Goal: Task Accomplishment & Management: Use online tool/utility

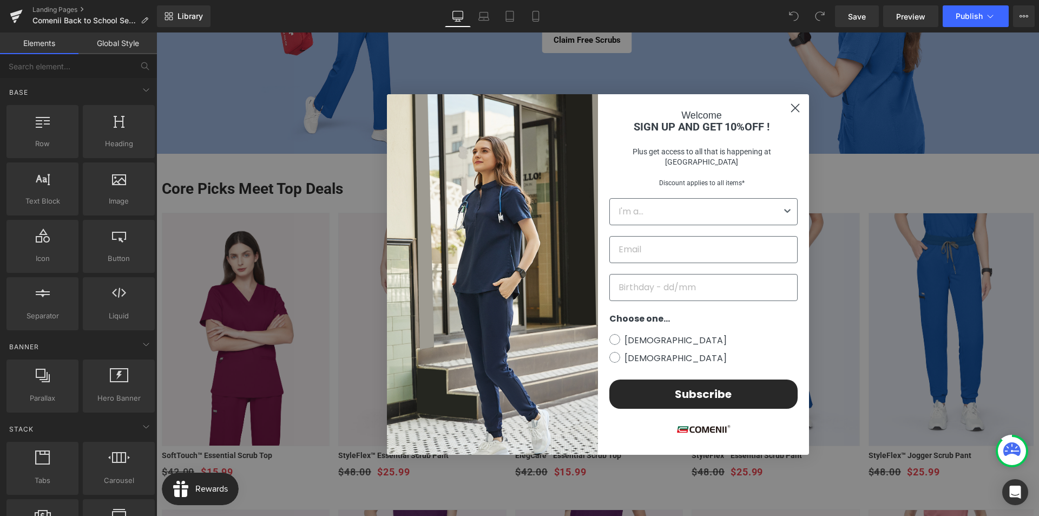
click at [791, 116] on circle "Close dialog" at bounding box center [795, 107] width 18 height 18
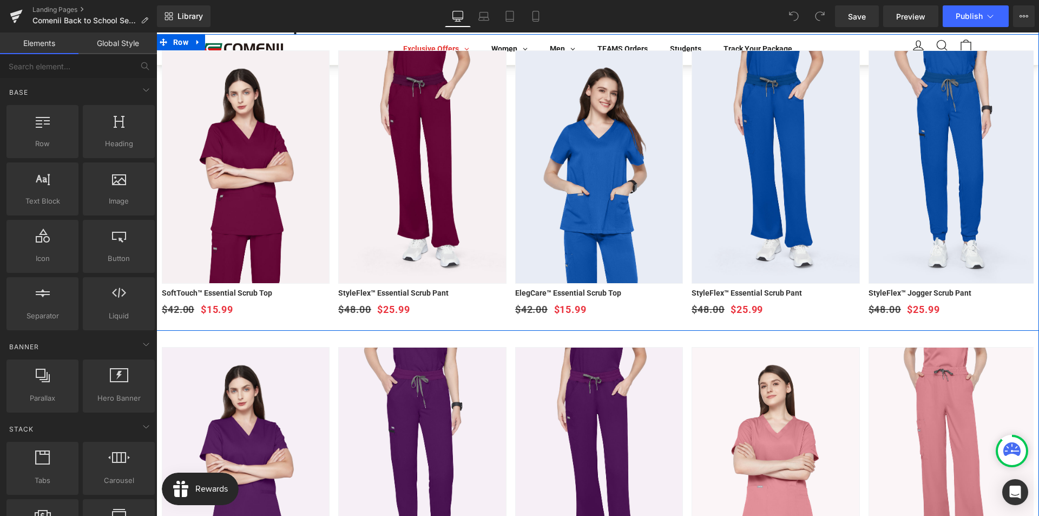
scroll to position [216, 0]
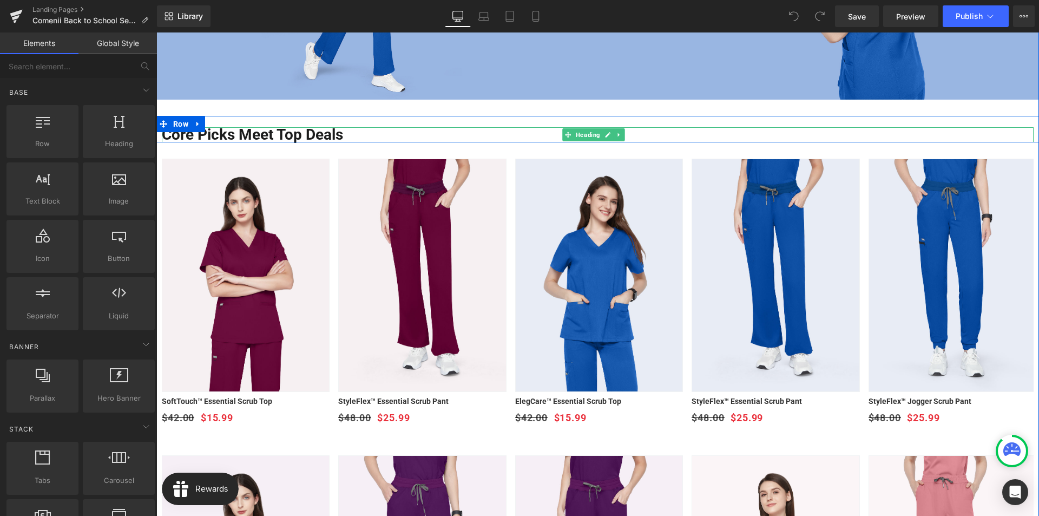
click at [292, 133] on h1 "Core Picks Meet Top Deals" at bounding box center [598, 134] width 872 height 15
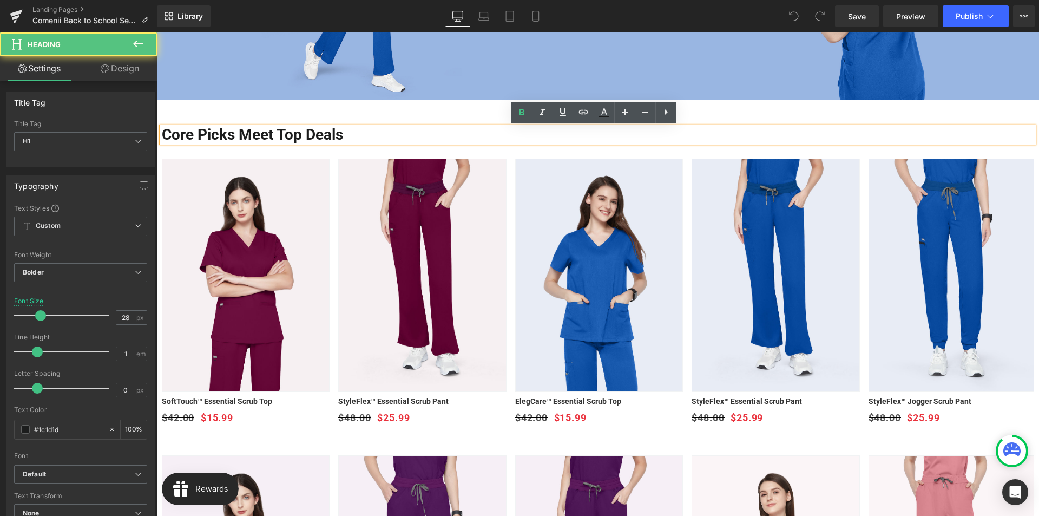
click at [305, 135] on h1 "Core Picks Meet Top Deals" at bounding box center [598, 134] width 872 height 15
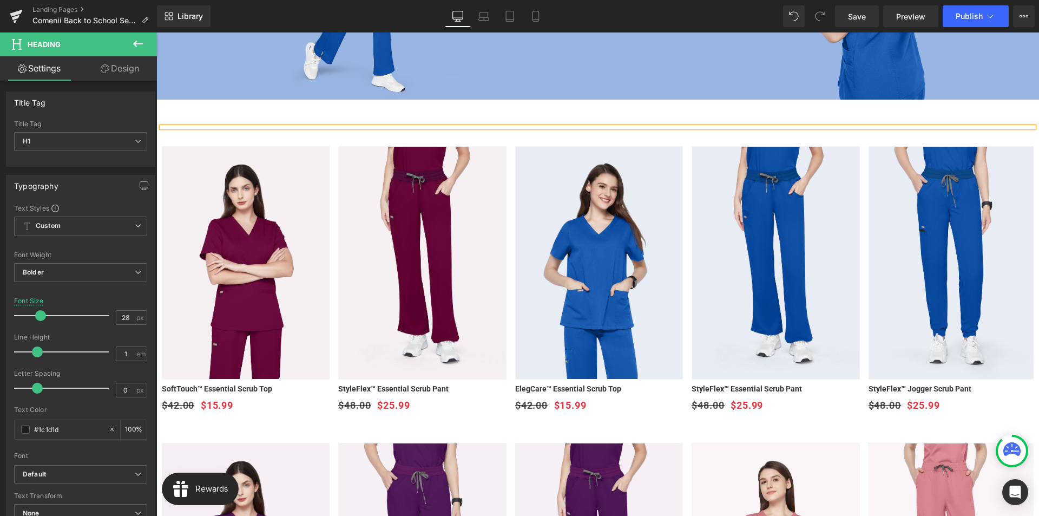
click at [274, 127] on div at bounding box center [598, 127] width 872 height 0
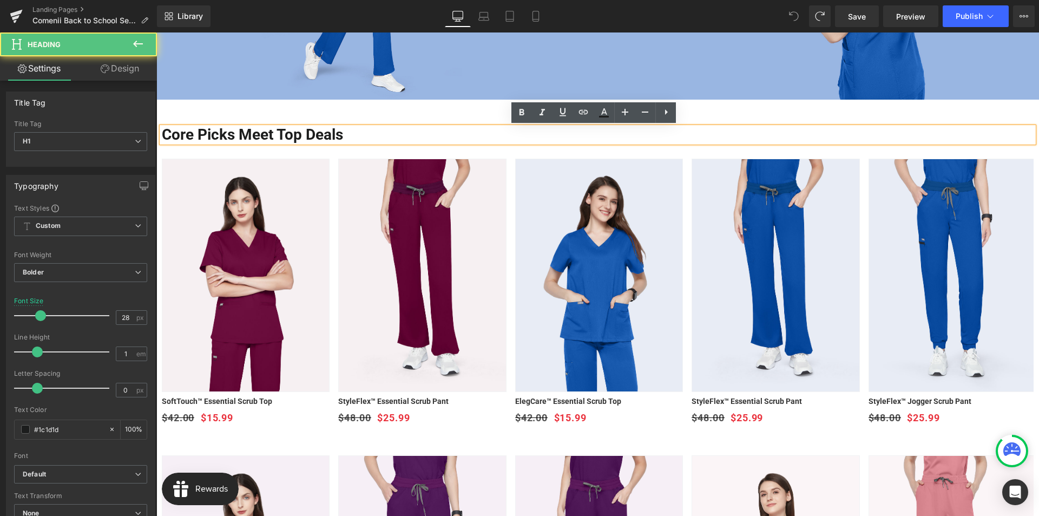
click at [355, 137] on h1 "Core Picks Meet Top Deals" at bounding box center [598, 134] width 872 height 15
click at [350, 136] on h1 "Core Picks Meet Top Deals" at bounding box center [598, 134] width 872 height 15
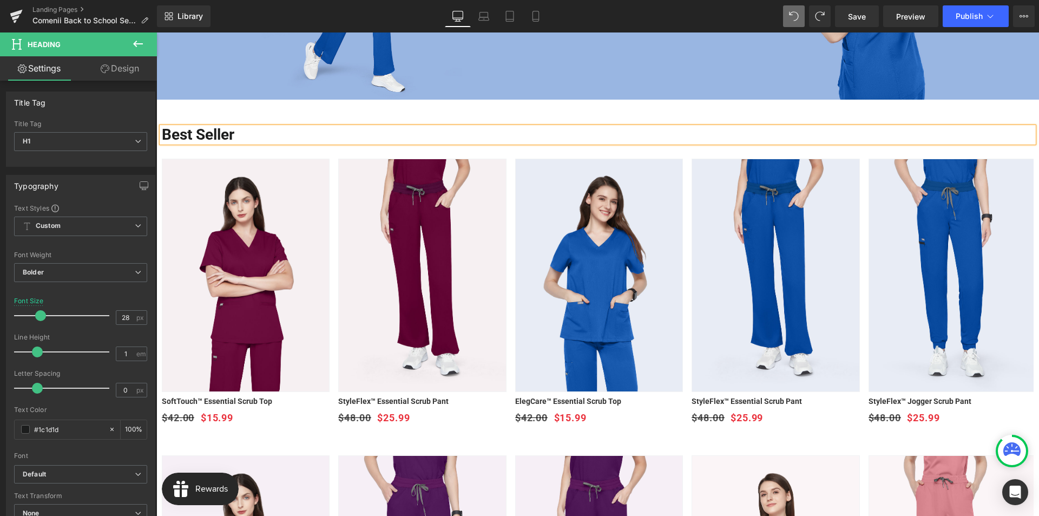
click at [382, 111] on div "Comenii Back to School Season Heading Exclusives Await — Up To 70%OFF + Free Sc…" at bounding box center [597, 285] width 883 height 899
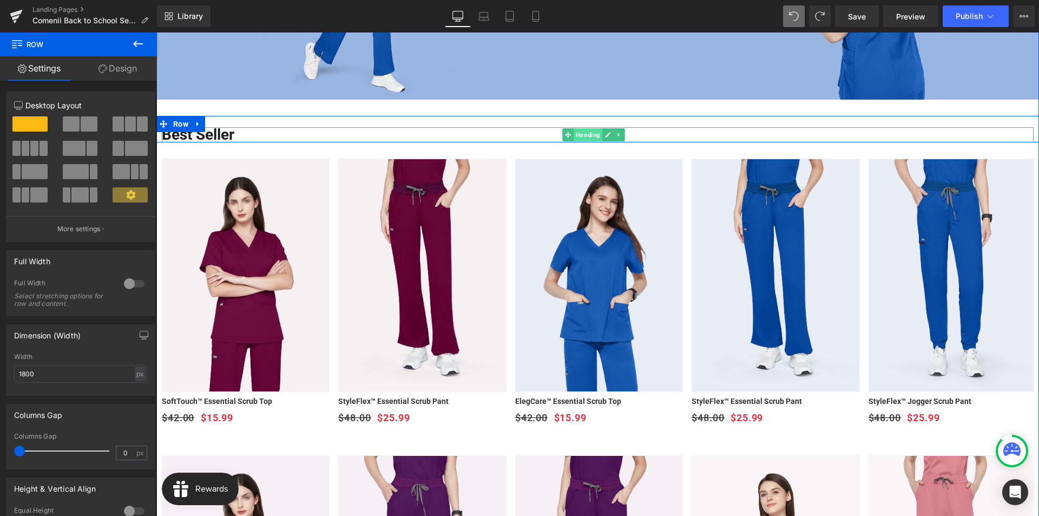
click at [584, 139] on span "Heading" at bounding box center [588, 134] width 29 height 13
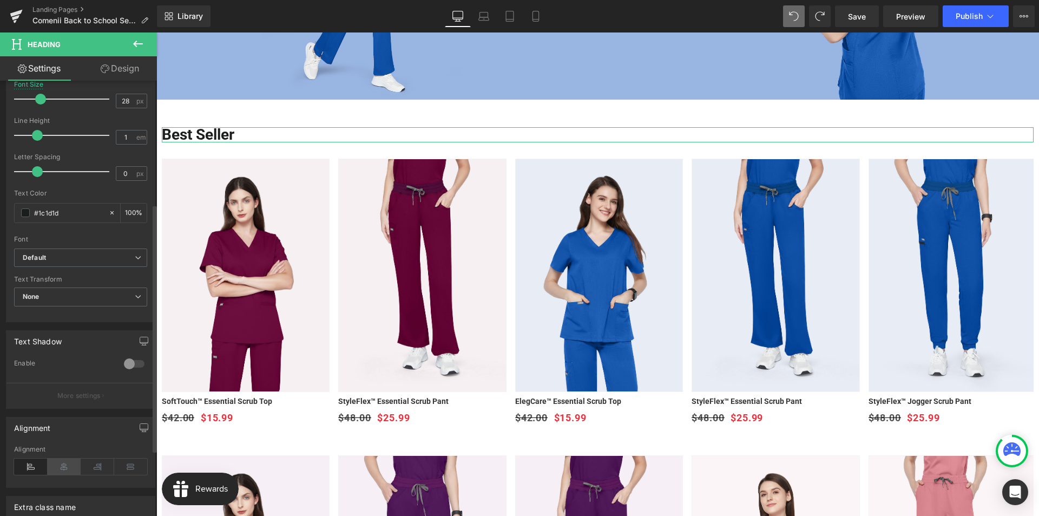
click at [61, 470] on icon at bounding box center [65, 466] width 34 height 16
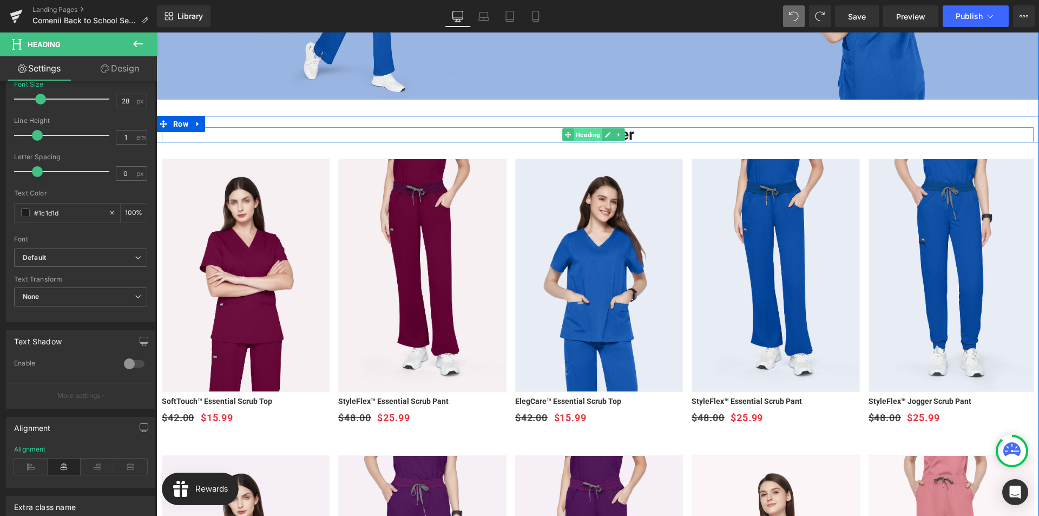
click at [583, 138] on span "Heading" at bounding box center [588, 134] width 29 height 13
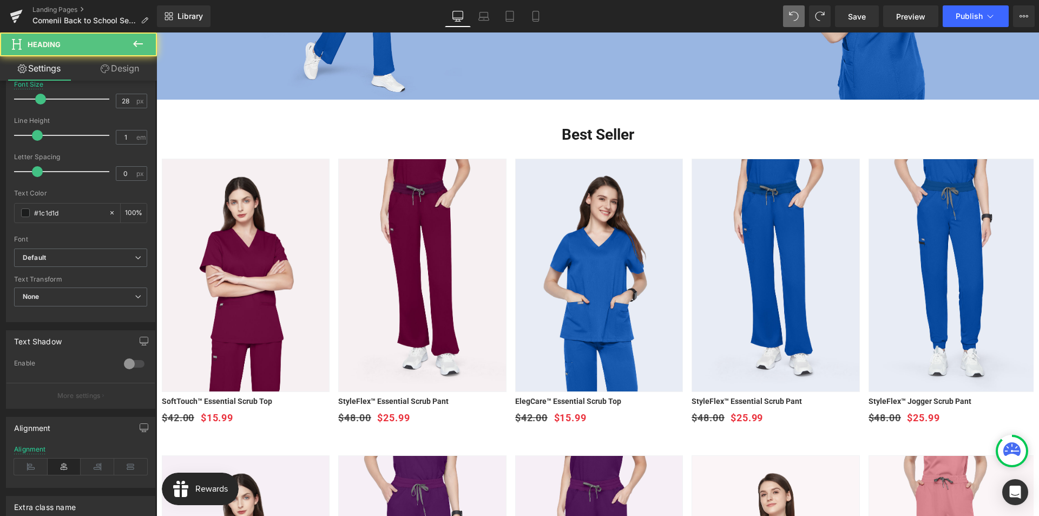
click at [135, 47] on icon at bounding box center [137, 43] width 13 height 13
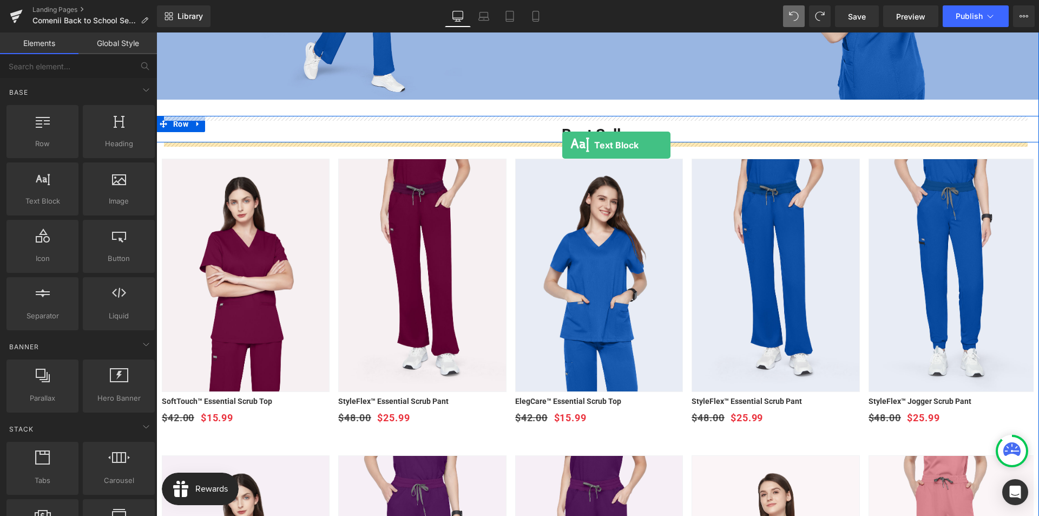
drag, startPoint x: 211, startPoint y: 225, endPoint x: 562, endPoint y: 145, distance: 360.7
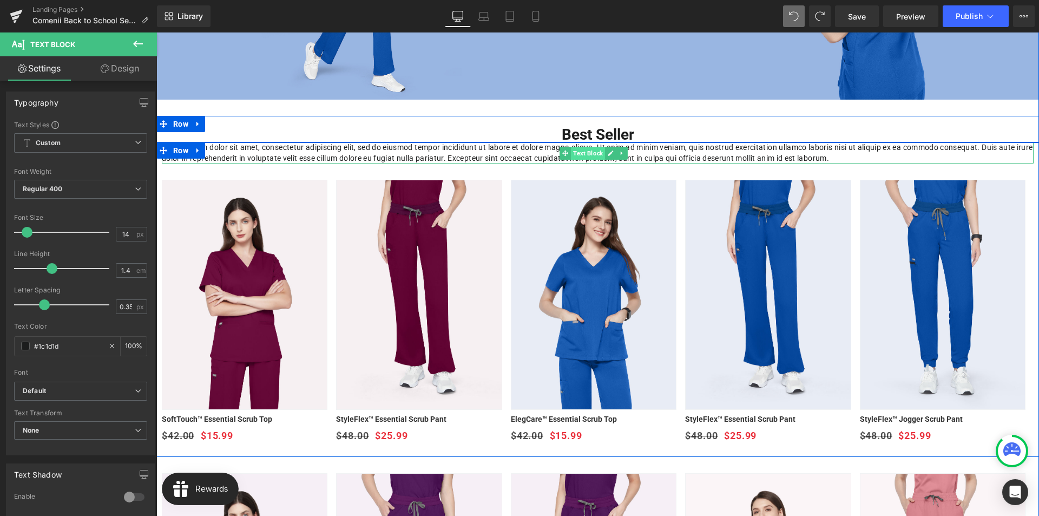
click at [578, 150] on span "Text Block" at bounding box center [588, 153] width 34 height 13
click at [605, 152] on link at bounding box center [610, 153] width 11 height 13
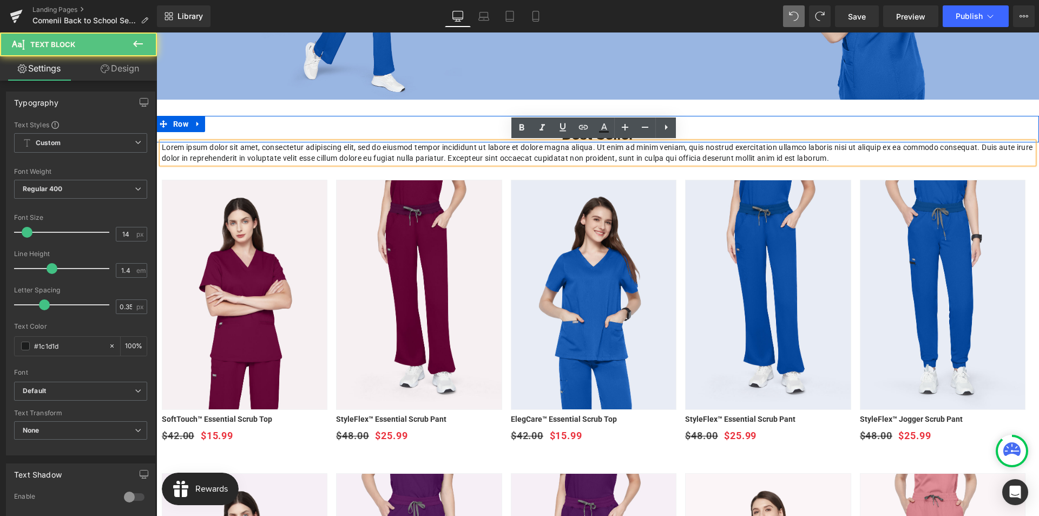
click at [603, 152] on p "Lorem ipsum dolor sit amet, consectetur adipiscing elit, sed do eiusmod tempor …" at bounding box center [598, 152] width 872 height 21
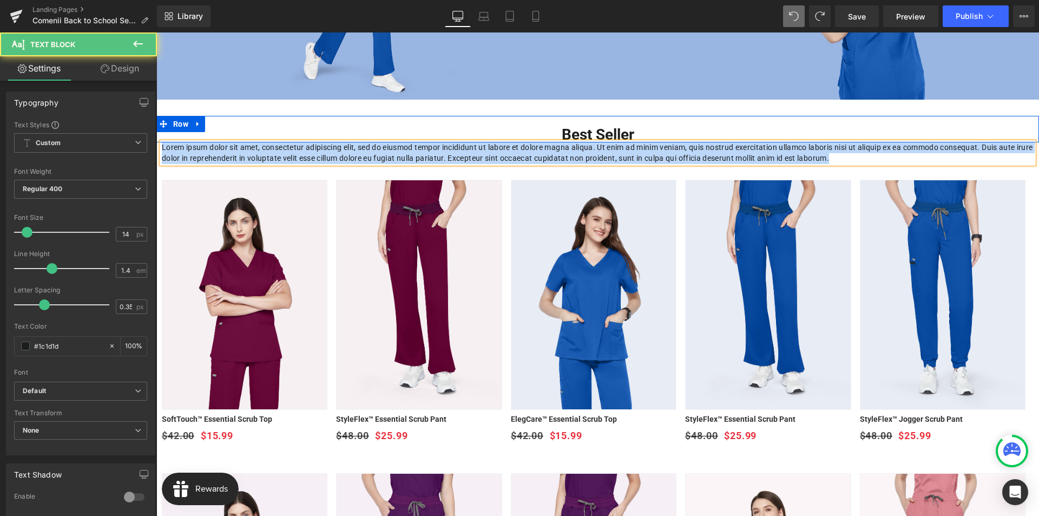
paste div
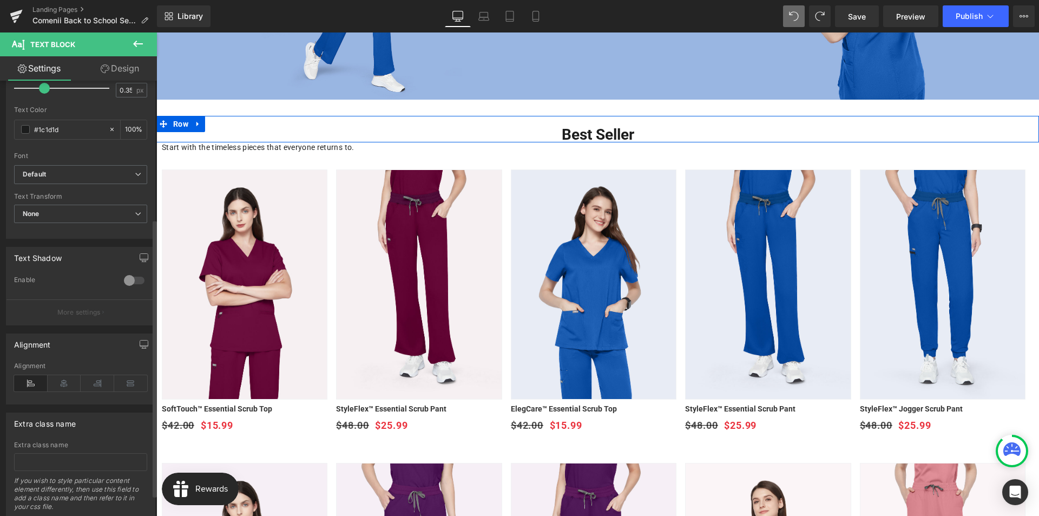
scroll to position [249, 0]
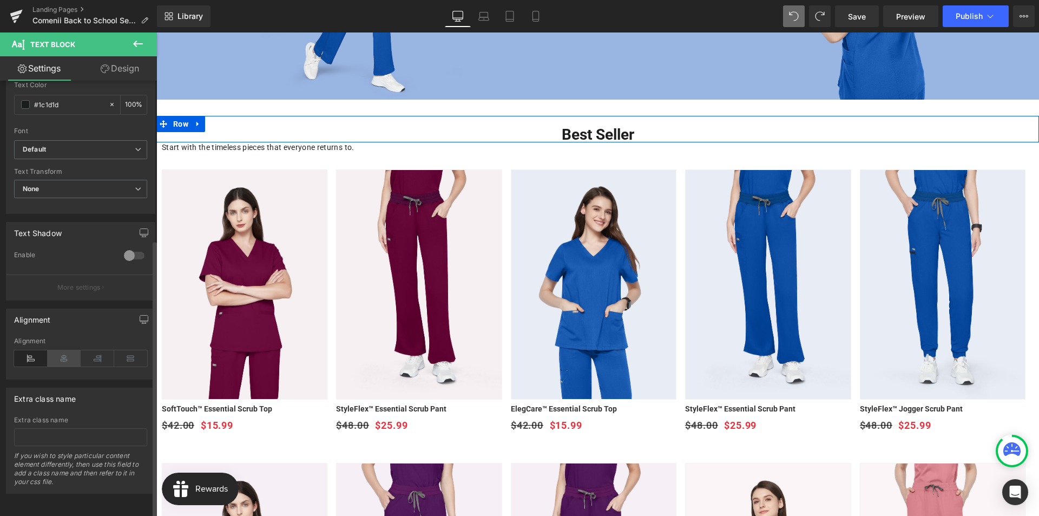
click at [67, 354] on icon at bounding box center [65, 358] width 34 height 16
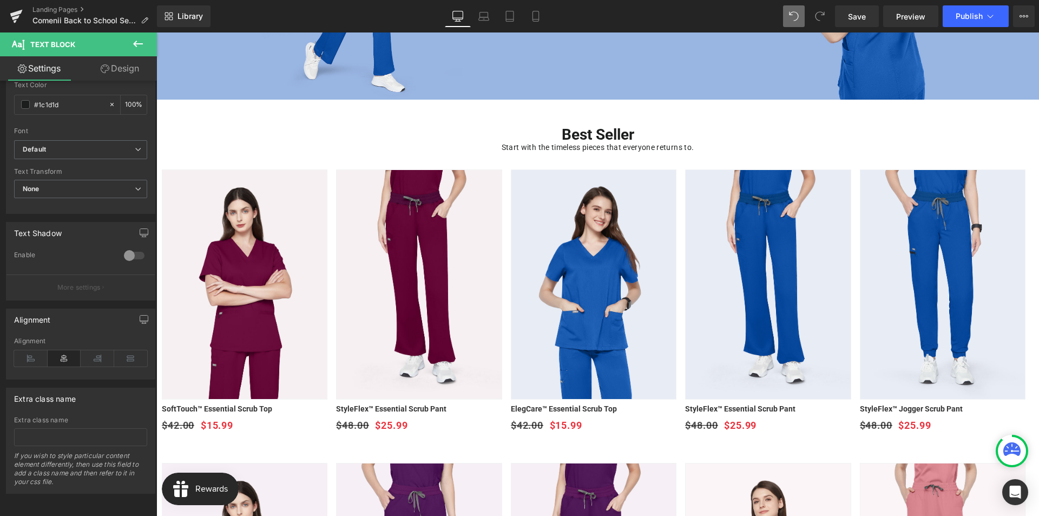
click at [144, 46] on button at bounding box center [138, 44] width 38 height 24
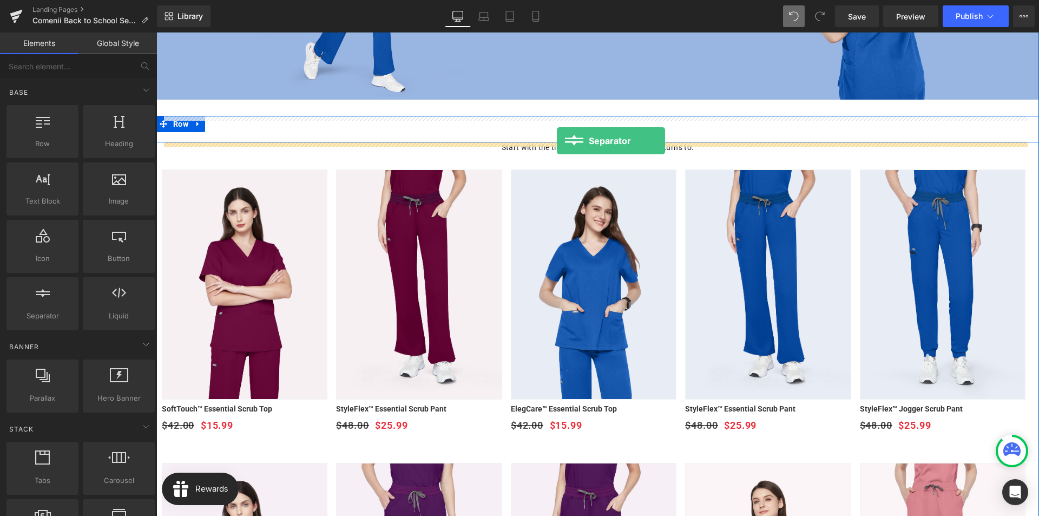
drag, startPoint x: 195, startPoint y: 339, endPoint x: 557, endPoint y: 141, distance: 412.2
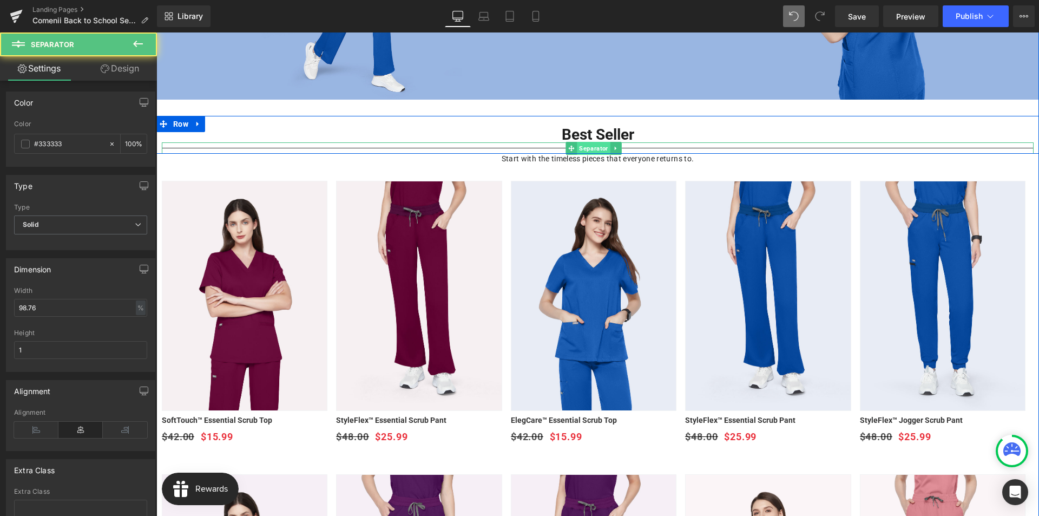
click at [590, 147] on span "Separator" at bounding box center [593, 148] width 33 height 13
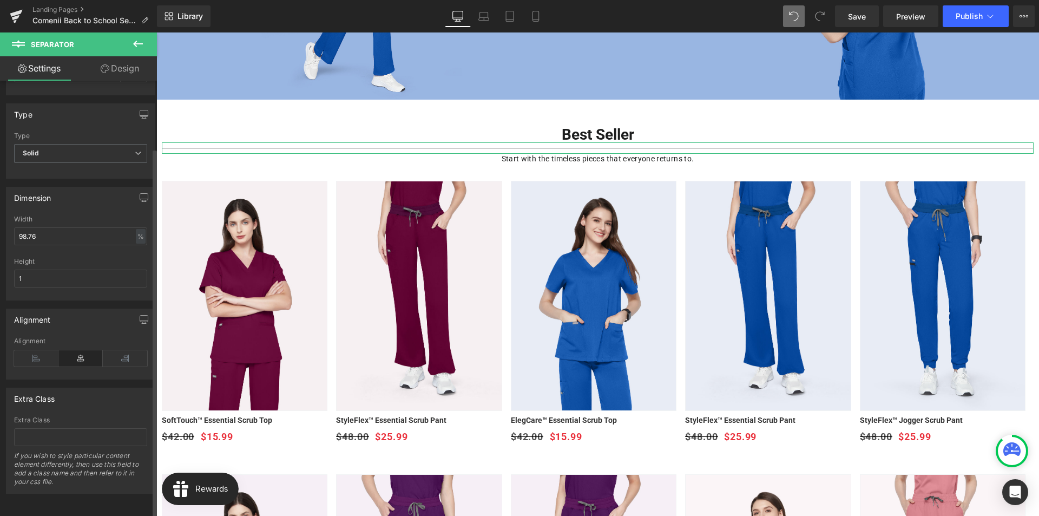
scroll to position [80, 0]
drag, startPoint x: 45, startPoint y: 230, endPoint x: 16, endPoint y: 235, distance: 30.3
click at [16, 235] on input "98.76" at bounding box center [80, 236] width 133 height 18
drag, startPoint x: 43, startPoint y: 232, endPoint x: 15, endPoint y: 233, distance: 28.2
click at [15, 233] on input "10" at bounding box center [80, 236] width 133 height 18
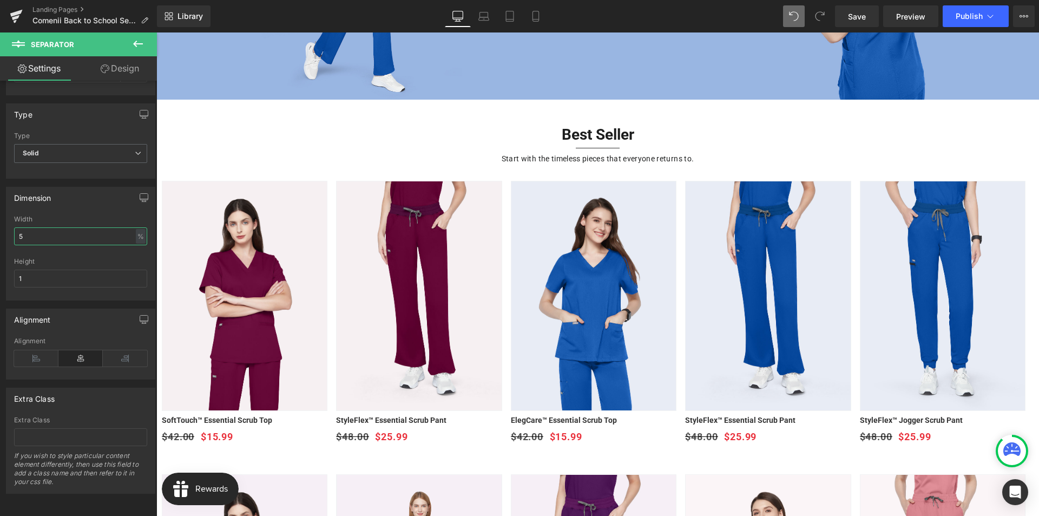
type input "5"
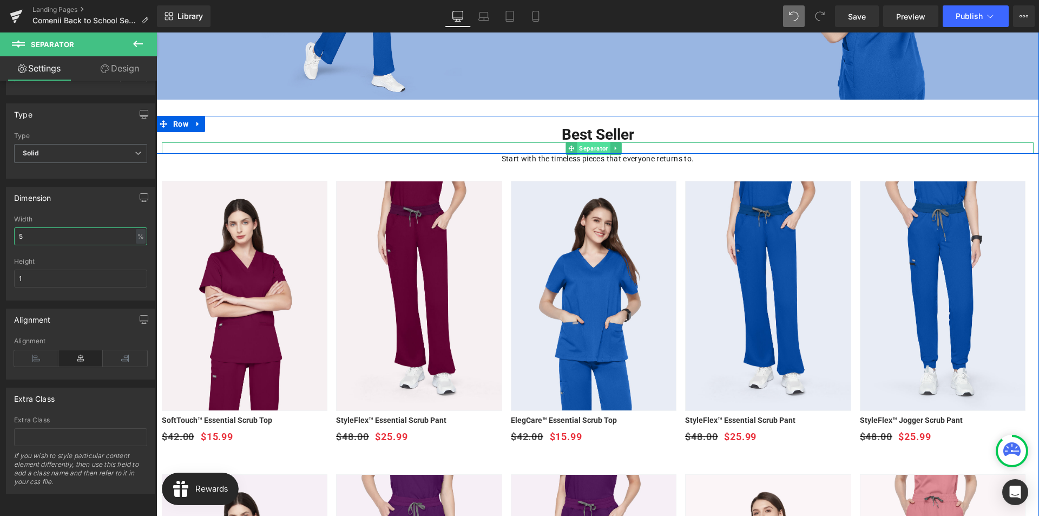
click at [590, 147] on span "Separator" at bounding box center [593, 148] width 33 height 13
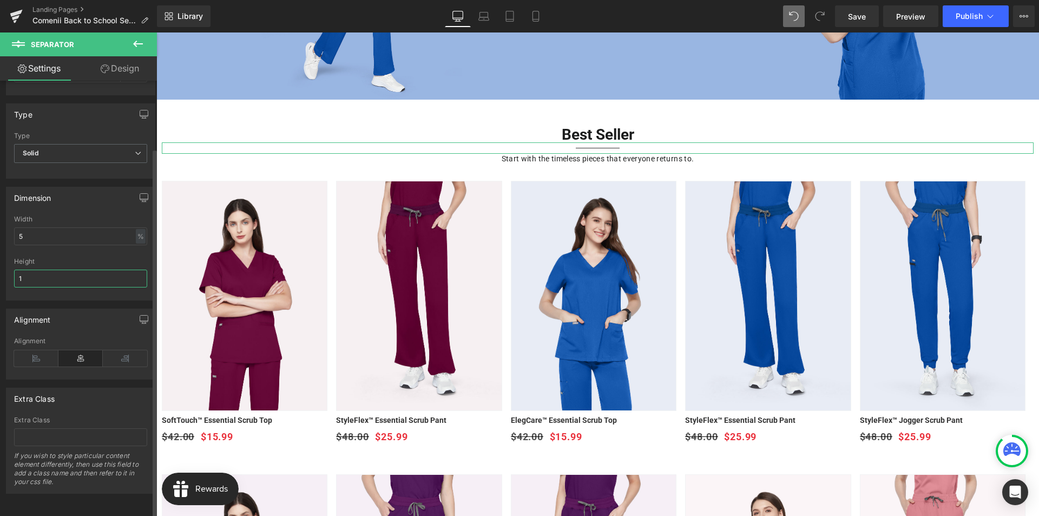
drag, startPoint x: 40, startPoint y: 270, endPoint x: 22, endPoint y: 270, distance: 18.4
click at [22, 270] on input "1" at bounding box center [80, 278] width 133 height 18
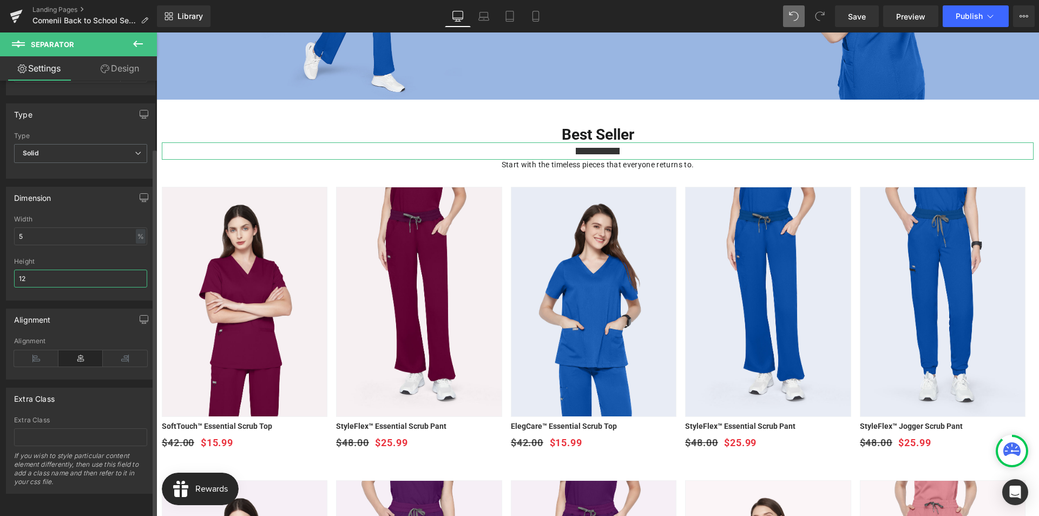
drag, startPoint x: 36, startPoint y: 272, endPoint x: 24, endPoint y: 271, distance: 12.5
click at [24, 271] on input "12" at bounding box center [80, 278] width 133 height 18
drag, startPoint x: 31, startPoint y: 268, endPoint x: 12, endPoint y: 268, distance: 19.5
click at [12, 268] on div "98.76% Width 5 % % px 1px Height 12" at bounding box center [80, 257] width 148 height 84
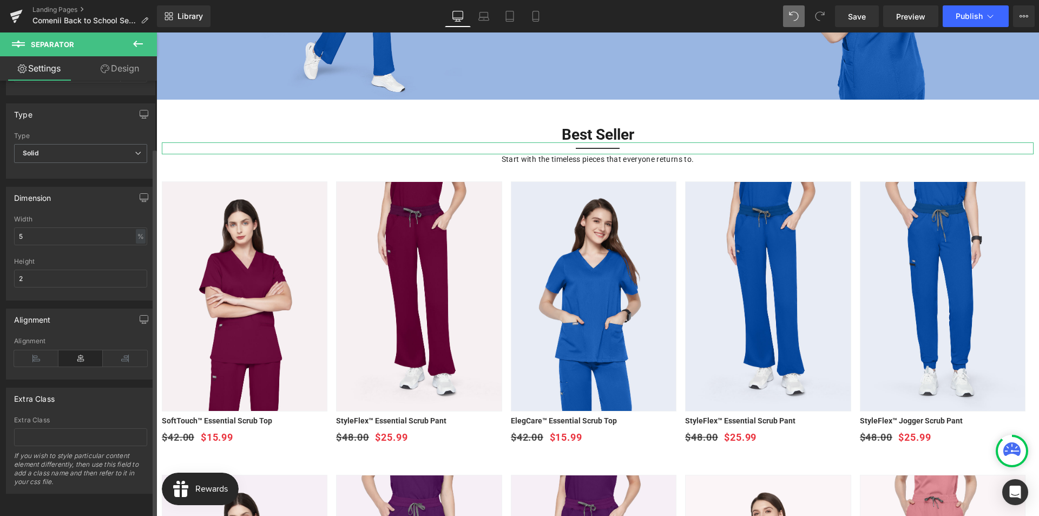
click at [114, 258] on div "Height" at bounding box center [80, 262] width 133 height 8
drag, startPoint x: 50, startPoint y: 269, endPoint x: 5, endPoint y: 269, distance: 44.4
click at [5, 269] on div "Dimension 98.76% Width 5 % % px 1px Height 2" at bounding box center [81, 240] width 162 height 122
click at [87, 258] on div "Height" at bounding box center [80, 262] width 133 height 8
drag, startPoint x: 22, startPoint y: 272, endPoint x: 6, endPoint y: 269, distance: 16.5
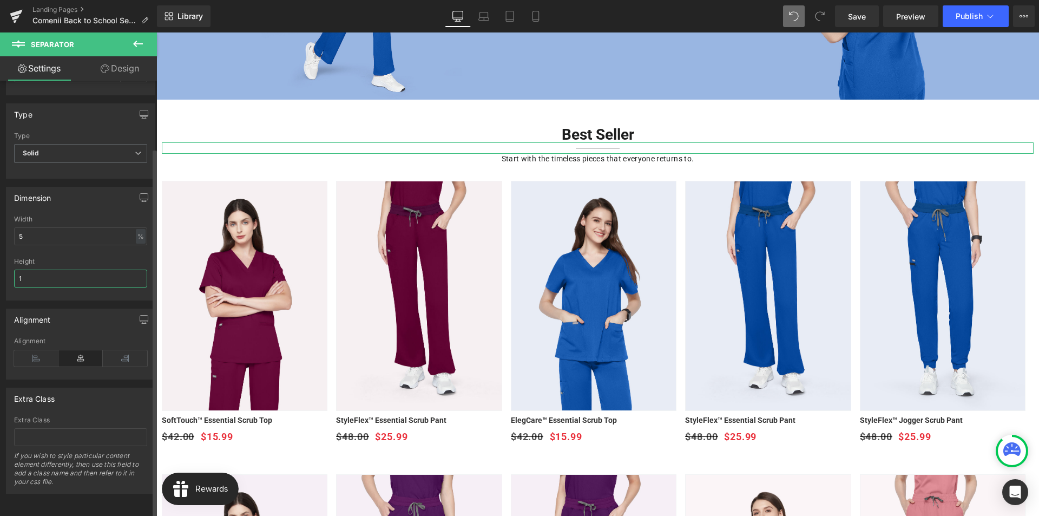
click at [6, 269] on div "Dimension 98.76% Width 5 % % px 1px Height 1" at bounding box center [80, 244] width 149 height 114
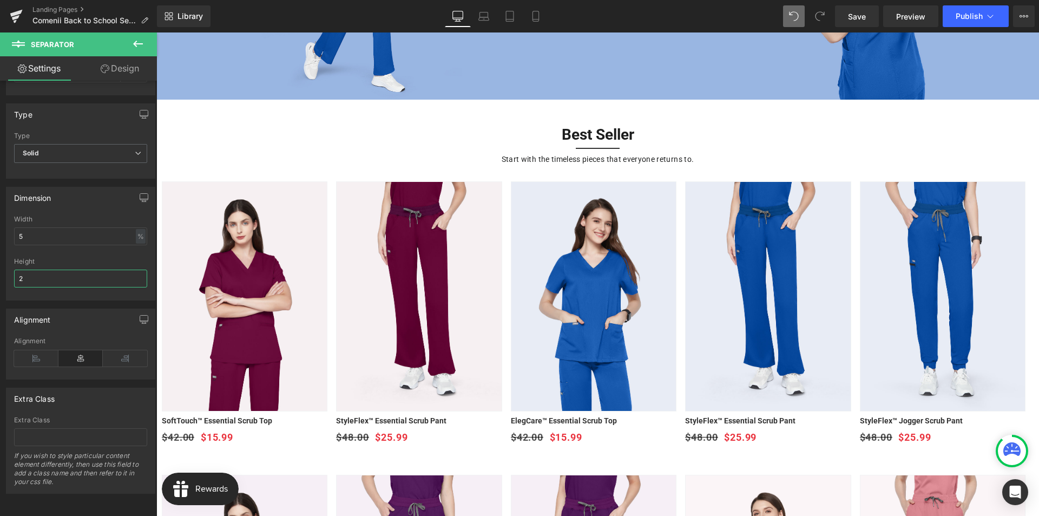
type input "2"
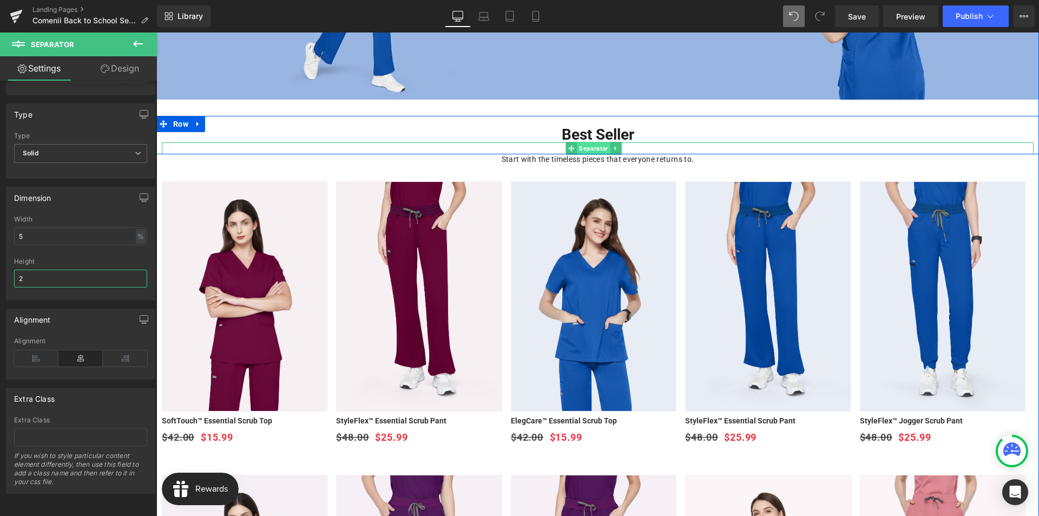
click at [593, 149] on span "Separator" at bounding box center [593, 148] width 33 height 13
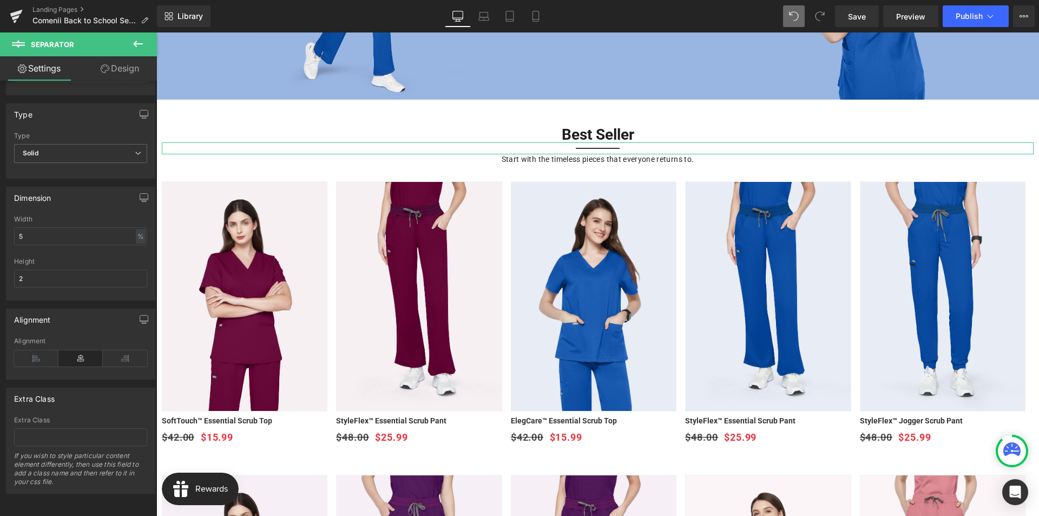
click at [120, 73] on link "Design" at bounding box center [120, 68] width 78 height 24
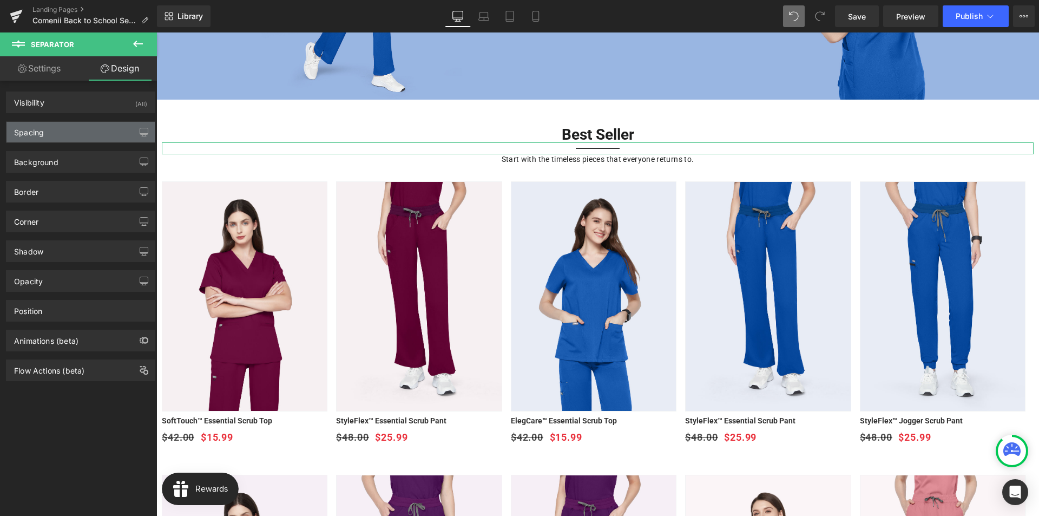
click at [36, 132] on div "Spacing" at bounding box center [29, 129] width 30 height 15
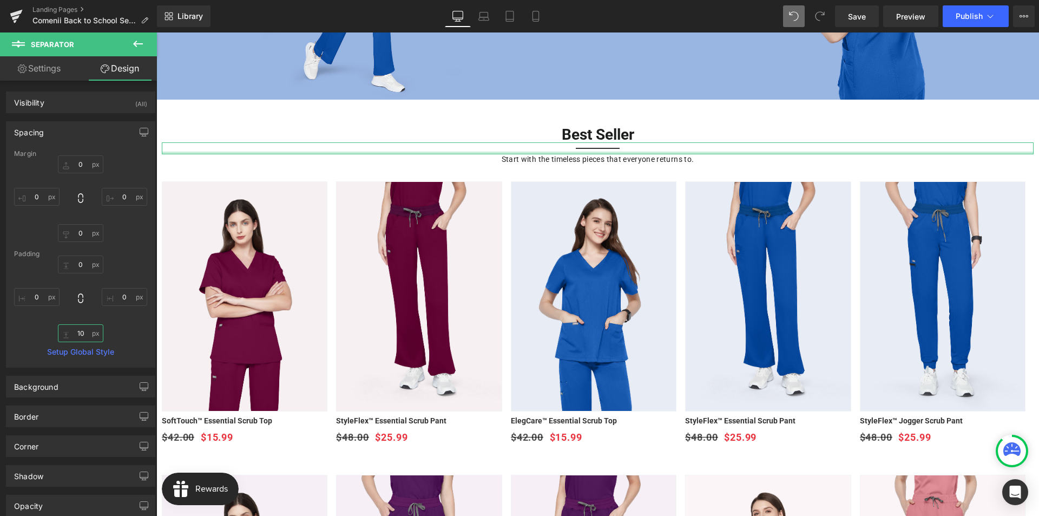
click at [85, 332] on input "10" at bounding box center [80, 333] width 45 height 18
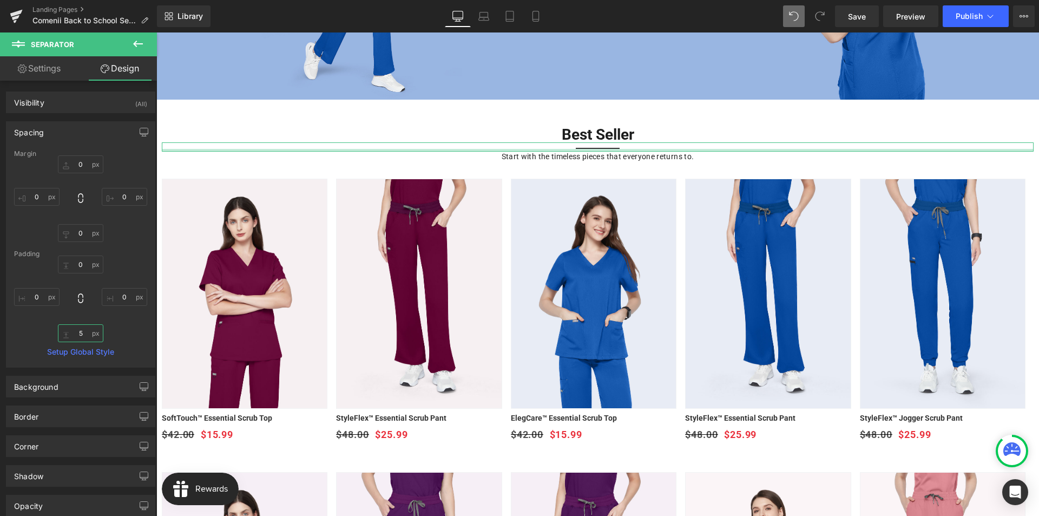
drag, startPoint x: 83, startPoint y: 337, endPoint x: 75, endPoint y: 336, distance: 7.7
click at [75, 336] on input "5" at bounding box center [80, 333] width 45 height 18
type input "10"
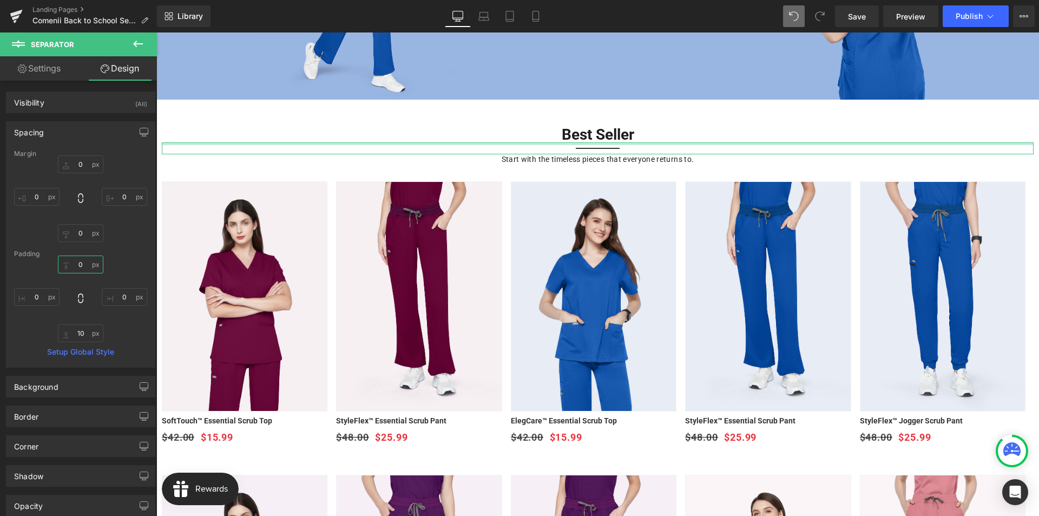
click at [79, 264] on input "0" at bounding box center [80, 264] width 45 height 18
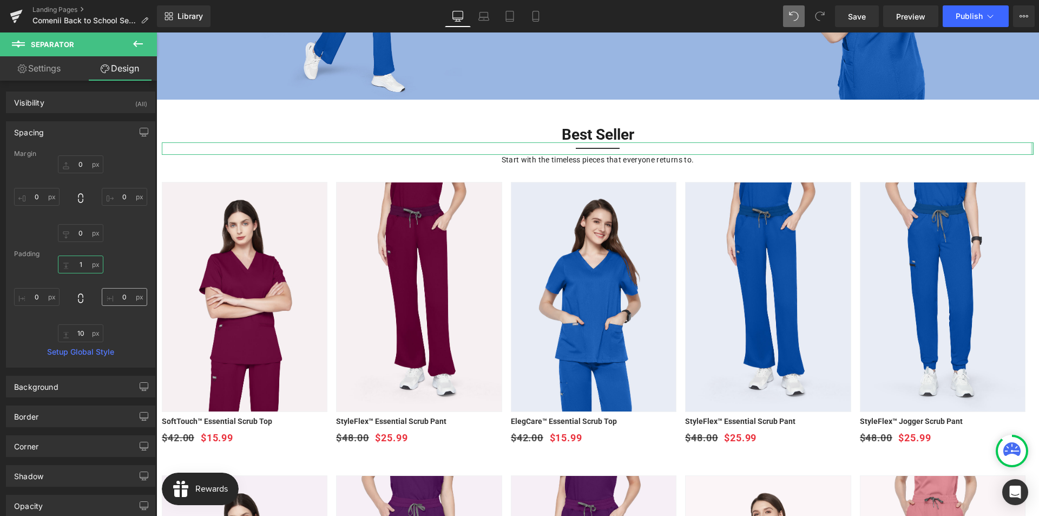
type input "0"
click at [80, 159] on input "0" at bounding box center [80, 164] width 45 height 18
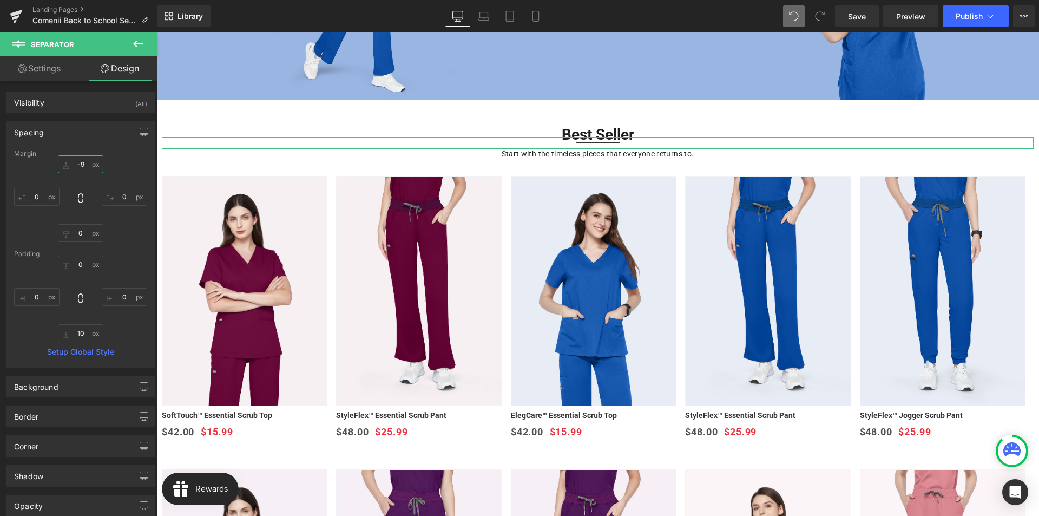
type input "-10"
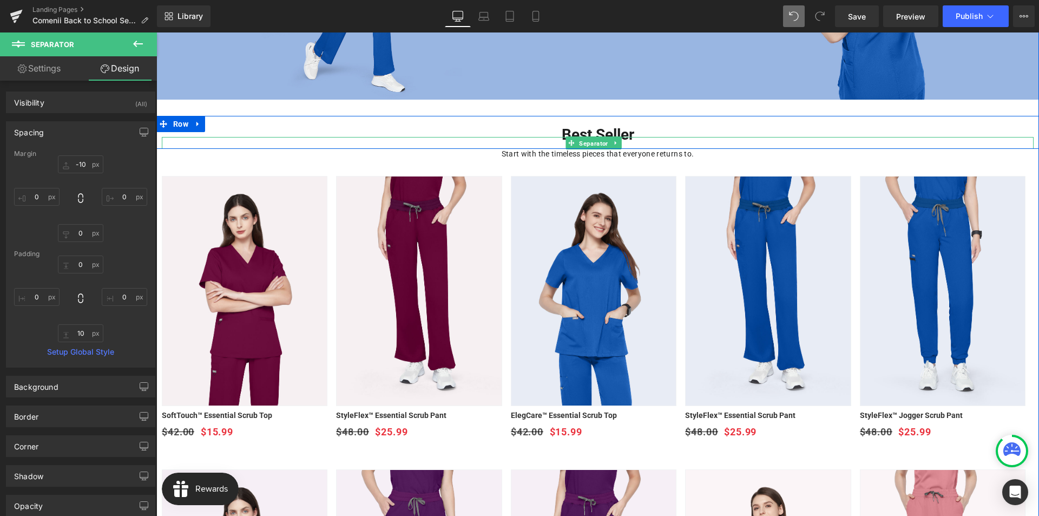
click at [592, 144] on span "Separator" at bounding box center [593, 143] width 33 height 13
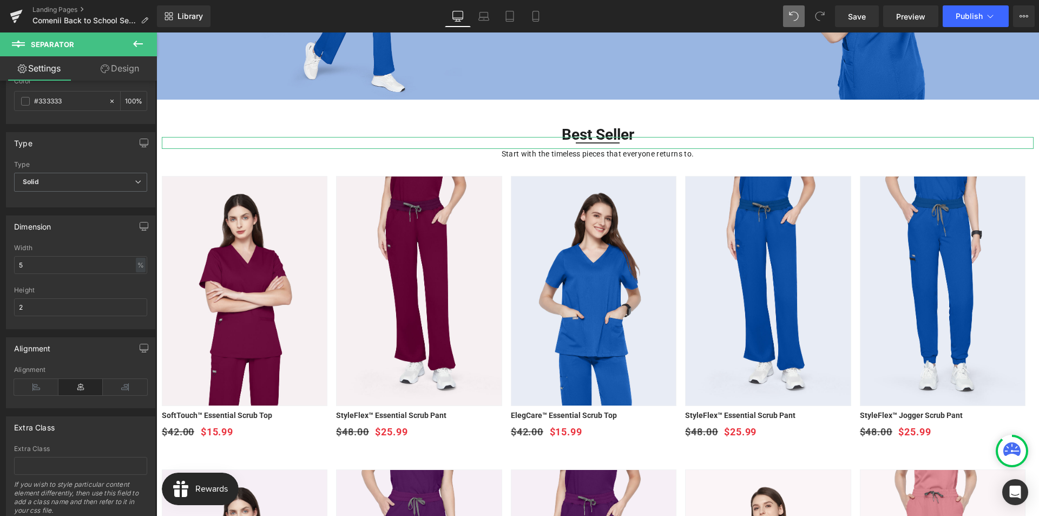
scroll to position [0, 0]
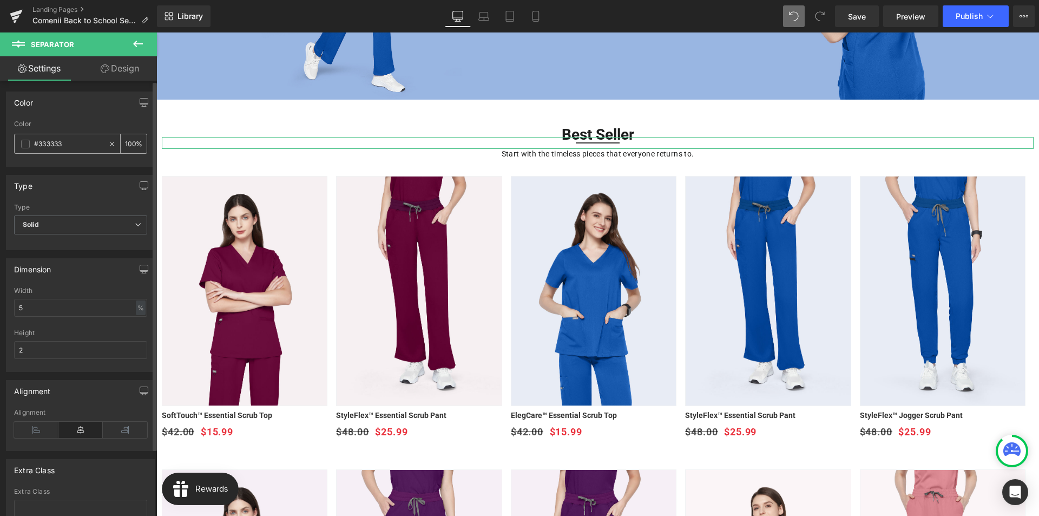
click at [67, 146] on input "#333333" at bounding box center [68, 144] width 69 height 12
drag, startPoint x: 71, startPoint y: 145, endPoint x: 25, endPoint y: 148, distance: 46.7
click at [25, 148] on div "#333333" at bounding box center [62, 143] width 94 height 19
type input "87b0d6"
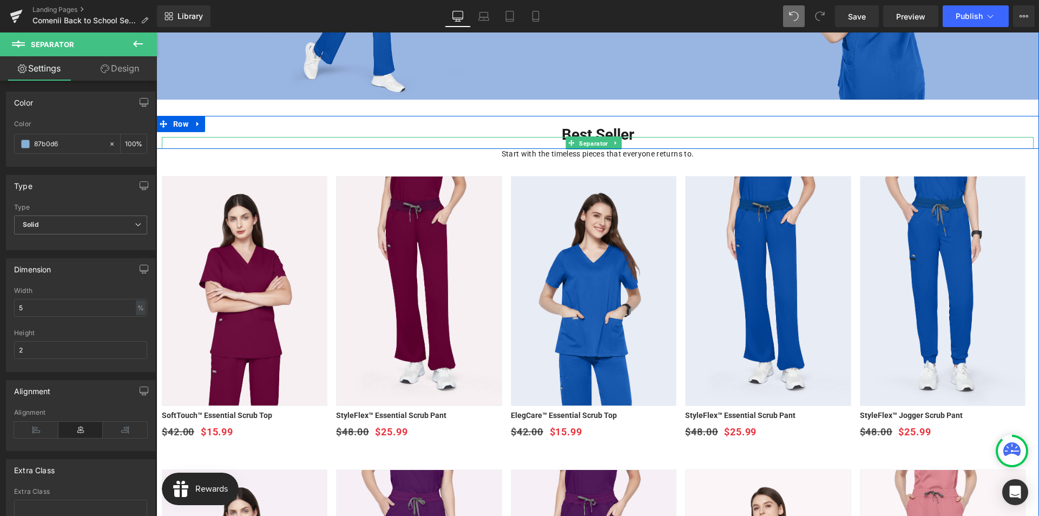
click at [591, 143] on span "Separator" at bounding box center [593, 143] width 33 height 13
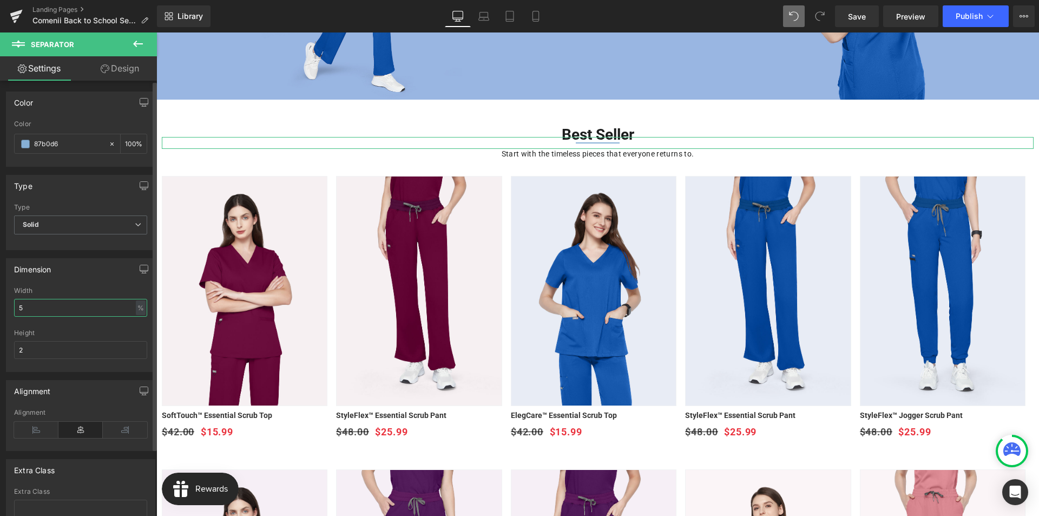
drag, startPoint x: 25, startPoint y: 312, endPoint x: 18, endPoint y: 312, distance: 7.0
click at [18, 312] on input "5" at bounding box center [80, 308] width 133 height 18
drag, startPoint x: 28, startPoint y: 301, endPoint x: 19, endPoint y: 302, distance: 8.7
click at [19, 302] on input "10" at bounding box center [80, 308] width 133 height 18
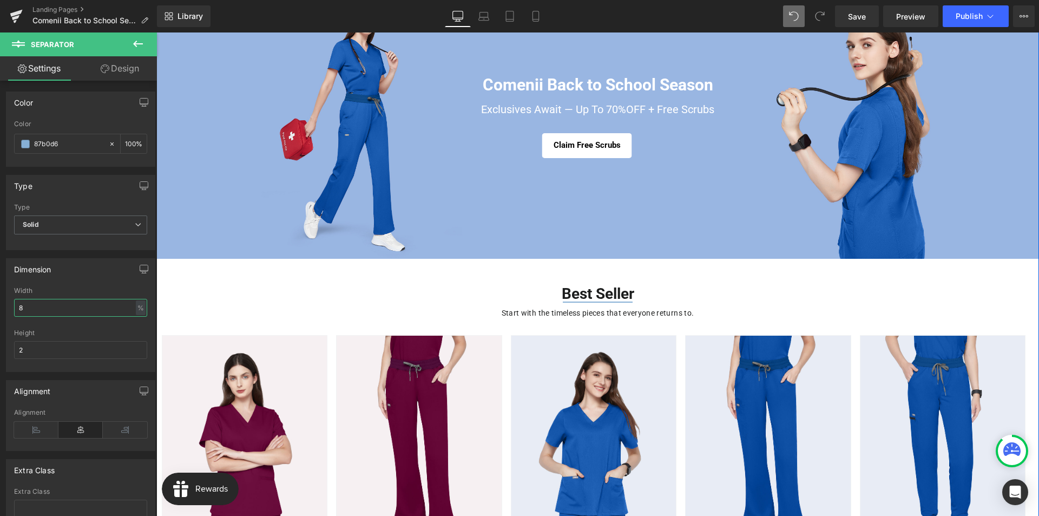
scroll to position [162, 0]
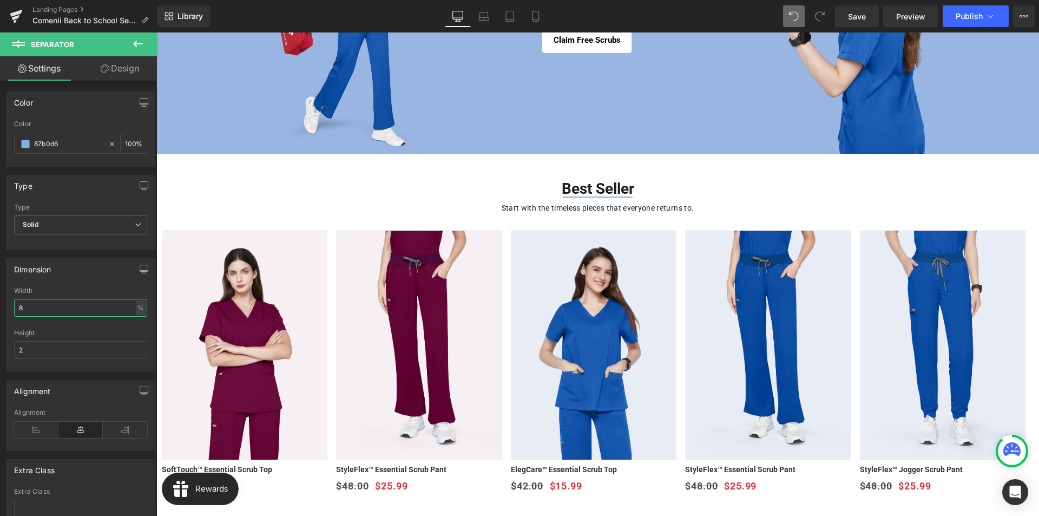
type input "8"
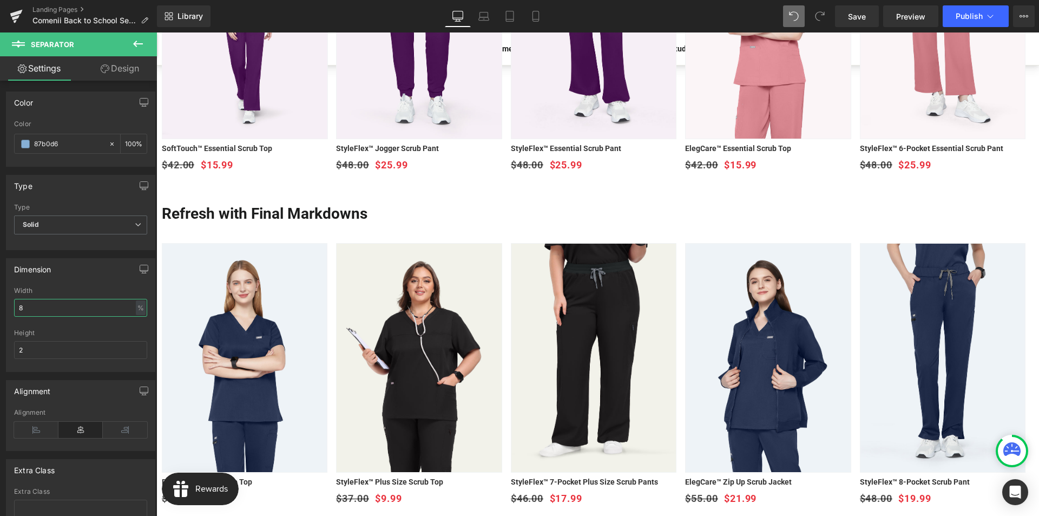
scroll to position [758, 0]
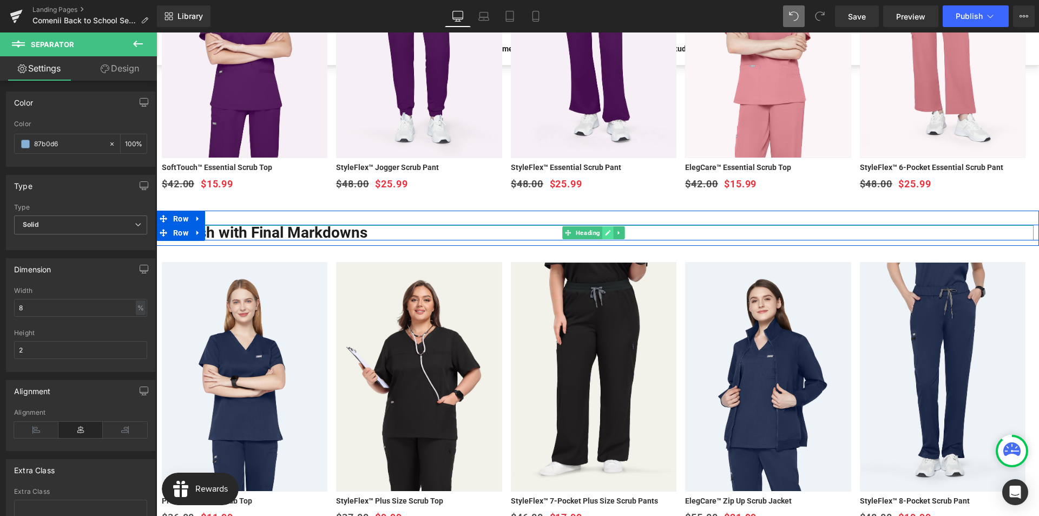
click at [606, 233] on icon at bounding box center [608, 232] width 5 height 5
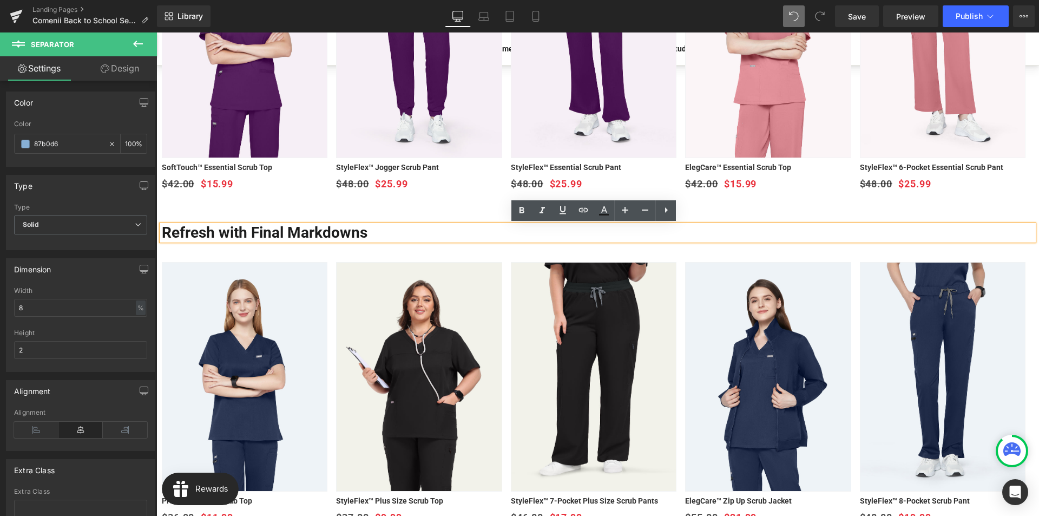
click at [521, 238] on h1 "Refresh with Final Markdowns" at bounding box center [598, 232] width 872 height 15
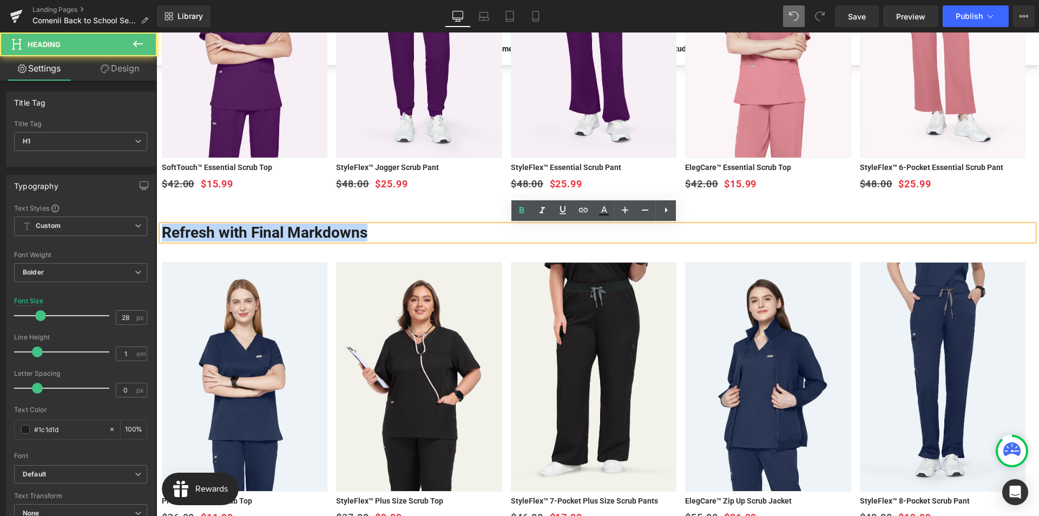
paste div
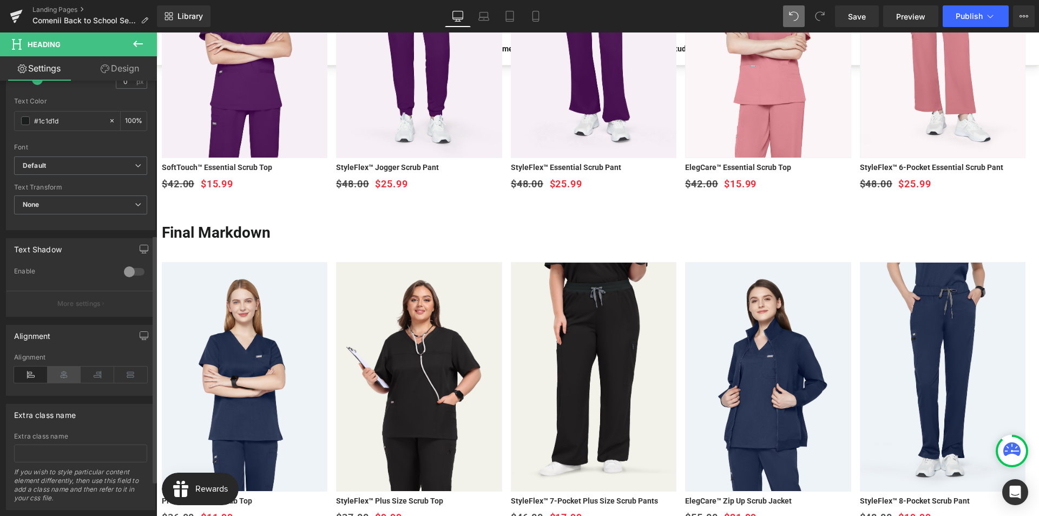
scroll to position [333, 0]
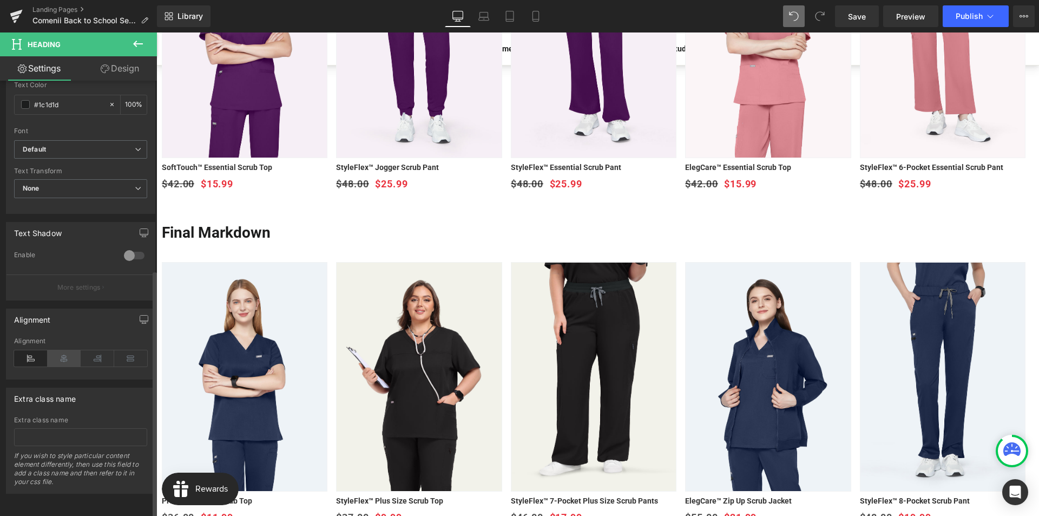
click at [69, 353] on icon at bounding box center [65, 358] width 34 height 16
click at [131, 43] on button at bounding box center [138, 44] width 38 height 24
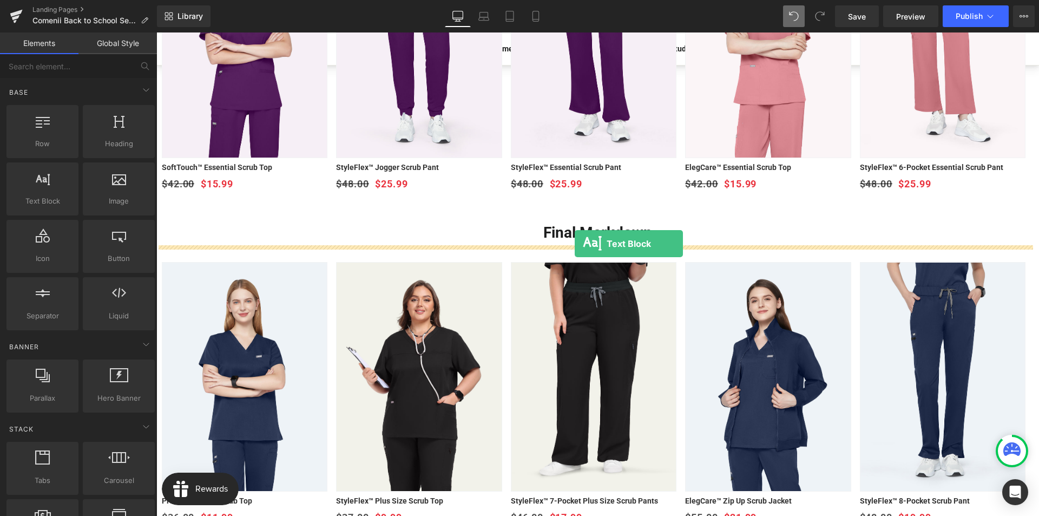
drag, startPoint x: 199, startPoint y: 223, endPoint x: 575, endPoint y: 242, distance: 376.6
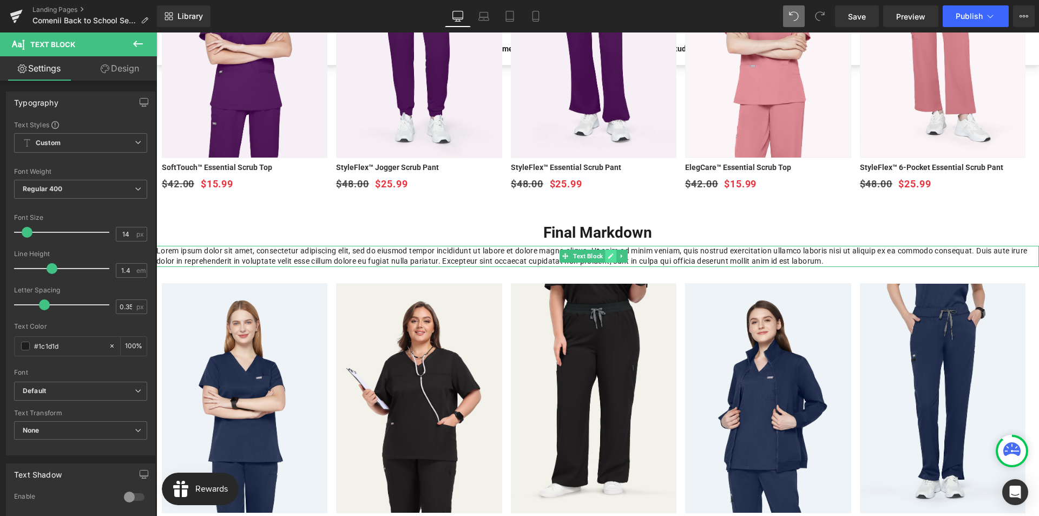
click at [608, 255] on icon at bounding box center [611, 256] width 6 height 6
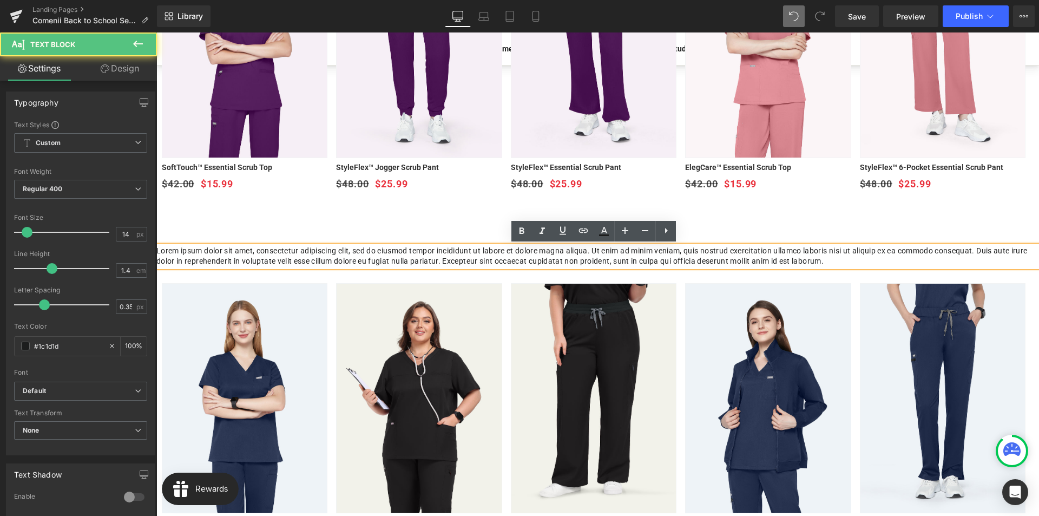
click at [603, 256] on p "Lorem ipsum dolor sit amet, consectetur adipiscing elit, sed do eiusmod tempor …" at bounding box center [597, 256] width 883 height 21
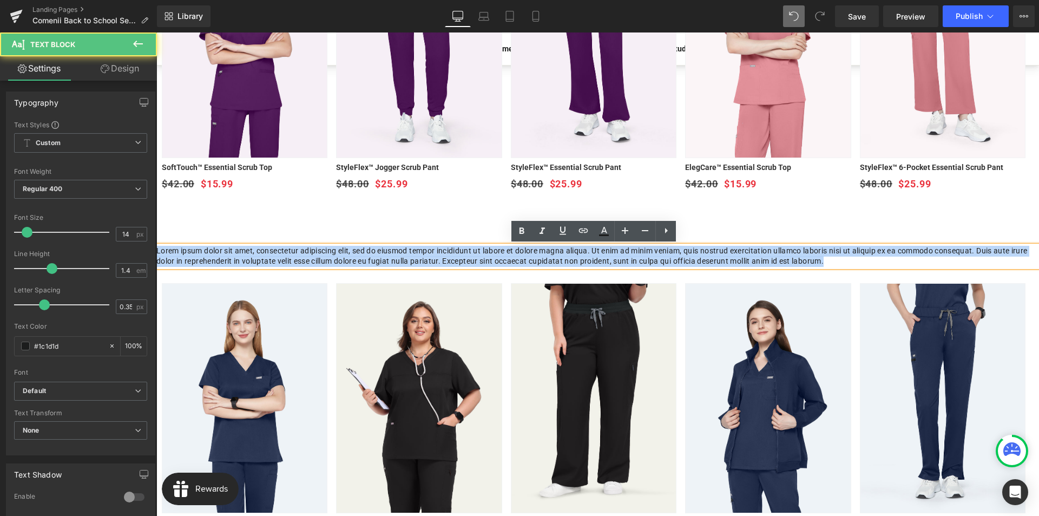
paste div
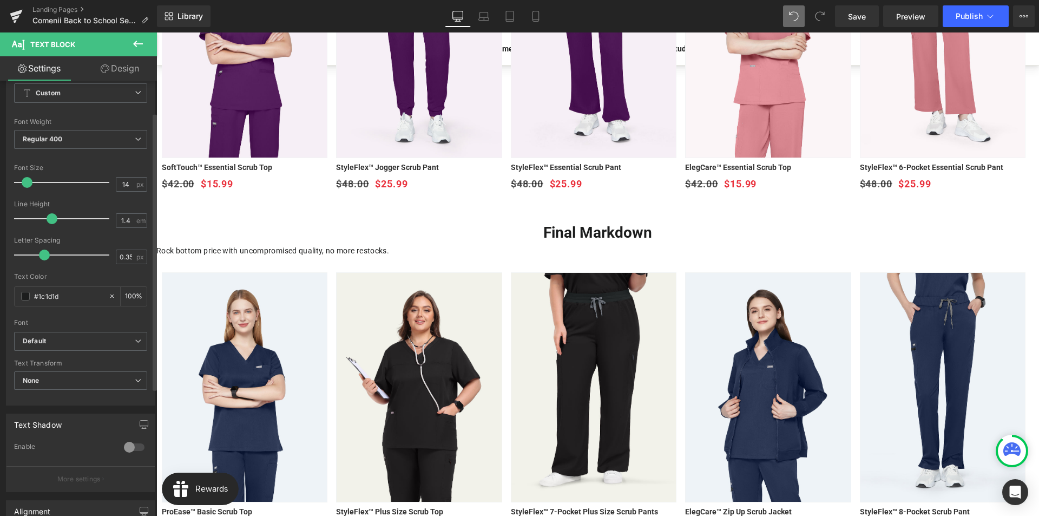
scroll to position [249, 0]
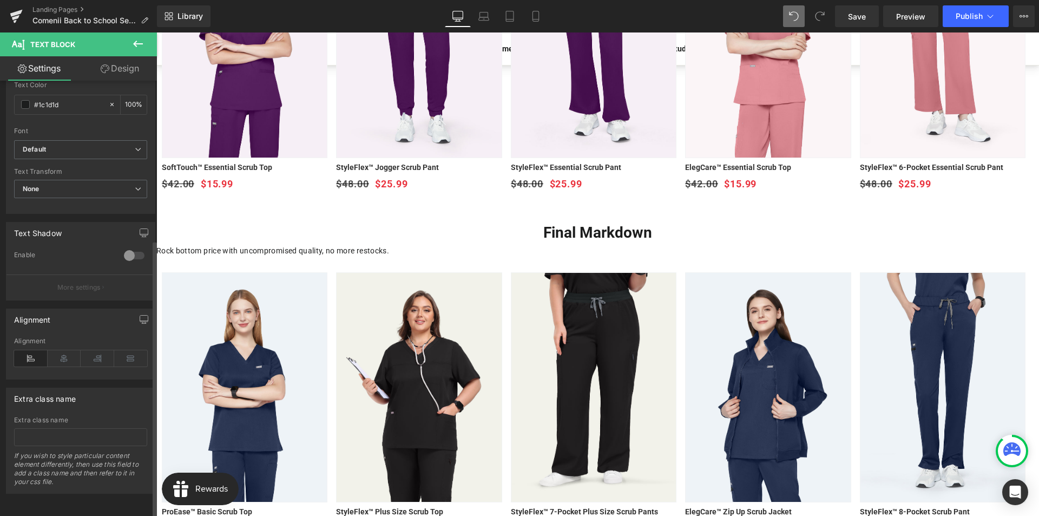
click at [68, 359] on div "Alignment" at bounding box center [80, 358] width 133 height 42
click at [65, 352] on icon at bounding box center [65, 358] width 34 height 16
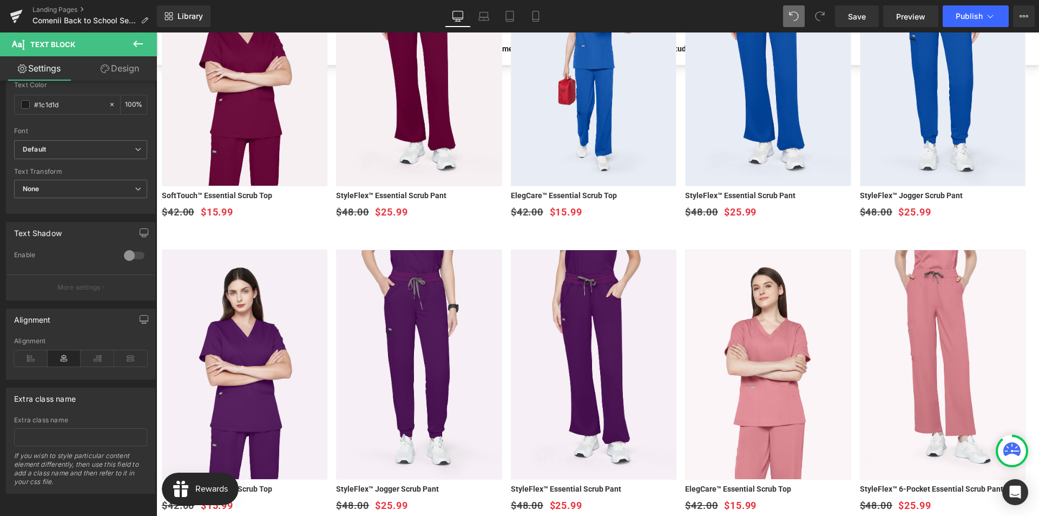
scroll to position [271, 0]
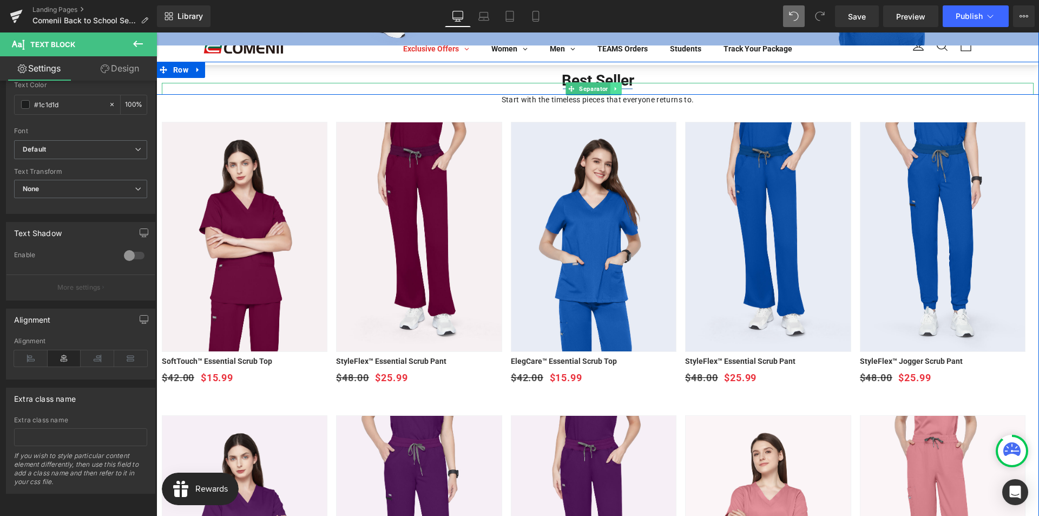
click at [619, 88] on link at bounding box center [615, 88] width 11 height 13
click at [611, 90] on icon at bounding box center [610, 88] width 6 height 6
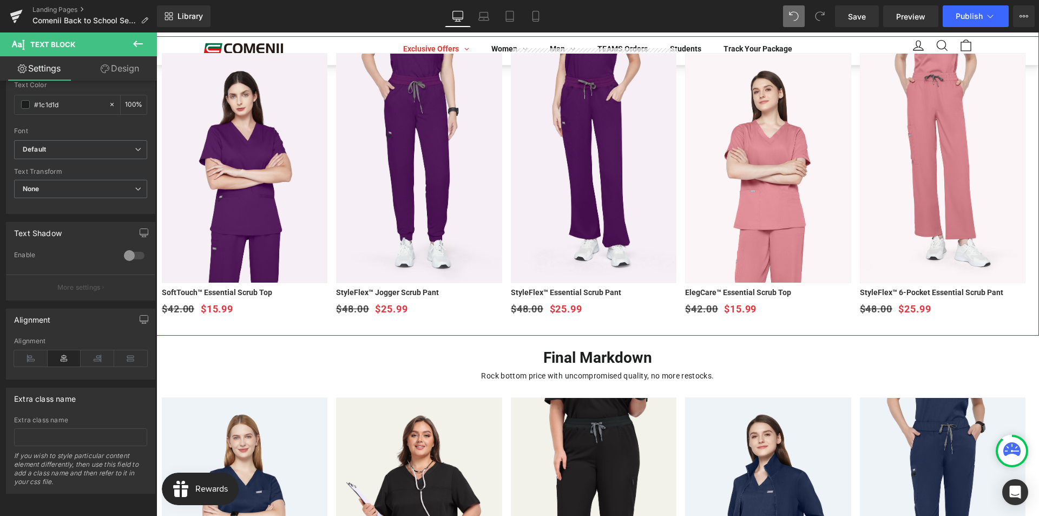
scroll to position [703, 0]
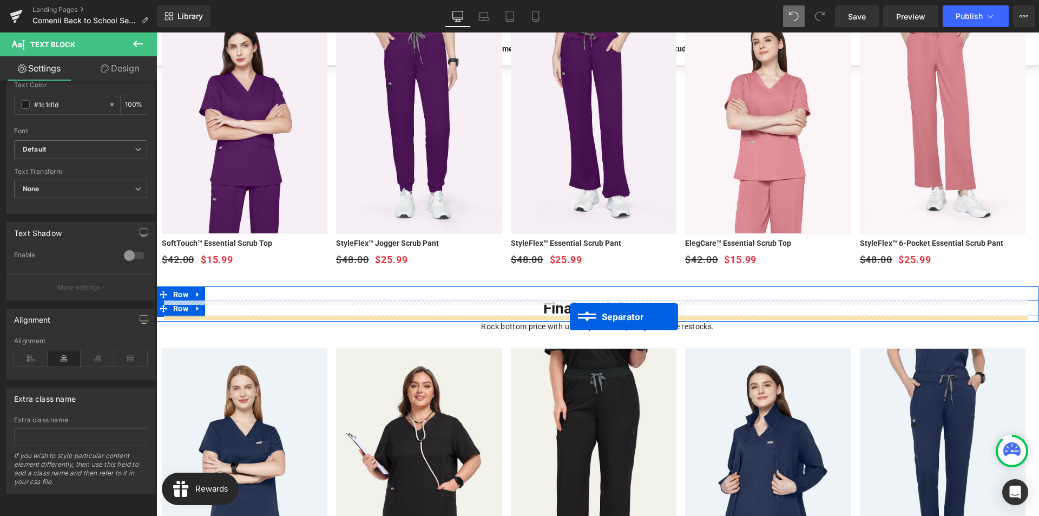
drag, startPoint x: 571, startPoint y: 96, endPoint x: 570, endPoint y: 317, distance: 220.8
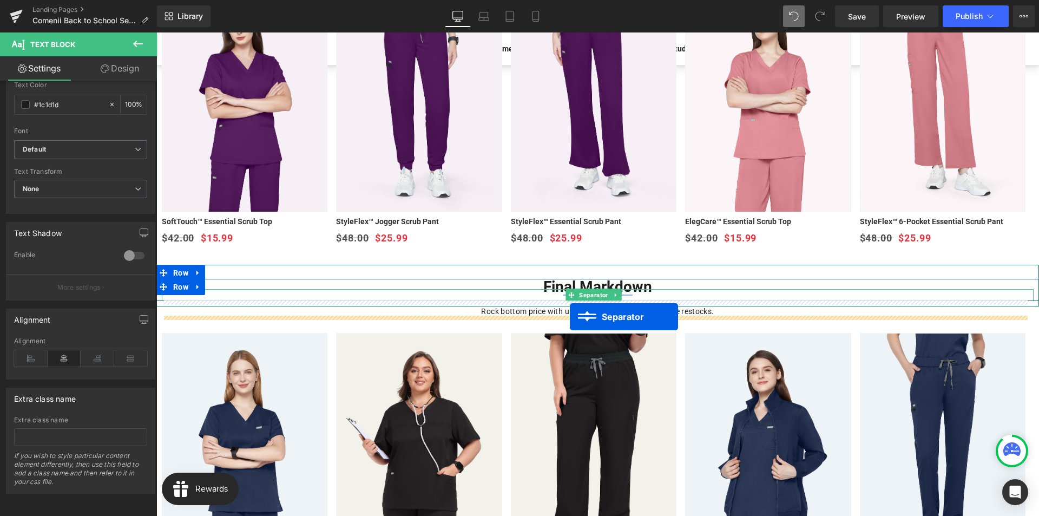
scroll to position [682, 0]
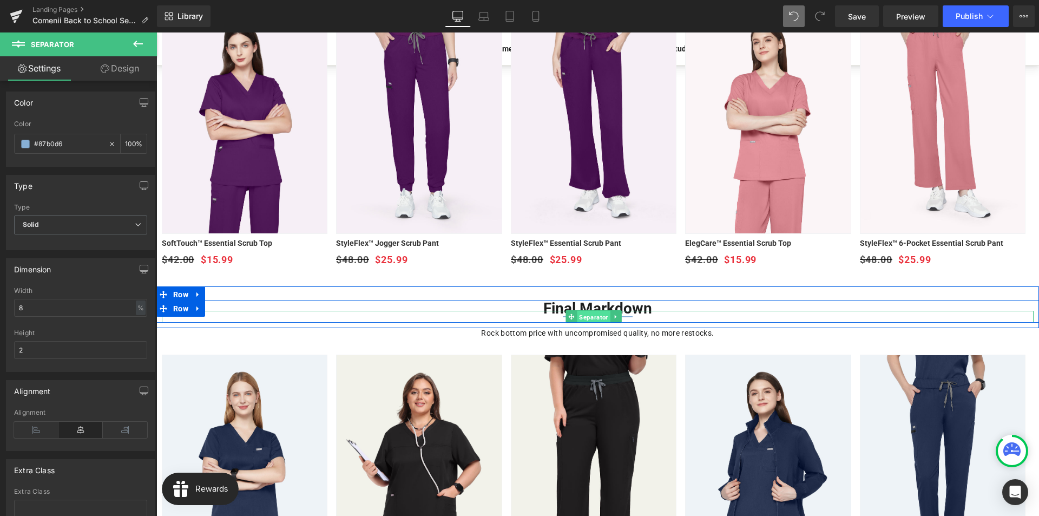
click at [593, 316] on span "Separator" at bounding box center [593, 316] width 33 height 13
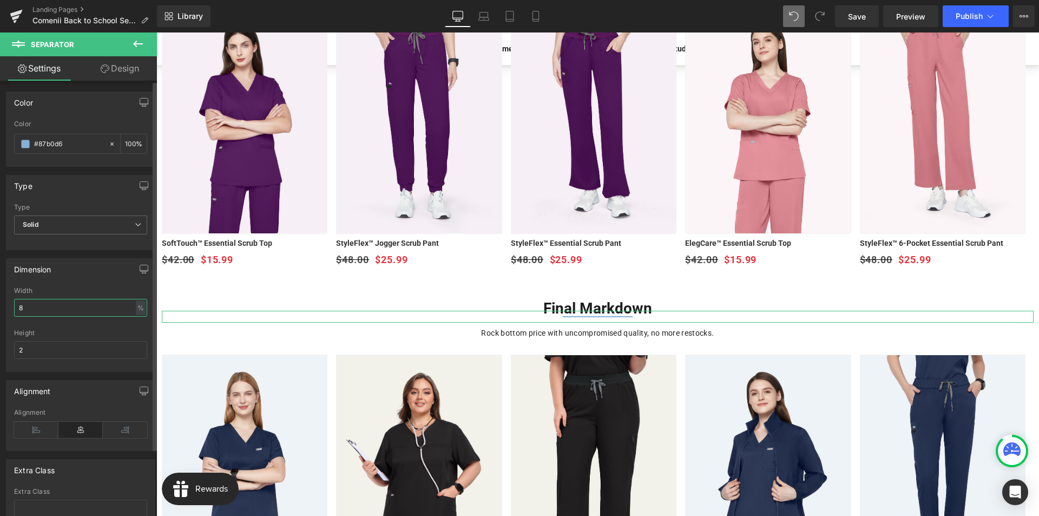
drag, startPoint x: 26, startPoint y: 305, endPoint x: 16, endPoint y: 306, distance: 9.9
click at [16, 306] on input "8" at bounding box center [80, 308] width 133 height 18
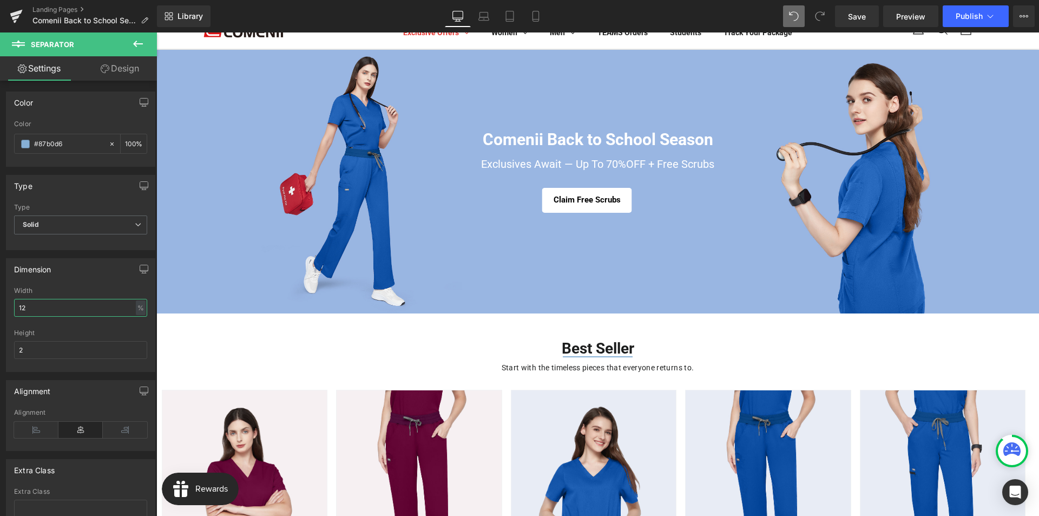
scroll to position [0, 0]
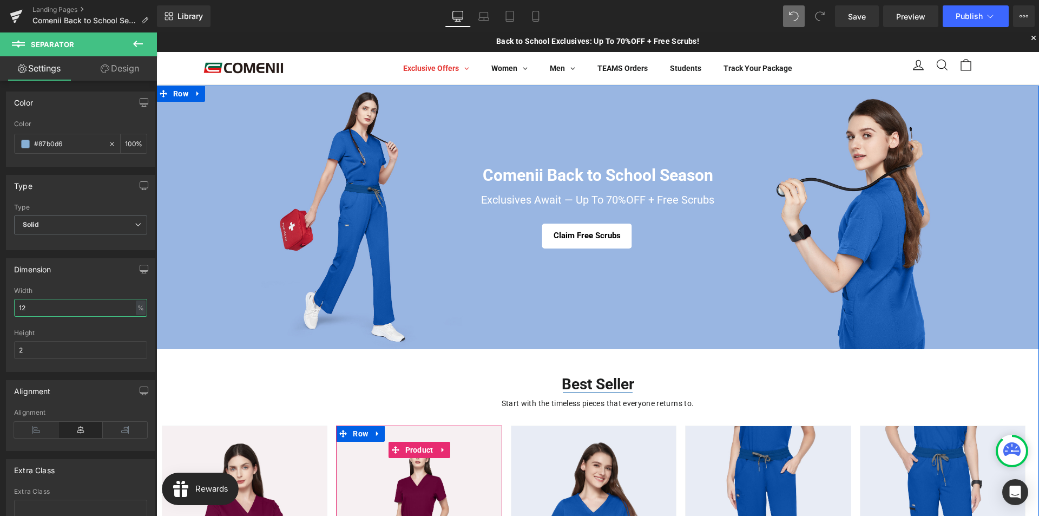
type input "12"
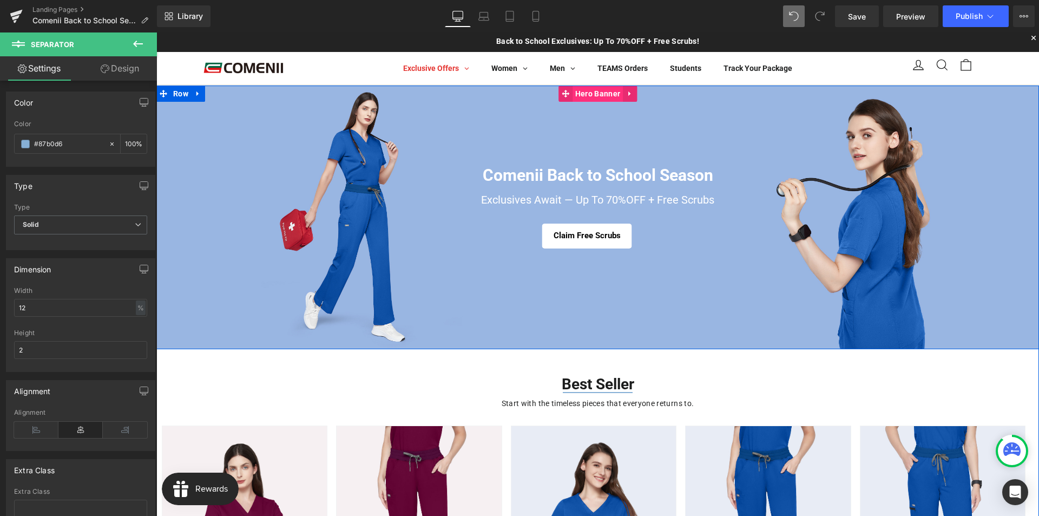
click at [583, 96] on span "Hero Banner" at bounding box center [598, 93] width 50 height 16
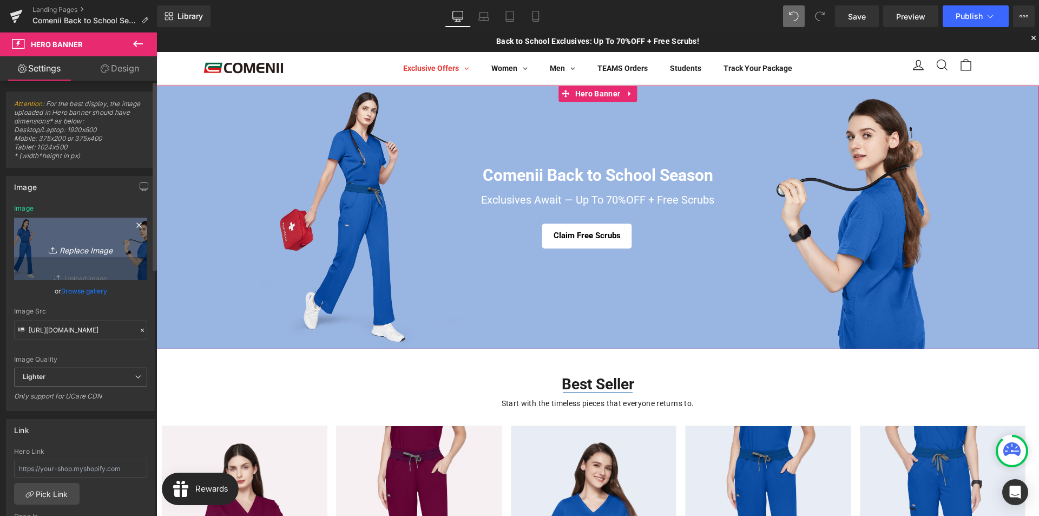
click at [91, 242] on icon "Replace Image" at bounding box center [80, 249] width 87 height 14
type input "C:\fakepath\活动页banner电脑端.jpg"
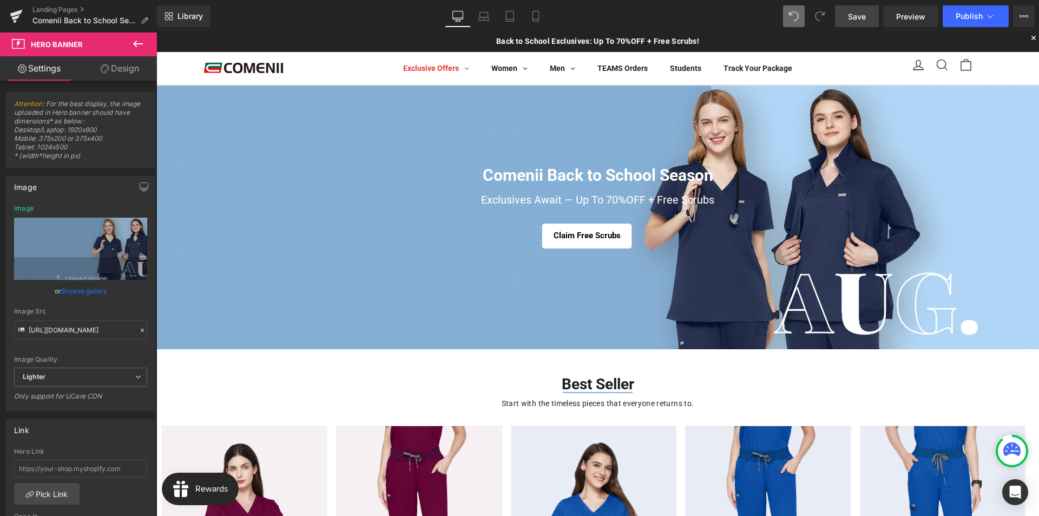
drag, startPoint x: 850, startPoint y: 21, endPoint x: 528, endPoint y: 139, distance: 343.4
click at [850, 21] on span "Save" at bounding box center [857, 16] width 18 height 11
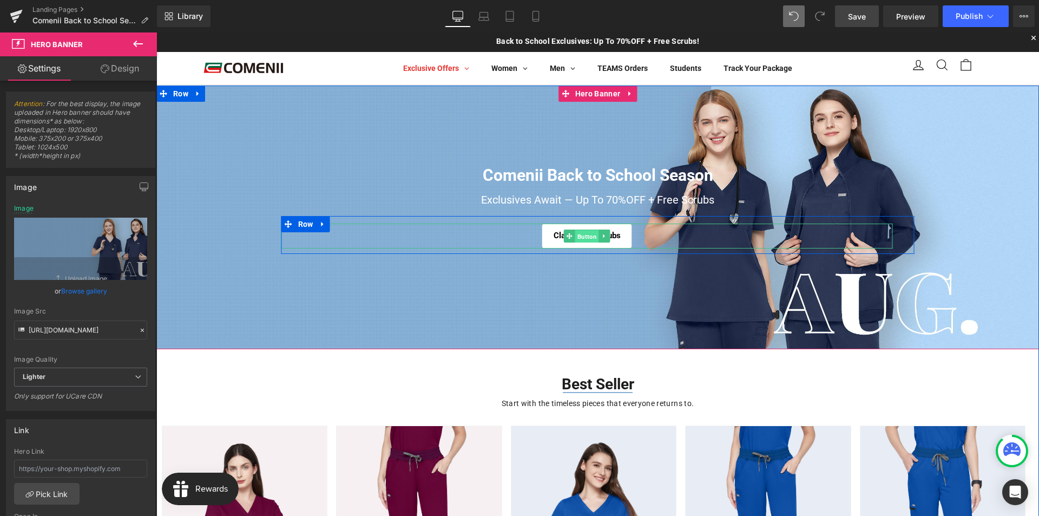
click at [588, 238] on span "Button" at bounding box center [587, 236] width 24 height 13
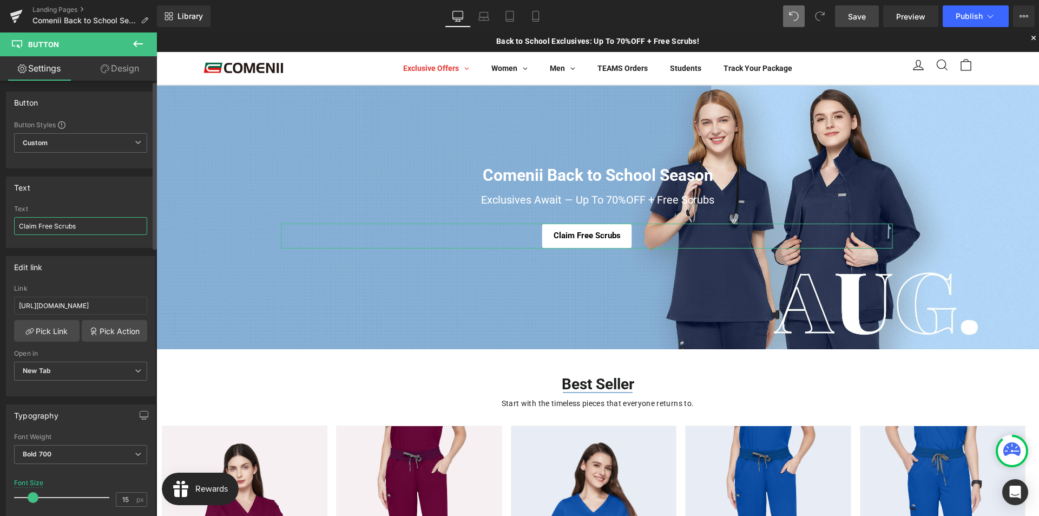
click at [80, 229] on input "Claim Free Scrubs" at bounding box center [80, 226] width 133 height 18
paste input "Explore"
type input "Explore Free Scrubs"
drag, startPoint x: 107, startPoint y: 310, endPoint x: 153, endPoint y: 308, distance: 46.0
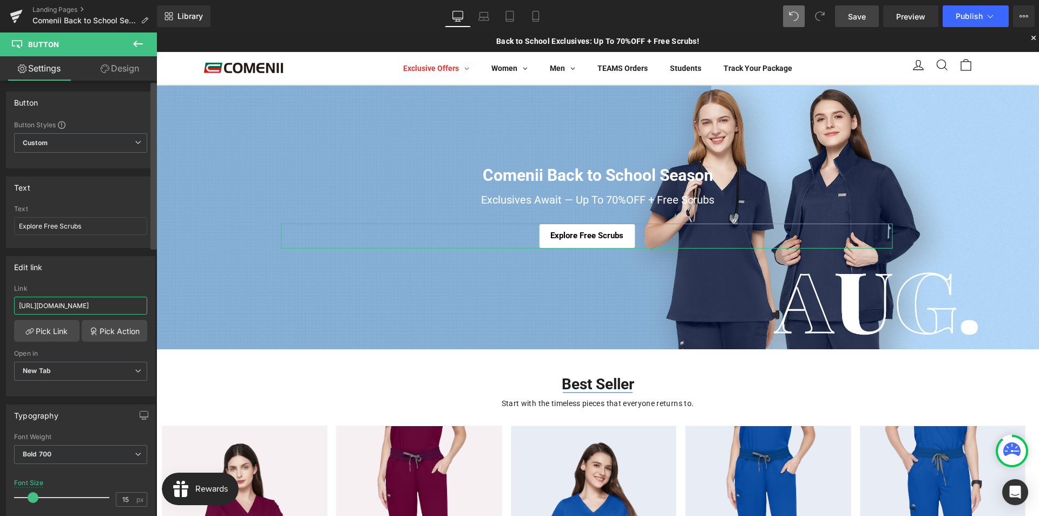
click at [153, 308] on div "Button Button Styles Custom Custom Setup Global Style Custom Setup Global Style…" at bounding box center [78, 301] width 157 height 440
click at [127, 255] on div "Edit link https://comenii.com/collections/buy-one-get-one-free Link https://com…" at bounding box center [81, 322] width 162 height 148
click at [869, 17] on link "Save" at bounding box center [857, 16] width 44 height 22
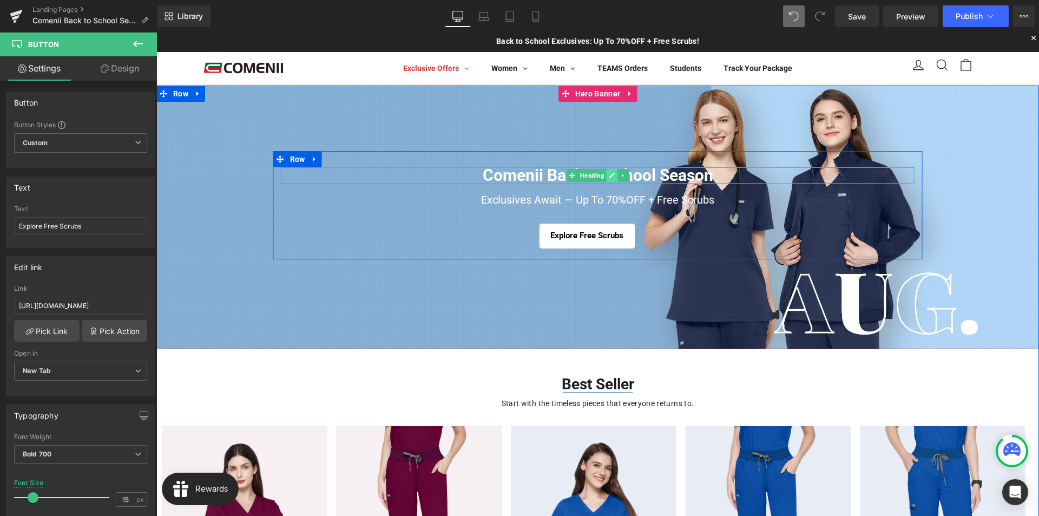
click at [609, 176] on icon at bounding box center [612, 175] width 6 height 6
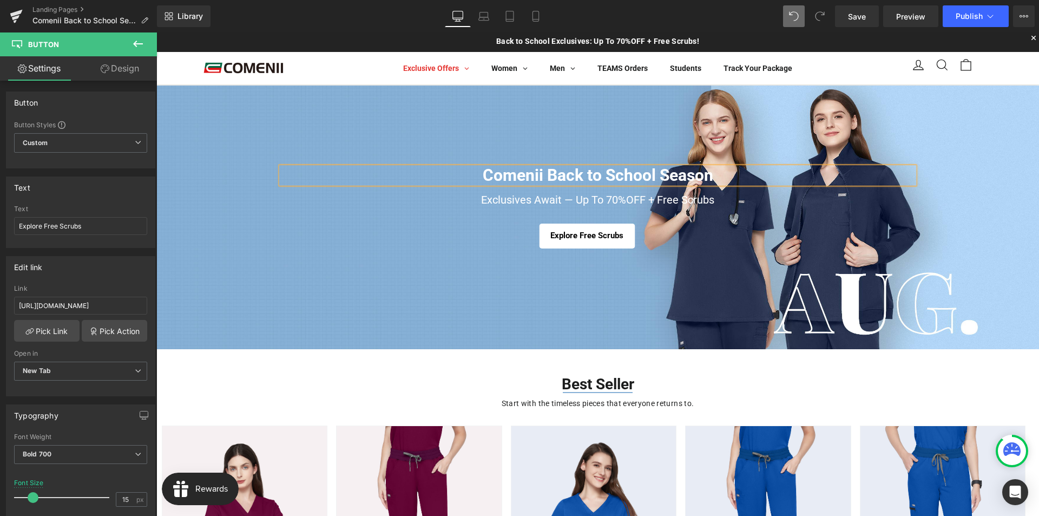
click at [594, 175] on h1 "Comenii Back to School Season" at bounding box center [597, 175] width 633 height 16
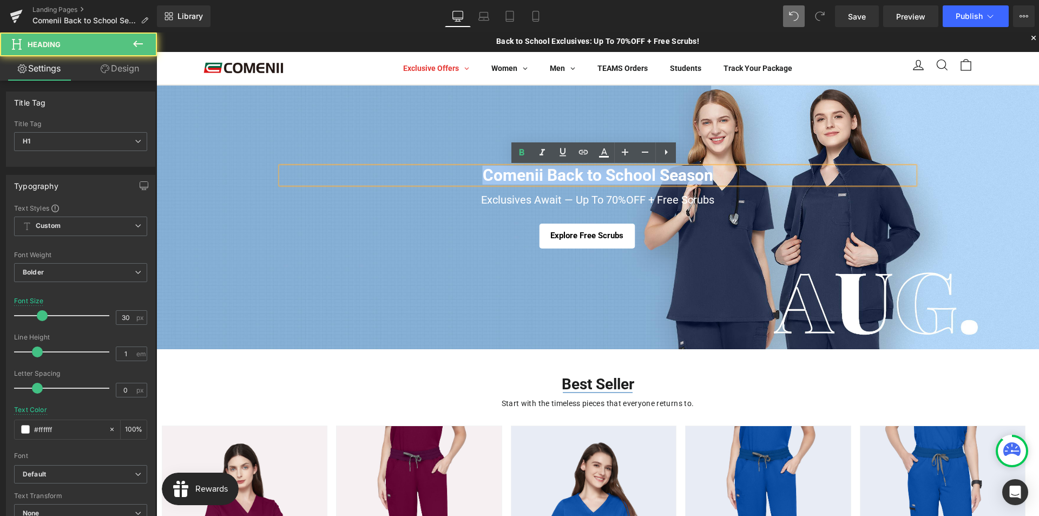
paste div
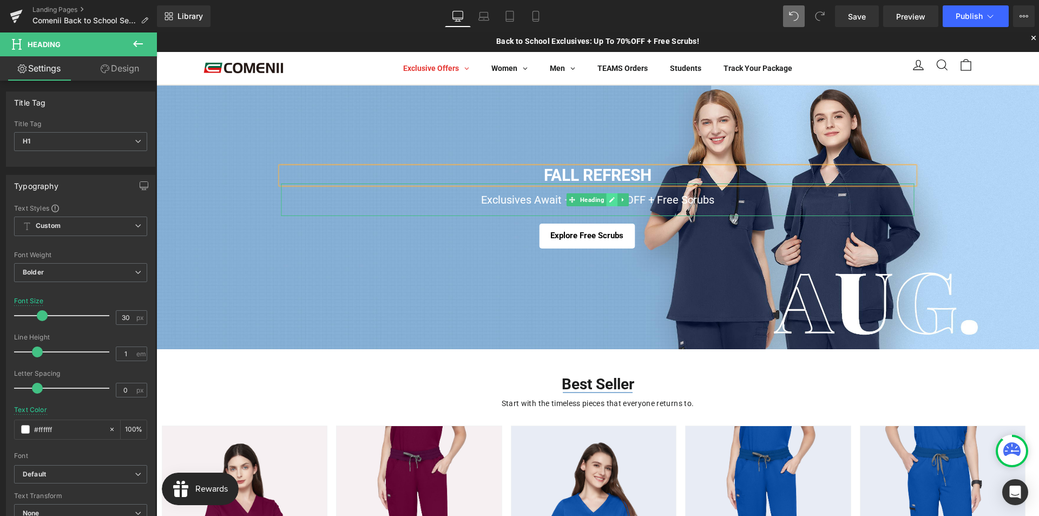
click at [609, 202] on icon at bounding box center [612, 199] width 6 height 6
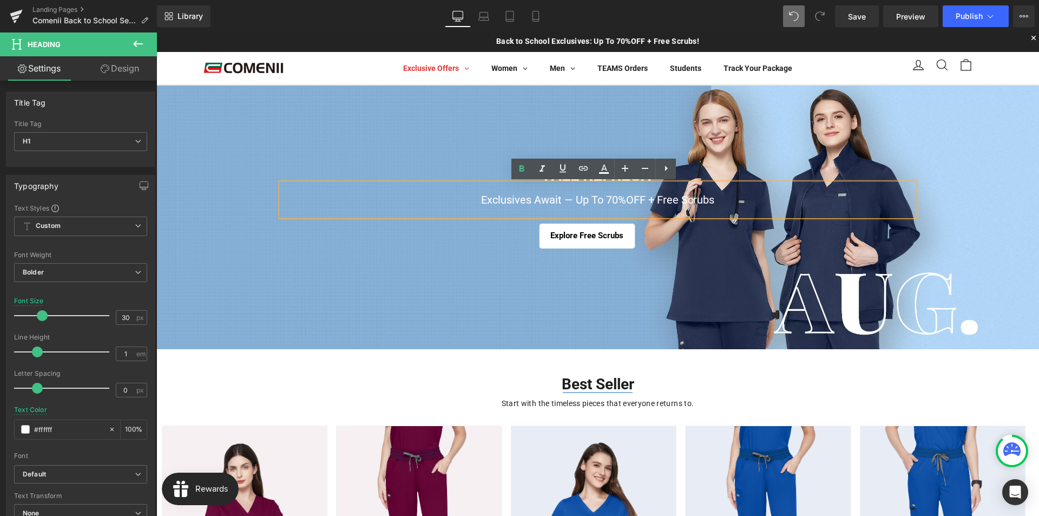
click at [595, 202] on h1 "Exclusives Await — Up To 70%OFF + Free Scrubs" at bounding box center [597, 199] width 633 height 32
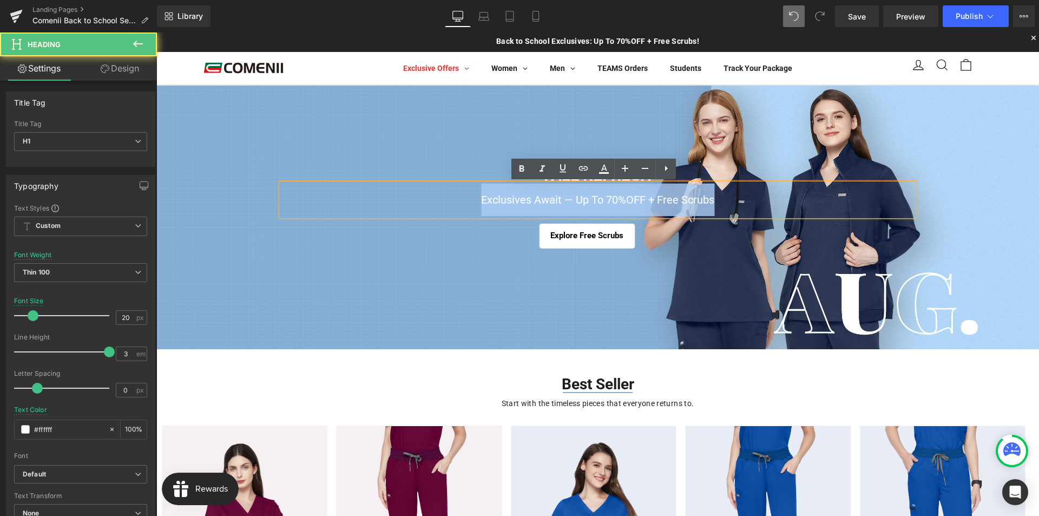
paste div
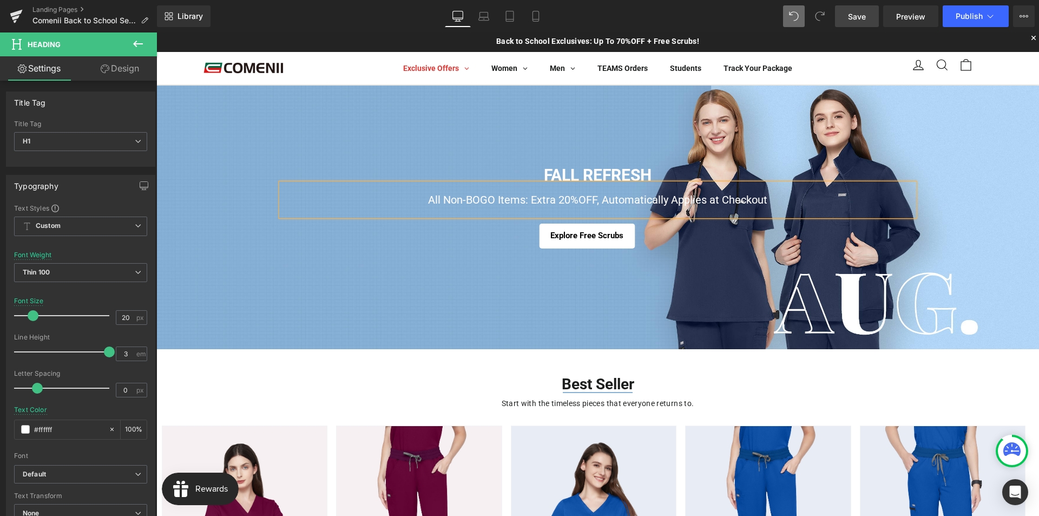
click at [864, 15] on span "Save" at bounding box center [857, 16] width 18 height 11
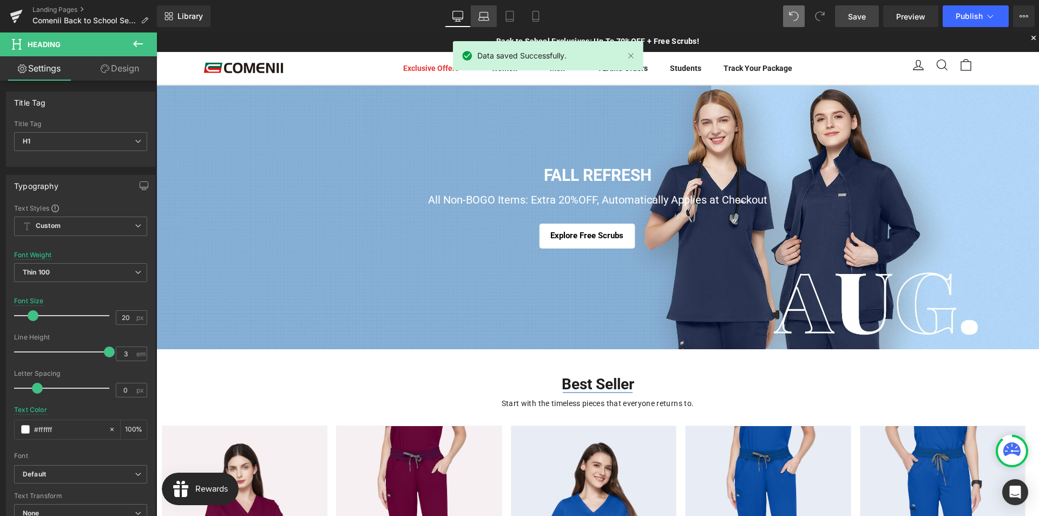
click at [483, 21] on icon at bounding box center [483, 16] width 11 height 11
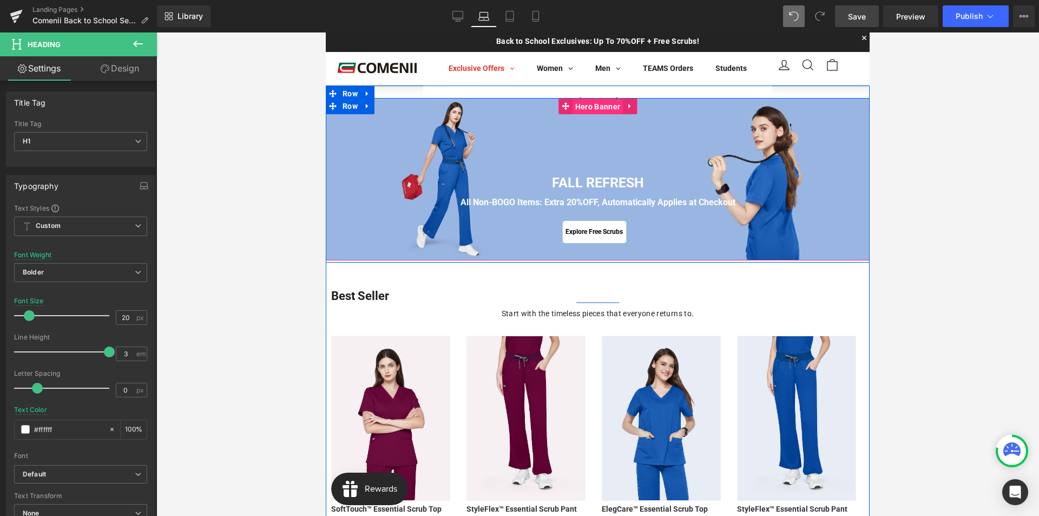
click at [580, 104] on span "Hero Banner" at bounding box center [598, 106] width 50 height 16
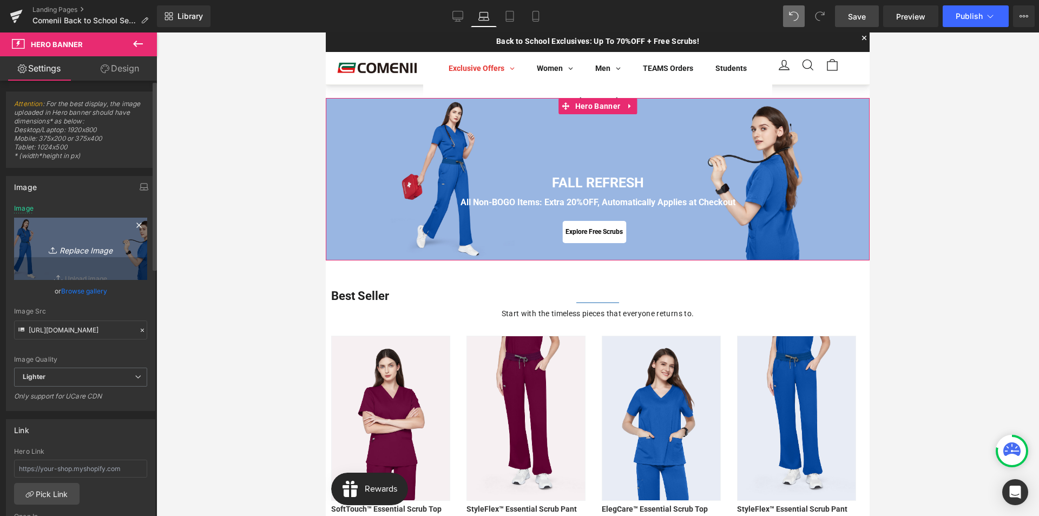
click at [84, 252] on icon "Replace Image" at bounding box center [80, 249] width 87 height 14
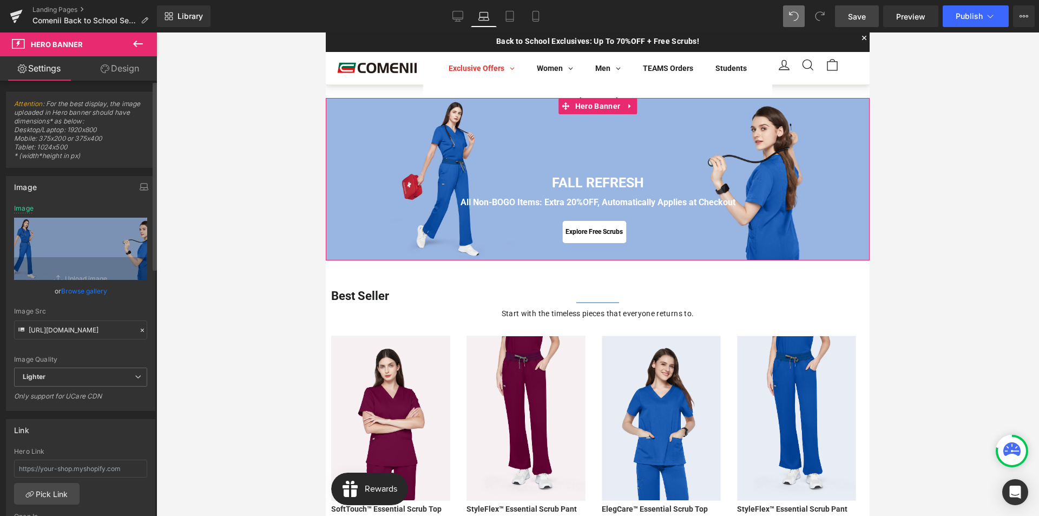
click at [82, 292] on link "Browse gallery" at bounding box center [84, 290] width 46 height 19
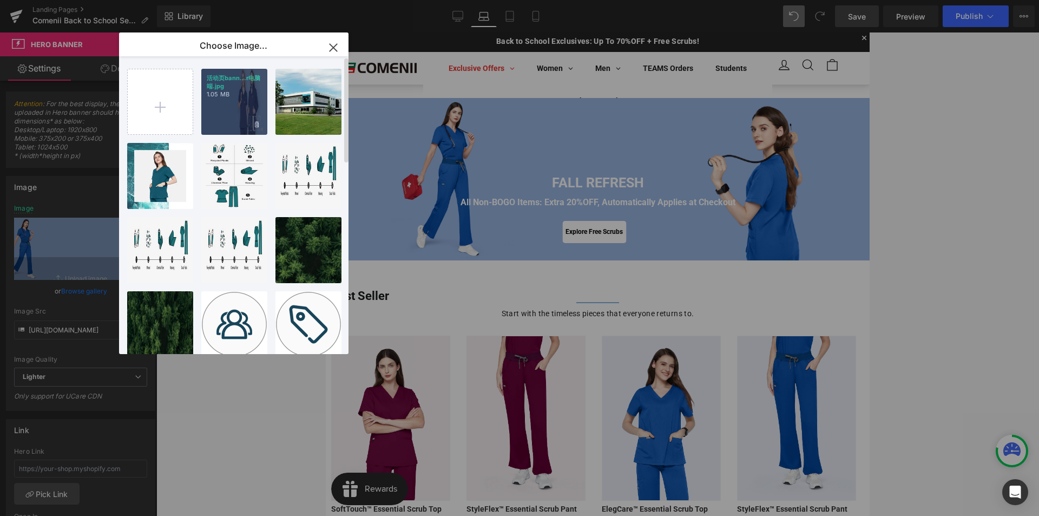
click at [234, 102] on div "活动页bann...r电脑端.jpg 1.05 MB" at bounding box center [234, 102] width 66 height 66
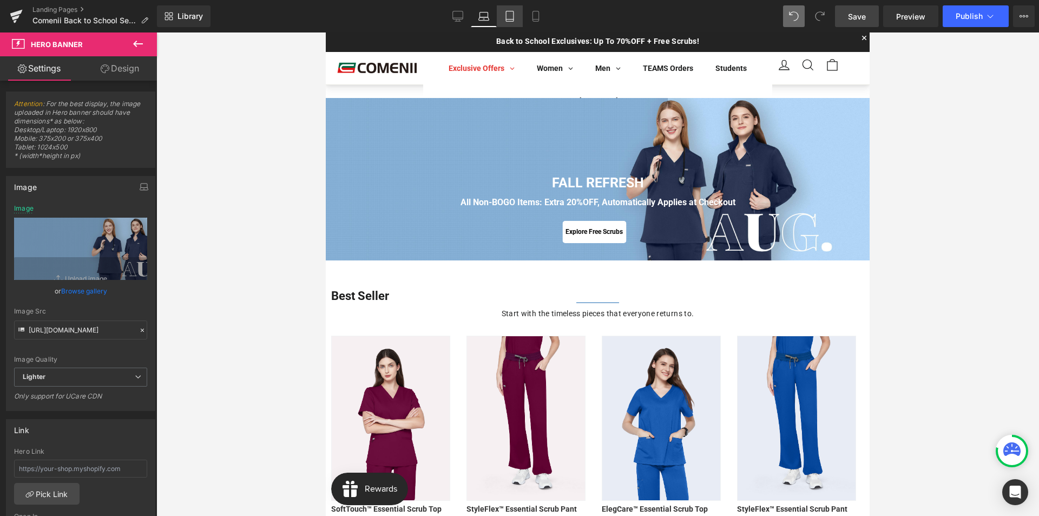
click at [510, 19] on icon at bounding box center [510, 19] width 8 height 0
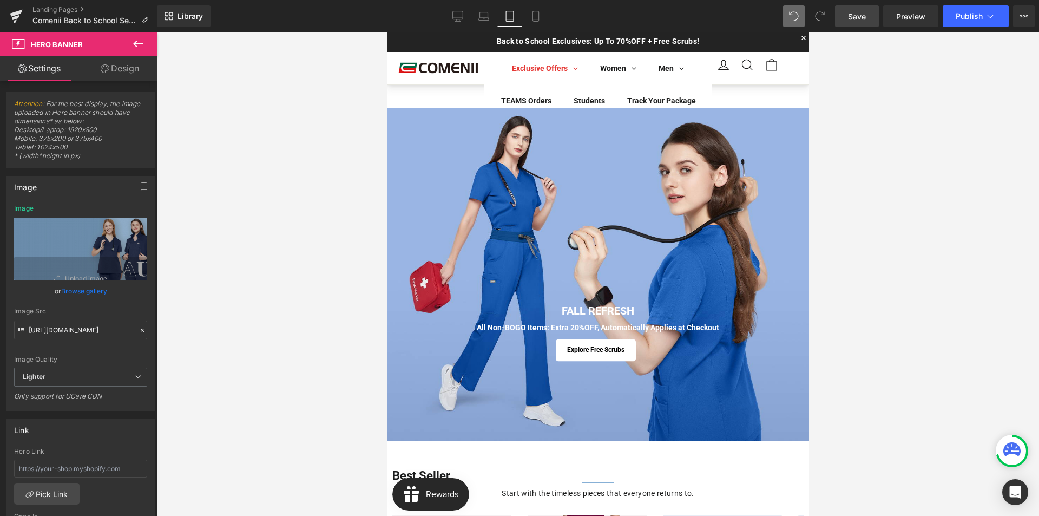
scroll to position [10, 0]
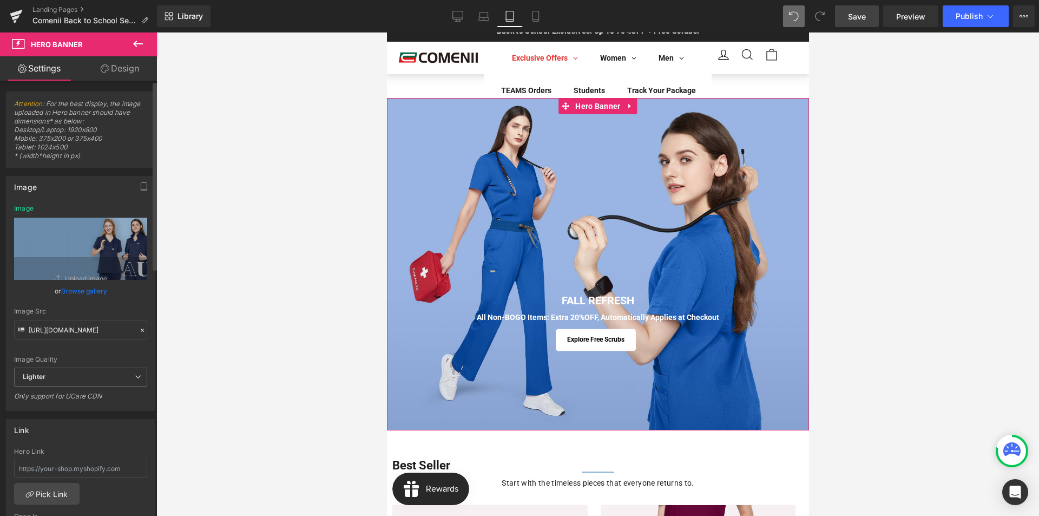
click at [80, 293] on link "Browse gallery" at bounding box center [84, 290] width 46 height 19
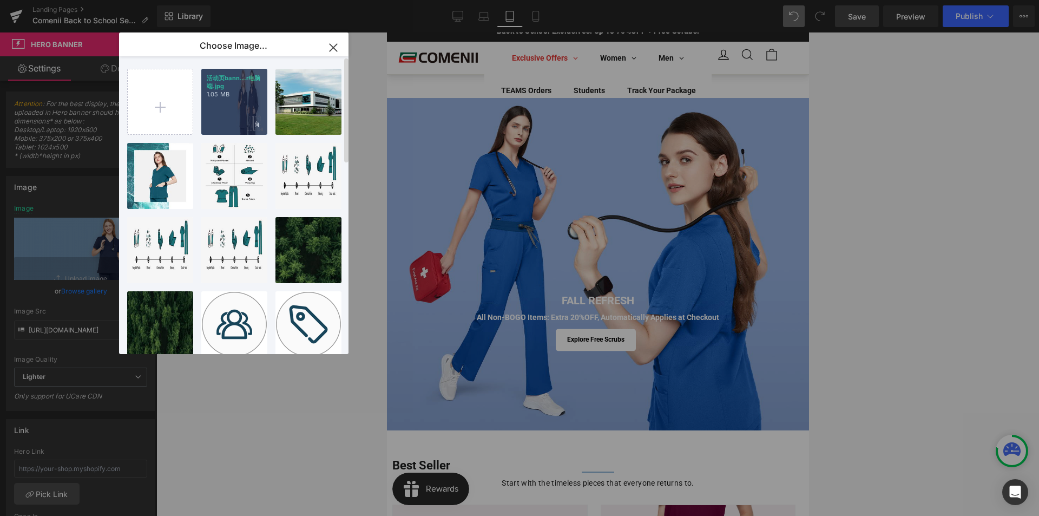
click at [247, 98] on p "1.05 MB" at bounding box center [234, 94] width 55 height 8
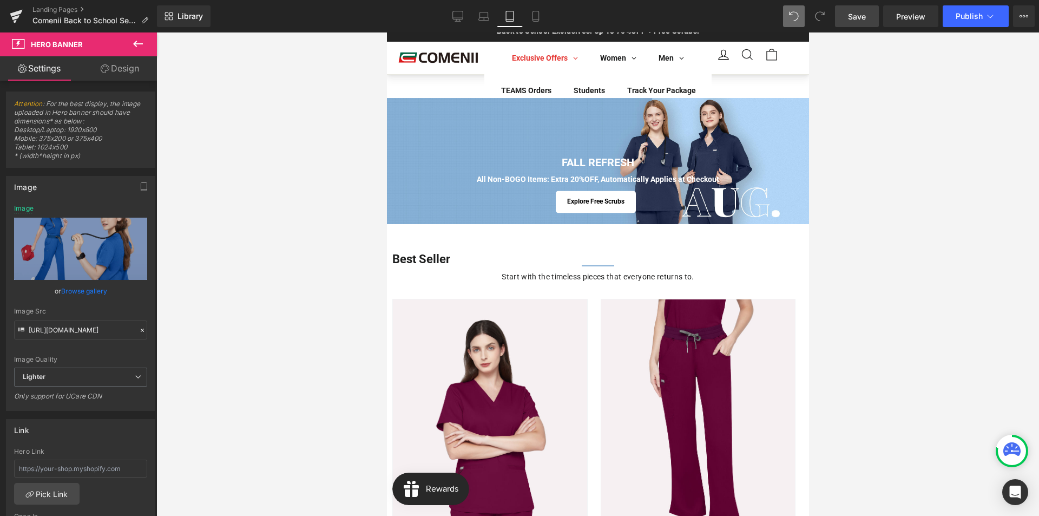
click at [869, 17] on link "Save" at bounding box center [857, 16] width 44 height 22
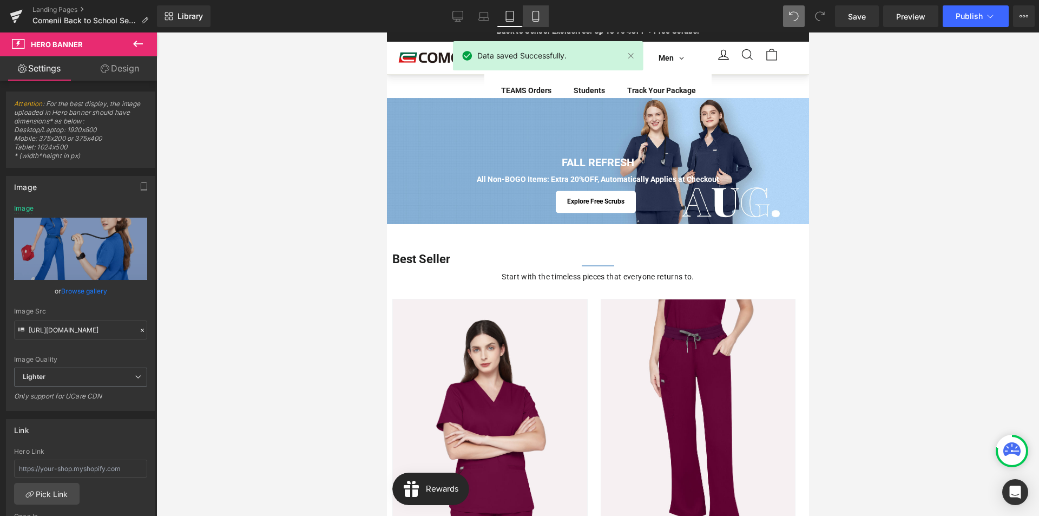
click at [538, 17] on icon at bounding box center [535, 16] width 11 height 11
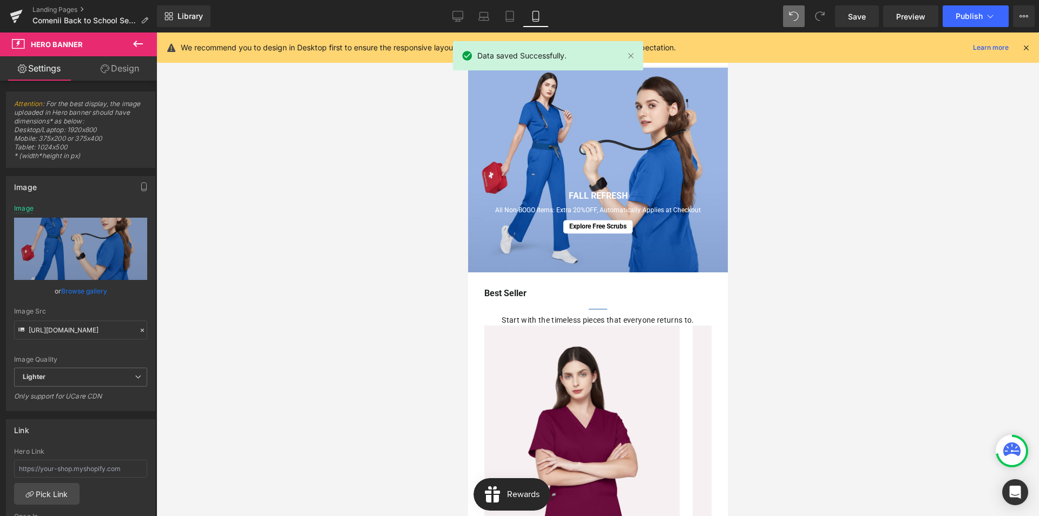
scroll to position [0, 0]
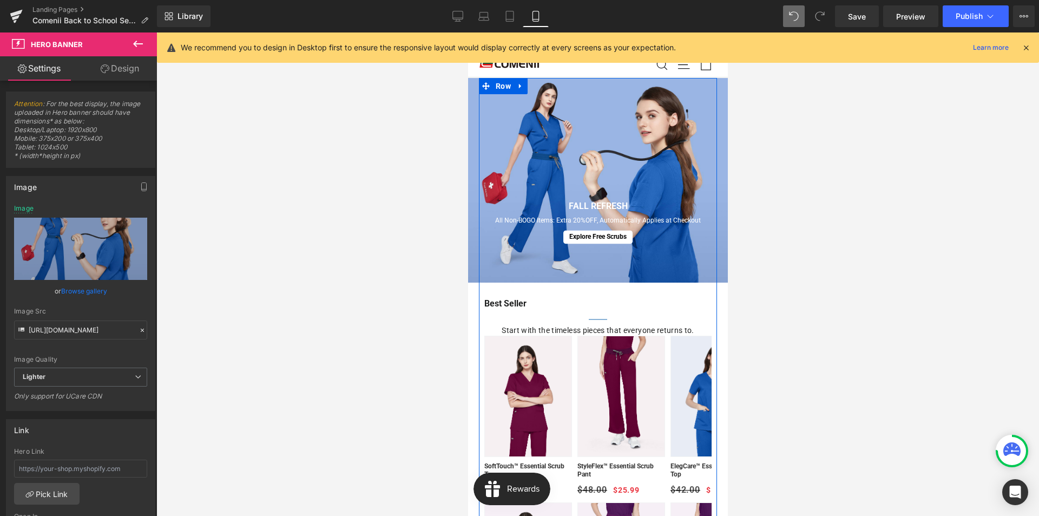
click at [588, 89] on div "FALL REFRESH Heading All Non-BOGO Items: Extra 20%OFF, Automatically Applies at…" at bounding box center [598, 180] width 260 height 205
click at [588, 88] on span "Hero Banner" at bounding box center [597, 86] width 50 height 16
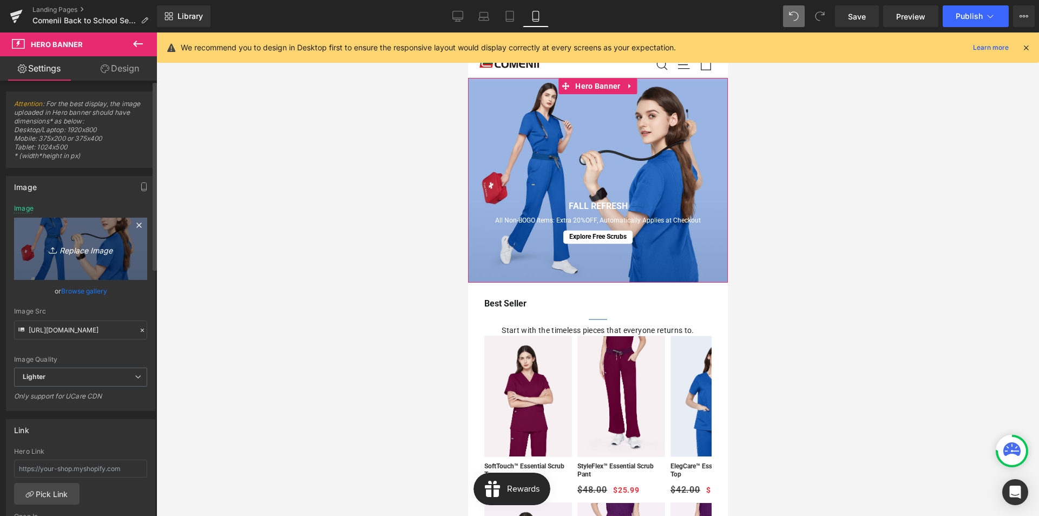
click at [84, 256] on link "Replace Image" at bounding box center [80, 249] width 133 height 62
type input "C:\fakepath\活动页banner手机.jpg"
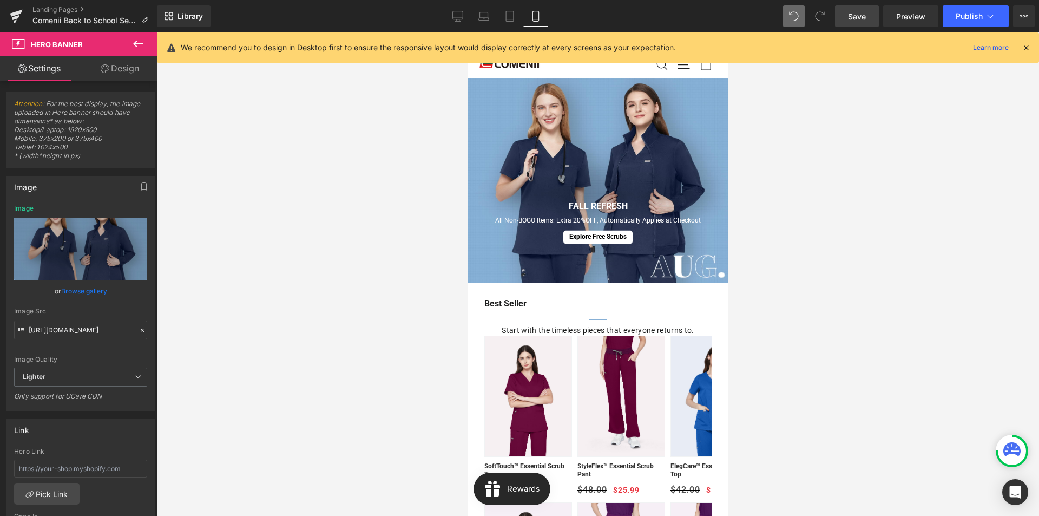
click at [848, 17] on link "Save" at bounding box center [857, 16] width 44 height 22
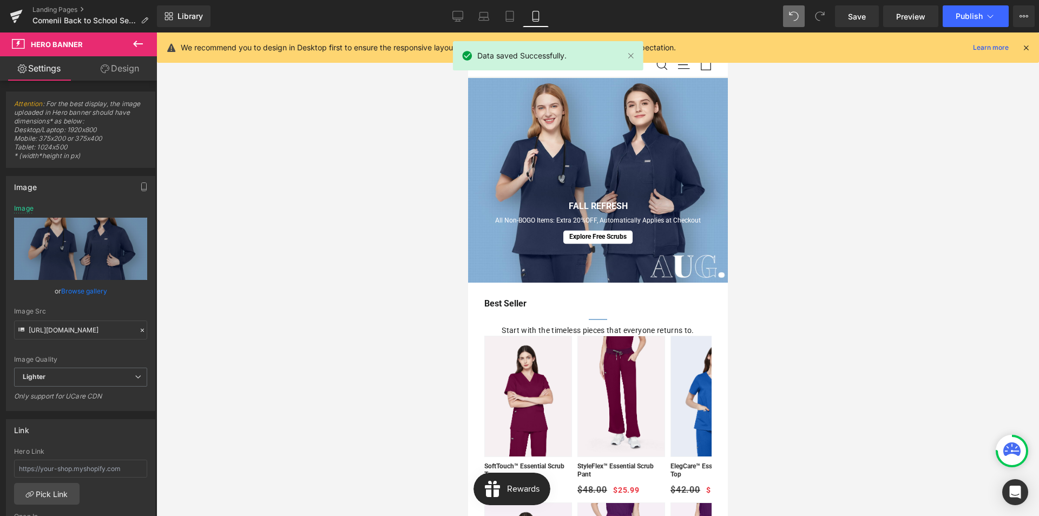
click at [1028, 46] on icon at bounding box center [1026, 48] width 10 height 10
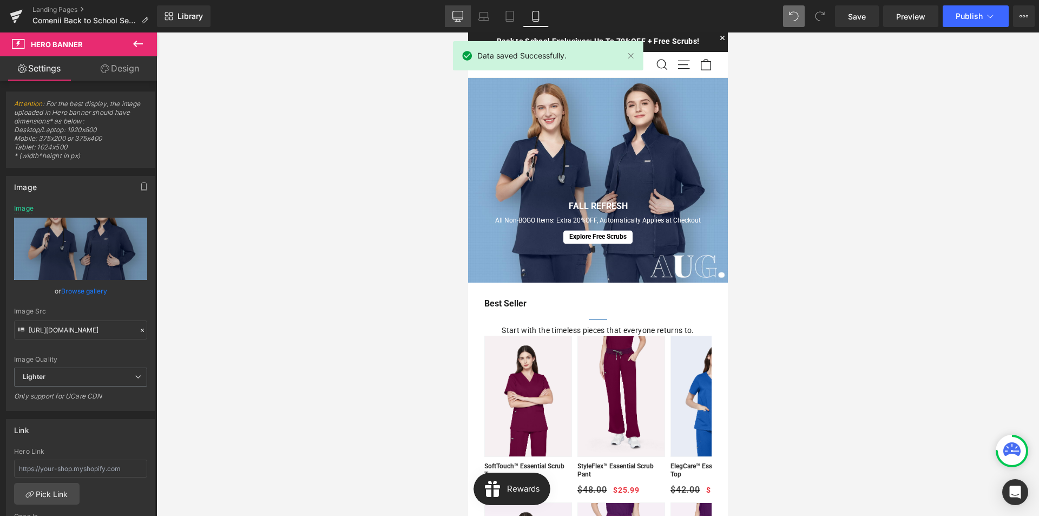
click at [463, 17] on icon at bounding box center [457, 16] width 11 height 11
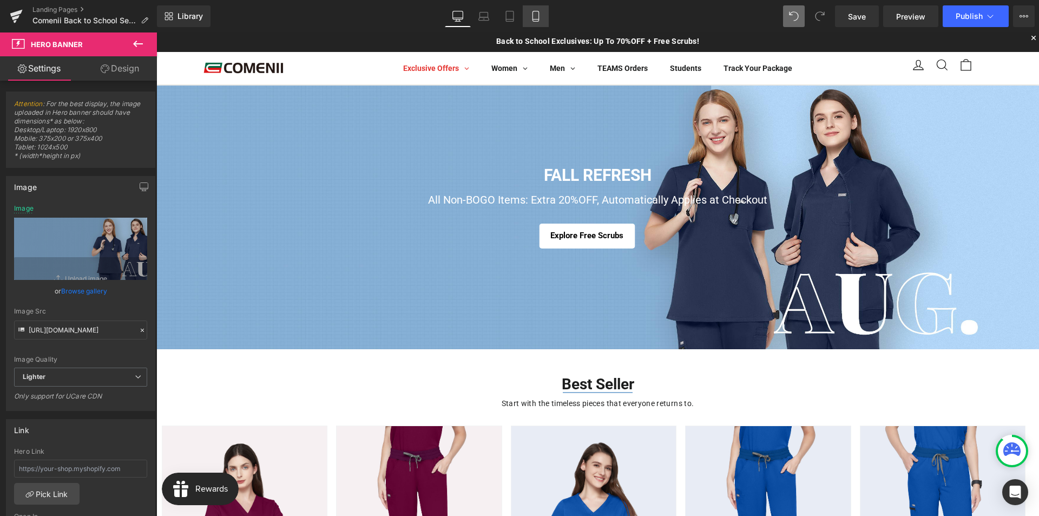
click at [544, 17] on link "Mobile" at bounding box center [536, 16] width 26 height 22
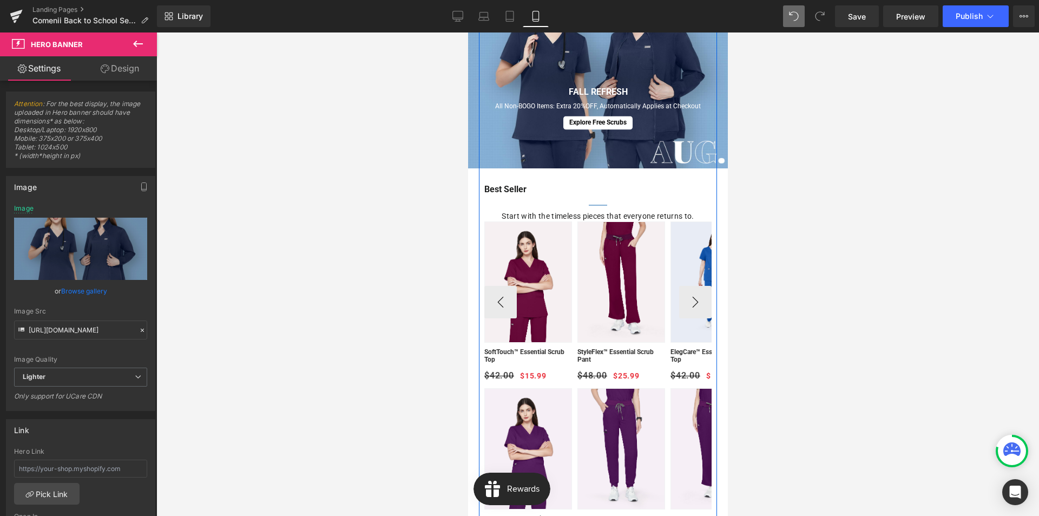
scroll to position [108, 0]
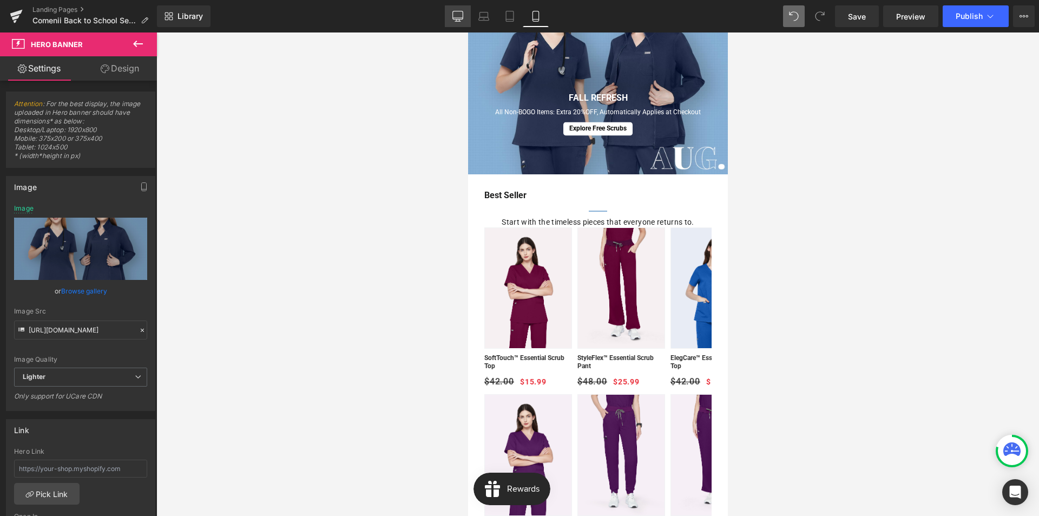
click at [458, 17] on icon at bounding box center [457, 16] width 11 height 11
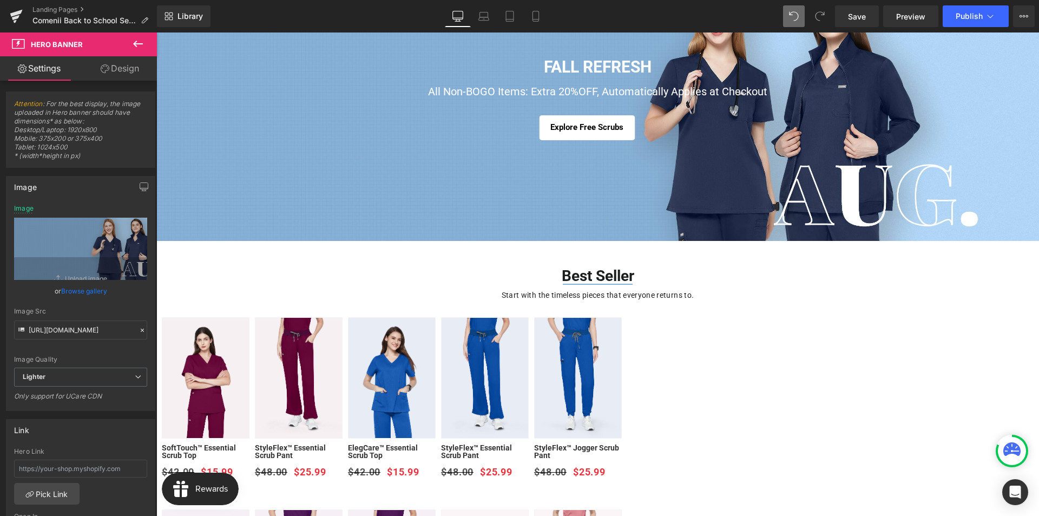
scroll to position [0, 0]
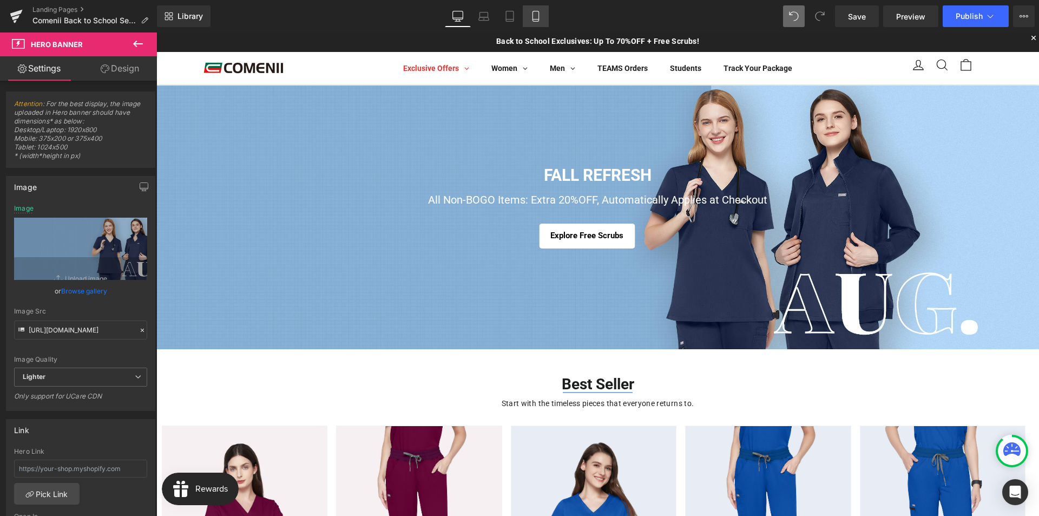
click at [536, 18] on icon at bounding box center [535, 16] width 11 height 11
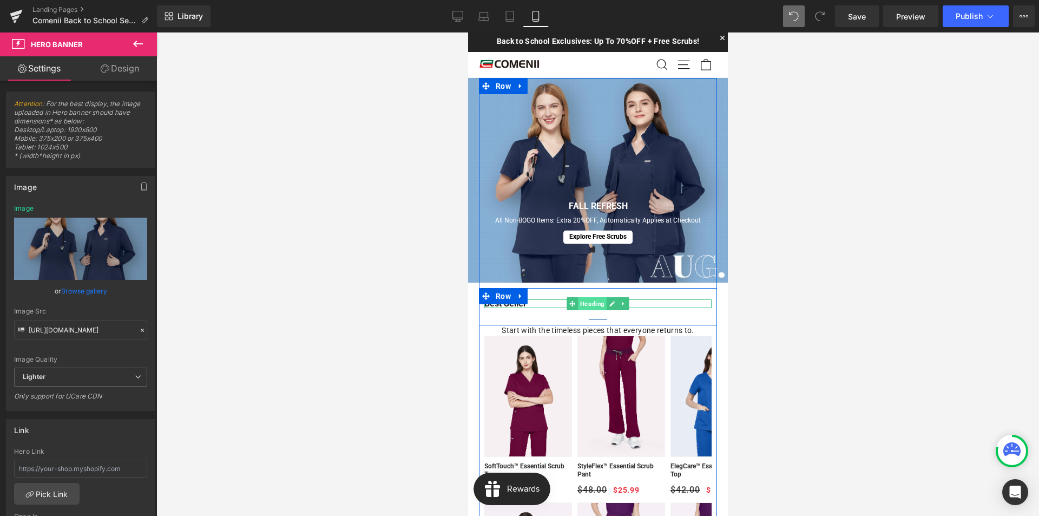
click at [593, 305] on span "Heading" at bounding box center [591, 303] width 29 height 13
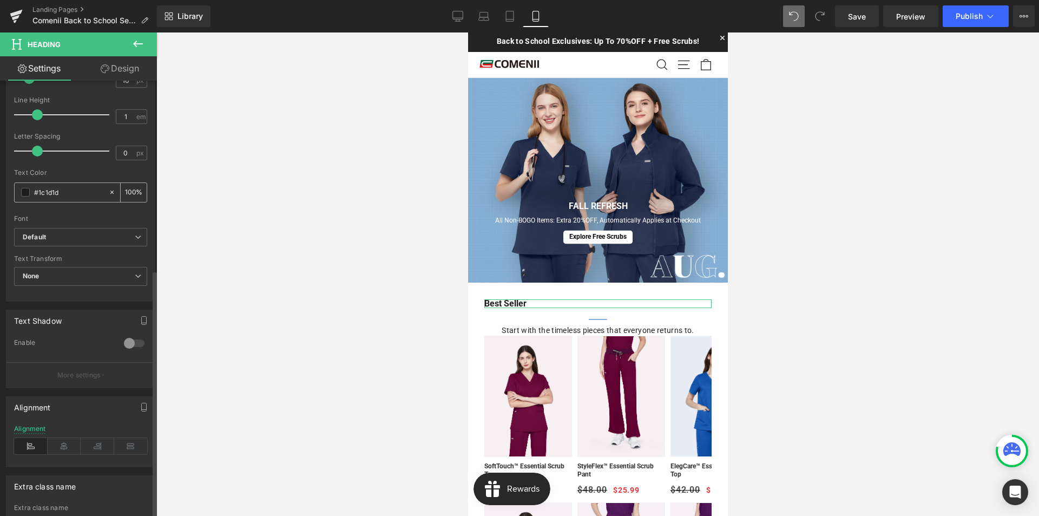
scroll to position [333, 0]
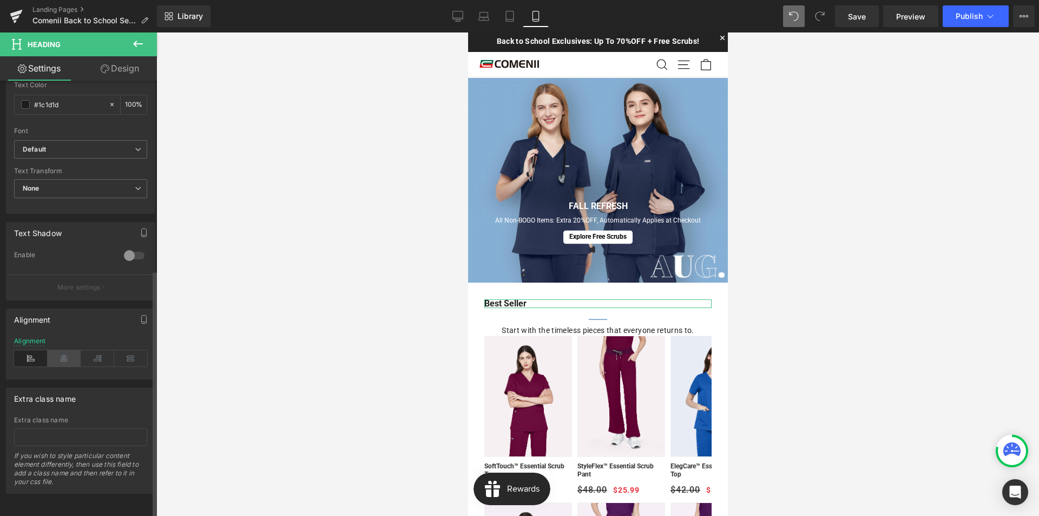
click at [65, 351] on icon at bounding box center [65, 358] width 34 height 16
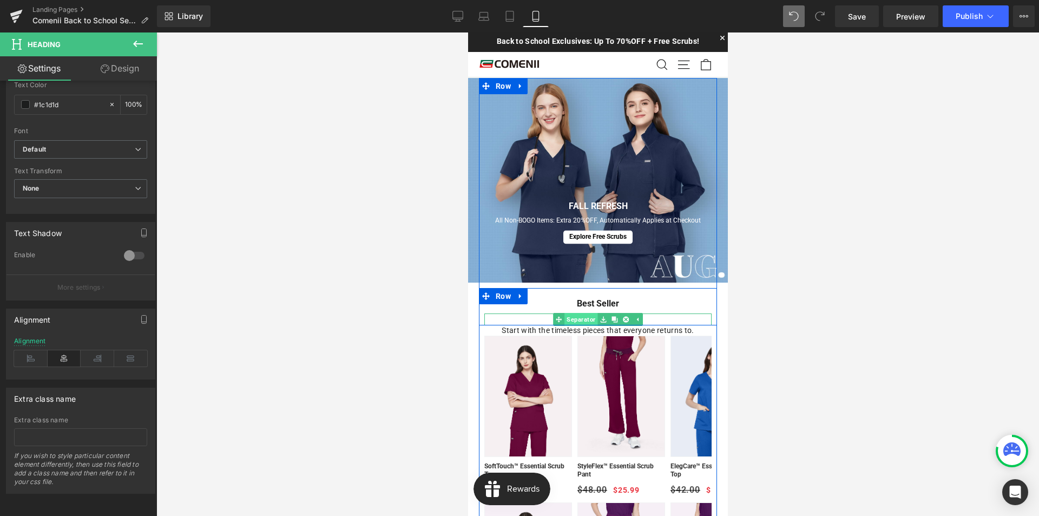
click at [584, 319] on span "Separator" at bounding box center [580, 319] width 33 height 13
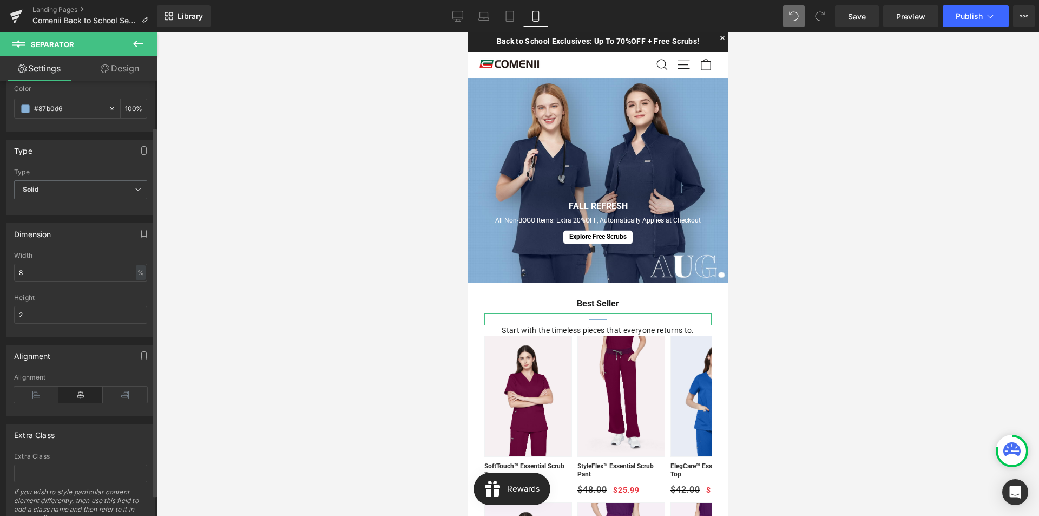
scroll to position [54, 0]
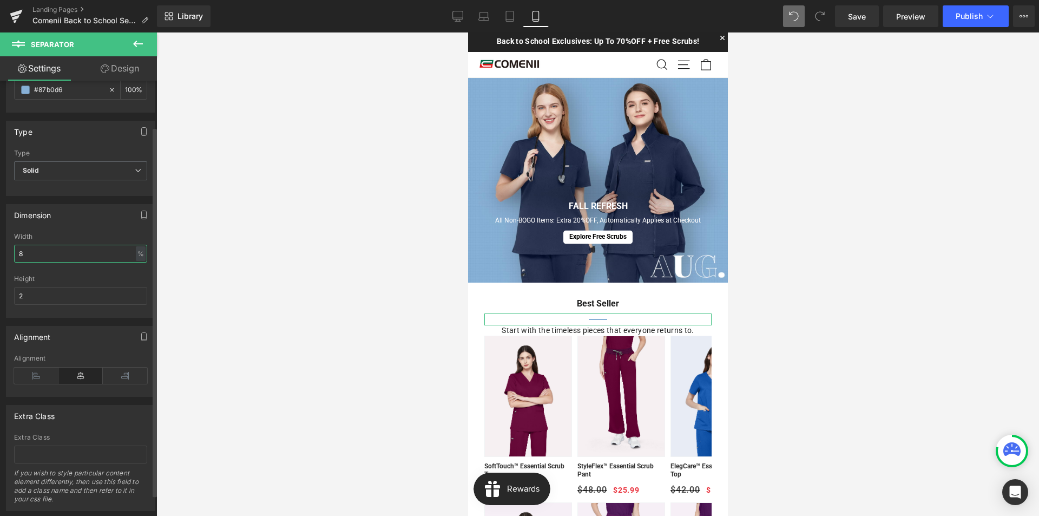
drag, startPoint x: 30, startPoint y: 252, endPoint x: 16, endPoint y: 253, distance: 14.1
click at [16, 253] on input "8" at bounding box center [80, 254] width 133 height 18
drag, startPoint x: 30, startPoint y: 254, endPoint x: 18, endPoint y: 255, distance: 11.4
click at [18, 255] on input "10" at bounding box center [80, 254] width 133 height 18
type input "15"
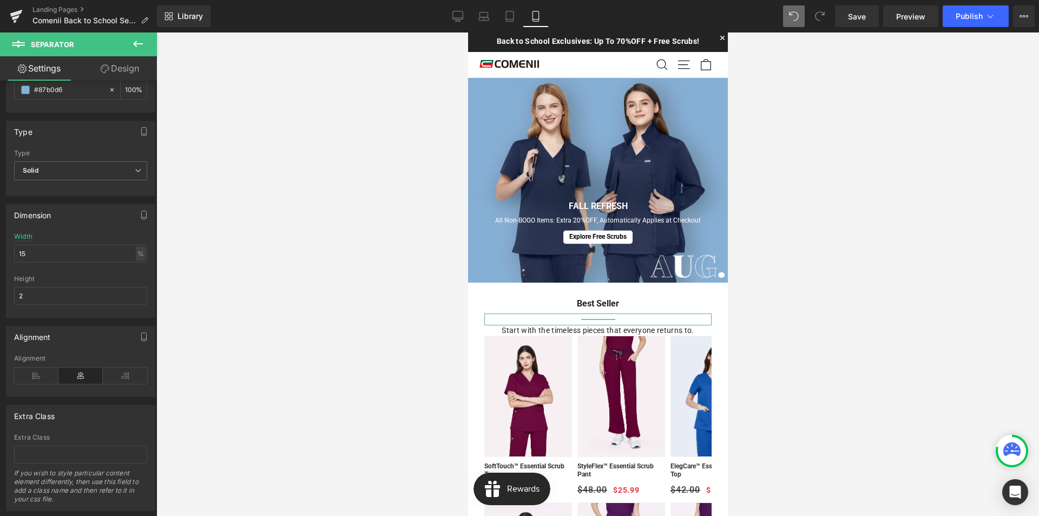
click at [133, 67] on link "Design" at bounding box center [120, 68] width 78 height 24
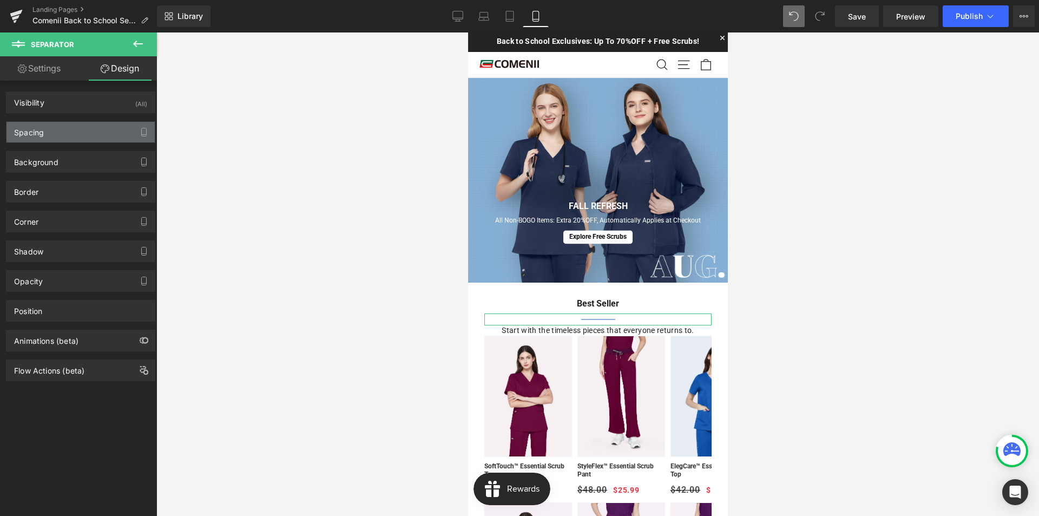
click at [52, 134] on div "Spacing" at bounding box center [80, 132] width 148 height 21
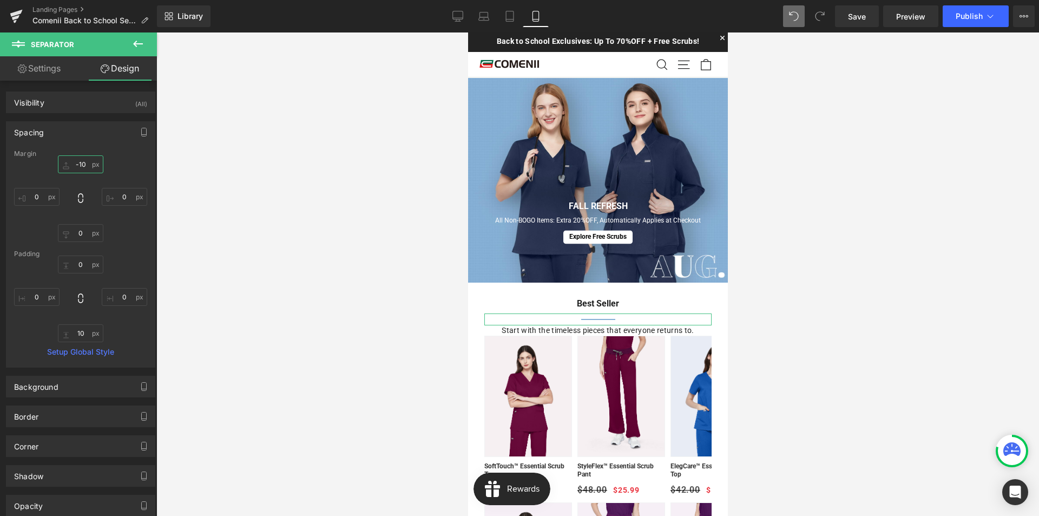
click at [82, 167] on input "-10" at bounding box center [80, 164] width 45 height 18
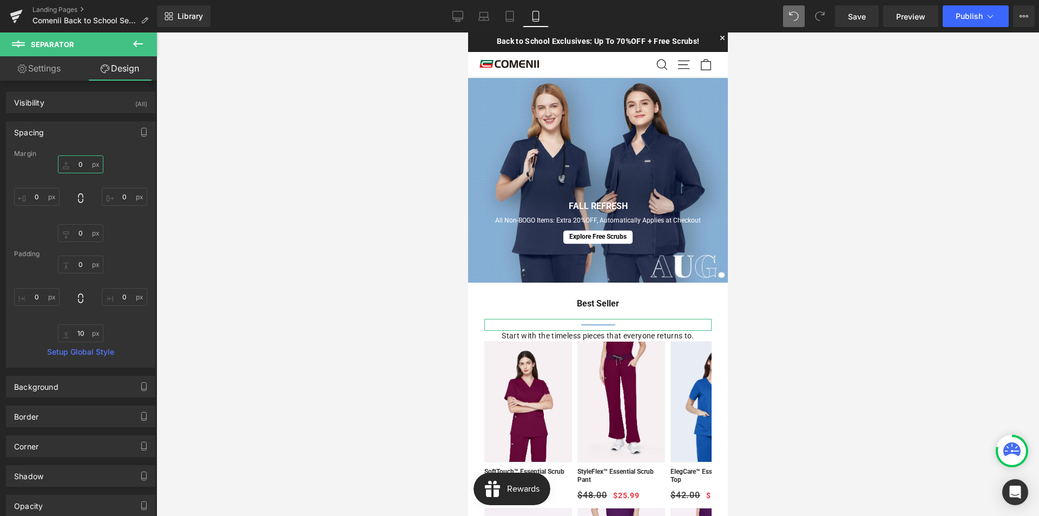
drag, startPoint x: 85, startPoint y: 165, endPoint x: 77, endPoint y: 165, distance: 7.6
click at [77, 165] on input "0" at bounding box center [80, 164] width 45 height 18
type input "0"
click at [85, 333] on input "10" at bounding box center [80, 333] width 45 height 18
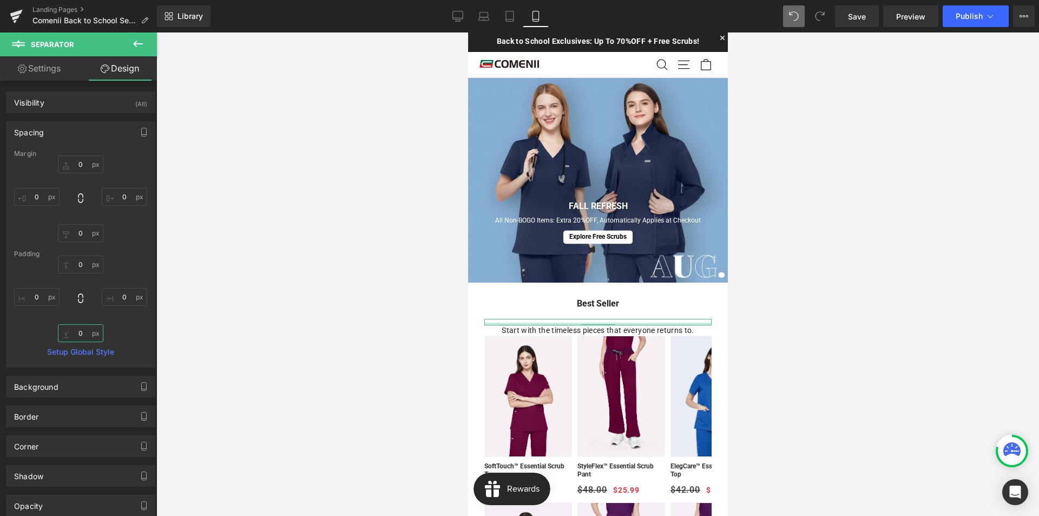
drag, startPoint x: 88, startPoint y: 334, endPoint x: 75, endPoint y: 336, distance: 12.5
click at [75, 336] on input "0" at bounding box center [80, 333] width 45 height 18
type input "10"
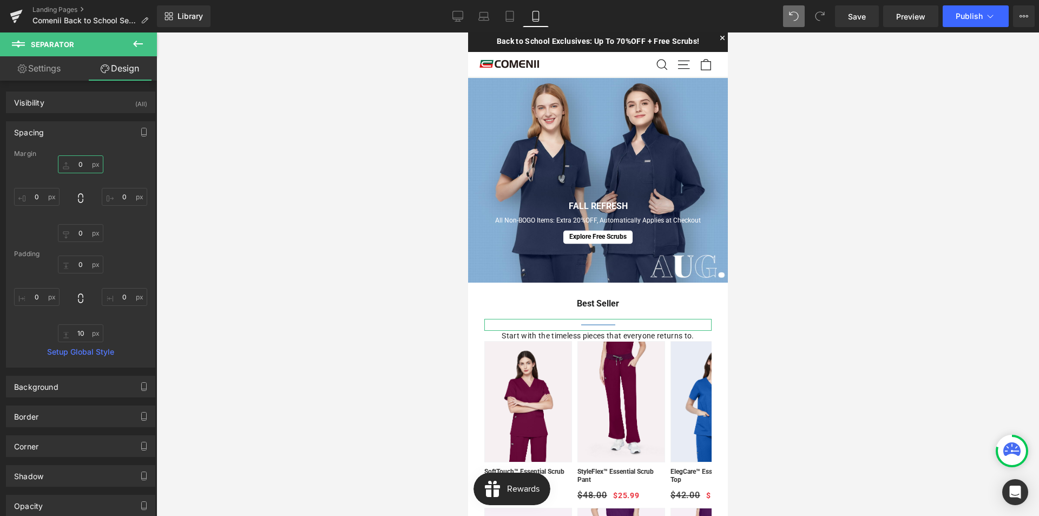
click at [78, 166] on input "0" at bounding box center [80, 164] width 45 height 18
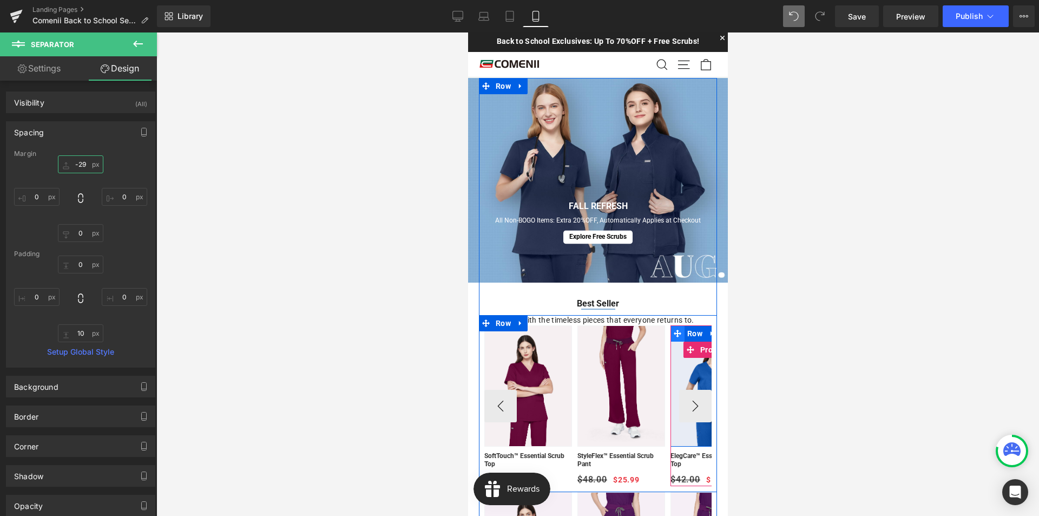
type input "-30"
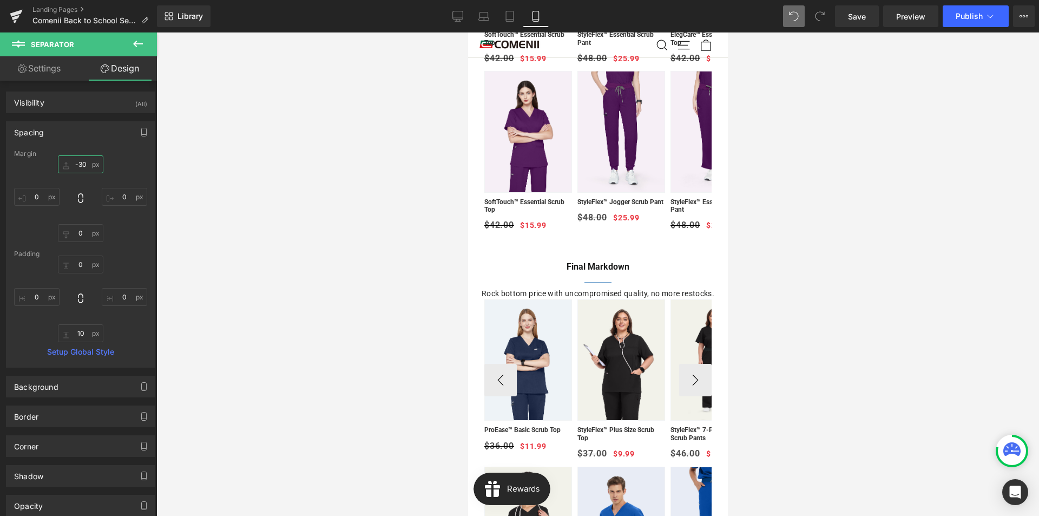
scroll to position [487, 0]
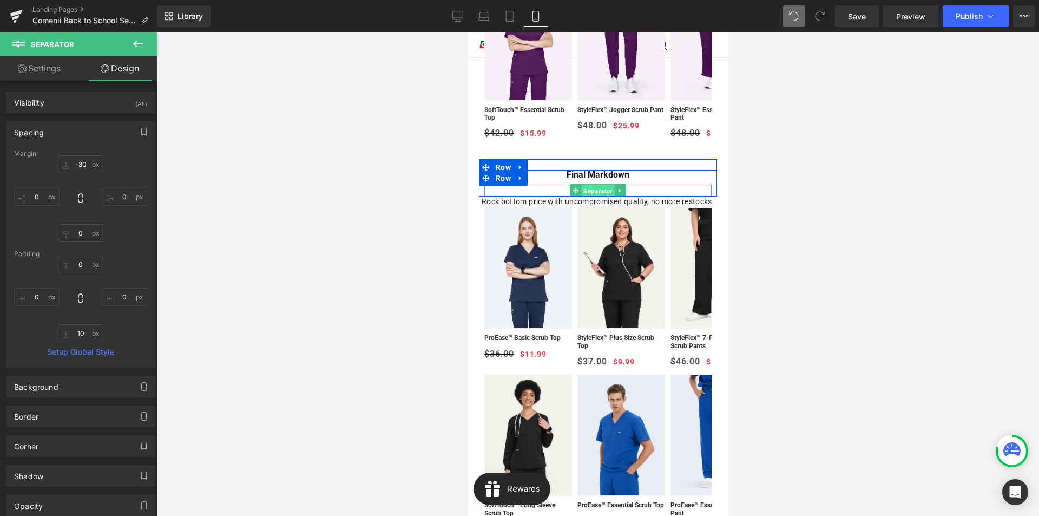
click at [595, 192] on span "Separator" at bounding box center [597, 191] width 33 height 13
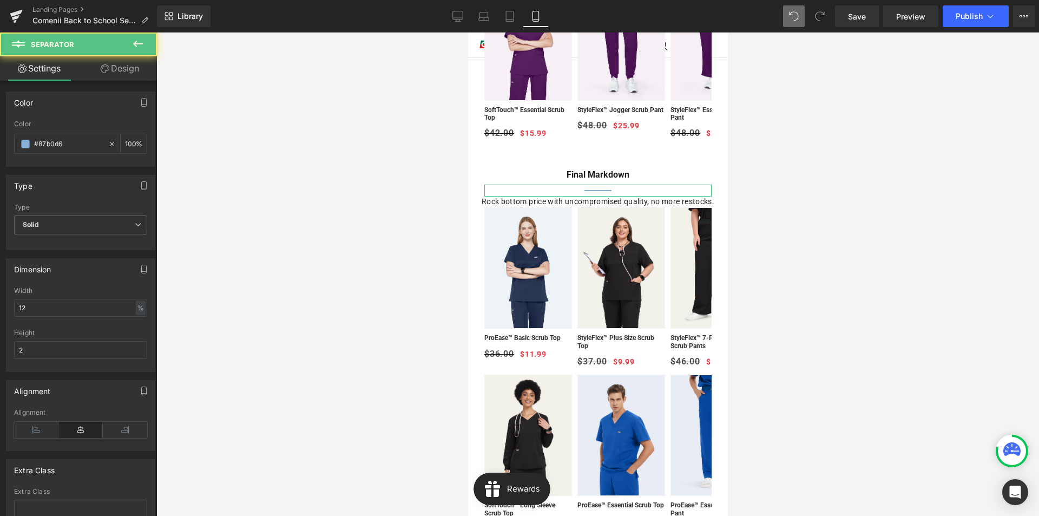
click at [121, 71] on link "Design" at bounding box center [120, 68] width 78 height 24
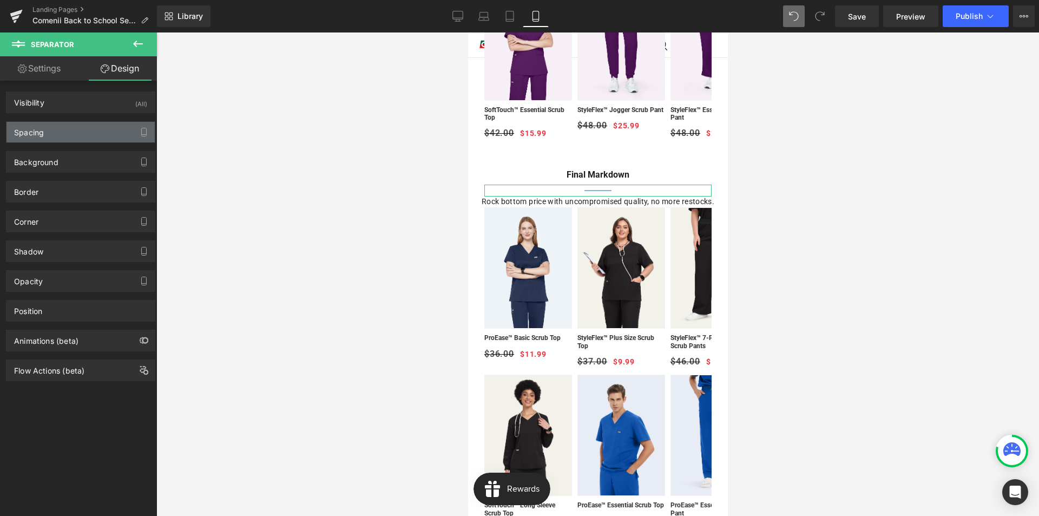
click at [40, 129] on div "Spacing" at bounding box center [29, 129] width 30 height 15
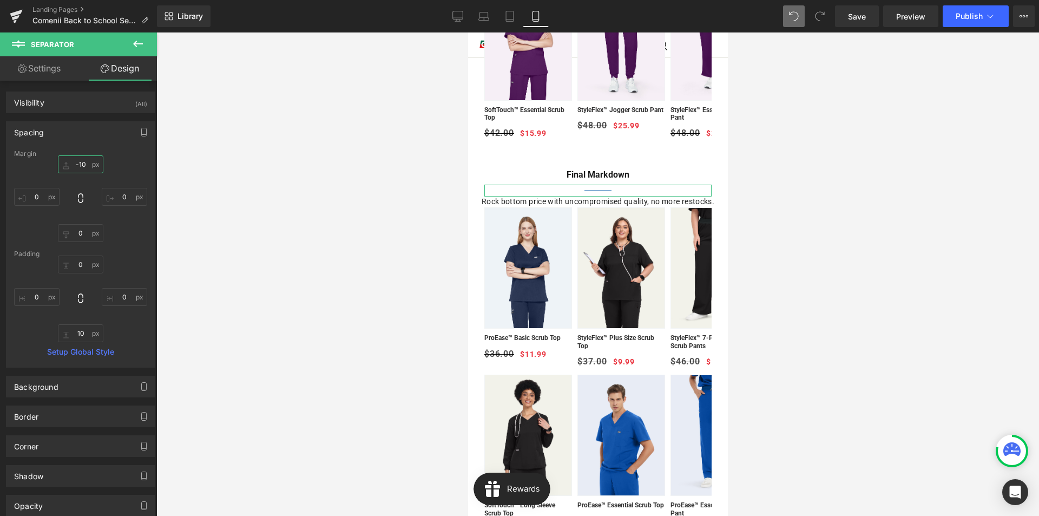
click at [82, 163] on input "-10" at bounding box center [80, 164] width 45 height 18
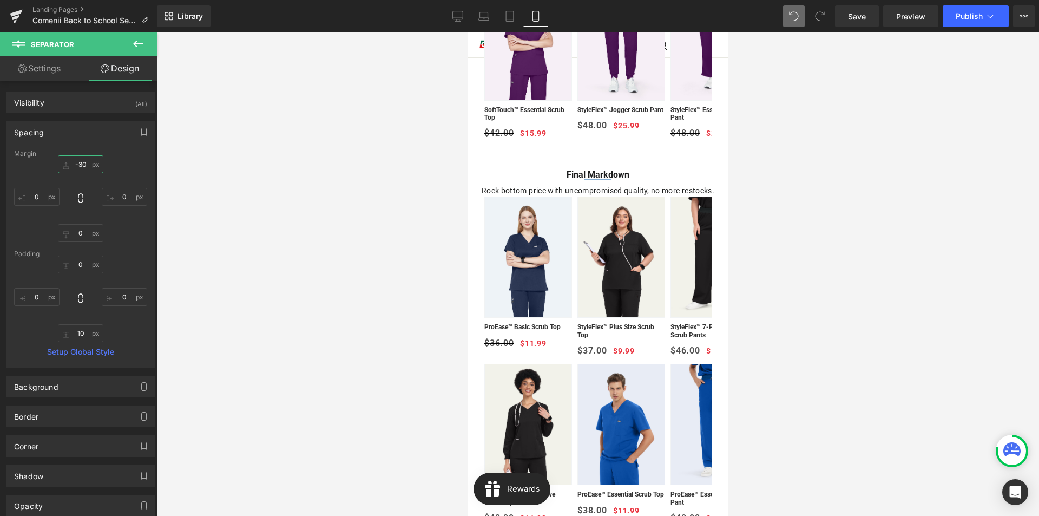
type input "-30"
click at [589, 191] on span "Text Block" at bounding box center [588, 191] width 34 height 13
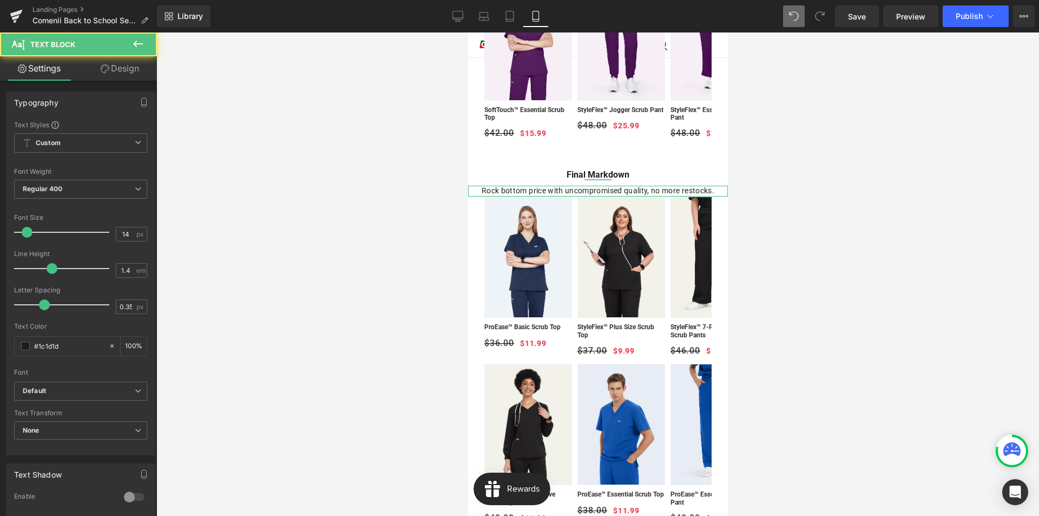
click at [125, 71] on link "Design" at bounding box center [120, 68] width 78 height 24
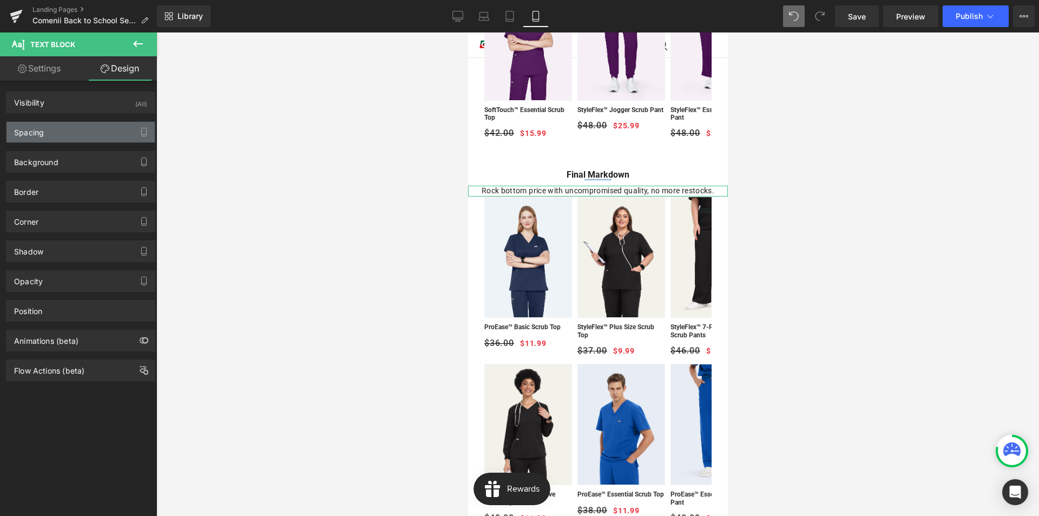
click at [77, 130] on div "Spacing" at bounding box center [80, 132] width 148 height 21
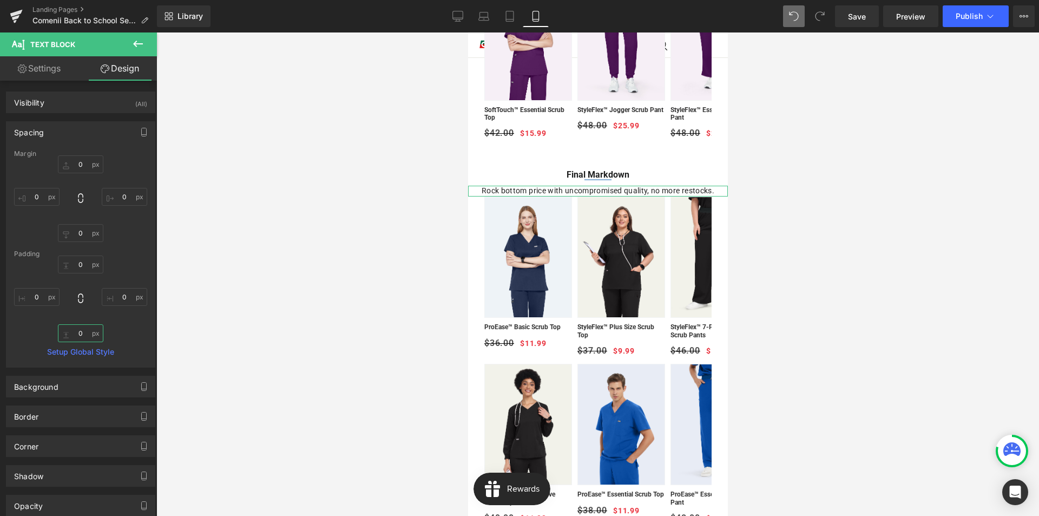
click at [87, 329] on input "0" at bounding box center [80, 333] width 45 height 18
type input "10"
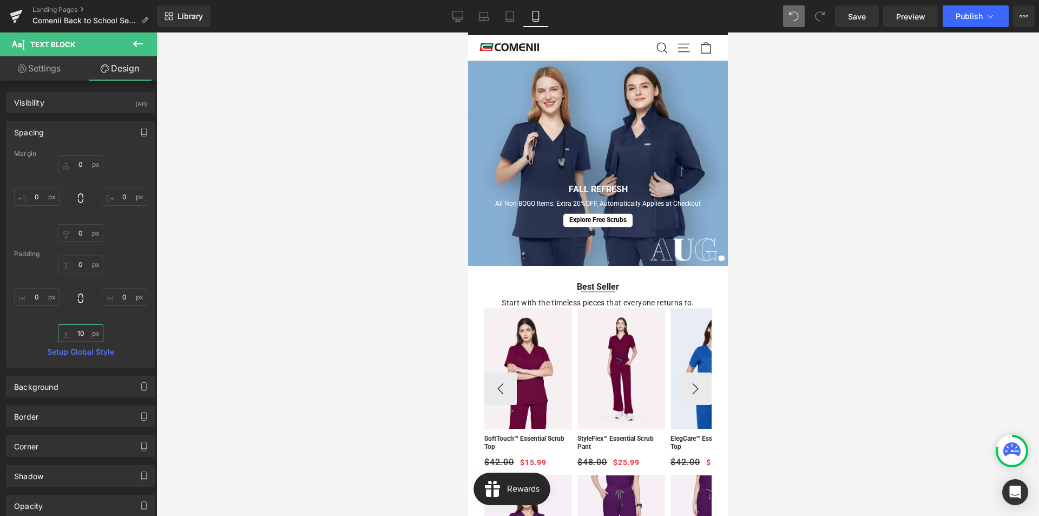
scroll to position [0, 0]
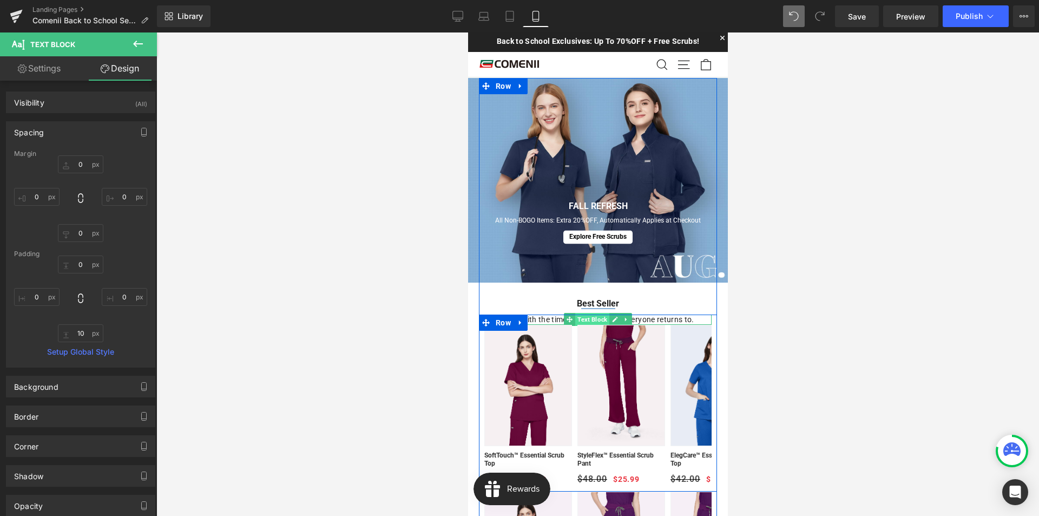
click at [589, 320] on span "Text Block" at bounding box center [592, 319] width 34 height 13
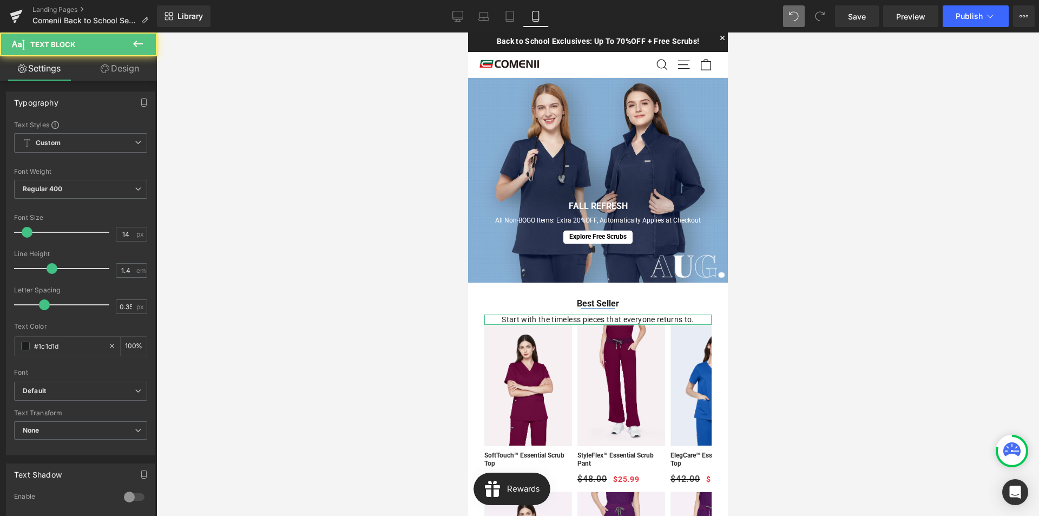
click at [114, 72] on link "Design" at bounding box center [120, 68] width 78 height 24
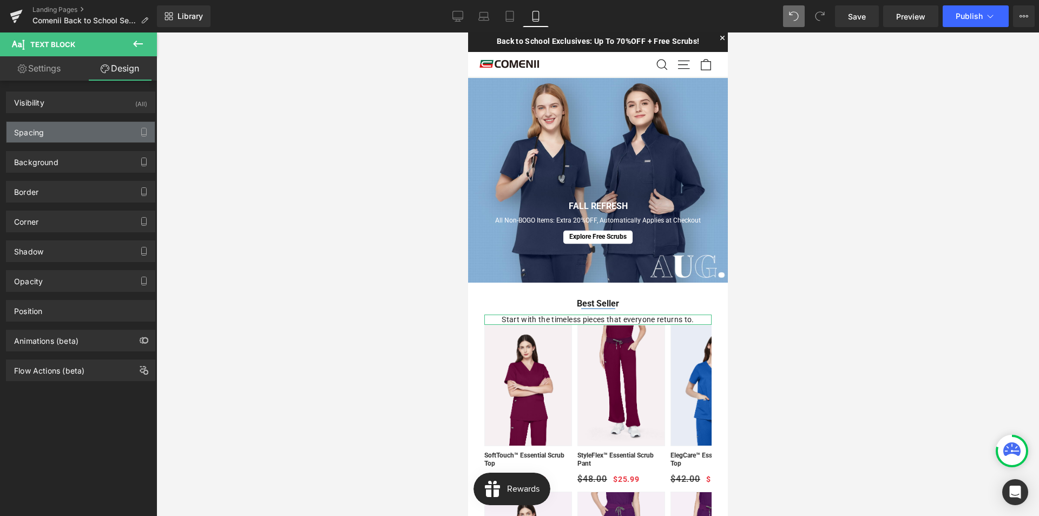
click at [54, 135] on div "Spacing" at bounding box center [80, 132] width 148 height 21
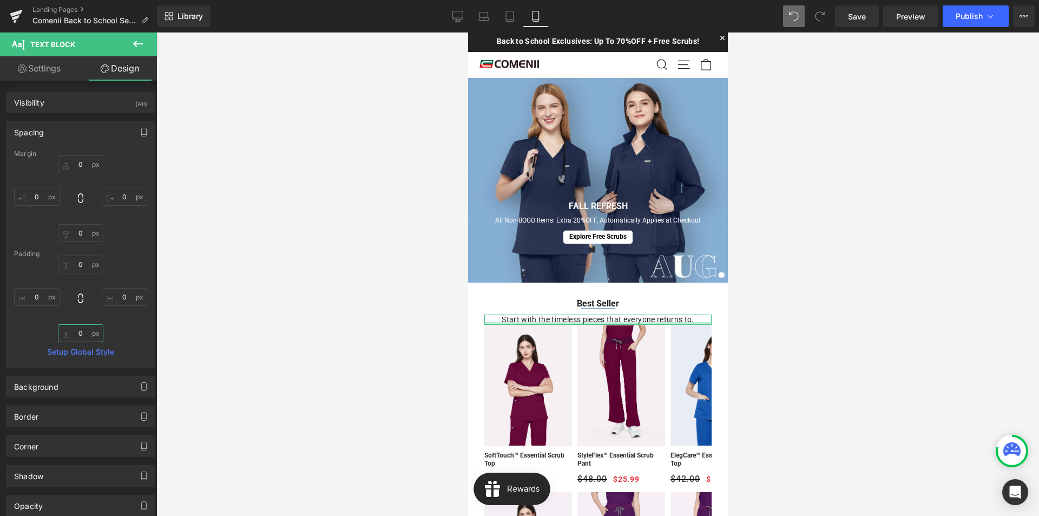
click at [85, 336] on input "0" at bounding box center [80, 333] width 45 height 18
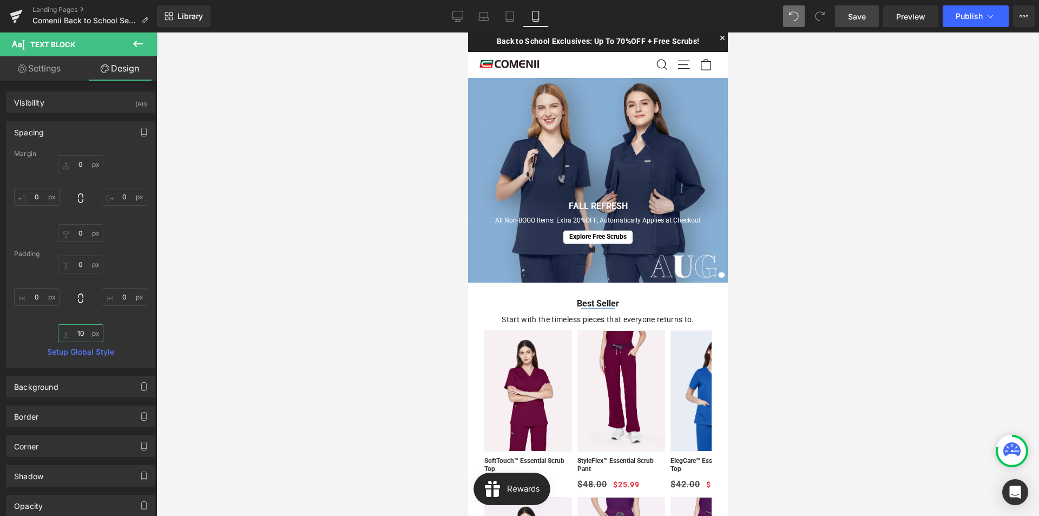
type input "10"
drag, startPoint x: 853, startPoint y: 19, endPoint x: 228, endPoint y: 201, distance: 650.4
click at [853, 19] on span "Save" at bounding box center [857, 16] width 18 height 11
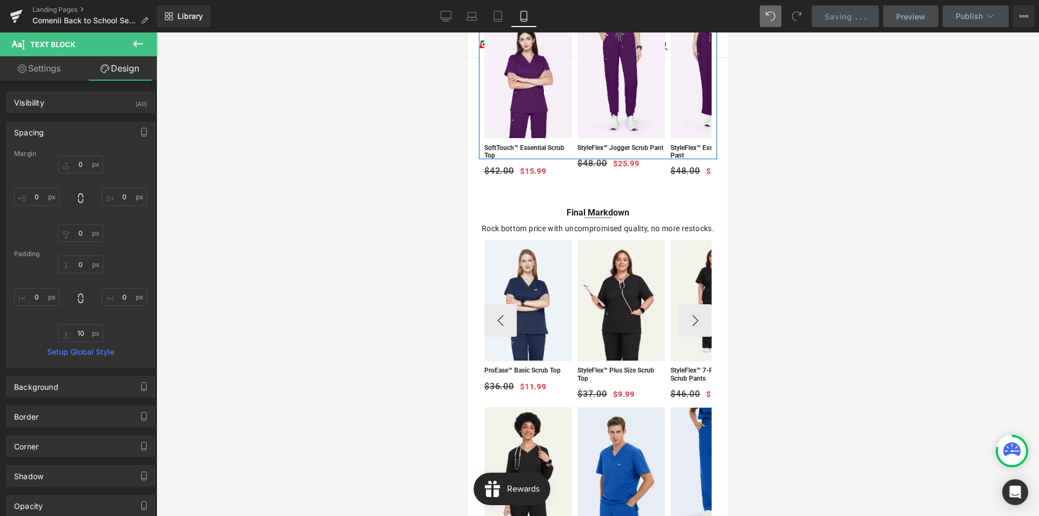
scroll to position [487, 0]
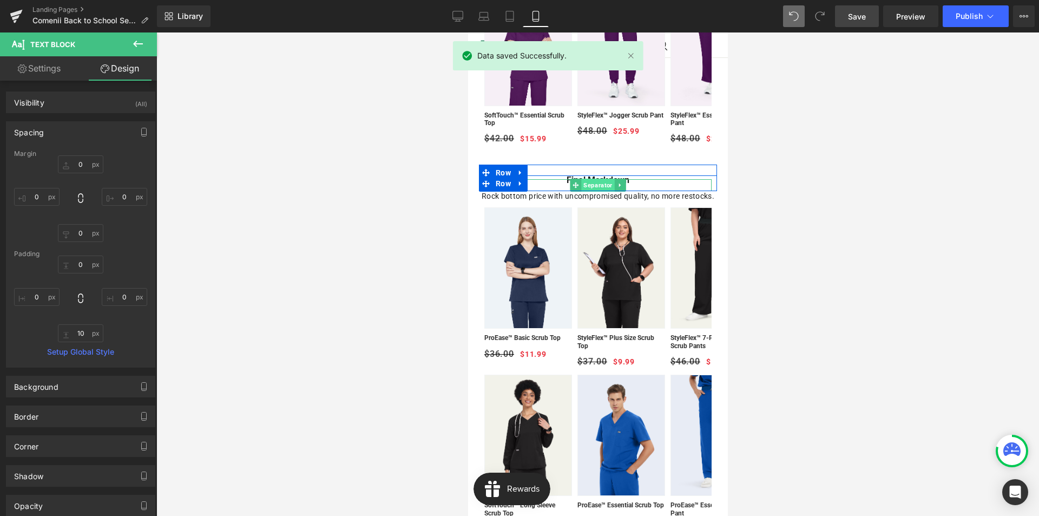
click at [590, 183] on span "Separator" at bounding box center [597, 185] width 33 height 13
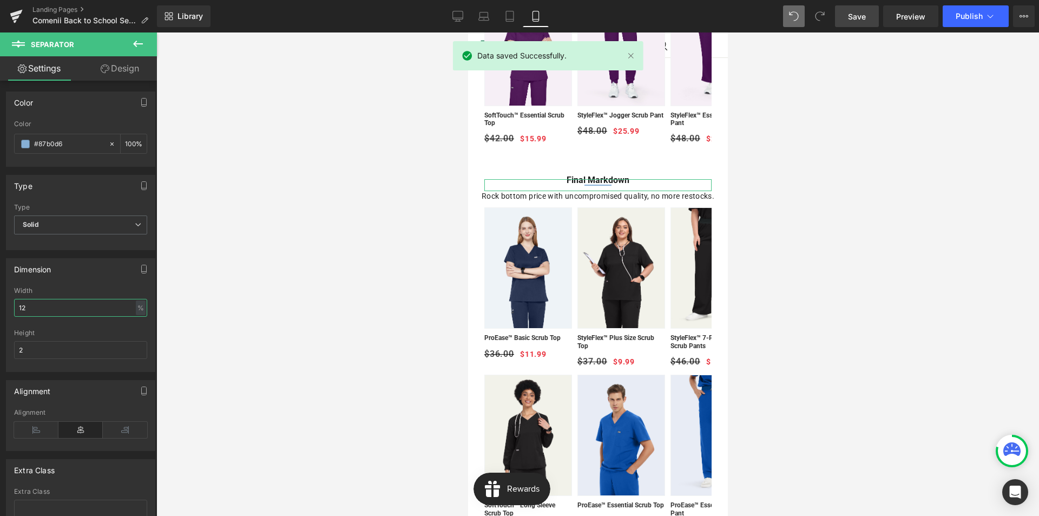
drag, startPoint x: 40, startPoint y: 309, endPoint x: 13, endPoint y: 309, distance: 26.5
click at [13, 309] on div "12% Width 12 % % px 2px Height 2" at bounding box center [80, 329] width 148 height 84
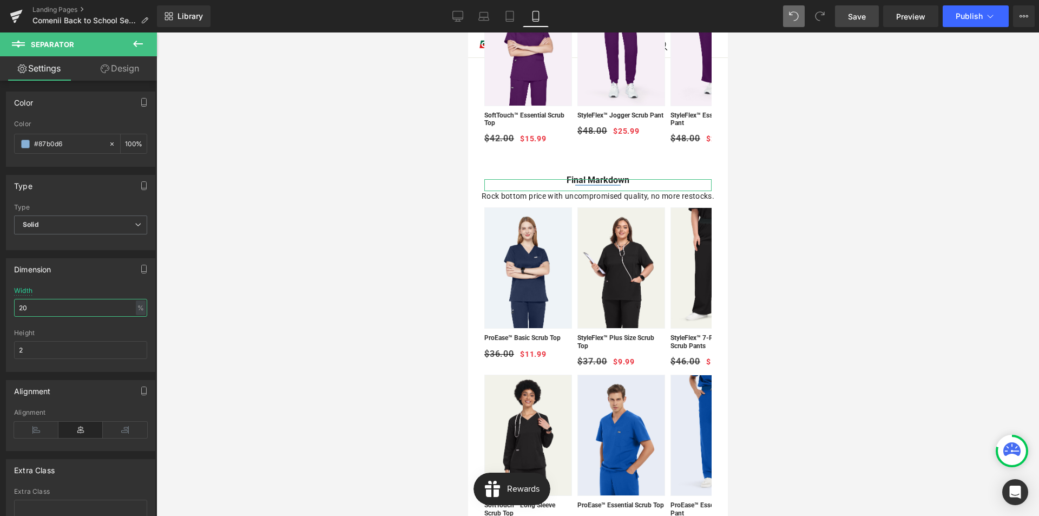
drag, startPoint x: 45, startPoint y: 310, endPoint x: 6, endPoint y: 310, distance: 39.5
click at [6, 310] on div "Dimension 12% Width 20 % % px 2px Height 2" at bounding box center [80, 315] width 149 height 114
type input "25"
click at [852, 15] on span "Save" at bounding box center [857, 16] width 18 height 11
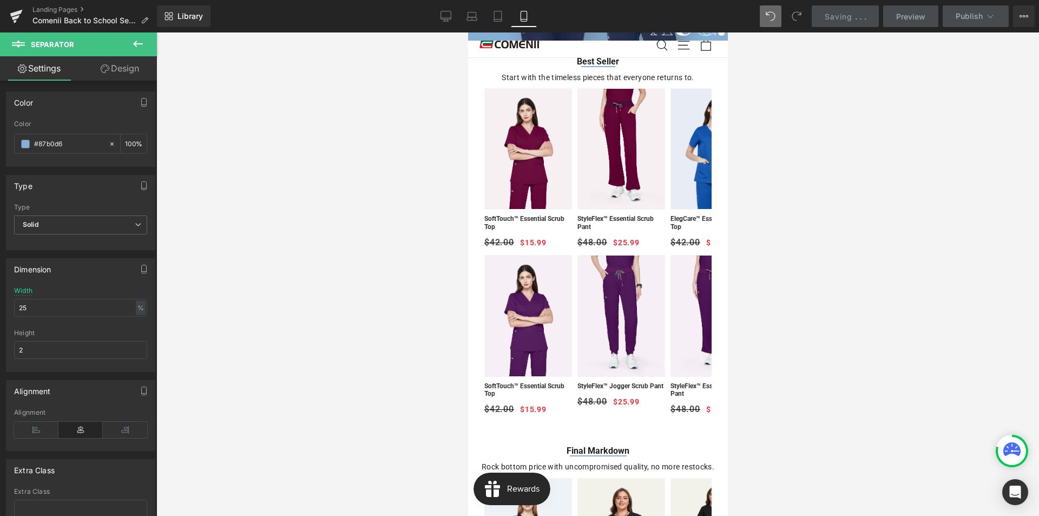
scroll to position [0, 0]
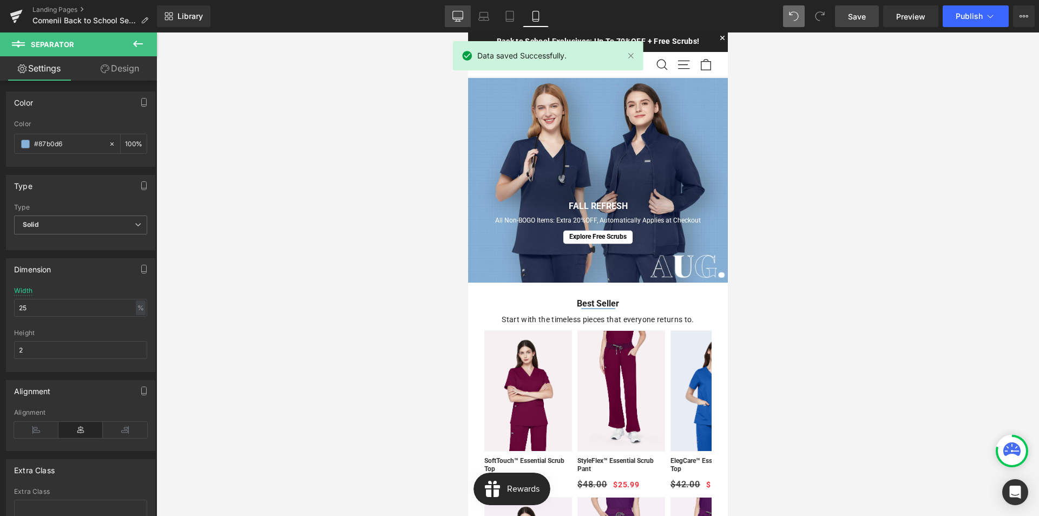
click at [458, 21] on icon at bounding box center [457, 16] width 11 height 11
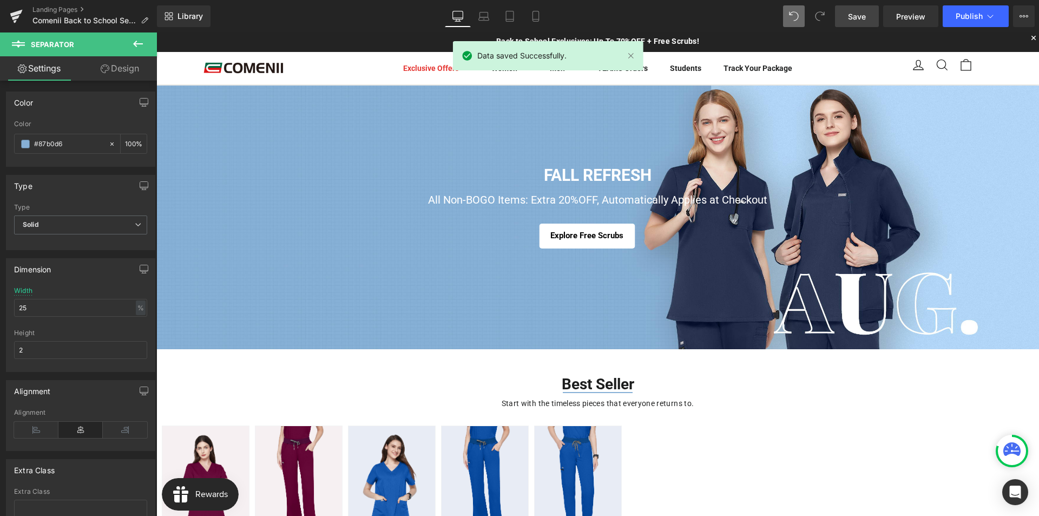
scroll to position [181, 0]
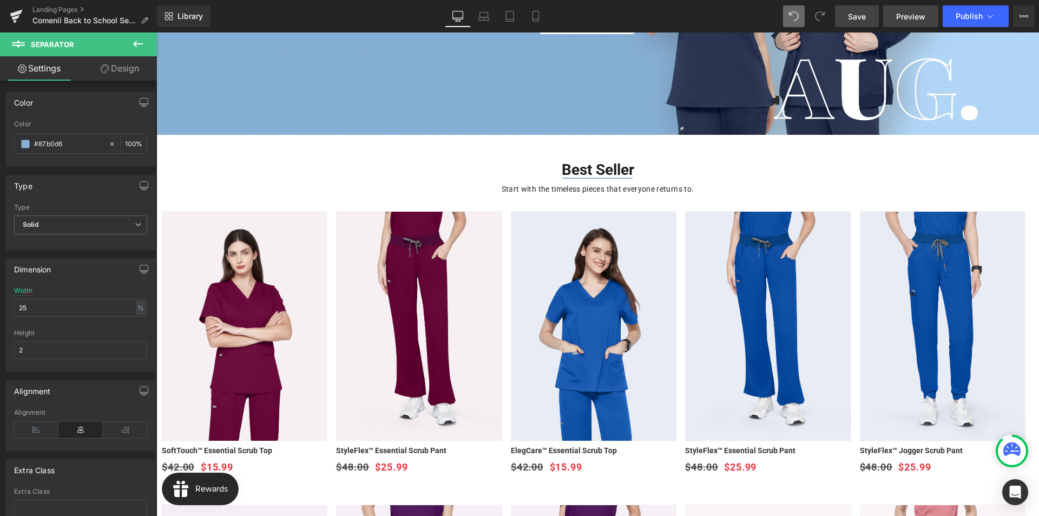
click at [902, 19] on span "Preview" at bounding box center [910, 16] width 29 height 11
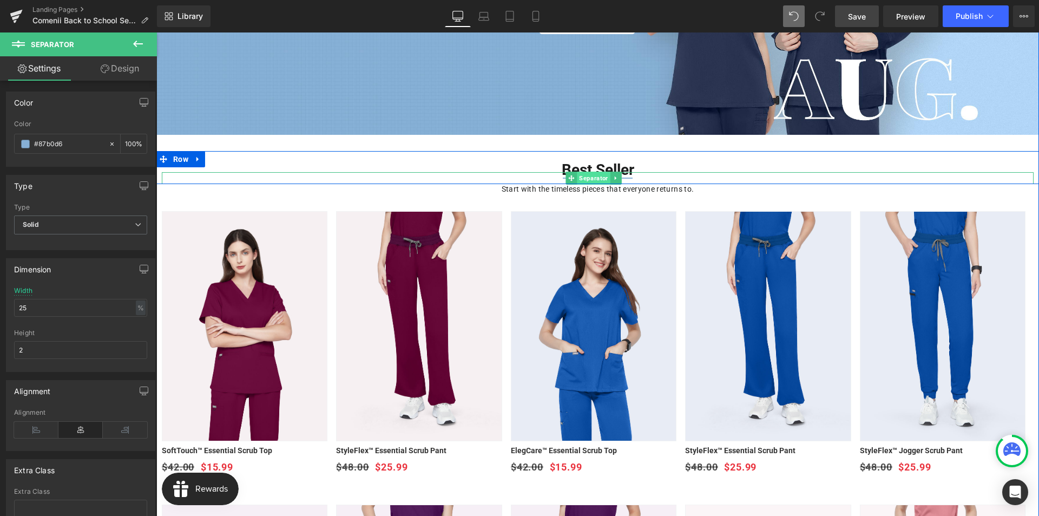
click at [588, 178] on span "Separator" at bounding box center [593, 178] width 33 height 13
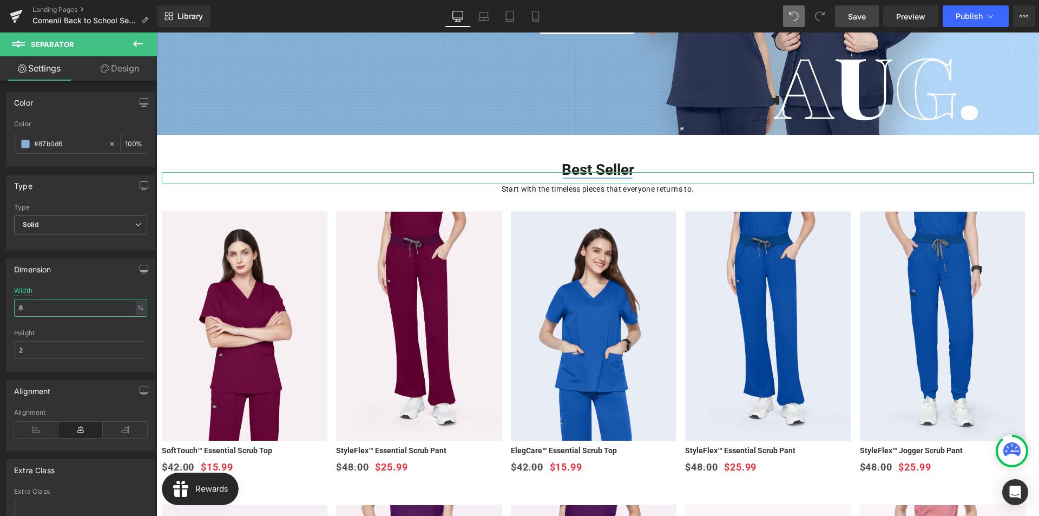
drag, startPoint x: 26, startPoint y: 310, endPoint x: 15, endPoint y: 310, distance: 11.4
click at [15, 310] on input "8" at bounding box center [80, 308] width 133 height 18
type input "7"
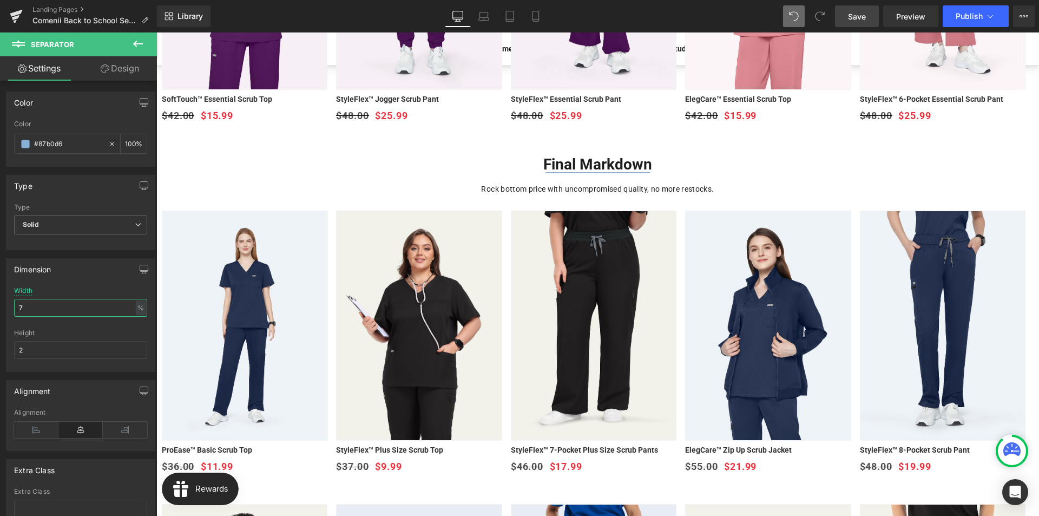
scroll to position [831, 0]
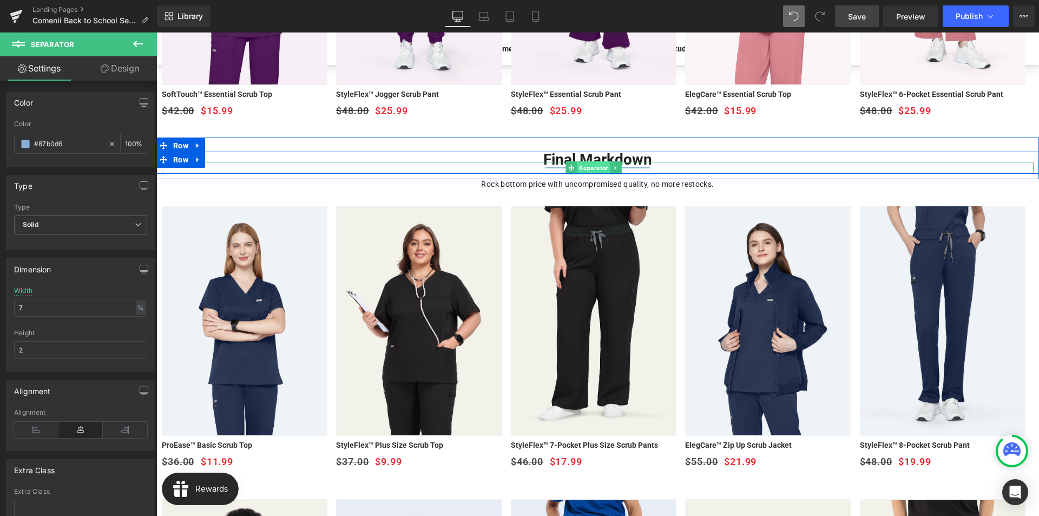
click at [588, 166] on span "Separator" at bounding box center [593, 167] width 33 height 13
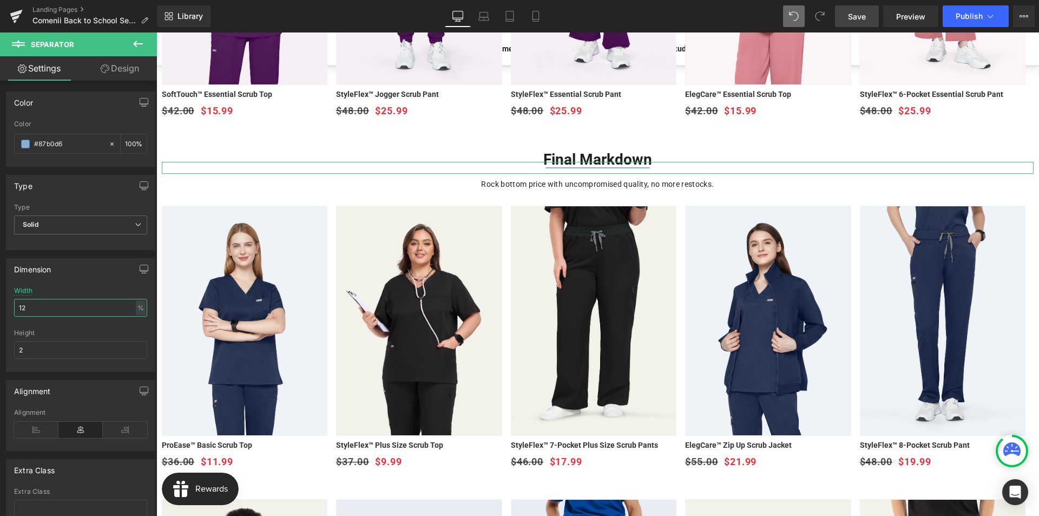
drag, startPoint x: 37, startPoint y: 310, endPoint x: 21, endPoint y: 310, distance: 16.2
click at [21, 310] on input "12" at bounding box center [80, 308] width 133 height 18
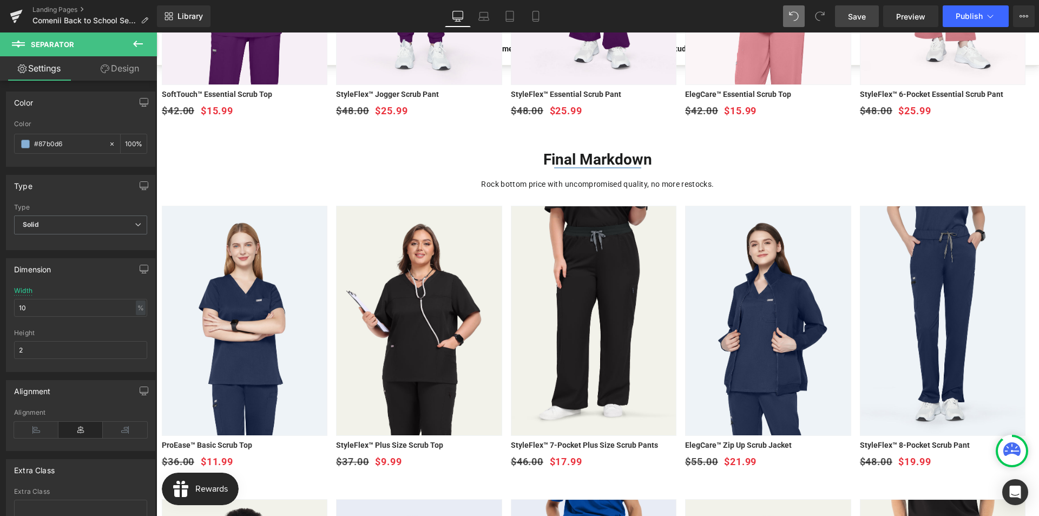
click at [854, 19] on span "Save" at bounding box center [857, 16] width 18 height 11
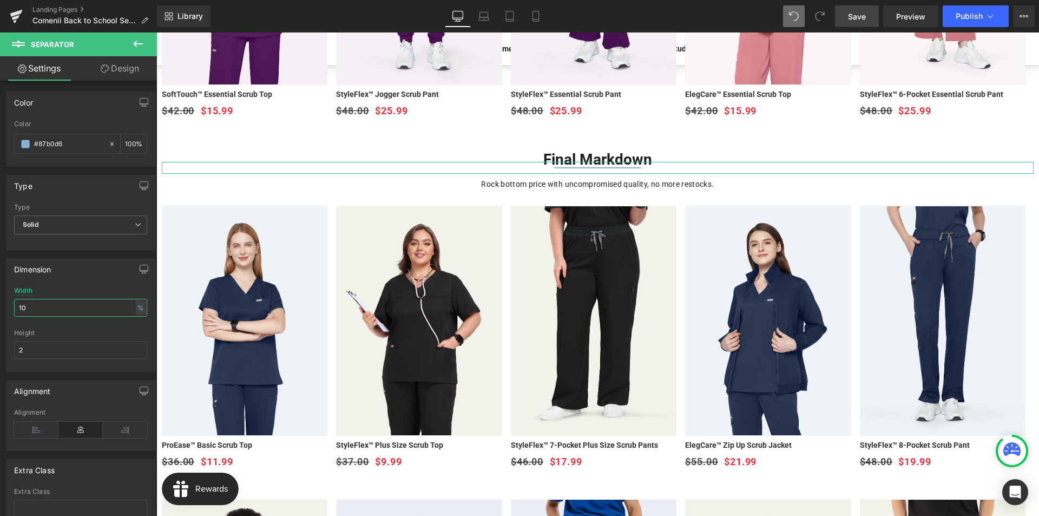
drag, startPoint x: 31, startPoint y: 306, endPoint x: 22, endPoint y: 307, distance: 9.3
click at [22, 307] on input "10" at bounding box center [80, 308] width 133 height 18
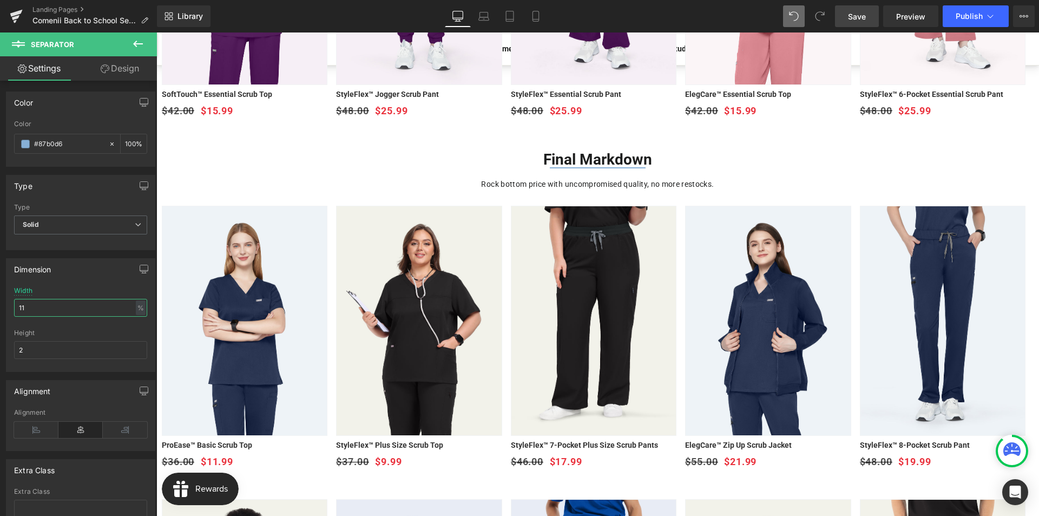
type input "11"
click at [867, 21] on link "Save" at bounding box center [857, 16] width 44 height 22
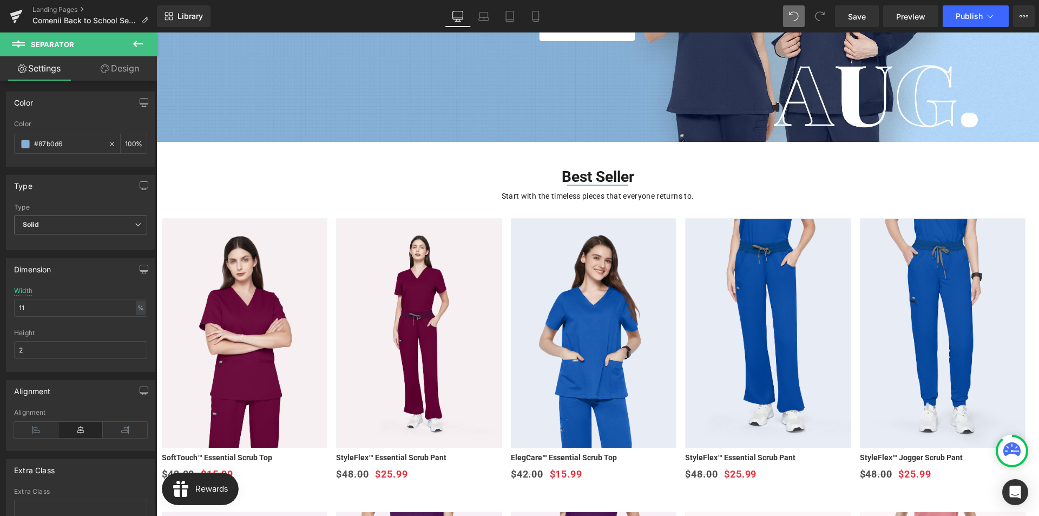
scroll to position [0, 0]
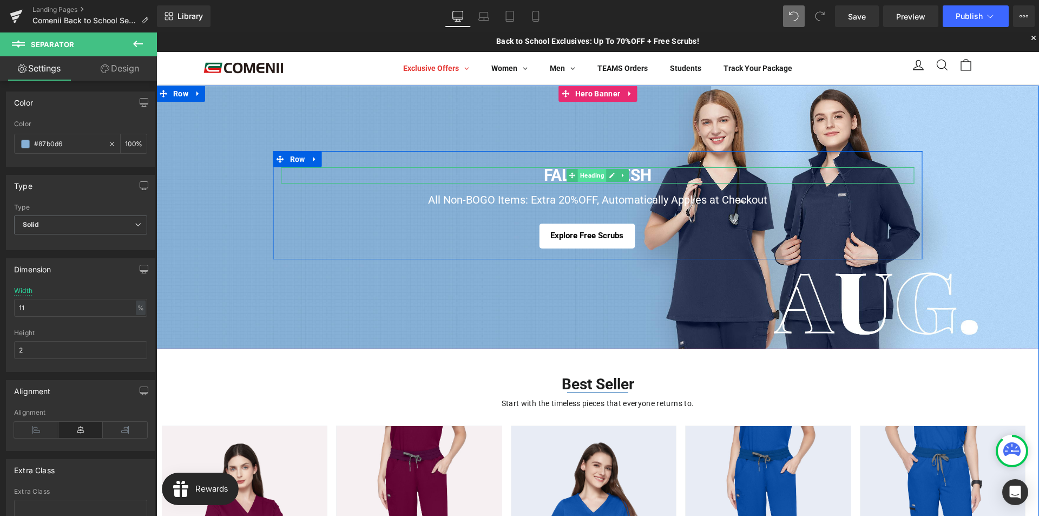
click at [586, 176] on span "Heading" at bounding box center [592, 175] width 29 height 13
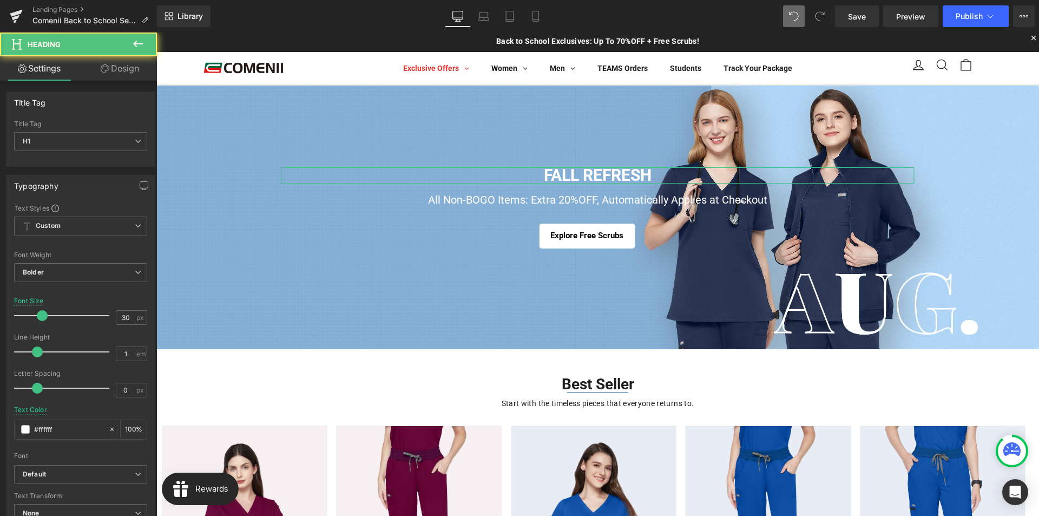
click at [110, 71] on link "Design" at bounding box center [120, 68] width 78 height 24
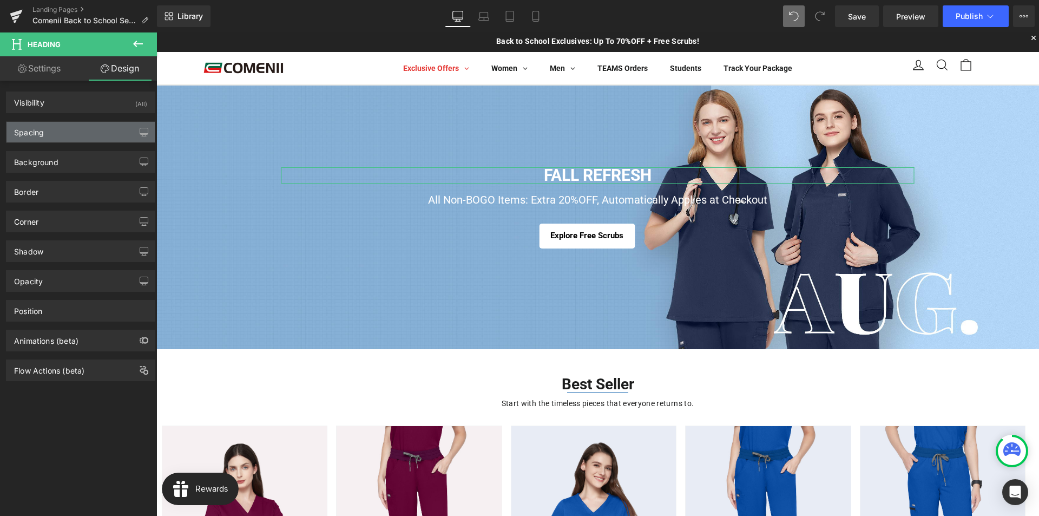
click at [50, 130] on div "Spacing" at bounding box center [80, 132] width 148 height 21
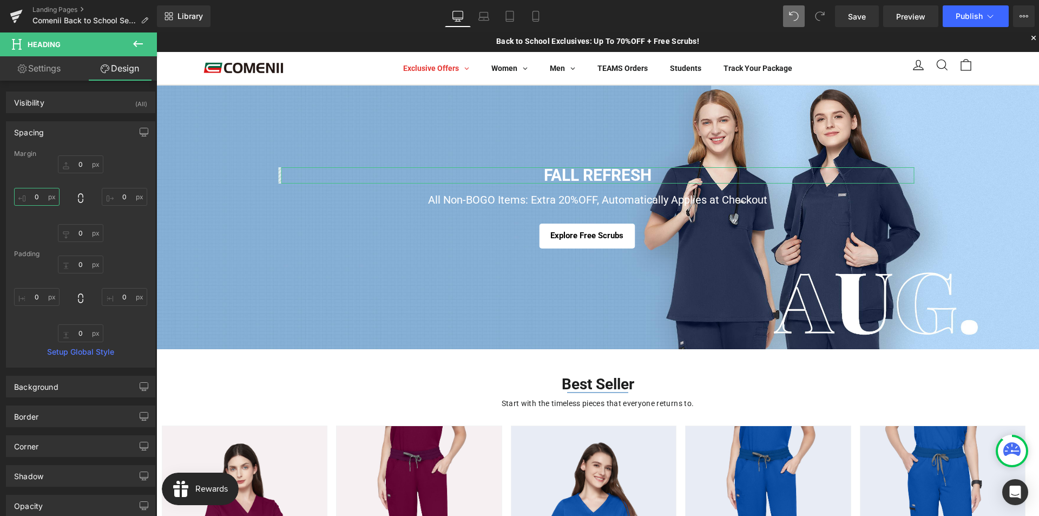
click at [41, 198] on input "0" at bounding box center [36, 197] width 45 height 18
click at [115, 198] on input "0" at bounding box center [124, 197] width 45 height 18
drag, startPoint x: 124, startPoint y: 198, endPoint x: 113, endPoint y: 198, distance: 11.9
click at [113, 198] on input "10" at bounding box center [124, 197] width 45 height 18
type input "0"
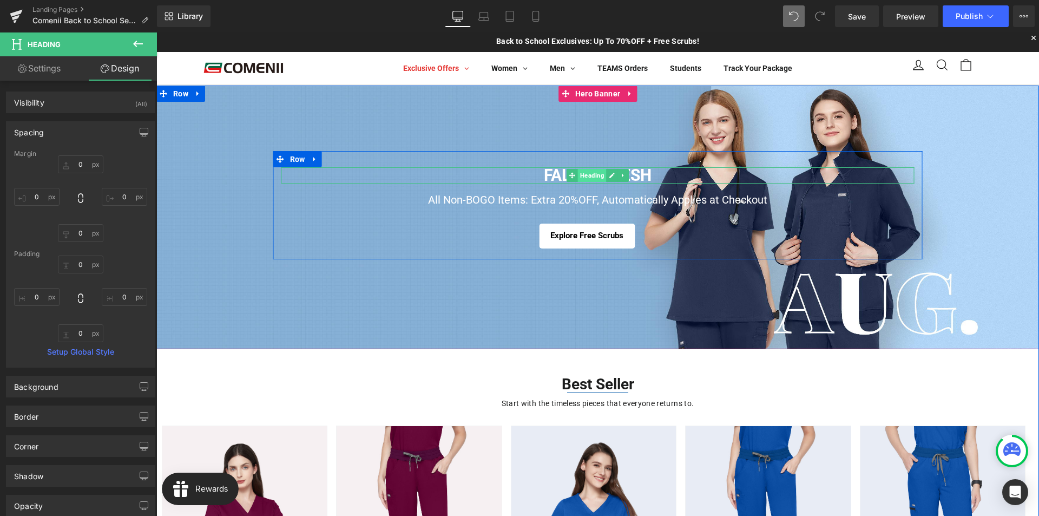
click at [590, 172] on span "Heading" at bounding box center [592, 175] width 29 height 13
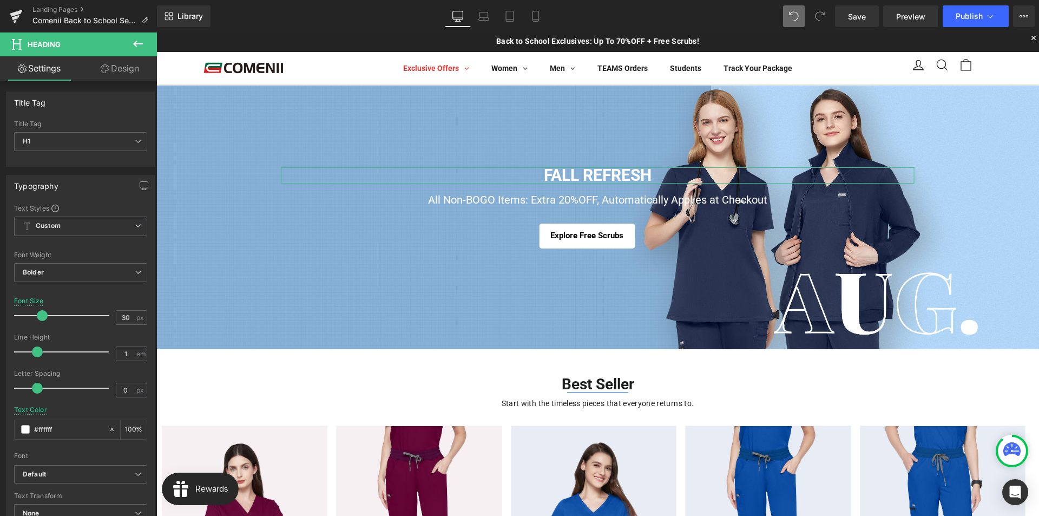
click at [122, 68] on link "Design" at bounding box center [120, 68] width 78 height 24
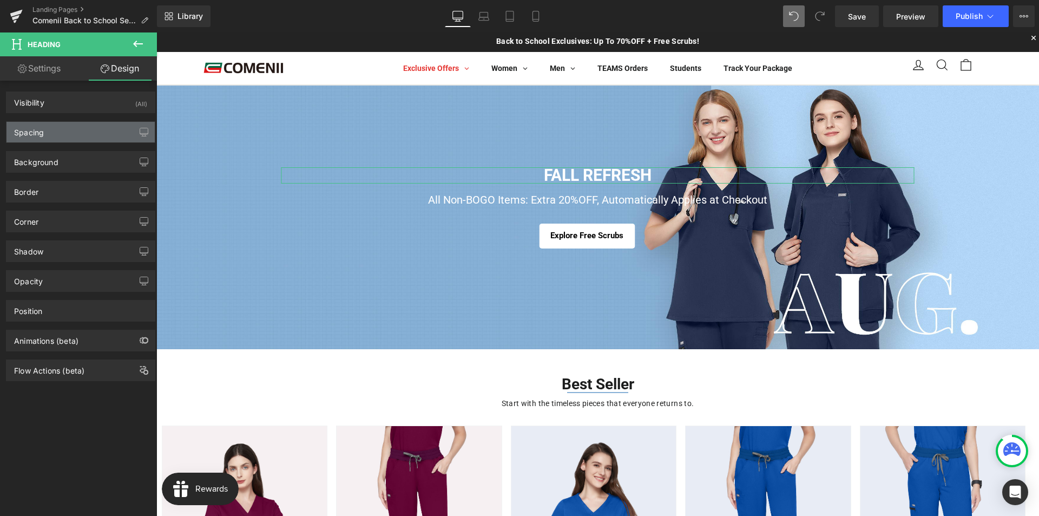
click at [61, 132] on div "Spacing" at bounding box center [80, 132] width 148 height 21
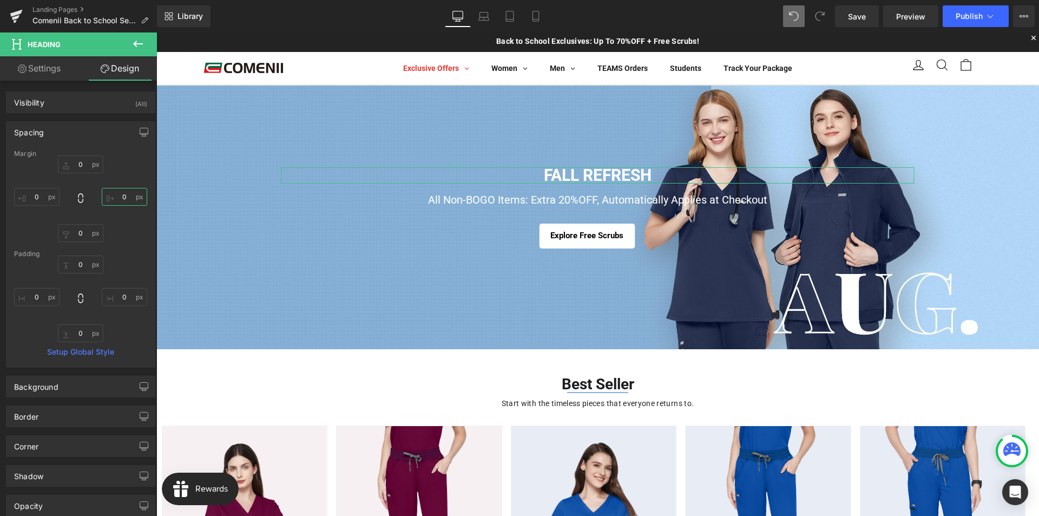
click at [119, 200] on input "0" at bounding box center [124, 197] width 45 height 18
drag, startPoint x: 131, startPoint y: 192, endPoint x: 100, endPoint y: 192, distance: 31.4
click at [102, 192] on input "100" at bounding box center [124, 197] width 45 height 18
type input "0"
click at [127, 295] on input "0" at bounding box center [124, 297] width 45 height 18
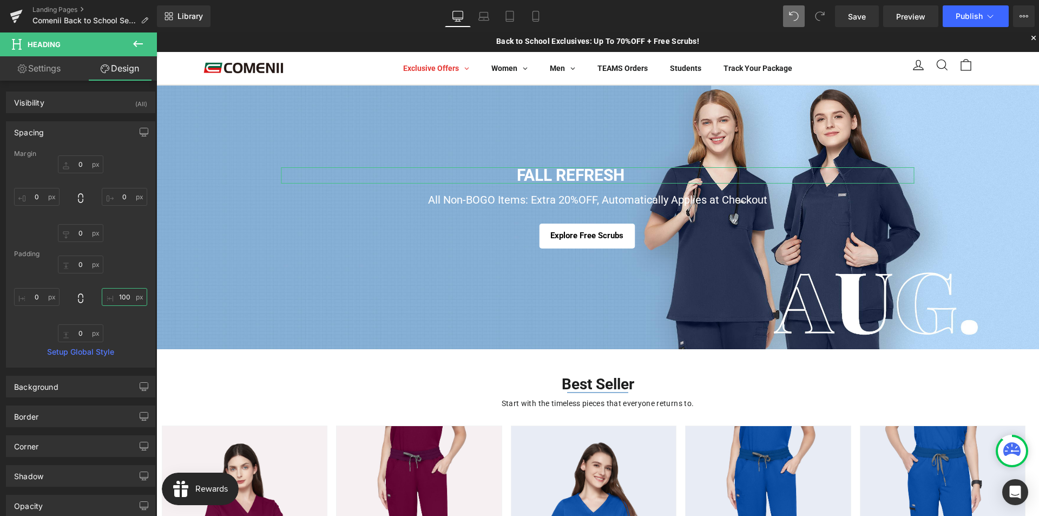
drag, startPoint x: 128, startPoint y: 293, endPoint x: 104, endPoint y: 295, distance: 24.4
click at [104, 295] on input "100" at bounding box center [124, 297] width 45 height 18
type input "0"
click at [118, 200] on input "0" at bounding box center [124, 197] width 45 height 18
drag, startPoint x: 129, startPoint y: 196, endPoint x: 98, endPoint y: 202, distance: 31.8
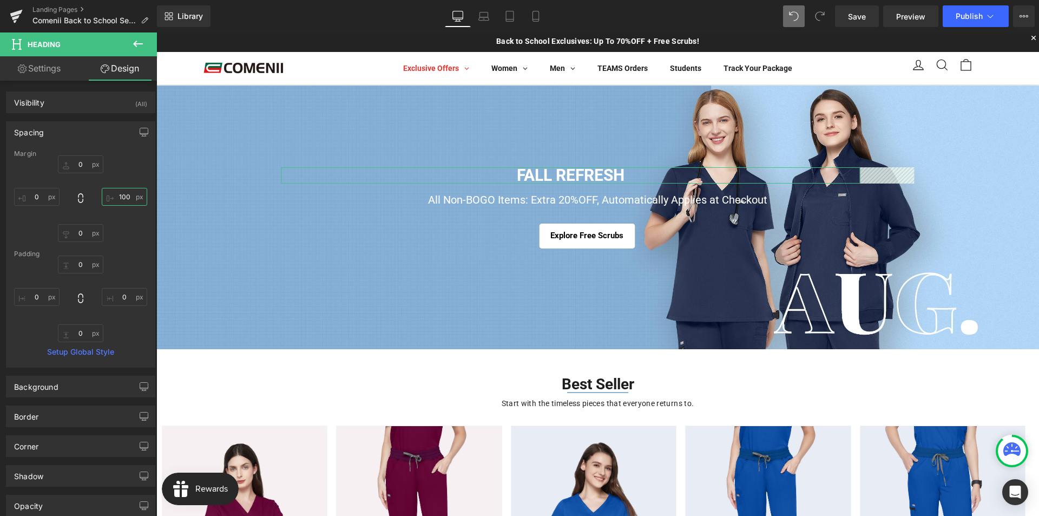
click at [102, 199] on input "100" at bounding box center [124, 197] width 45 height 18
drag, startPoint x: 126, startPoint y: 198, endPoint x: 110, endPoint y: 201, distance: 16.0
click at [110, 201] on input "300" at bounding box center [124, 197] width 45 height 18
type input "500"
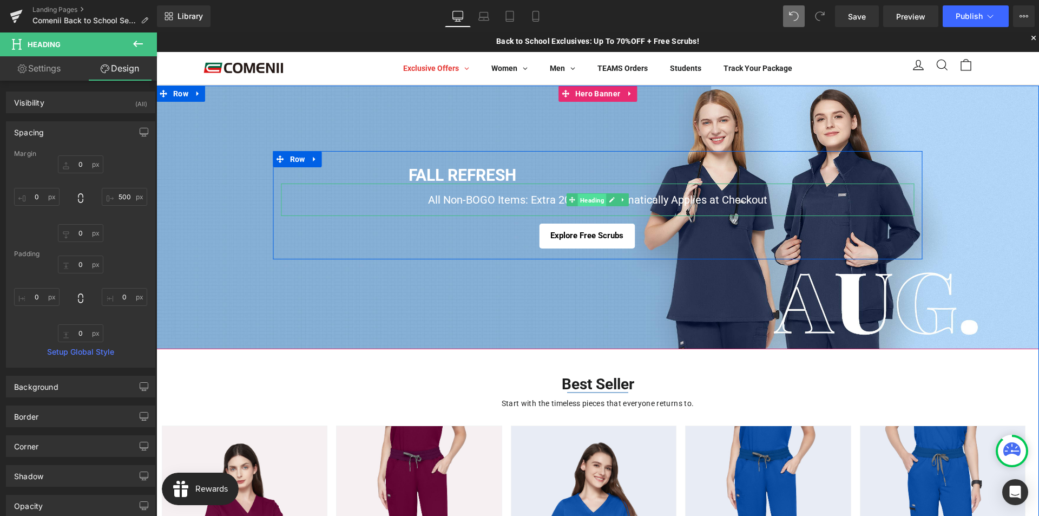
click at [583, 201] on span "Heading" at bounding box center [592, 200] width 29 height 13
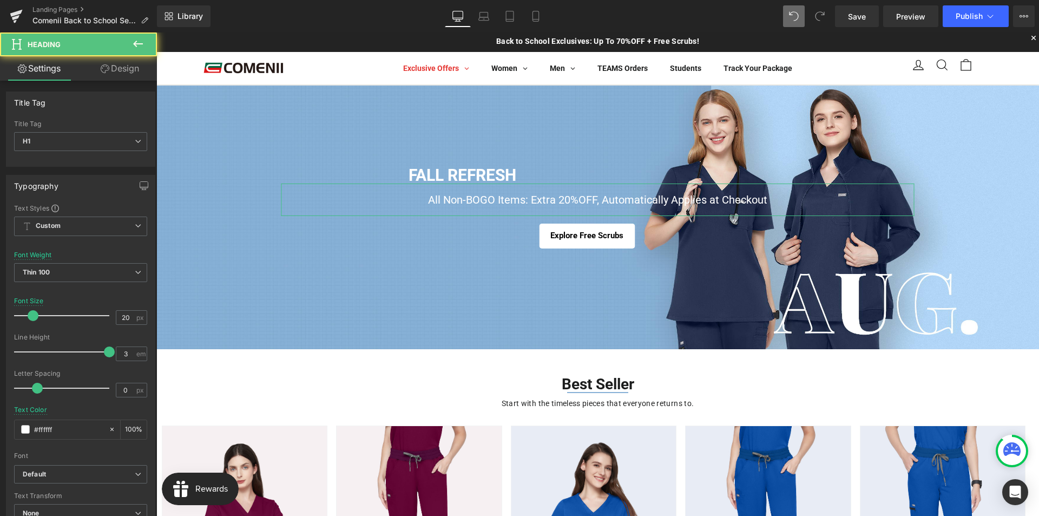
drag, startPoint x: 121, startPoint y: 63, endPoint x: 34, endPoint y: 115, distance: 101.4
click at [121, 63] on link "Design" at bounding box center [120, 68] width 78 height 24
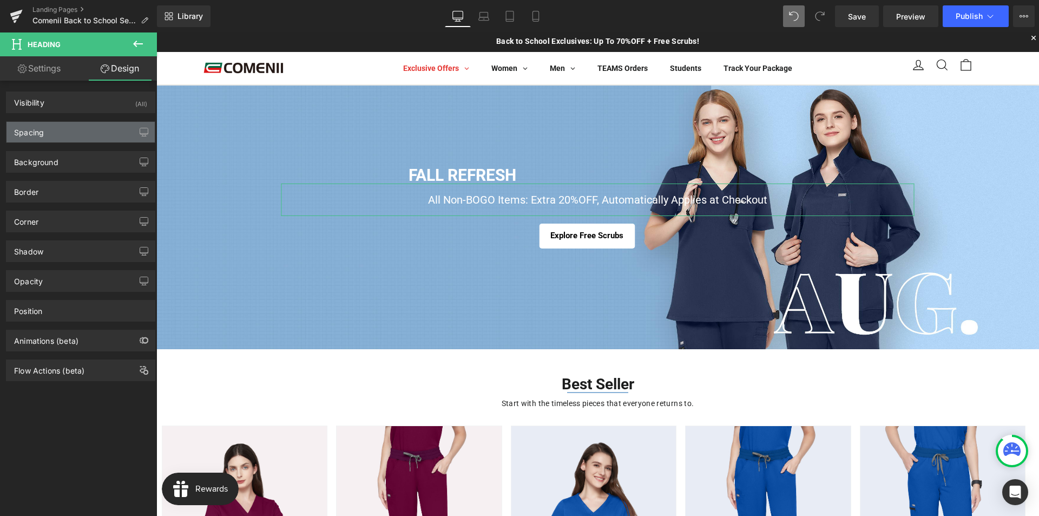
click at [29, 131] on div "Spacing" at bounding box center [29, 129] width 30 height 15
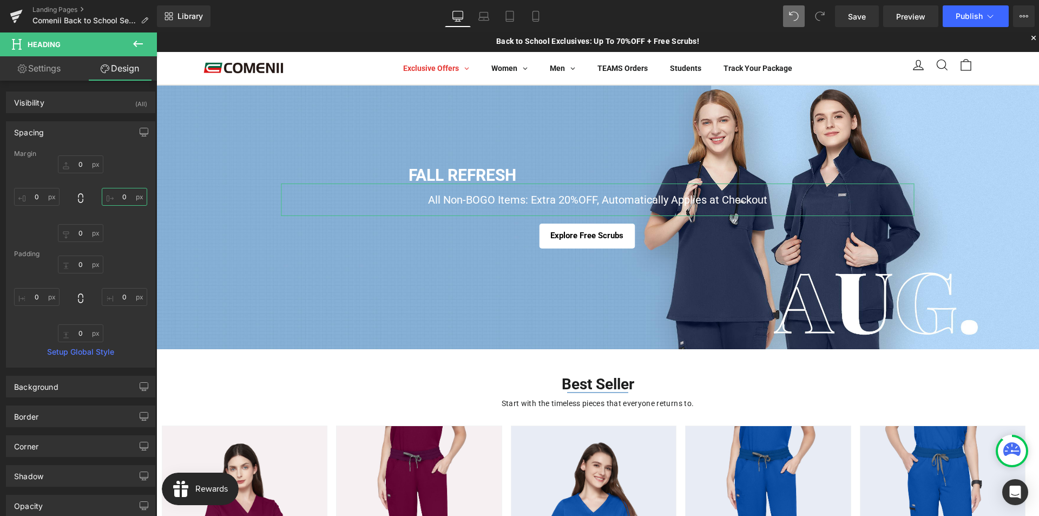
click at [117, 197] on input "text" at bounding box center [124, 197] width 45 height 18
type input "500"
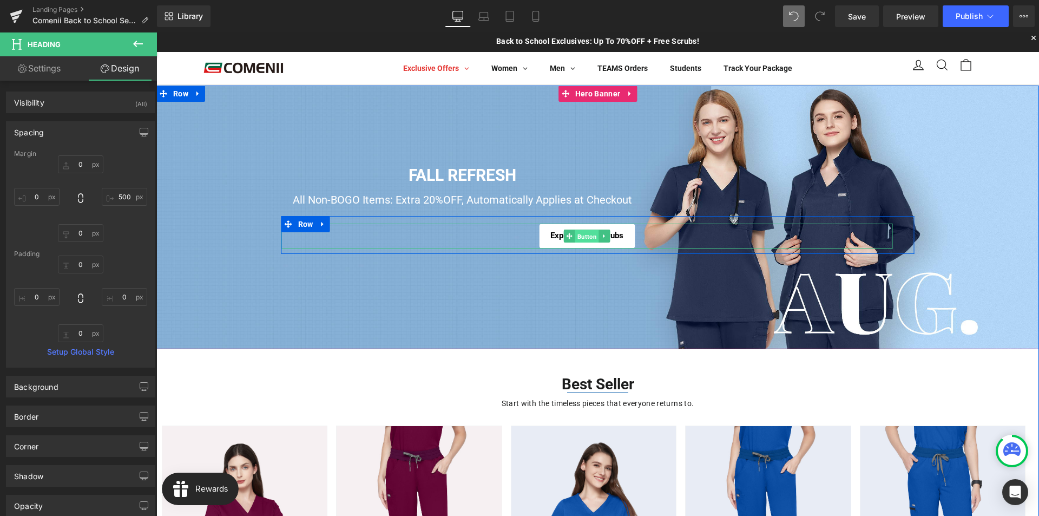
click at [578, 235] on span "Button" at bounding box center [587, 236] width 24 height 13
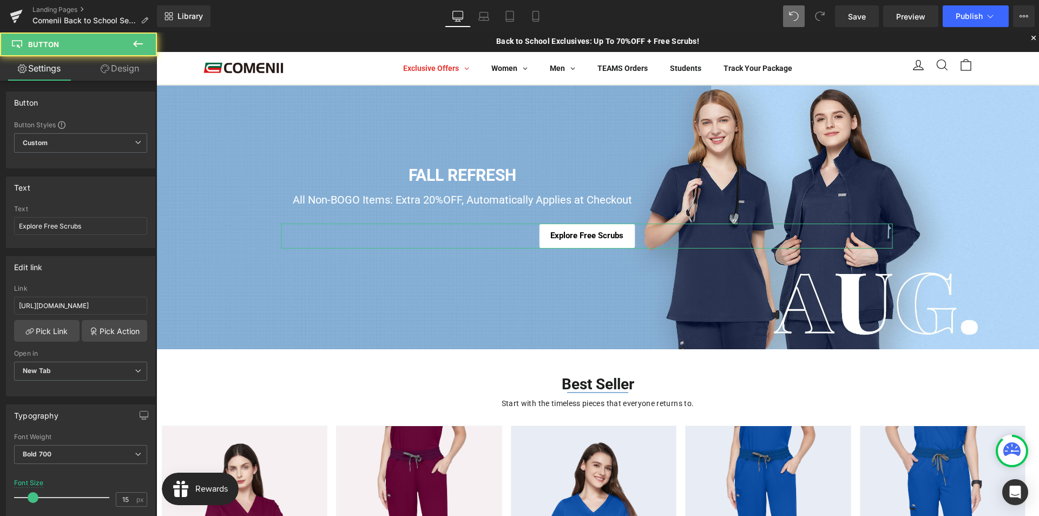
click at [128, 66] on link "Design" at bounding box center [120, 68] width 78 height 24
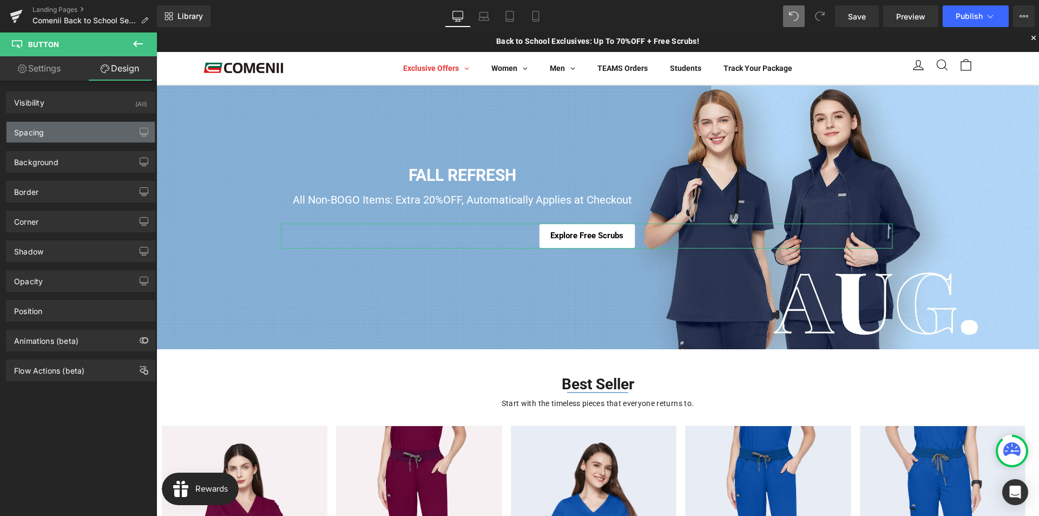
click at [50, 130] on div "Spacing" at bounding box center [80, 132] width 148 height 21
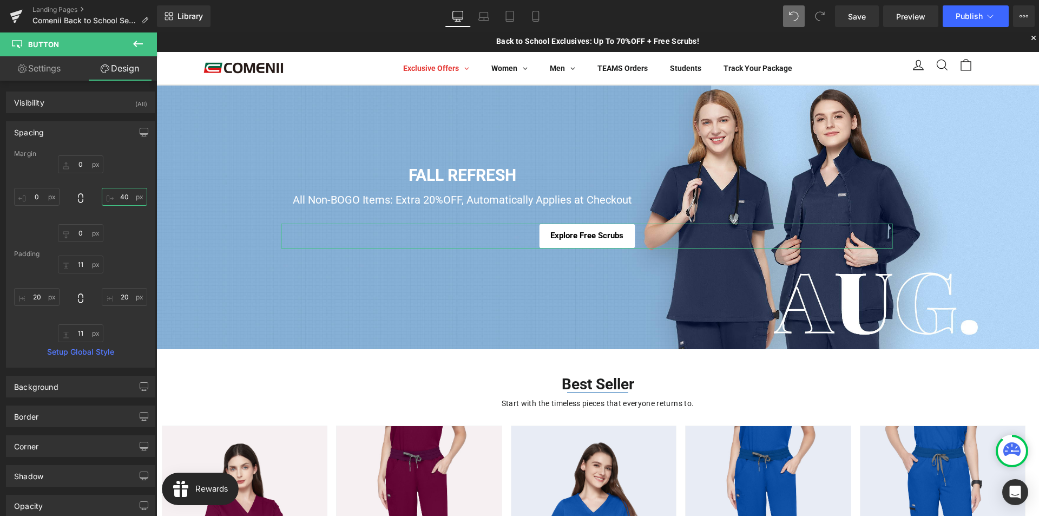
click at [116, 196] on input "40" at bounding box center [124, 197] width 45 height 18
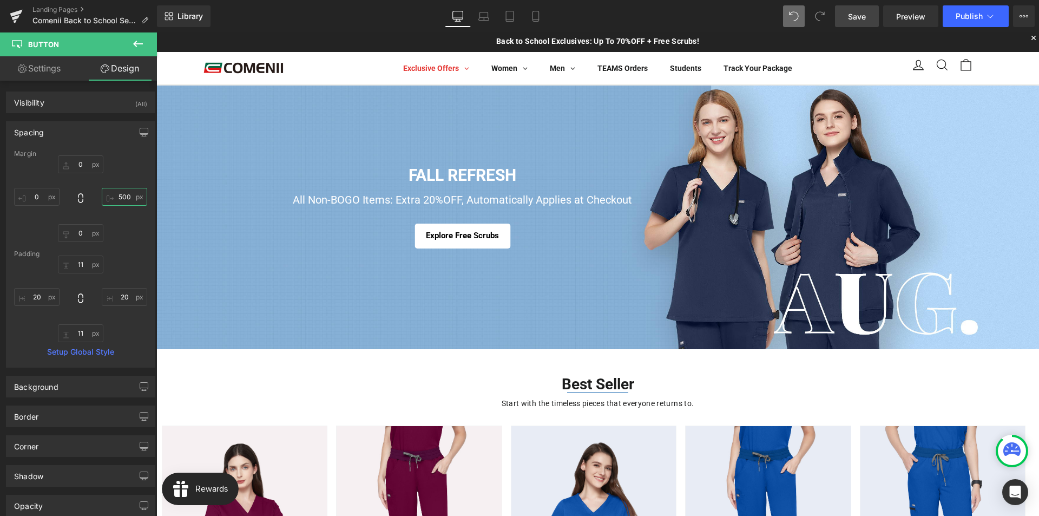
type input "500"
click at [864, 19] on span "Save" at bounding box center [857, 16] width 18 height 11
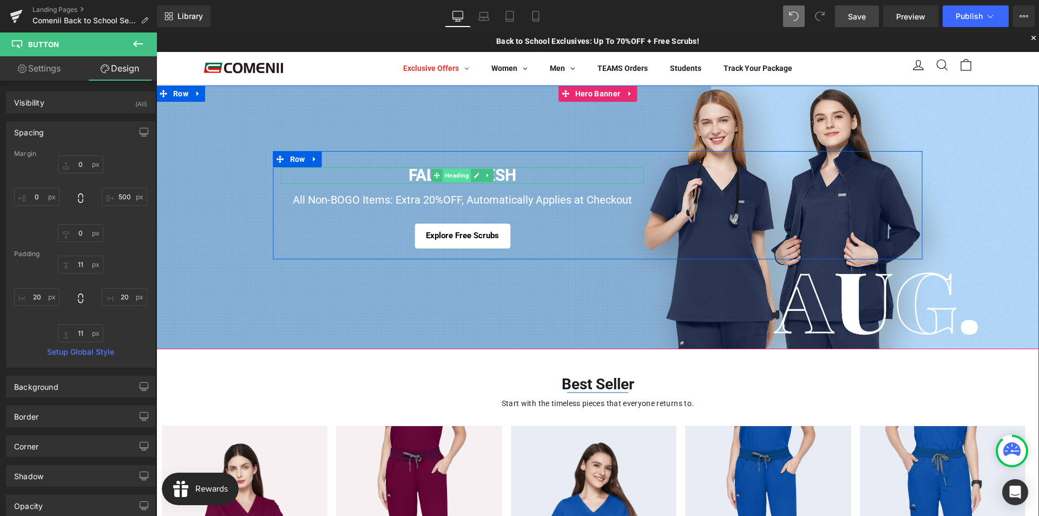
click at [453, 174] on span "Heading" at bounding box center [457, 175] width 29 height 13
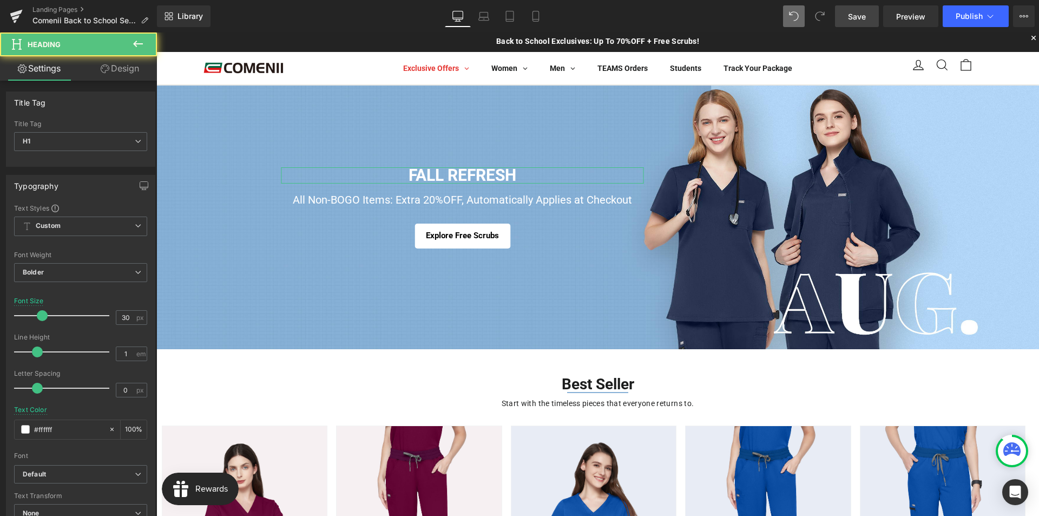
click at [126, 77] on link "Design" at bounding box center [120, 68] width 78 height 24
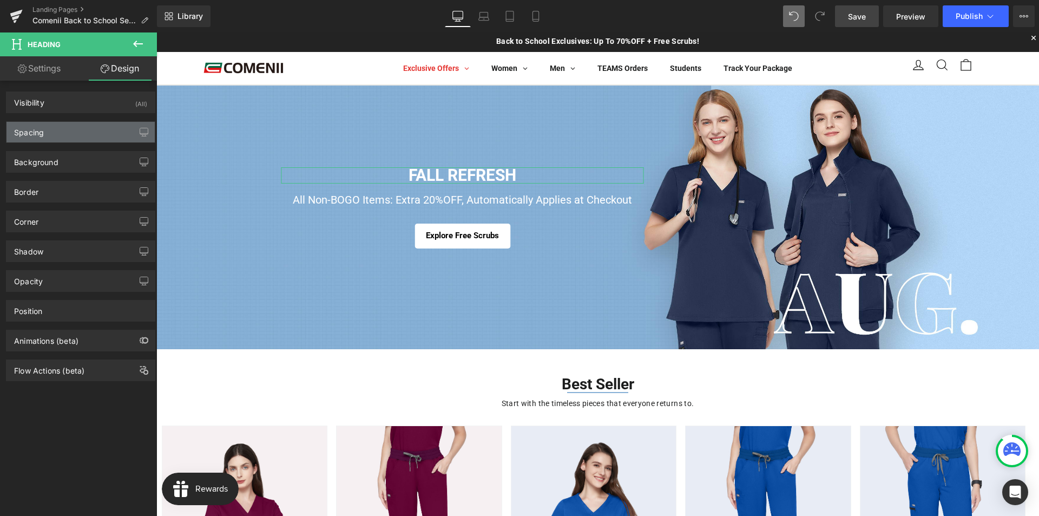
click at [71, 134] on div "Spacing" at bounding box center [80, 132] width 148 height 21
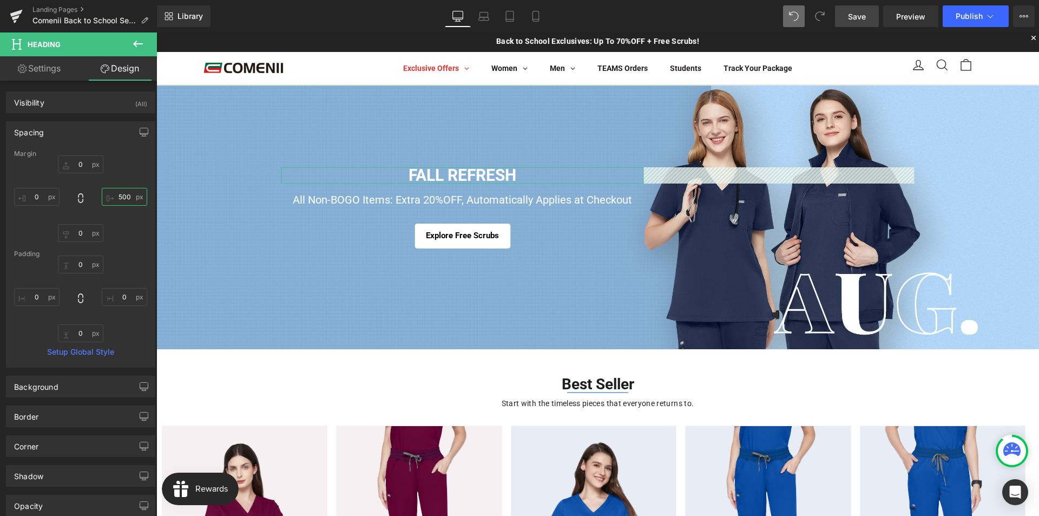
click at [117, 196] on input "500" at bounding box center [124, 197] width 45 height 18
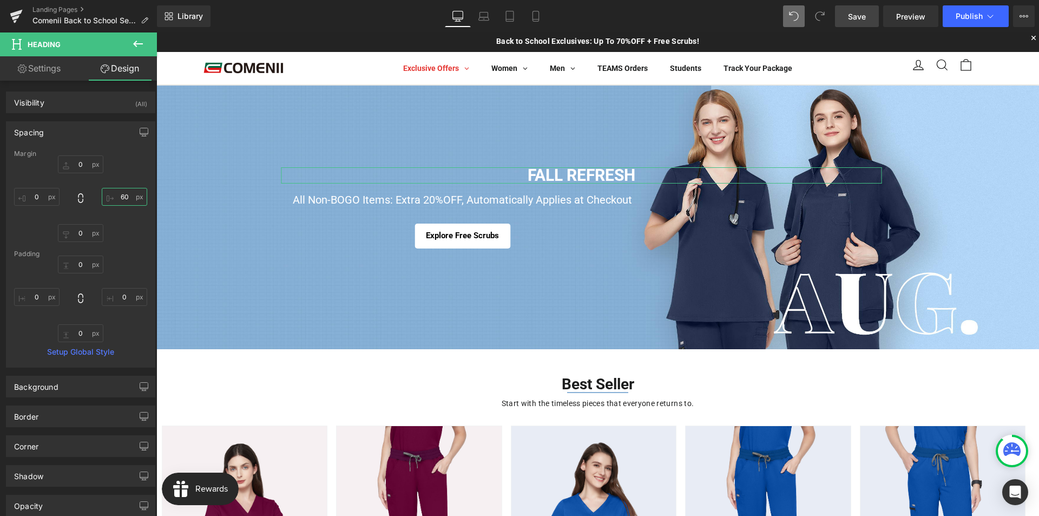
type input "600"
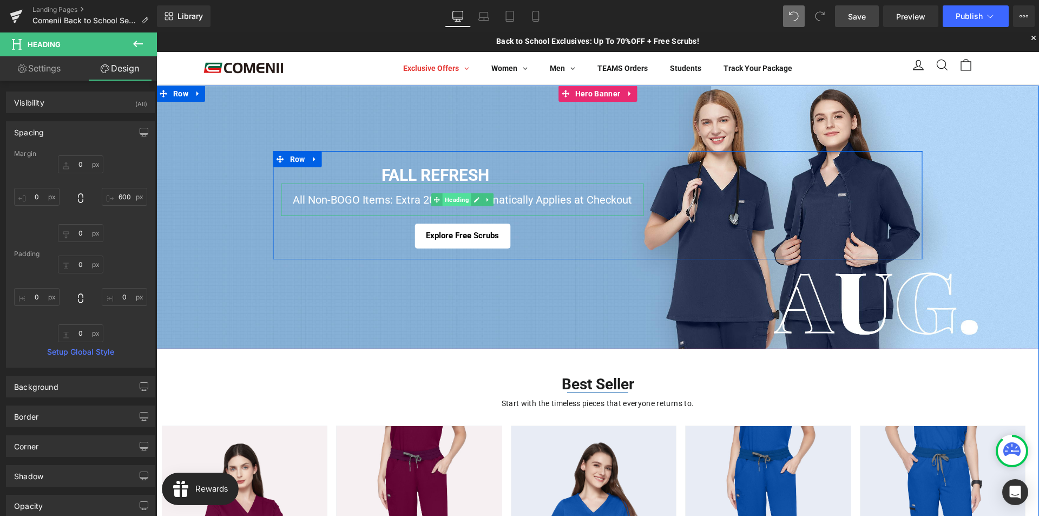
click at [448, 203] on span "Heading" at bounding box center [457, 199] width 29 height 13
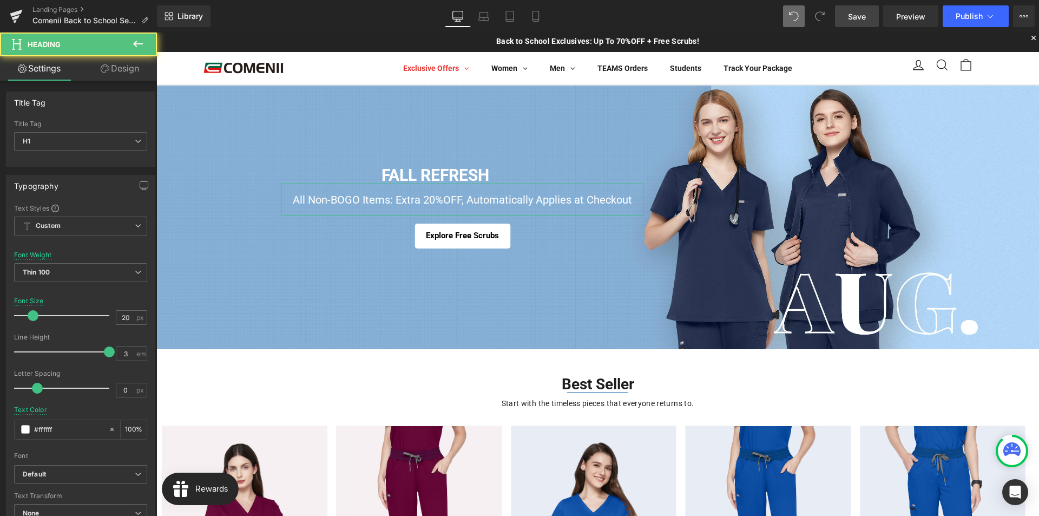
click at [106, 68] on icon at bounding box center [105, 68] width 9 height 9
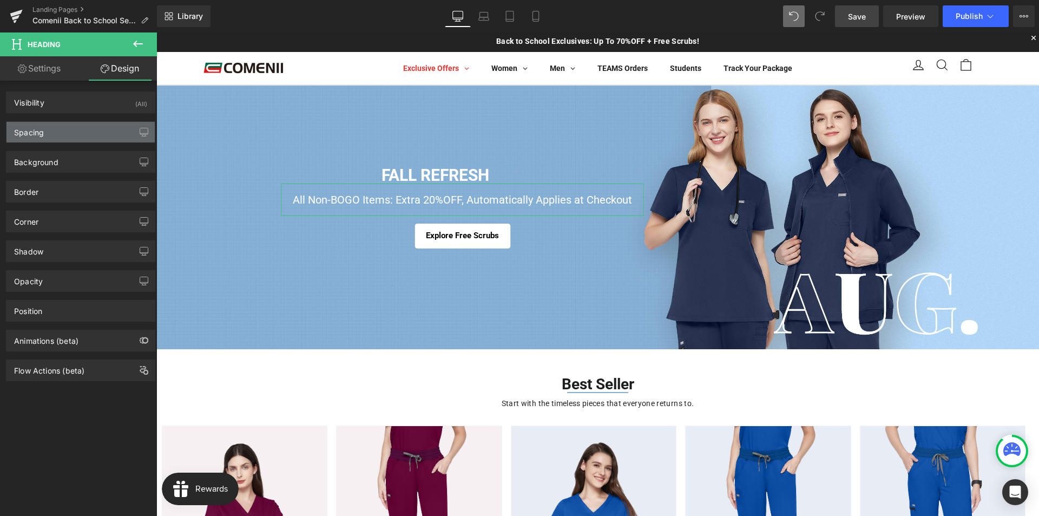
click at [64, 136] on div "Spacing" at bounding box center [80, 132] width 148 height 21
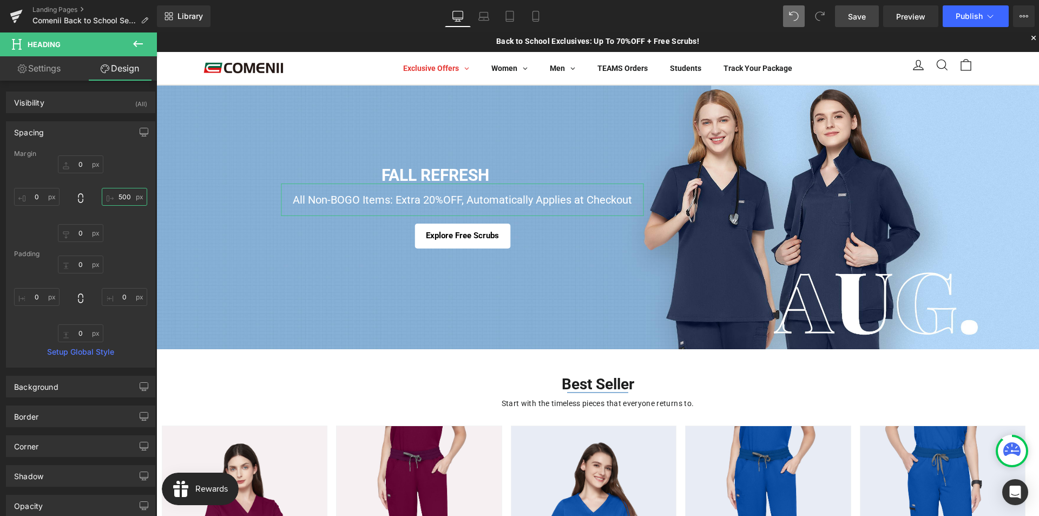
click at [121, 199] on input "500" at bounding box center [124, 197] width 45 height 18
type input "600"
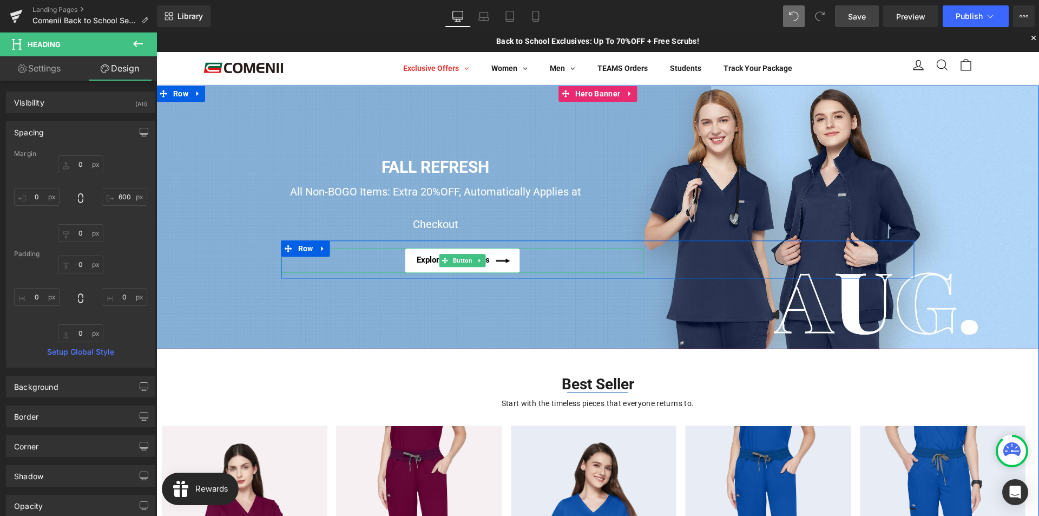
click at [455, 259] on span "Button" at bounding box center [463, 260] width 24 height 13
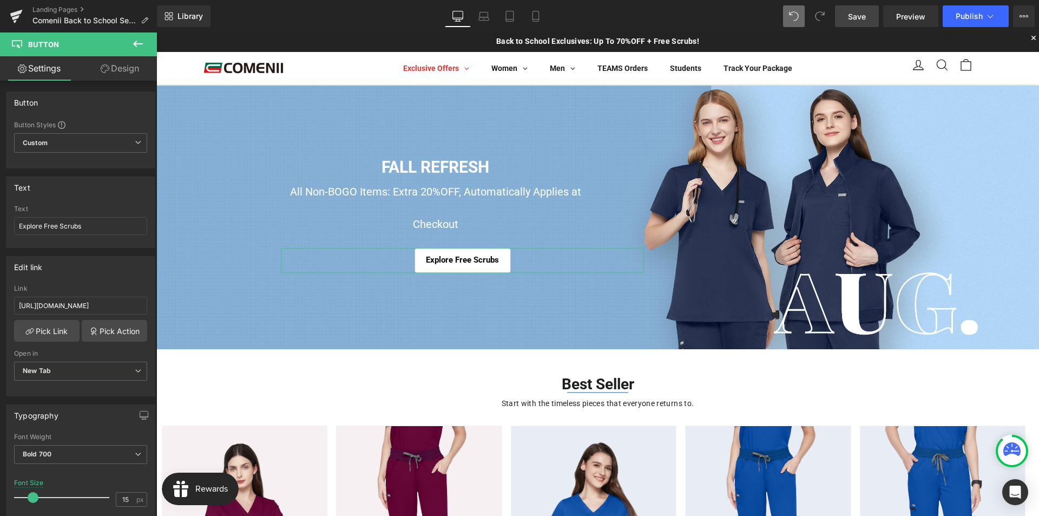
click at [125, 69] on link "Design" at bounding box center [120, 68] width 78 height 24
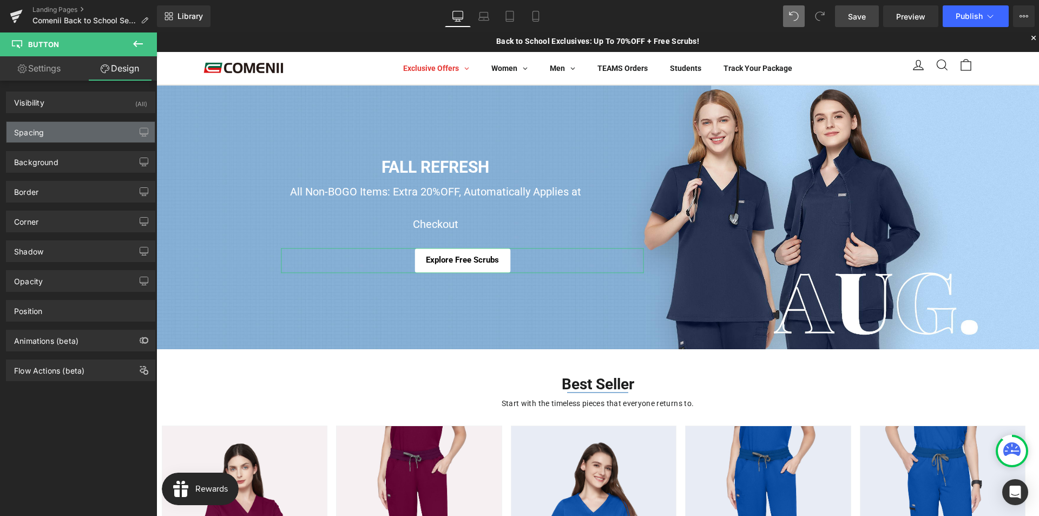
click at [61, 130] on div "Spacing" at bounding box center [80, 132] width 148 height 21
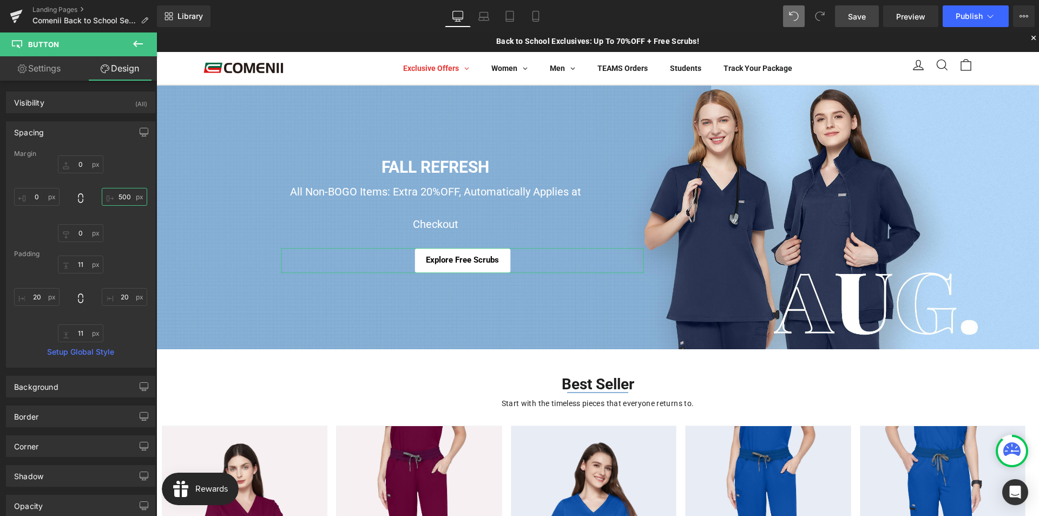
drag, startPoint x: 117, startPoint y: 196, endPoint x: 5, endPoint y: 181, distance: 113.6
click at [117, 196] on input "text" at bounding box center [124, 197] width 45 height 18
type input "600"
click at [863, 19] on span "Save" at bounding box center [857, 16] width 18 height 11
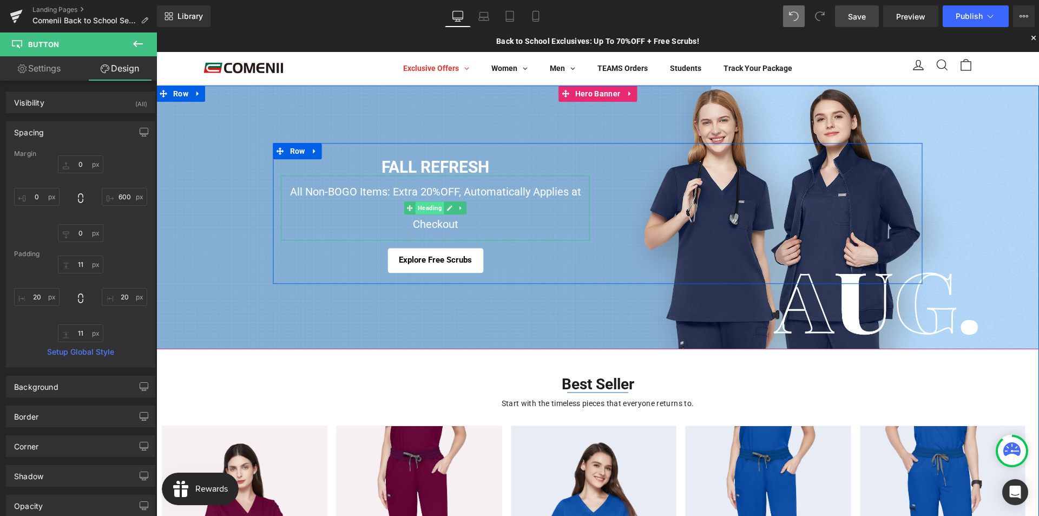
click at [424, 208] on span "Heading" at bounding box center [430, 208] width 29 height 13
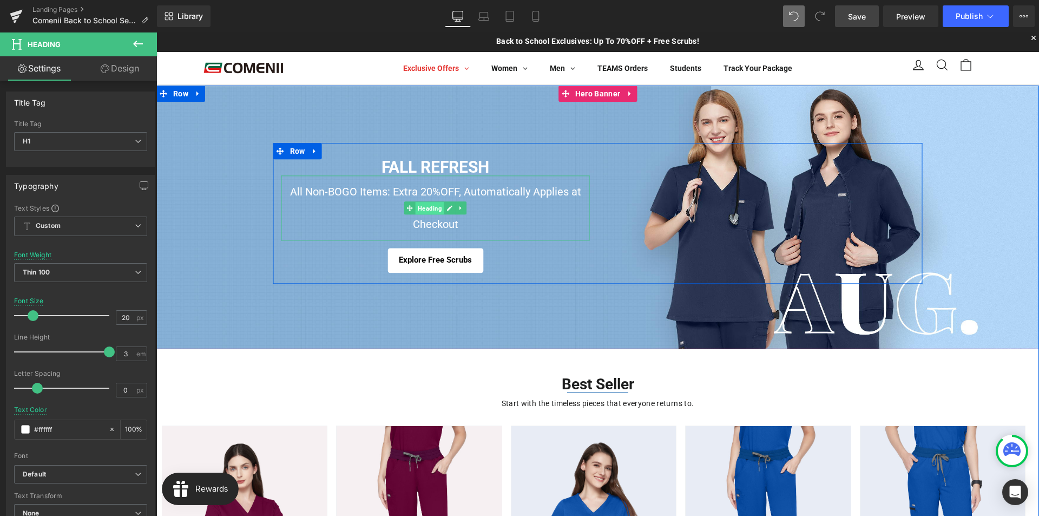
click at [427, 207] on span "Heading" at bounding box center [430, 208] width 29 height 13
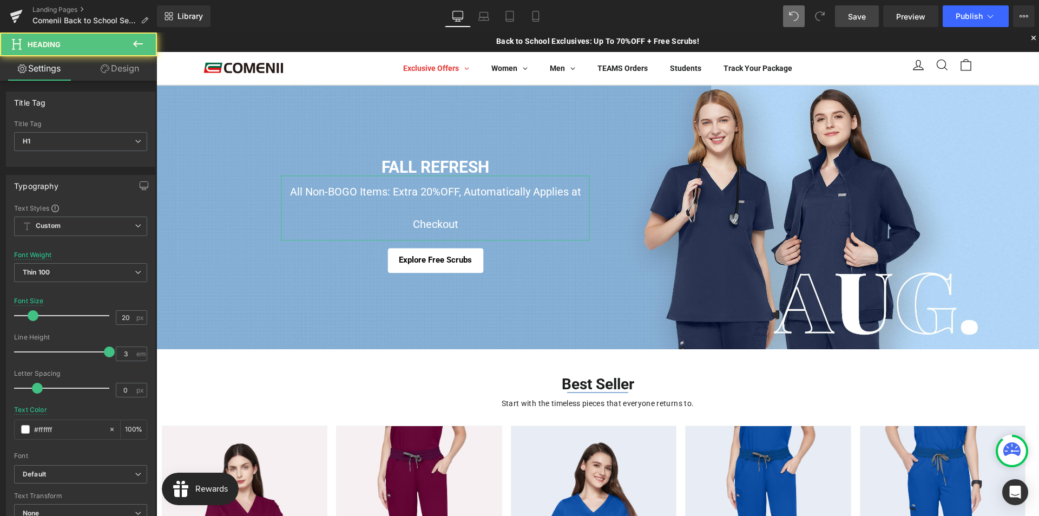
click at [109, 65] on link "Design" at bounding box center [120, 68] width 78 height 24
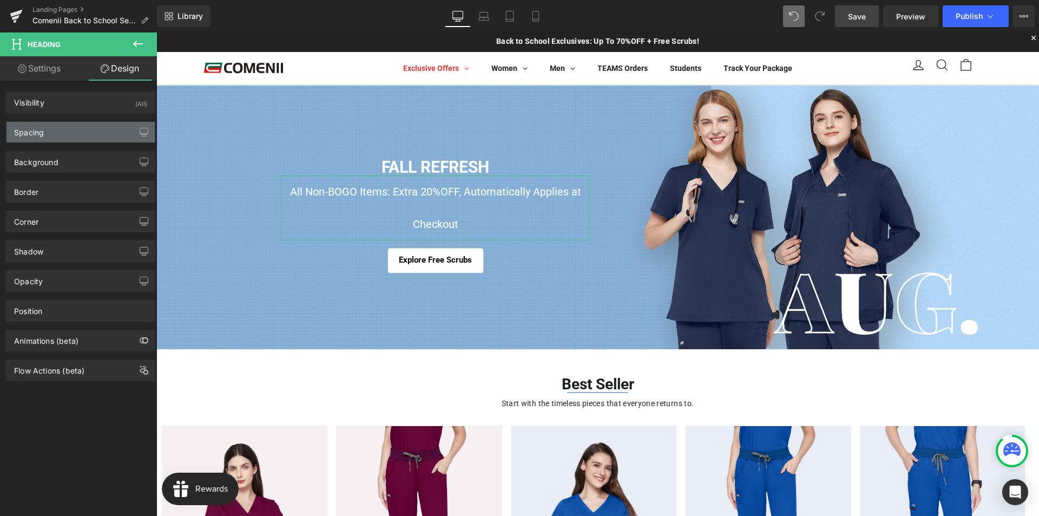
click at [41, 134] on div "Spacing" at bounding box center [29, 129] width 30 height 15
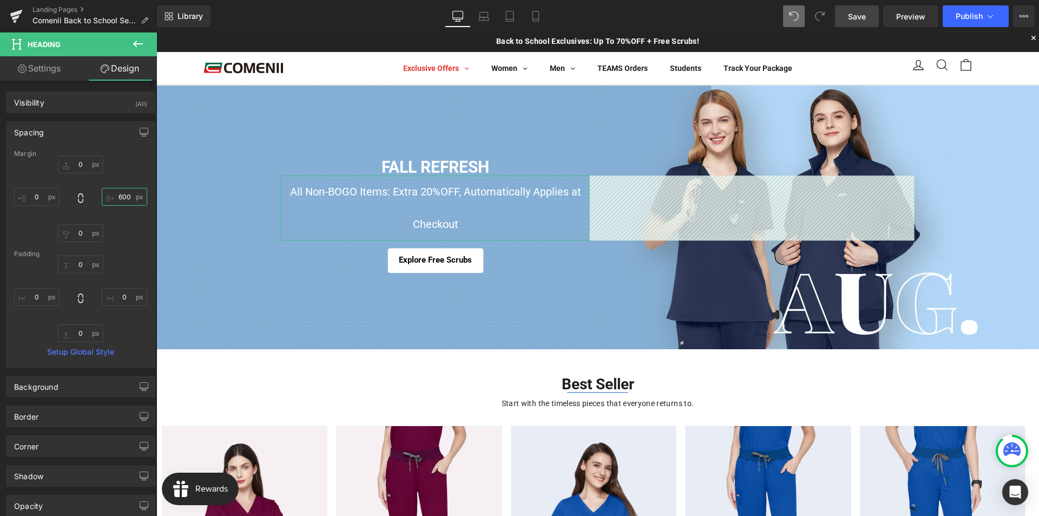
click at [122, 196] on input "600" at bounding box center [124, 197] width 45 height 18
drag, startPoint x: 124, startPoint y: 198, endPoint x: 109, endPoint y: 196, distance: 14.7
click at [109, 196] on input "550" at bounding box center [124, 197] width 45 height 18
drag, startPoint x: 131, startPoint y: 199, endPoint x: 115, endPoint y: 199, distance: 15.7
click at [115, 199] on input "550" at bounding box center [124, 197] width 45 height 18
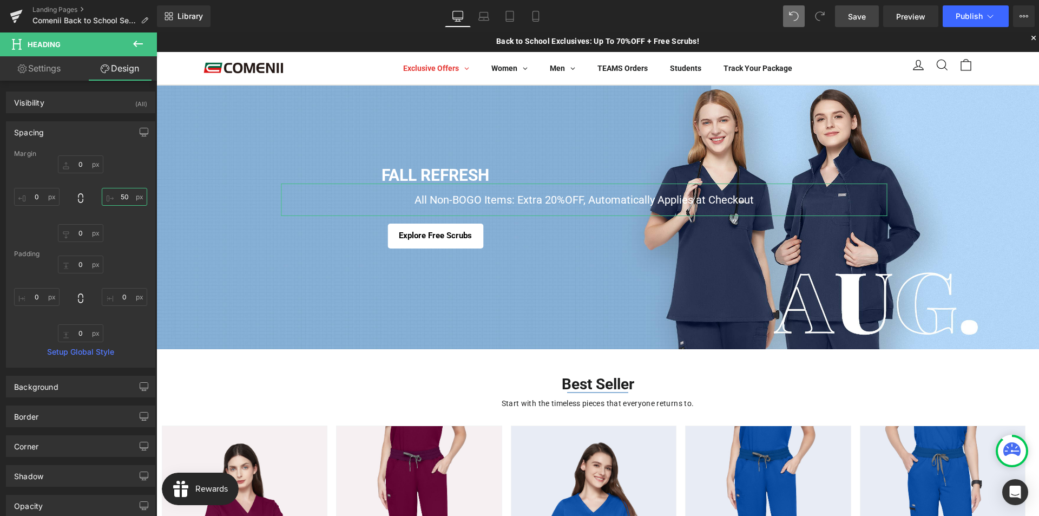
type input "500"
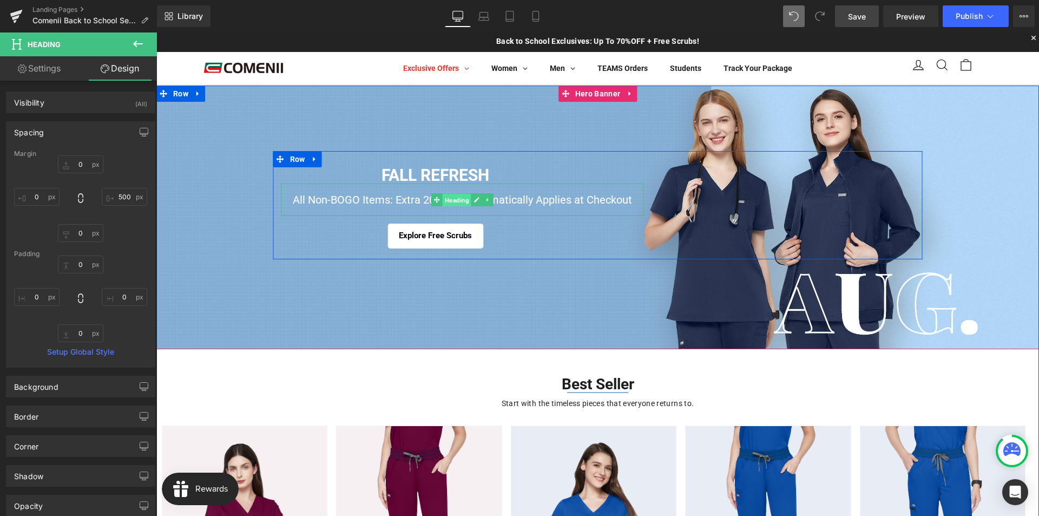
click at [446, 197] on span "Heading" at bounding box center [457, 200] width 29 height 13
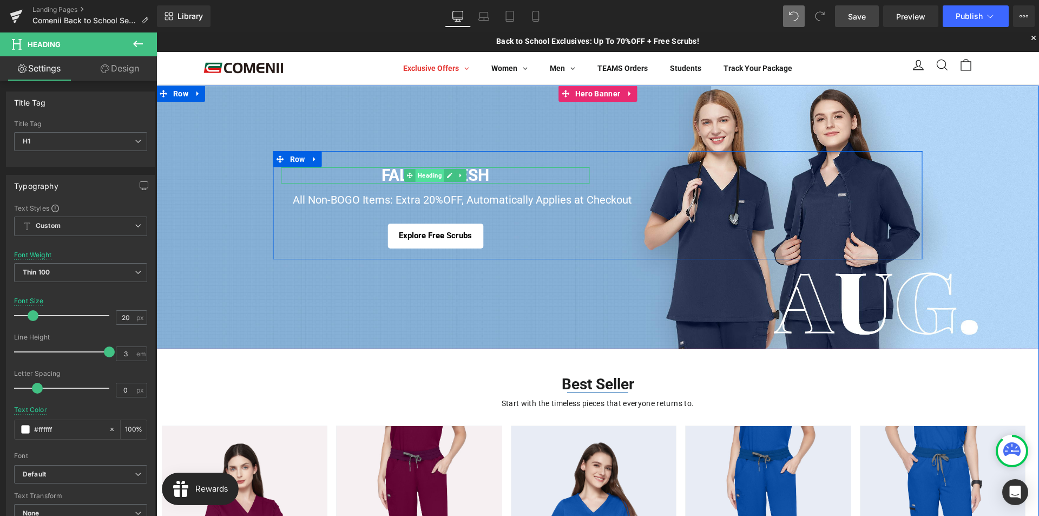
click at [427, 176] on span "Heading" at bounding box center [430, 175] width 29 height 13
click at [446, 202] on span "Heading" at bounding box center [457, 199] width 29 height 13
click at [451, 200] on span "Heading" at bounding box center [457, 199] width 29 height 13
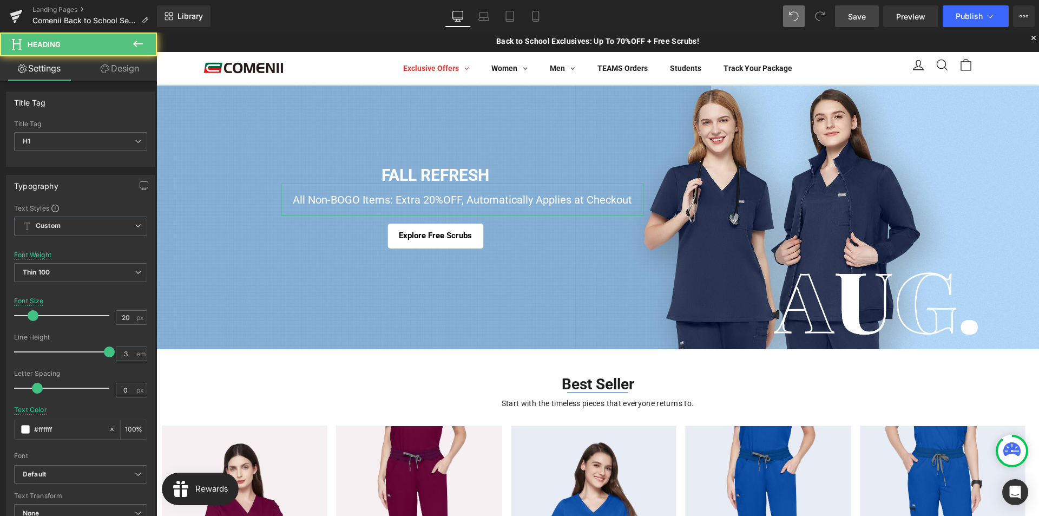
click at [103, 71] on icon at bounding box center [105, 68] width 9 height 9
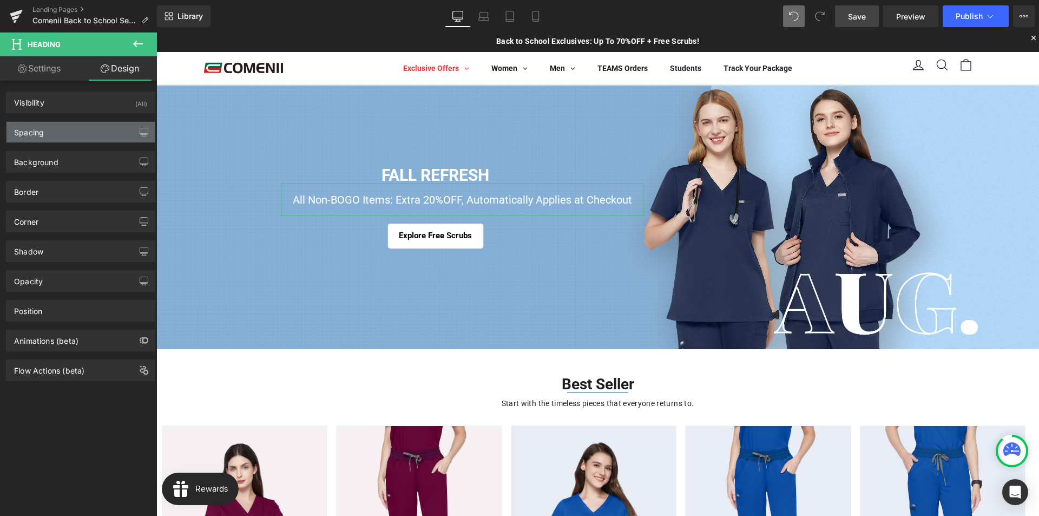
click at [68, 134] on div "Spacing" at bounding box center [80, 132] width 148 height 21
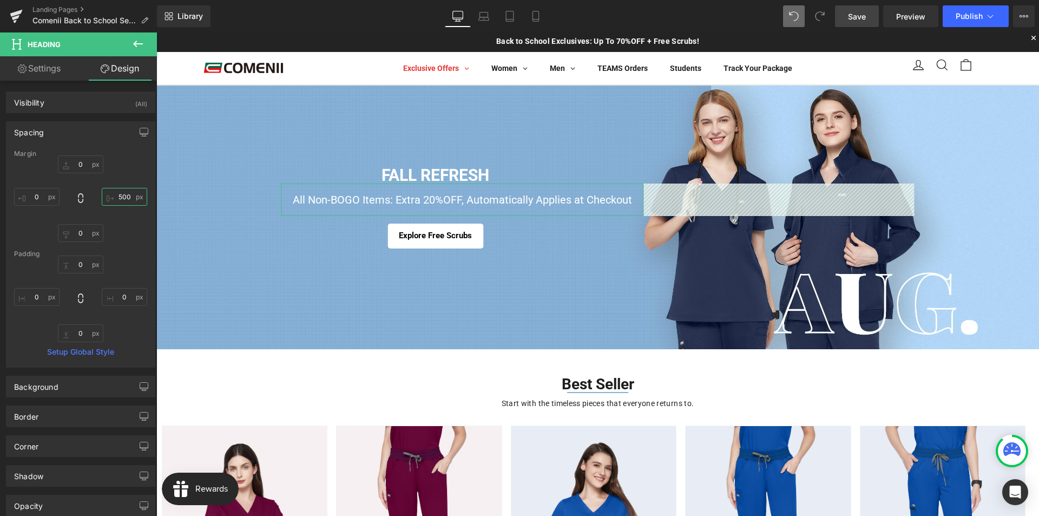
click at [127, 205] on input "text" at bounding box center [124, 197] width 45 height 18
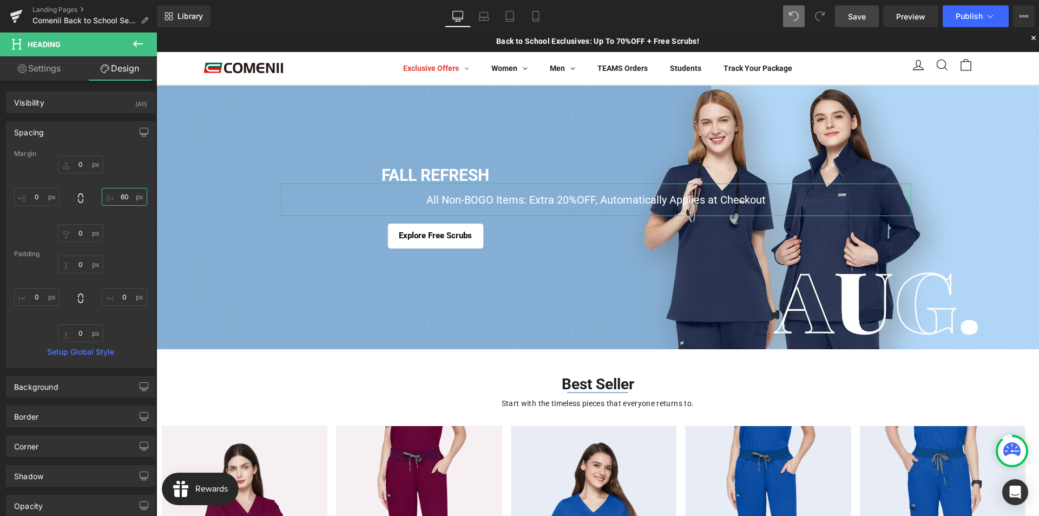
type input "600"
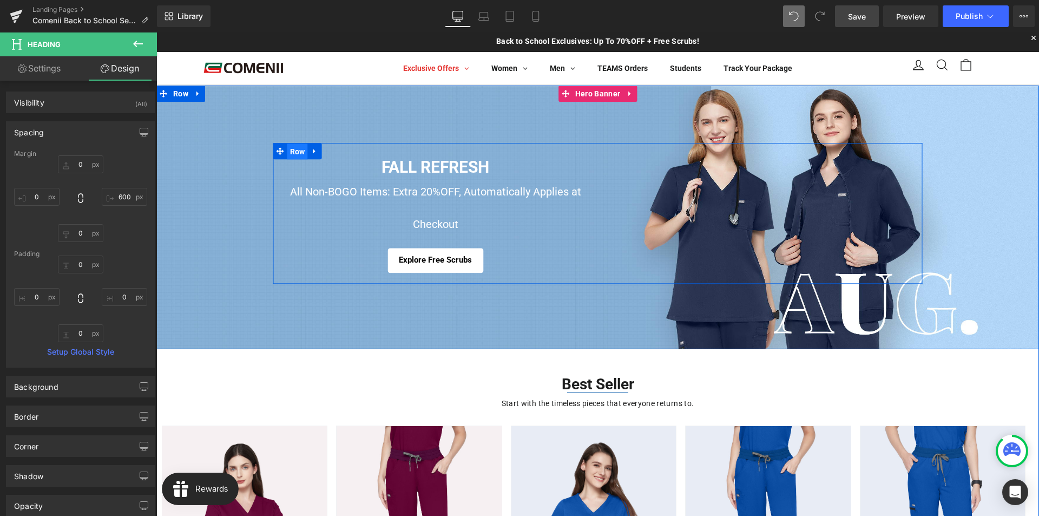
click at [294, 151] on span "Row" at bounding box center [297, 152] width 21 height 16
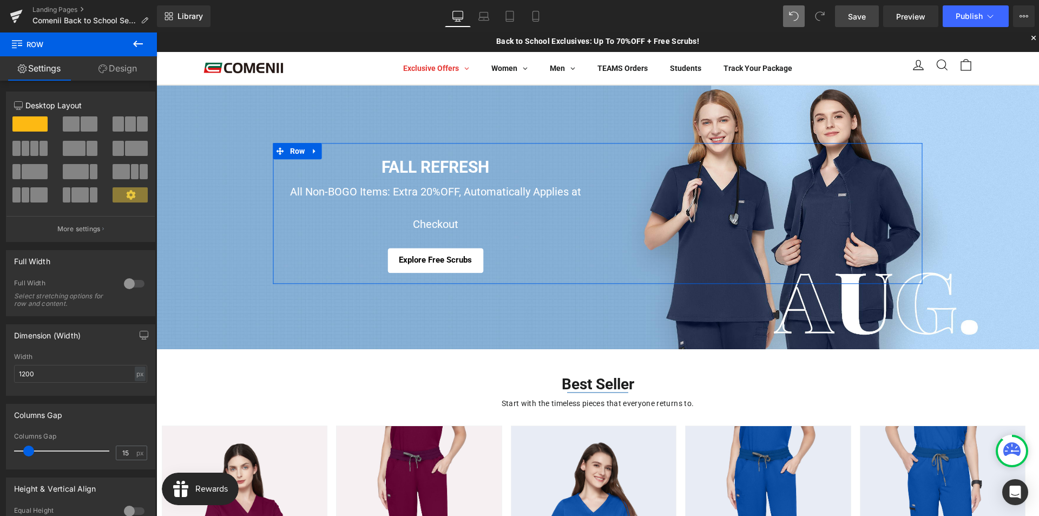
click at [136, 63] on link "Design" at bounding box center [117, 68] width 78 height 24
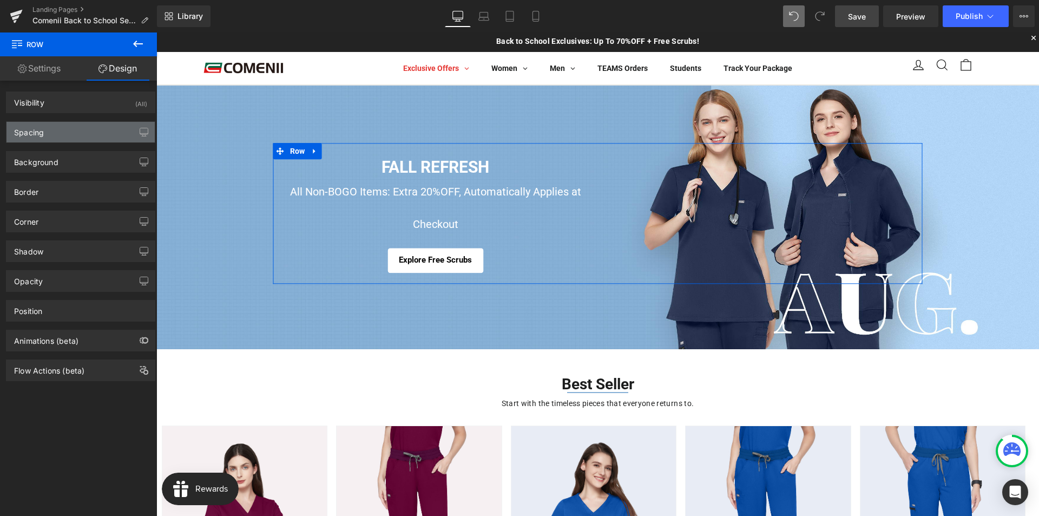
click at [68, 132] on div "Spacing" at bounding box center [80, 132] width 148 height 21
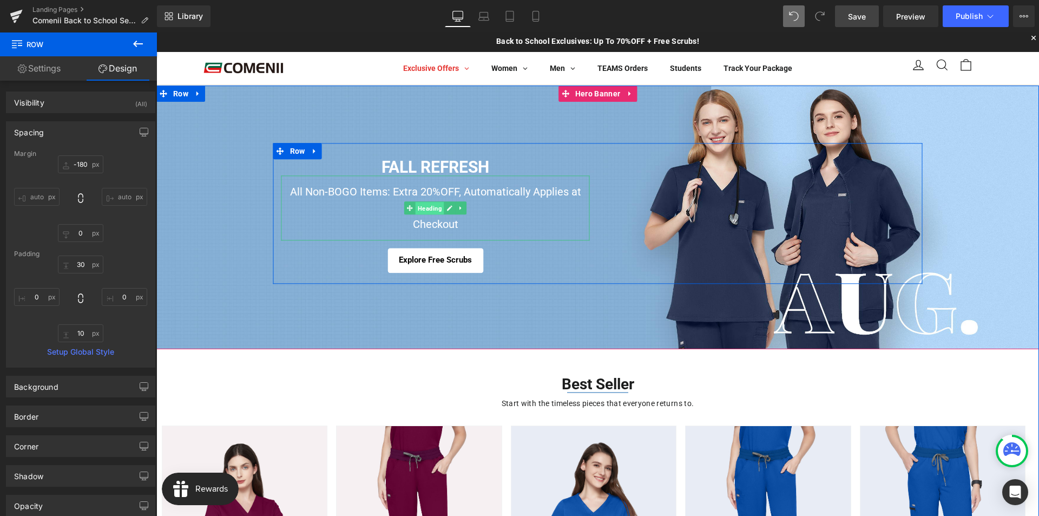
click at [416, 202] on span "Heading" at bounding box center [430, 208] width 29 height 13
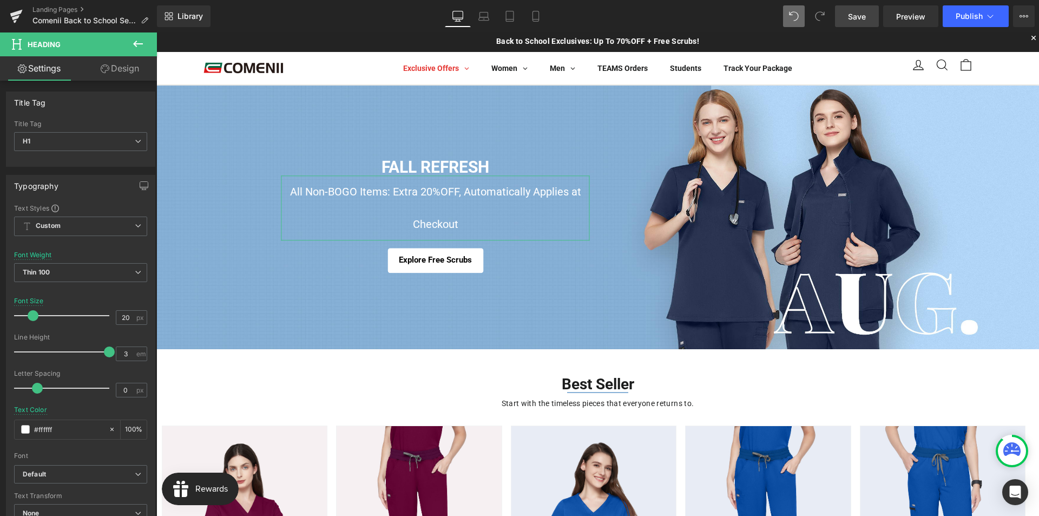
click at [117, 74] on link "Design" at bounding box center [120, 68] width 78 height 24
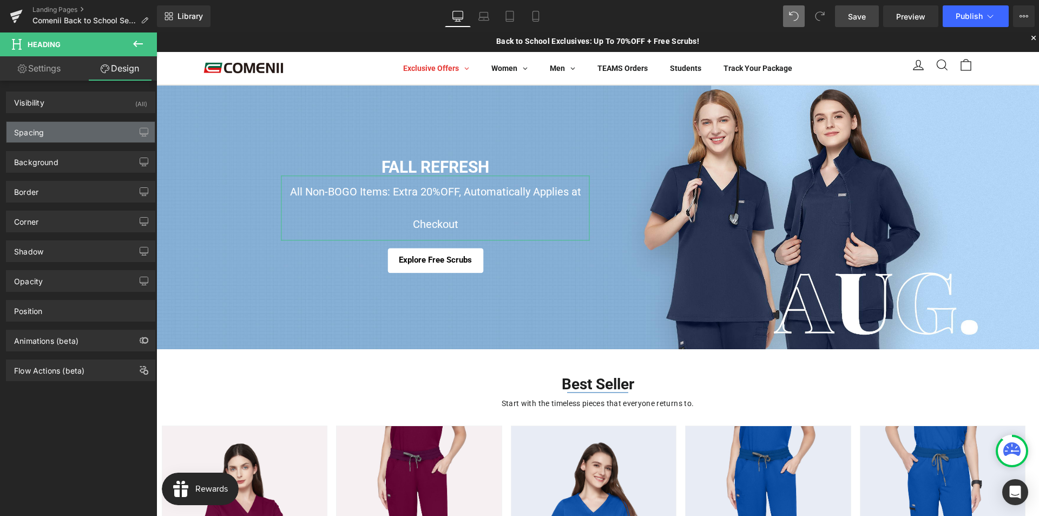
click at [62, 134] on div "Spacing" at bounding box center [80, 132] width 148 height 21
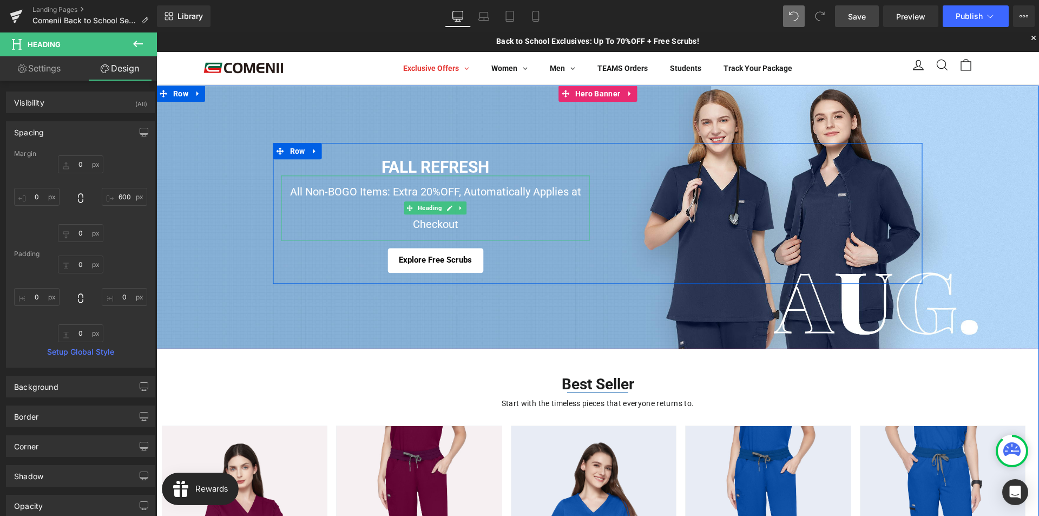
click at [409, 226] on h1 "All Non-BOGO Items: Extra 20%OFF, Automatically Applies at Checkout" at bounding box center [435, 208] width 308 height 65
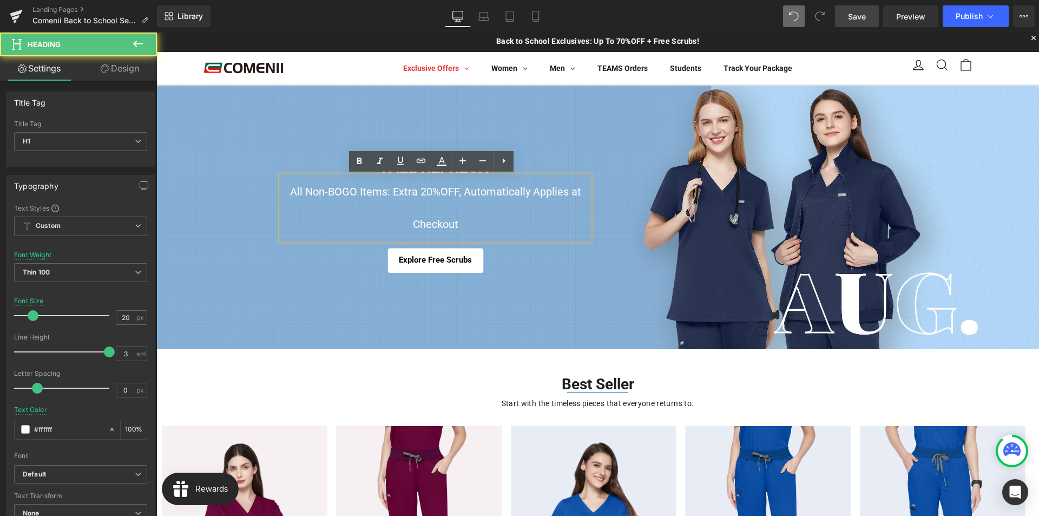
click at [409, 225] on h1 "All Non-BOGO Items: Extra 20%OFF, Automatically Applies at Checkout" at bounding box center [435, 208] width 308 height 65
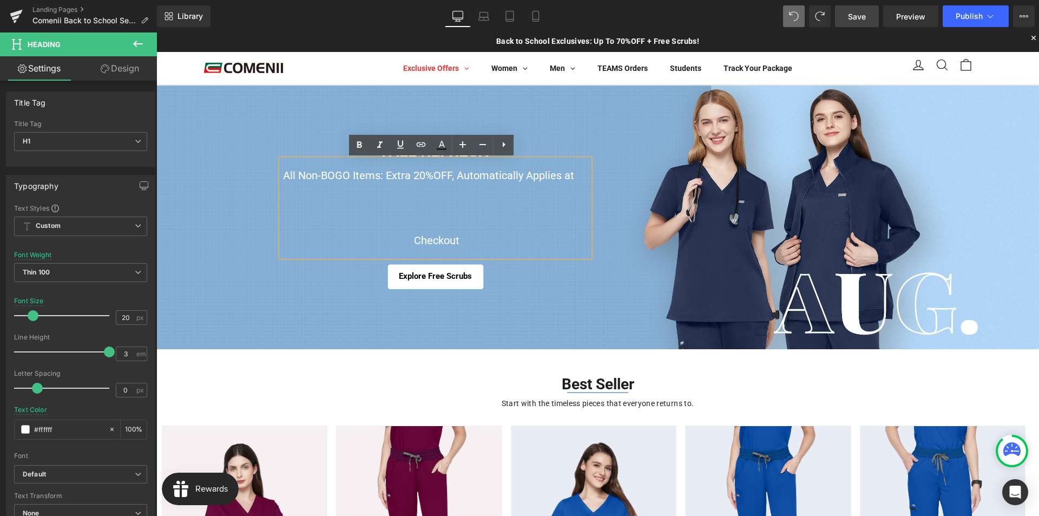
click at [449, 227] on h1 "All Non-BOGO Items: Extra 20%OFF, Automatically Applies at Checkout" at bounding box center [435, 208] width 308 height 97
drag, startPoint x: 471, startPoint y: 242, endPoint x: 275, endPoint y: 174, distance: 207.4
click at [281, 174] on div "All Non-BOGO Items: Extra 20%OFF, Automatically Applies at Checkout" at bounding box center [435, 208] width 308 height 97
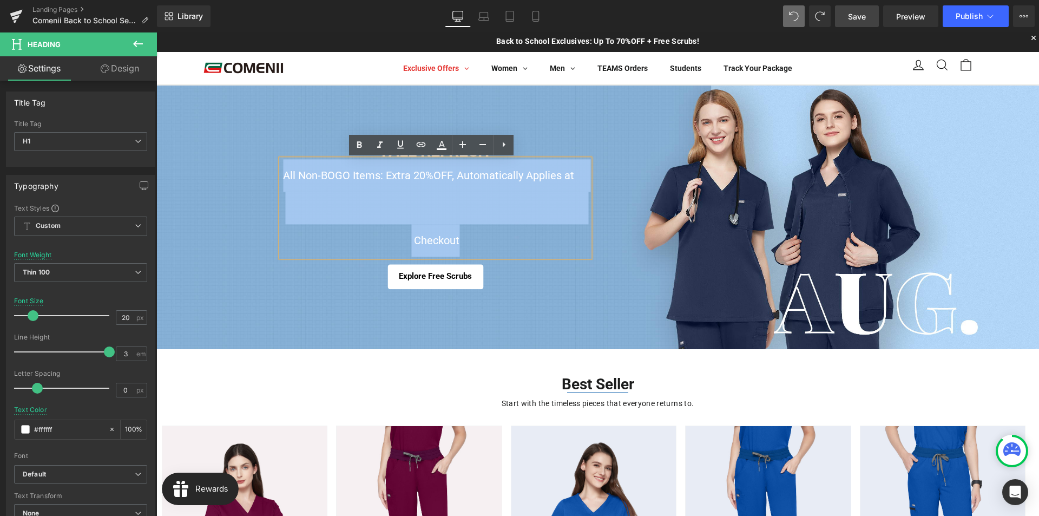
drag, startPoint x: 459, startPoint y: 240, endPoint x: 281, endPoint y: 178, distance: 188.9
click at [281, 178] on h1 "All Non-BOGO Items: Extra 20%OFF, Automatically Applies at Checkout" at bounding box center [435, 208] width 308 height 97
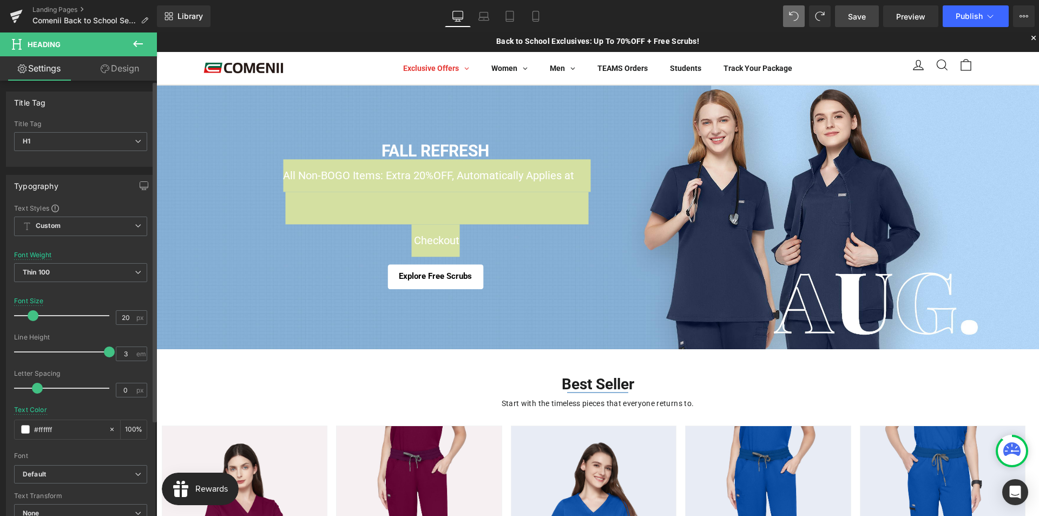
click at [126, 327] on div at bounding box center [80, 329] width 133 height 7
click at [126, 318] on input "20" at bounding box center [125, 318] width 19 height 14
drag, startPoint x: 126, startPoint y: 317, endPoint x: 115, endPoint y: 316, distance: 10.8
click at [116, 316] on input "20" at bounding box center [125, 318] width 19 height 14
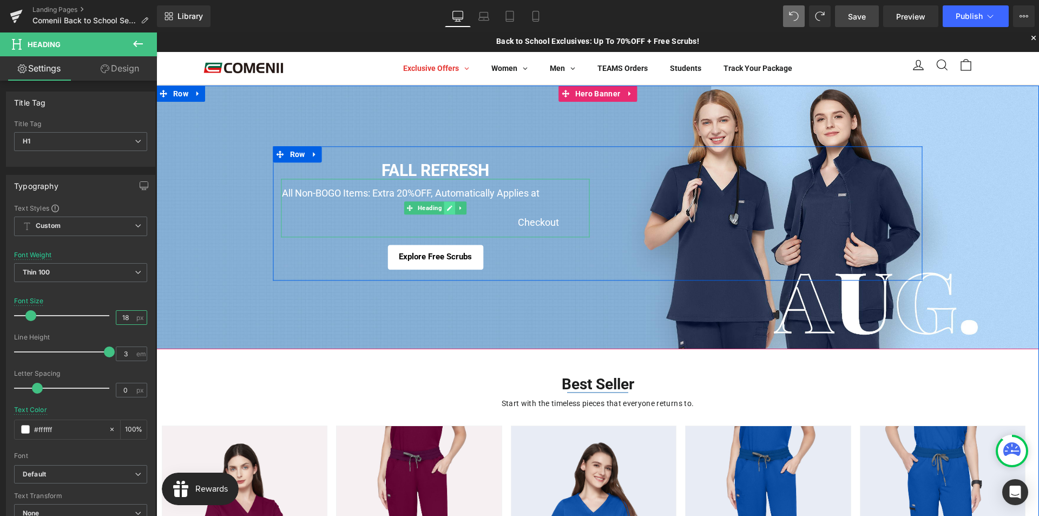
type input "18"
click at [448, 207] on icon at bounding box center [449, 208] width 5 height 5
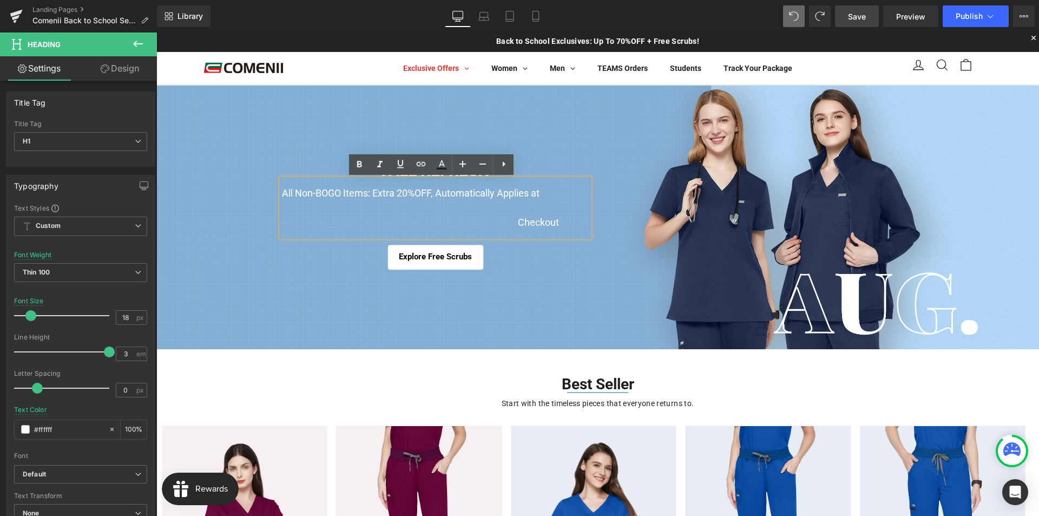
click at [516, 219] on h1 "All Non-BOGO Items: Extra 20%OFF, Automatically Applies at Checkout" at bounding box center [435, 208] width 308 height 58
click at [409, 219] on h1 "All Non-BOGO Items: Extra 20%OFF, Automatically Applies at Checkout" at bounding box center [435, 208] width 308 height 58
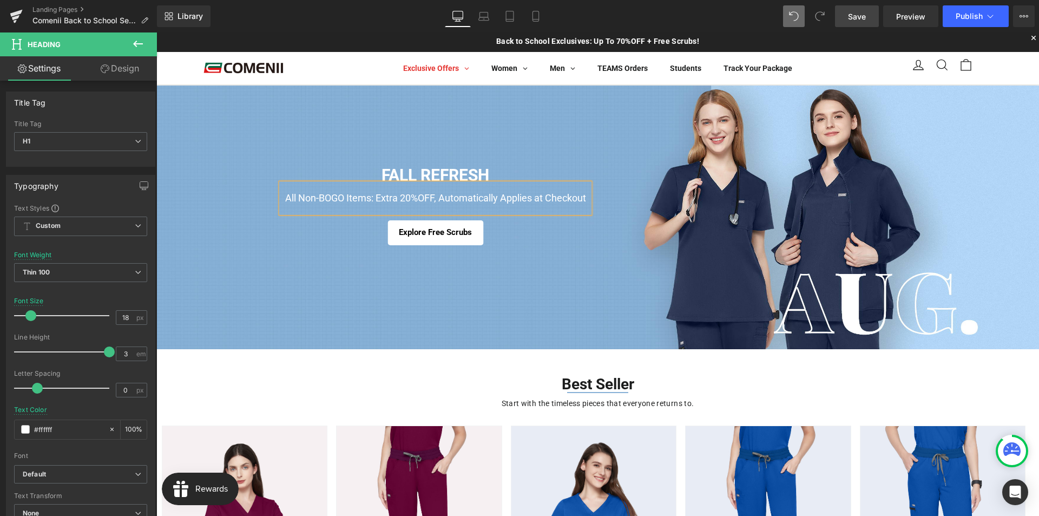
click at [475, 311] on div "FALL REFRESH Heading All Non-BOGO Items: Extra 20%OFF, Automatically Applies at…" at bounding box center [597, 217] width 883 height 264
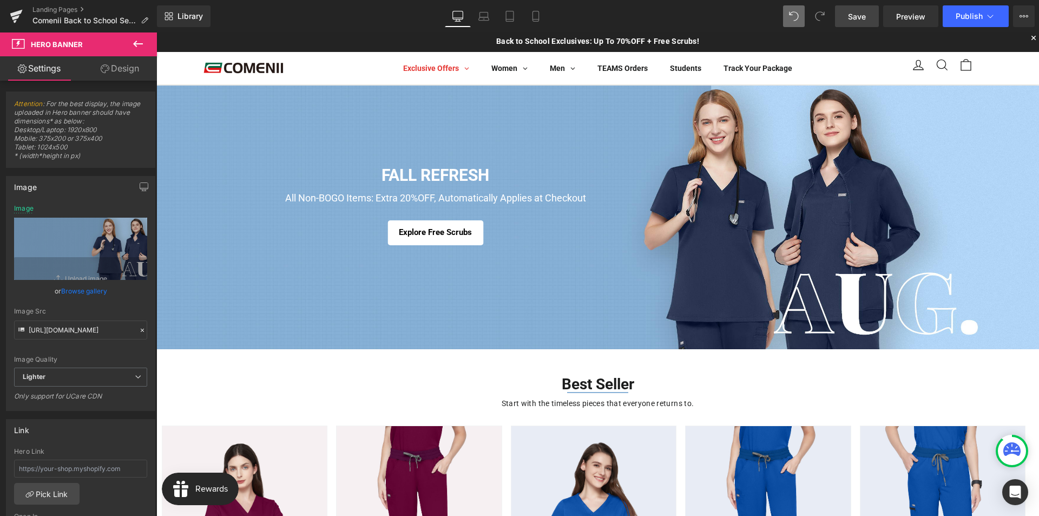
click at [855, 21] on span "Save" at bounding box center [857, 16] width 18 height 11
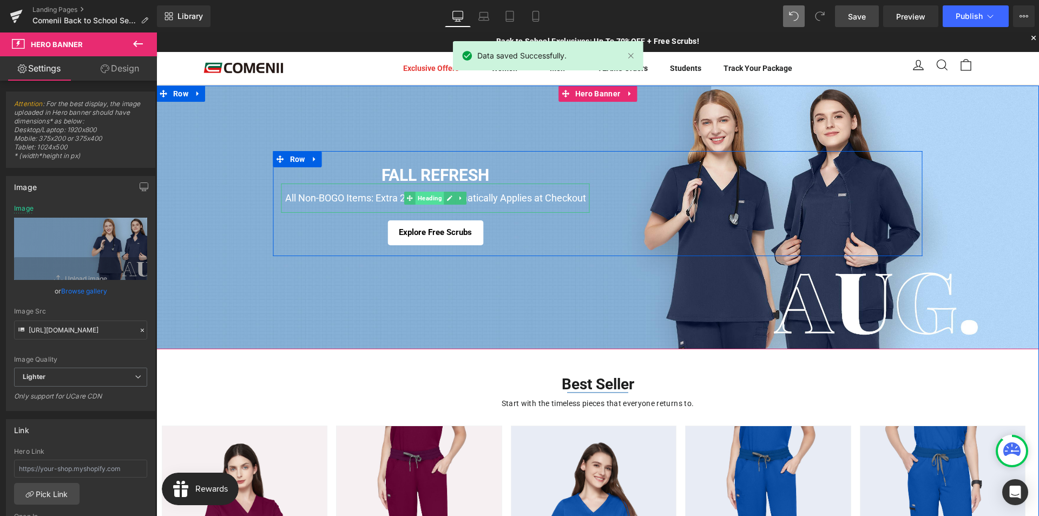
click at [427, 196] on span "Heading" at bounding box center [430, 198] width 29 height 13
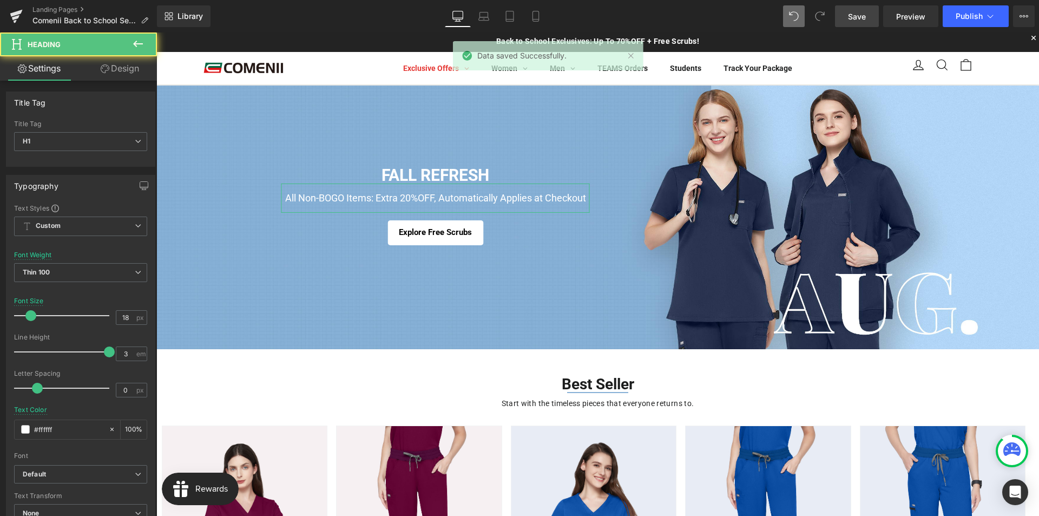
click at [114, 73] on link "Design" at bounding box center [120, 68] width 78 height 24
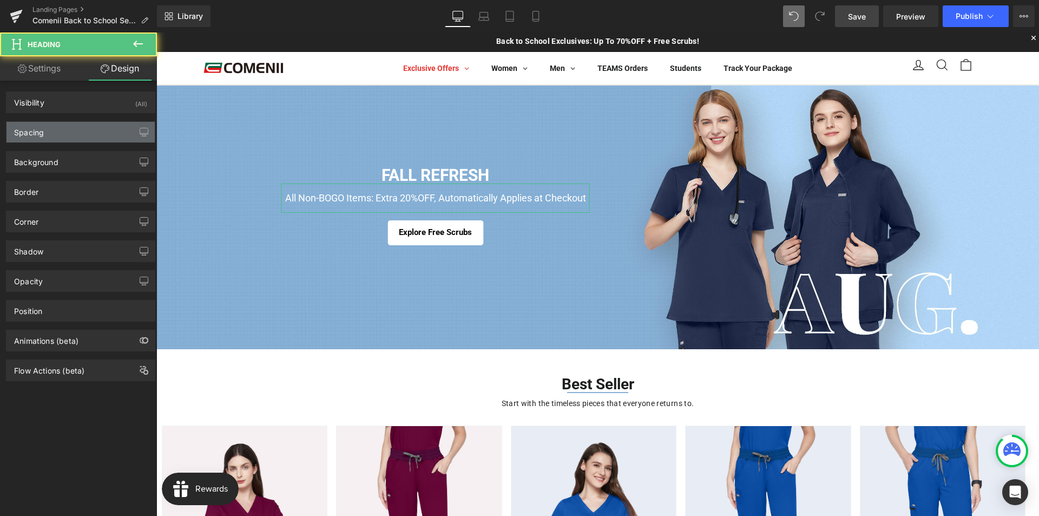
click at [68, 134] on div "Spacing" at bounding box center [80, 132] width 148 height 21
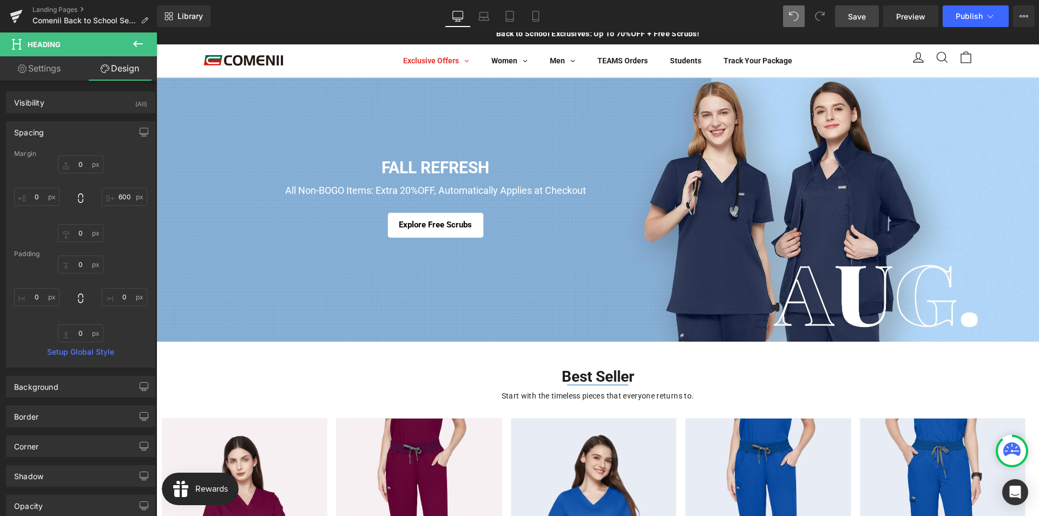
scroll to position [54, 0]
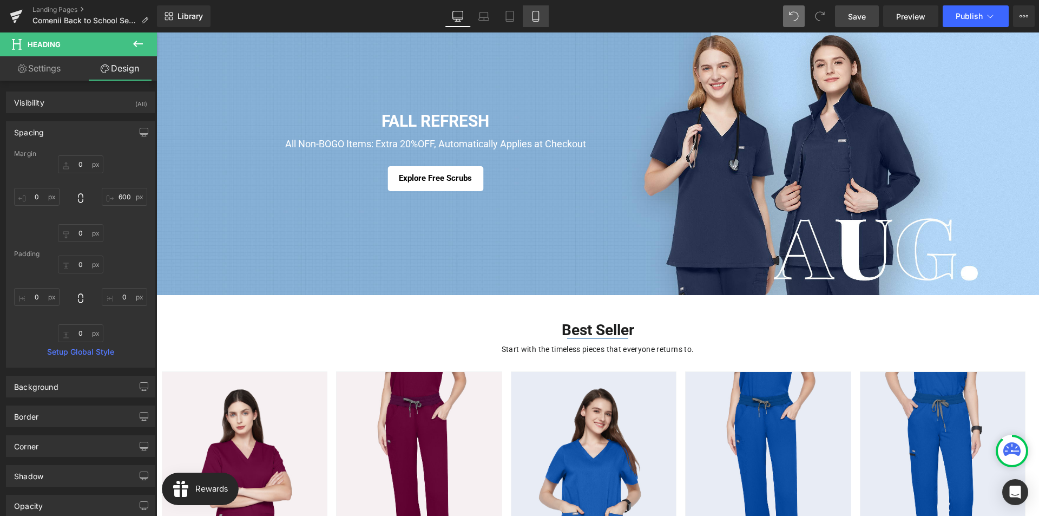
click at [525, 15] on link "Mobile" at bounding box center [536, 16] width 26 height 22
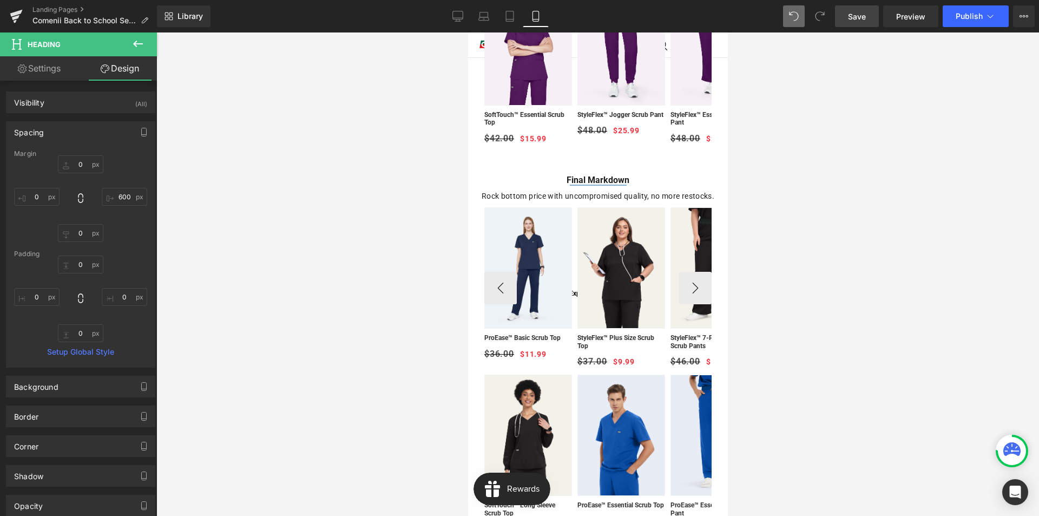
scroll to position [216, 0]
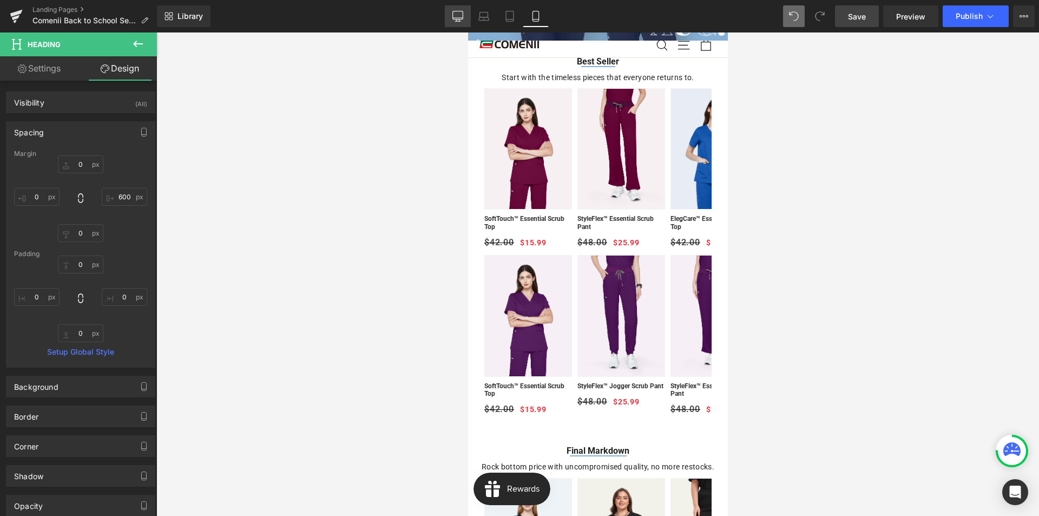
click at [458, 20] on icon at bounding box center [457, 16] width 11 height 11
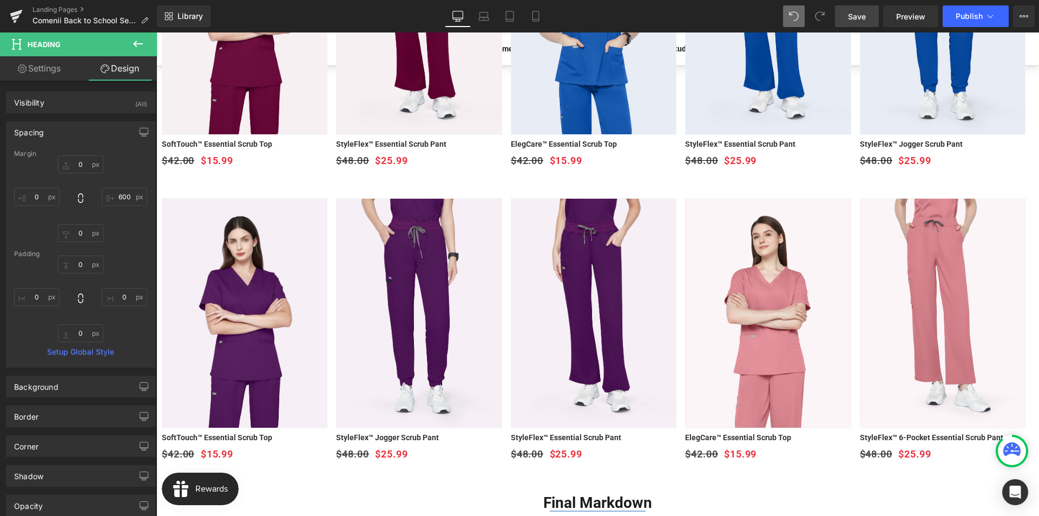
scroll to position [487, 0]
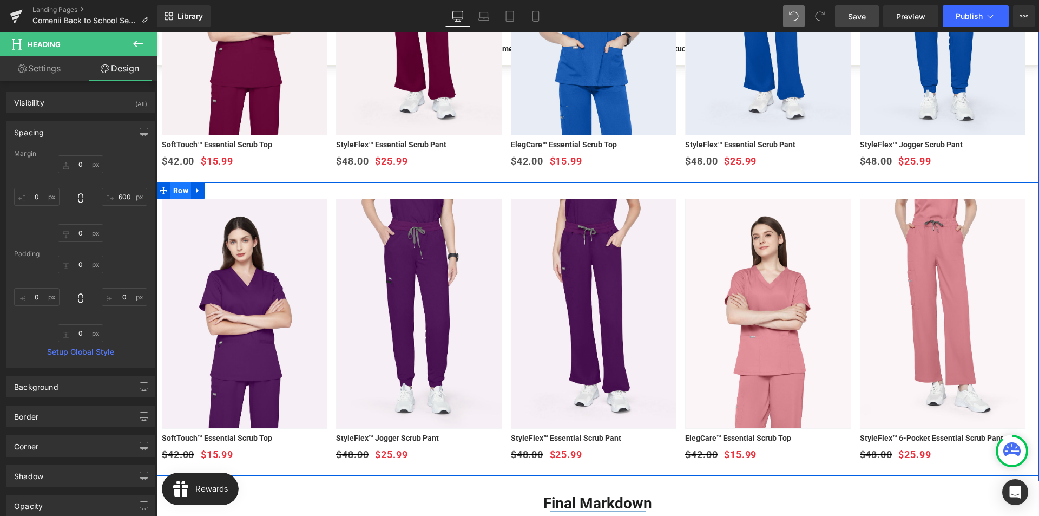
click at [184, 188] on span "Row" at bounding box center [180, 190] width 21 height 16
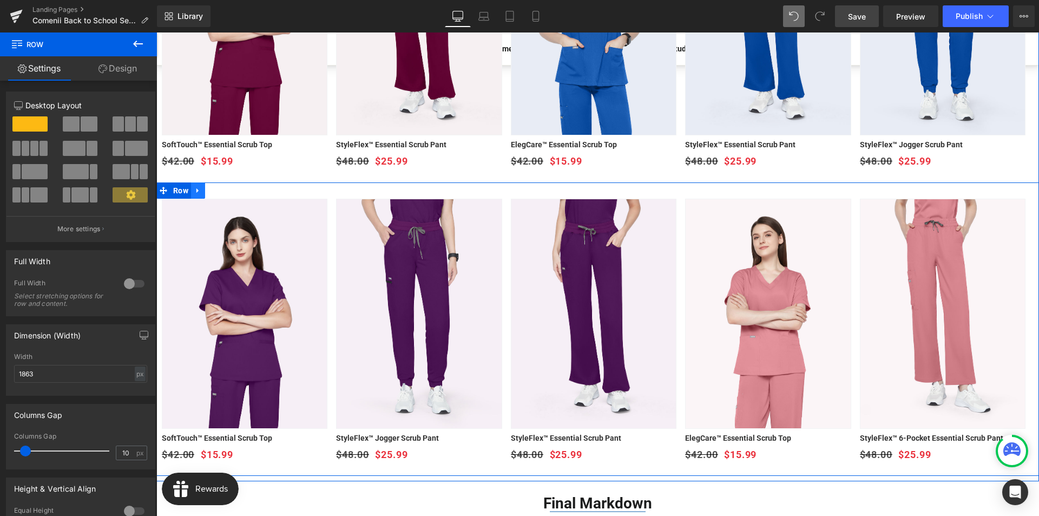
click at [194, 191] on link at bounding box center [198, 190] width 14 height 16
click at [223, 191] on icon at bounding box center [226, 191] width 8 height 8
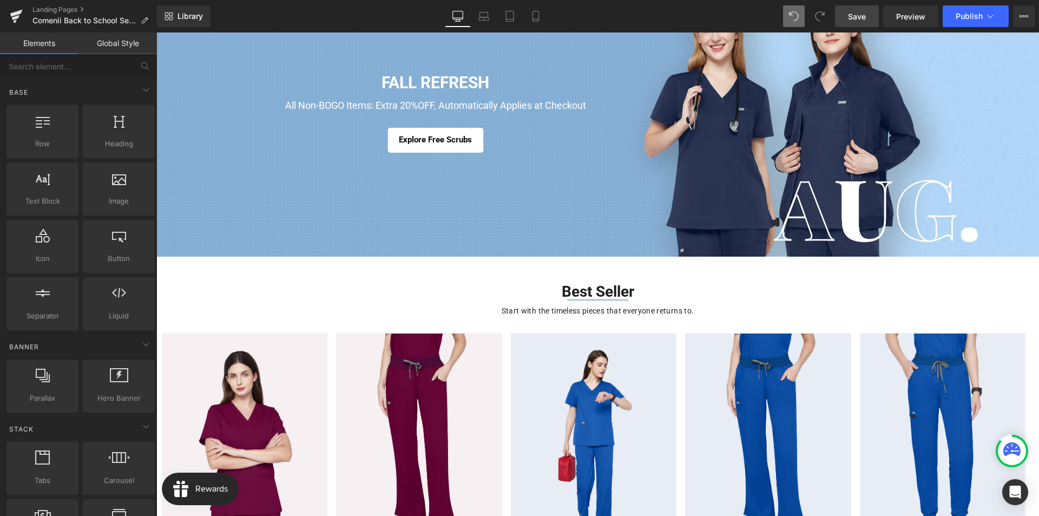
scroll to position [0, 0]
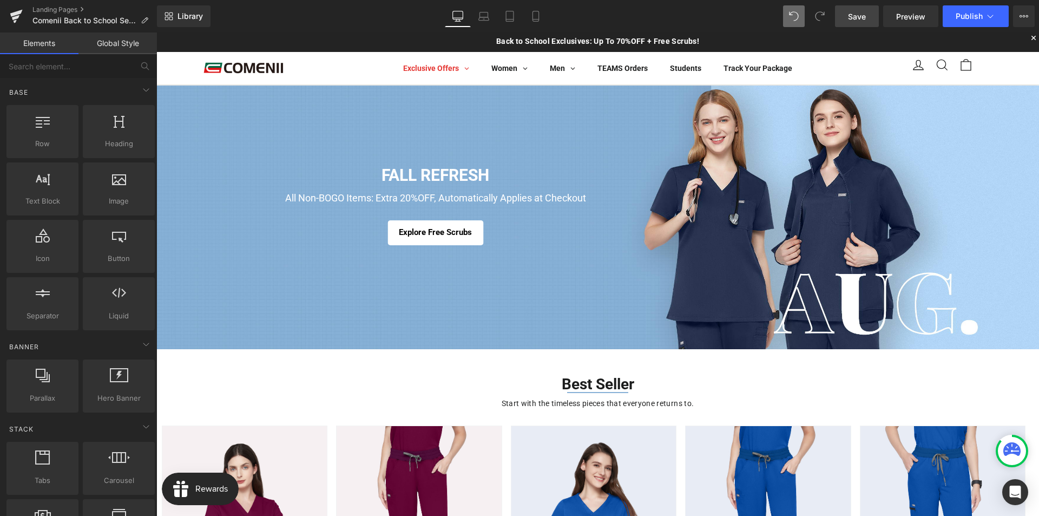
click at [861, 14] on span "Save" at bounding box center [857, 16] width 18 height 11
click at [538, 18] on icon at bounding box center [535, 16] width 6 height 10
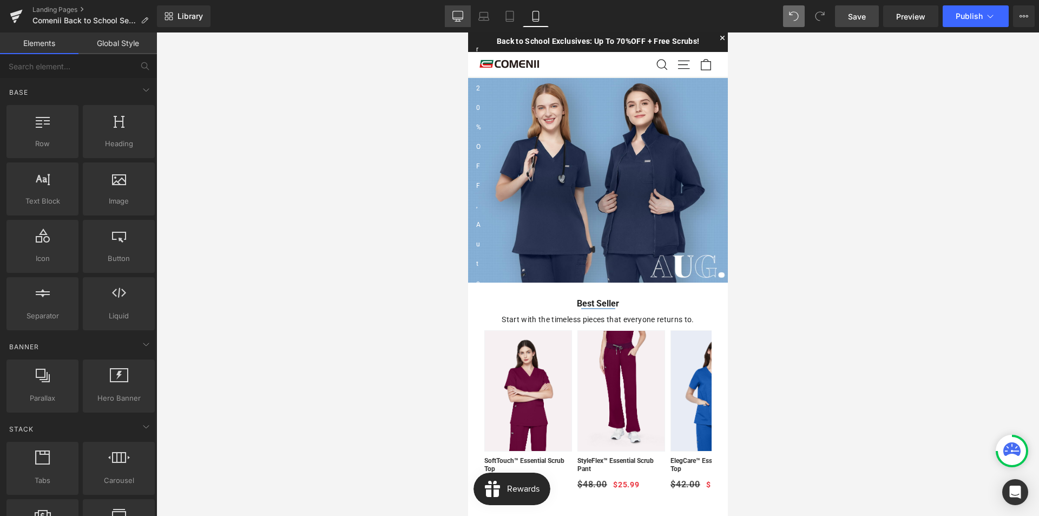
click at [462, 23] on link "Desktop" at bounding box center [458, 16] width 26 height 22
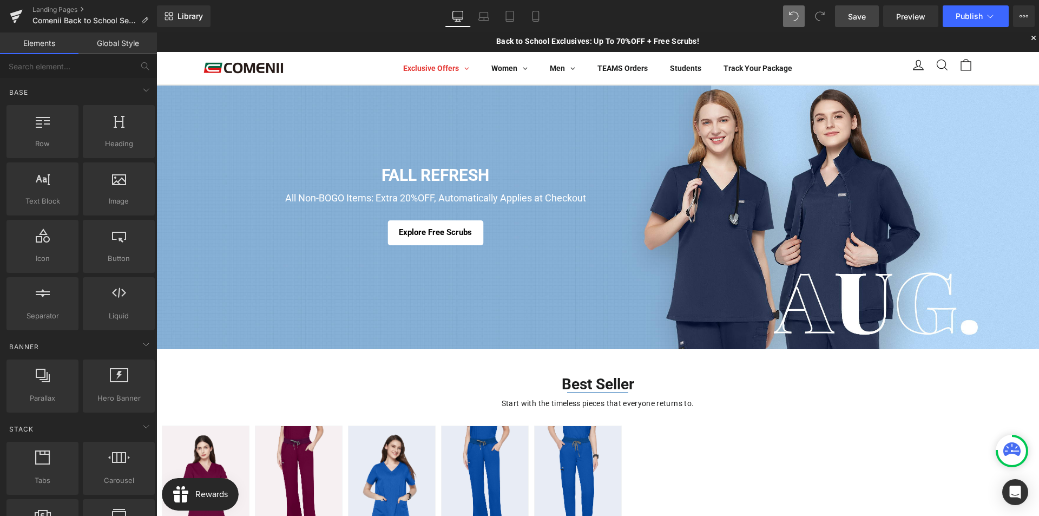
scroll to position [53, 0]
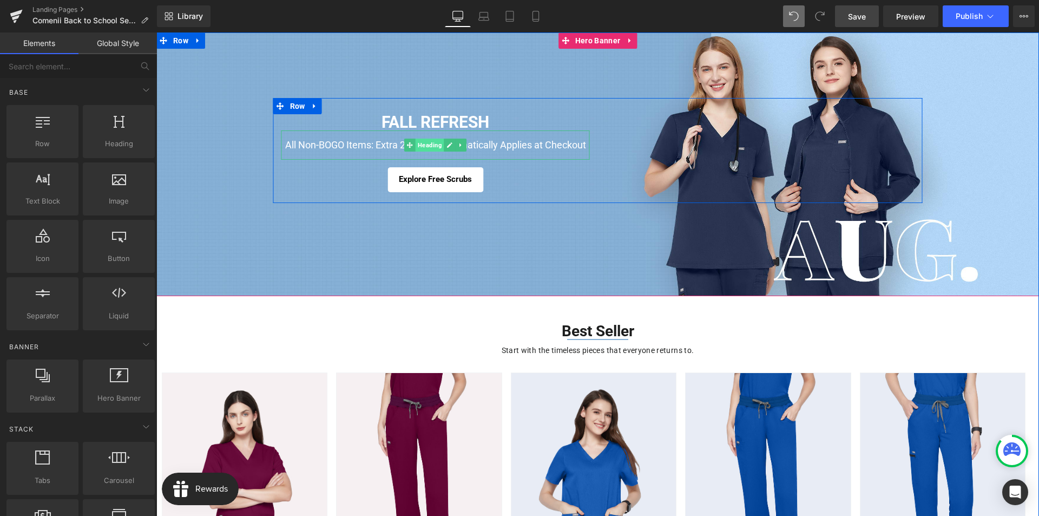
click at [431, 147] on span "Heading" at bounding box center [430, 145] width 29 height 13
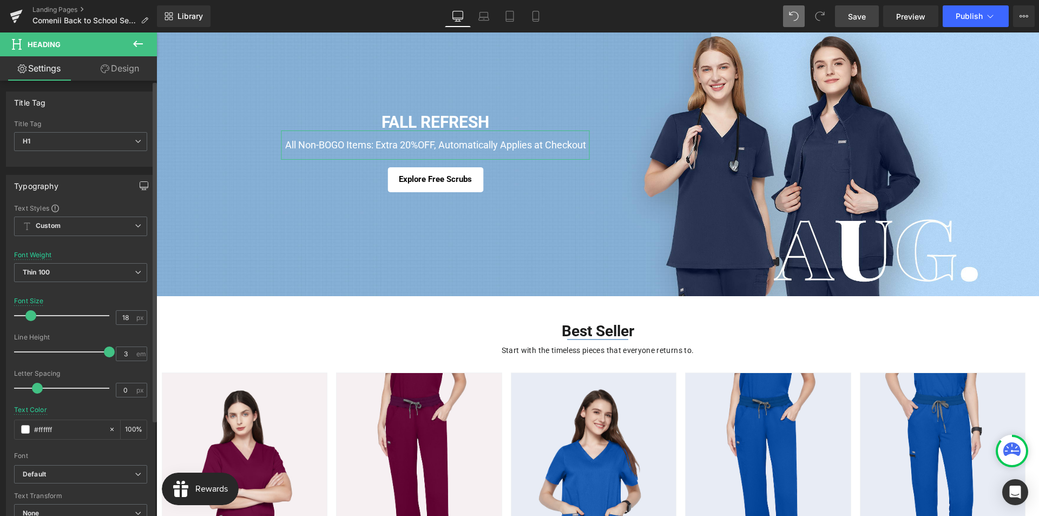
click at [142, 189] on icon "button" at bounding box center [144, 189] width 4 height 0
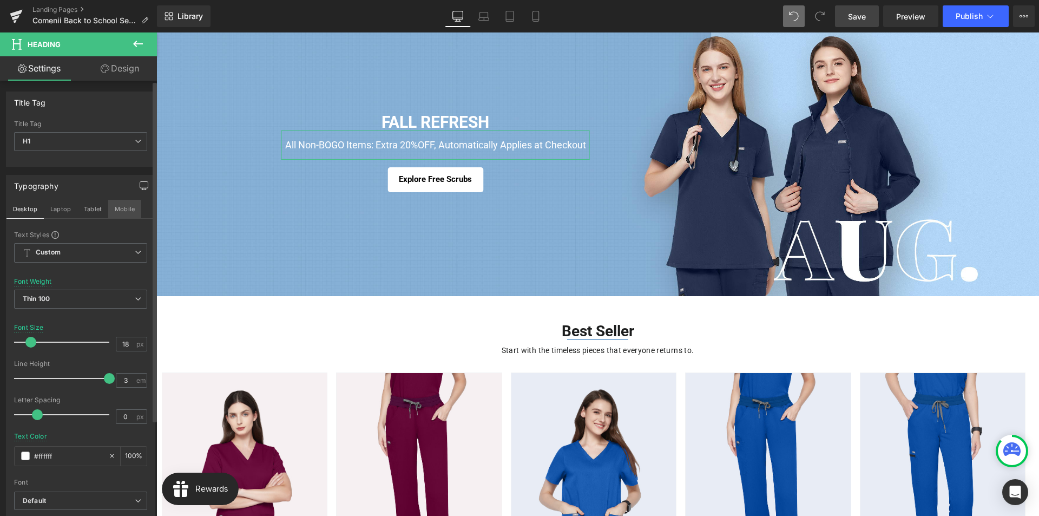
click at [132, 209] on button "Mobile" at bounding box center [124, 209] width 33 height 18
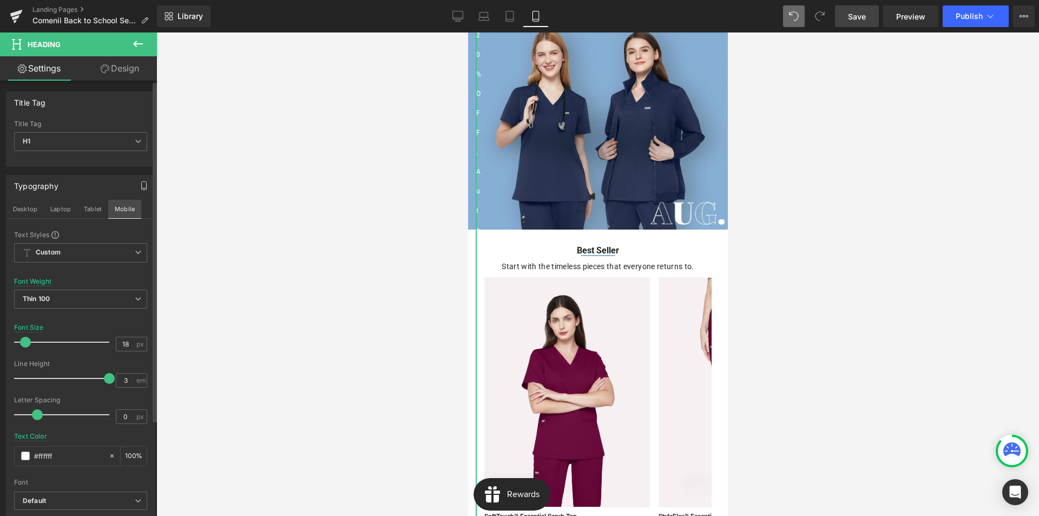
scroll to position [0, 0]
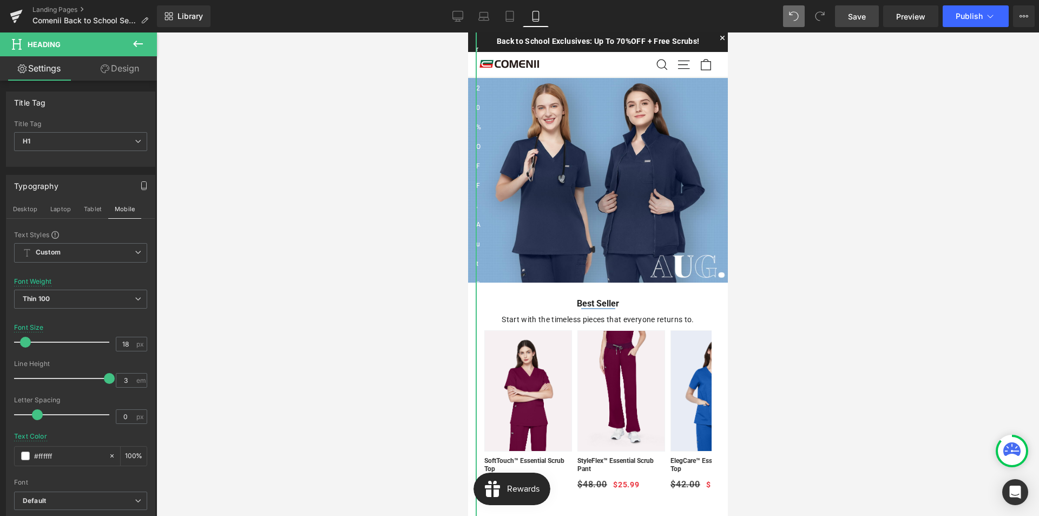
click at [128, 72] on link "Design" at bounding box center [120, 68] width 78 height 24
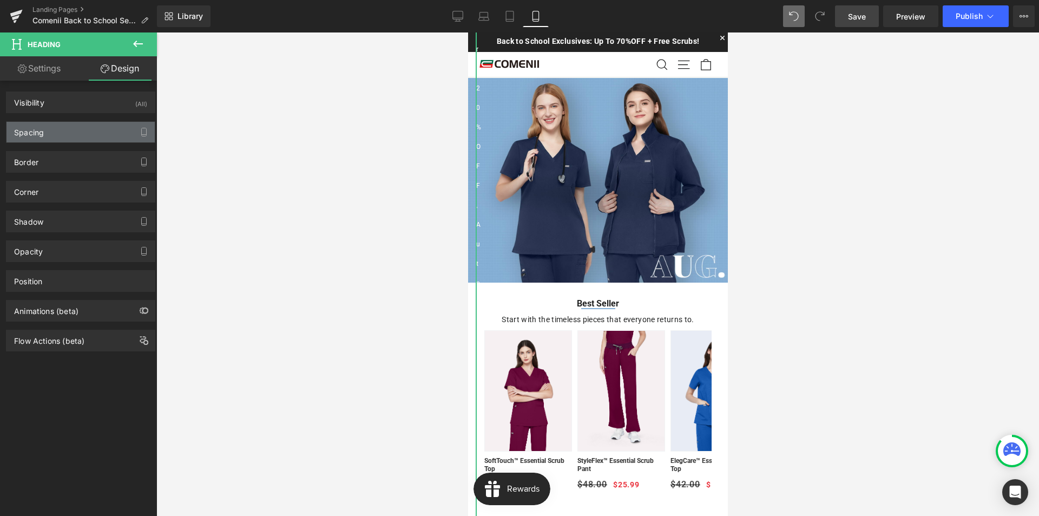
click at [54, 132] on div "Spacing" at bounding box center [80, 132] width 148 height 21
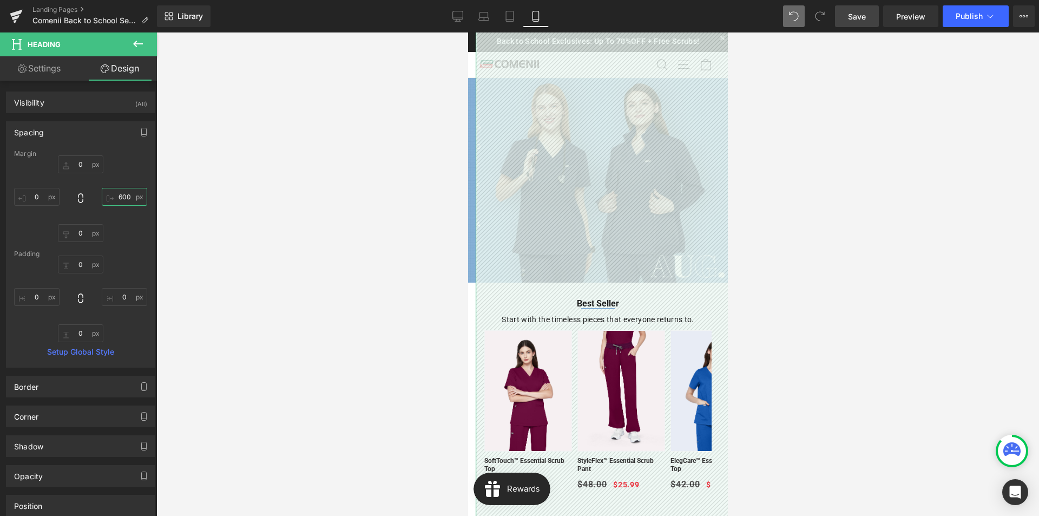
click at [114, 193] on input "text" at bounding box center [124, 197] width 45 height 18
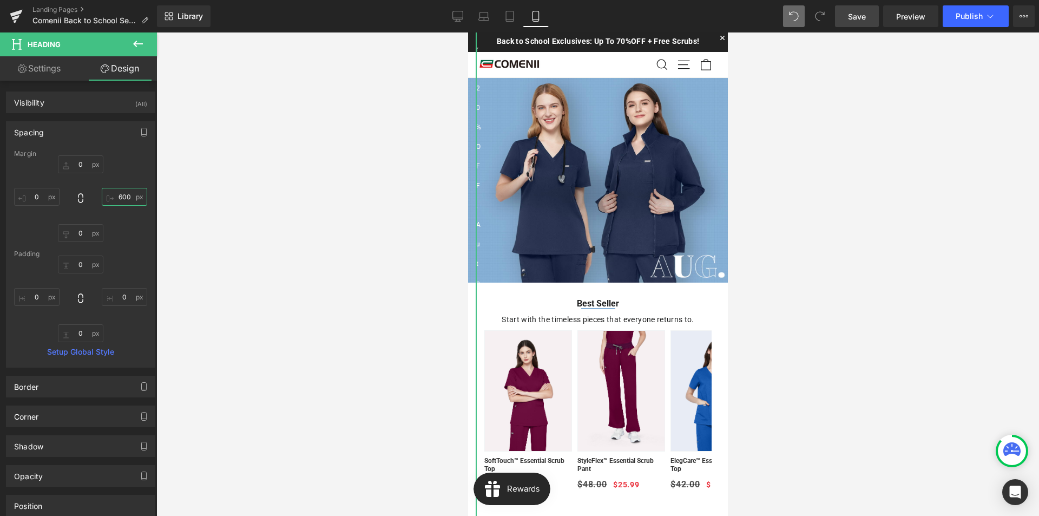
type input "0"
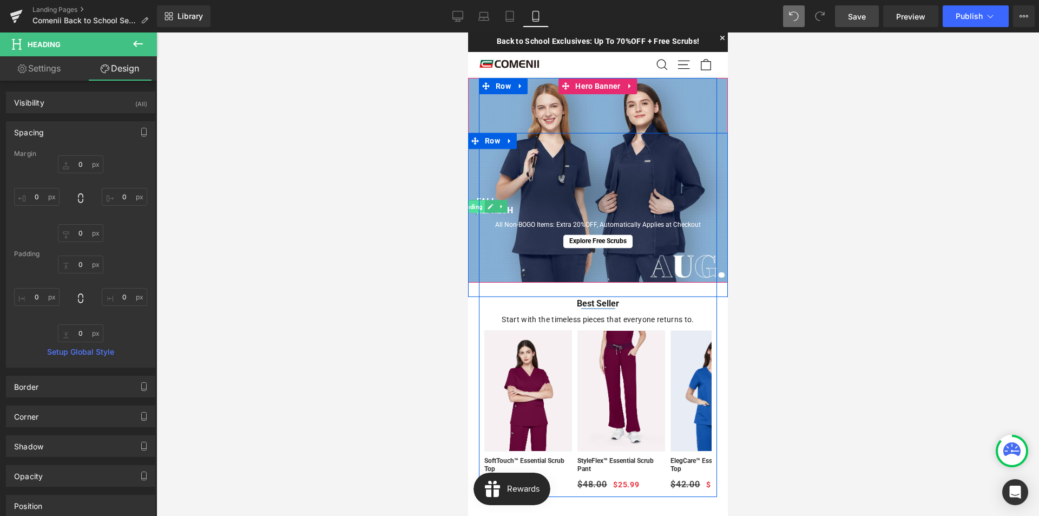
click at [477, 207] on span "Heading" at bounding box center [470, 206] width 29 height 13
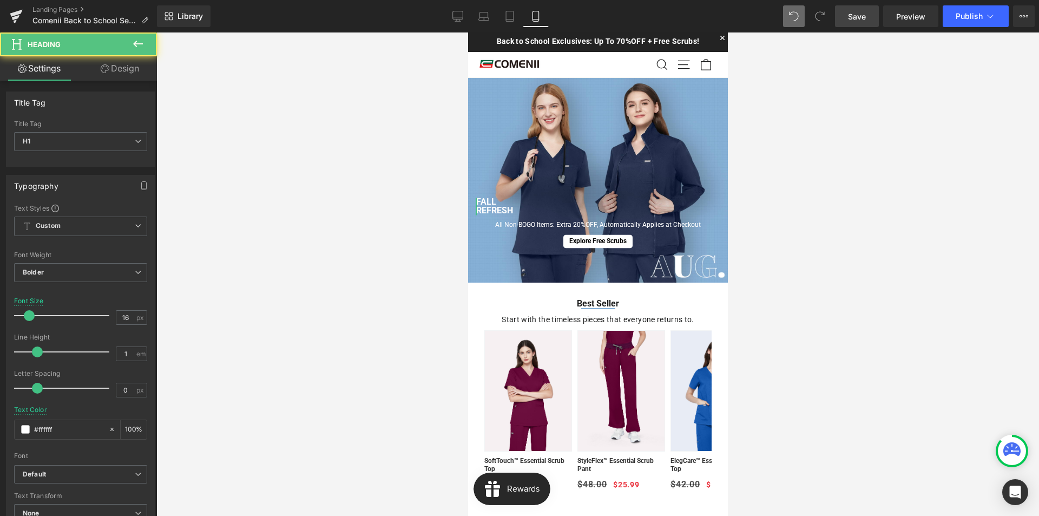
click at [135, 68] on link "Design" at bounding box center [120, 68] width 78 height 24
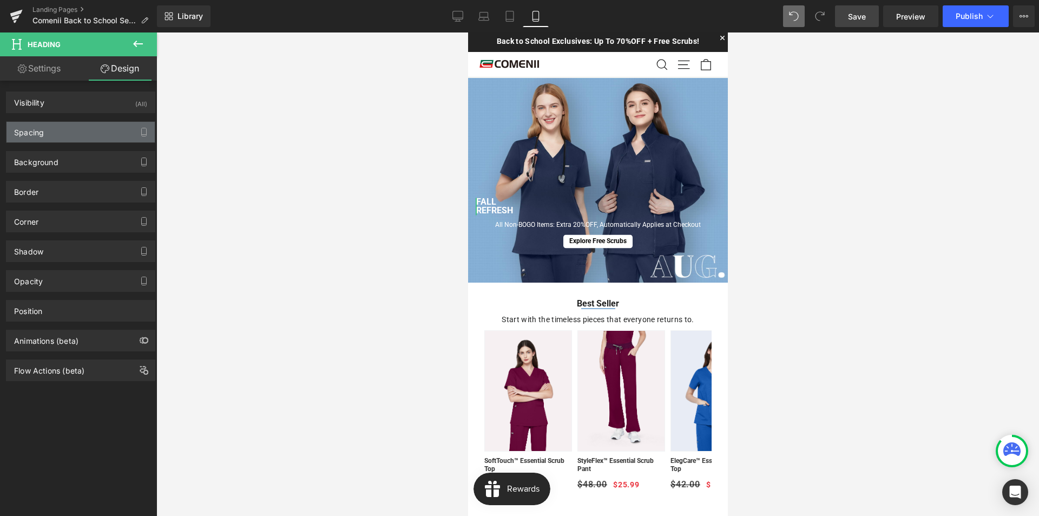
click at [54, 128] on div "Spacing" at bounding box center [80, 132] width 148 height 21
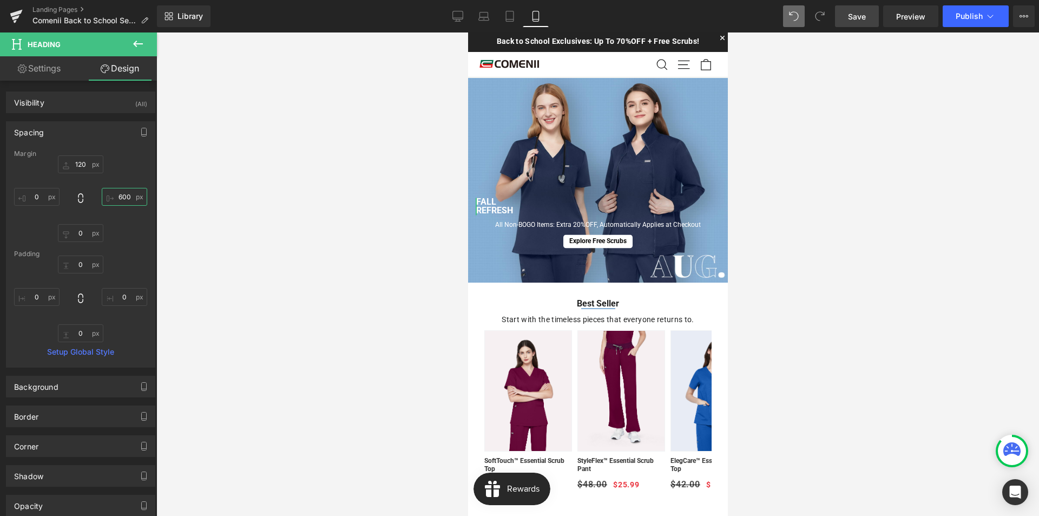
click at [117, 199] on input "600" at bounding box center [124, 197] width 45 height 18
type input "0"
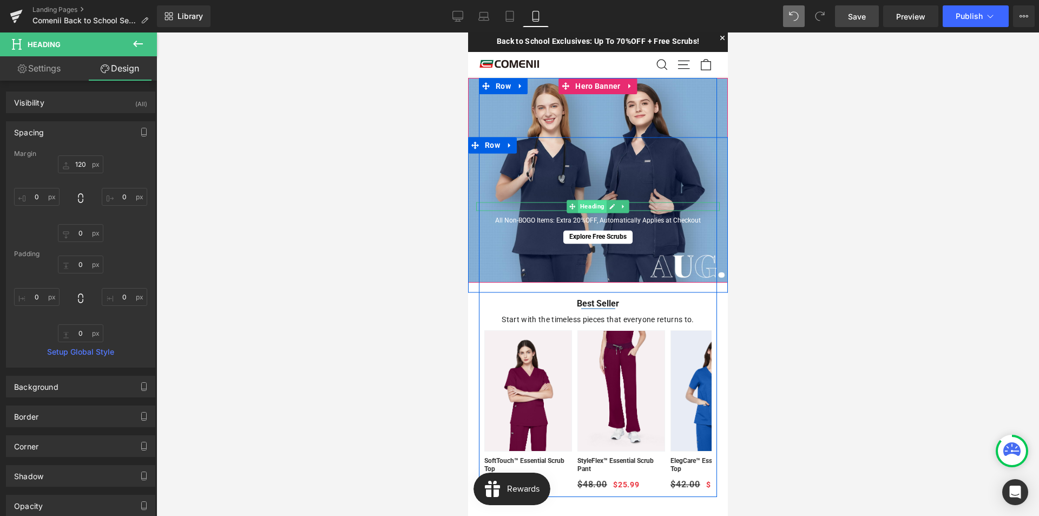
click at [586, 207] on span "Heading" at bounding box center [591, 206] width 29 height 13
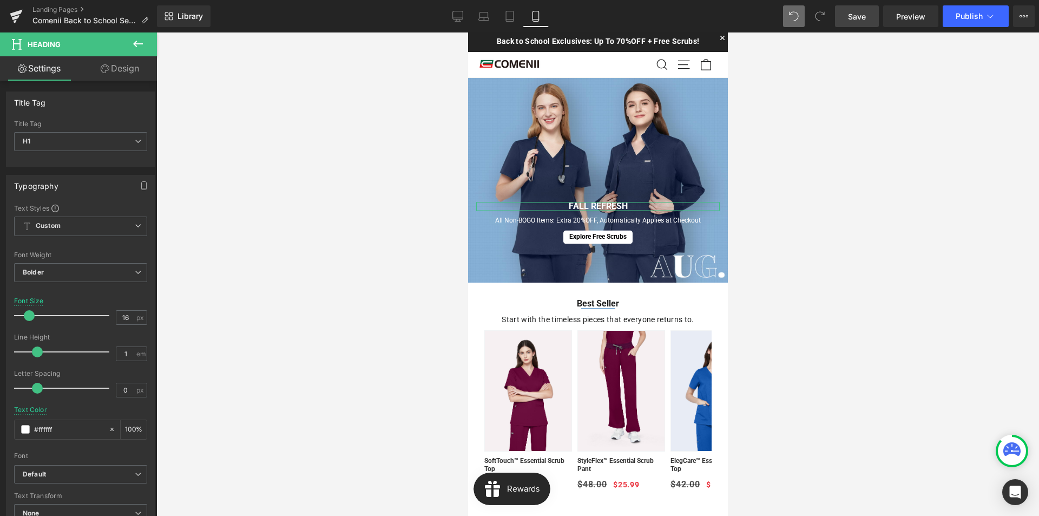
click at [116, 71] on link "Design" at bounding box center [120, 68] width 78 height 24
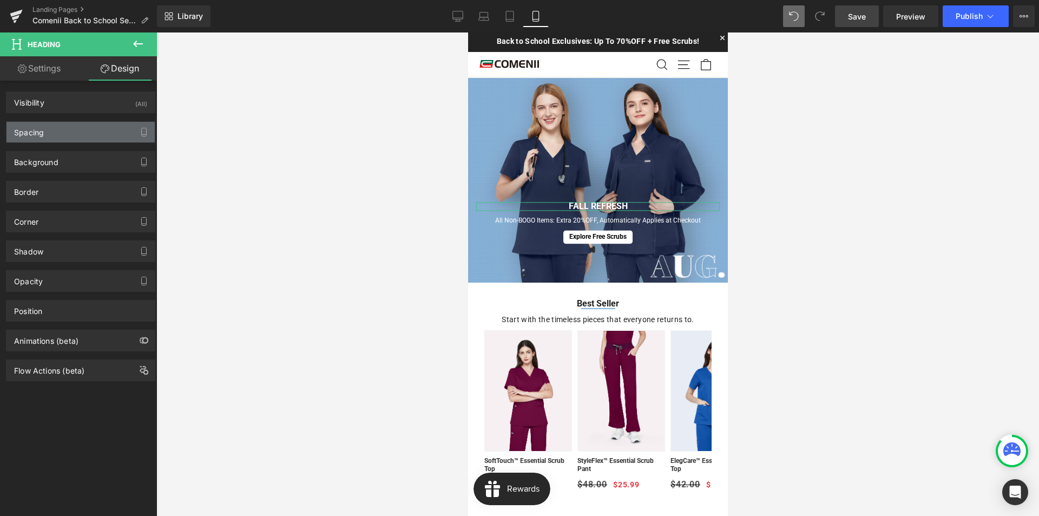
click at [52, 129] on div "Spacing" at bounding box center [80, 132] width 148 height 21
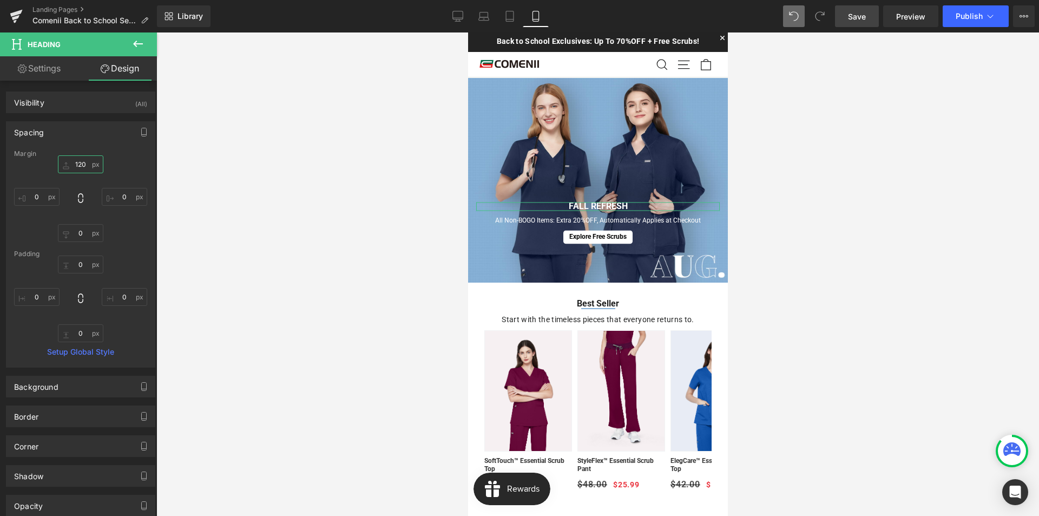
click at [77, 162] on input "120" at bounding box center [80, 164] width 45 height 18
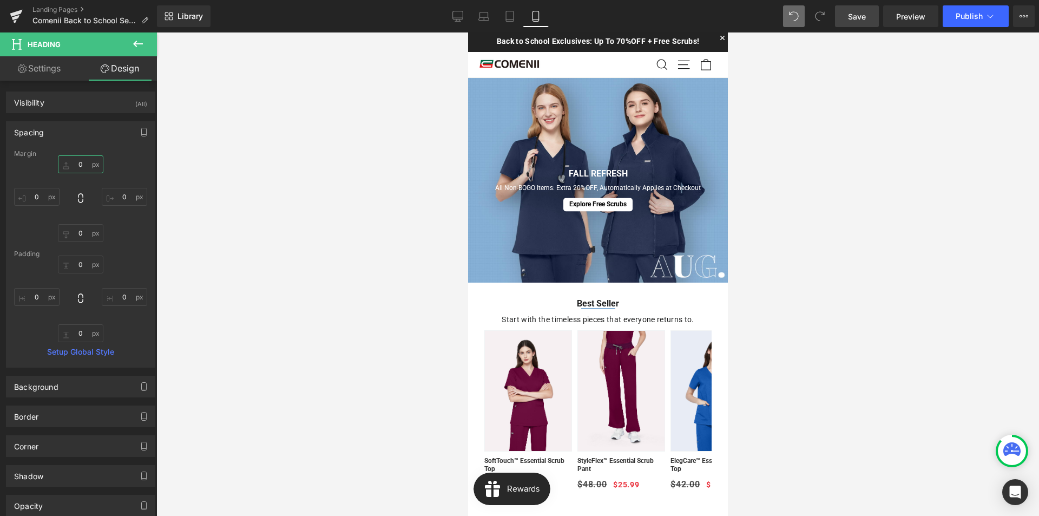
type input "0"
drag, startPoint x: 845, startPoint y: 16, endPoint x: 35, endPoint y: 129, distance: 817.9
click at [845, 16] on link "Save" at bounding box center [857, 16] width 44 height 22
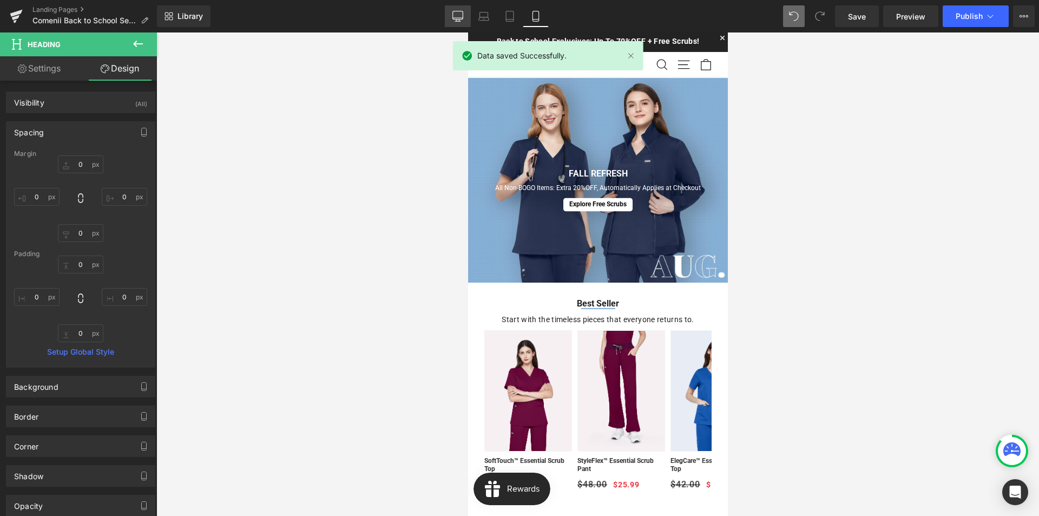
click at [464, 18] on link "Desktop" at bounding box center [458, 16] width 26 height 22
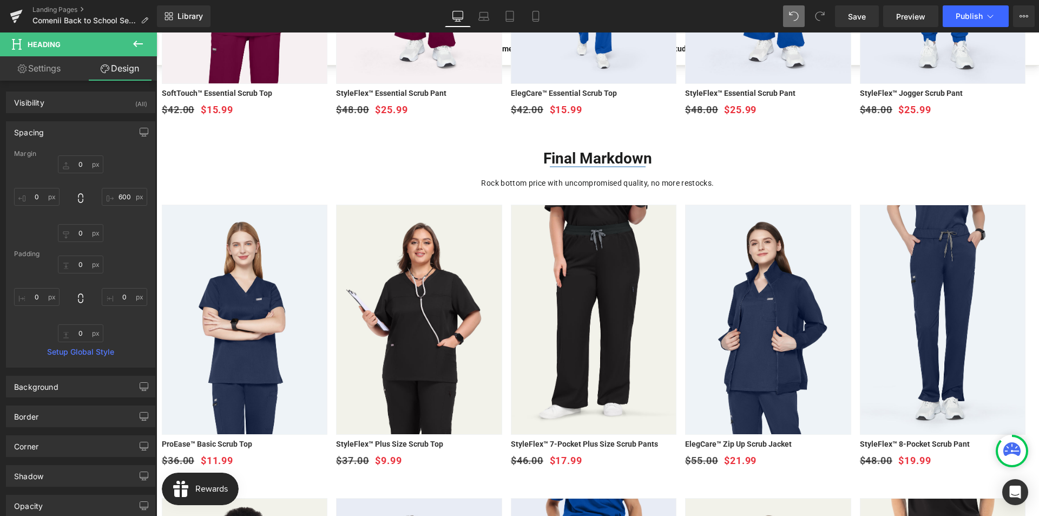
scroll to position [433, 0]
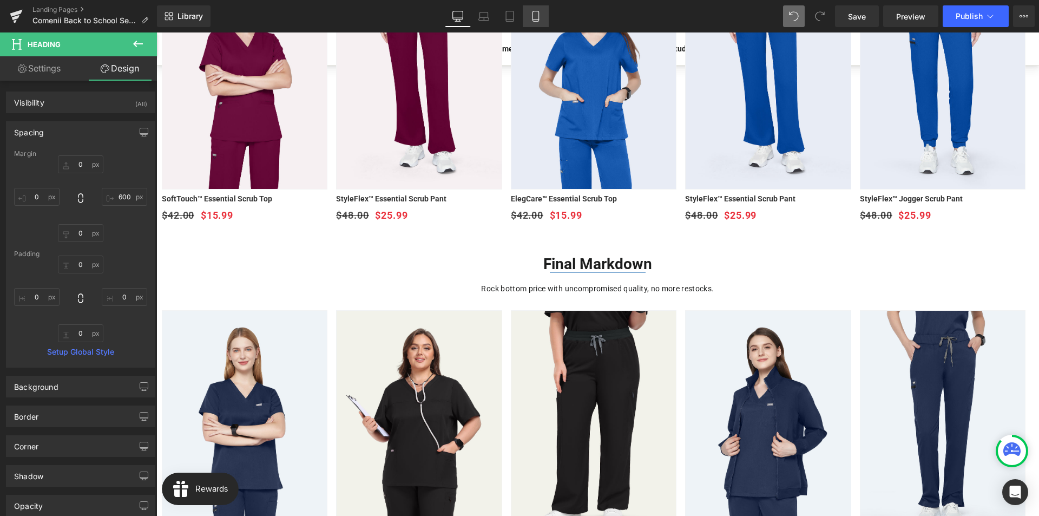
click at [535, 10] on link "Mobile" at bounding box center [536, 16] width 26 height 22
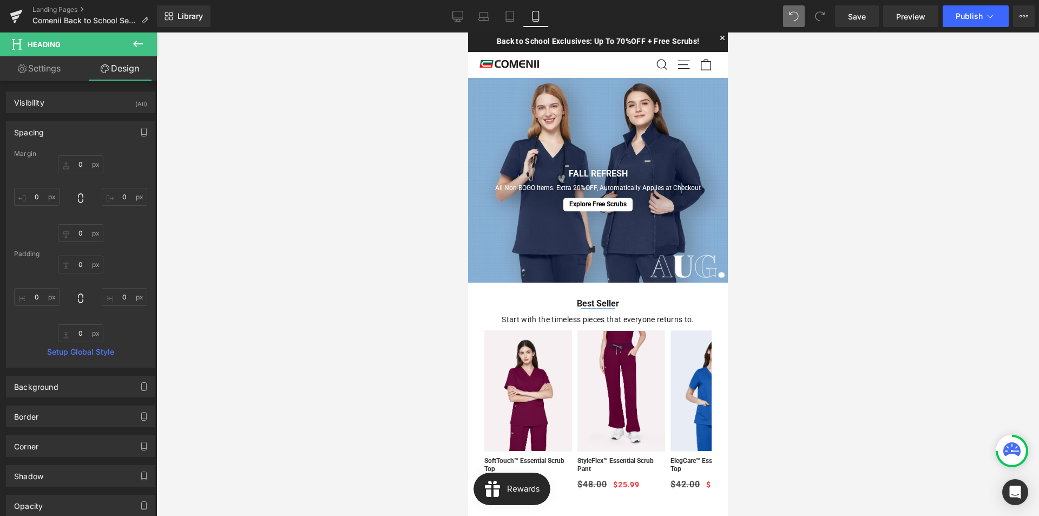
scroll to position [162, 0]
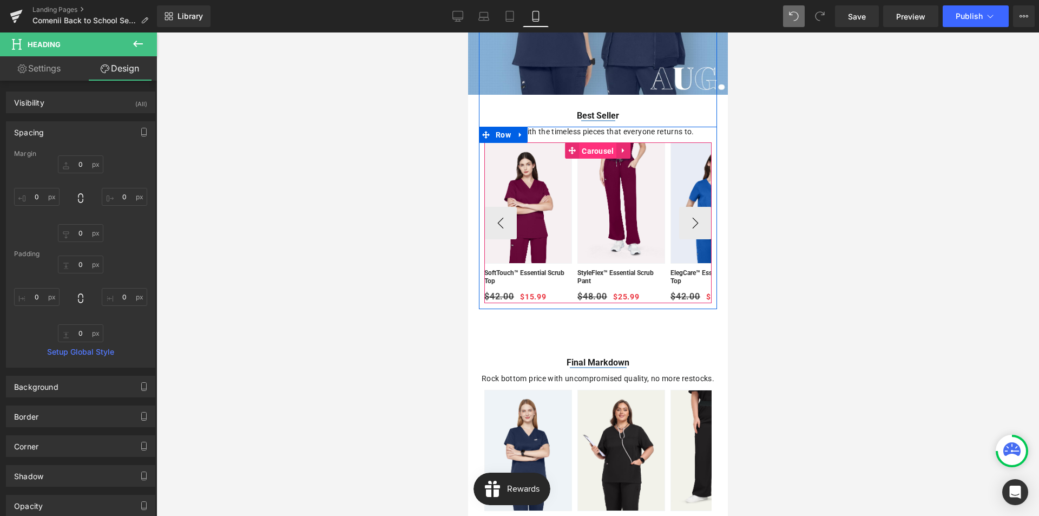
click at [589, 150] on span "Carousel" at bounding box center [596, 151] width 37 height 16
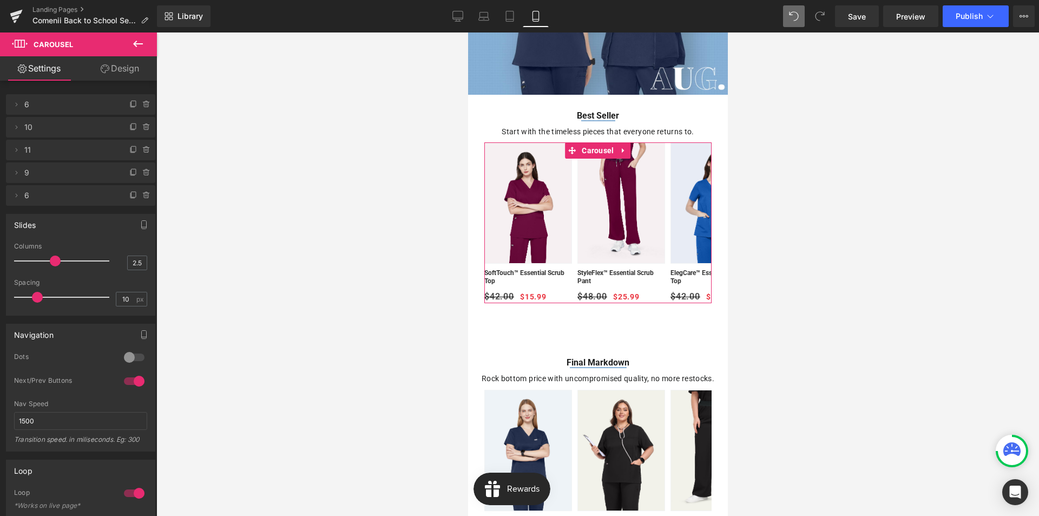
click at [131, 383] on div at bounding box center [134, 380] width 26 height 17
click at [136, 382] on div at bounding box center [134, 380] width 26 height 17
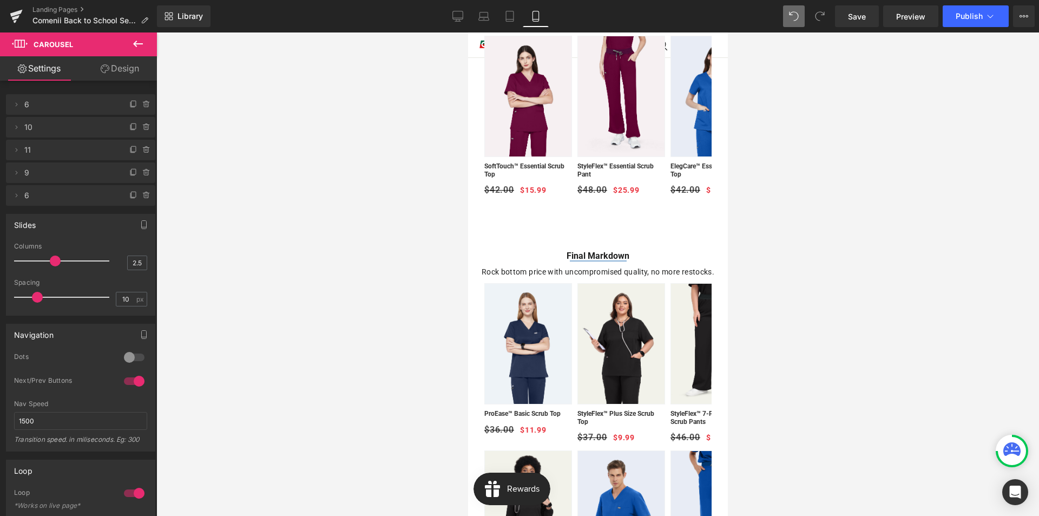
scroll to position [54, 0]
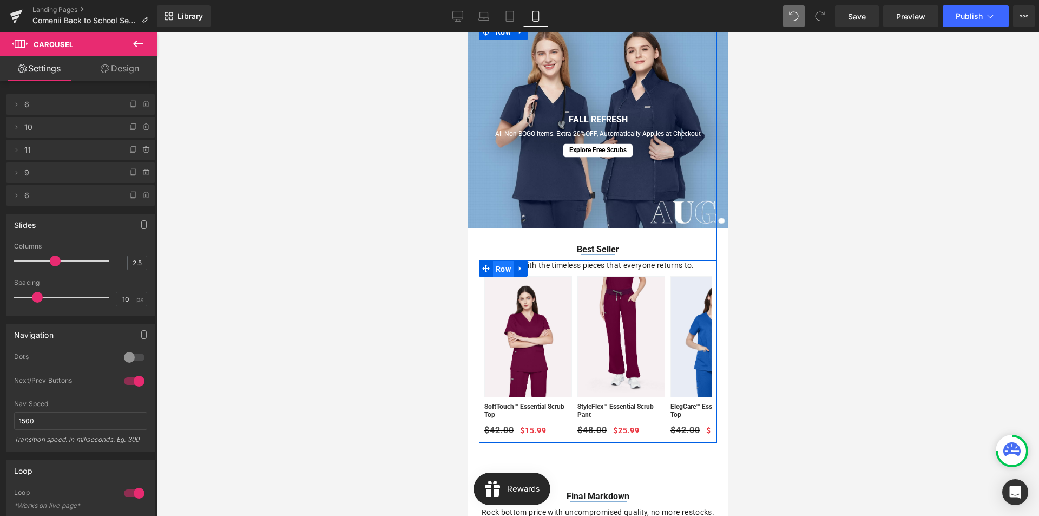
click at [498, 269] on span "Row" at bounding box center [502, 269] width 21 height 16
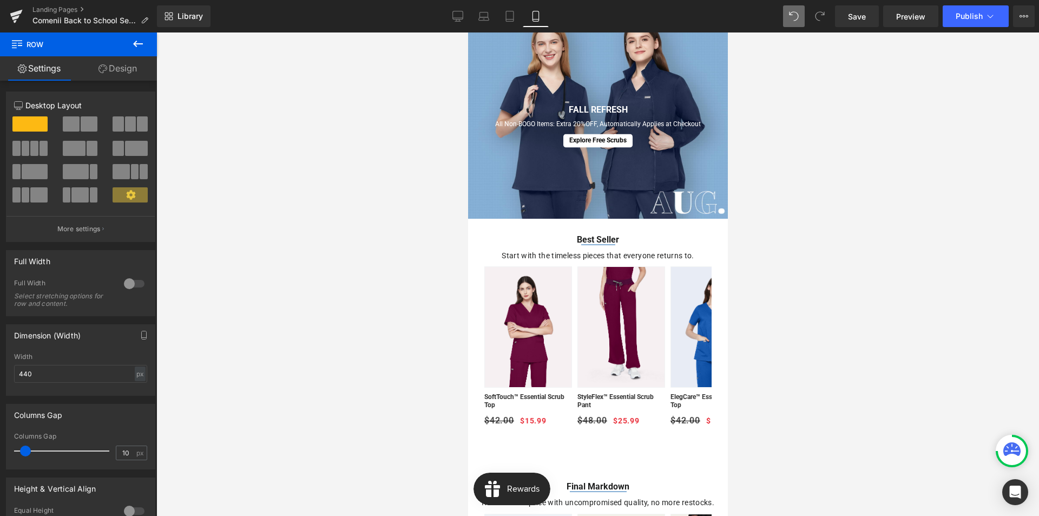
scroll to position [20, 0]
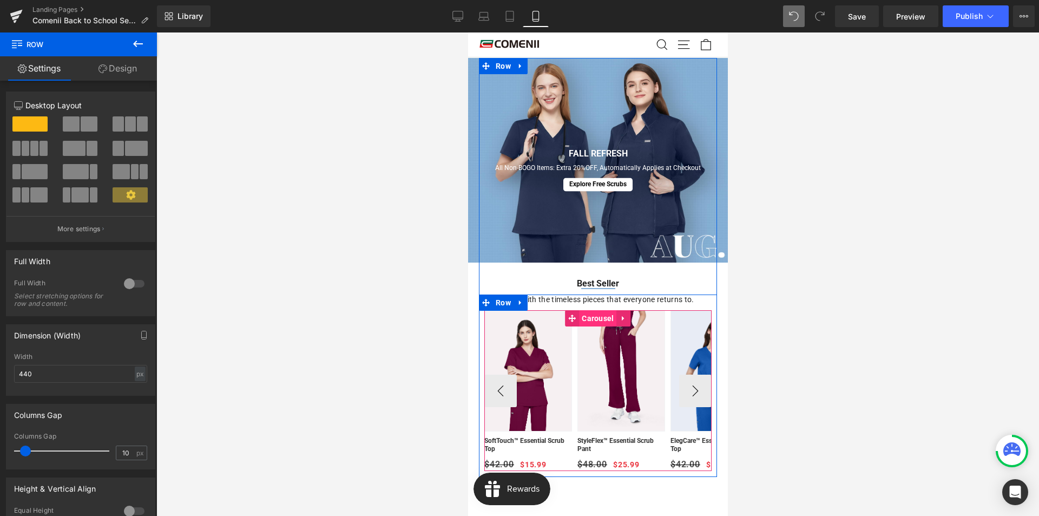
click at [583, 320] on span "Carousel" at bounding box center [596, 318] width 37 height 16
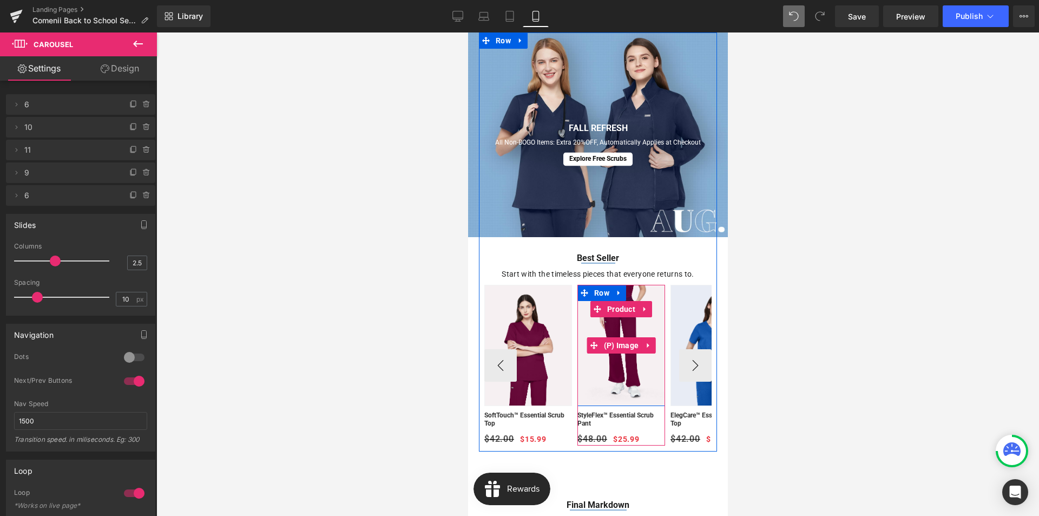
scroll to position [108, 0]
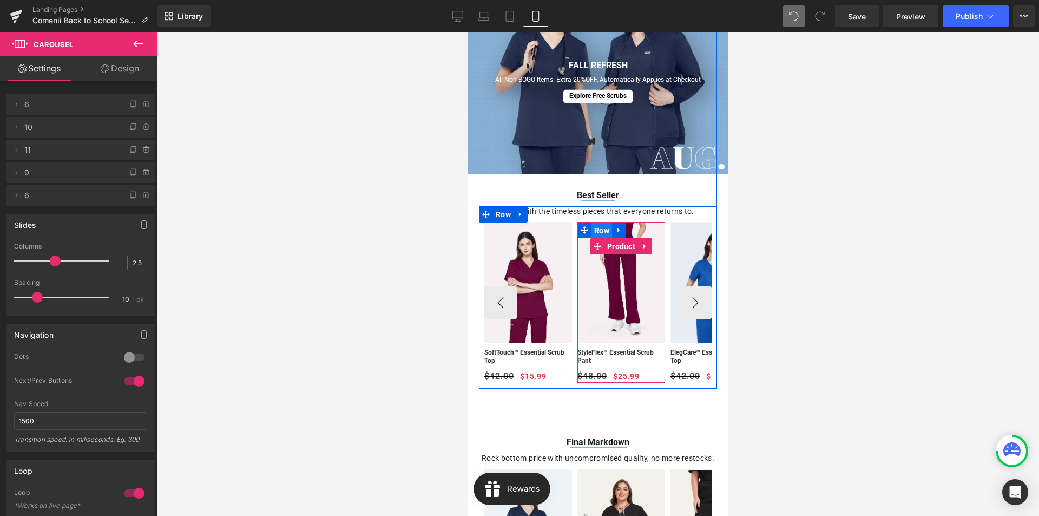
click at [598, 231] on span "Row" at bounding box center [601, 230] width 21 height 16
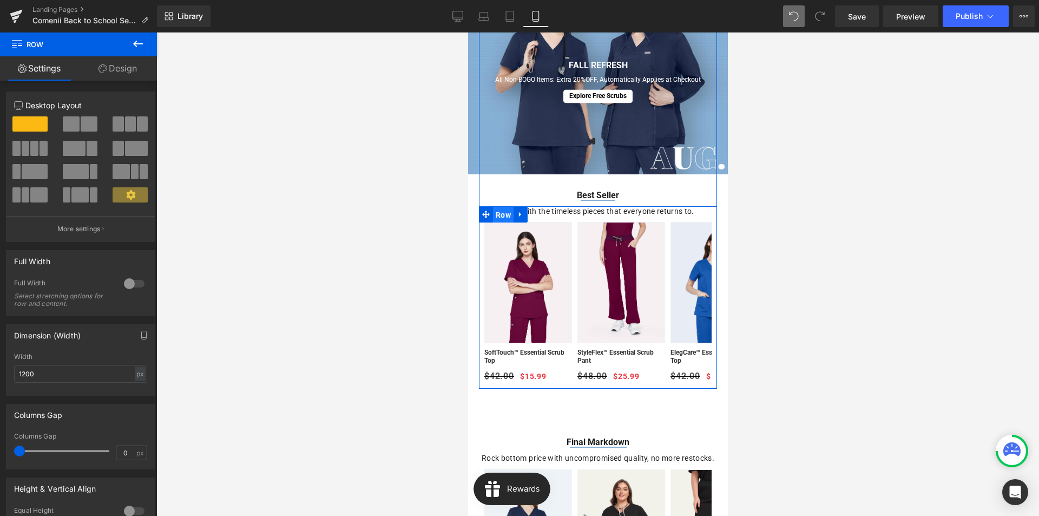
click at [503, 214] on span "Row" at bounding box center [502, 215] width 21 height 16
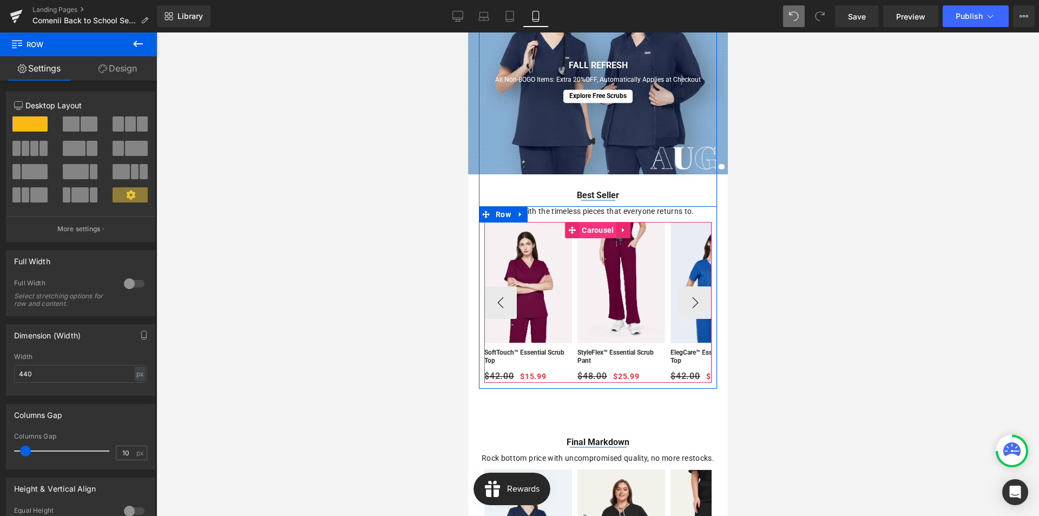
click at [590, 234] on span "Carousel" at bounding box center [596, 230] width 37 height 16
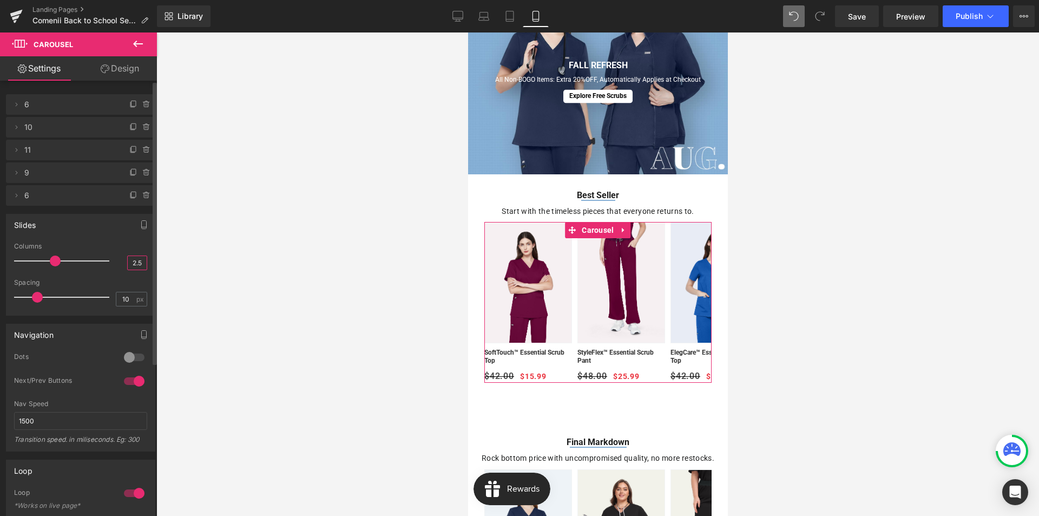
drag, startPoint x: 140, startPoint y: 262, endPoint x: 128, endPoint y: 264, distance: 12.6
click at [128, 264] on input "2.5" at bounding box center [137, 263] width 19 height 14
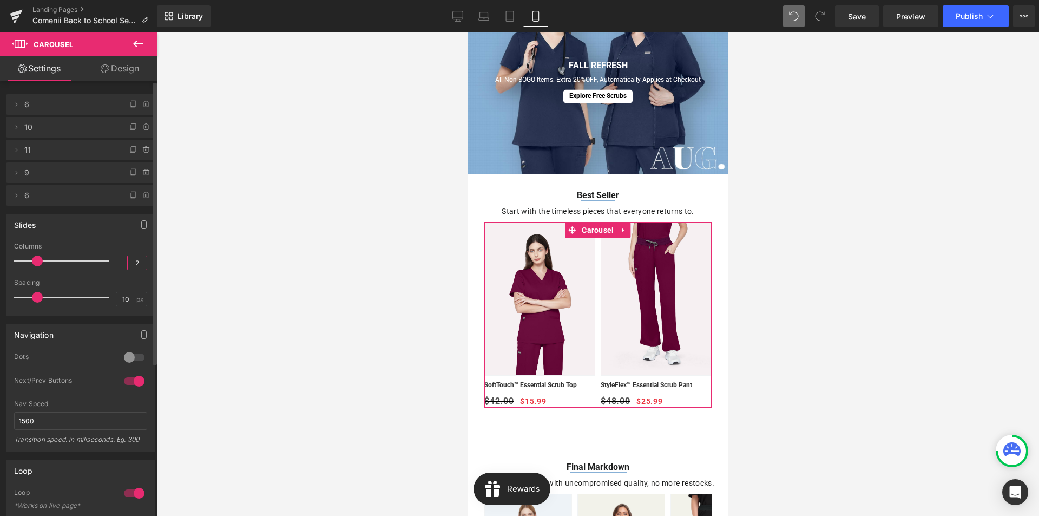
type input "2"
click at [133, 380] on div at bounding box center [134, 380] width 26 height 17
click at [459, 21] on icon at bounding box center [457, 21] width 5 height 0
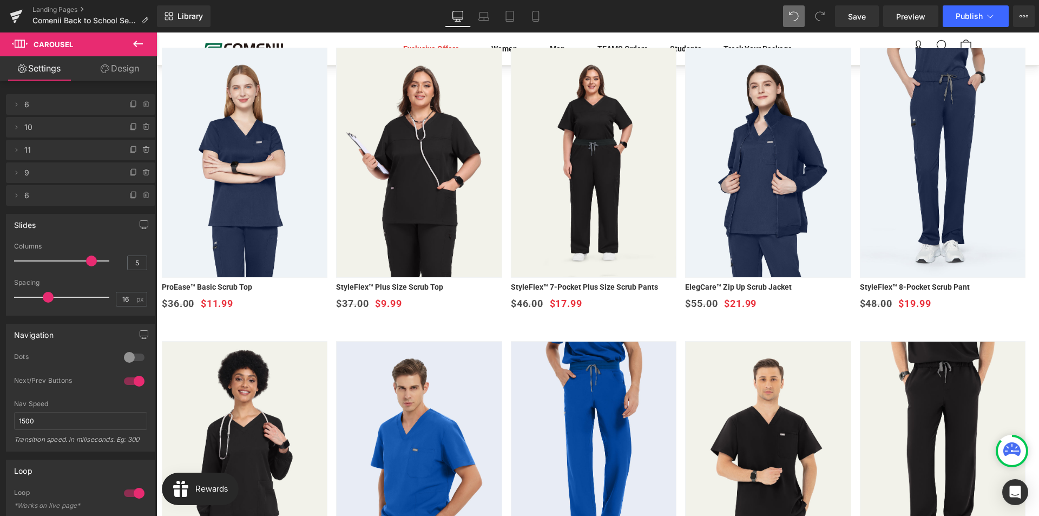
scroll to position [587, 0]
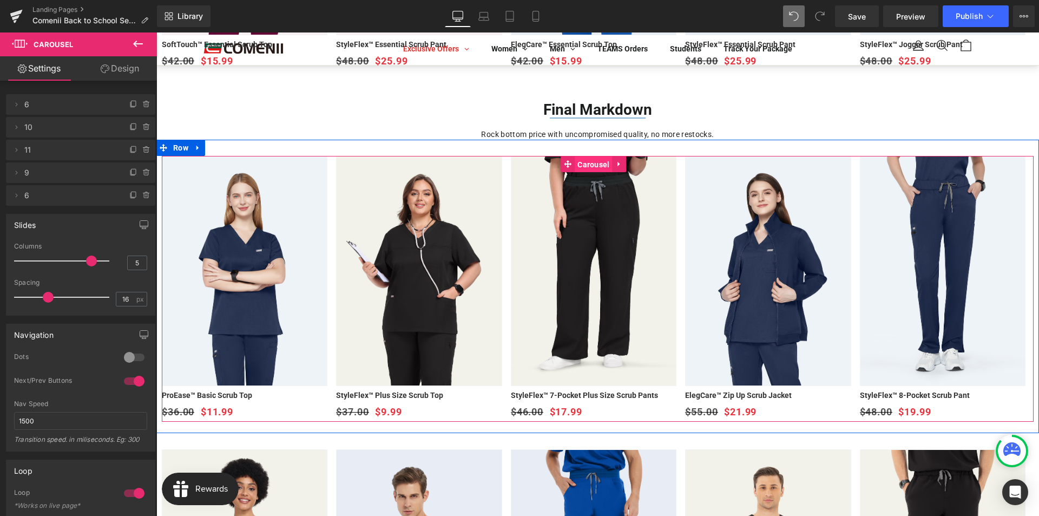
click at [595, 168] on span "Carousel" at bounding box center [593, 164] width 37 height 16
click at [565, 160] on icon at bounding box center [568, 164] width 8 height 8
click at [585, 161] on span "Carousel" at bounding box center [593, 164] width 37 height 16
click at [595, 164] on span "Carousel" at bounding box center [593, 164] width 37 height 16
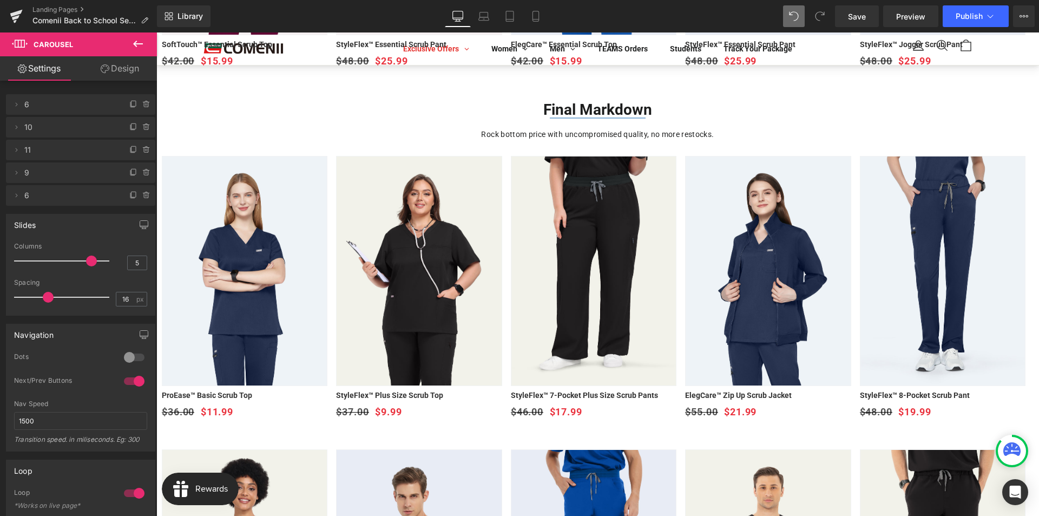
click at [135, 40] on icon at bounding box center [137, 43] width 13 height 13
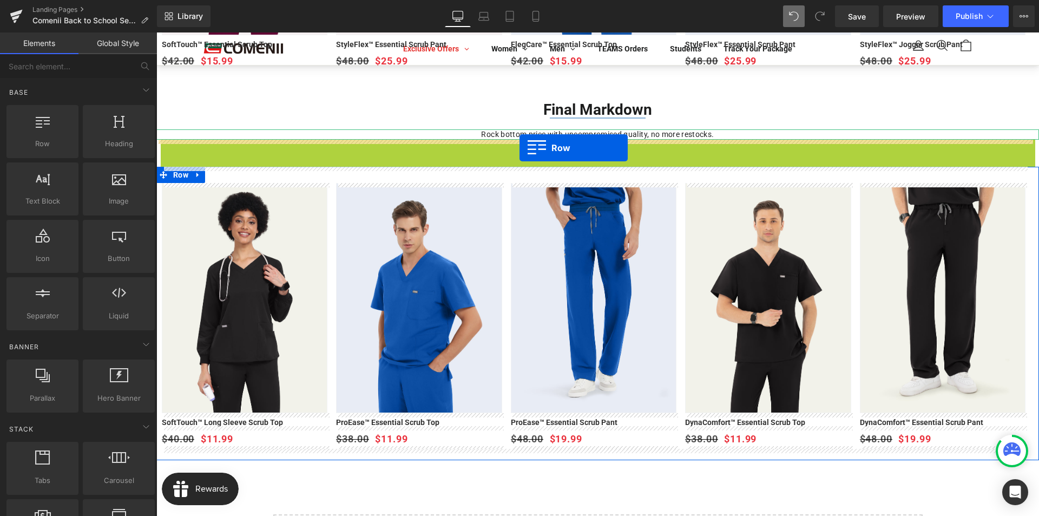
drag, startPoint x: 162, startPoint y: 148, endPoint x: 519, endPoint y: 148, distance: 357.7
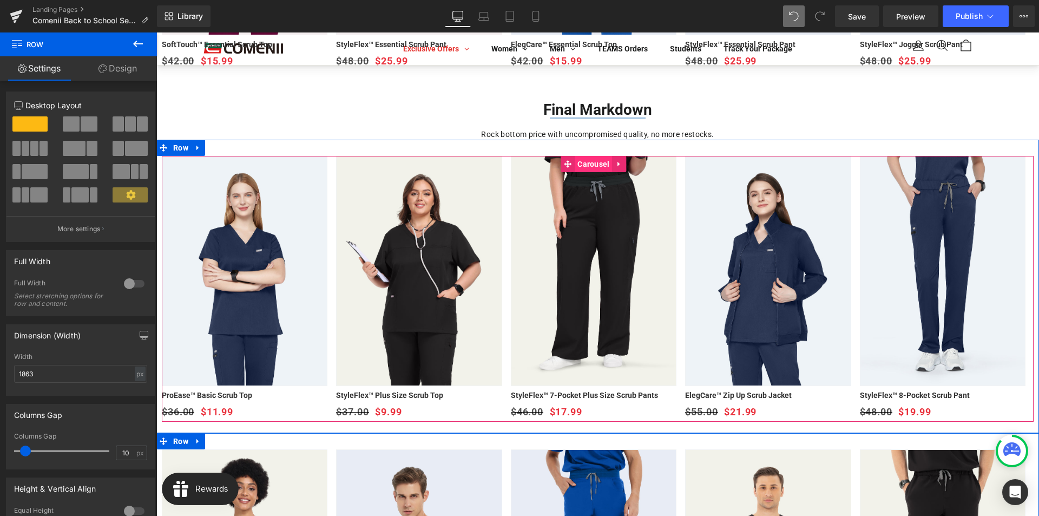
click at [589, 165] on span "Carousel" at bounding box center [593, 164] width 37 height 16
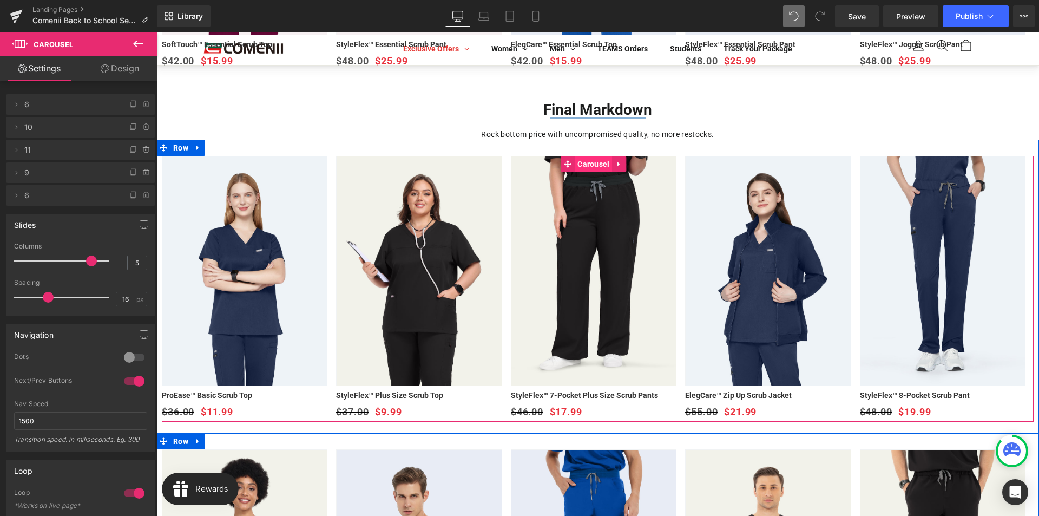
click at [584, 163] on span "Carousel" at bounding box center [593, 164] width 37 height 16
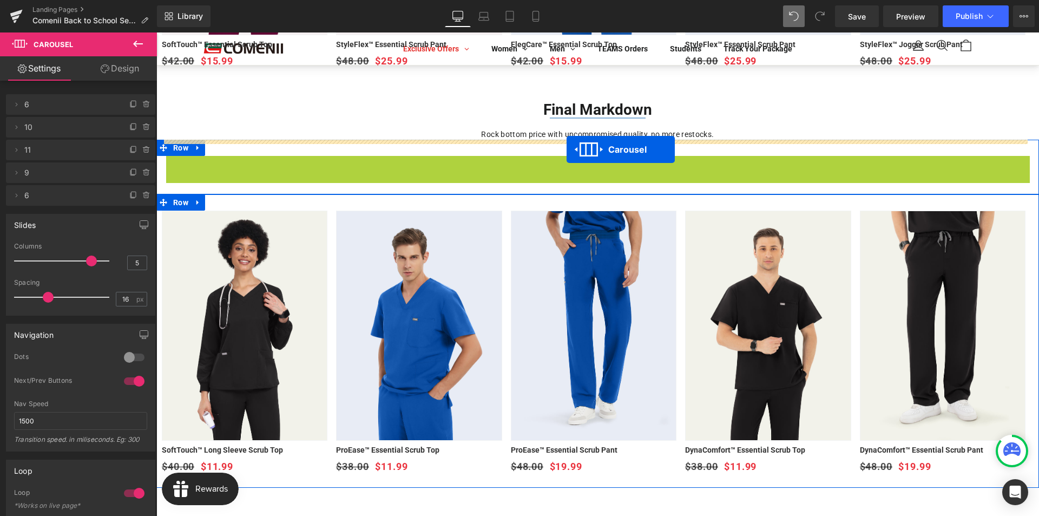
drag, startPoint x: 569, startPoint y: 163, endPoint x: 567, endPoint y: 149, distance: 14.2
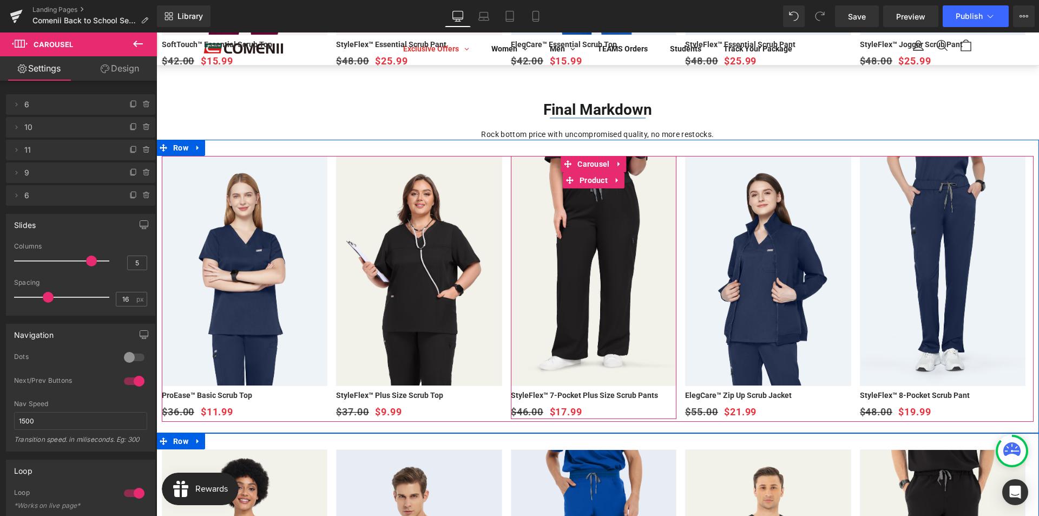
scroll to position [587, 0]
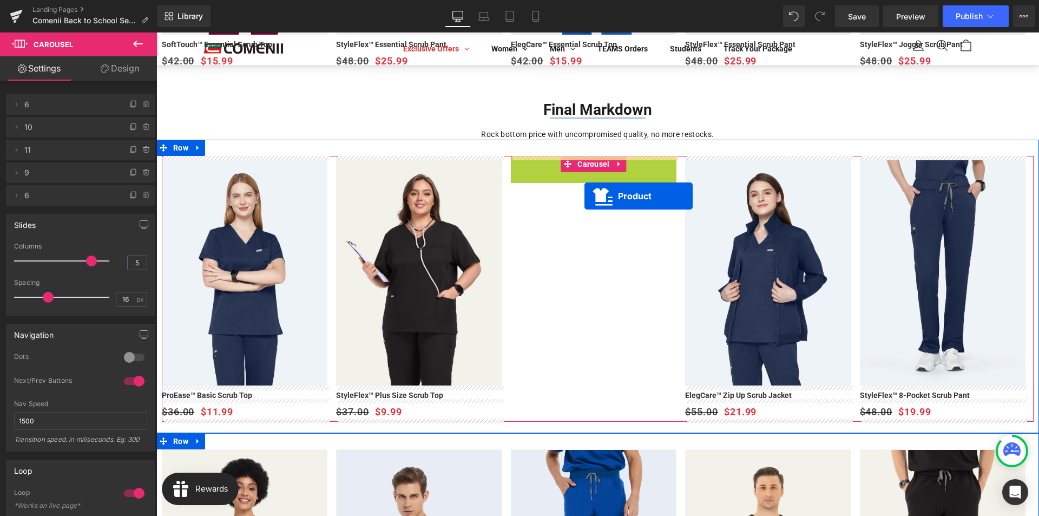
drag, startPoint x: 565, startPoint y: 179, endPoint x: 584, endPoint y: 196, distance: 25.3
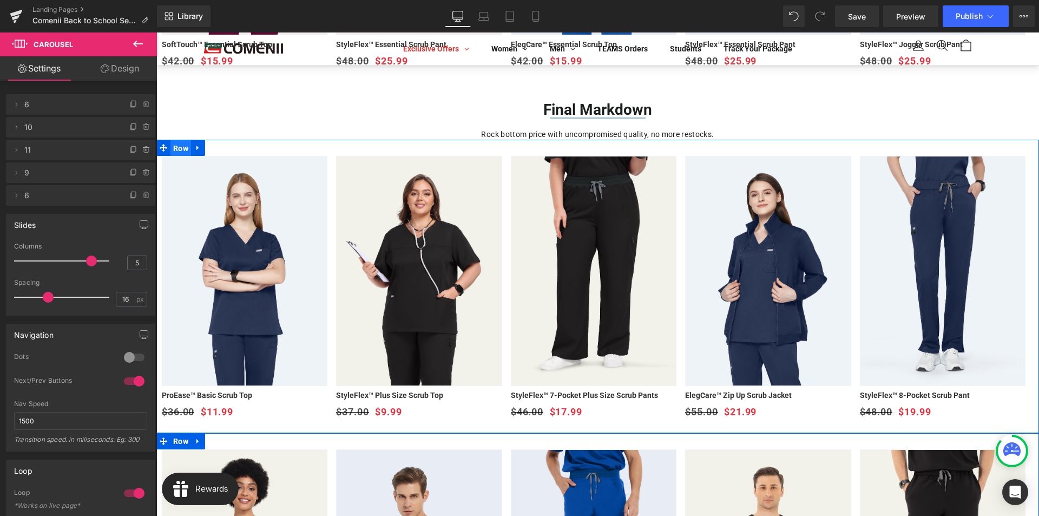
click at [182, 149] on span "Row" at bounding box center [180, 148] width 21 height 16
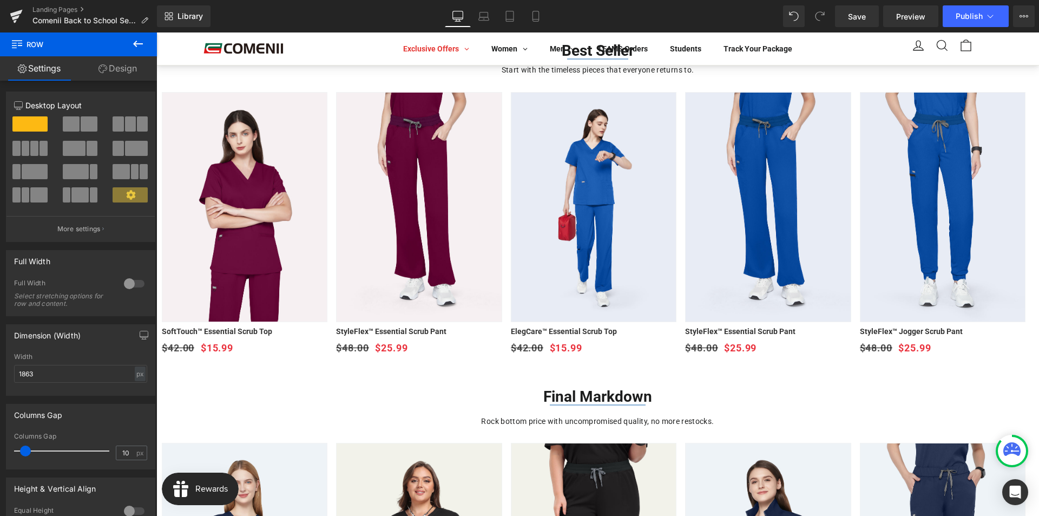
scroll to position [208, 0]
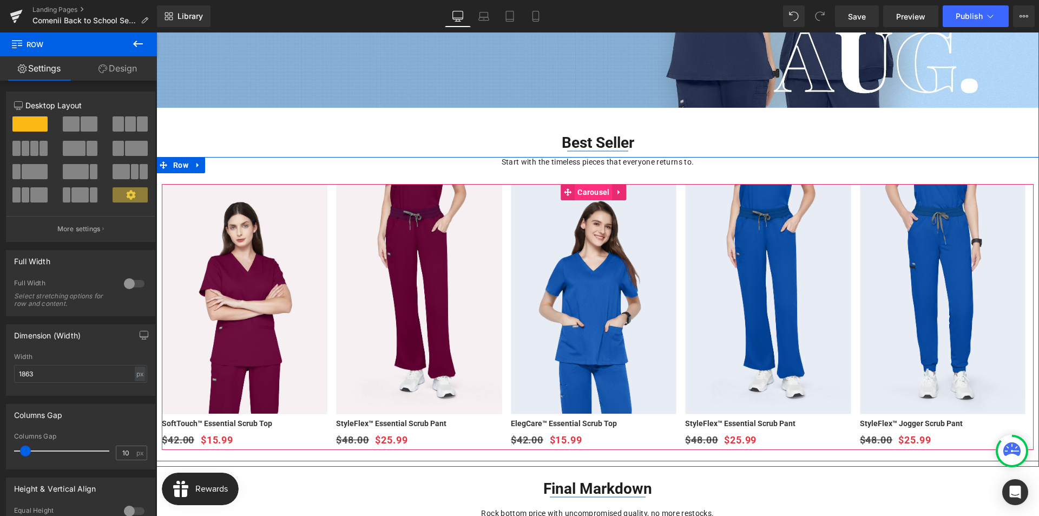
click at [590, 194] on span "Carousel" at bounding box center [593, 192] width 37 height 16
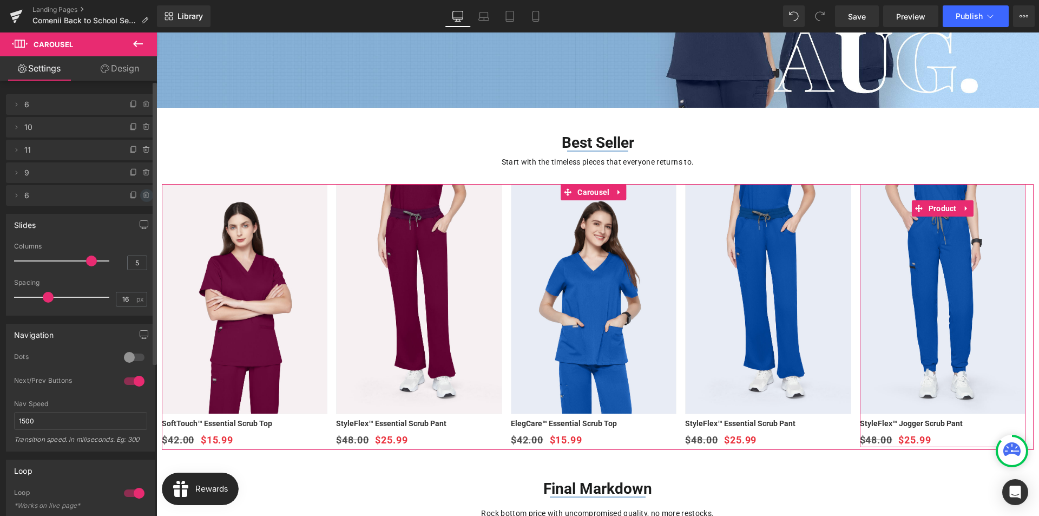
click at [144, 191] on icon at bounding box center [146, 195] width 9 height 9
click at [140, 196] on button "Delete" at bounding box center [135, 196] width 34 height 14
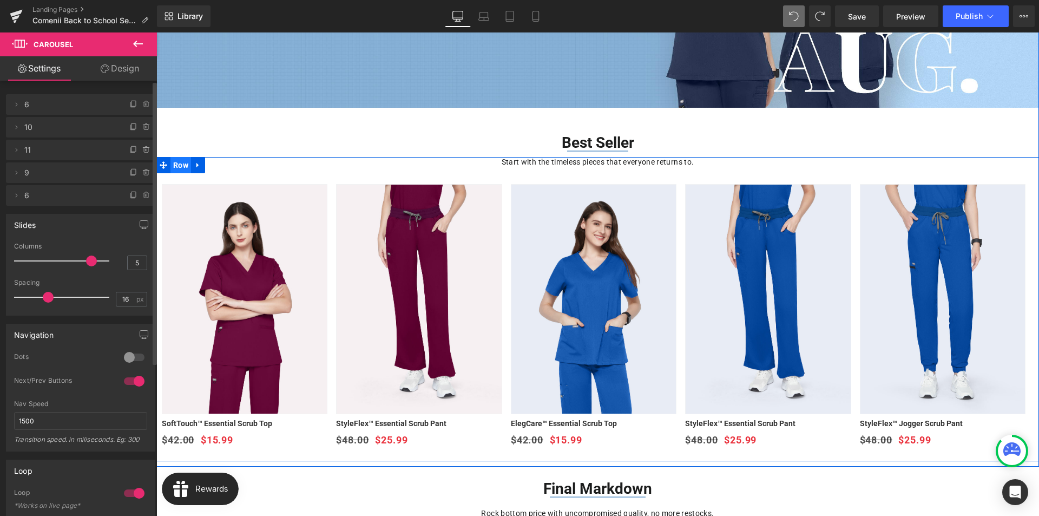
click at [179, 167] on span "Row" at bounding box center [180, 165] width 21 height 16
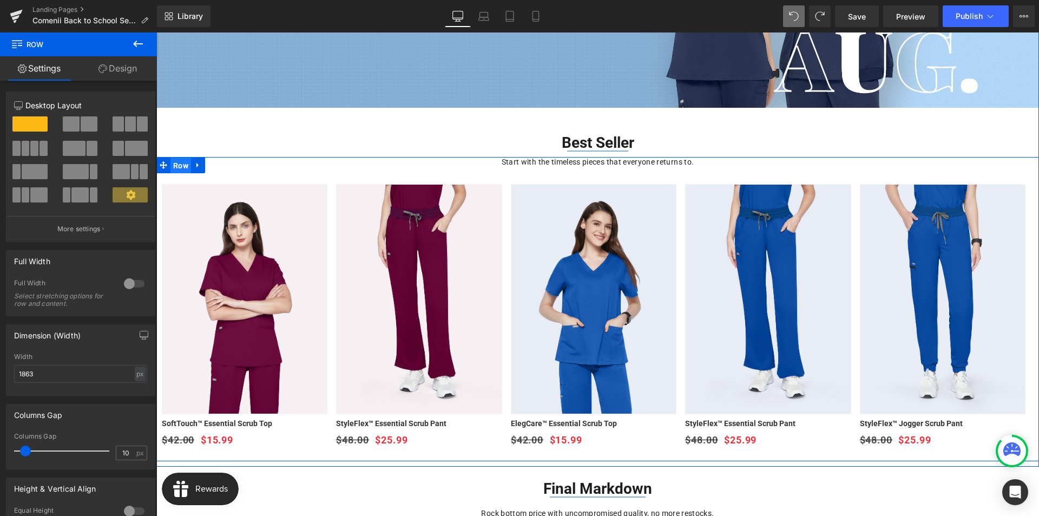
click at [177, 167] on span "Row" at bounding box center [180, 165] width 21 height 16
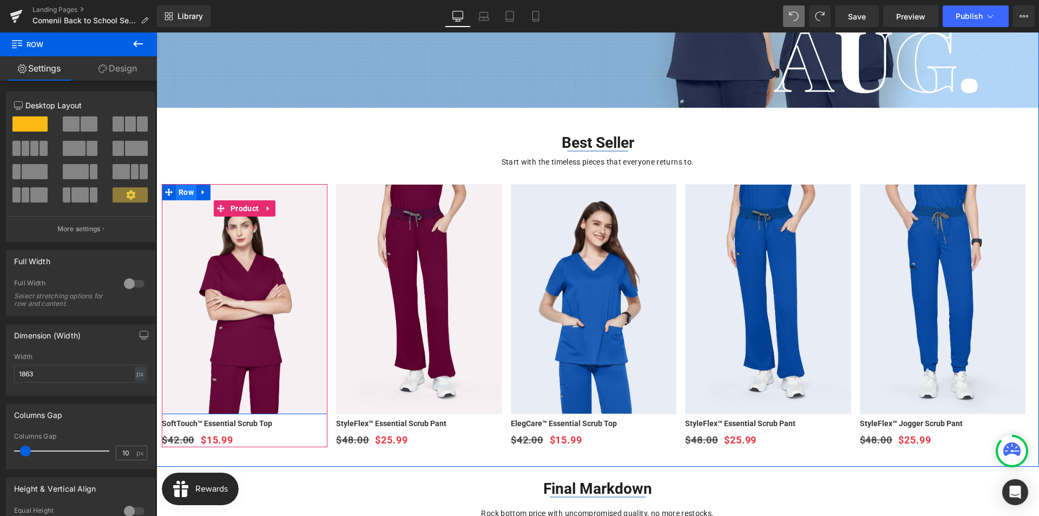
click at [179, 191] on span "Row" at bounding box center [186, 192] width 21 height 16
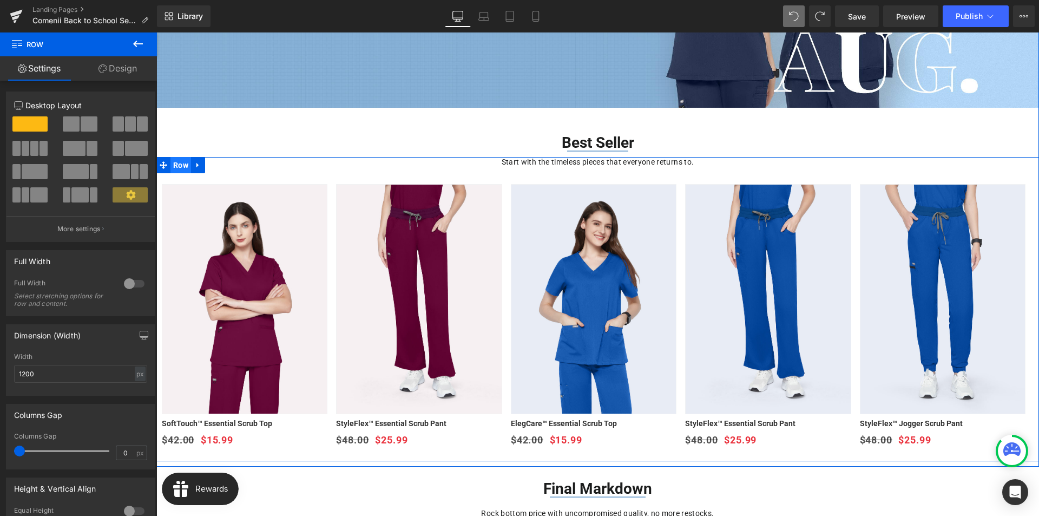
click at [177, 165] on span "Row" at bounding box center [180, 165] width 21 height 16
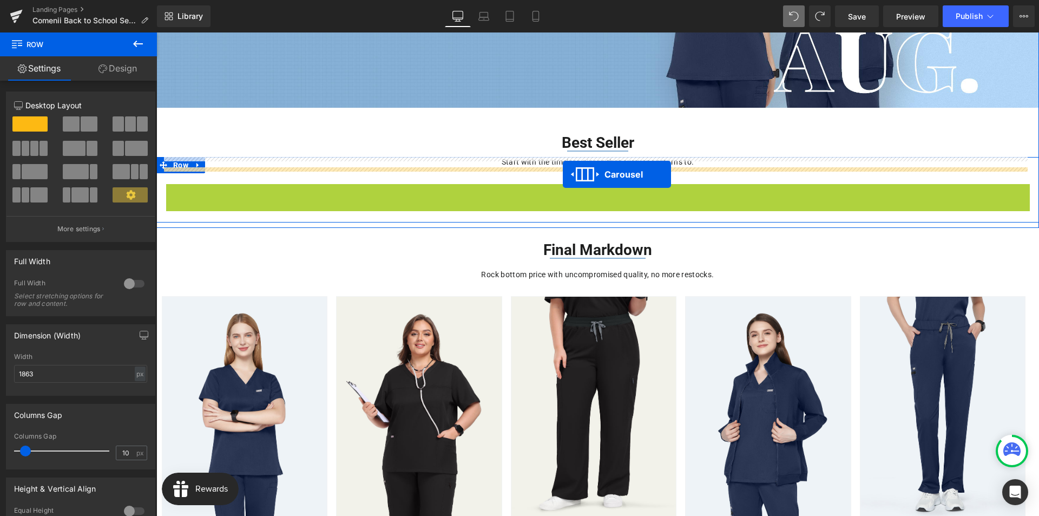
drag, startPoint x: 568, startPoint y: 191, endPoint x: 563, endPoint y: 174, distance: 17.6
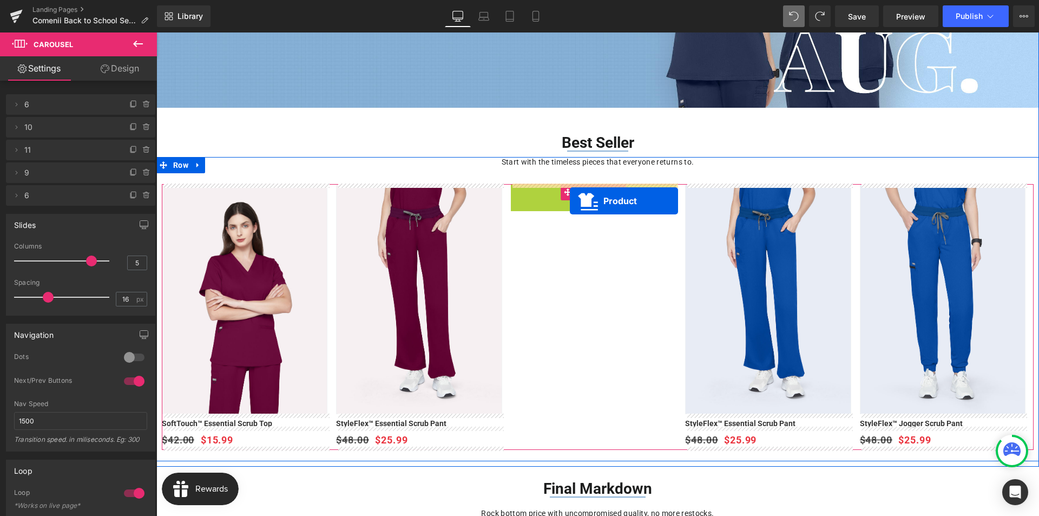
drag, startPoint x: 571, startPoint y: 208, endPoint x: 570, endPoint y: 201, distance: 7.7
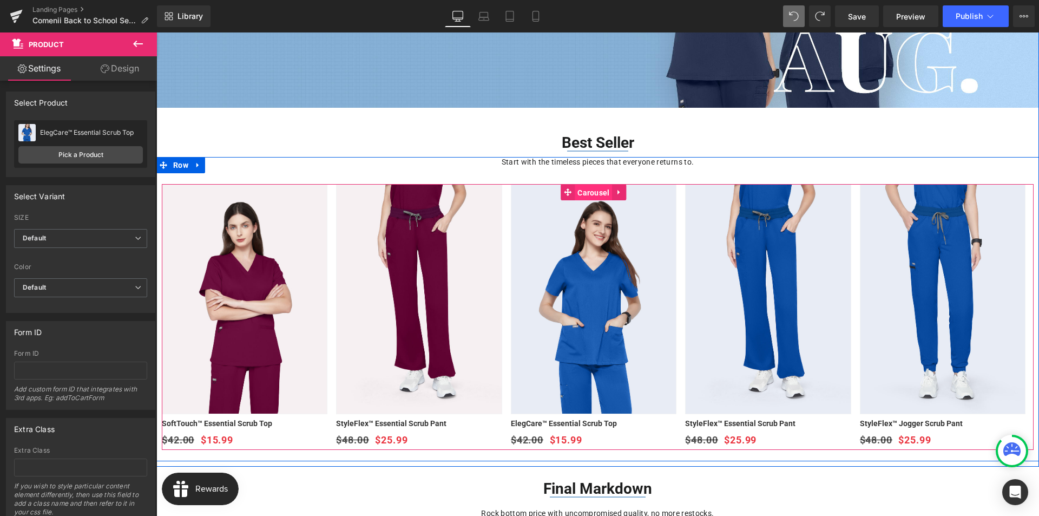
click at [590, 192] on span "Carousel" at bounding box center [593, 193] width 37 height 16
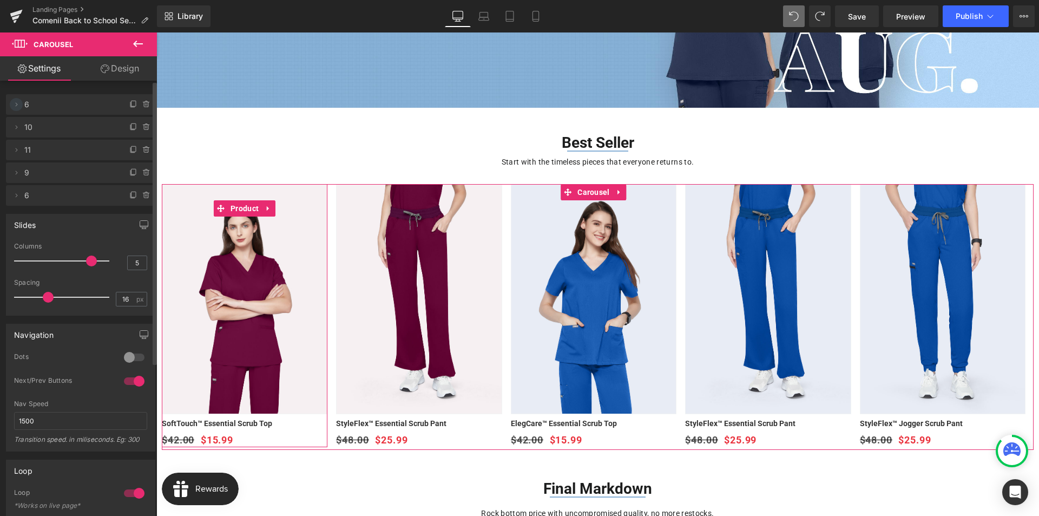
click at [16, 107] on icon at bounding box center [16, 104] width 9 height 9
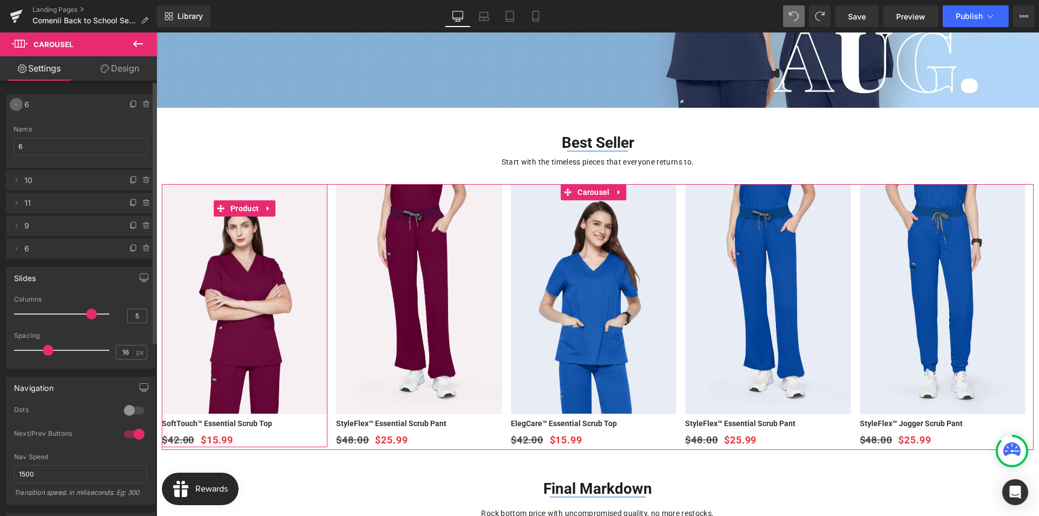
click at [16, 107] on icon at bounding box center [16, 104] width 9 height 9
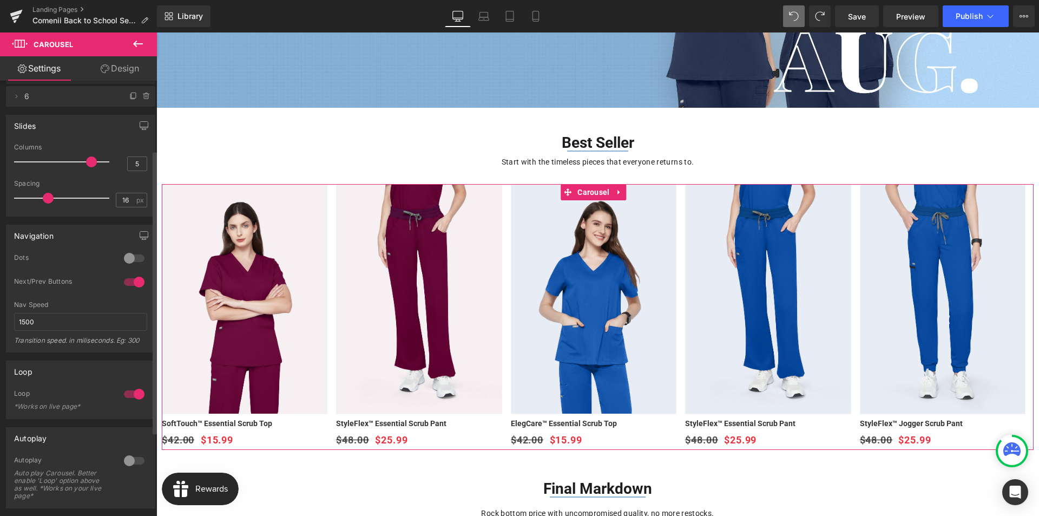
scroll to position [108, 0]
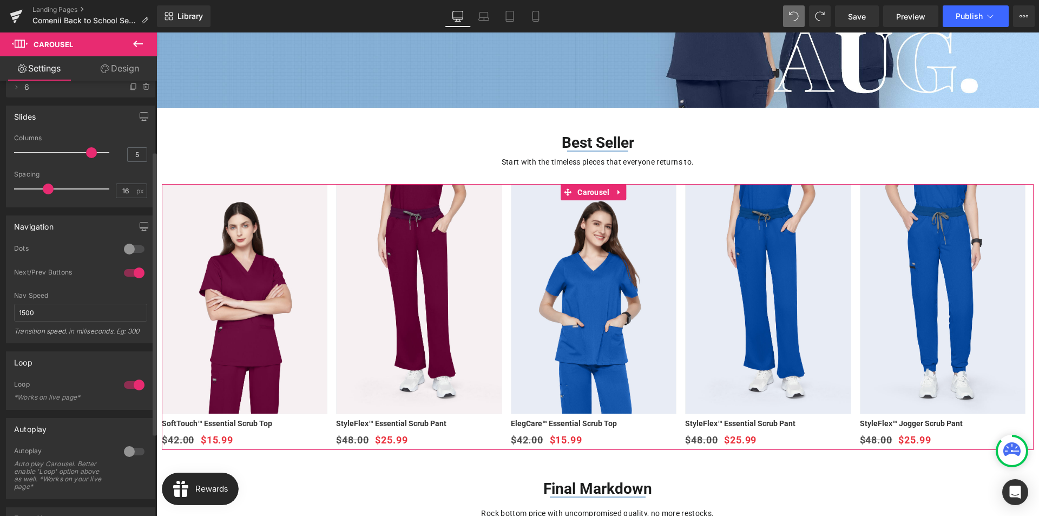
click at [130, 385] on div at bounding box center [134, 384] width 26 height 17
click at [534, 14] on icon at bounding box center [535, 16] width 11 height 11
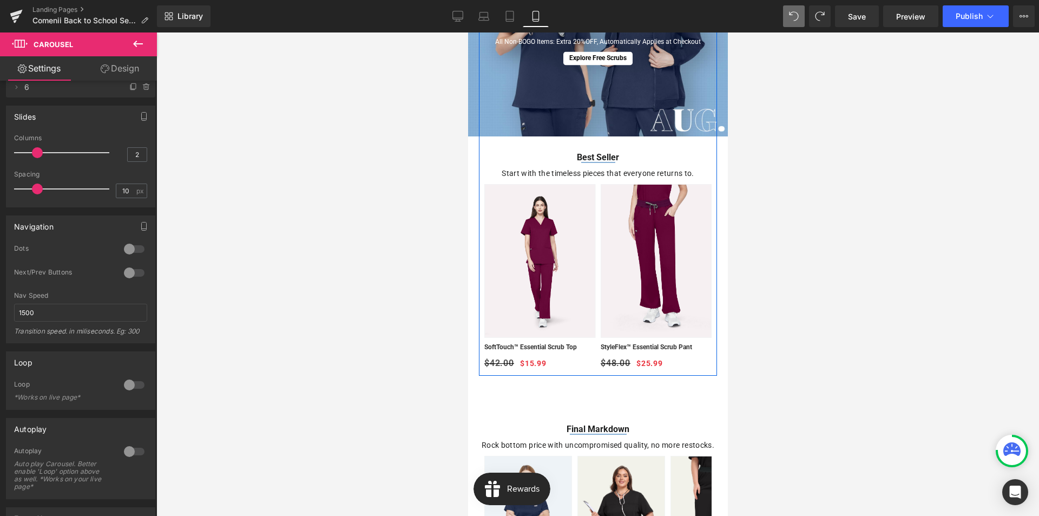
scroll to position [227, 0]
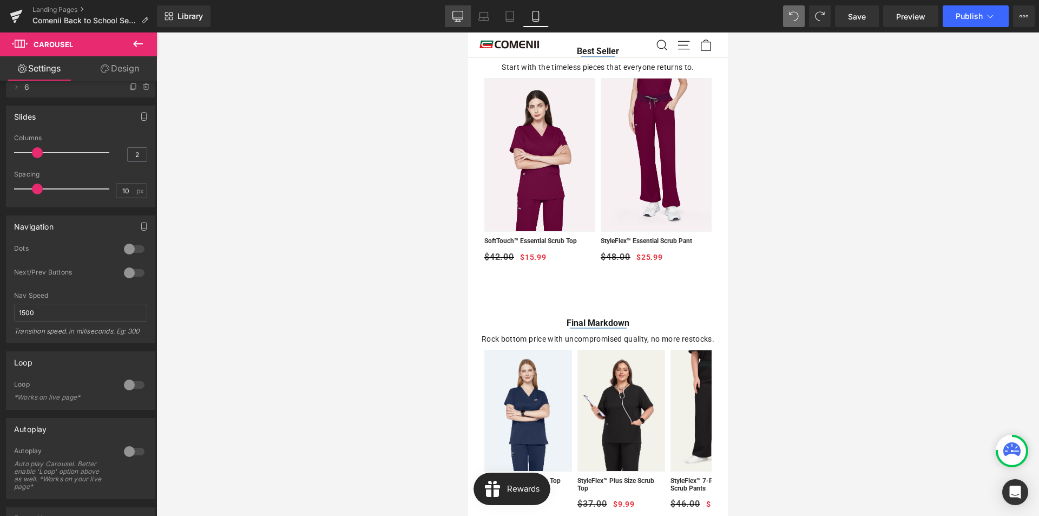
click at [455, 19] on icon at bounding box center [458, 15] width 10 height 8
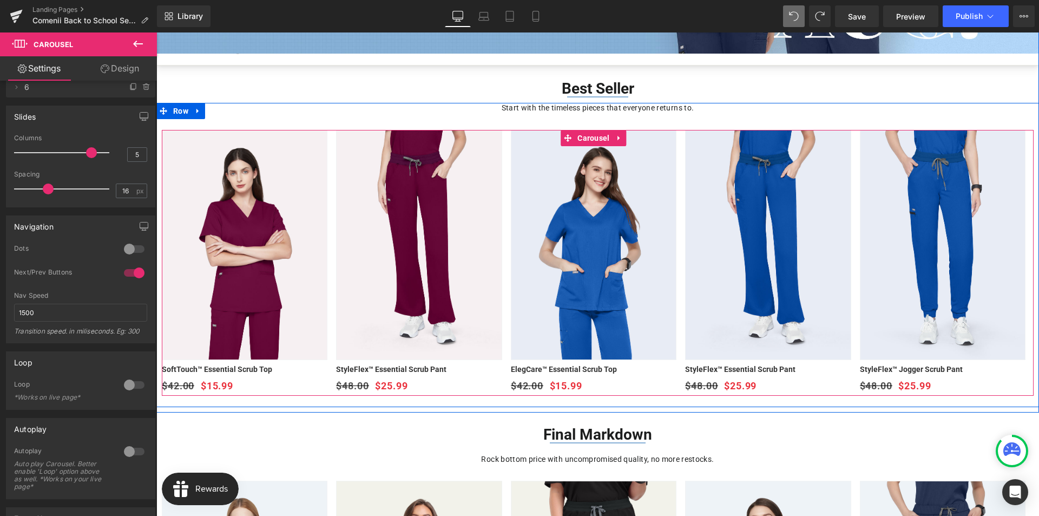
scroll to position [244, 0]
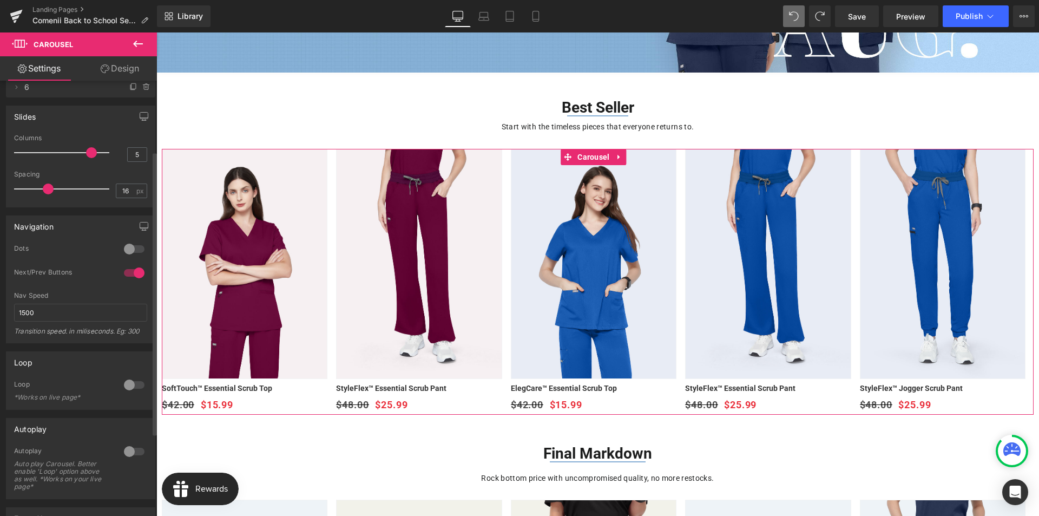
click at [127, 387] on div at bounding box center [134, 384] width 26 height 17
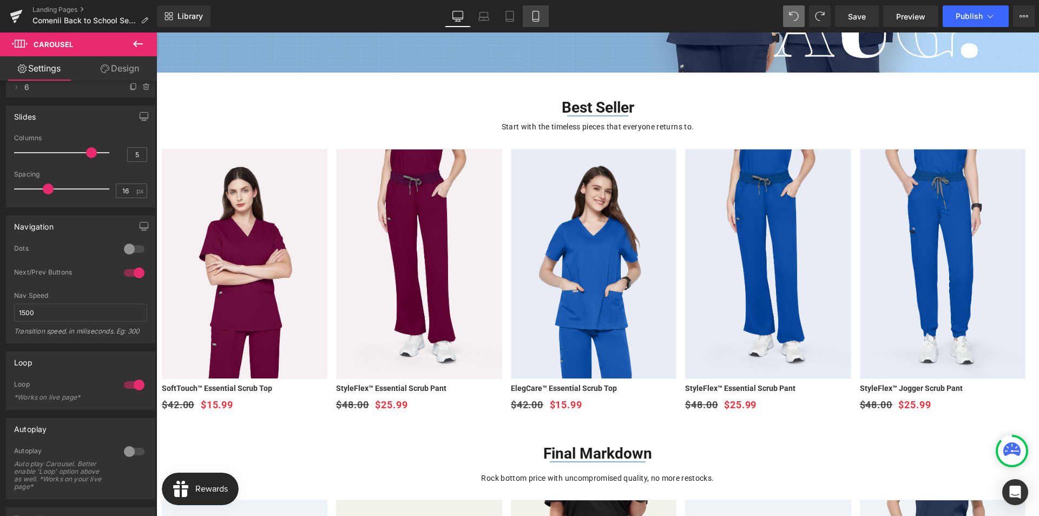
click at [532, 17] on icon at bounding box center [535, 16] width 11 height 11
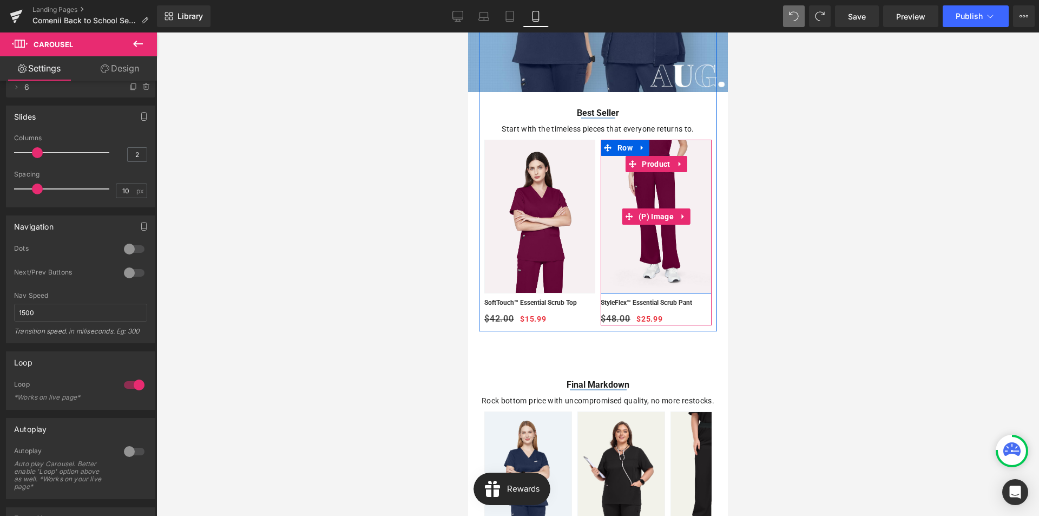
scroll to position [184, 0]
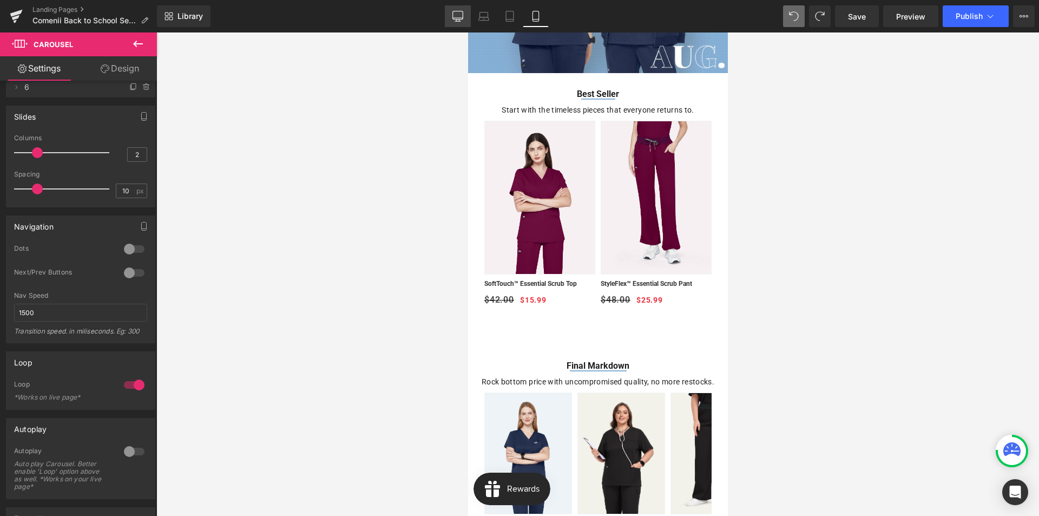
click at [458, 14] on icon at bounding box center [457, 16] width 11 height 11
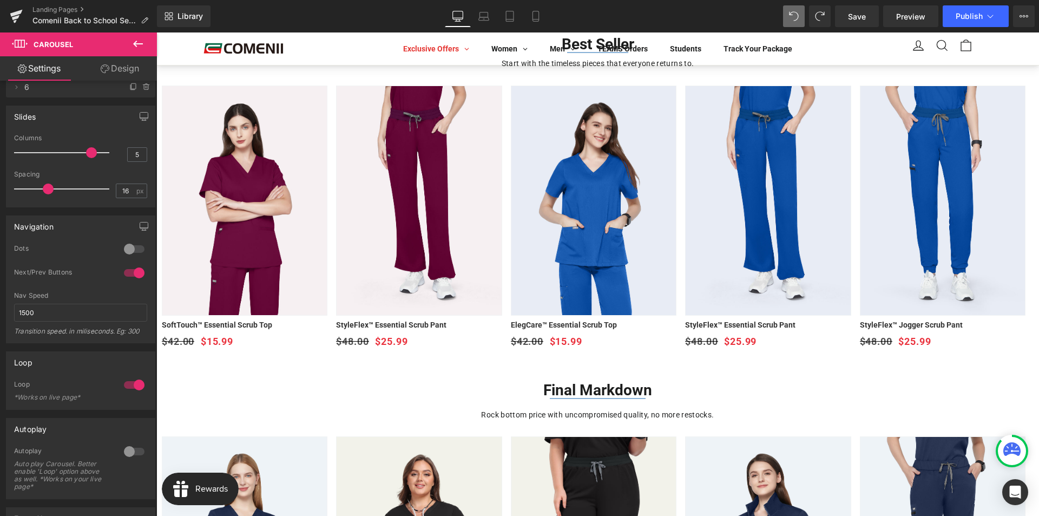
scroll to position [199, 0]
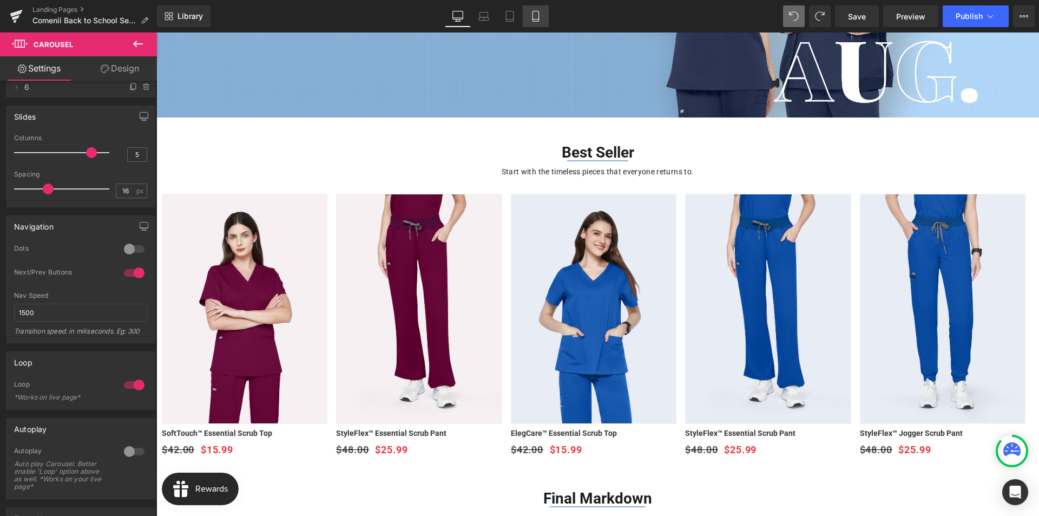
click at [532, 20] on icon at bounding box center [535, 16] width 11 height 11
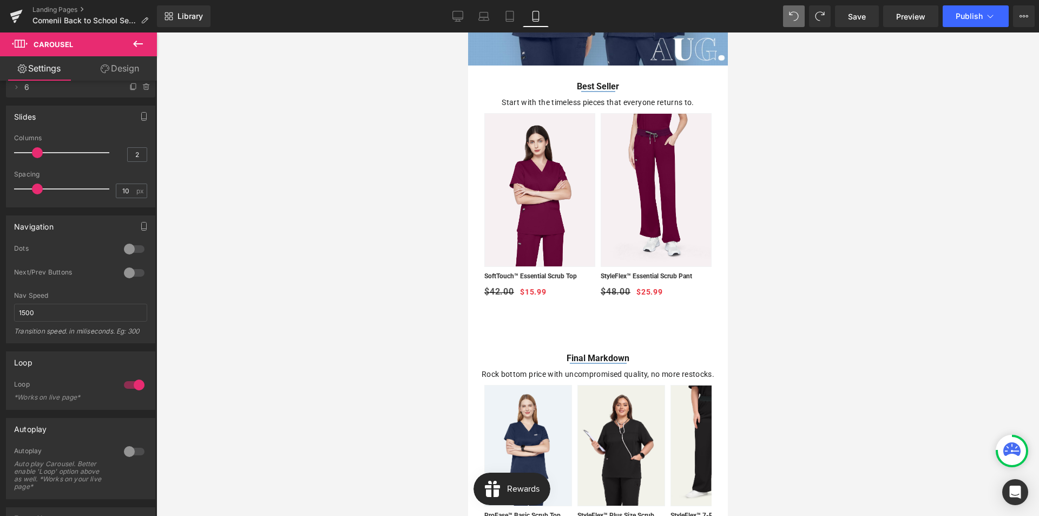
scroll to position [271, 0]
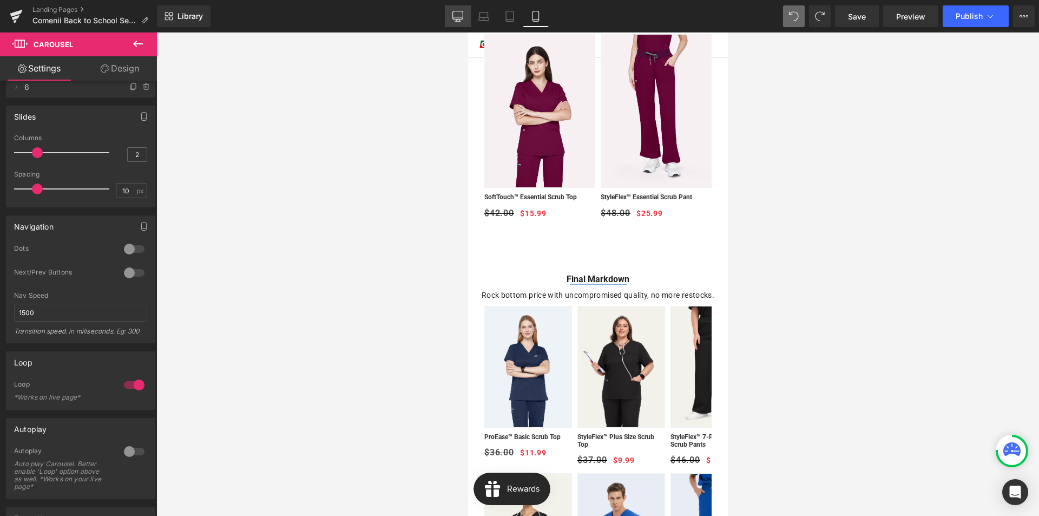
click at [455, 17] on icon at bounding box center [457, 16] width 11 height 11
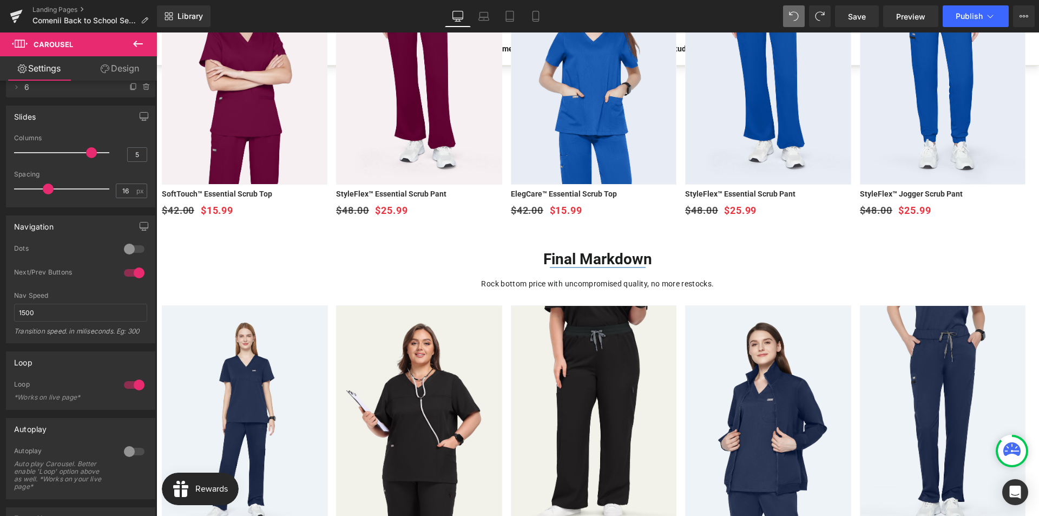
scroll to position [558, 0]
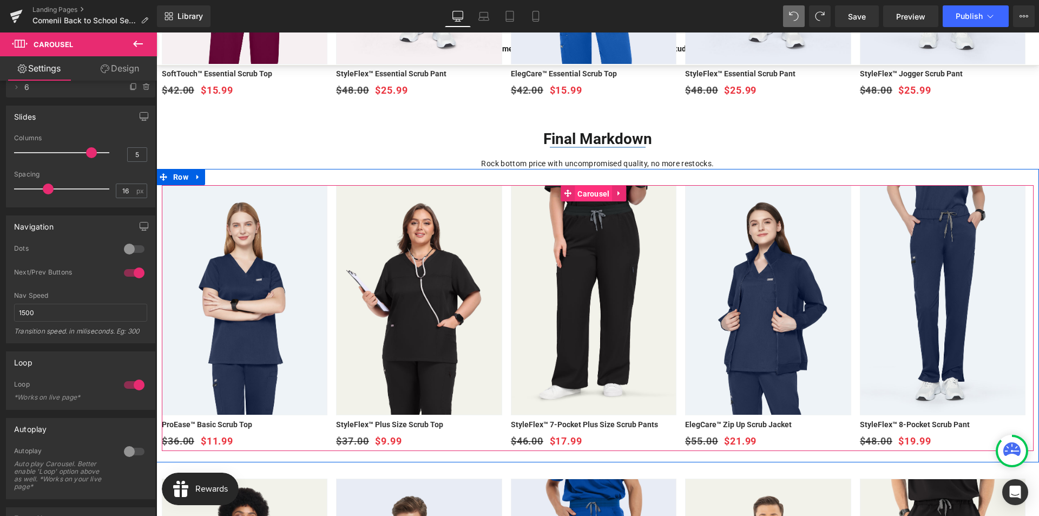
click at [598, 195] on span "Carousel" at bounding box center [593, 194] width 37 height 16
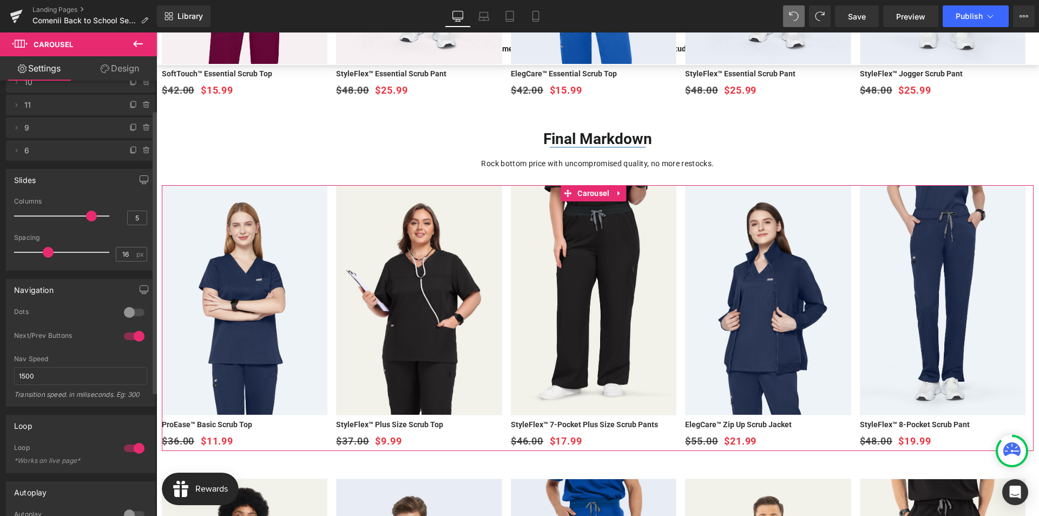
scroll to position [108, 0]
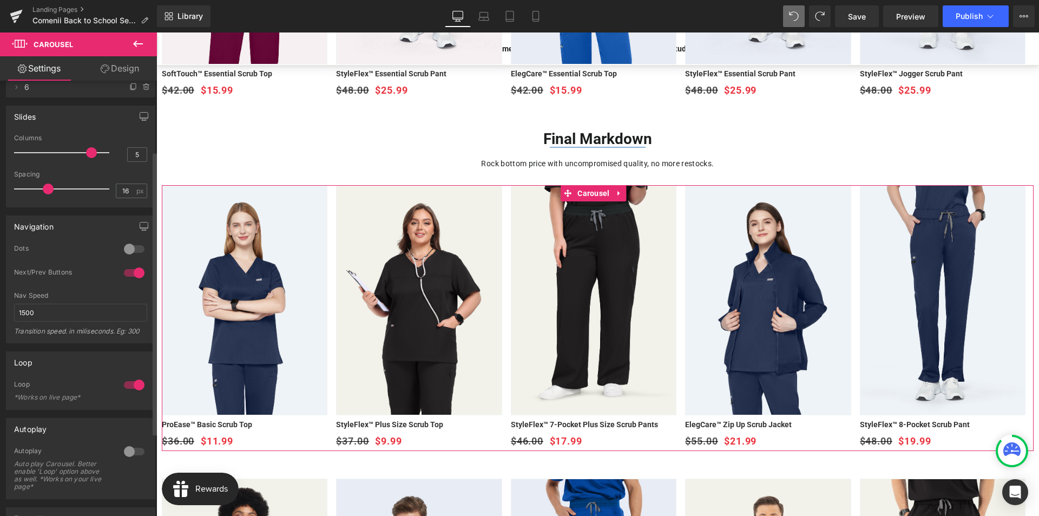
click at [131, 385] on div at bounding box center [134, 384] width 26 height 17
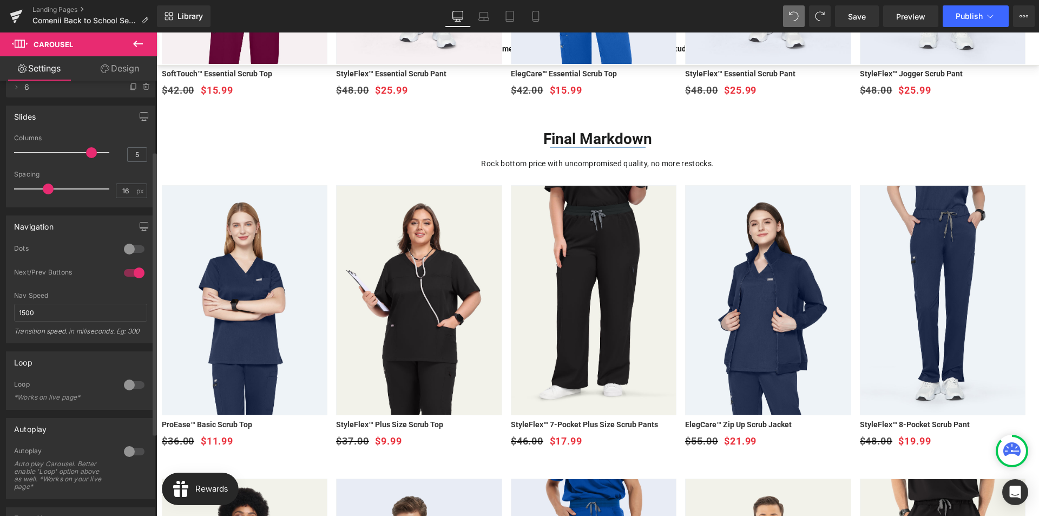
click at [130, 272] on div at bounding box center [134, 272] width 26 height 17
click at [534, 15] on icon at bounding box center [535, 16] width 11 height 11
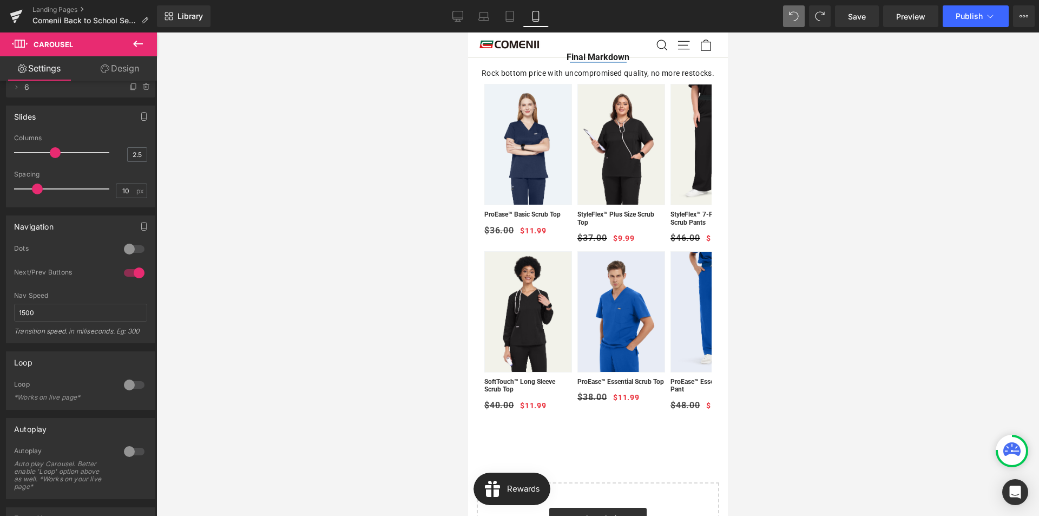
scroll to position [364, 0]
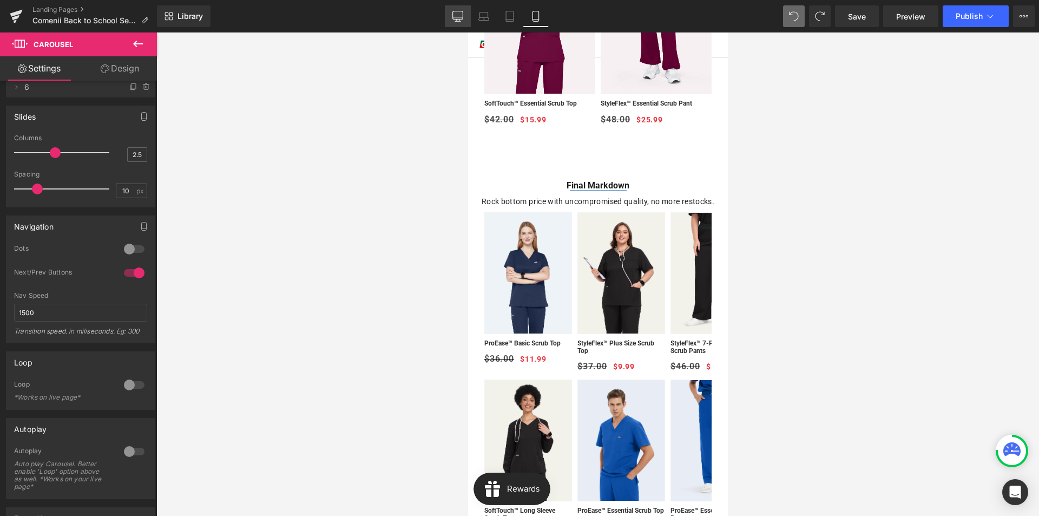
click at [452, 13] on icon at bounding box center [457, 16] width 11 height 11
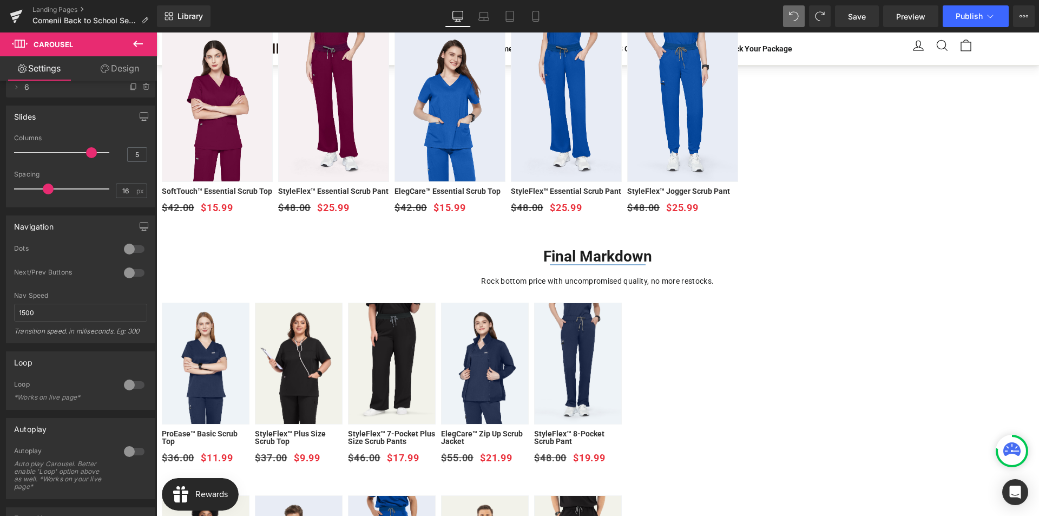
scroll to position [392, 0]
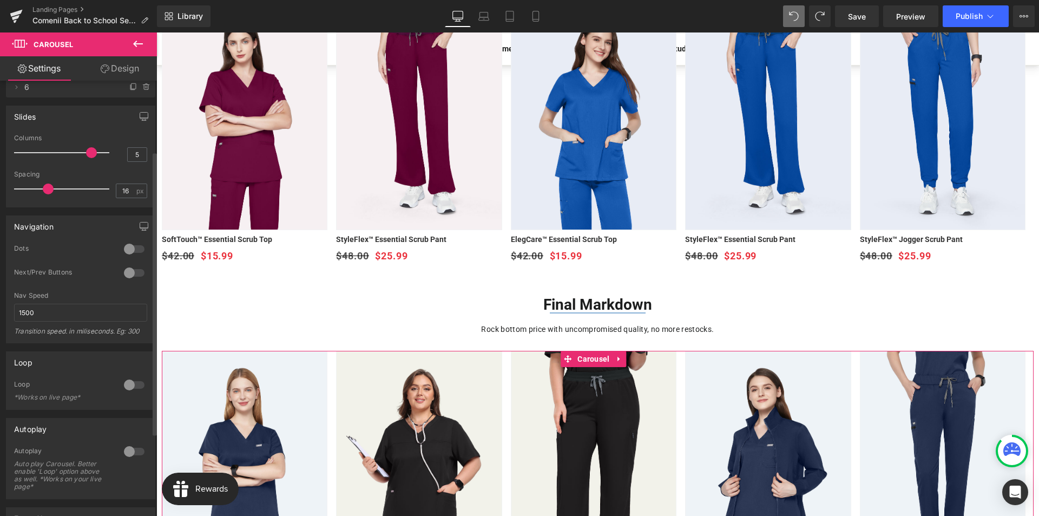
click at [129, 387] on div at bounding box center [134, 384] width 26 height 17
click at [129, 246] on div at bounding box center [134, 248] width 26 height 17
click at [122, 273] on div at bounding box center [134, 272] width 26 height 17
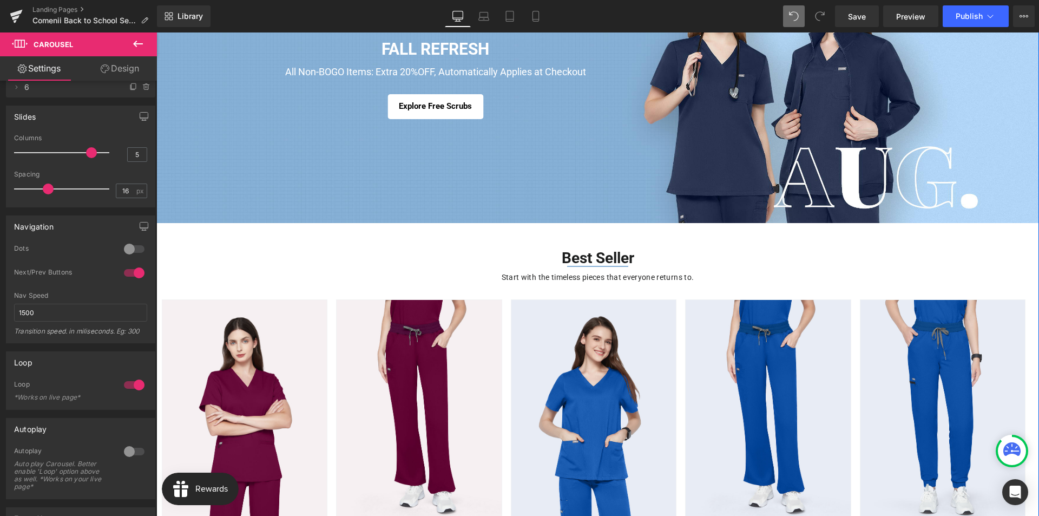
scroll to position [216, 0]
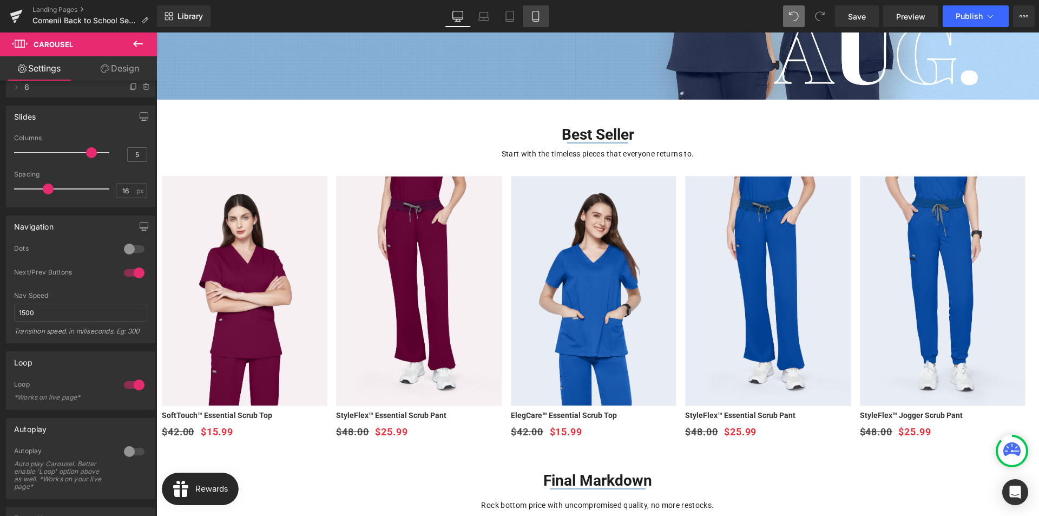
click at [542, 20] on link "Mobile" at bounding box center [536, 16] width 26 height 22
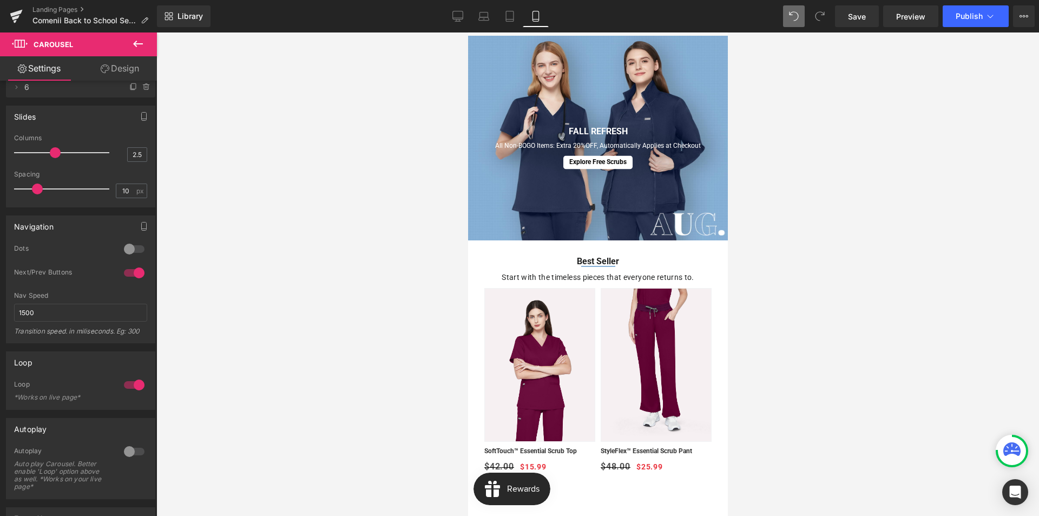
scroll to position [0, 0]
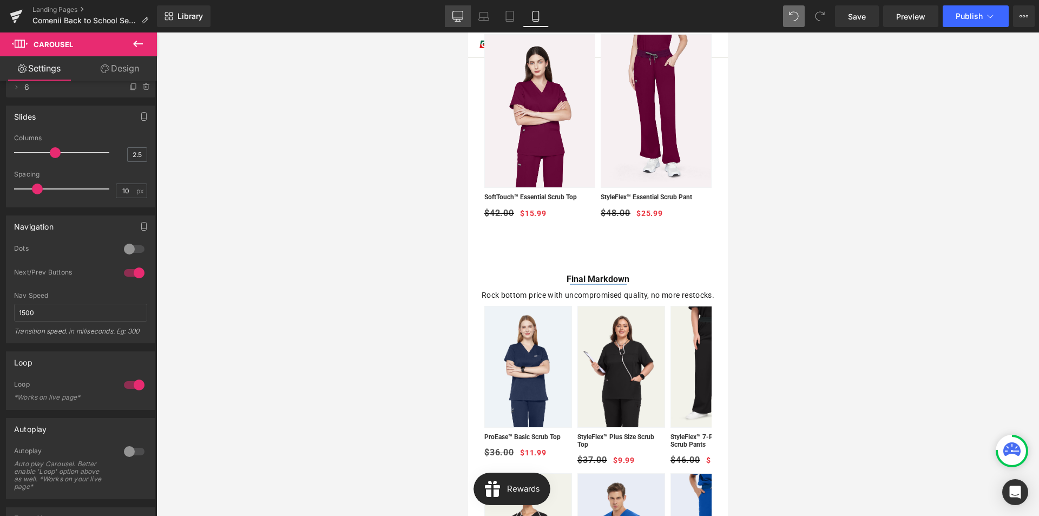
click at [459, 18] on icon at bounding box center [457, 16] width 11 height 11
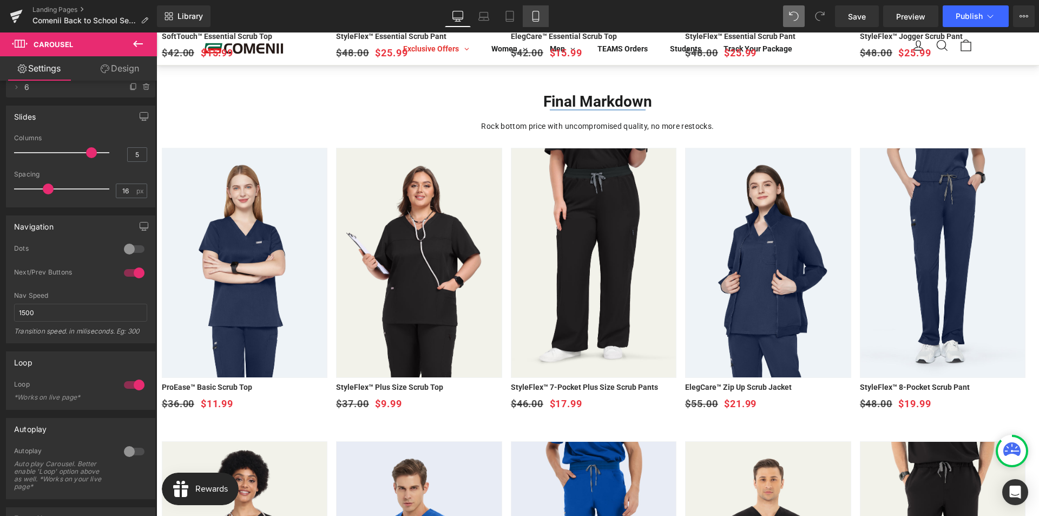
click at [535, 15] on icon at bounding box center [535, 16] width 11 height 11
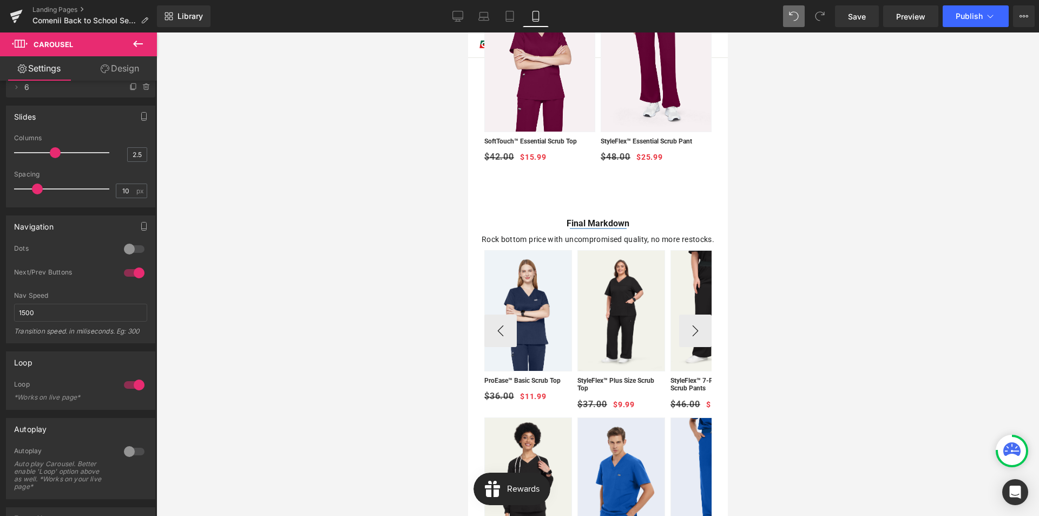
scroll to position [433, 0]
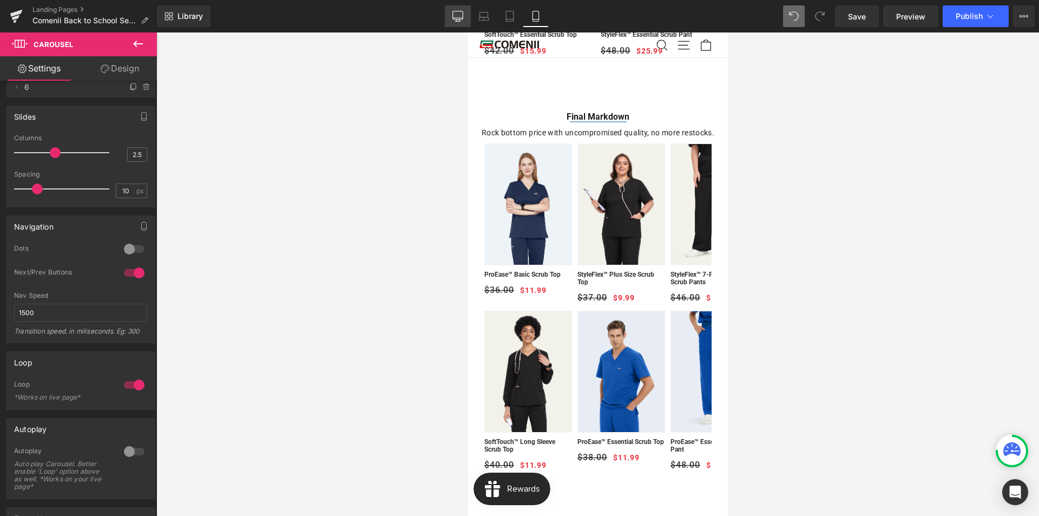
click at [464, 20] on link "Desktop" at bounding box center [458, 16] width 26 height 22
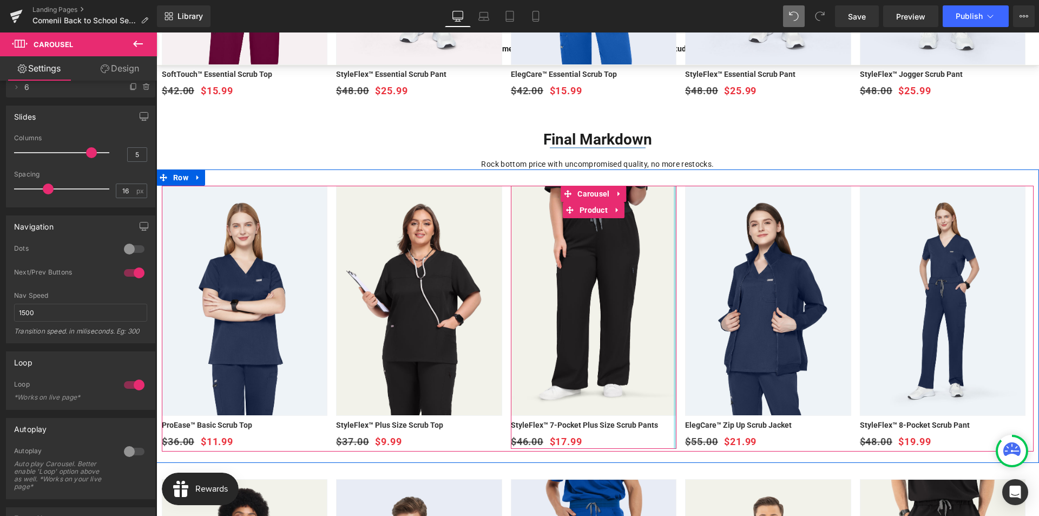
scroll to position [569, 0]
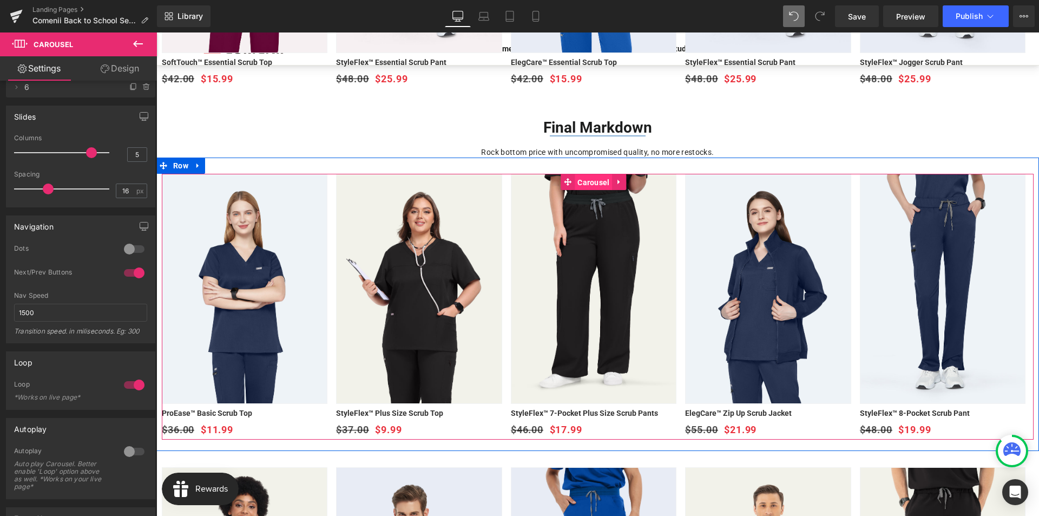
click at [588, 182] on span "Carousel" at bounding box center [593, 182] width 37 height 16
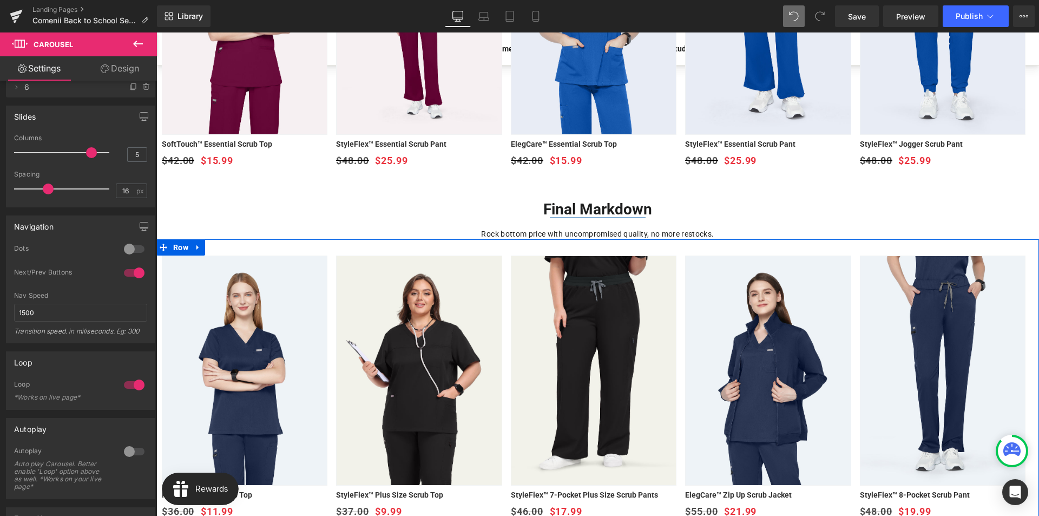
scroll to position [487, 0]
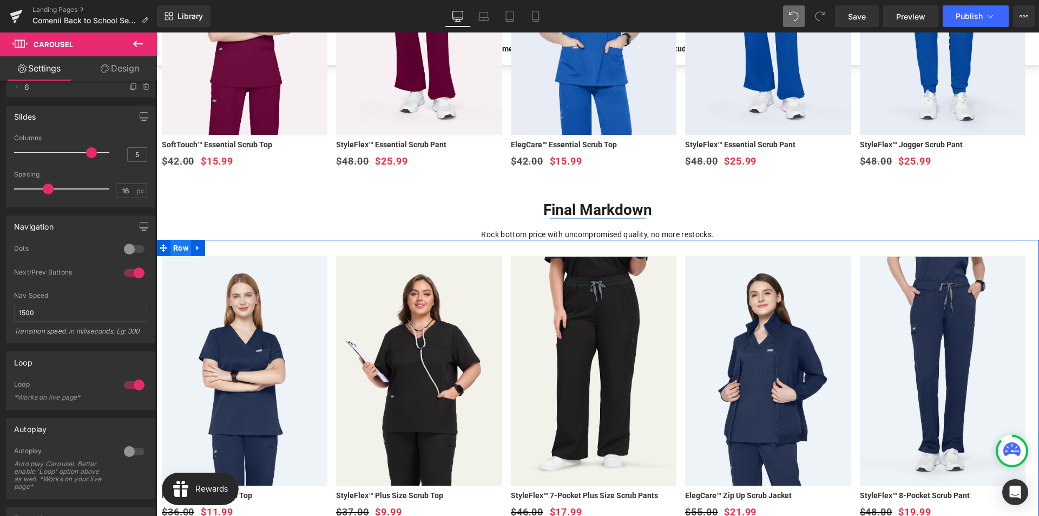
click at [182, 248] on span "Row" at bounding box center [180, 248] width 21 height 16
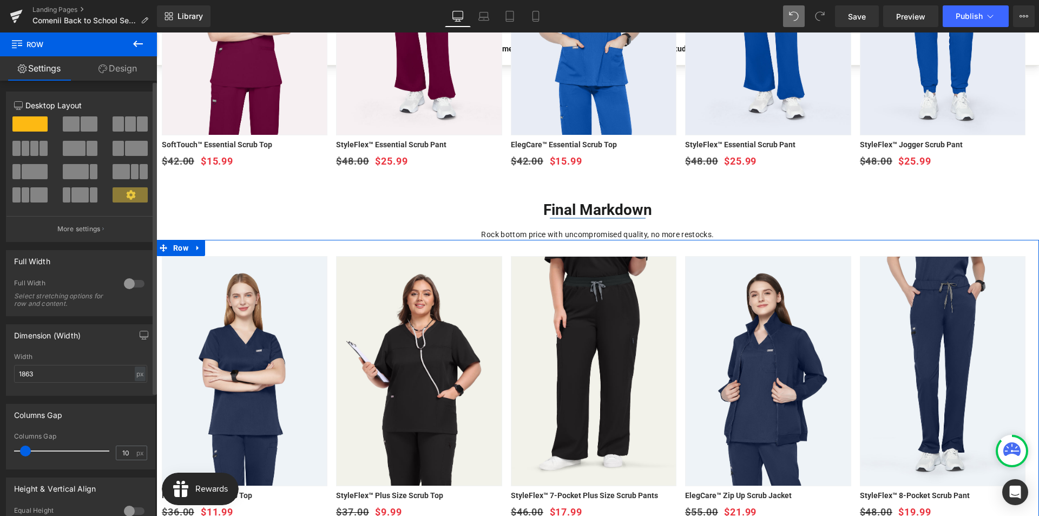
click at [130, 195] on icon at bounding box center [130, 194] width 9 height 9
click at [126, 193] on icon at bounding box center [130, 194] width 9 height 9
click at [84, 223] on button "More settings" at bounding box center [80, 228] width 148 height 25
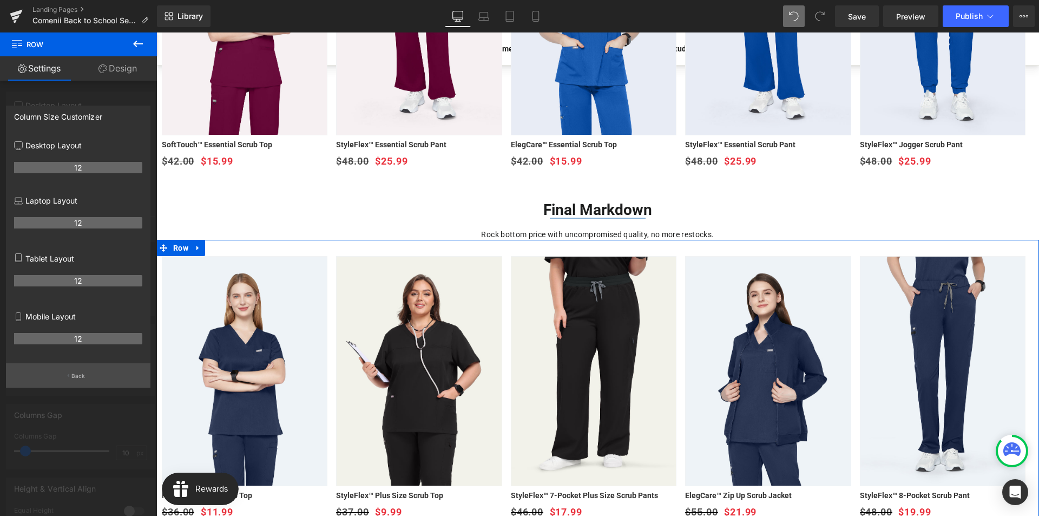
click at [87, 373] on button "Back" at bounding box center [78, 375] width 144 height 24
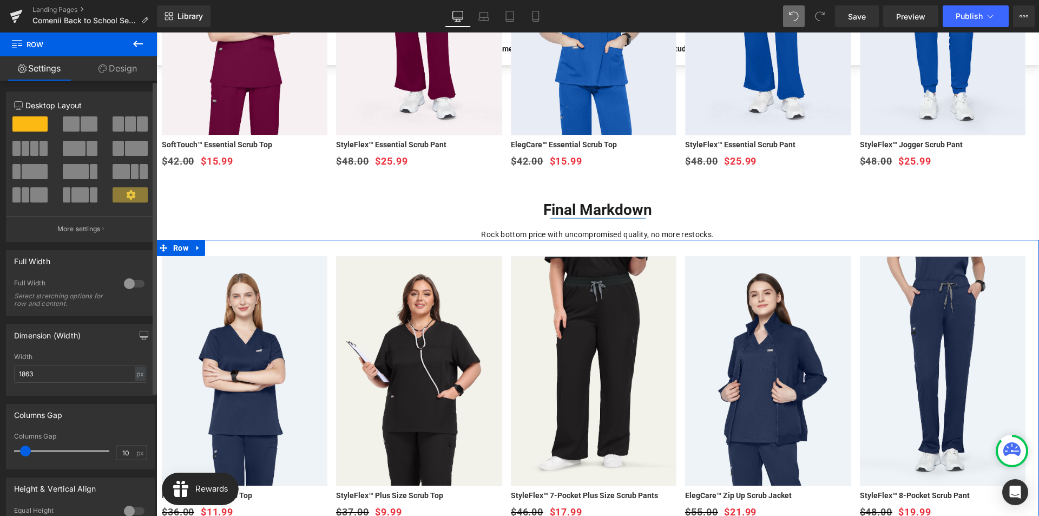
click at [115, 195] on span at bounding box center [130, 194] width 35 height 15
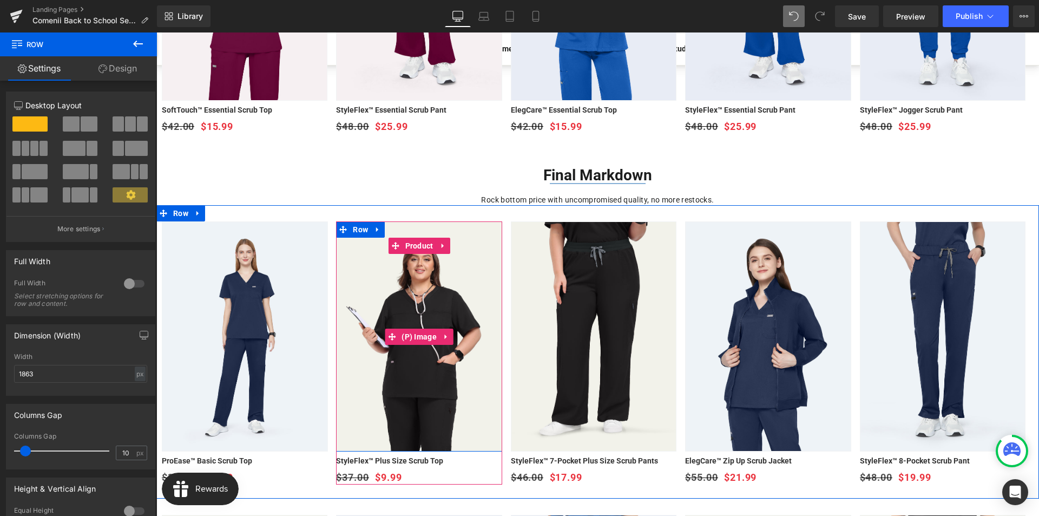
scroll to position [541, 0]
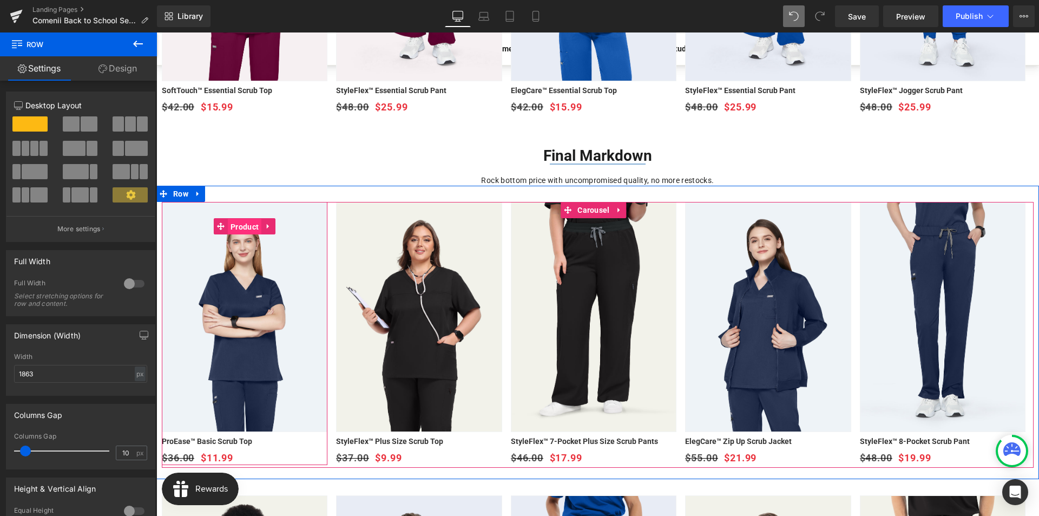
click at [239, 226] on span "Product" at bounding box center [245, 227] width 34 height 16
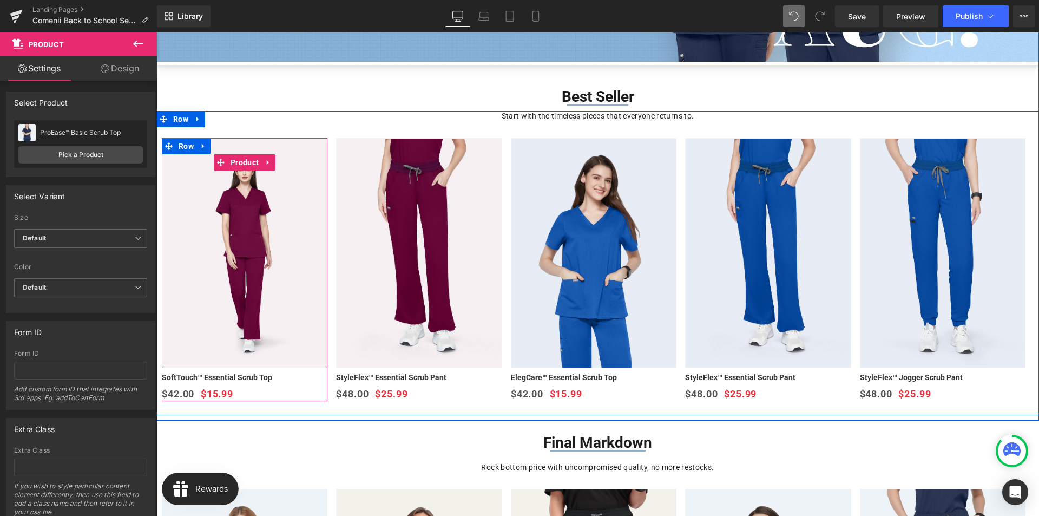
scroll to position [271, 0]
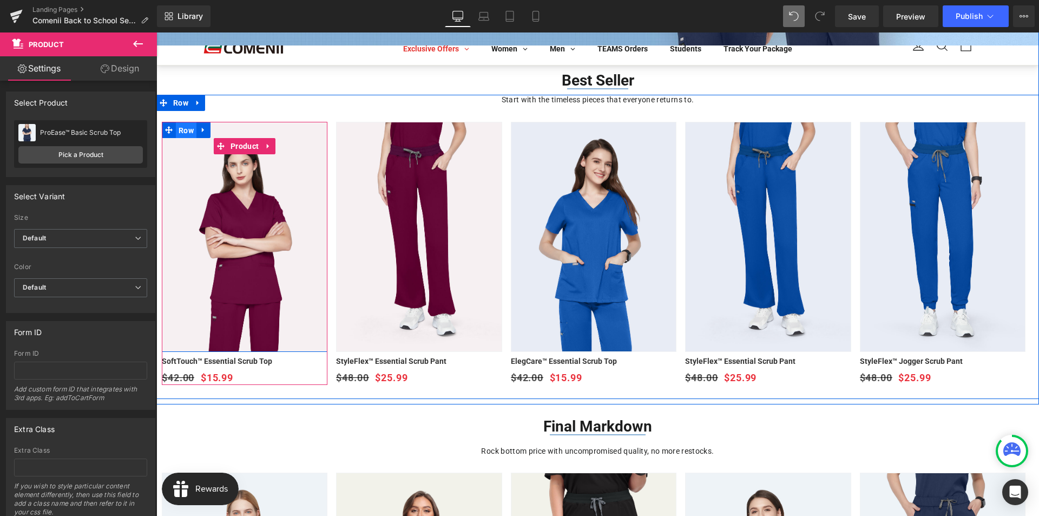
click at [186, 130] on span "Row" at bounding box center [186, 130] width 21 height 16
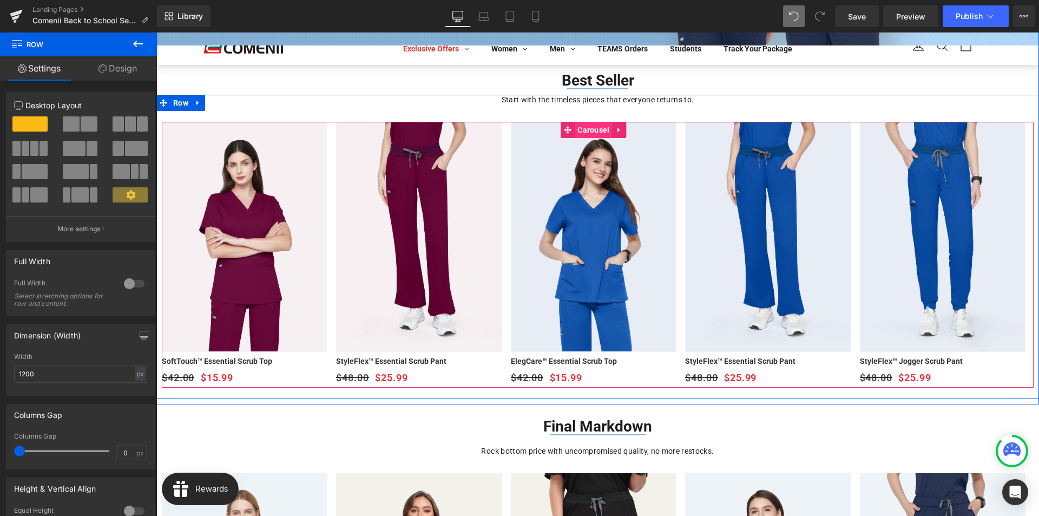
click at [592, 133] on span "Carousel" at bounding box center [593, 130] width 37 height 16
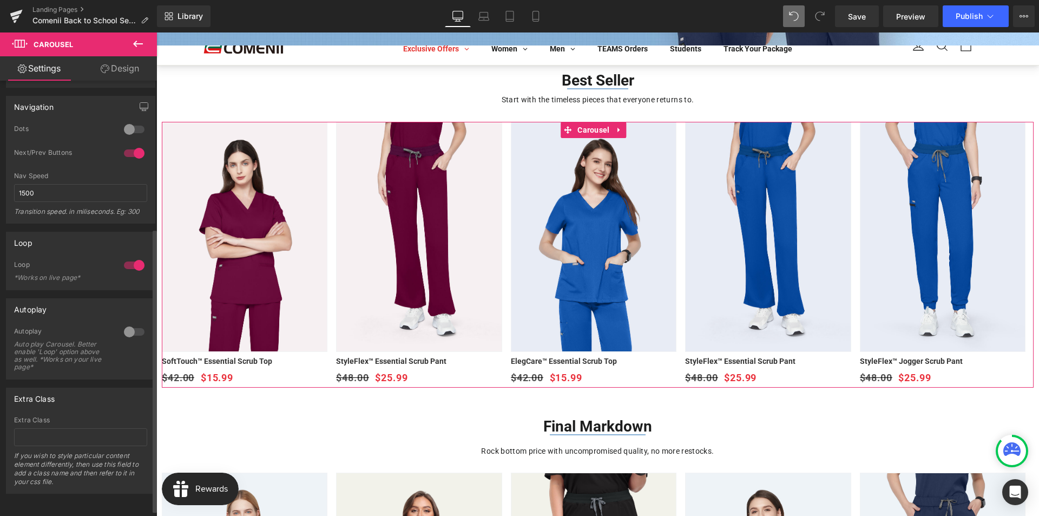
scroll to position [236, 0]
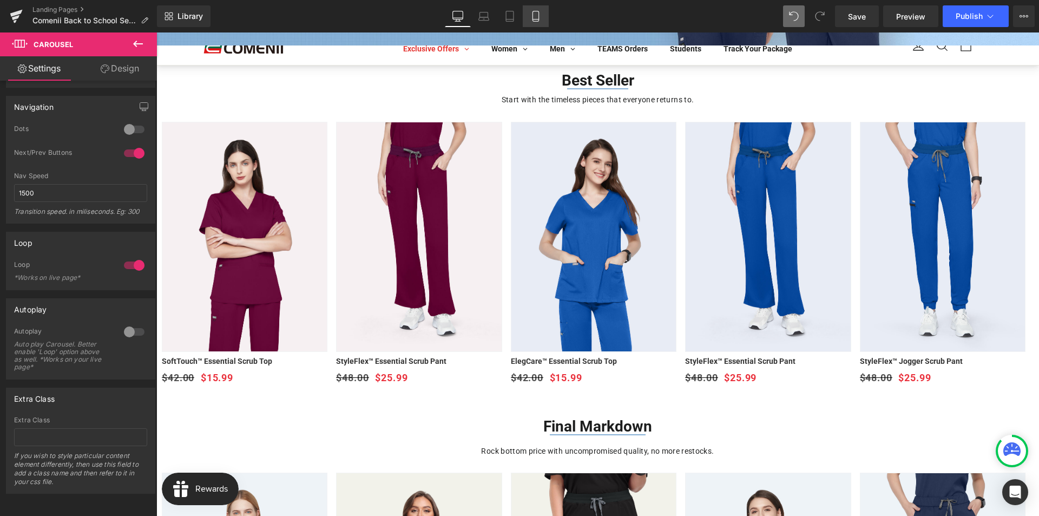
click at [534, 18] on icon at bounding box center [535, 16] width 11 height 11
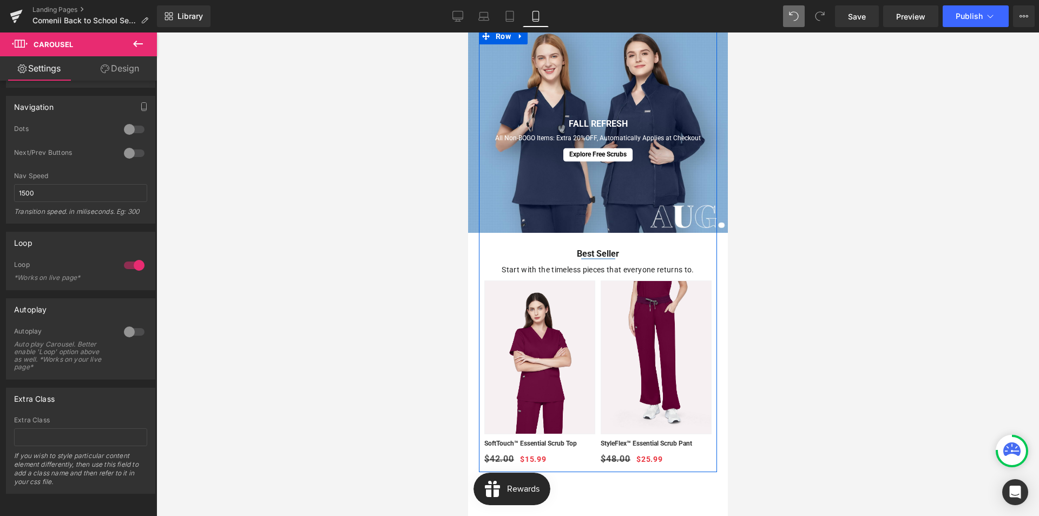
scroll to position [49, 0]
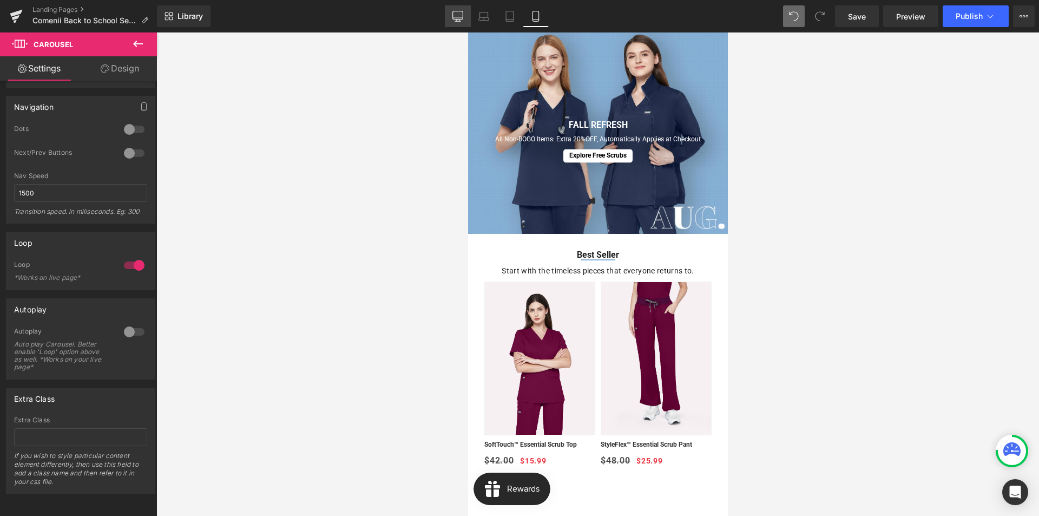
click at [455, 12] on icon at bounding box center [457, 16] width 11 height 11
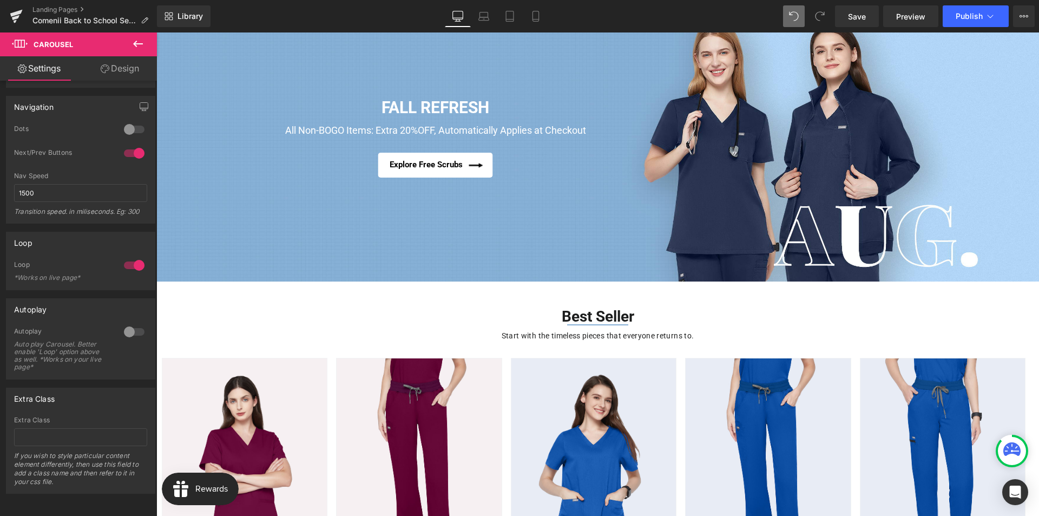
scroll to position [162, 0]
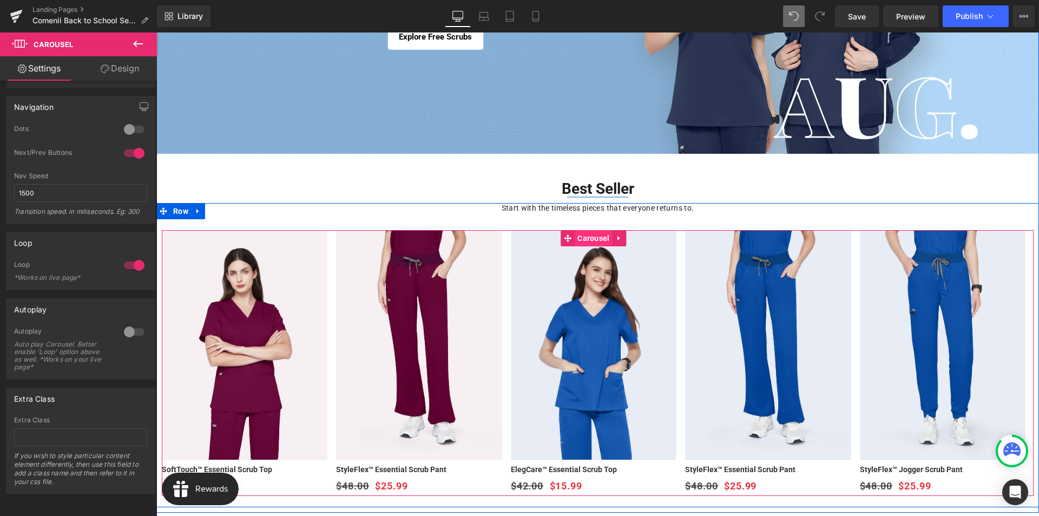
click at [599, 235] on span "Carousel" at bounding box center [593, 238] width 37 height 16
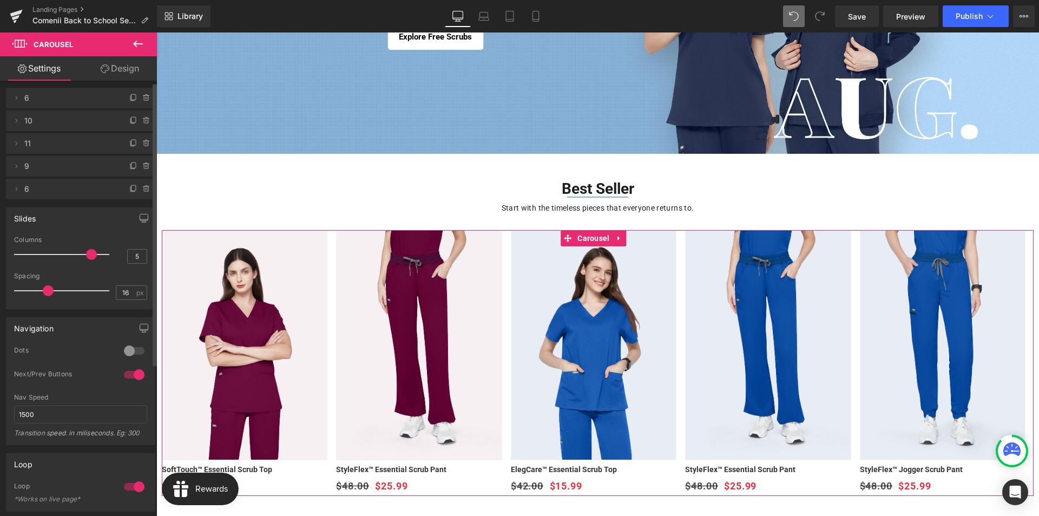
scroll to position [0, 0]
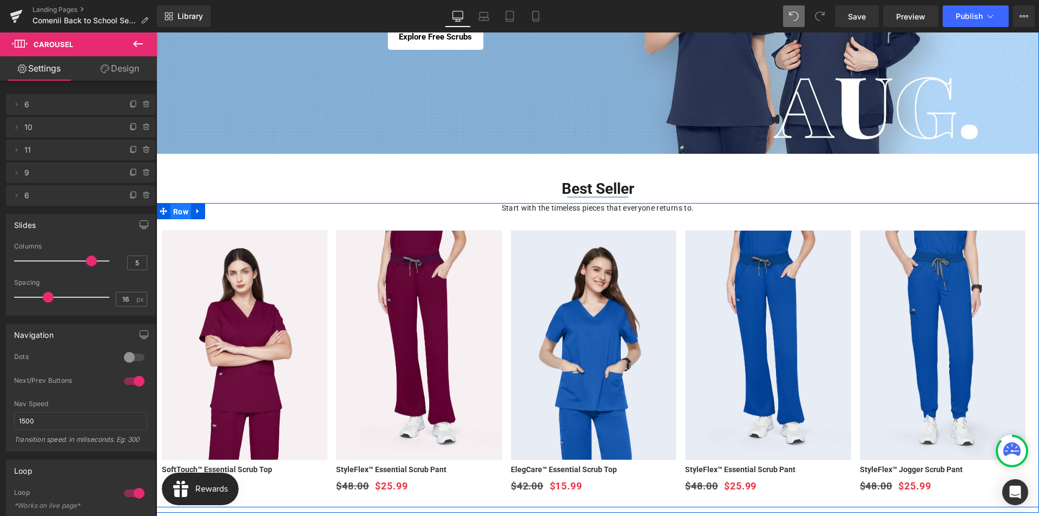
click at [180, 208] on span "Row" at bounding box center [180, 211] width 21 height 16
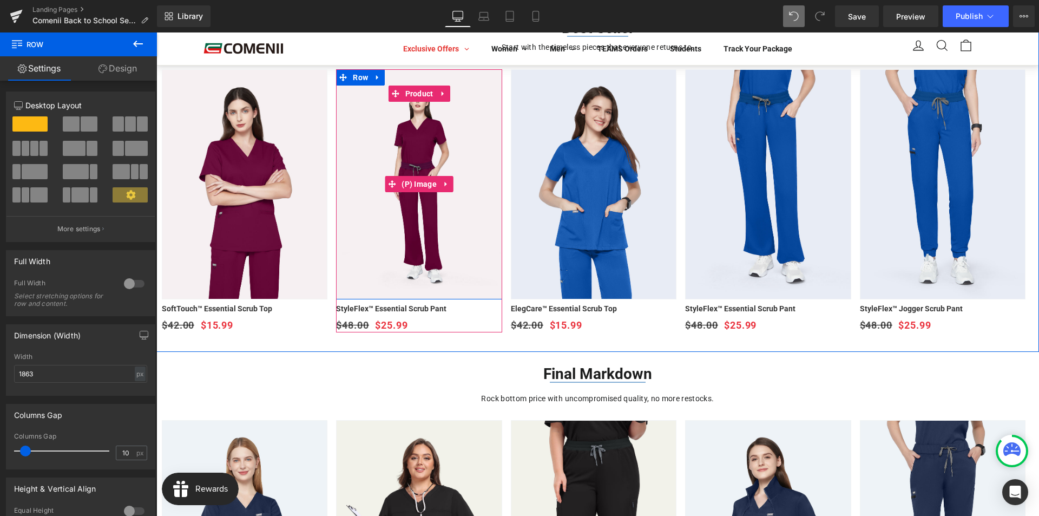
scroll to position [325, 0]
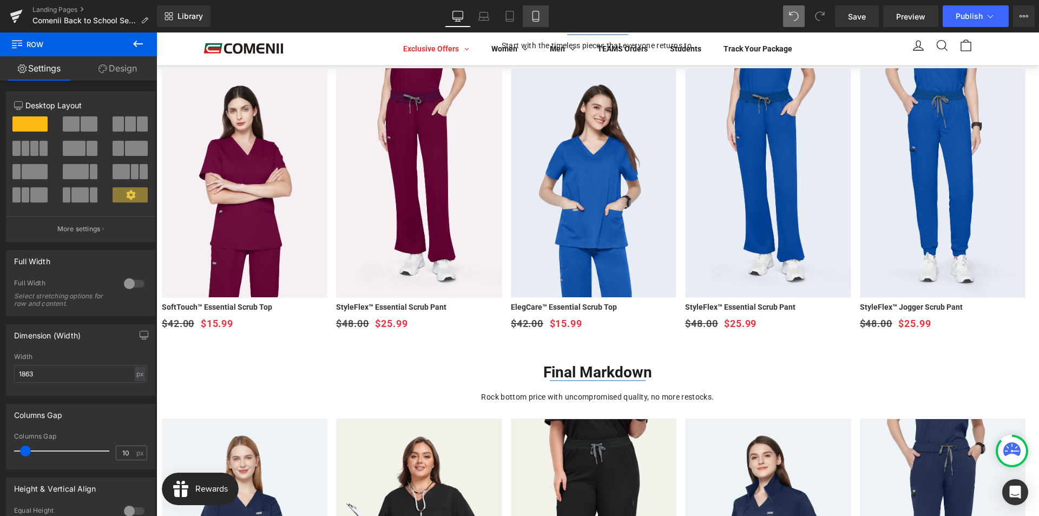
click at [533, 14] on icon at bounding box center [535, 16] width 6 height 10
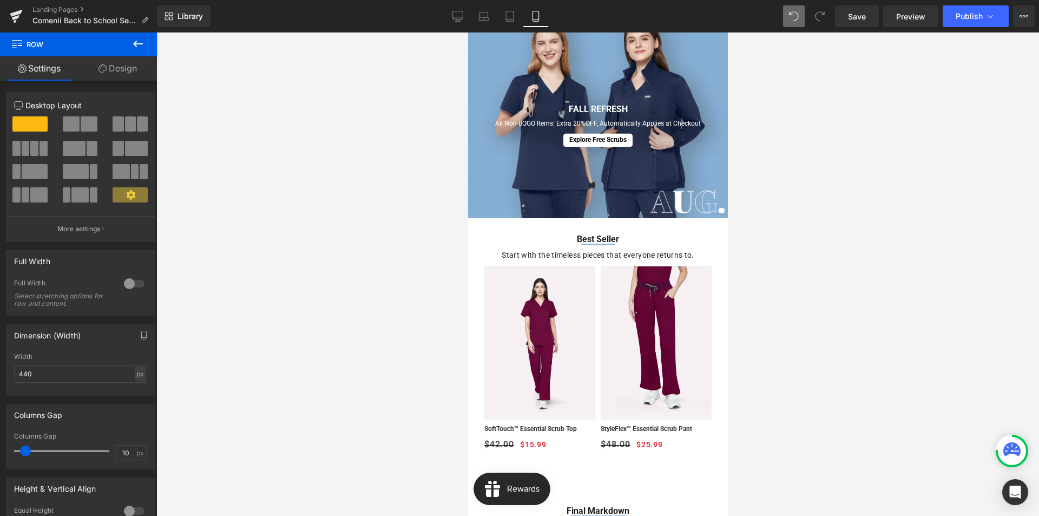
scroll to position [0, 0]
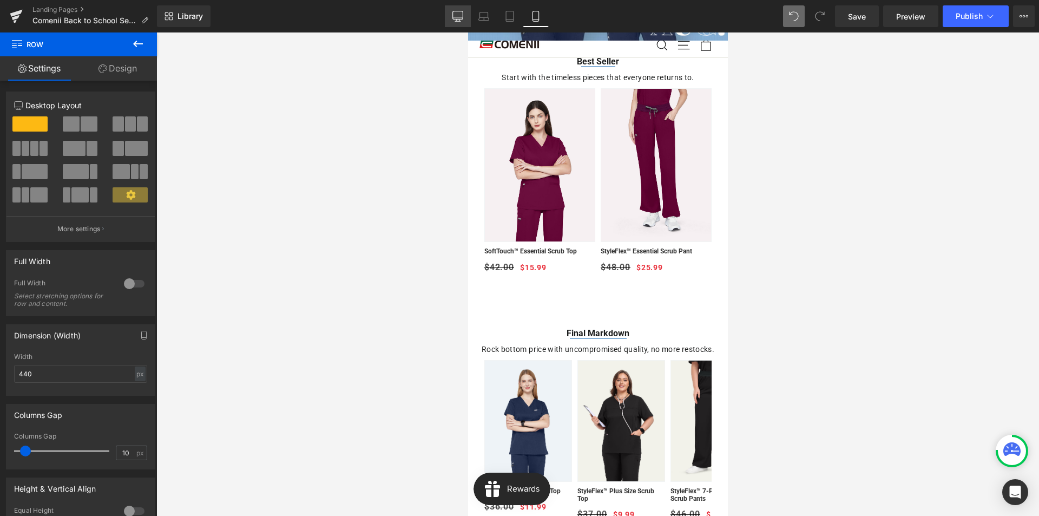
click at [455, 15] on icon at bounding box center [457, 16] width 11 height 11
type input "1863"
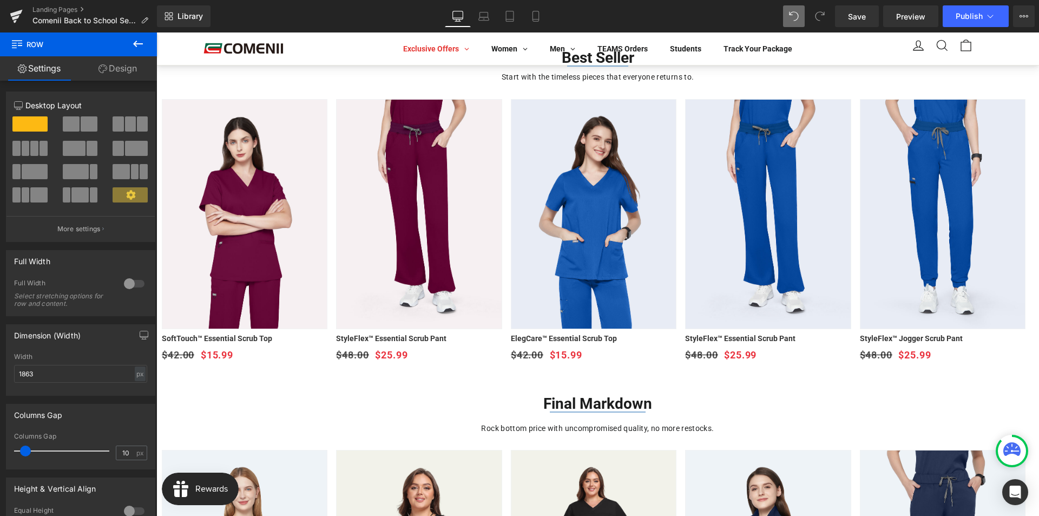
scroll to position [509, 0]
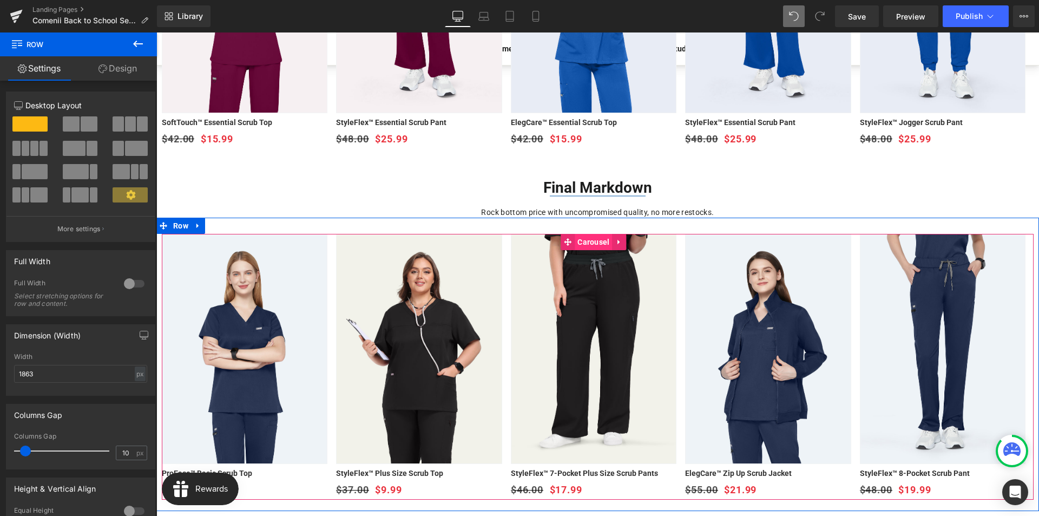
click at [590, 245] on span "Carousel" at bounding box center [593, 242] width 37 height 16
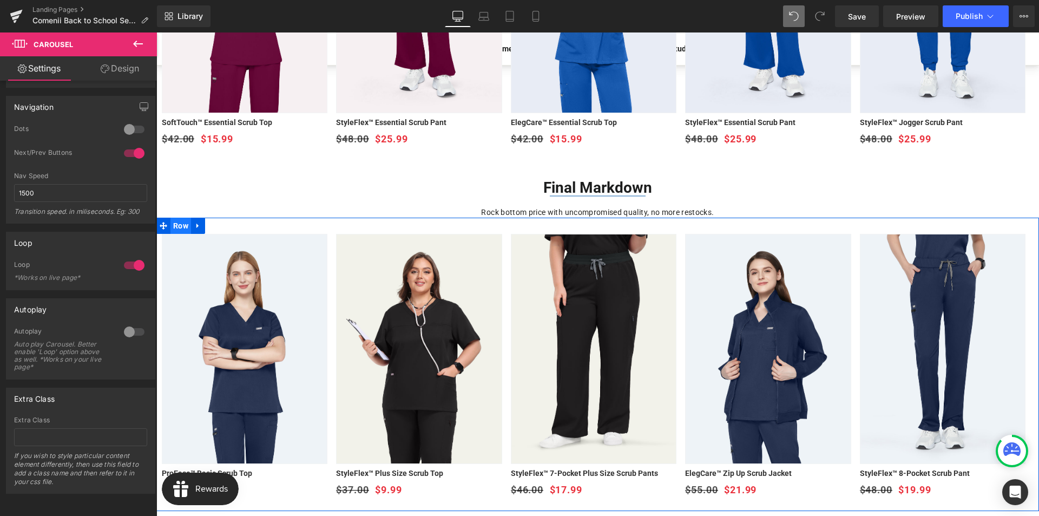
click at [183, 228] on span "Row" at bounding box center [180, 226] width 21 height 16
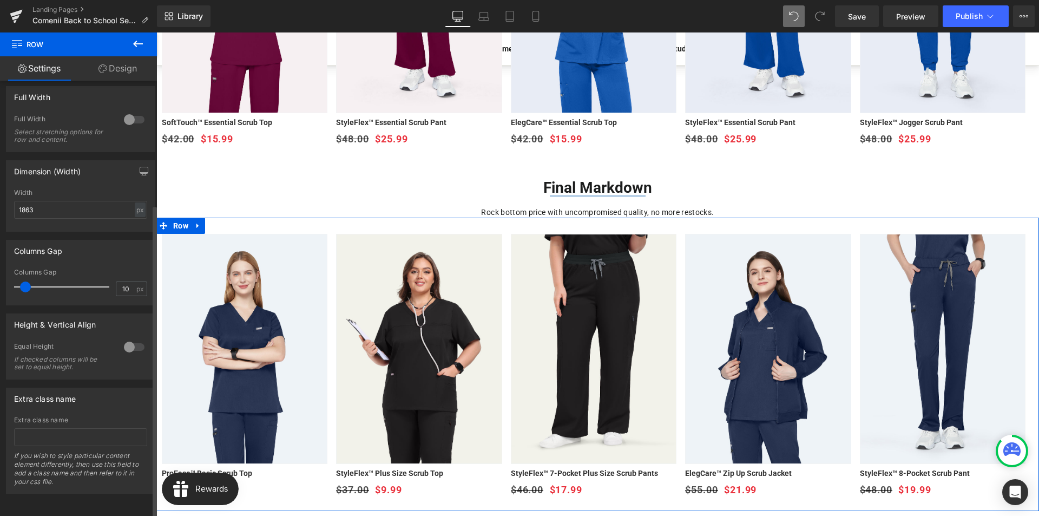
scroll to position [172, 0]
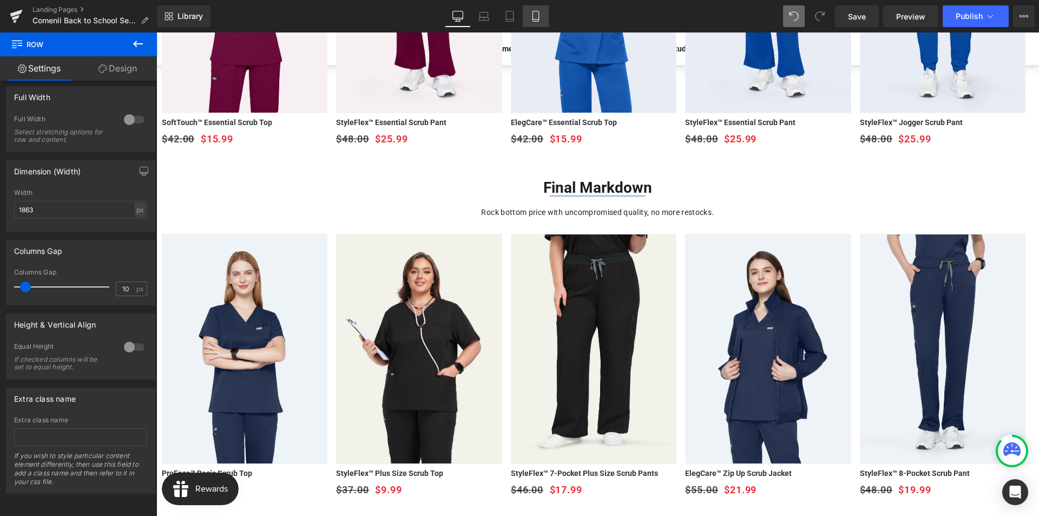
click at [528, 10] on link "Mobile" at bounding box center [536, 16] width 26 height 22
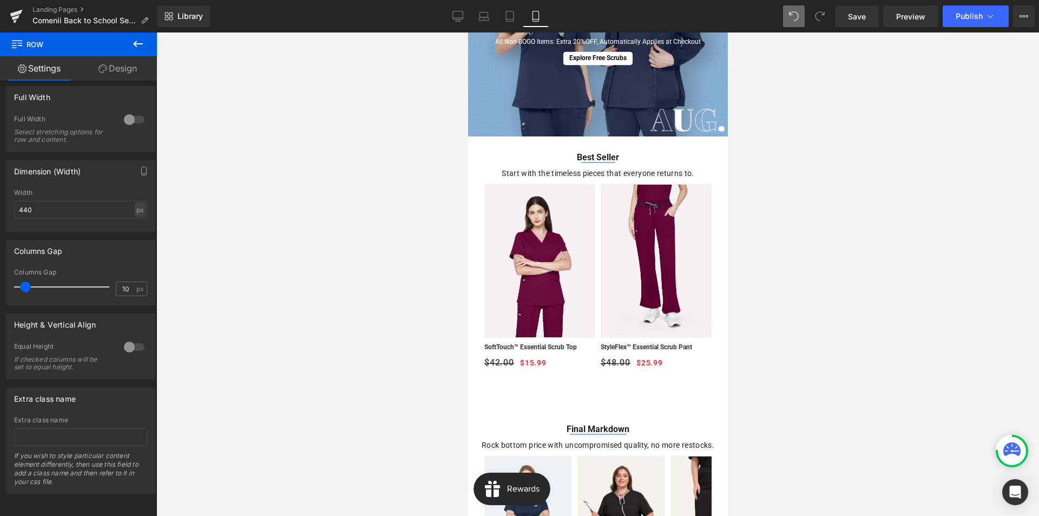
scroll to position [101, 0]
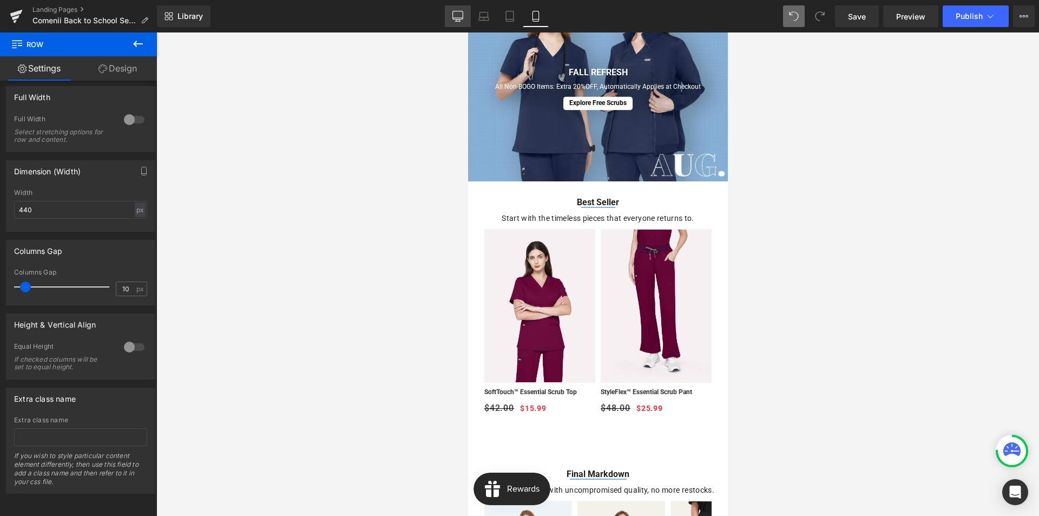
click at [460, 15] on icon at bounding box center [457, 16] width 11 height 11
type input "1863"
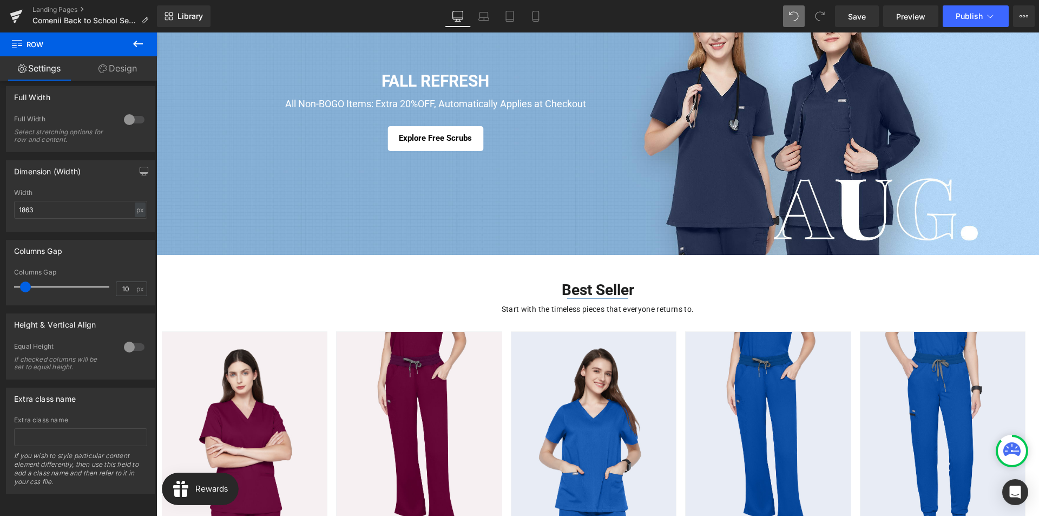
scroll to position [92, 0]
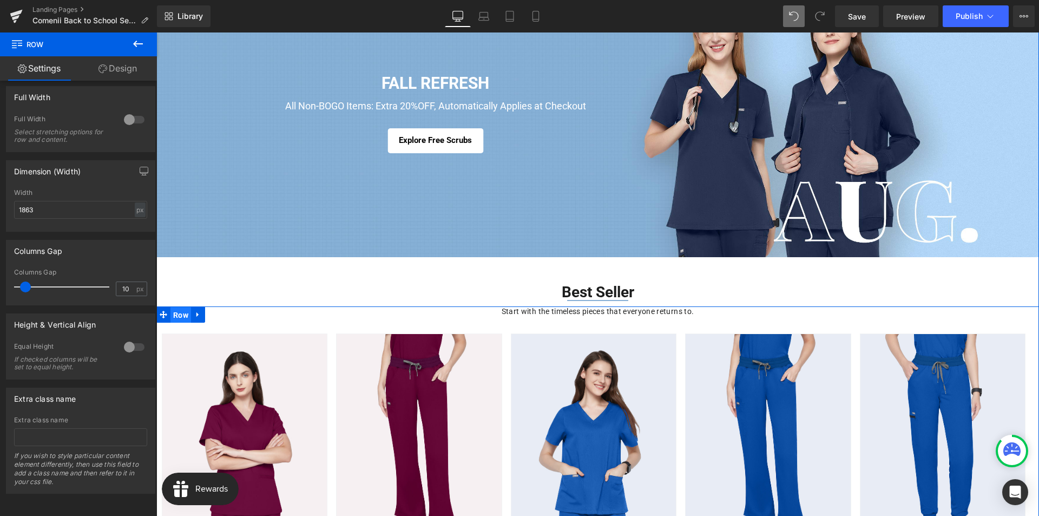
click at [182, 319] on span "Row" at bounding box center [180, 315] width 21 height 16
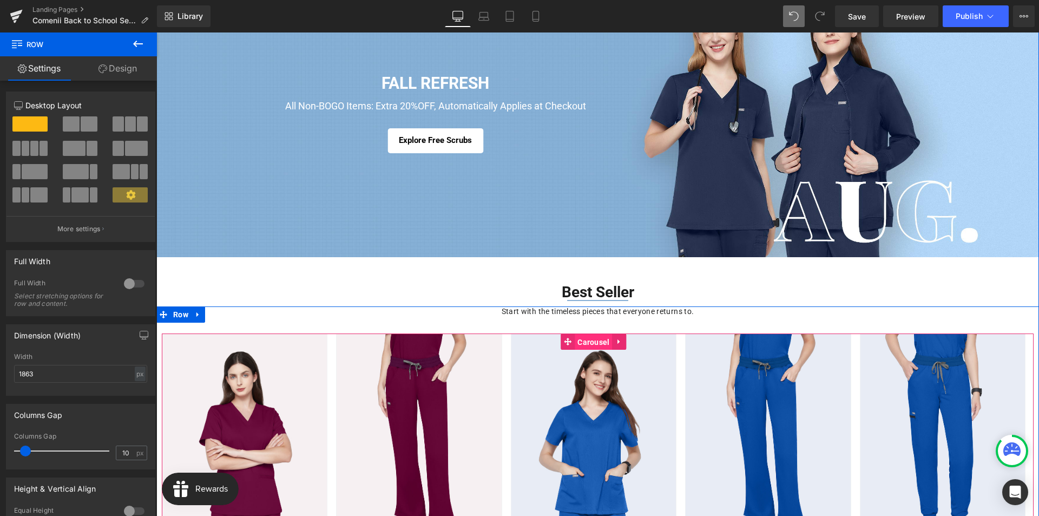
click at [588, 342] on span "Carousel" at bounding box center [593, 342] width 37 height 16
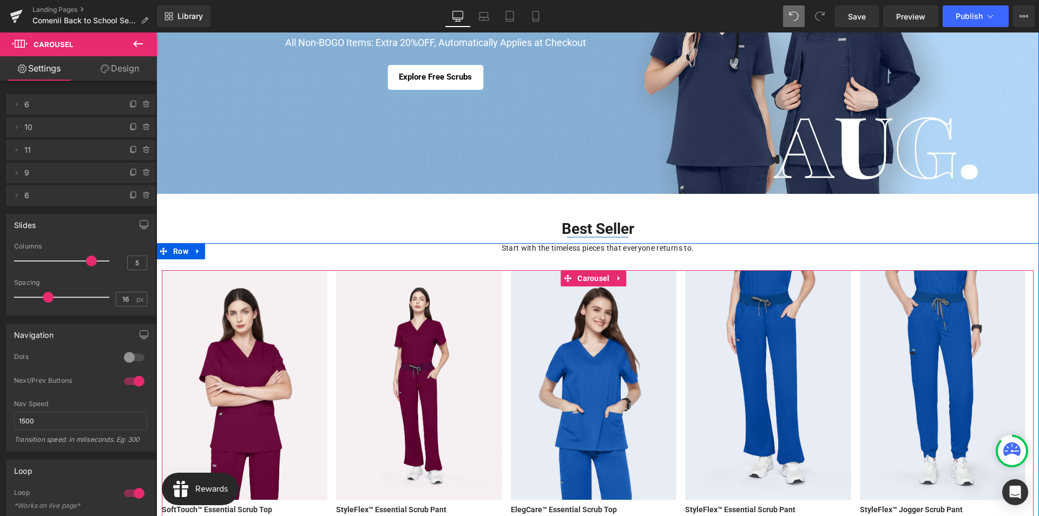
scroll to position [200, 0]
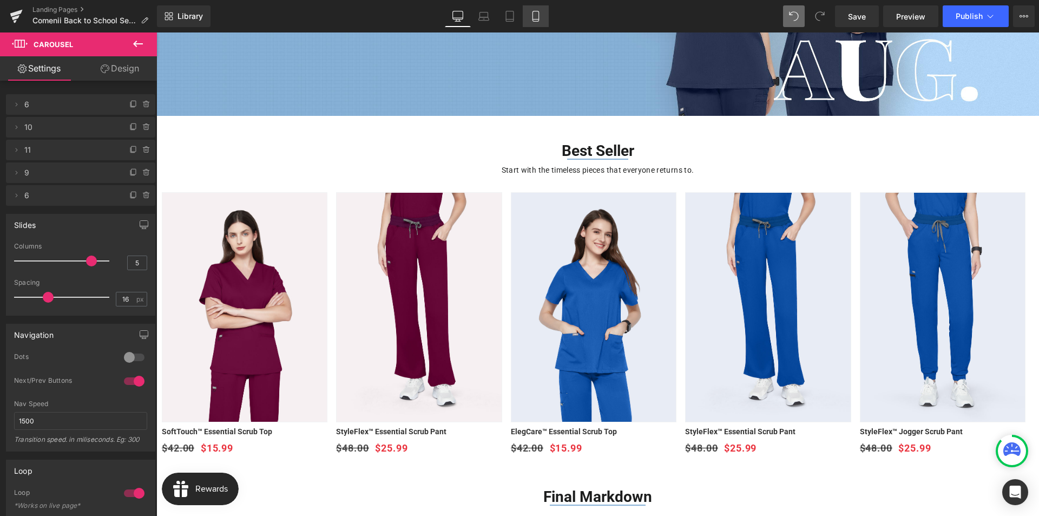
click at [541, 17] on icon at bounding box center [535, 16] width 11 height 11
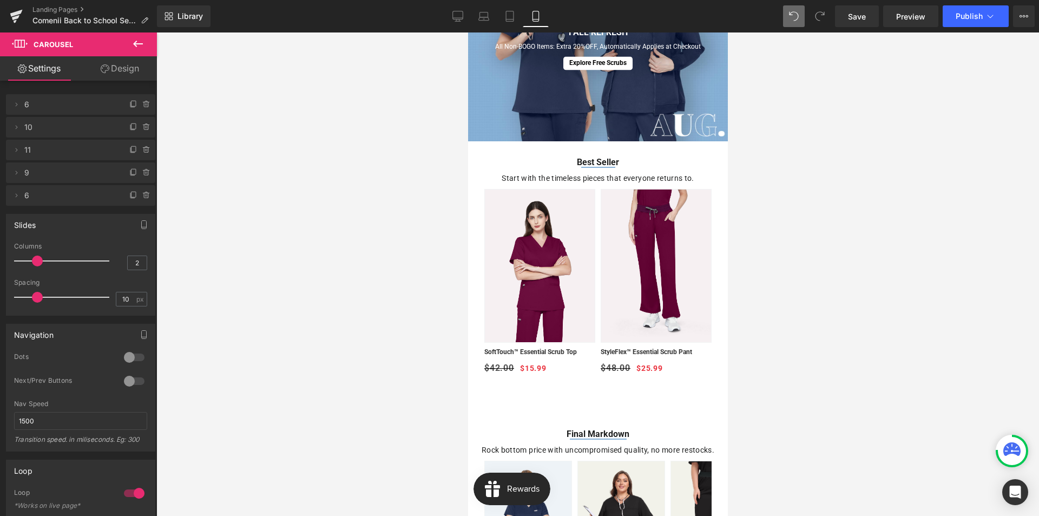
scroll to position [110, 0]
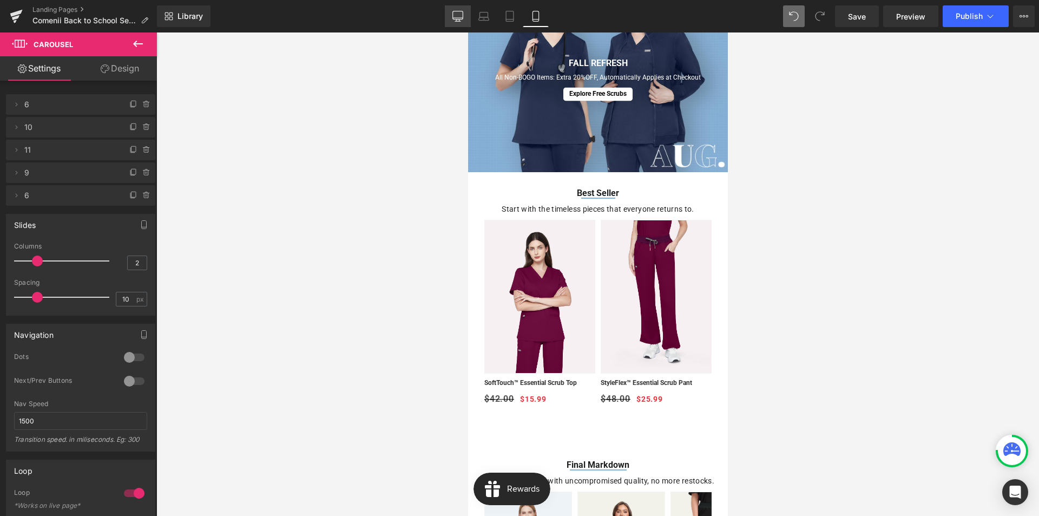
click at [456, 17] on icon at bounding box center [457, 16] width 11 height 11
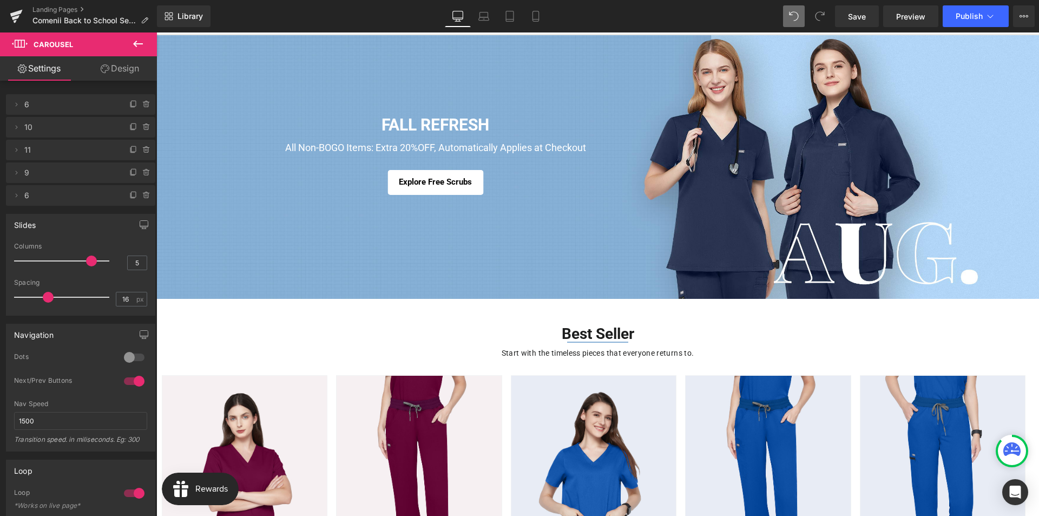
scroll to position [47, 0]
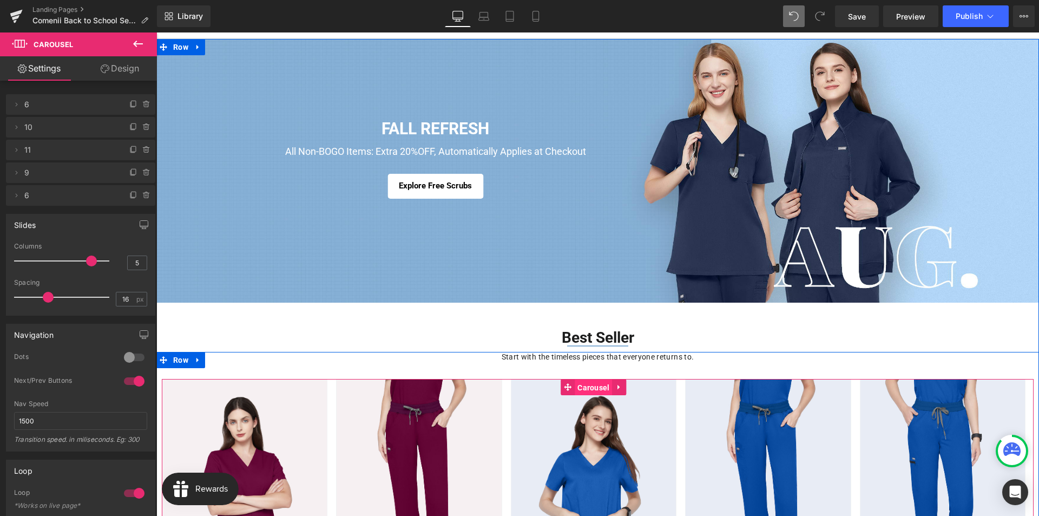
click at [586, 387] on span "Carousel" at bounding box center [593, 387] width 37 height 16
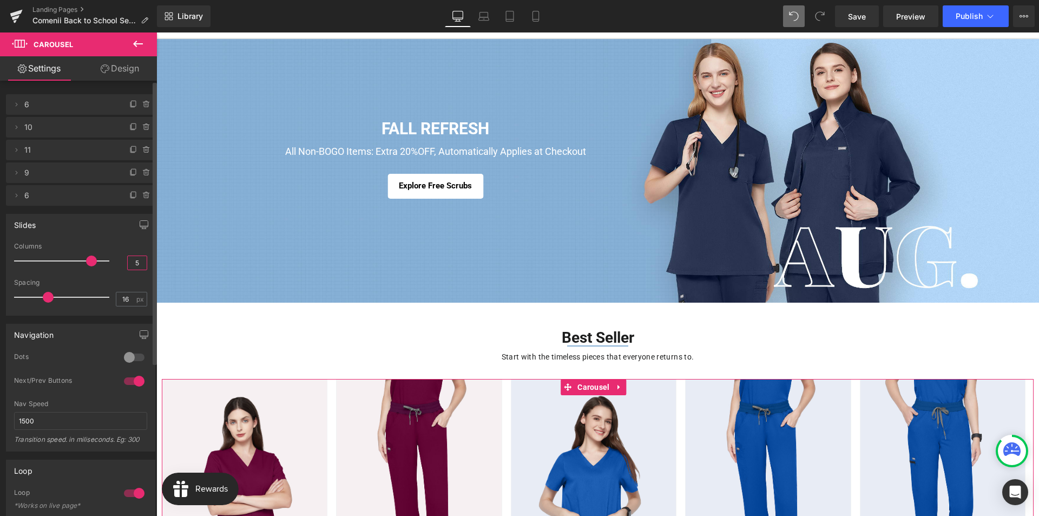
drag, startPoint x: 137, startPoint y: 264, endPoint x: 128, endPoint y: 264, distance: 9.2
click at [128, 264] on input "5" at bounding box center [137, 263] width 19 height 14
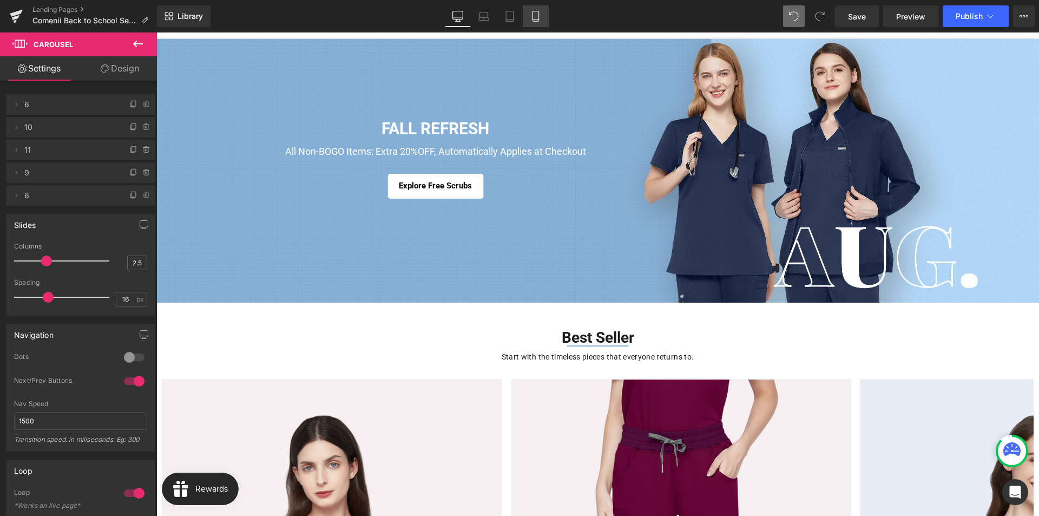
click at [533, 17] on icon at bounding box center [535, 16] width 6 height 10
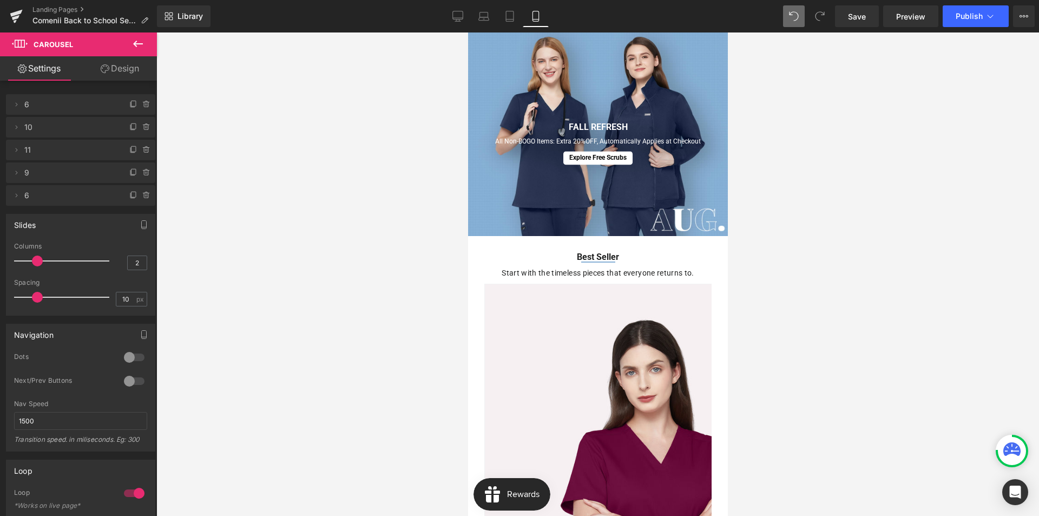
scroll to position [0, 0]
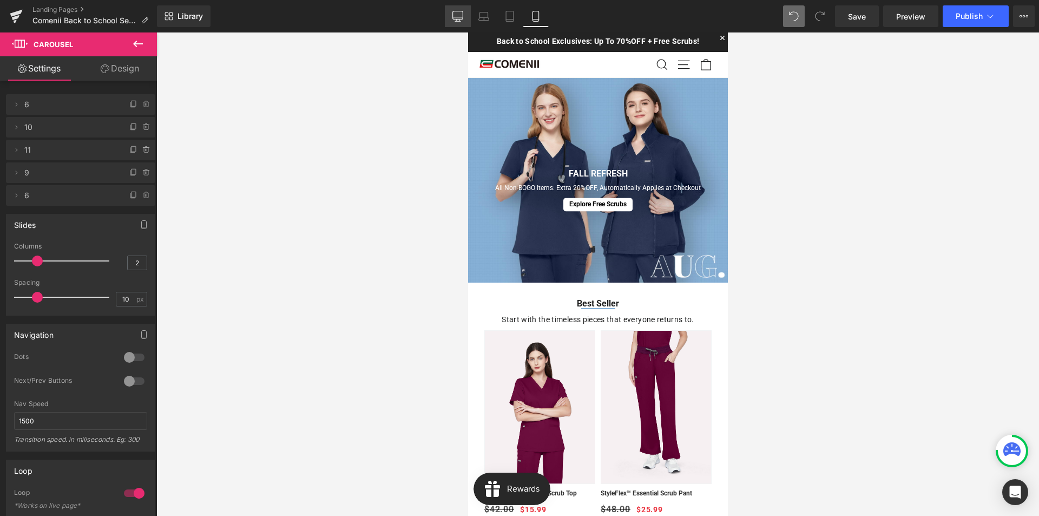
click at [459, 18] on icon at bounding box center [457, 16] width 11 height 11
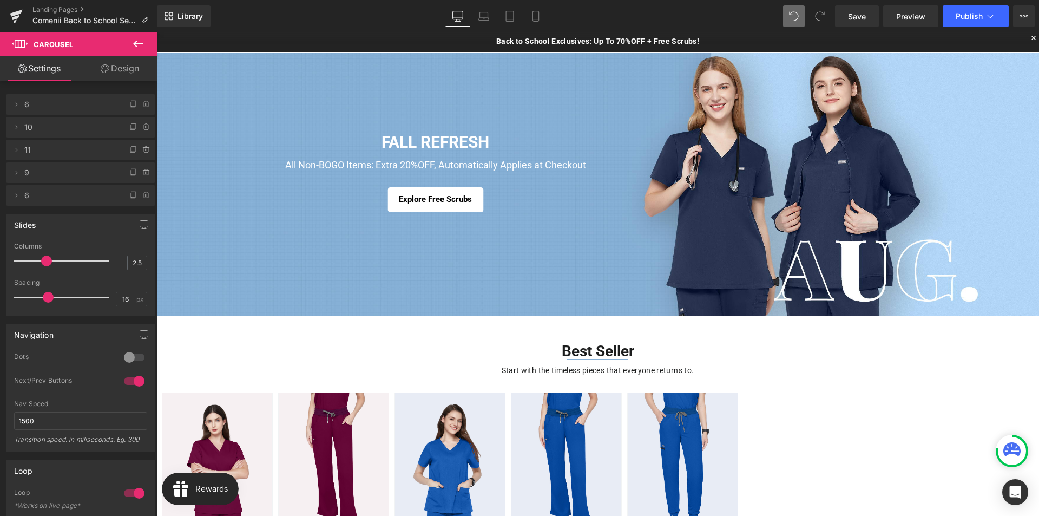
scroll to position [220, 0]
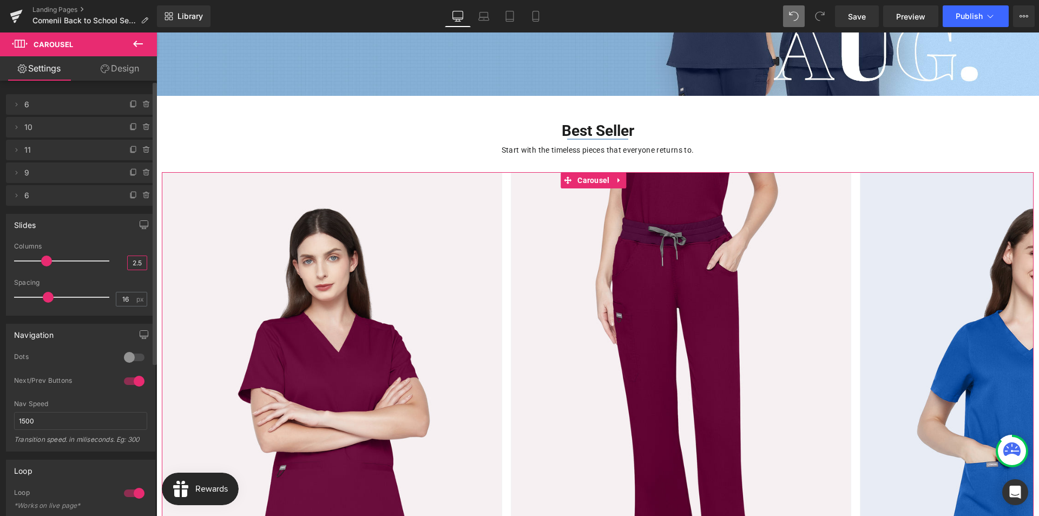
drag, startPoint x: 141, startPoint y: 265, endPoint x: 121, endPoint y: 261, distance: 20.4
click at [121, 261] on div "Columns 2.5" at bounding box center [80, 260] width 133 height 36
type input "5"
click at [142, 227] on icon "button" at bounding box center [144, 224] width 8 height 6
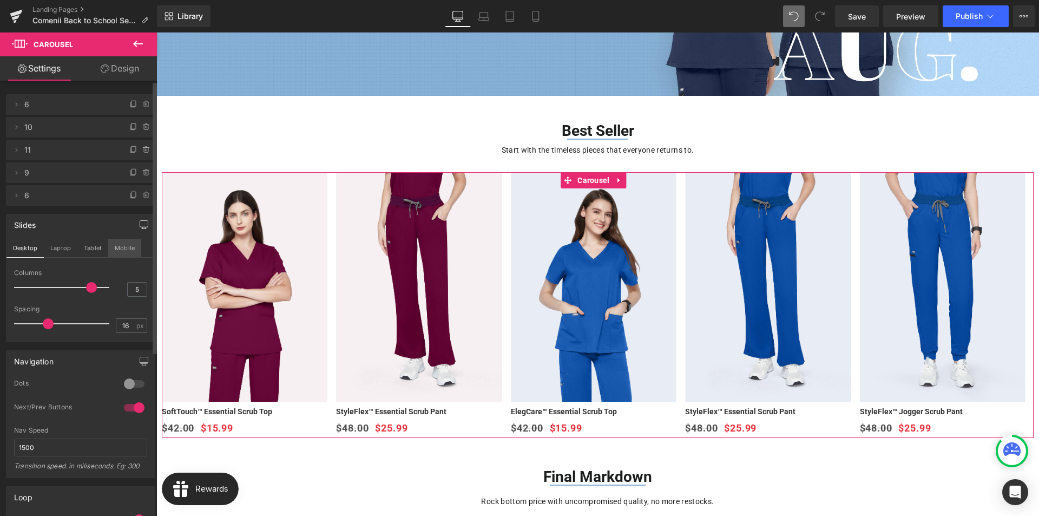
click at [123, 246] on button "Mobile" at bounding box center [124, 248] width 33 height 18
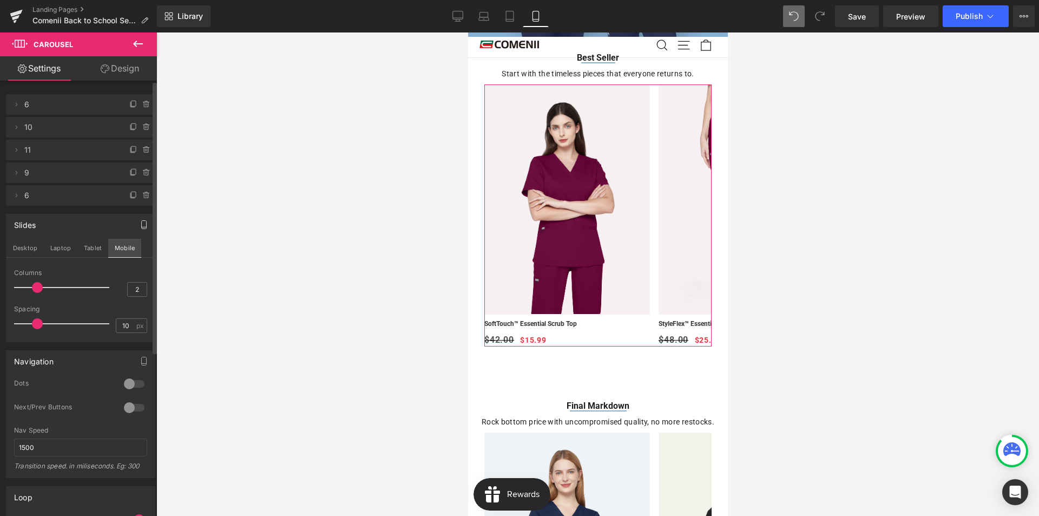
scroll to position [107, 0]
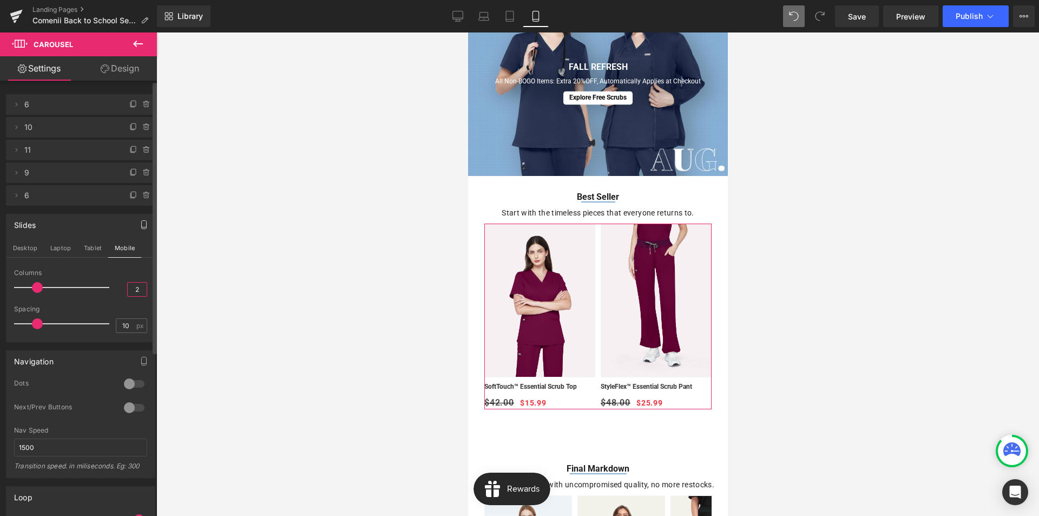
click at [138, 293] on input "2" at bounding box center [137, 289] width 19 height 14
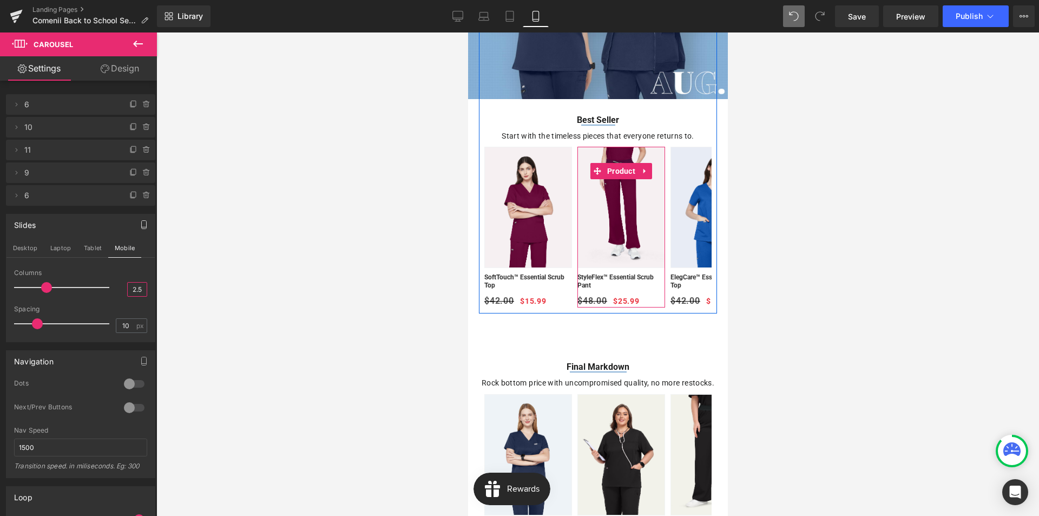
scroll to position [269, 0]
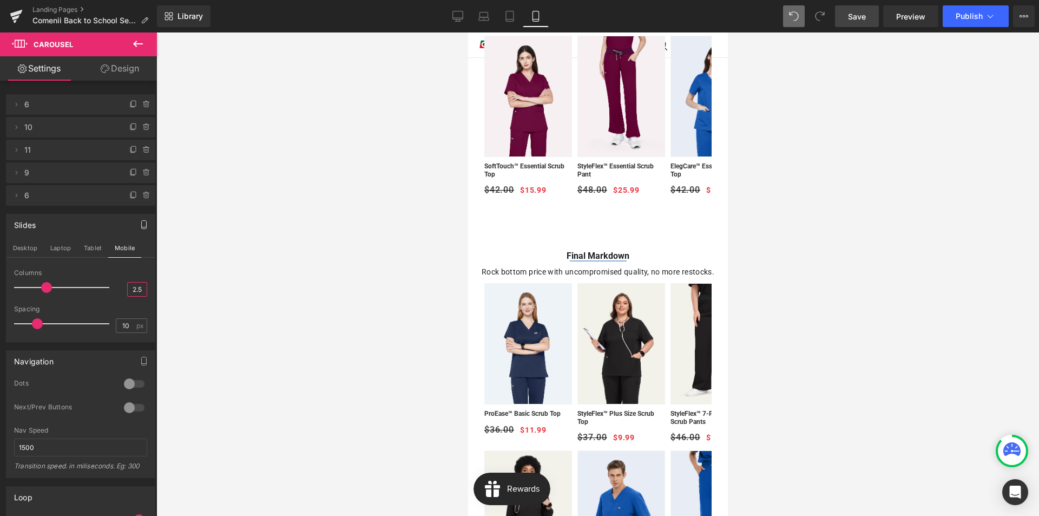
type input "2.5"
drag, startPoint x: 856, startPoint y: 17, endPoint x: 198, endPoint y: 215, distance: 687.0
click at [856, 17] on span "Save" at bounding box center [857, 16] width 18 height 11
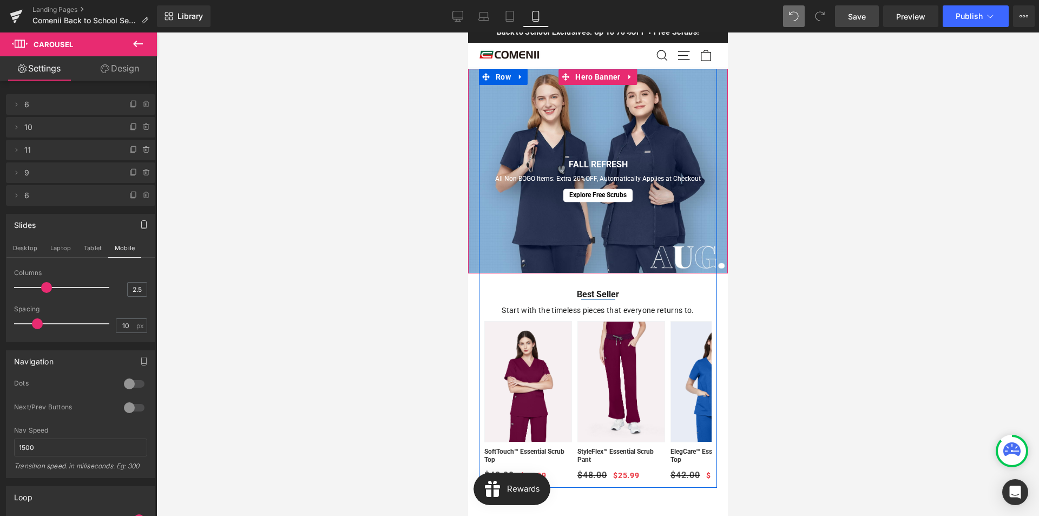
scroll to position [0, 0]
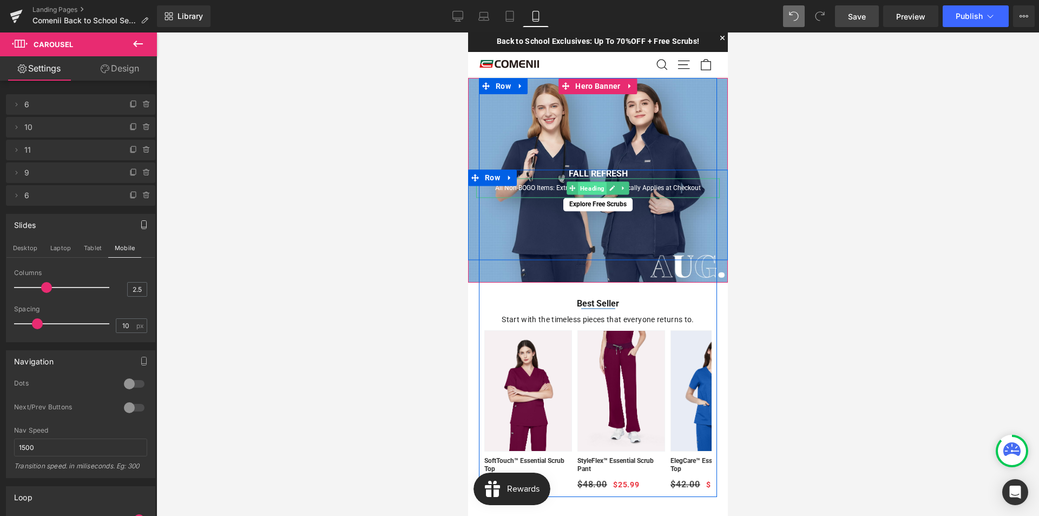
click at [591, 191] on span "Heading" at bounding box center [591, 188] width 29 height 13
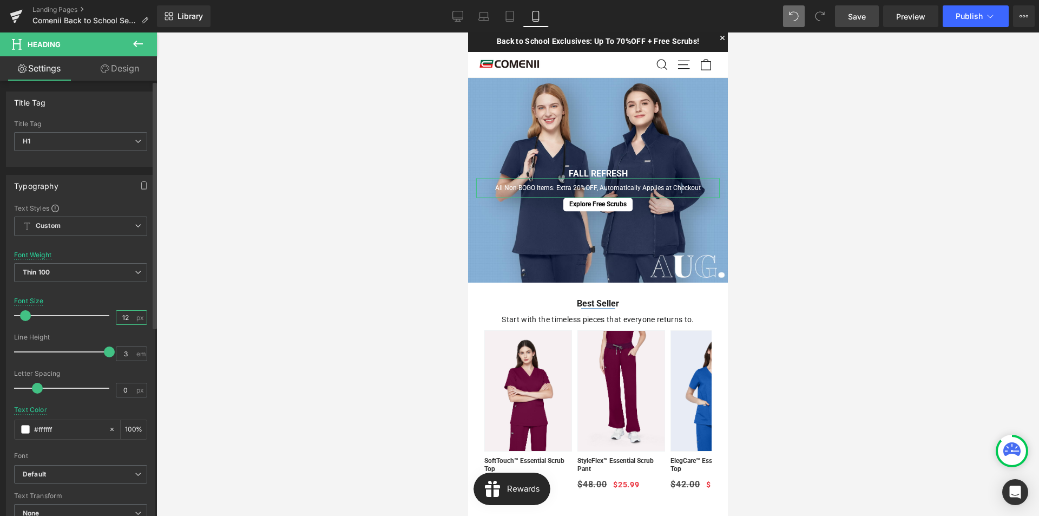
click at [121, 317] on input "12" at bounding box center [125, 318] width 19 height 14
type input "10"
click at [864, 19] on span "Save" at bounding box center [857, 16] width 18 height 11
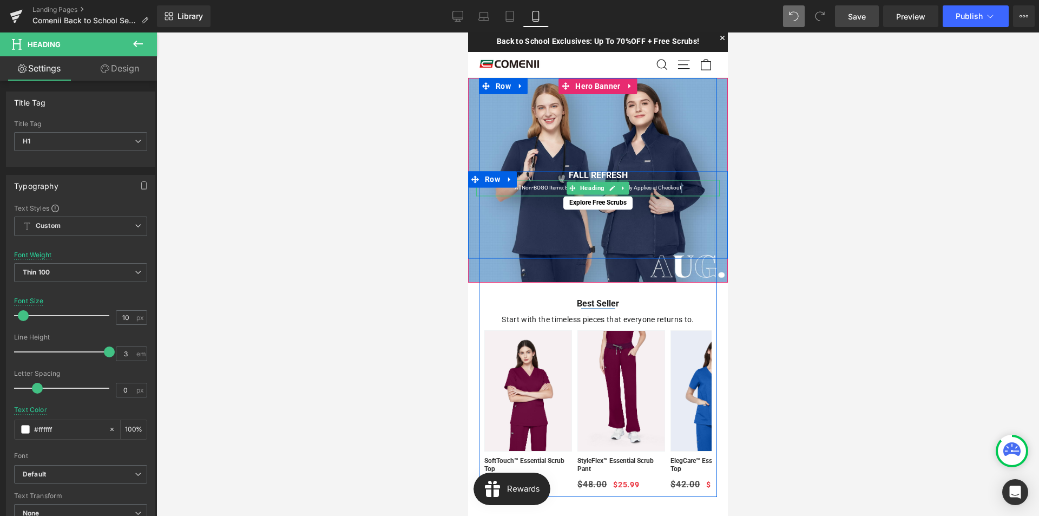
click at [656, 190] on h1 "All Non-BOGO Items: Extra 20%OFF, Automatically Applies at Checkout" at bounding box center [598, 188] width 244 height 16
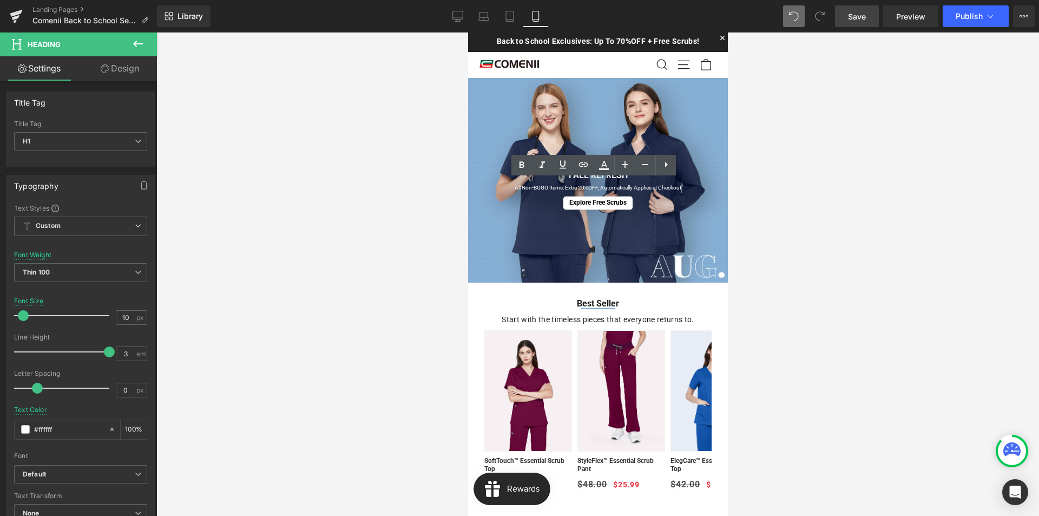
click at [406, 229] on div at bounding box center [597, 273] width 883 height 483
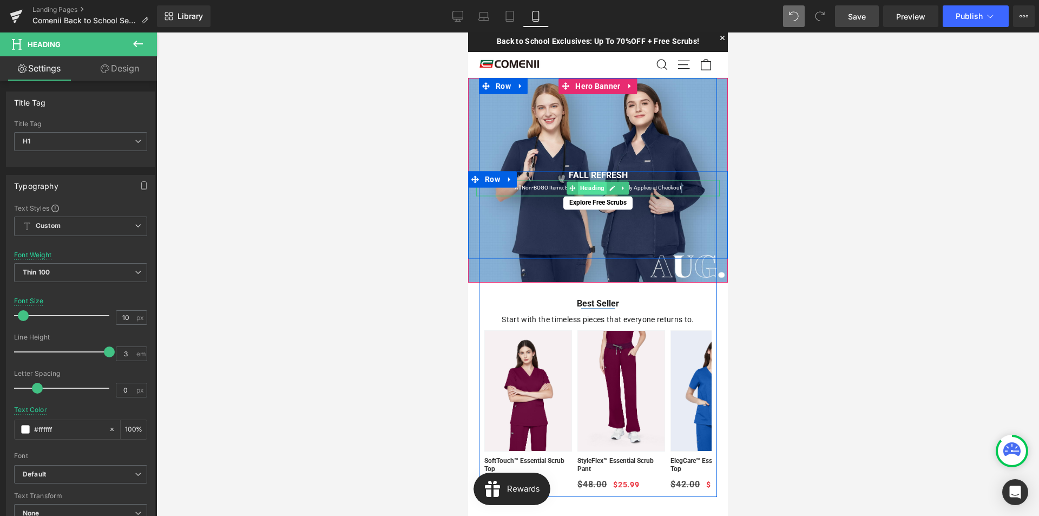
click at [583, 185] on span "Heading" at bounding box center [591, 187] width 29 height 13
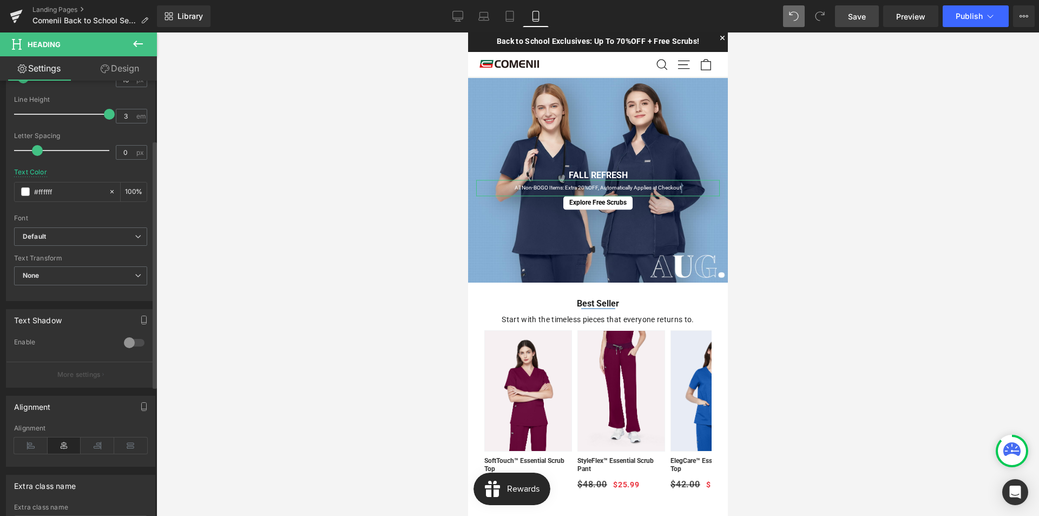
scroll to position [62, 0]
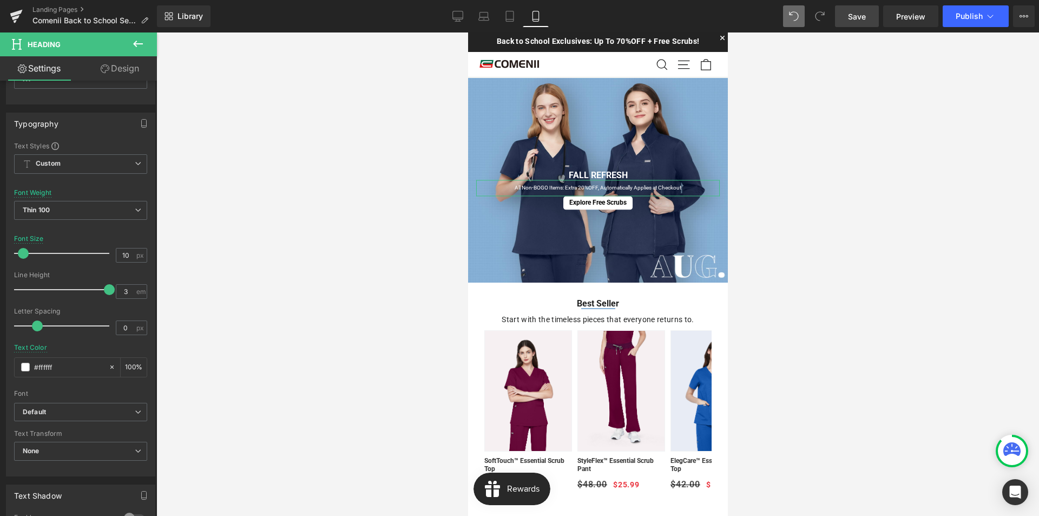
click at [119, 73] on link "Design" at bounding box center [120, 68] width 78 height 24
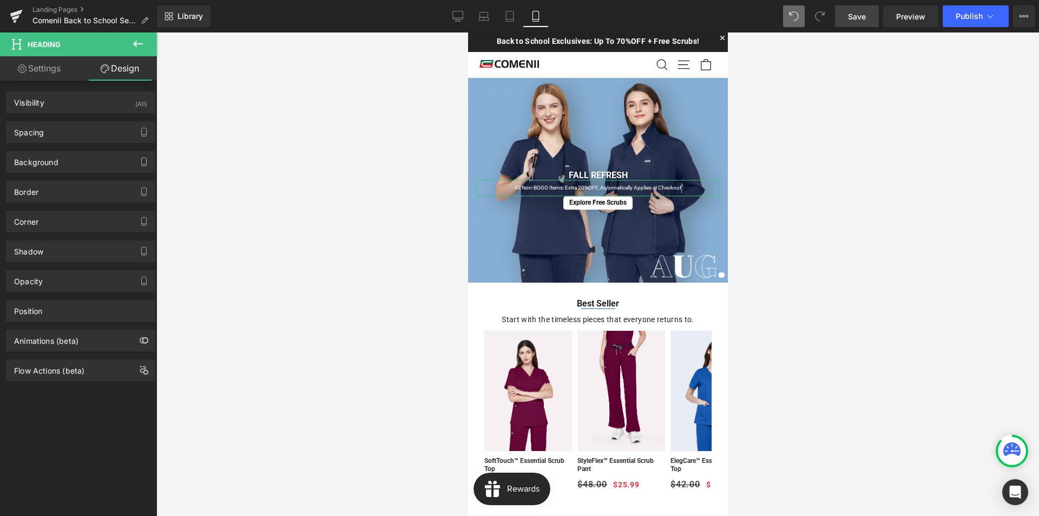
type input "0"
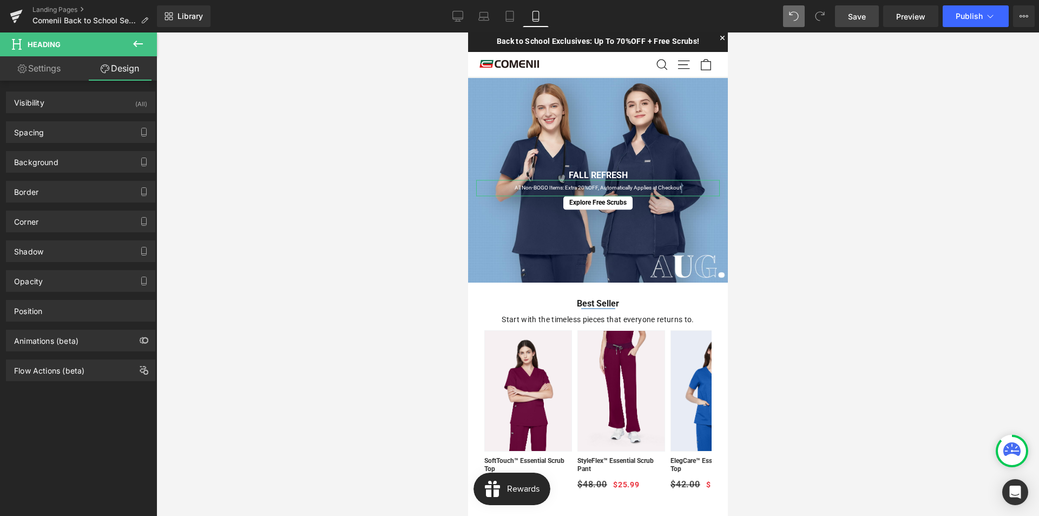
type input "0"
click at [55, 134] on div "Spacing" at bounding box center [80, 132] width 148 height 21
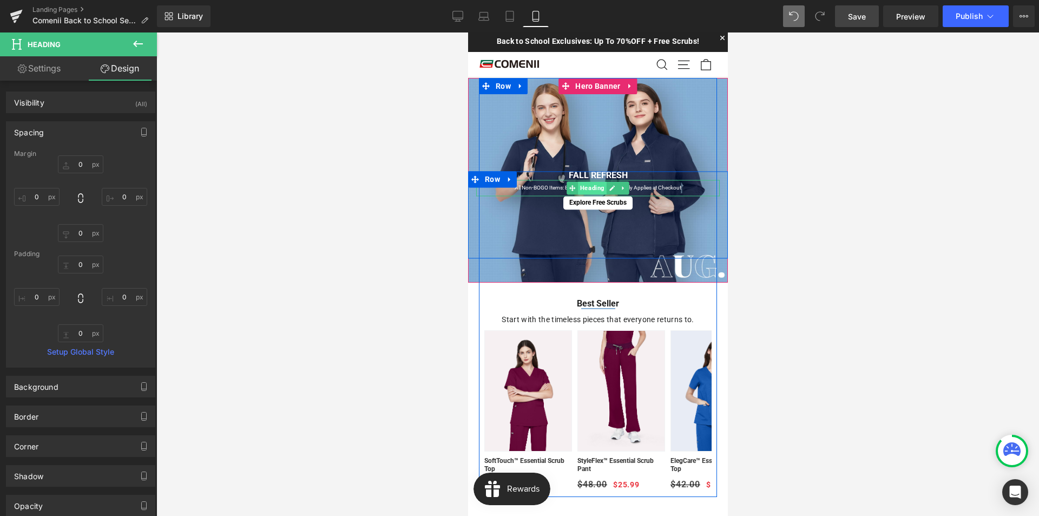
click at [591, 194] on span "Heading" at bounding box center [591, 187] width 29 height 13
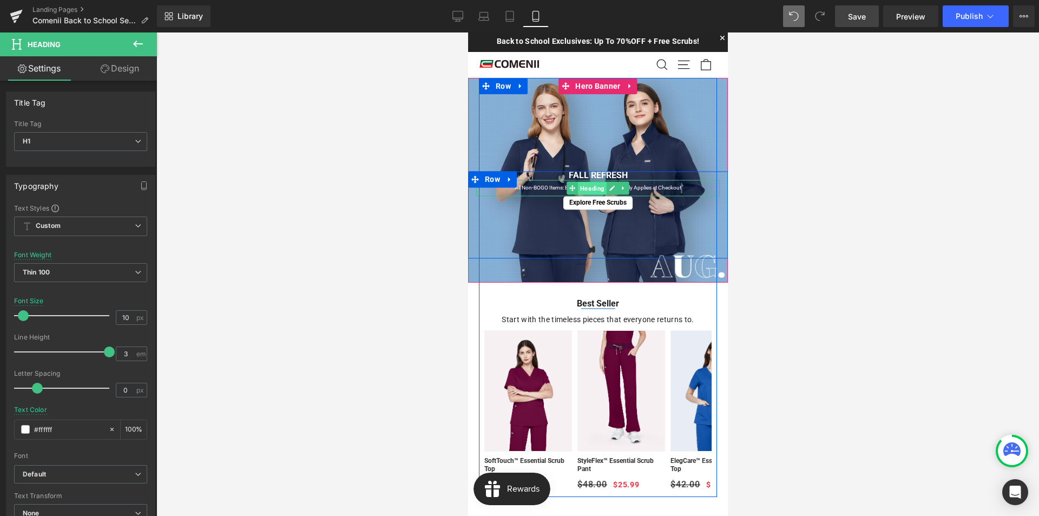
click at [588, 190] on span "Heading" at bounding box center [591, 188] width 29 height 13
click at [592, 204] on span "Button" at bounding box center [598, 202] width 24 height 13
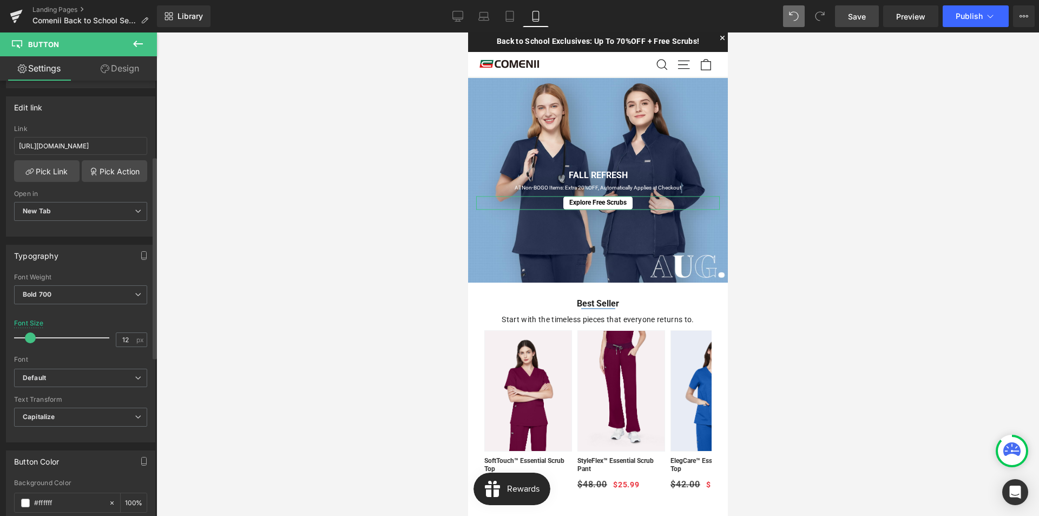
scroll to position [162, 0]
drag, startPoint x: 126, startPoint y: 338, endPoint x: 120, endPoint y: 339, distance: 6.1
click at [120, 339] on input "12" at bounding box center [125, 337] width 19 height 14
type input "10"
click at [870, 23] on link "Save" at bounding box center [857, 16] width 44 height 22
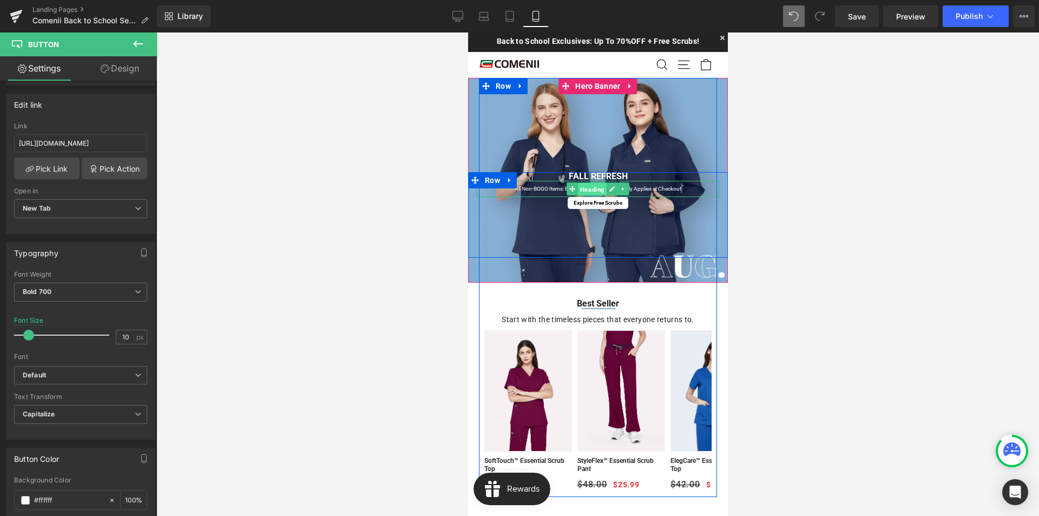
click at [586, 192] on span "Heading" at bounding box center [591, 189] width 29 height 13
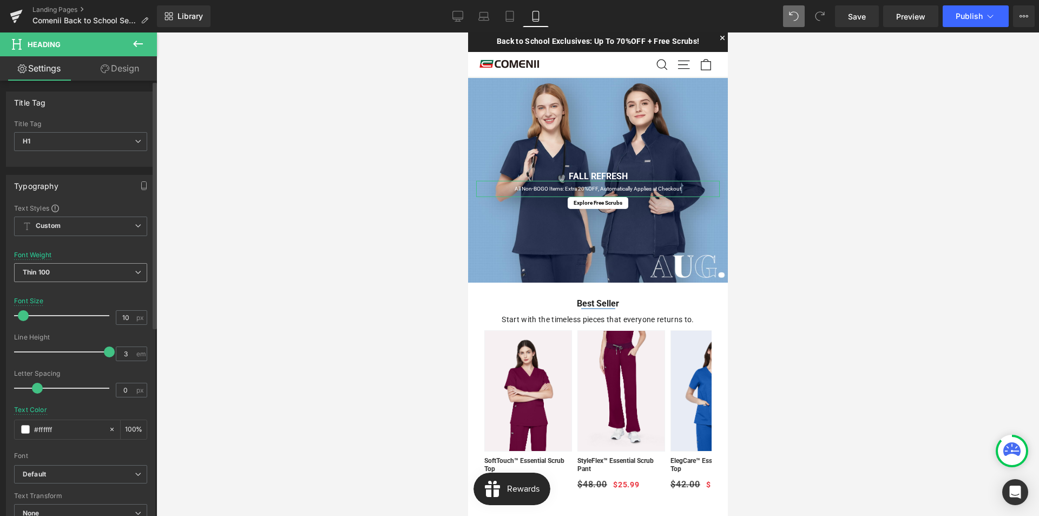
click at [94, 274] on span "Thin 100" at bounding box center [80, 272] width 133 height 19
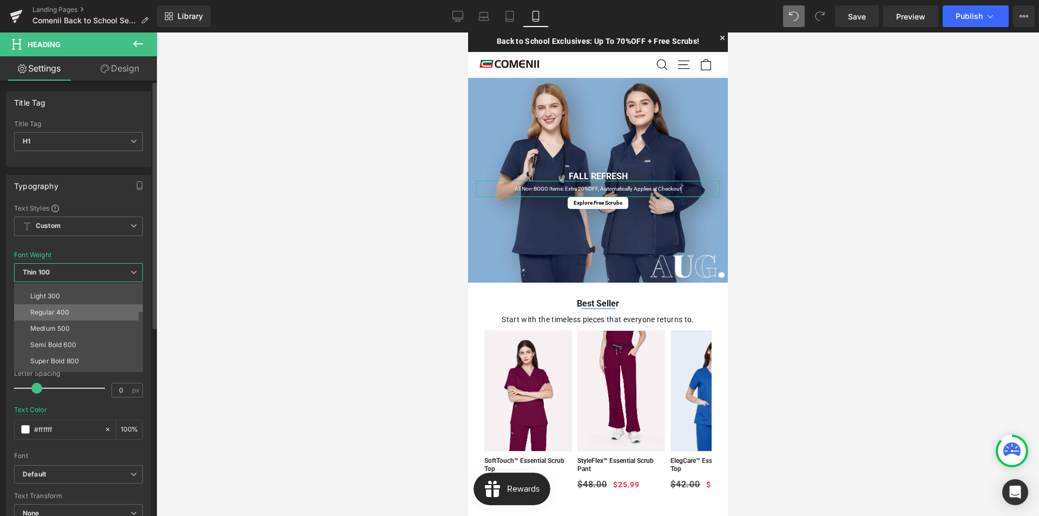
scroll to position [90, 0]
click at [70, 347] on li "Lighter" at bounding box center [81, 347] width 134 height 16
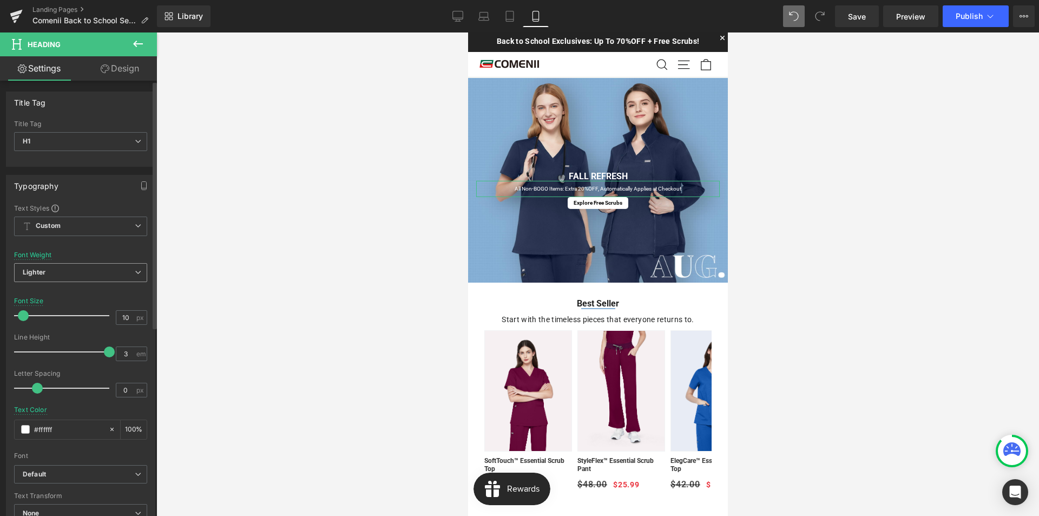
click at [80, 272] on span "Lighter" at bounding box center [80, 272] width 133 height 19
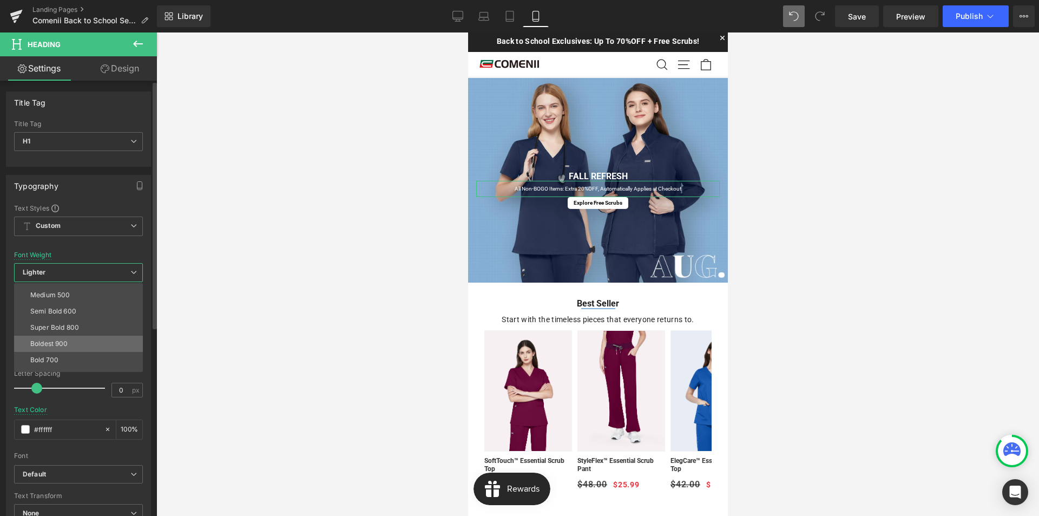
scroll to position [0, 0]
click at [91, 295] on li "Thin 100" at bounding box center [81, 291] width 134 height 16
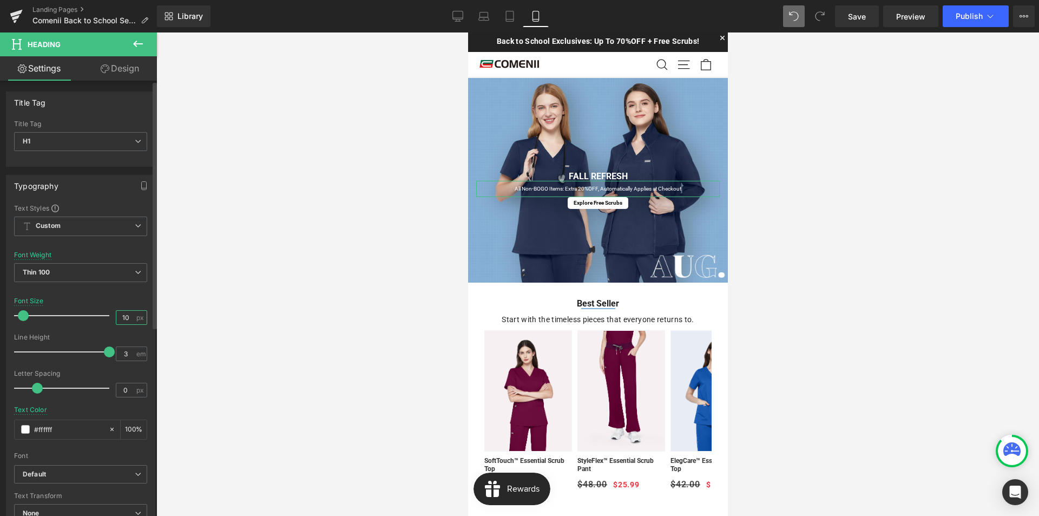
drag, startPoint x: 126, startPoint y: 320, endPoint x: 117, endPoint y: 320, distance: 8.1
click at [117, 320] on input "10" at bounding box center [125, 318] width 19 height 14
drag, startPoint x: 128, startPoint y: 318, endPoint x: 119, endPoint y: 320, distance: 9.9
click at [119, 320] on input "8" at bounding box center [125, 318] width 19 height 14
type input "9"
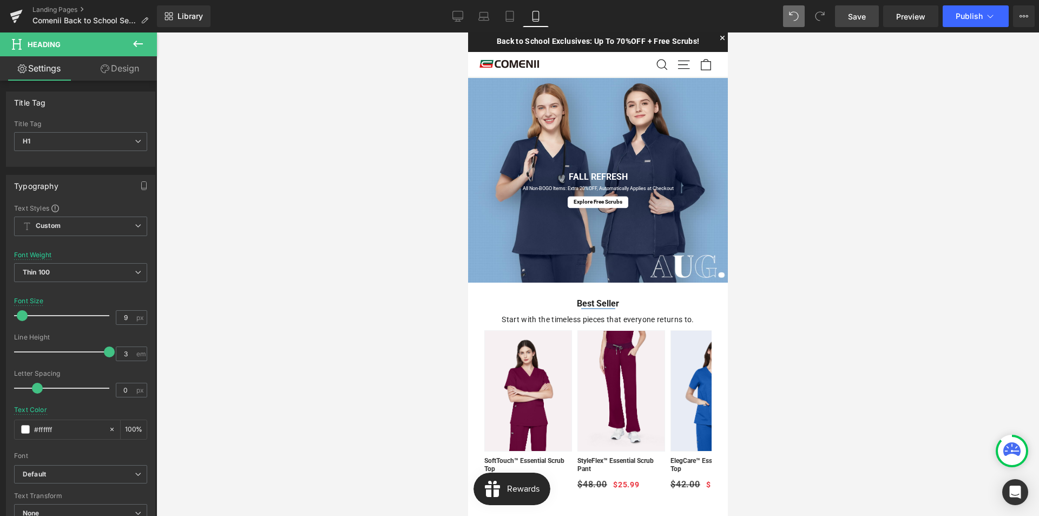
click at [871, 22] on link "Save" at bounding box center [857, 16] width 44 height 22
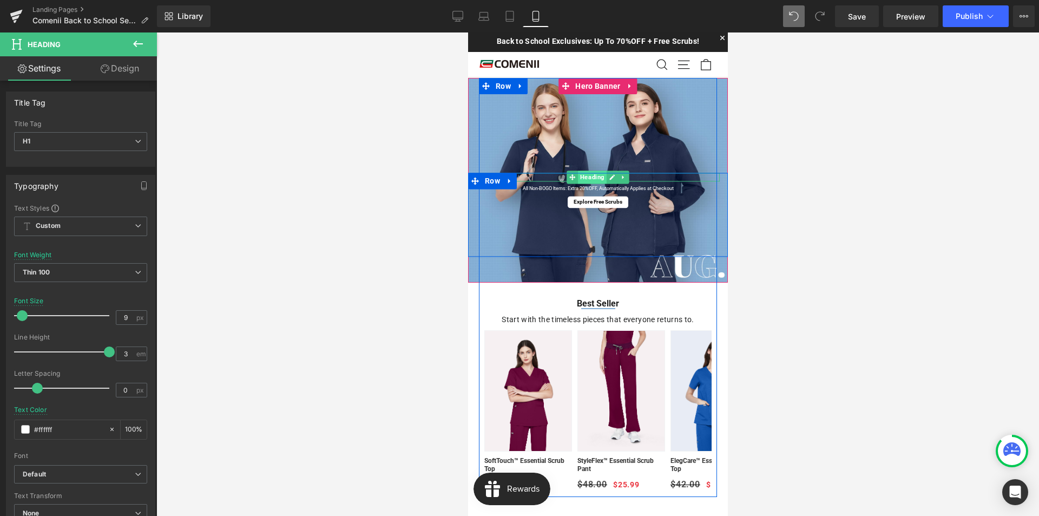
click at [589, 179] on span "Heading" at bounding box center [591, 176] width 29 height 13
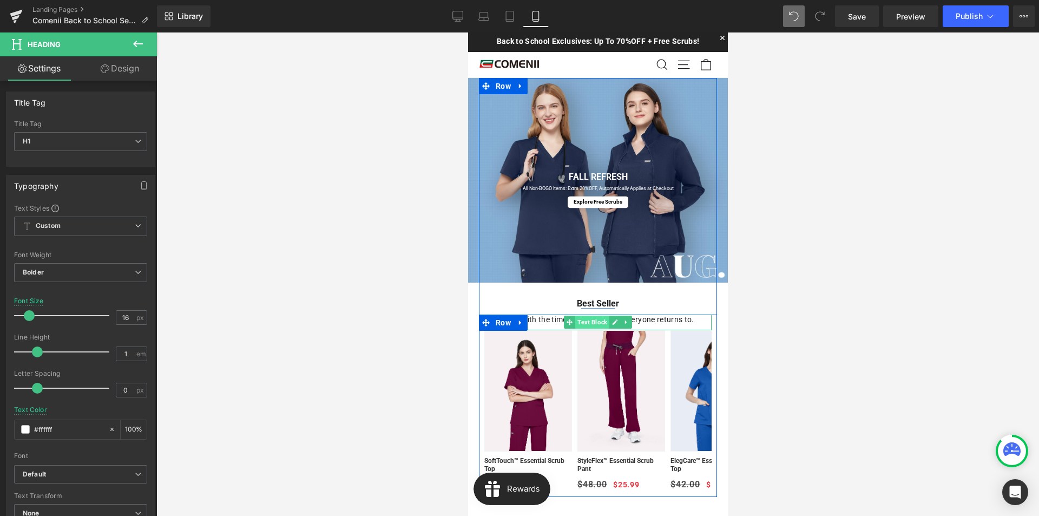
click at [593, 320] on span "Text Block" at bounding box center [592, 321] width 34 height 13
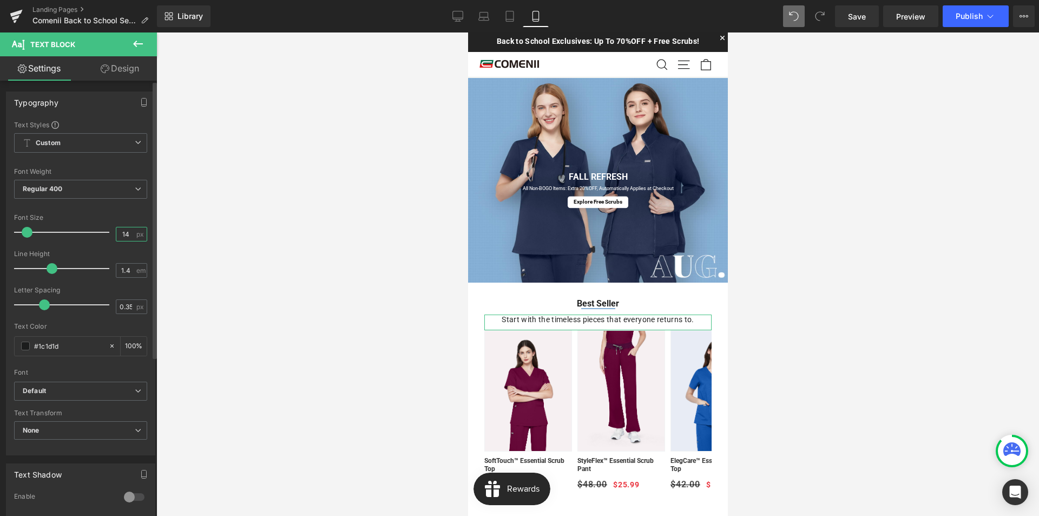
drag, startPoint x: 128, startPoint y: 235, endPoint x: 122, endPoint y: 235, distance: 6.5
click at [122, 235] on input "14" at bounding box center [125, 234] width 19 height 14
type input "12"
click at [857, 17] on span "Save" at bounding box center [857, 16] width 18 height 11
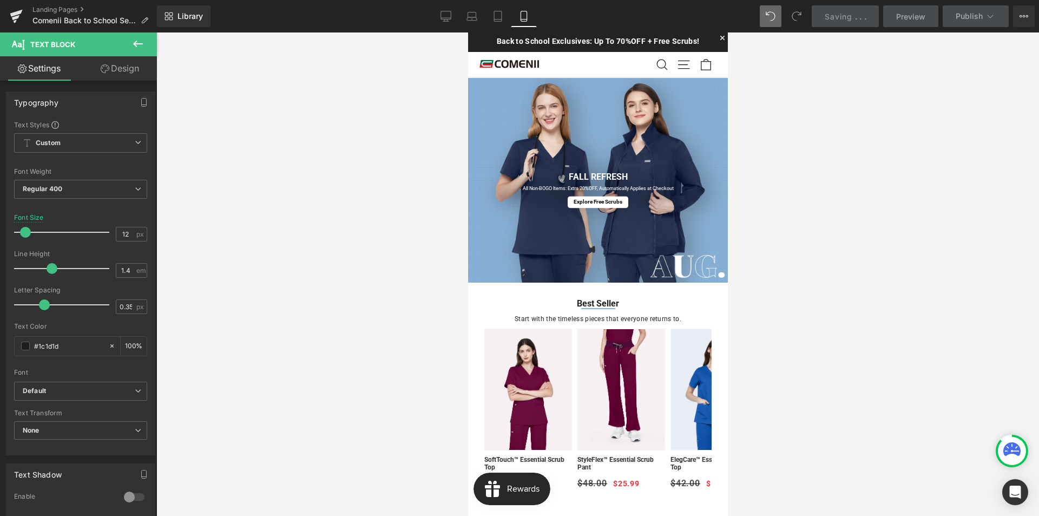
scroll to position [216, 0]
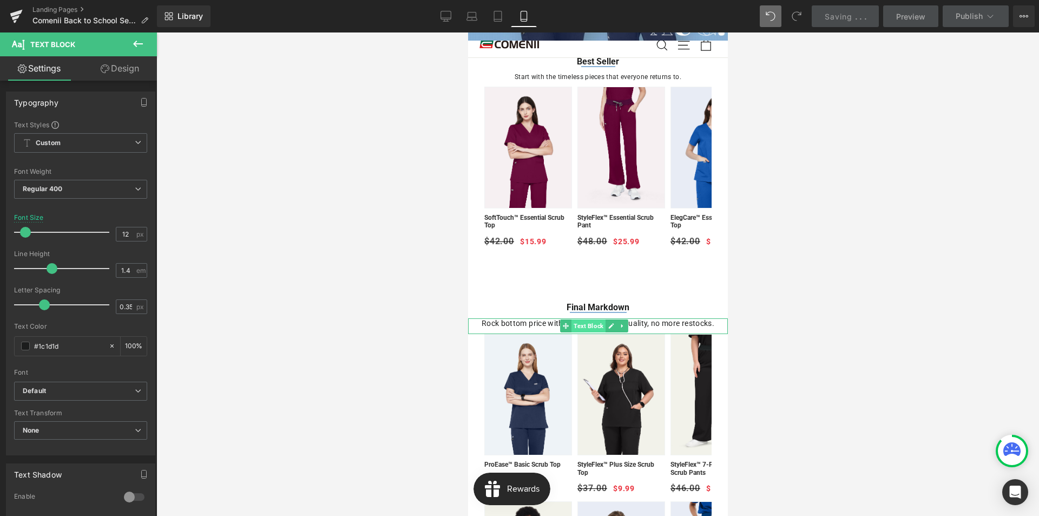
click at [591, 324] on span "Text Block" at bounding box center [588, 325] width 34 height 13
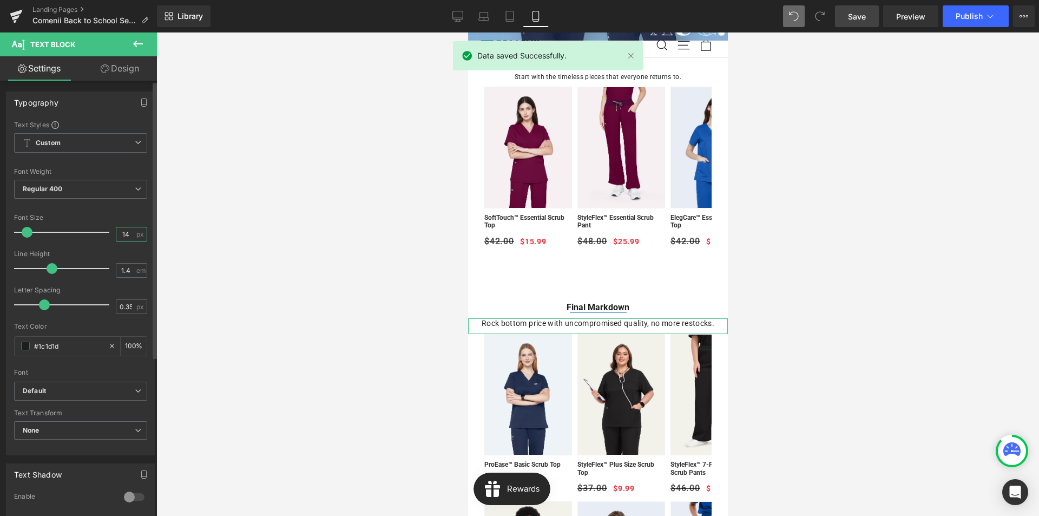
click at [122, 234] on input "14" at bounding box center [125, 234] width 19 height 14
type input "12"
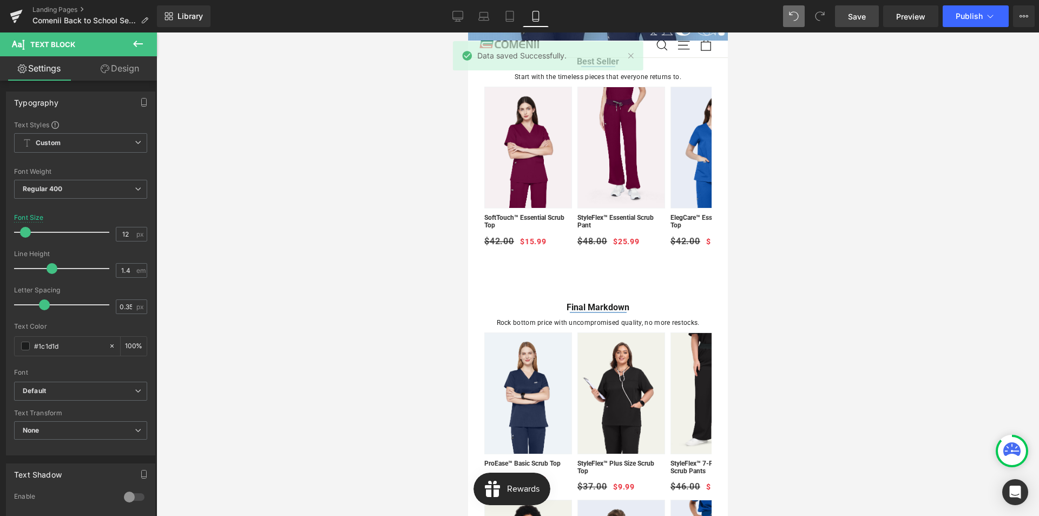
click at [858, 18] on span "Save" at bounding box center [857, 16] width 18 height 11
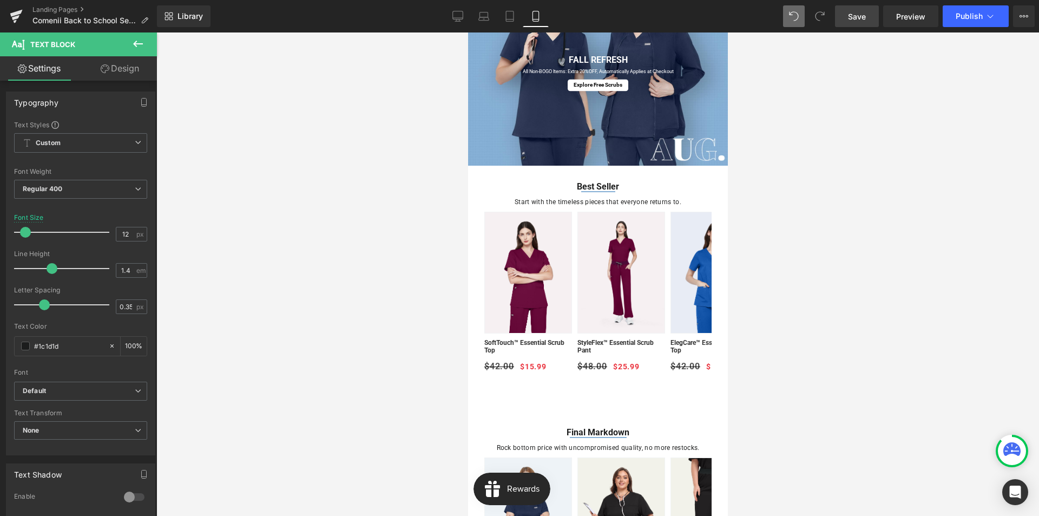
scroll to position [54, 0]
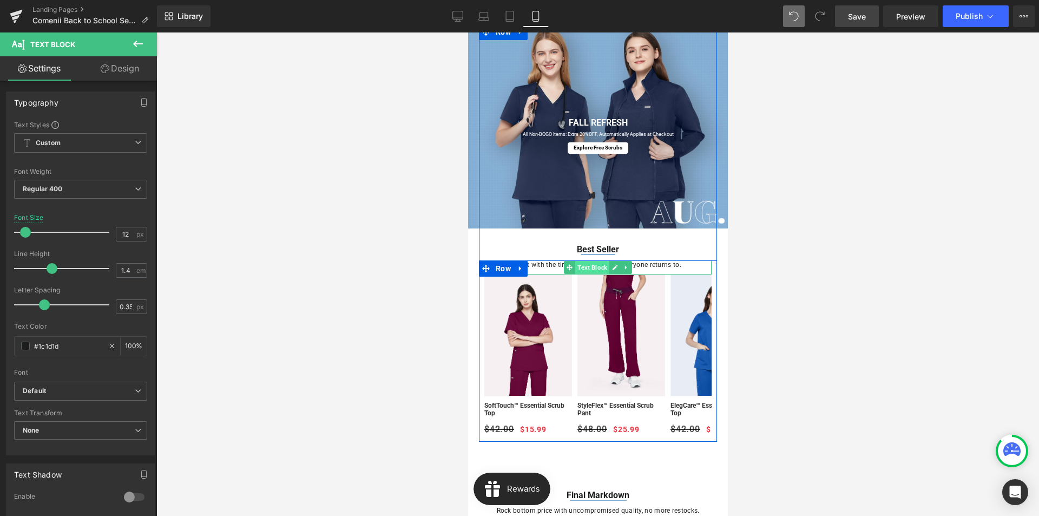
click at [587, 266] on span "Text Block" at bounding box center [592, 267] width 34 height 13
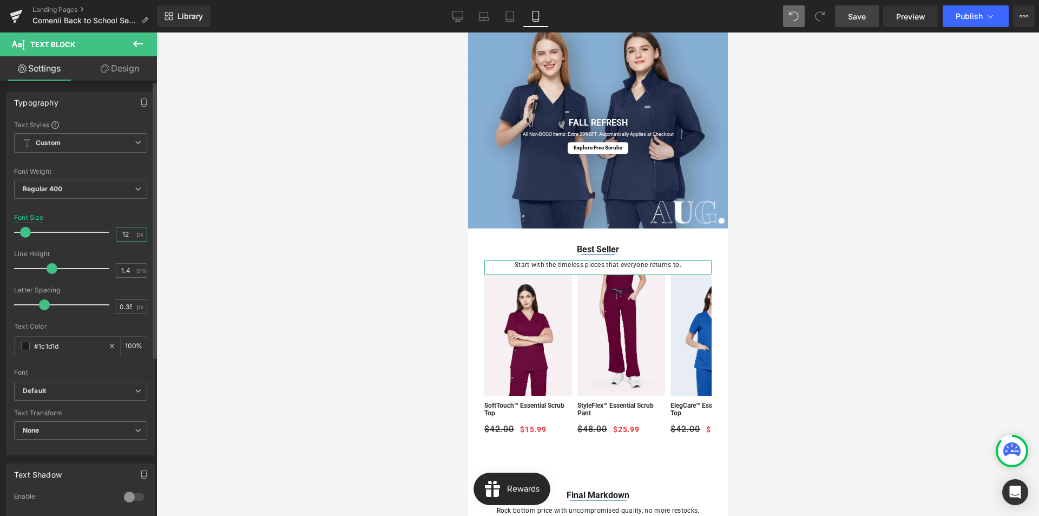
click at [121, 233] on input "12" at bounding box center [125, 234] width 19 height 14
type input "10"
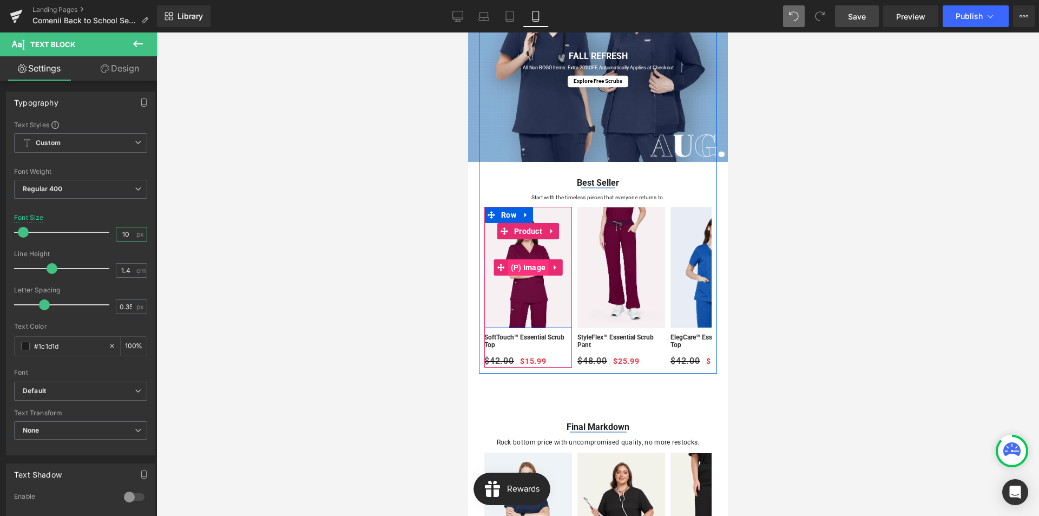
scroll to position [271, 0]
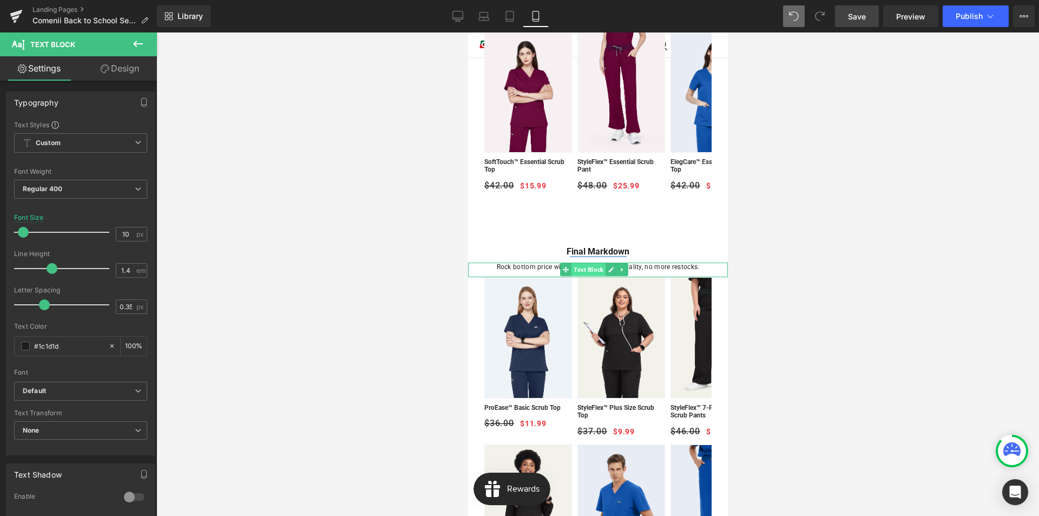
click at [589, 270] on span "Text Block" at bounding box center [588, 269] width 34 height 13
drag, startPoint x: 128, startPoint y: 233, endPoint x: 121, endPoint y: 232, distance: 6.6
click at [121, 232] on input "12" at bounding box center [125, 234] width 19 height 14
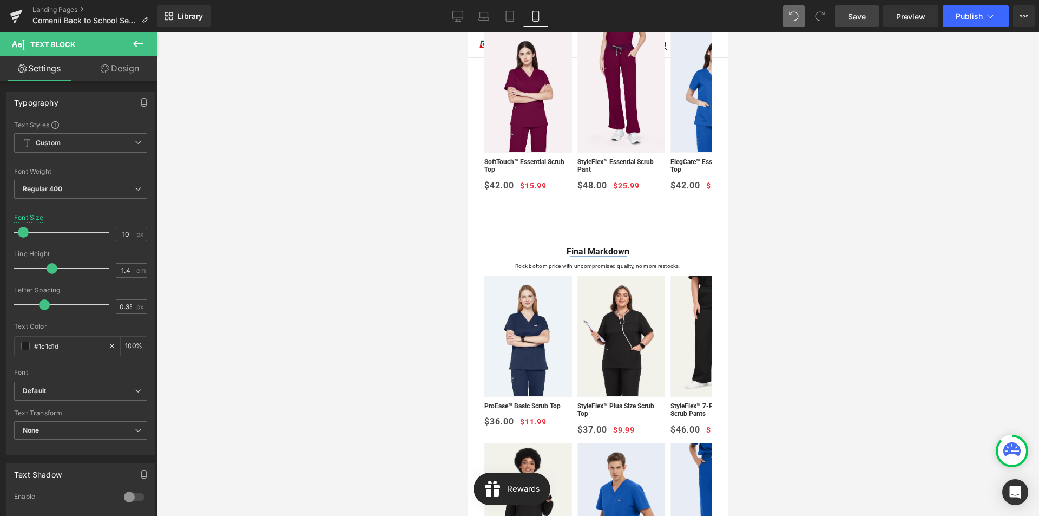
type input "10"
click at [852, 19] on span "Save" at bounding box center [857, 16] width 18 height 11
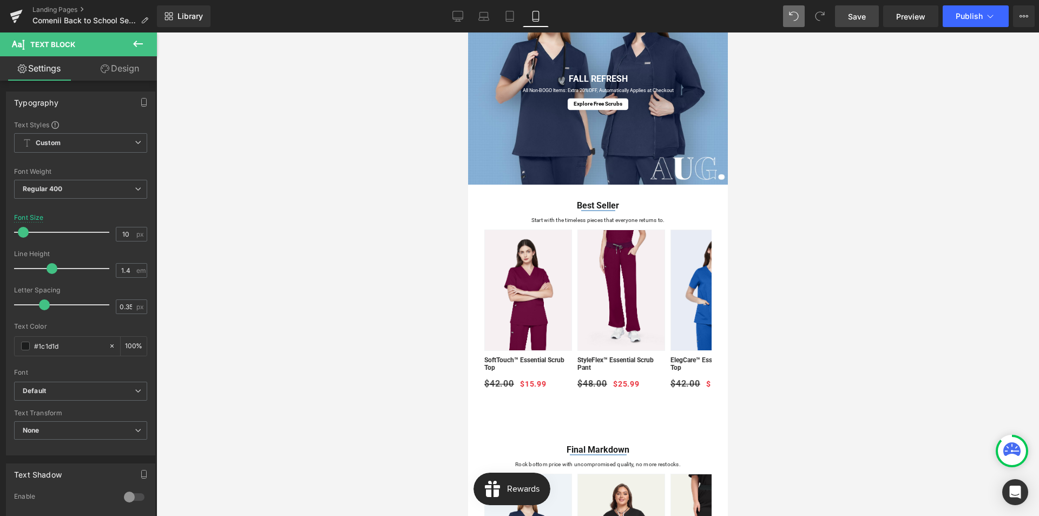
scroll to position [108, 0]
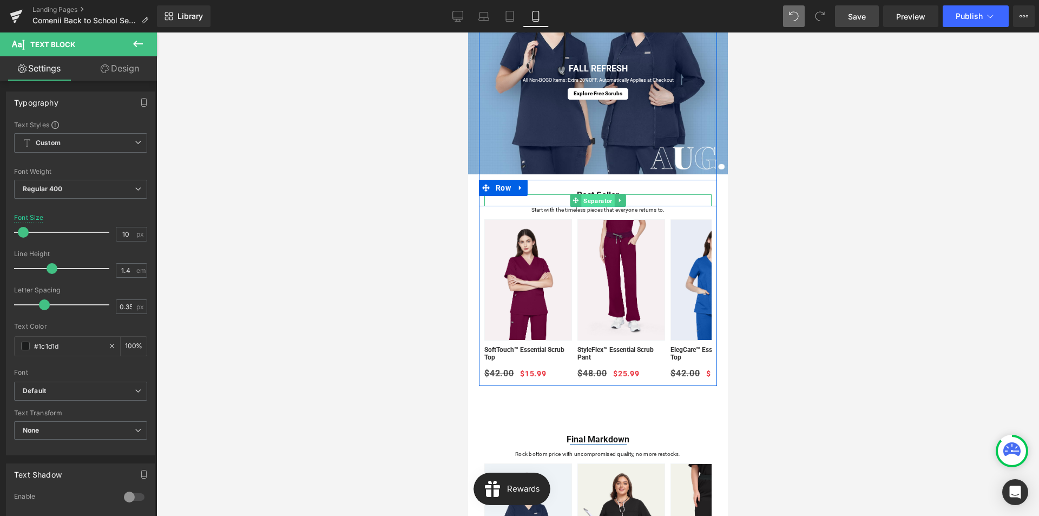
click at [595, 200] on span "Separator" at bounding box center [597, 200] width 33 height 13
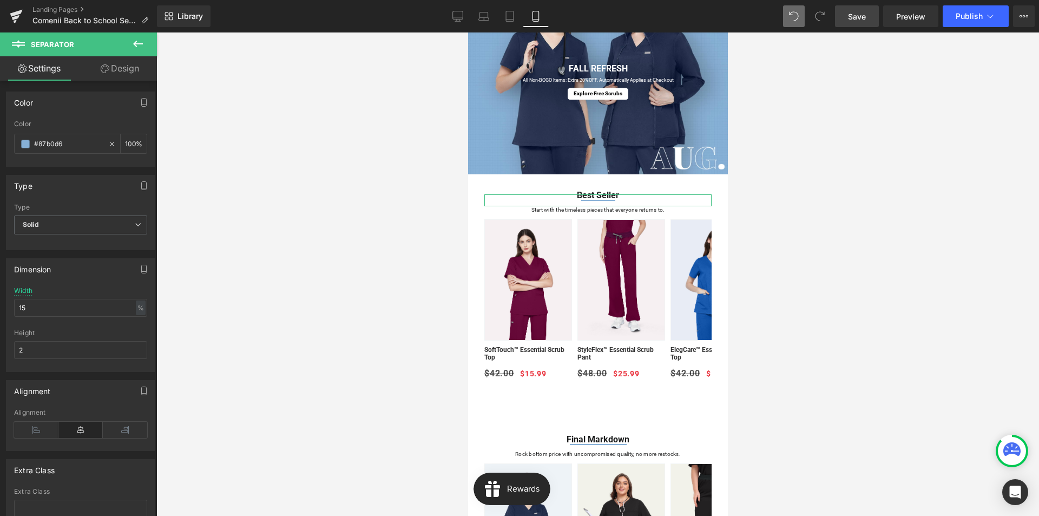
click at [116, 67] on link "Design" at bounding box center [120, 68] width 78 height 24
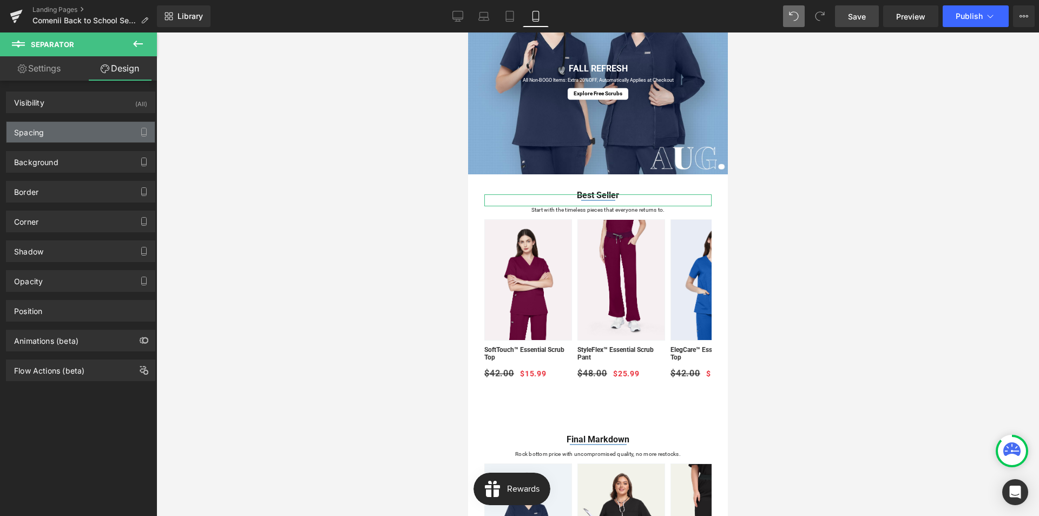
type input "-30"
type input "0"
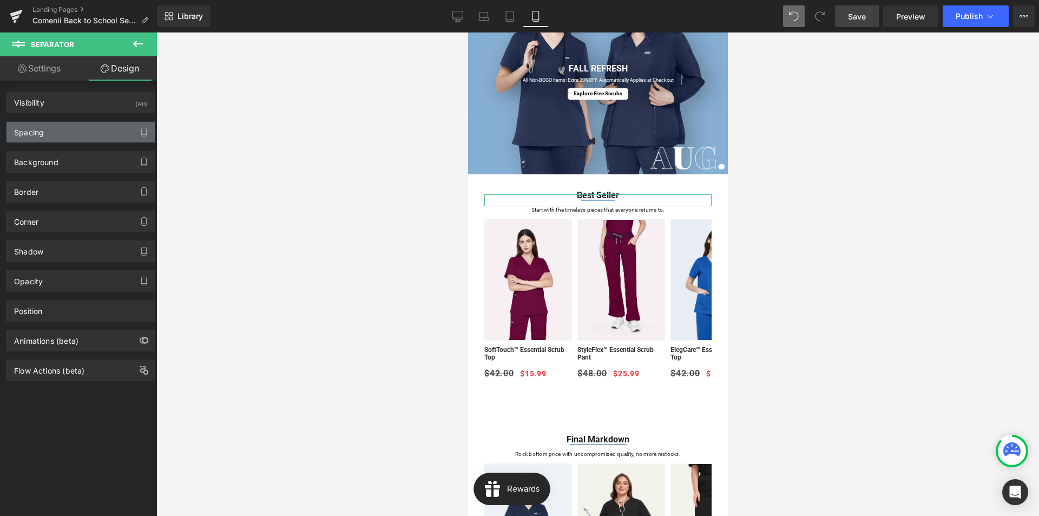
type input "0"
type input "10"
type input "0"
click at [64, 131] on div "Spacing" at bounding box center [80, 132] width 148 height 21
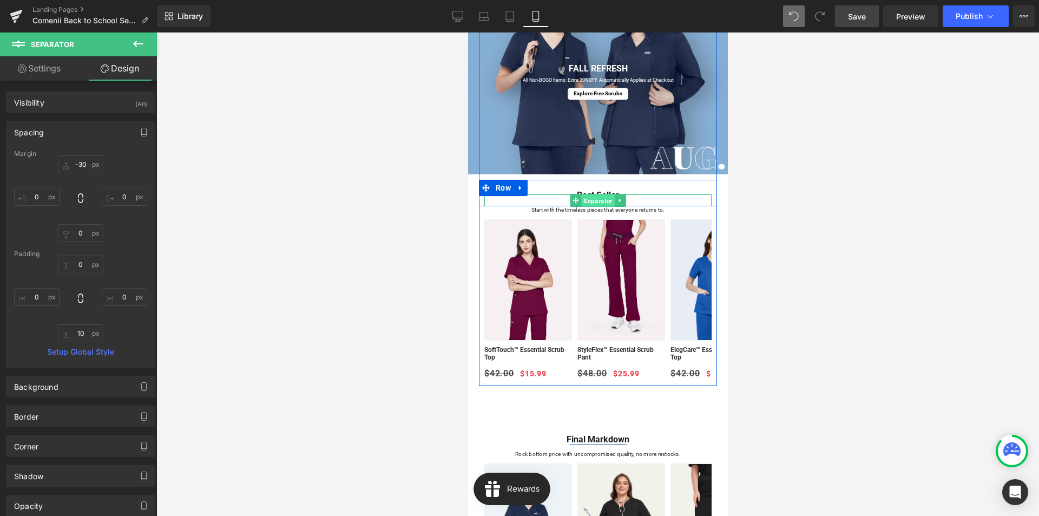
click at [591, 201] on span "Separator" at bounding box center [597, 200] width 33 height 13
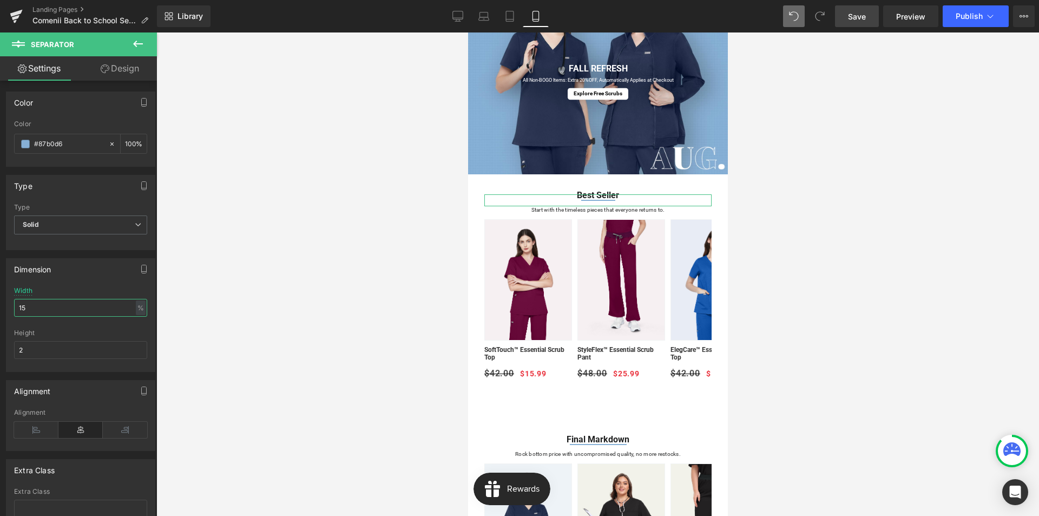
drag, startPoint x: 35, startPoint y: 309, endPoint x: 14, endPoint y: 311, distance: 21.7
click at [14, 311] on div "15% Width 15 % % px 2px Height 2" at bounding box center [80, 329] width 148 height 84
type input "20"
click at [858, 19] on span "Save" at bounding box center [857, 16] width 18 height 11
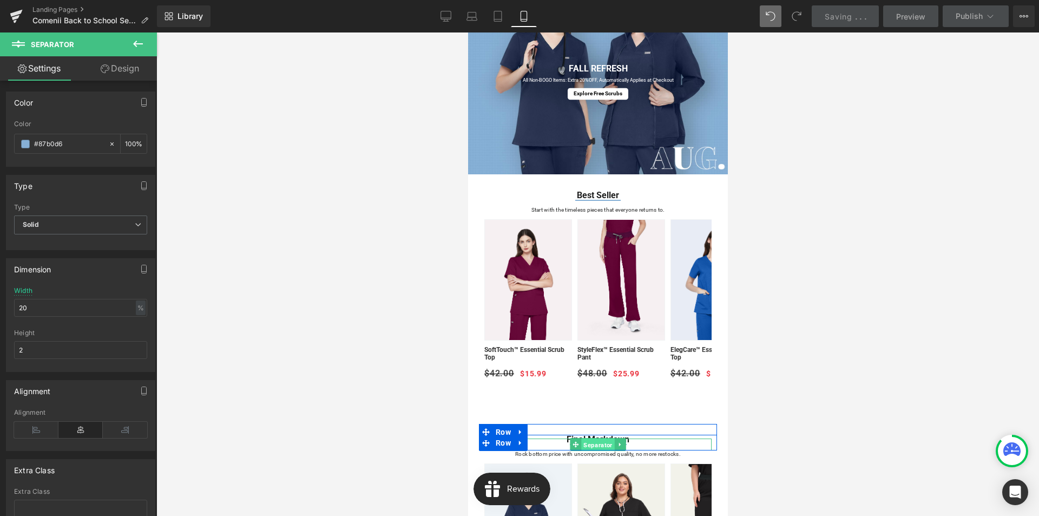
click at [593, 444] on span "Separator" at bounding box center [597, 444] width 33 height 13
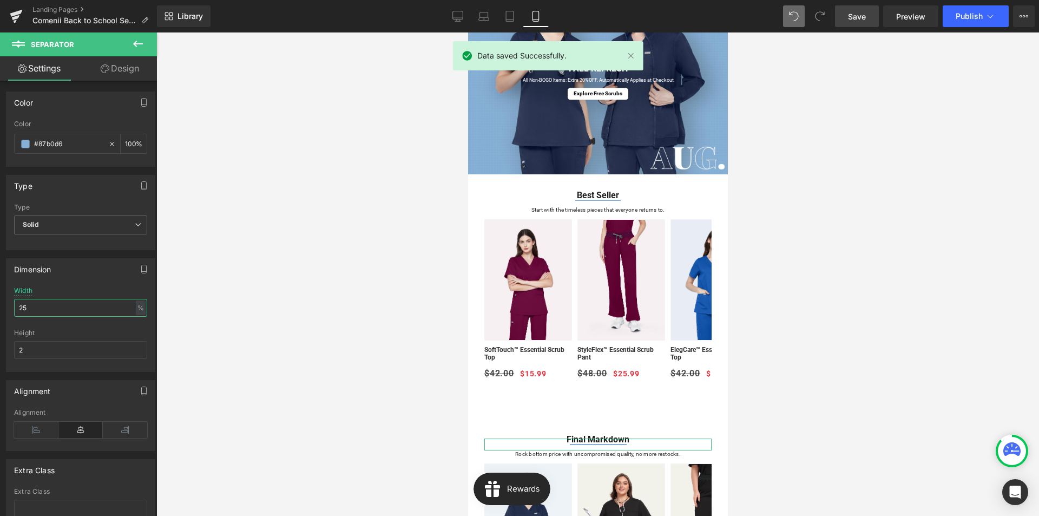
drag, startPoint x: 28, startPoint y: 312, endPoint x: 18, endPoint y: 313, distance: 9.8
click at [18, 312] on input "25" at bounding box center [80, 308] width 133 height 18
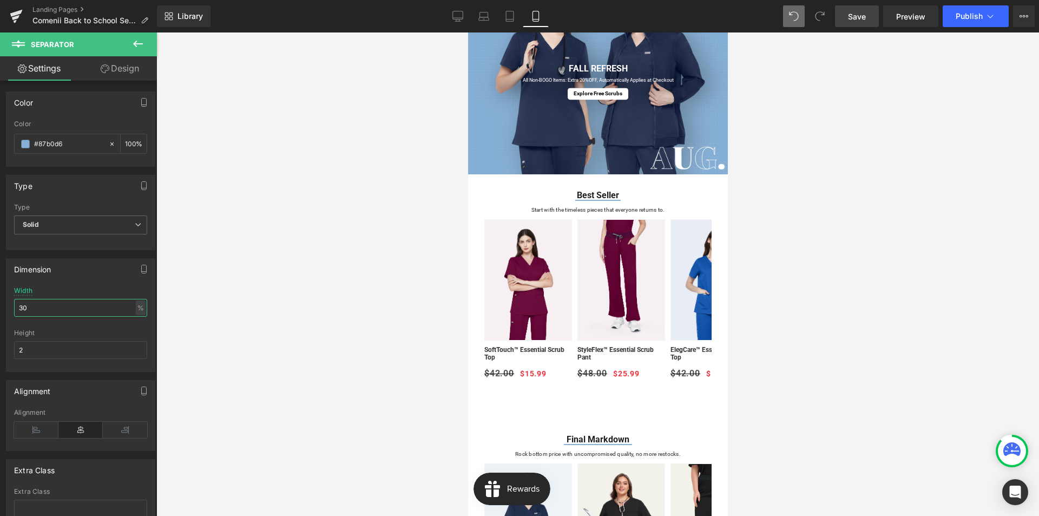
type input "30"
drag, startPoint x: 863, startPoint y: 15, endPoint x: 214, endPoint y: 192, distance: 672.1
click at [863, 15] on span "Save" at bounding box center [857, 16] width 18 height 11
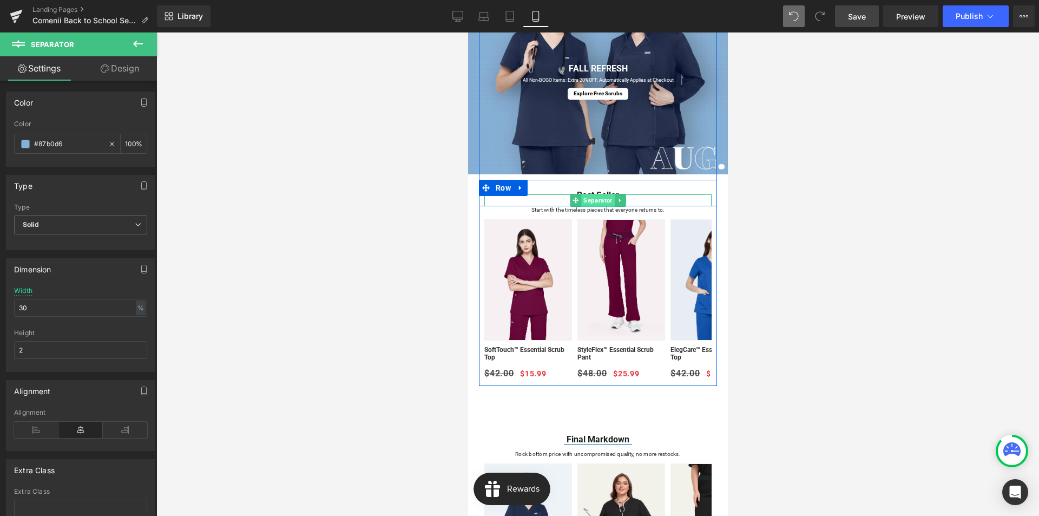
click at [589, 200] on span "Separator" at bounding box center [597, 200] width 33 height 13
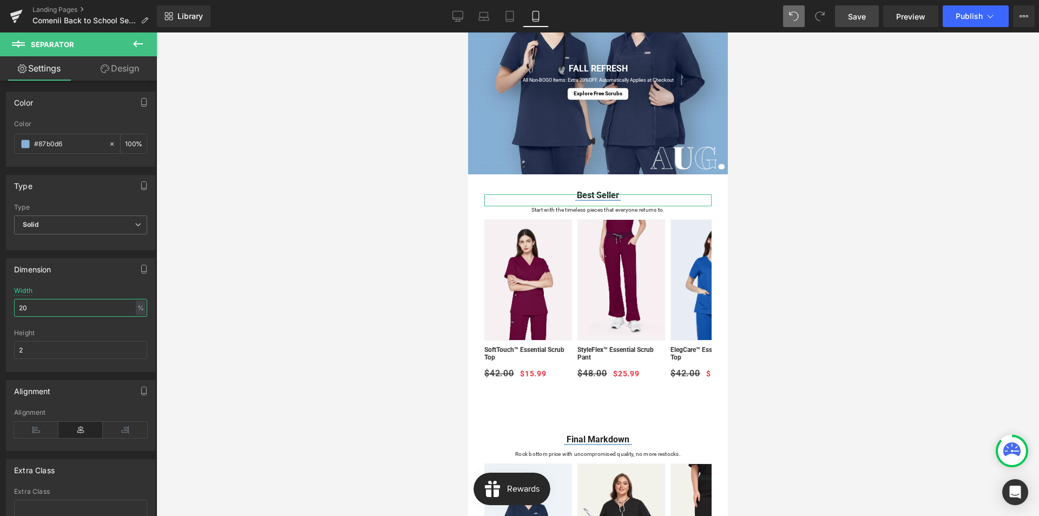
drag, startPoint x: 30, startPoint y: 305, endPoint x: 16, endPoint y: 305, distance: 14.1
click at [16, 305] on input "20" at bounding box center [80, 308] width 133 height 18
type input "25"
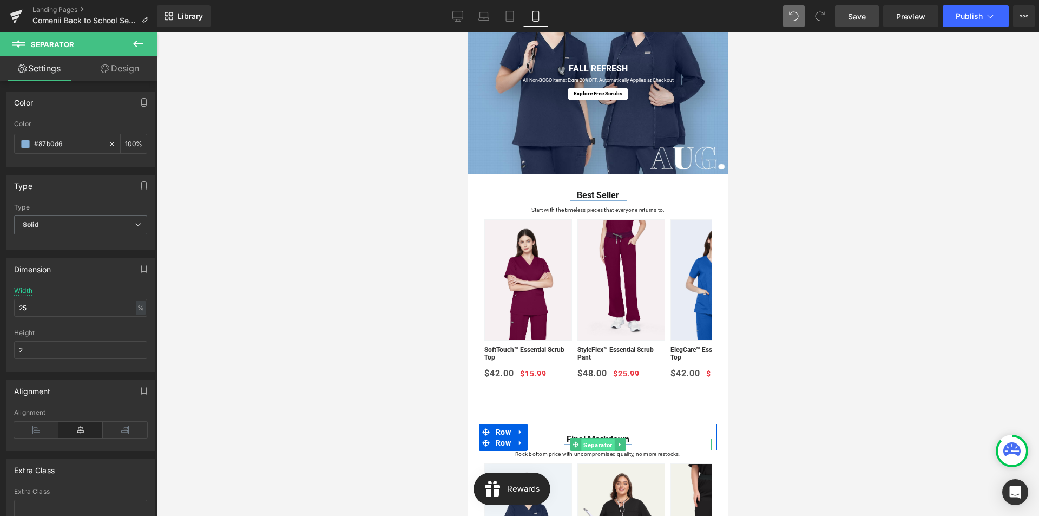
click at [596, 446] on span "Separator" at bounding box center [597, 444] width 33 height 13
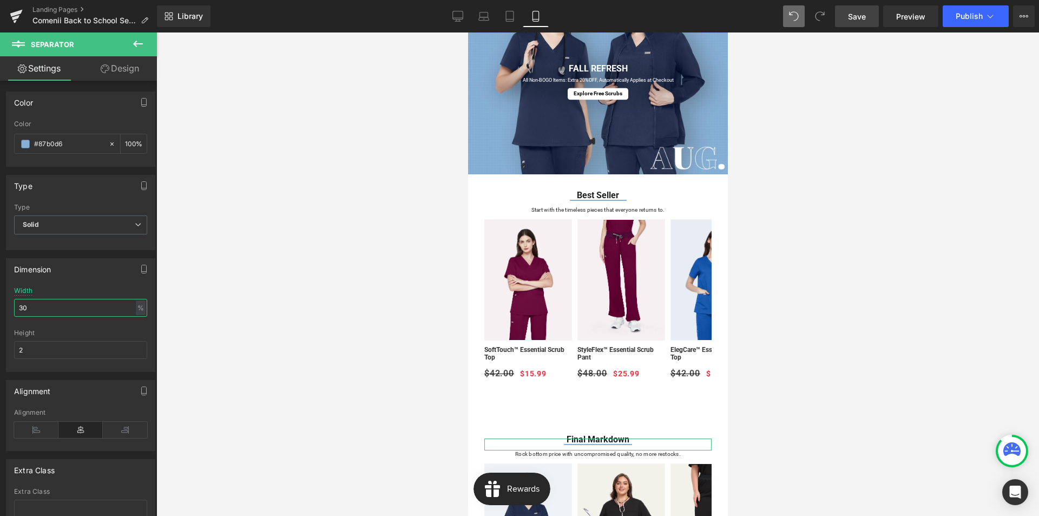
drag, startPoint x: 36, startPoint y: 312, endPoint x: 22, endPoint y: 312, distance: 13.5
click at [22, 312] on input "30" at bounding box center [80, 308] width 133 height 18
type input "35"
click at [844, 18] on link "Save" at bounding box center [857, 16] width 44 height 22
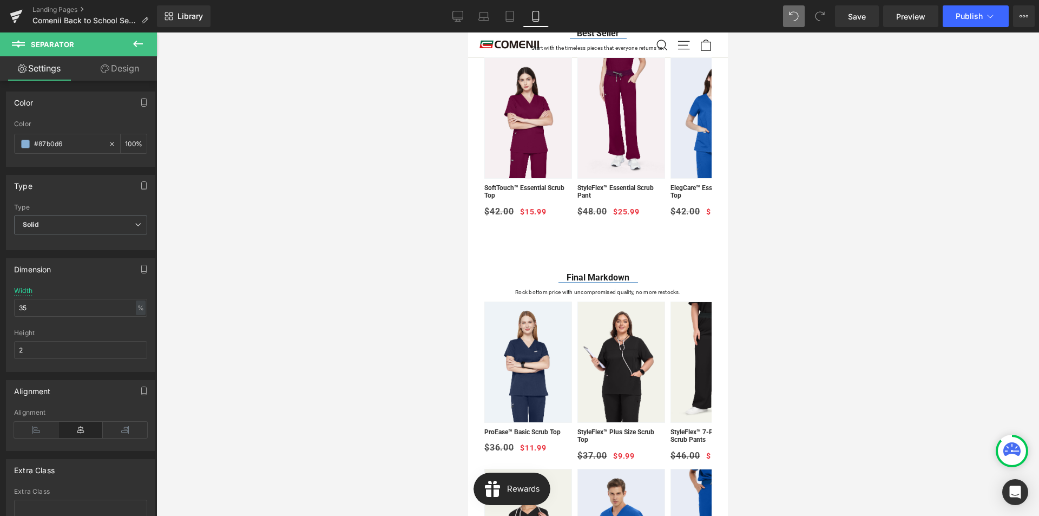
scroll to position [162, 0]
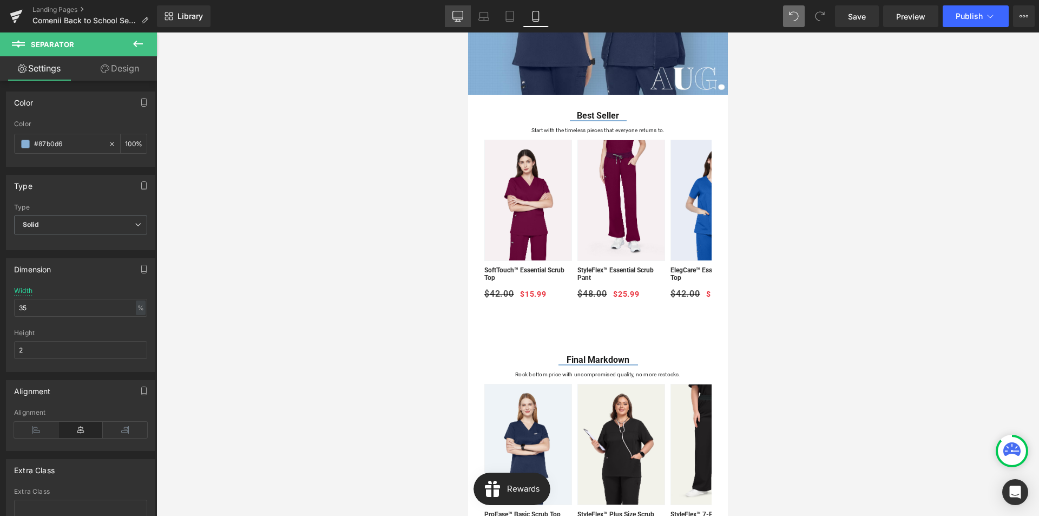
click at [454, 13] on icon at bounding box center [457, 16] width 11 height 11
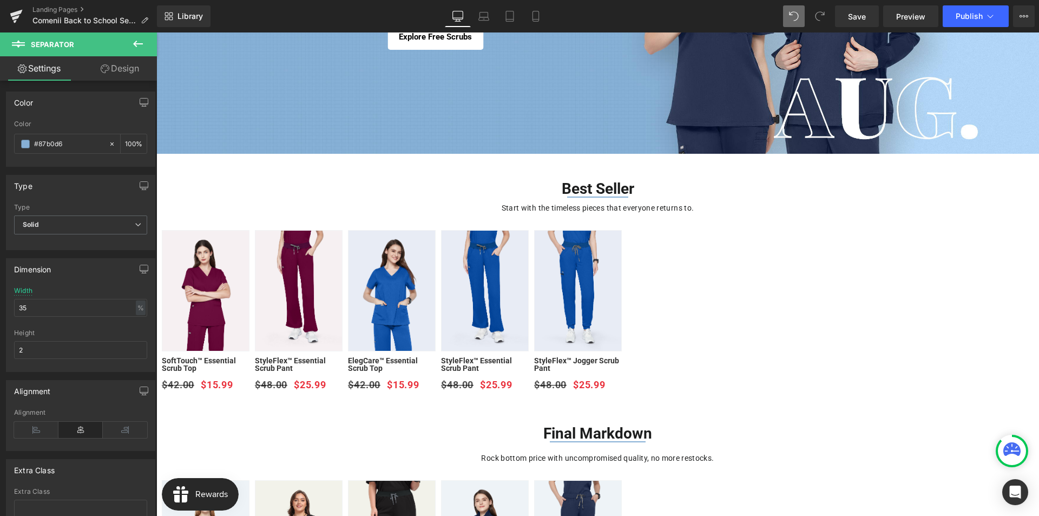
type input "100"
type input "11"
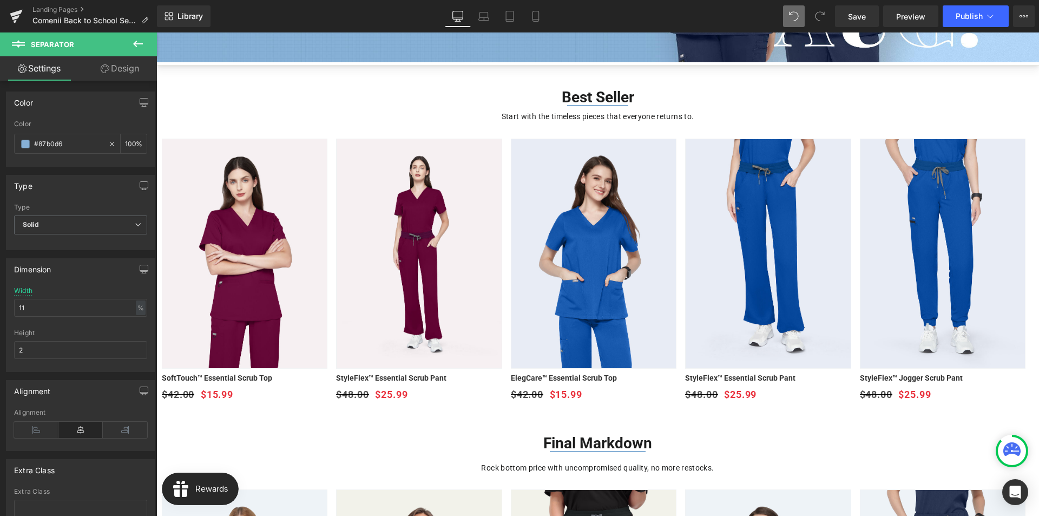
scroll to position [245, 0]
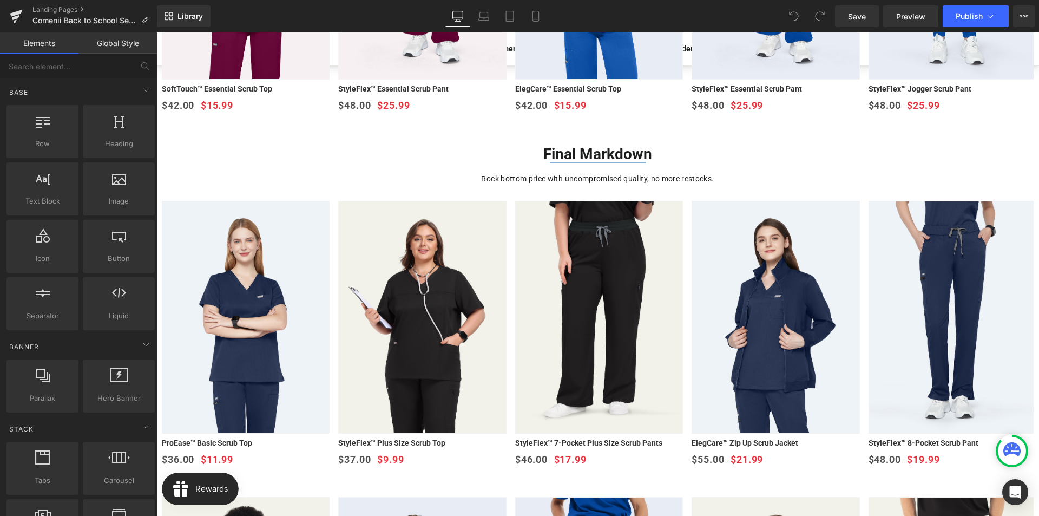
scroll to position [432, 0]
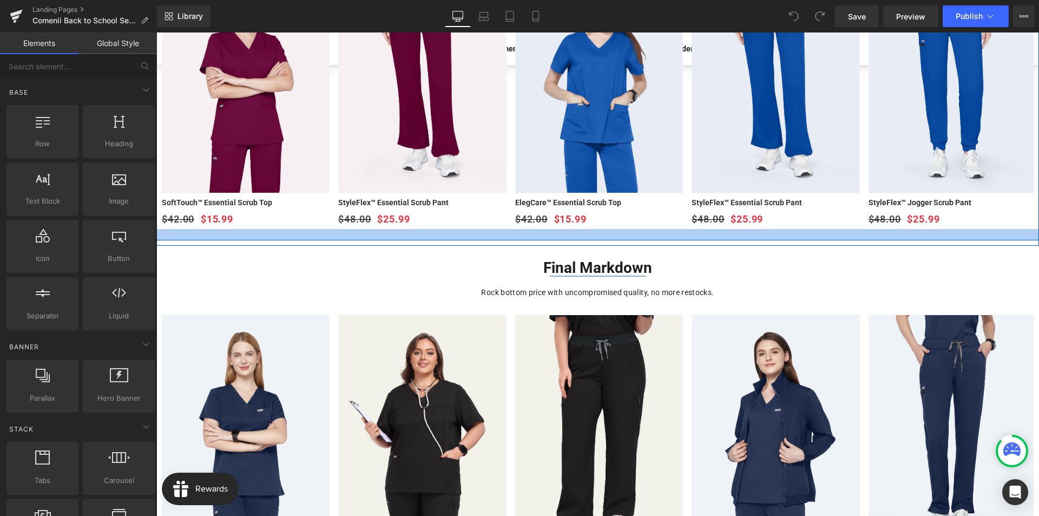
click at [210, 233] on div at bounding box center [597, 234] width 883 height 11
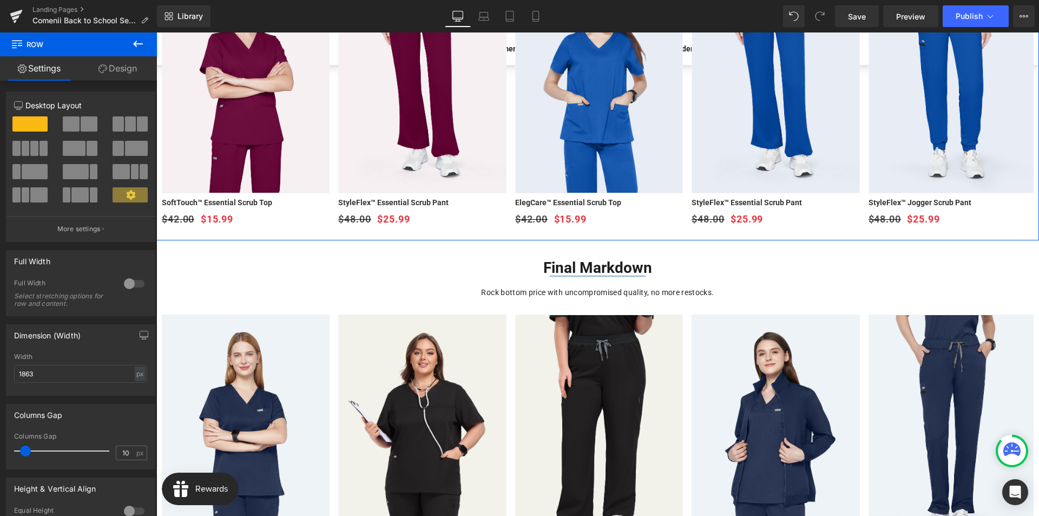
click at [125, 70] on link "Design" at bounding box center [117, 68] width 78 height 24
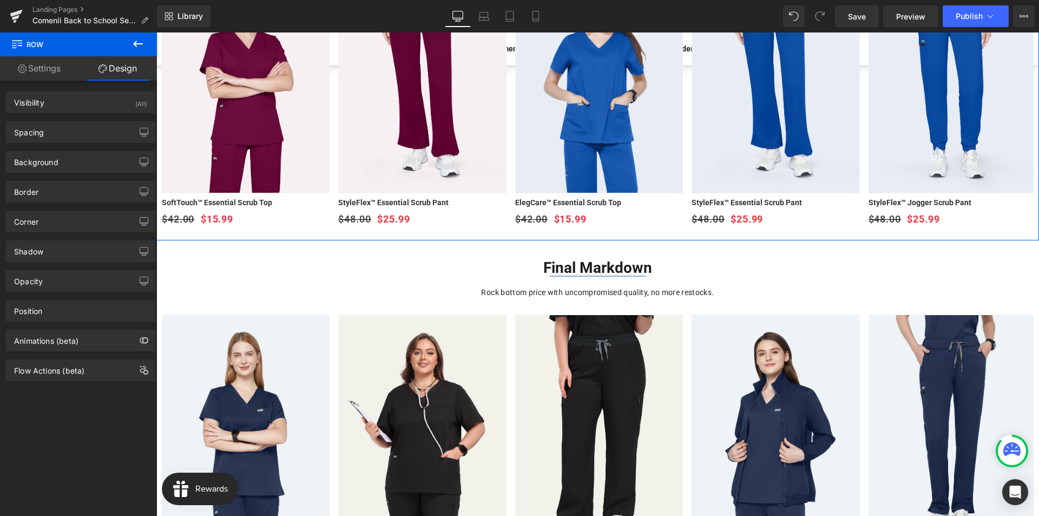
click at [43, 75] on link "Settings" at bounding box center [39, 68] width 78 height 24
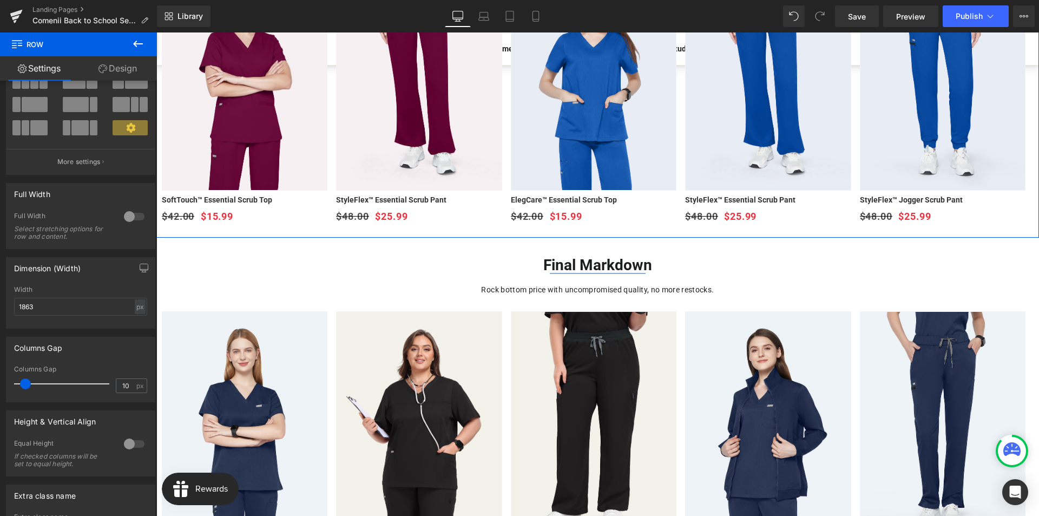
scroll to position [0, 0]
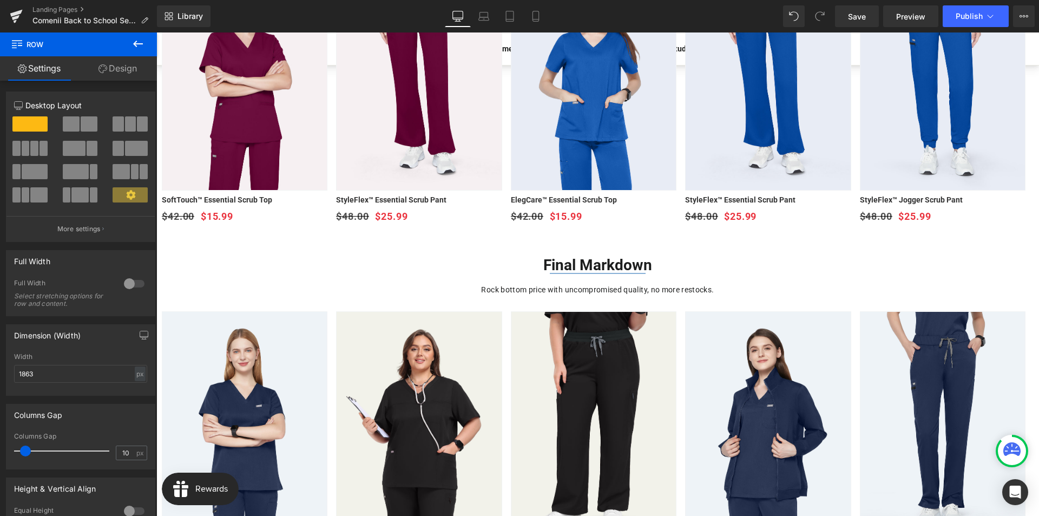
click at [137, 44] on icon at bounding box center [138, 44] width 10 height 6
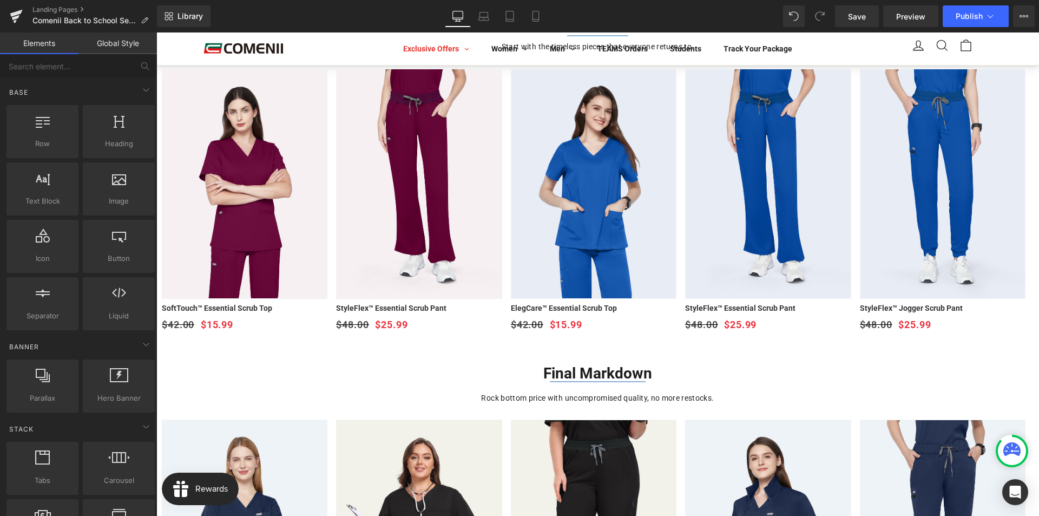
click at [106, 46] on link "Global Style" at bounding box center [117, 43] width 78 height 22
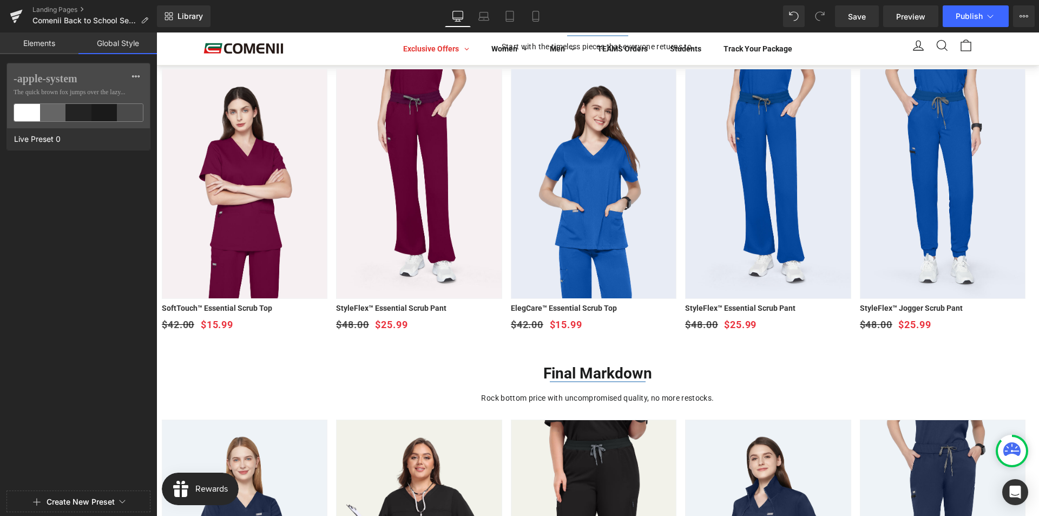
click at [60, 46] on link "Elements" at bounding box center [39, 43] width 78 height 22
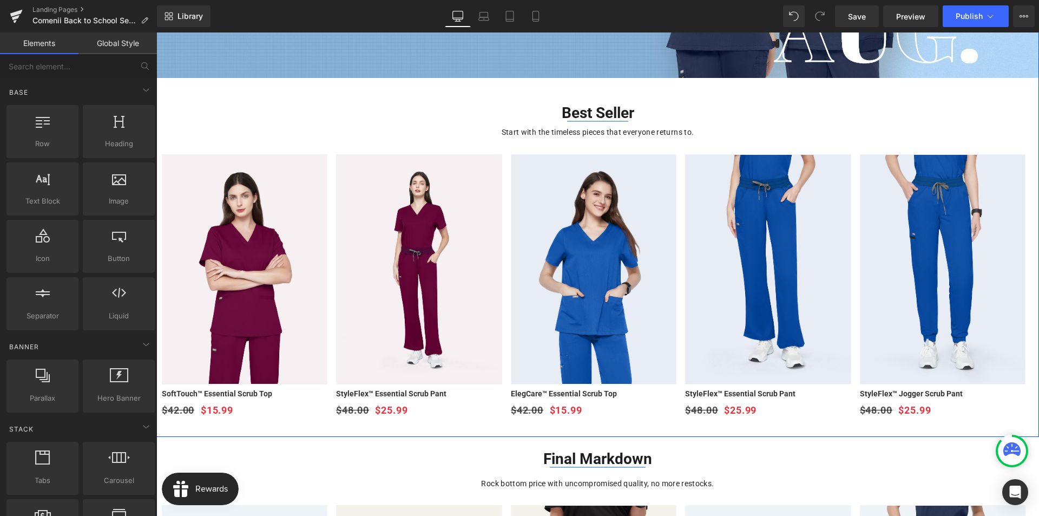
scroll to position [271, 0]
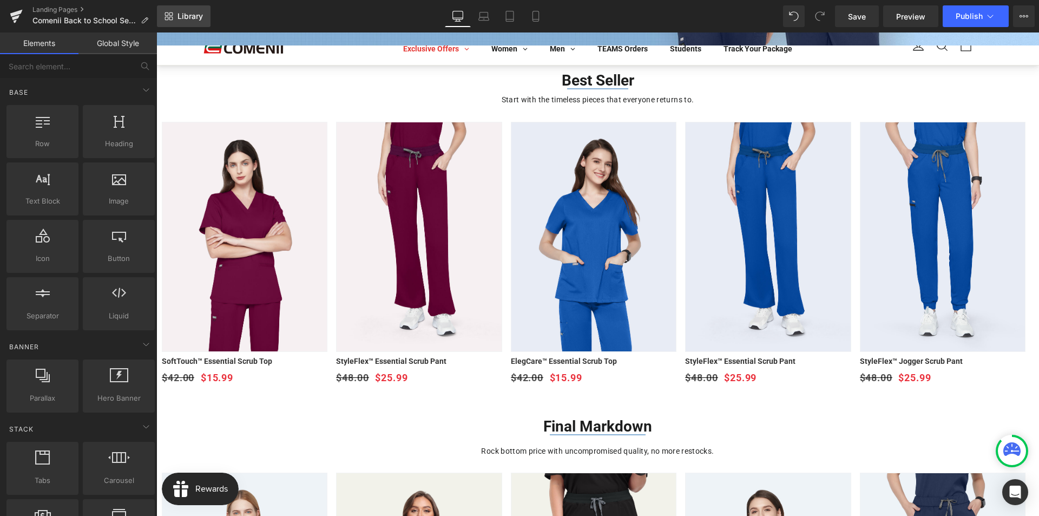
click at [177, 17] on span "Library" at bounding box center [189, 16] width 25 height 10
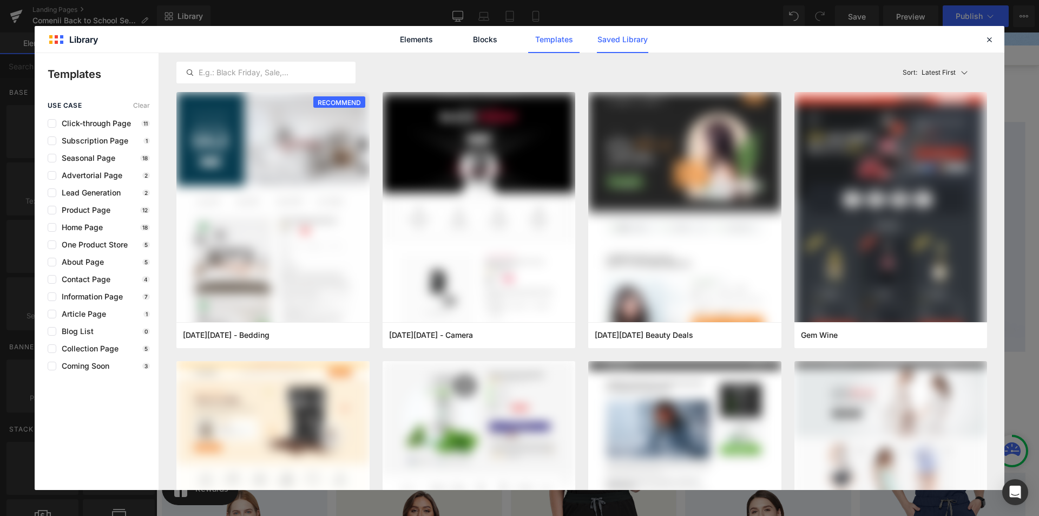
click at [0, 0] on link "Saved Library" at bounding box center [0, 0] width 0 height 0
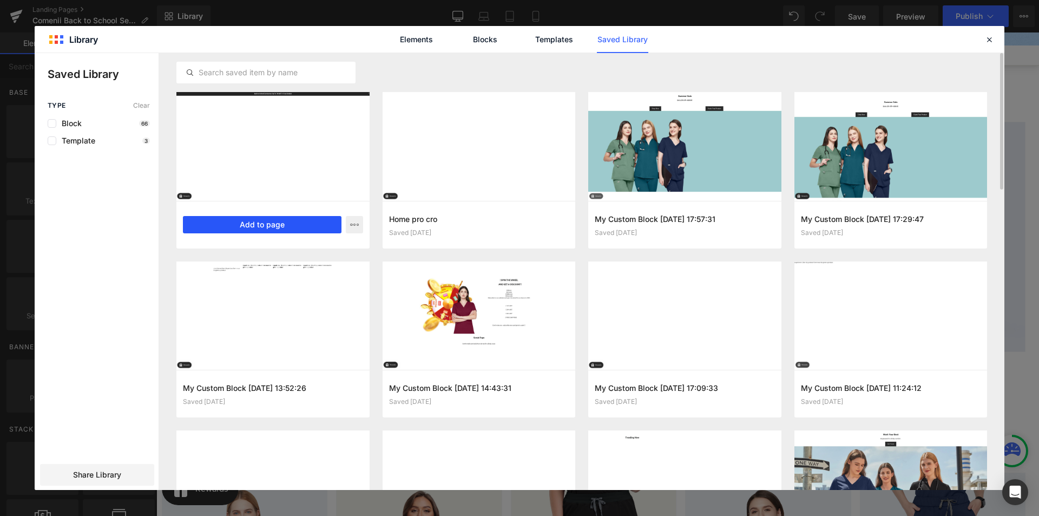
click at [262, 223] on button "Add to page" at bounding box center [262, 224] width 159 height 17
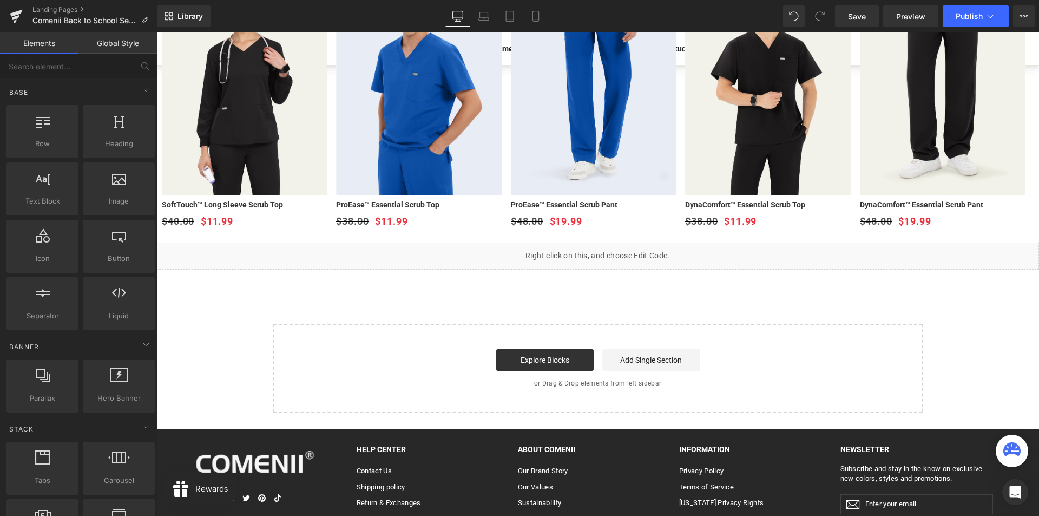
scroll to position [1064, 0]
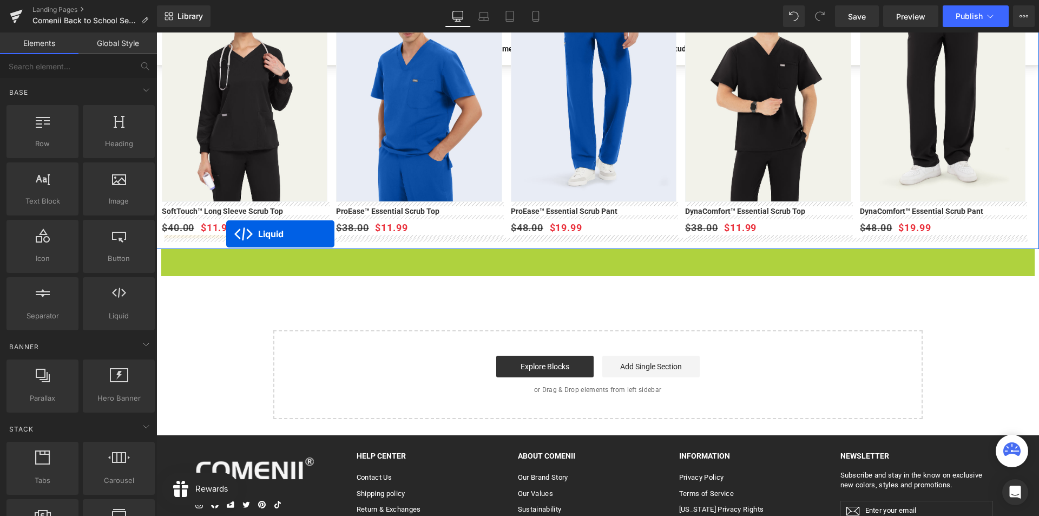
drag, startPoint x: 563, startPoint y: 259, endPoint x: 226, endPoint y: 234, distance: 337.5
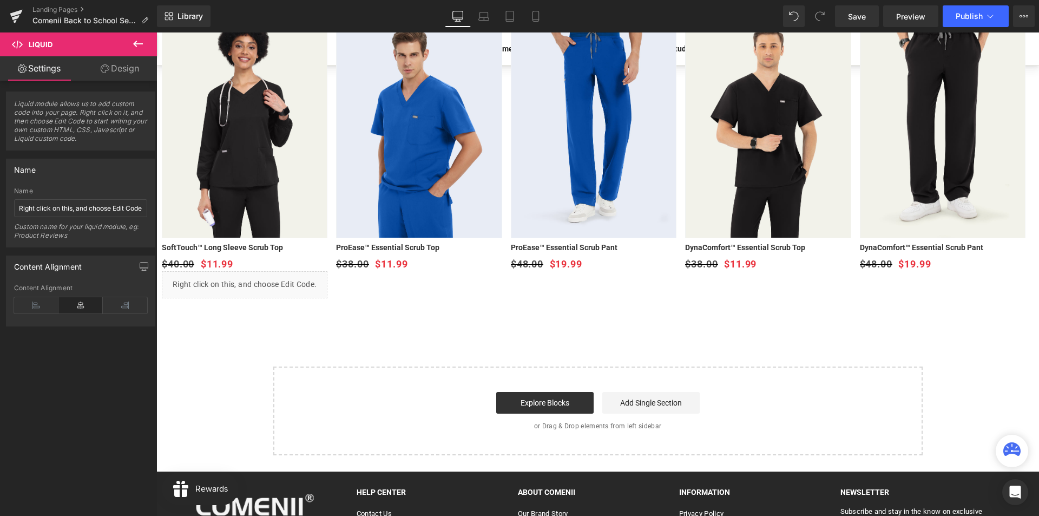
scroll to position [1010, 0]
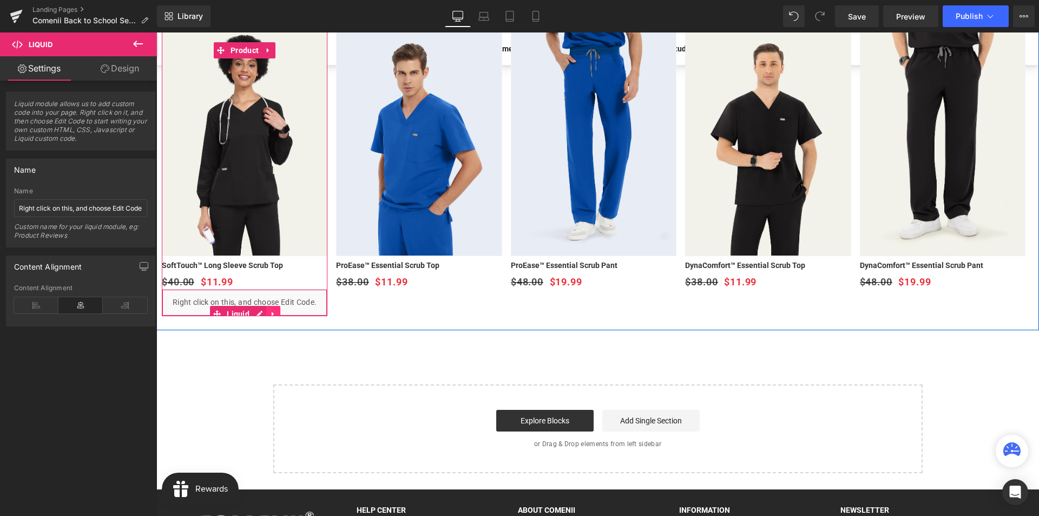
click at [273, 312] on icon at bounding box center [273, 314] width 8 height 8
click at [267, 312] on icon at bounding box center [266, 314] width 8 height 8
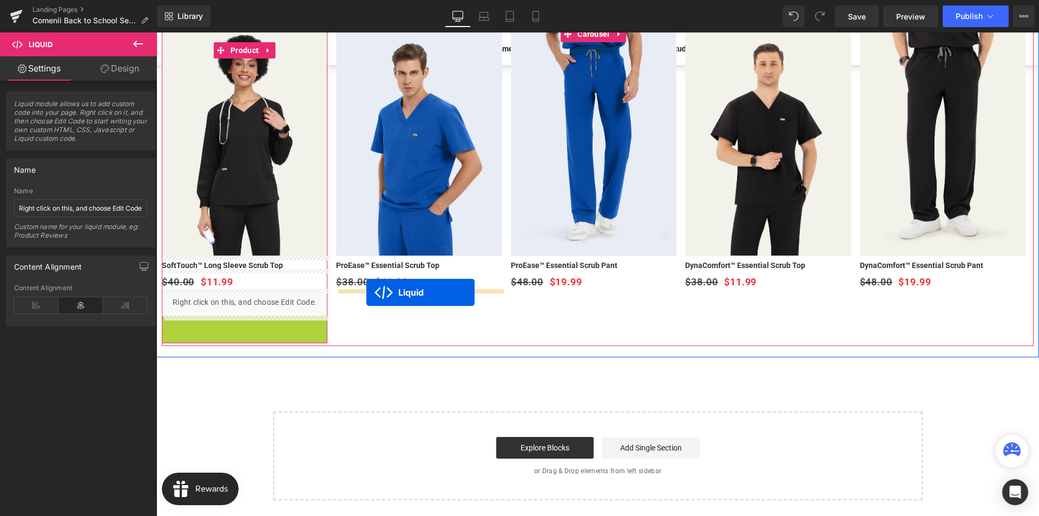
drag, startPoint x: 215, startPoint y: 338, endPoint x: 366, endPoint y: 292, distance: 158.2
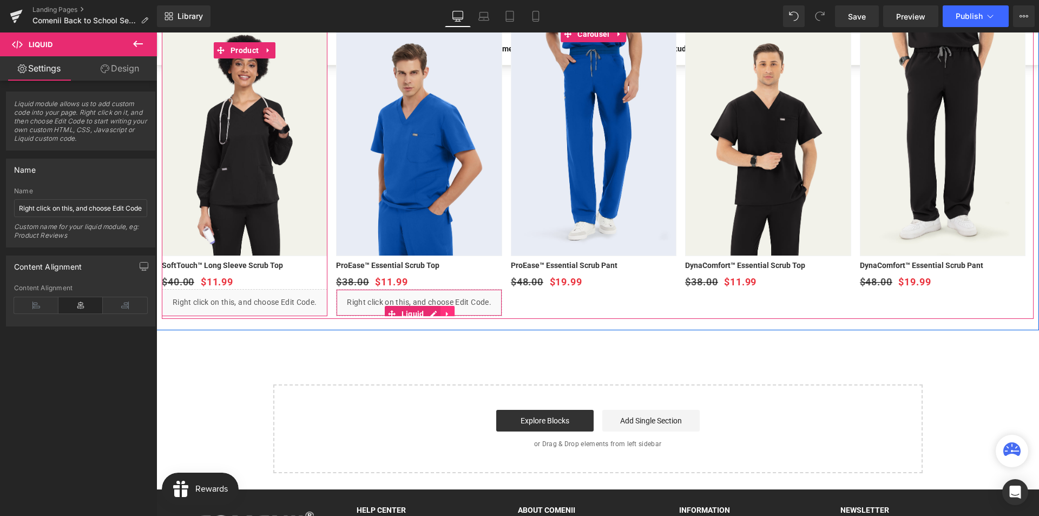
click at [447, 313] on icon at bounding box center [447, 314] width 2 height 5
click at [438, 313] on icon at bounding box center [441, 314] width 8 height 8
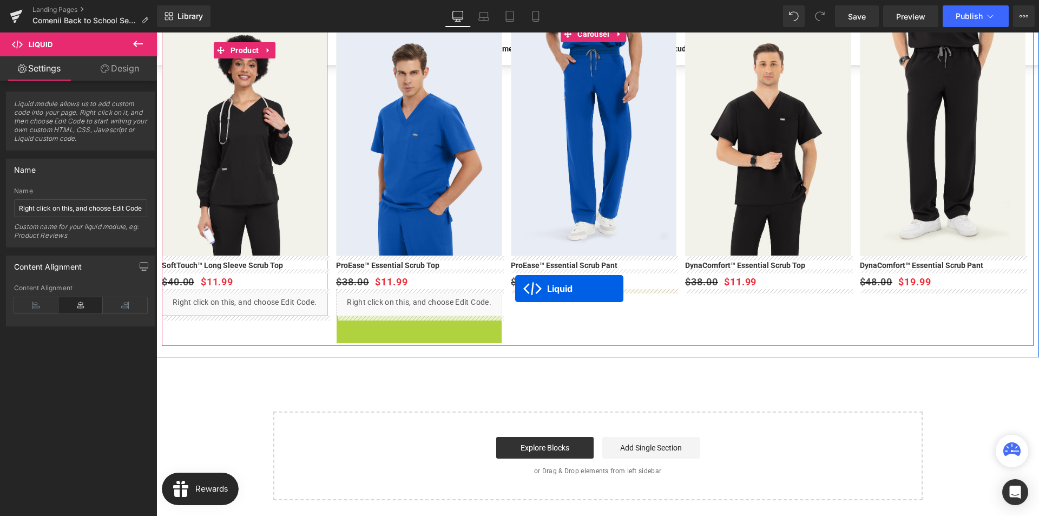
drag, startPoint x: 392, startPoint y: 339, endPoint x: 515, endPoint y: 288, distance: 133.5
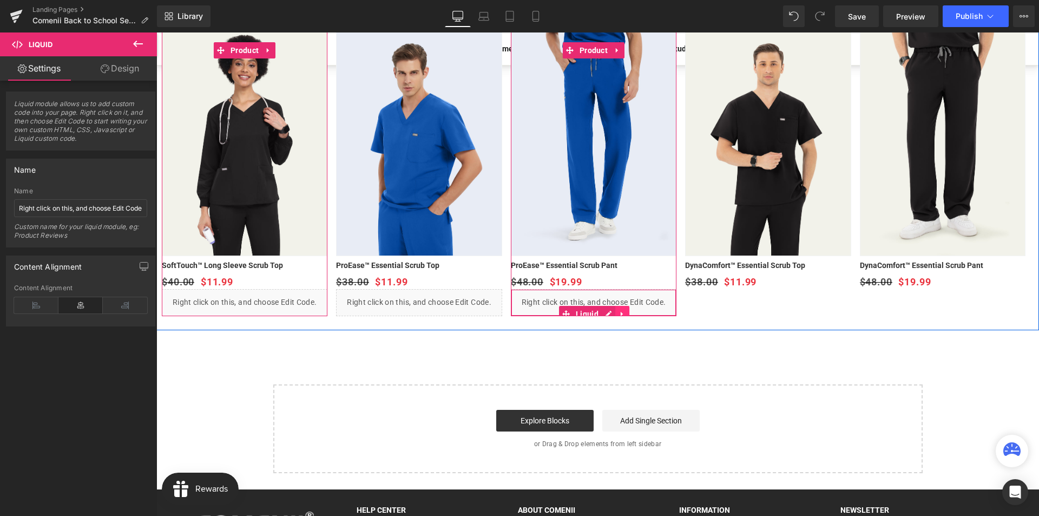
click at [619, 312] on icon at bounding box center [623, 314] width 8 height 8
click at [610, 313] on link at bounding box center [615, 314] width 14 height 16
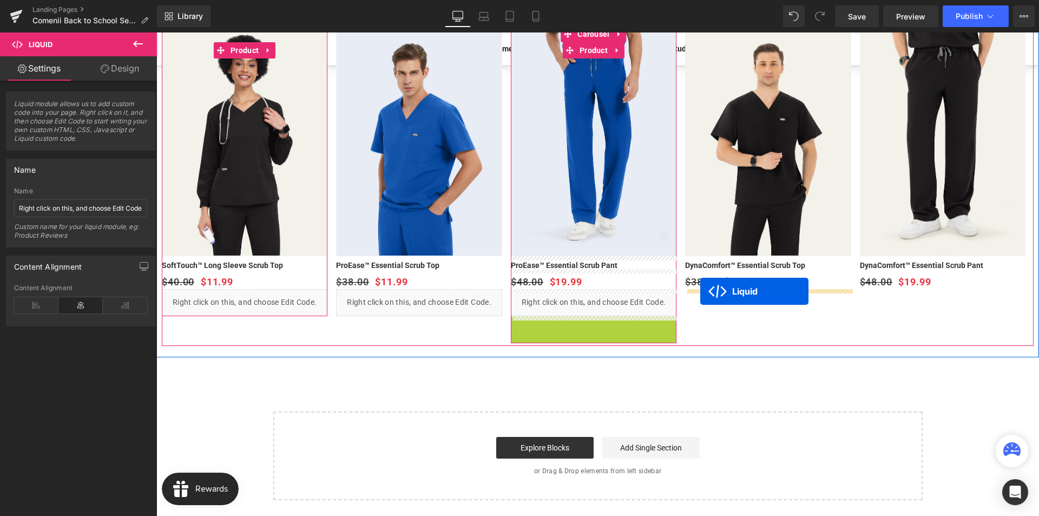
drag, startPoint x: 565, startPoint y: 337, endPoint x: 700, endPoint y: 291, distance: 142.9
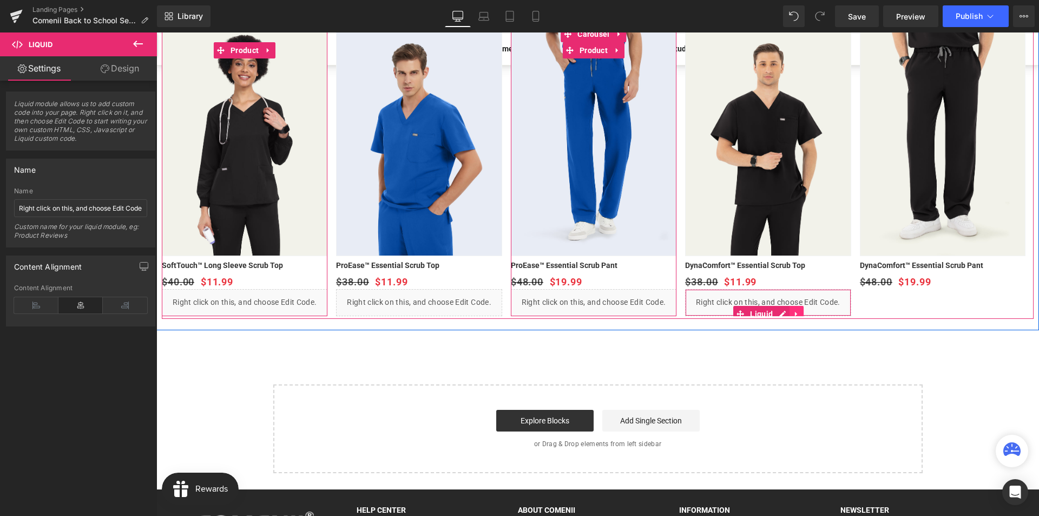
click at [798, 310] on icon at bounding box center [797, 314] width 8 height 8
click at [792, 315] on icon at bounding box center [790, 314] width 8 height 8
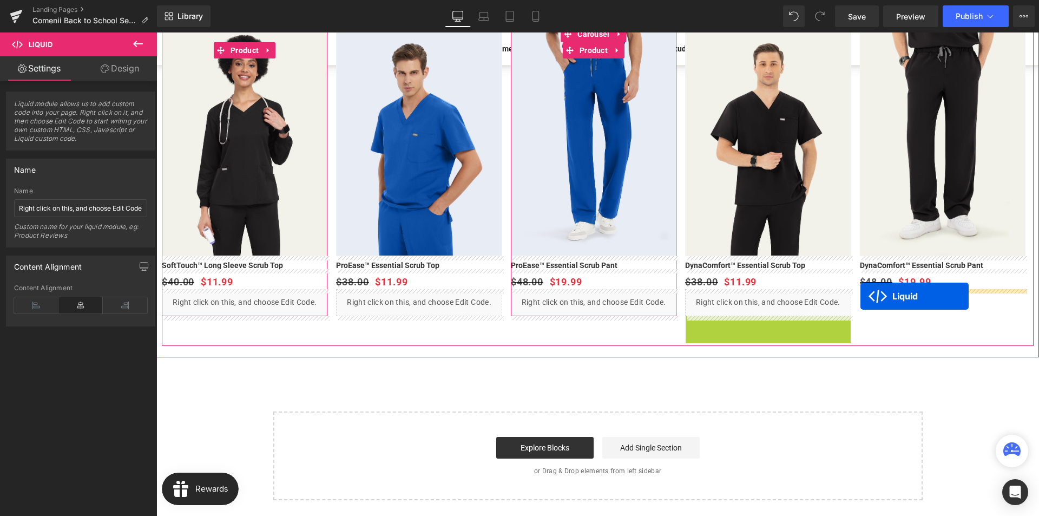
drag, startPoint x: 740, startPoint y: 338, endPoint x: 860, endPoint y: 296, distance: 127.2
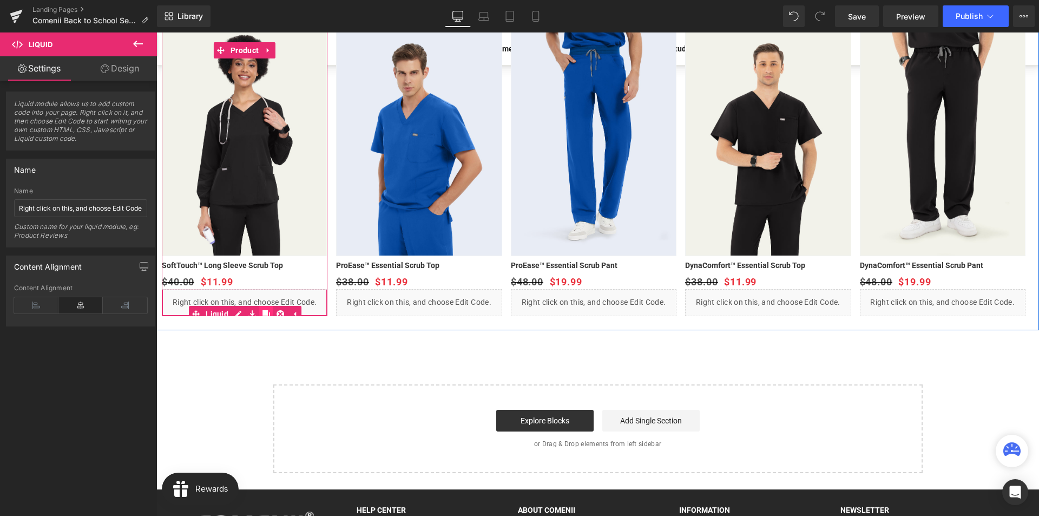
click at [269, 309] on link at bounding box center [266, 314] width 14 height 16
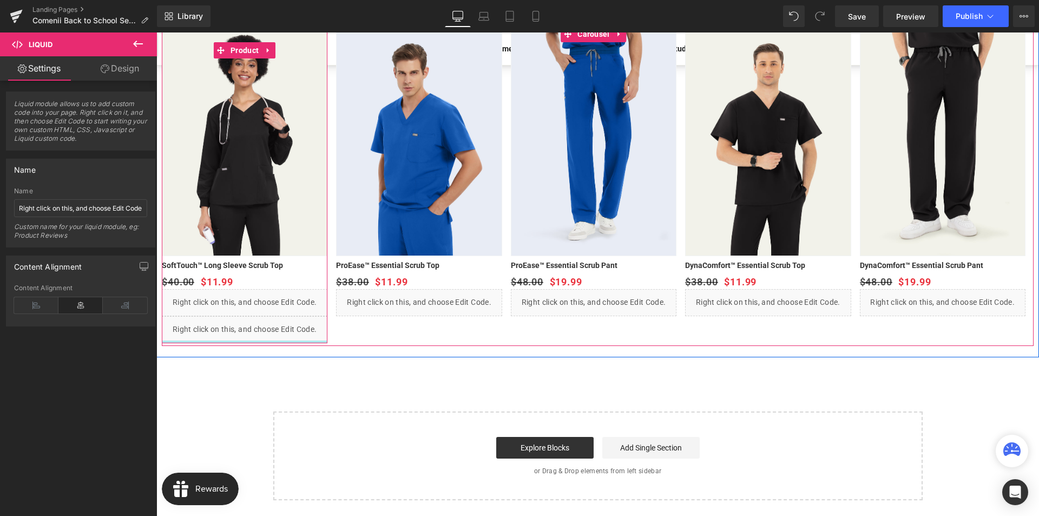
click at [217, 341] on div "SAVE 70 % (P) Image Row SoftTouch™ Long Sleeve Scrub Top (P) Title $40.00 $11.99" at bounding box center [245, 184] width 166 height 317
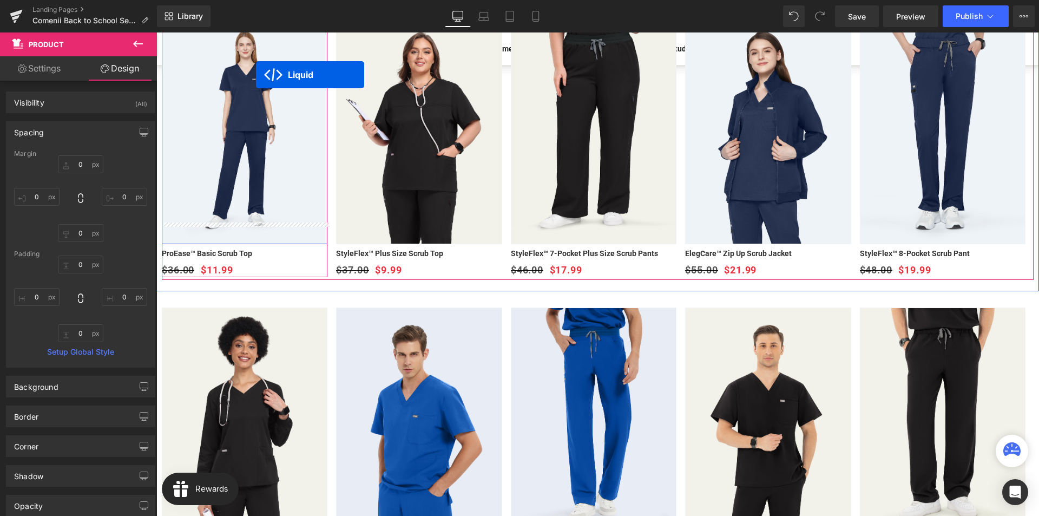
scroll to position [718, 0]
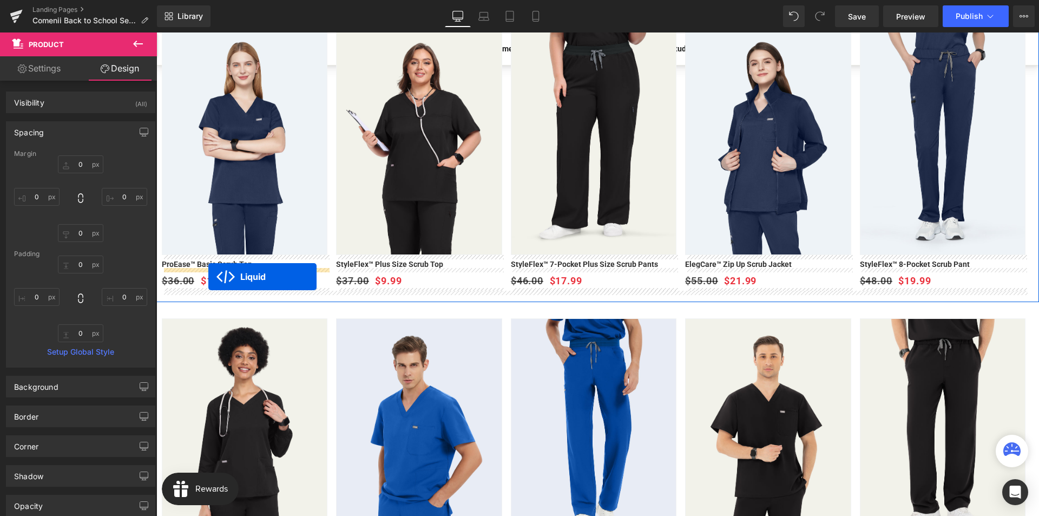
drag, startPoint x: 220, startPoint y: 337, endPoint x: 208, endPoint y: 277, distance: 61.2
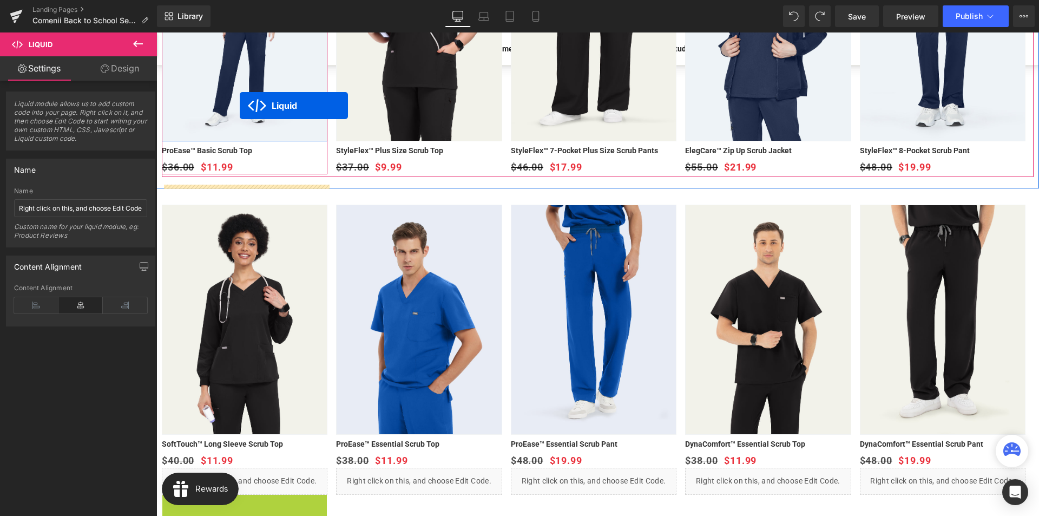
scroll to position [788, 0]
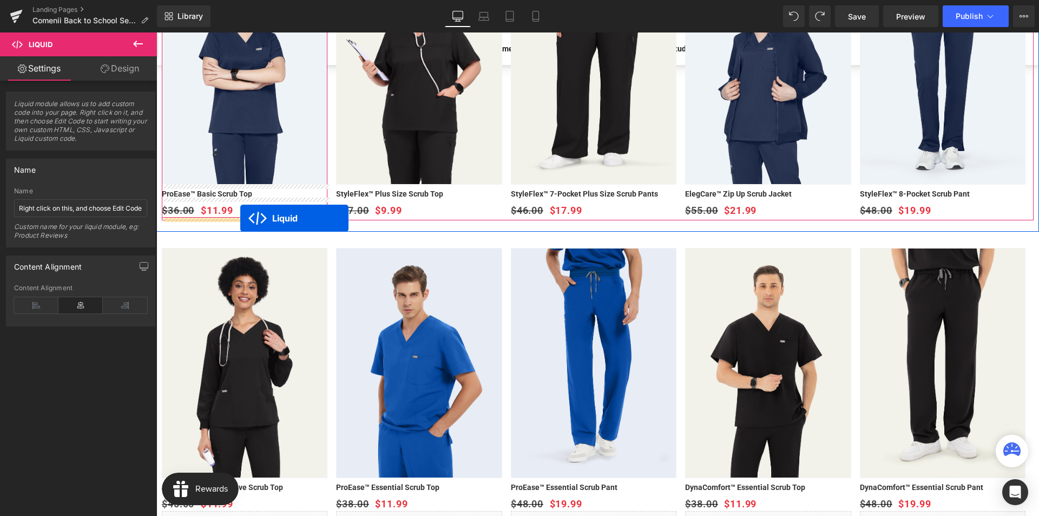
drag, startPoint x: 218, startPoint y: 385, endPoint x: 240, endPoint y: 218, distance: 168.7
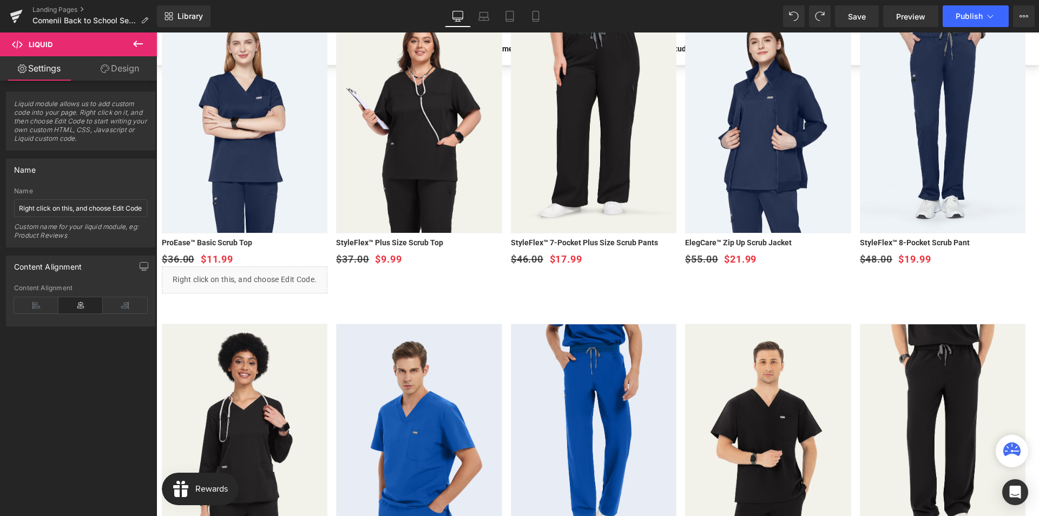
scroll to position [734, 0]
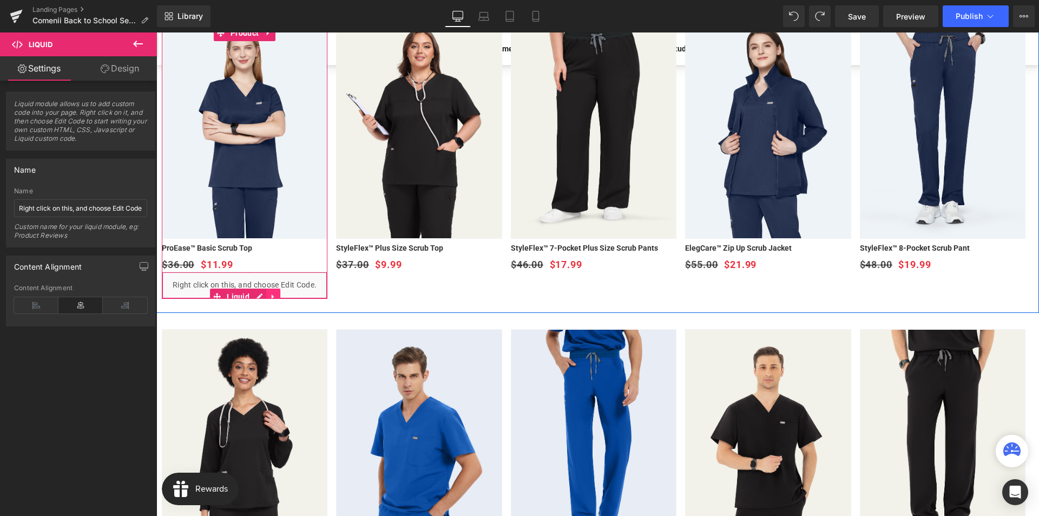
click at [270, 293] on icon at bounding box center [273, 297] width 8 height 8
click at [269, 295] on link at bounding box center [266, 296] width 14 height 16
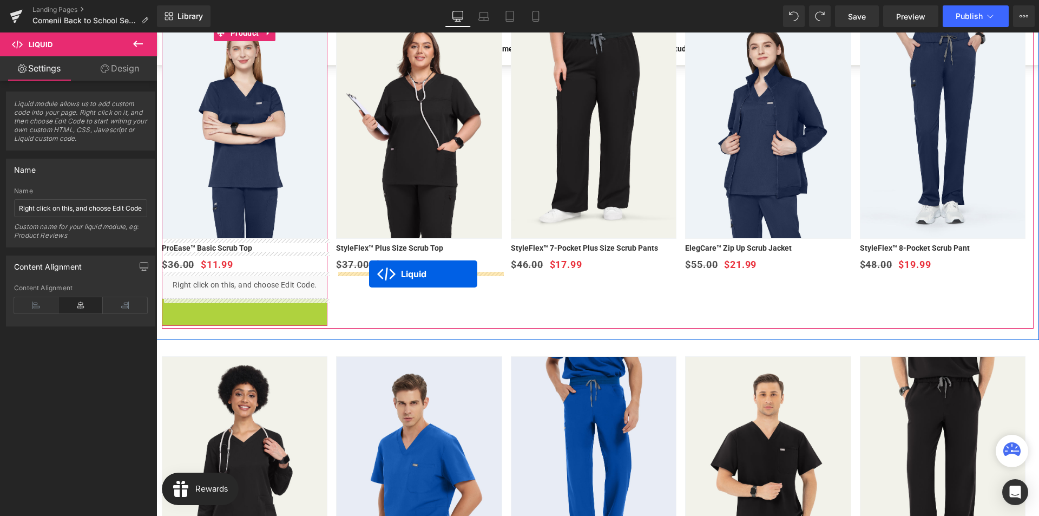
drag, startPoint x: 219, startPoint y: 320, endPoint x: 369, endPoint y: 274, distance: 157.3
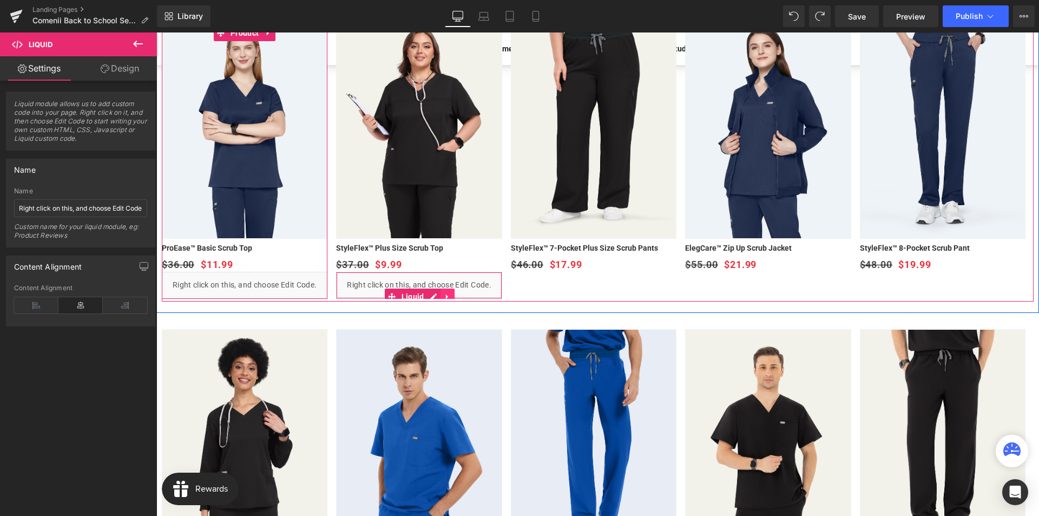
click at [442, 295] on link at bounding box center [447, 296] width 14 height 16
click at [443, 294] on icon at bounding box center [441, 297] width 8 height 8
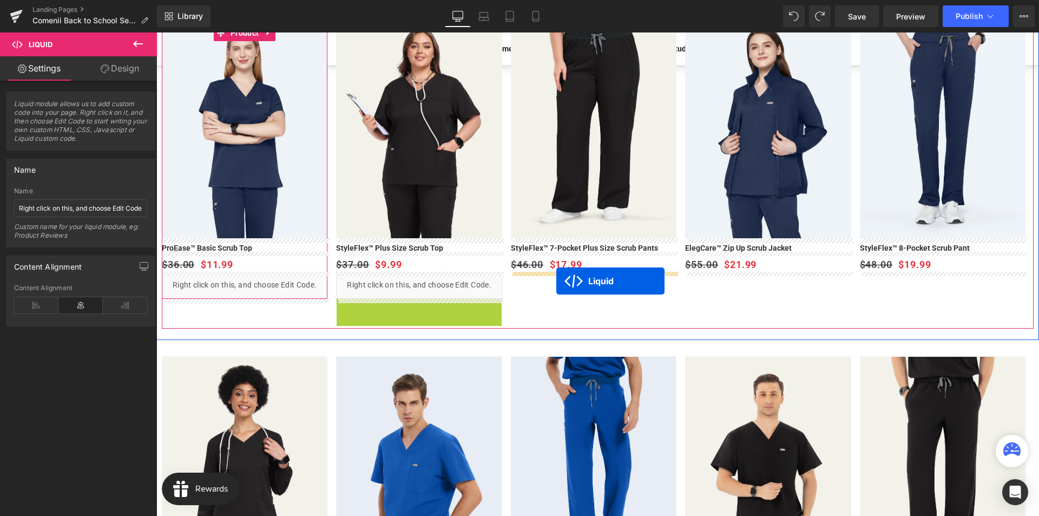
drag, startPoint x: 391, startPoint y: 320, endPoint x: 556, endPoint y: 281, distance: 169.7
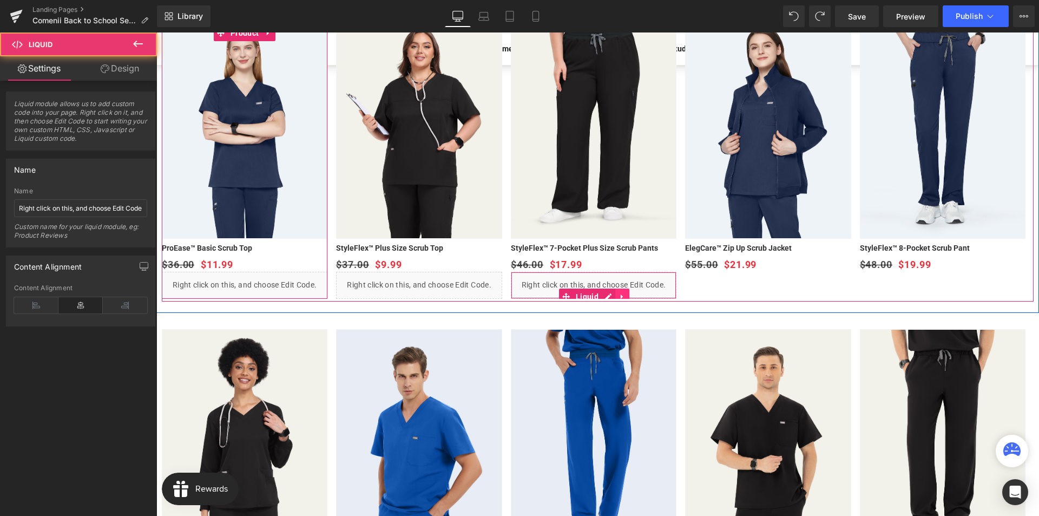
click at [621, 296] on icon at bounding box center [622, 296] width 2 height 5
click at [619, 296] on link at bounding box center [615, 296] width 14 height 16
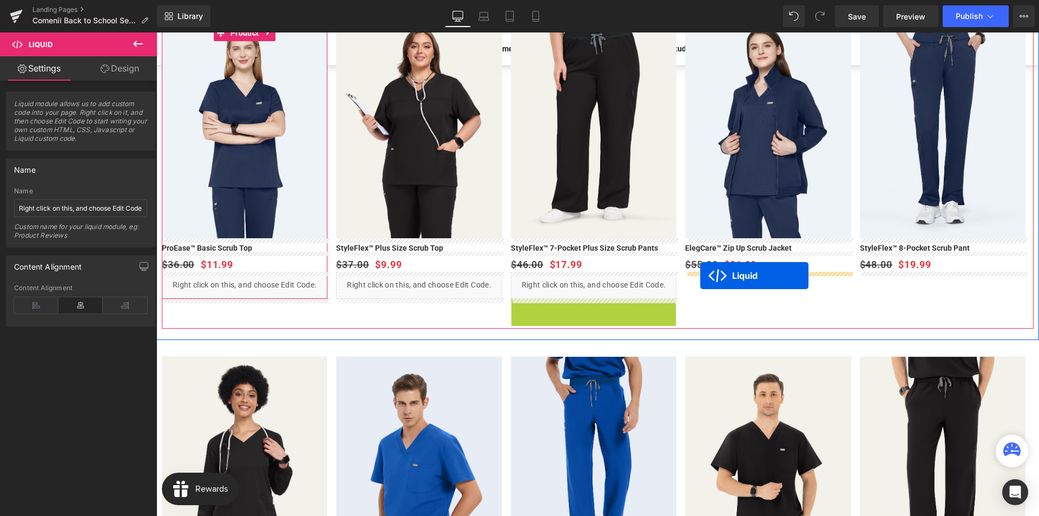
drag, startPoint x: 568, startPoint y: 319, endPoint x: 700, endPoint y: 275, distance: 139.5
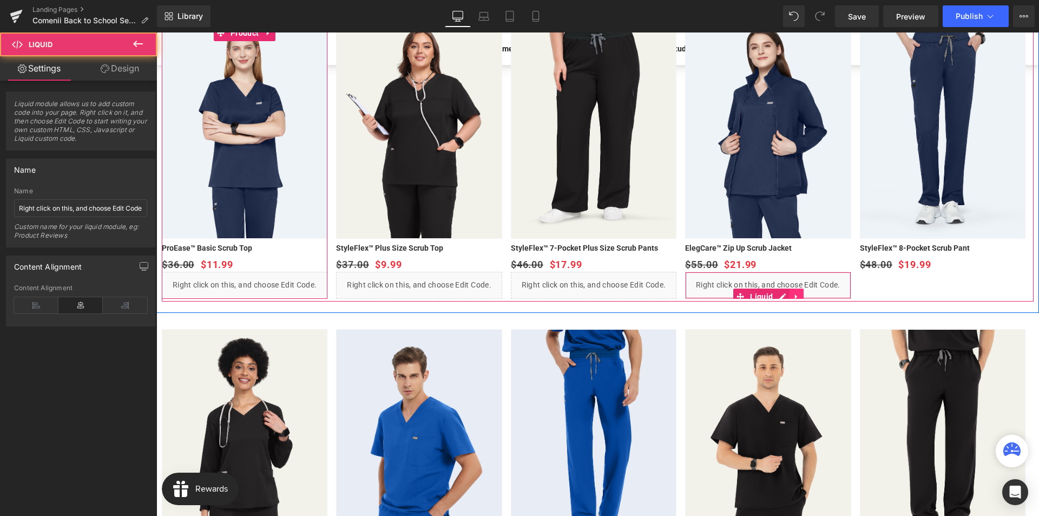
click at [793, 294] on icon at bounding box center [797, 297] width 8 height 8
click at [791, 296] on icon at bounding box center [790, 297] width 8 height 8
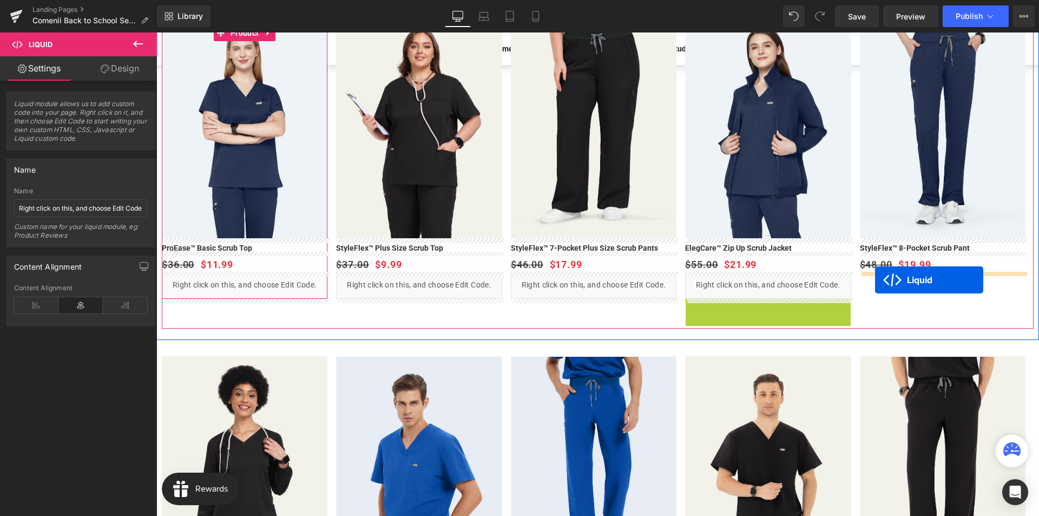
drag, startPoint x: 739, startPoint y: 320, endPoint x: 875, endPoint y: 280, distance: 141.8
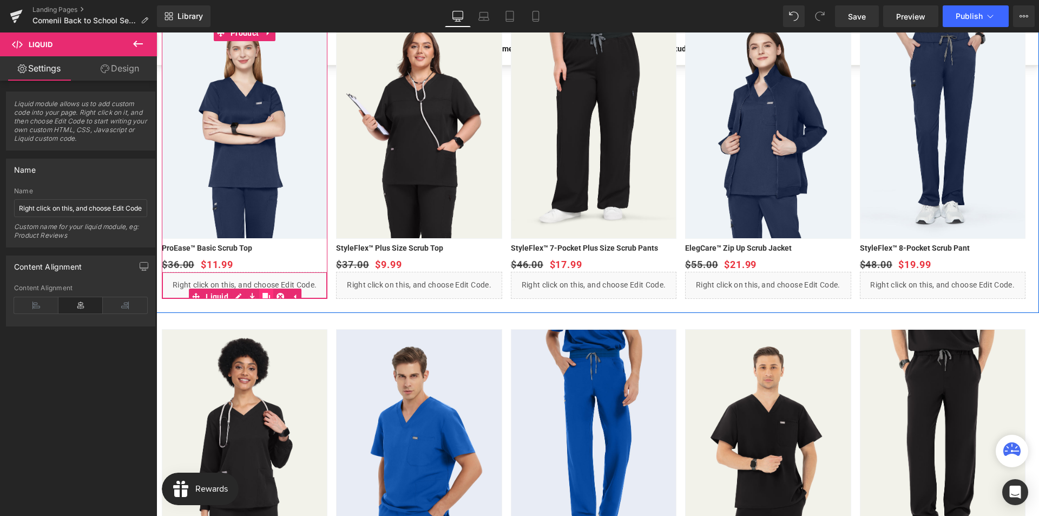
click at [266, 294] on icon at bounding box center [266, 297] width 8 height 8
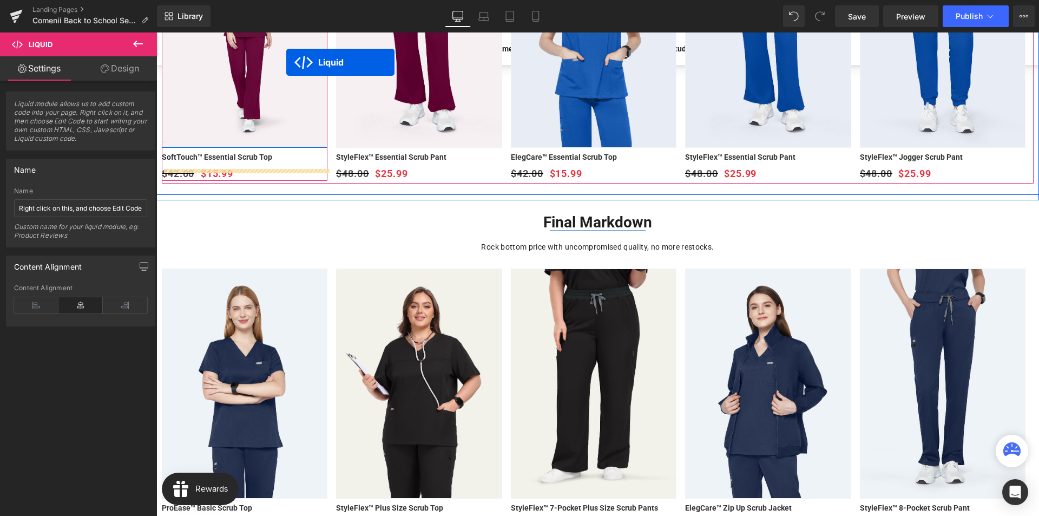
scroll to position [410, 0]
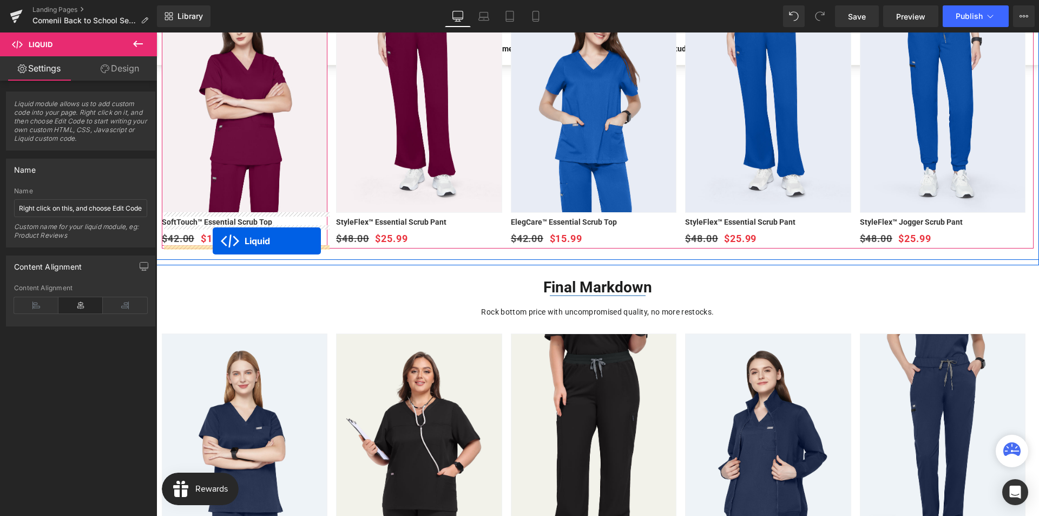
drag, startPoint x: 218, startPoint y: 321, endPoint x: 213, endPoint y: 241, distance: 80.2
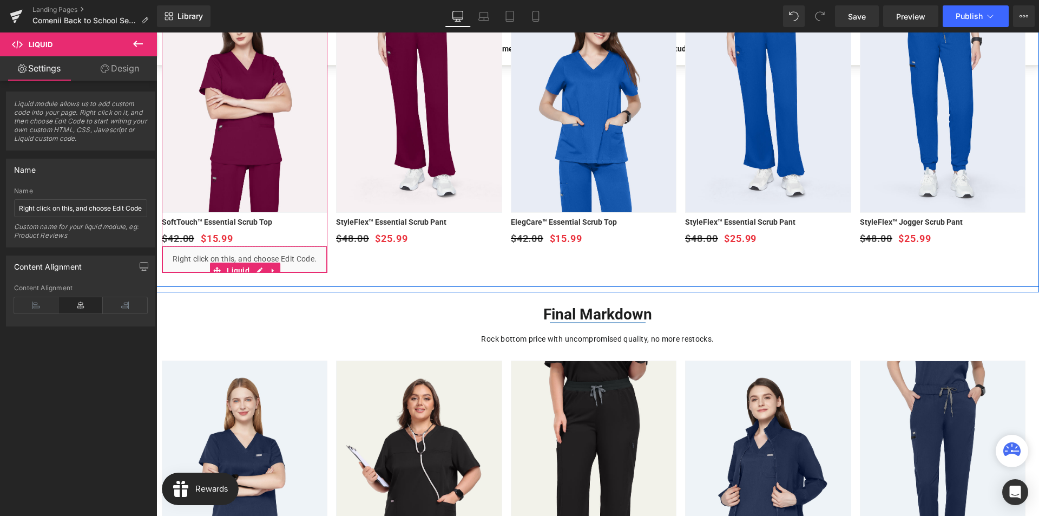
click at [274, 268] on icon at bounding box center [273, 270] width 8 height 8
click at [266, 267] on icon at bounding box center [266, 271] width 8 height 8
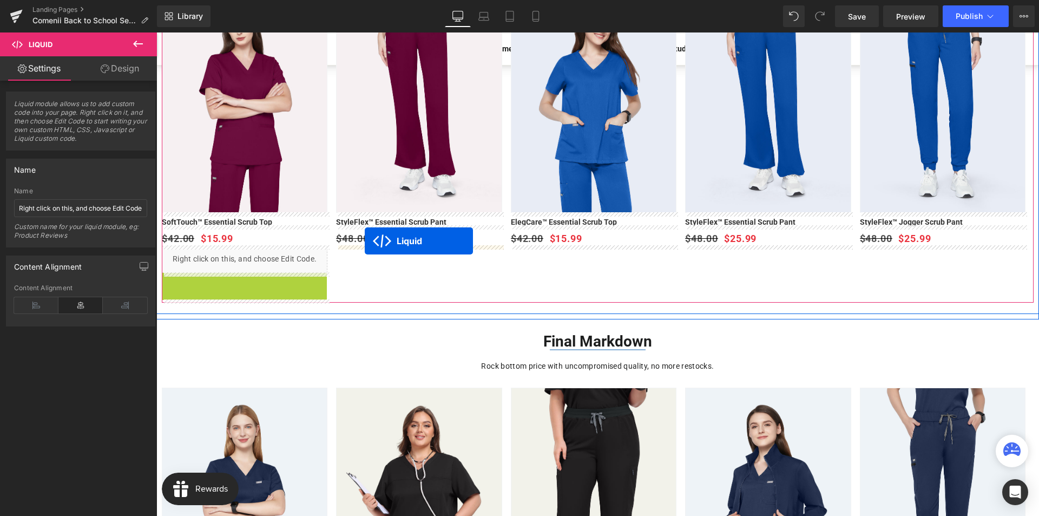
drag, startPoint x: 216, startPoint y: 293, endPoint x: 365, endPoint y: 241, distance: 157.1
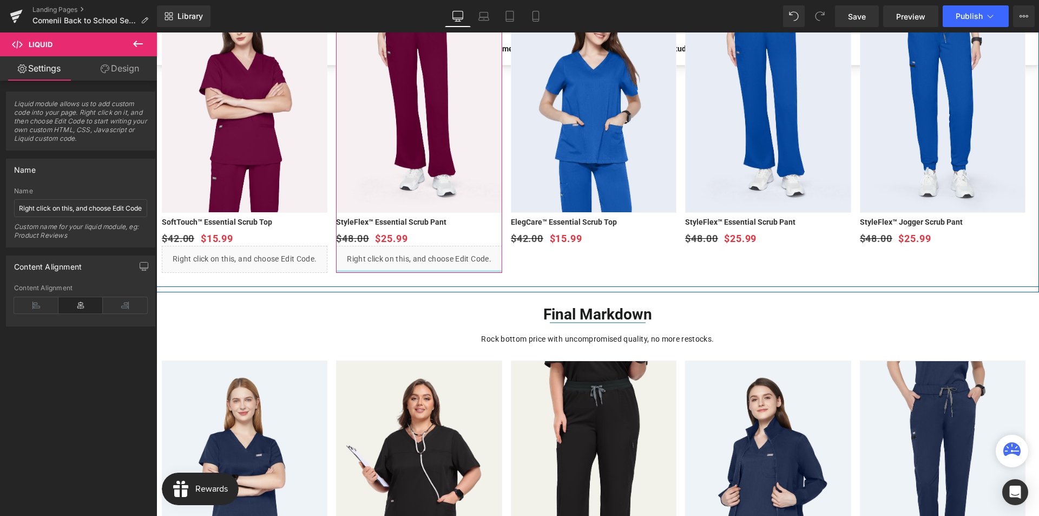
click at [450, 270] on div at bounding box center [419, 271] width 166 height 3
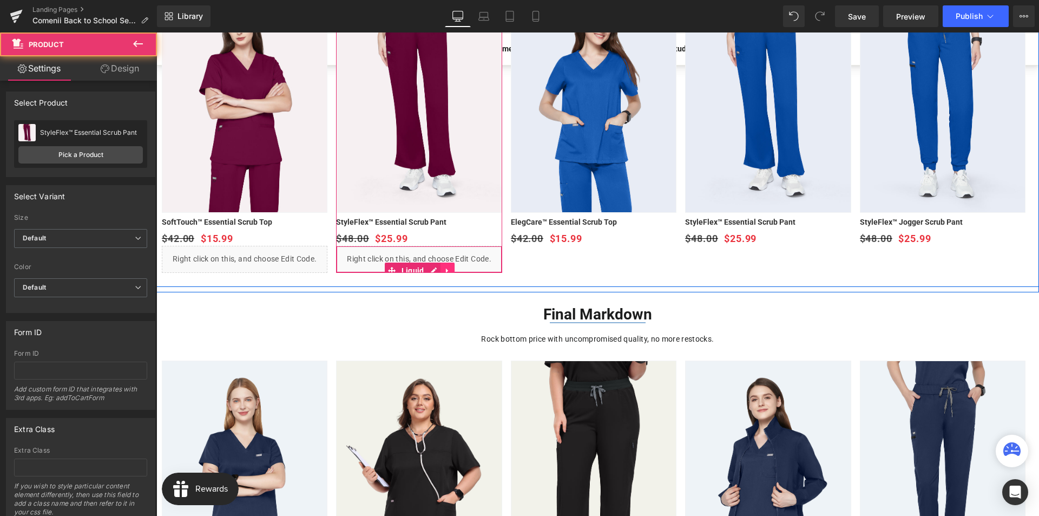
click at [444, 266] on link at bounding box center [447, 270] width 14 height 16
click at [442, 269] on icon at bounding box center [441, 271] width 8 height 8
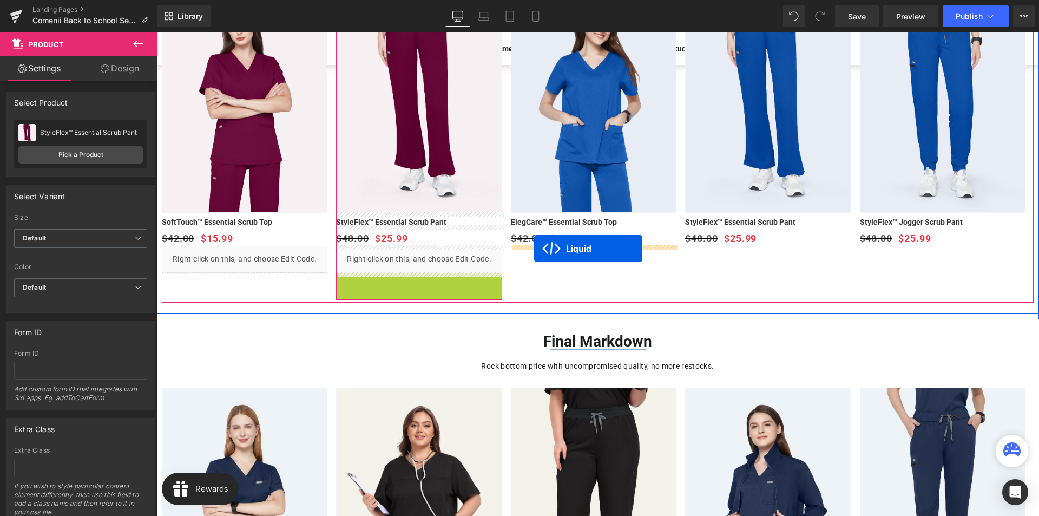
drag, startPoint x: 392, startPoint y: 294, endPoint x: 534, endPoint y: 248, distance: 149.1
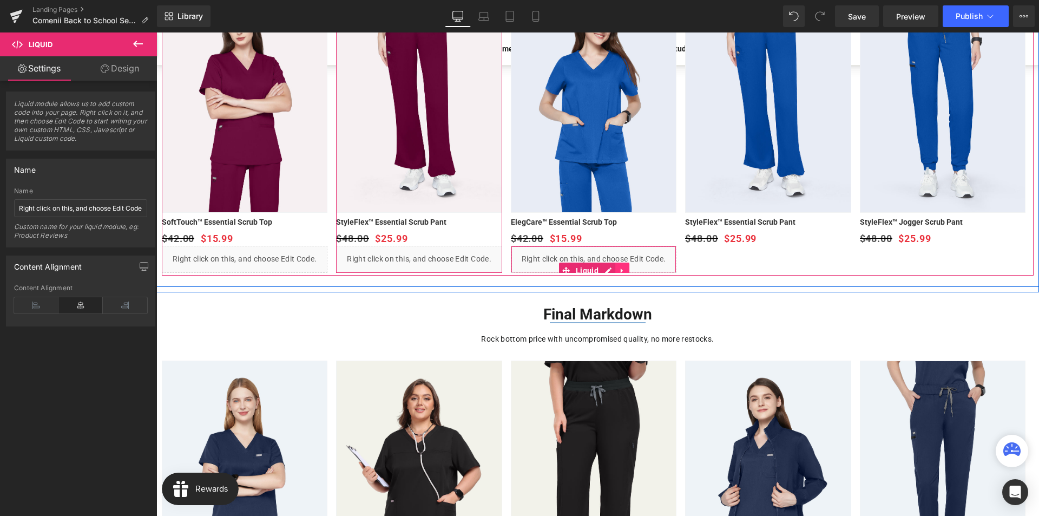
click at [617, 266] on link at bounding box center [622, 270] width 14 height 16
click at [616, 269] on icon at bounding box center [615, 271] width 8 height 8
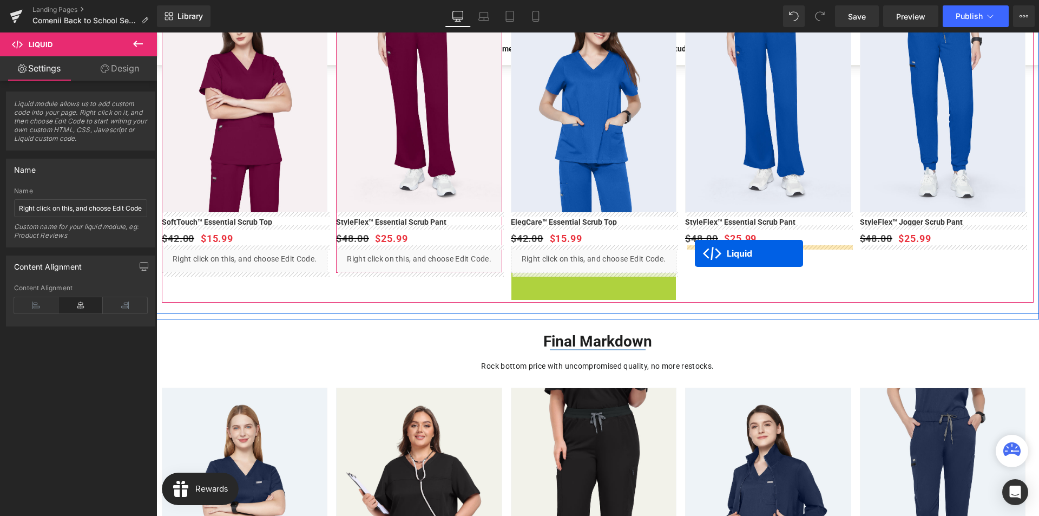
drag, startPoint x: 568, startPoint y: 296, endPoint x: 695, endPoint y: 253, distance: 134.2
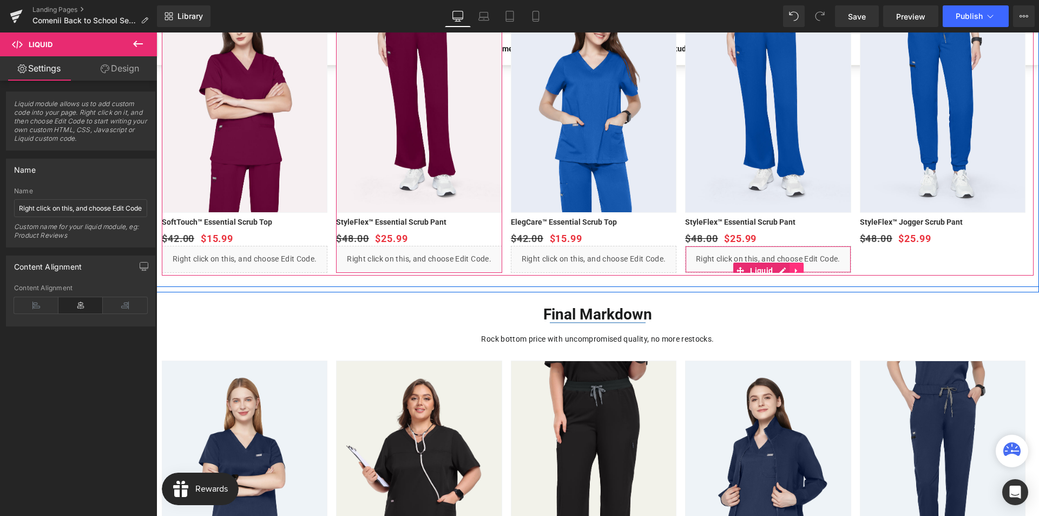
click at [791, 266] on link at bounding box center [797, 270] width 14 height 16
click at [790, 269] on icon at bounding box center [790, 271] width 8 height 8
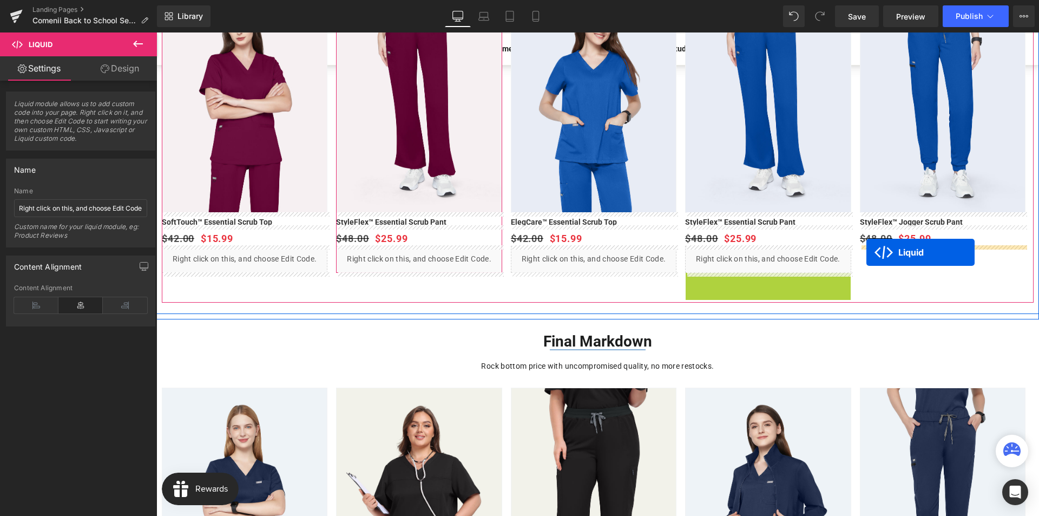
drag, startPoint x: 741, startPoint y: 295, endPoint x: 866, endPoint y: 252, distance: 132.1
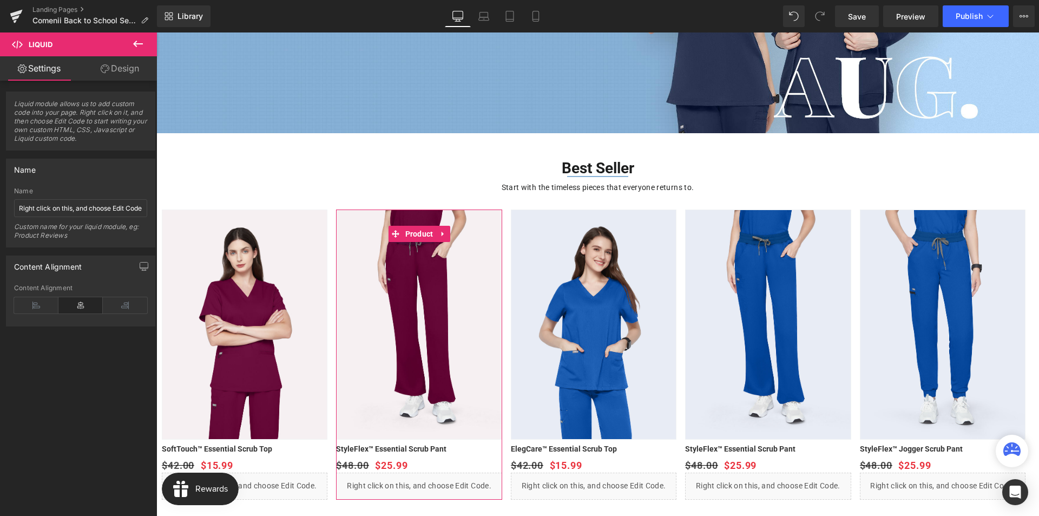
scroll to position [247, 0]
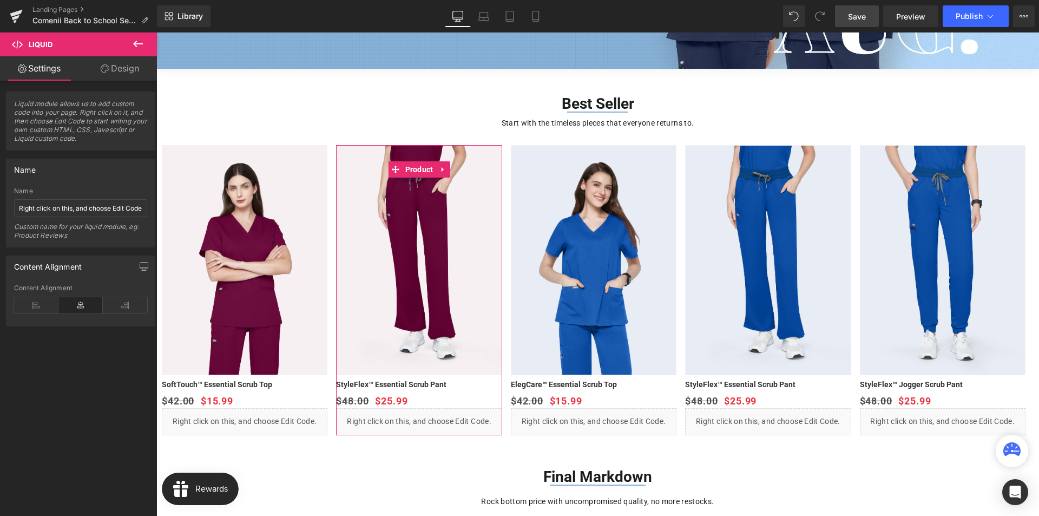
drag, startPoint x: 859, startPoint y: 10, endPoint x: 656, endPoint y: 106, distance: 225.1
click at [859, 10] on link "Save" at bounding box center [857, 16] width 44 height 22
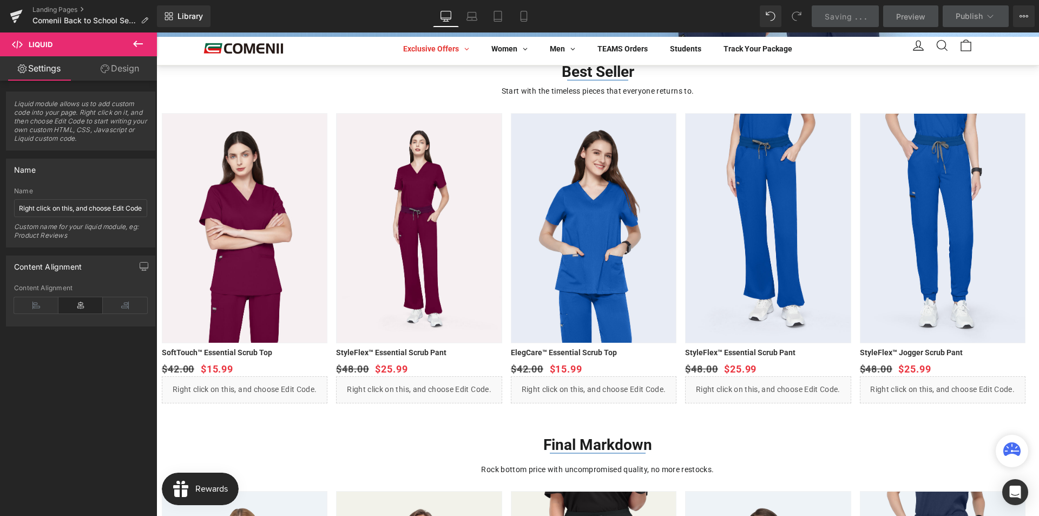
scroll to position [271, 0]
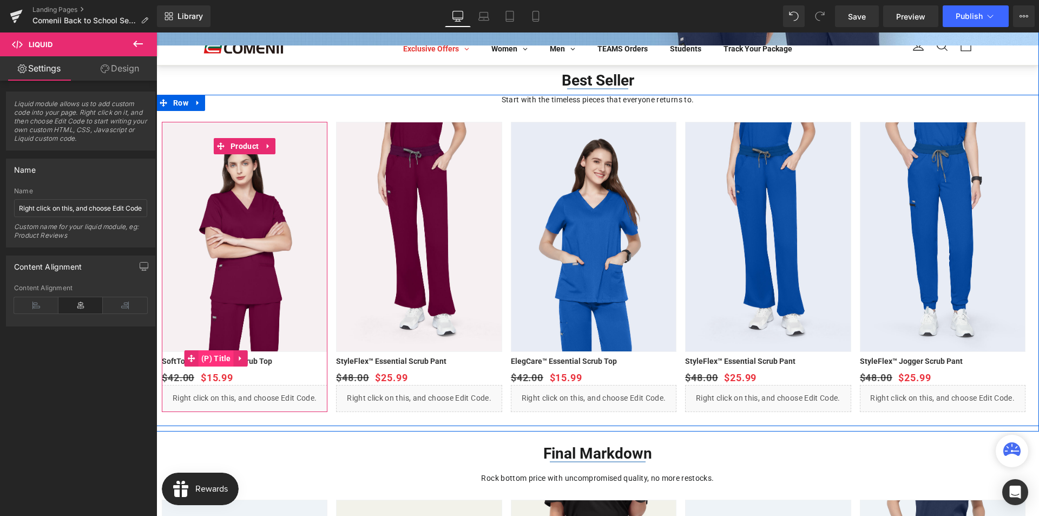
click at [215, 363] on span "(P) Title" at bounding box center [216, 358] width 35 height 16
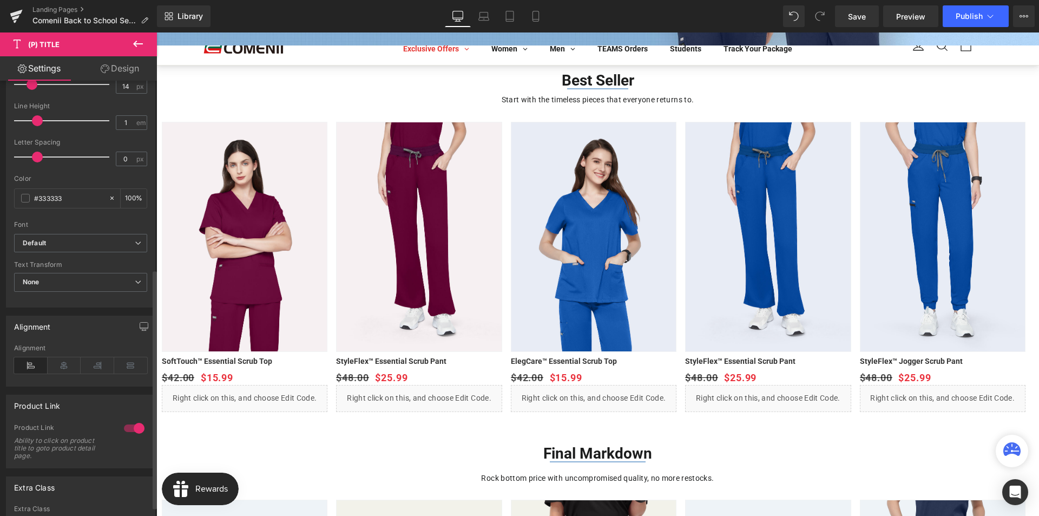
scroll to position [360, 0]
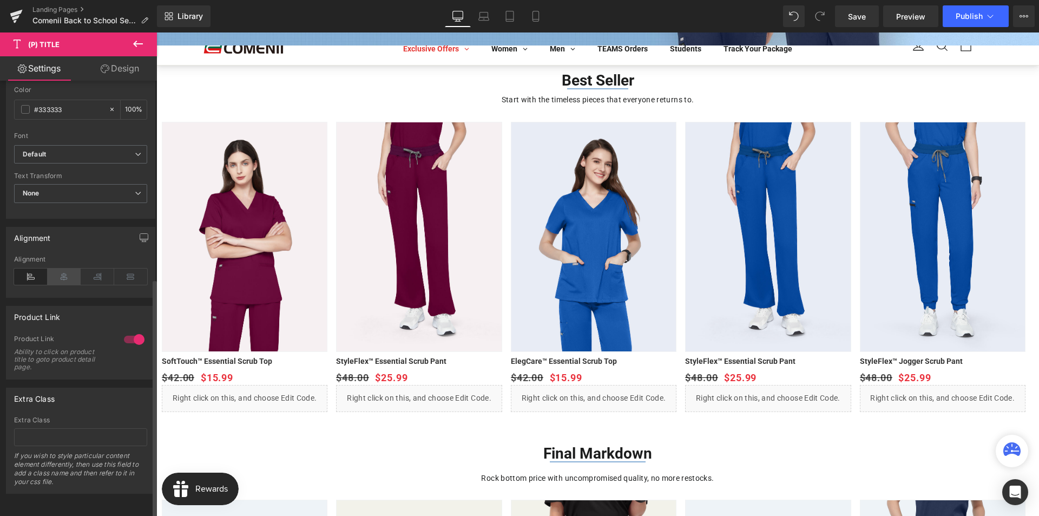
click at [63, 268] on icon at bounding box center [65, 276] width 34 height 16
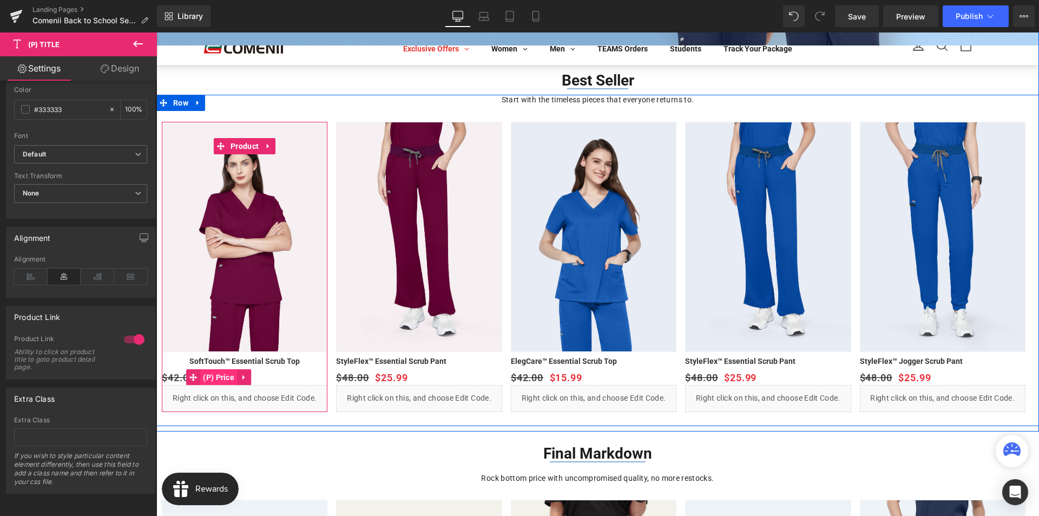
click at [220, 380] on span "(P) Price" at bounding box center [218, 377] width 37 height 16
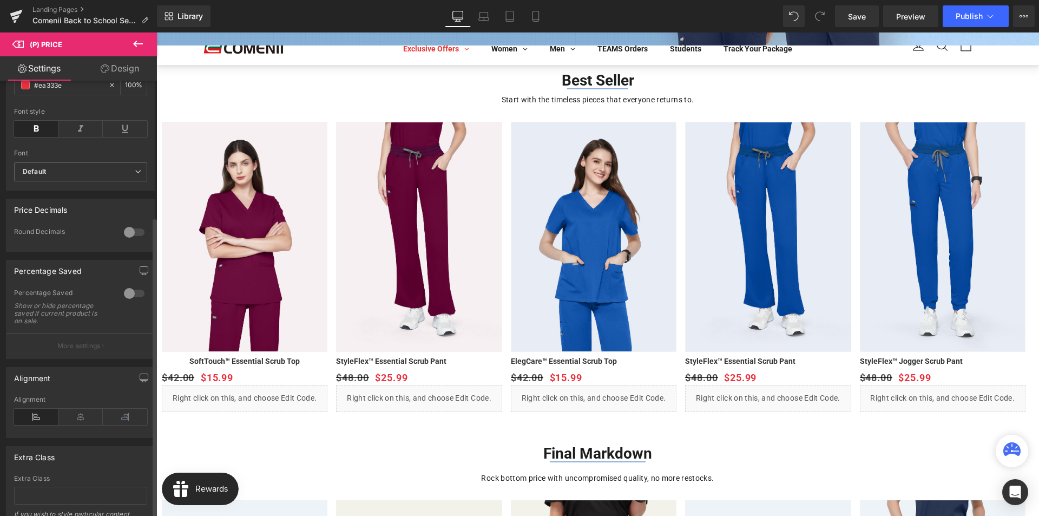
scroll to position [325, 0]
click at [69, 415] on icon at bounding box center [80, 412] width 44 height 16
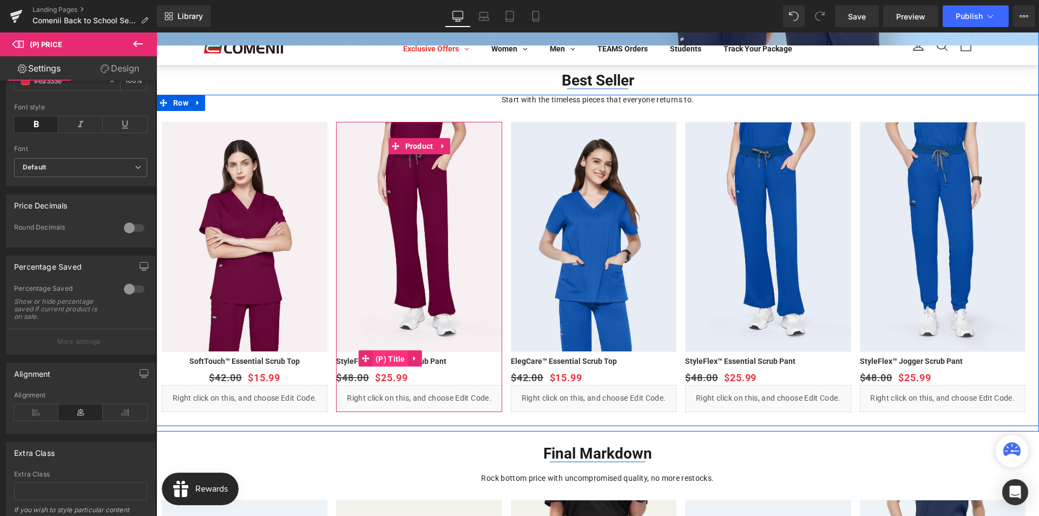
click at [392, 360] on span "(P) Title" at bounding box center [390, 359] width 35 height 16
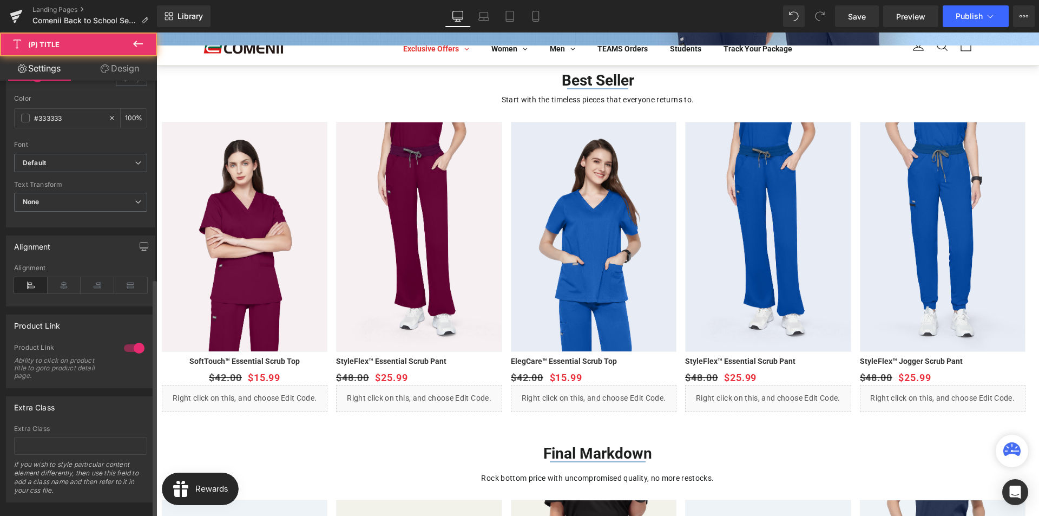
scroll to position [360, 0]
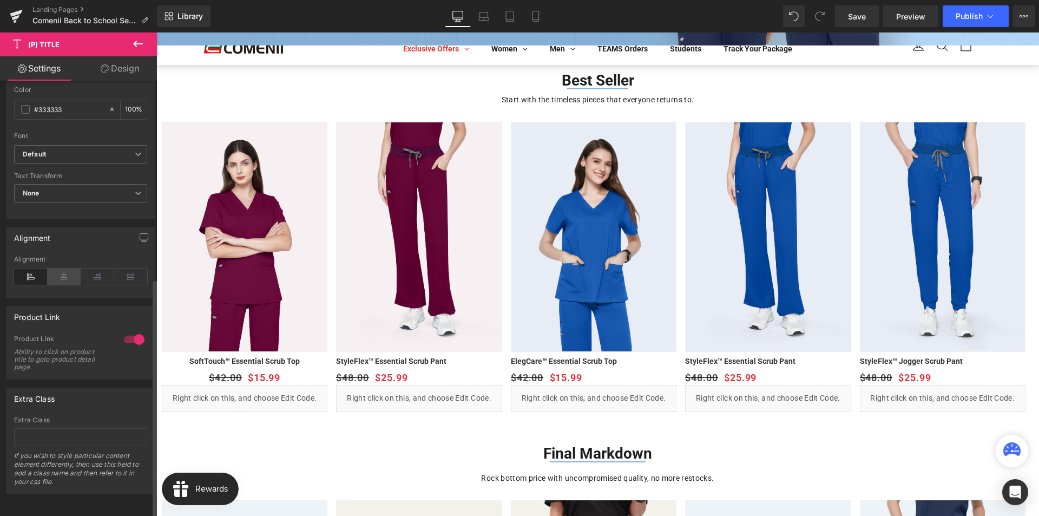
click at [64, 272] on icon at bounding box center [65, 276] width 34 height 16
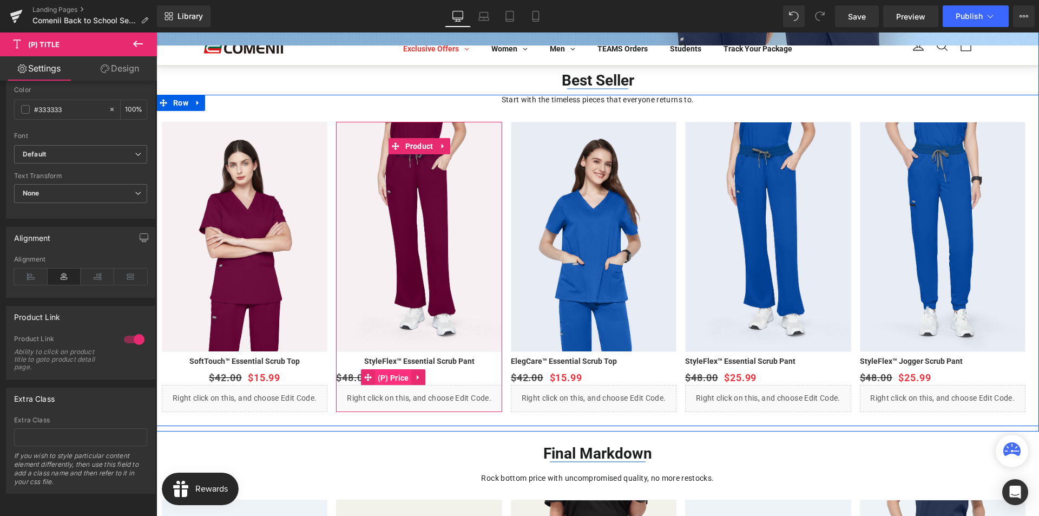
click at [394, 377] on span "(P) Price" at bounding box center [393, 378] width 37 height 16
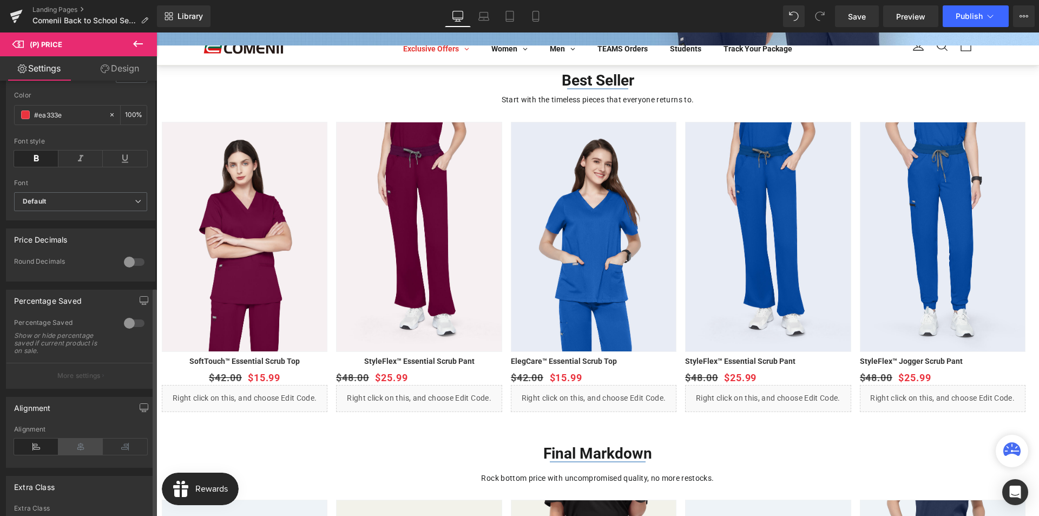
scroll to position [394, 0]
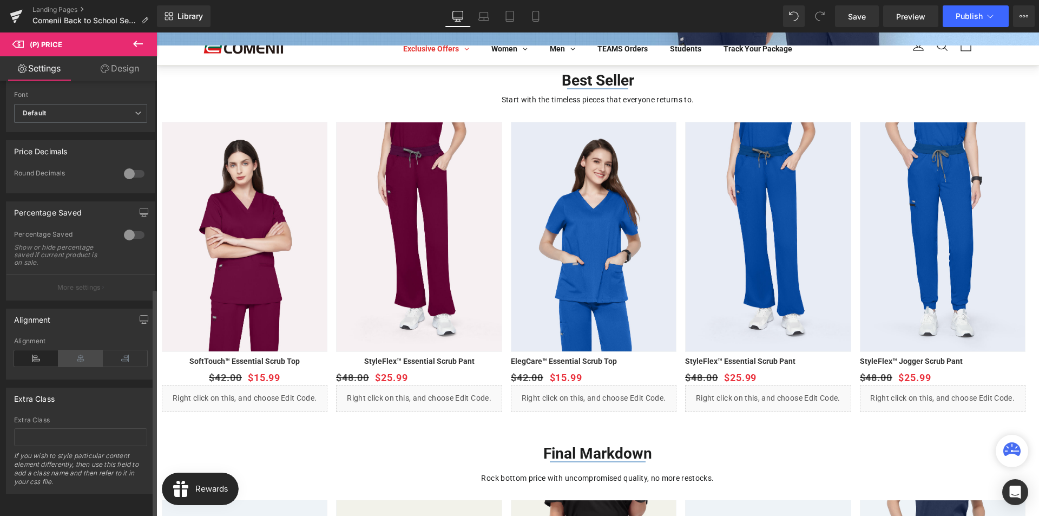
click at [68, 350] on icon at bounding box center [80, 358] width 44 height 16
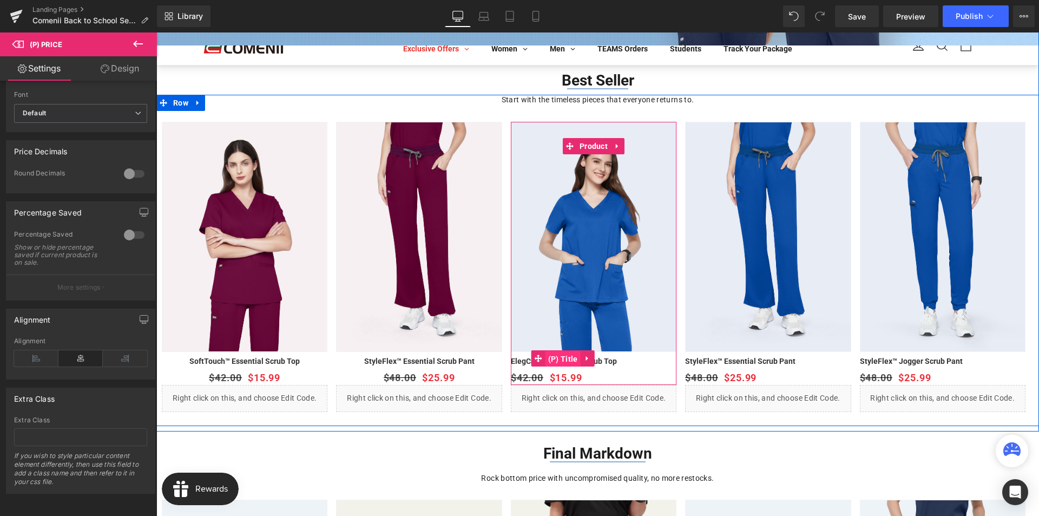
click at [556, 356] on span "(P) Title" at bounding box center [562, 359] width 35 height 16
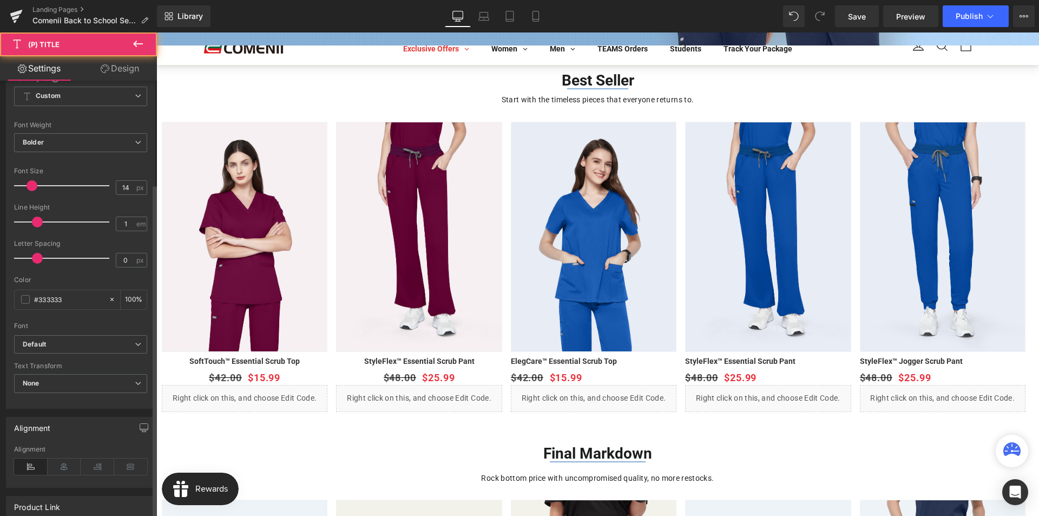
scroll to position [360, 0]
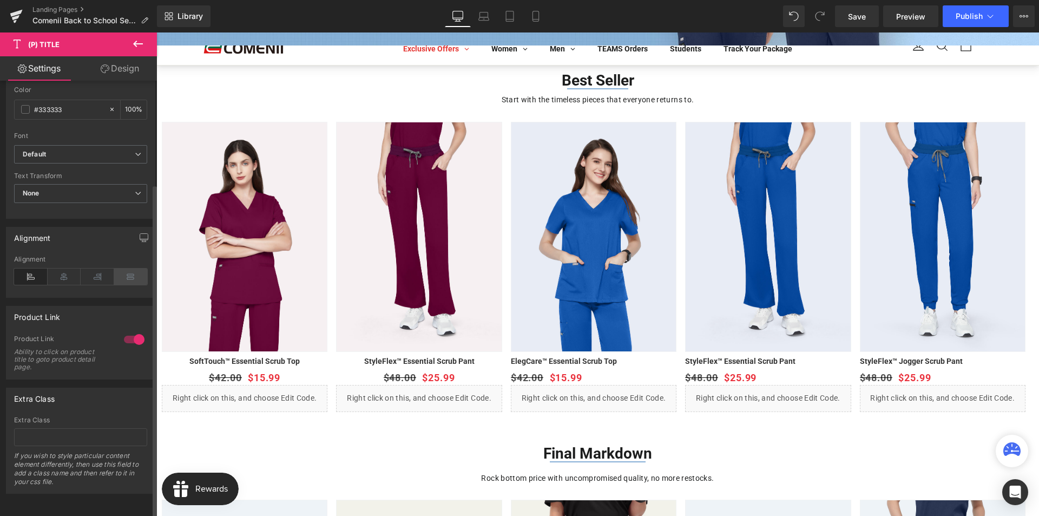
click at [69, 268] on icon at bounding box center [65, 276] width 34 height 16
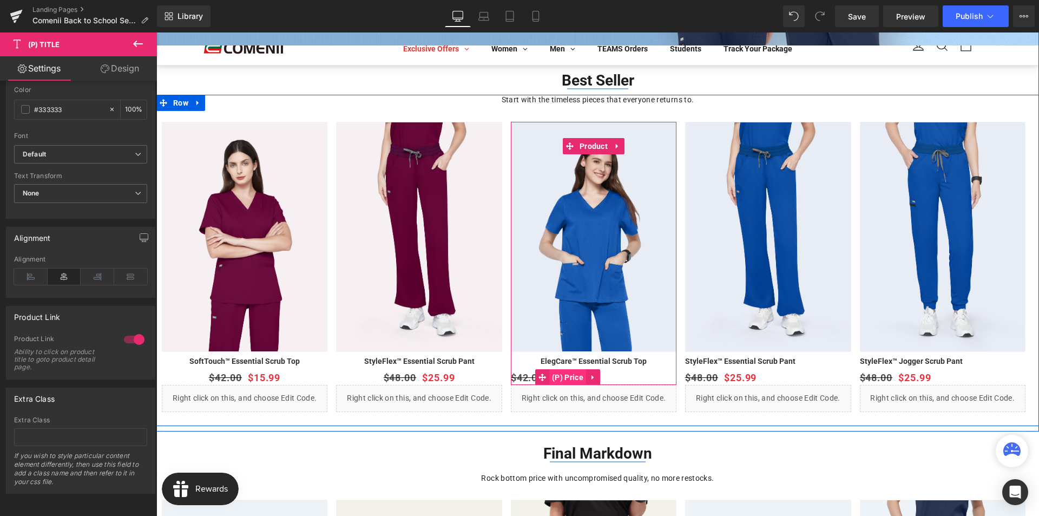
click at [572, 378] on span "(P) Price" at bounding box center [567, 377] width 37 height 16
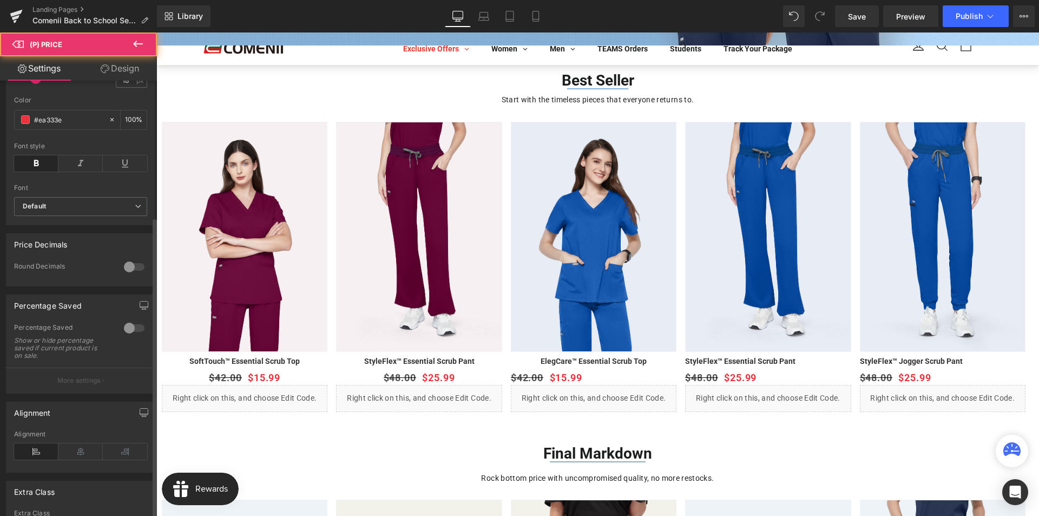
scroll to position [394, 0]
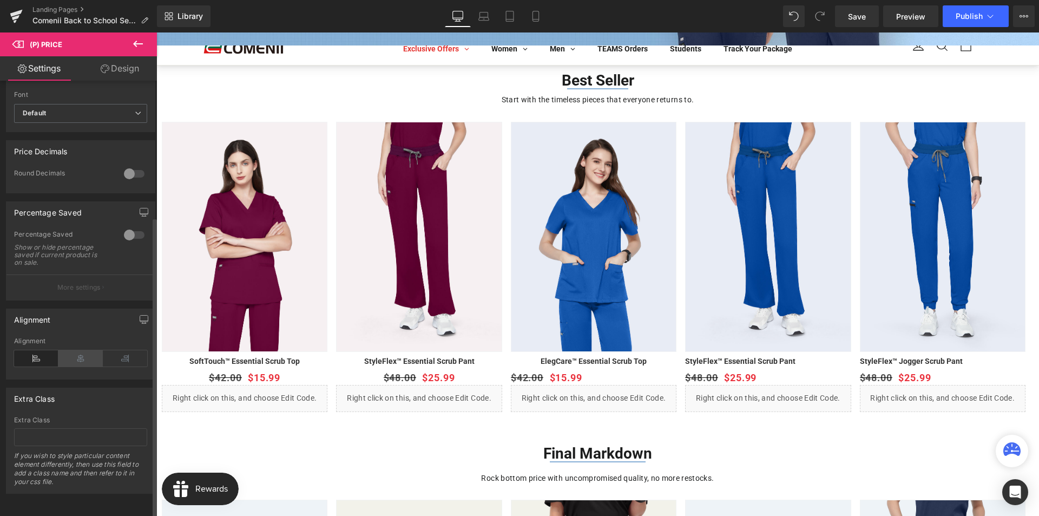
click at [84, 354] on icon at bounding box center [80, 358] width 44 height 16
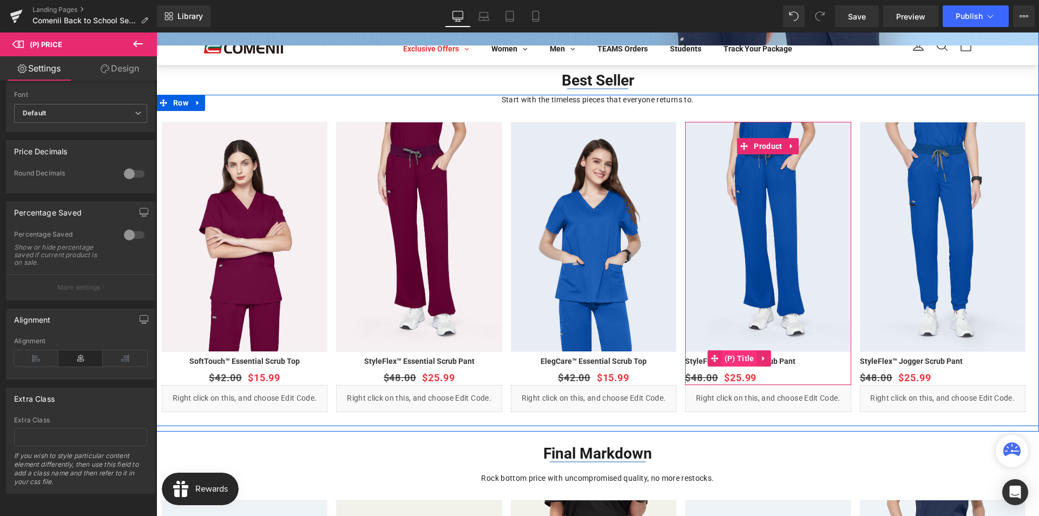
click at [738, 361] on span "(P) Title" at bounding box center [739, 358] width 35 height 16
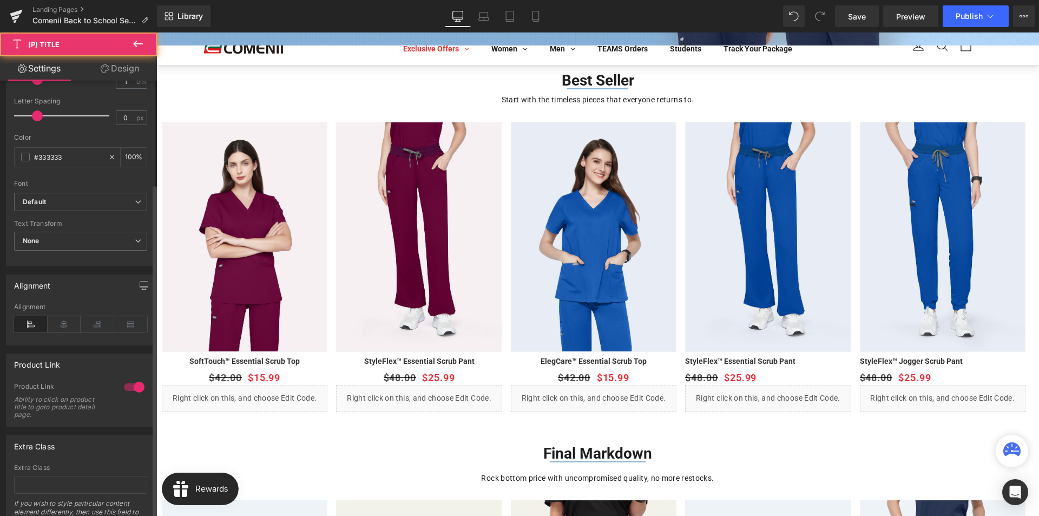
scroll to position [360, 0]
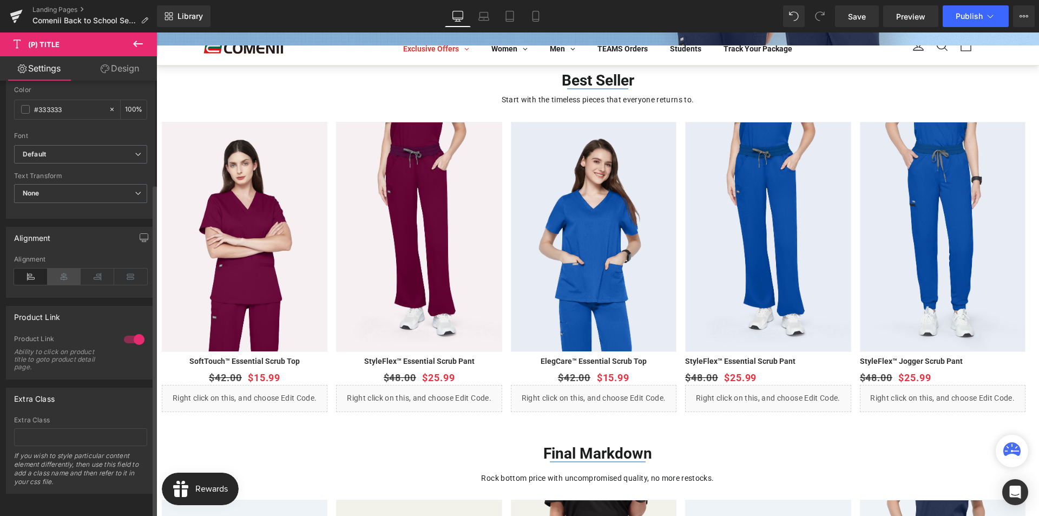
click at [61, 268] on icon at bounding box center [65, 276] width 34 height 16
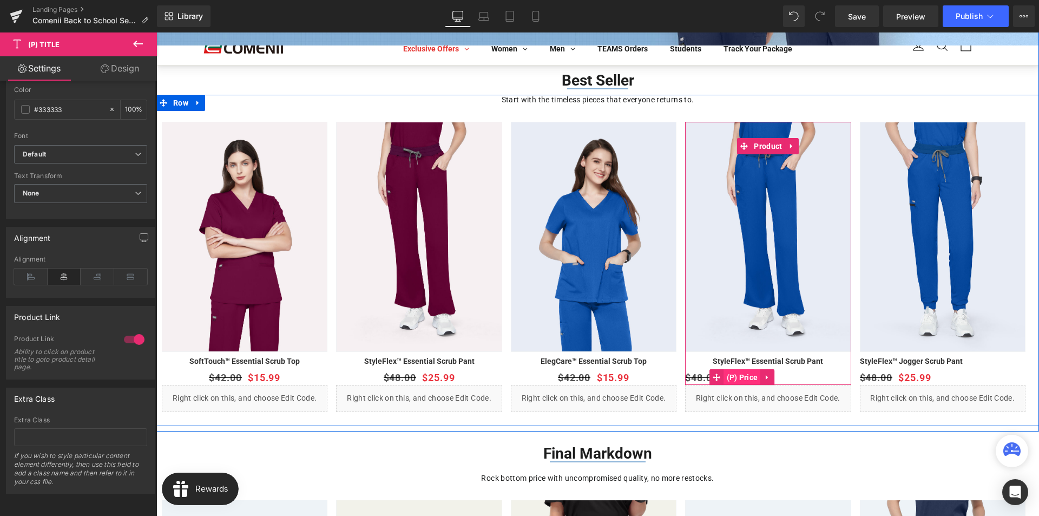
click at [744, 378] on span "(P) Price" at bounding box center [742, 377] width 37 height 16
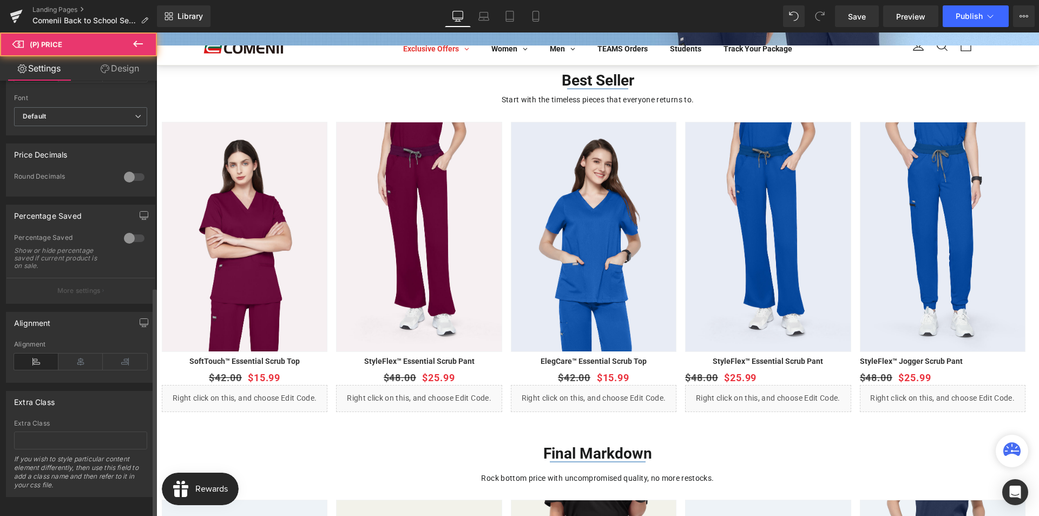
scroll to position [394, 0]
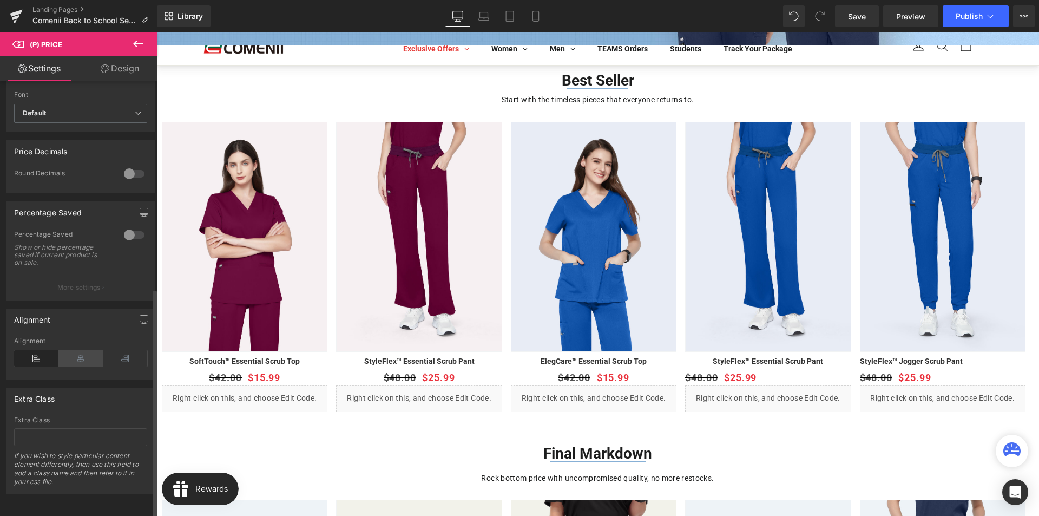
click at [77, 354] on icon at bounding box center [80, 358] width 44 height 16
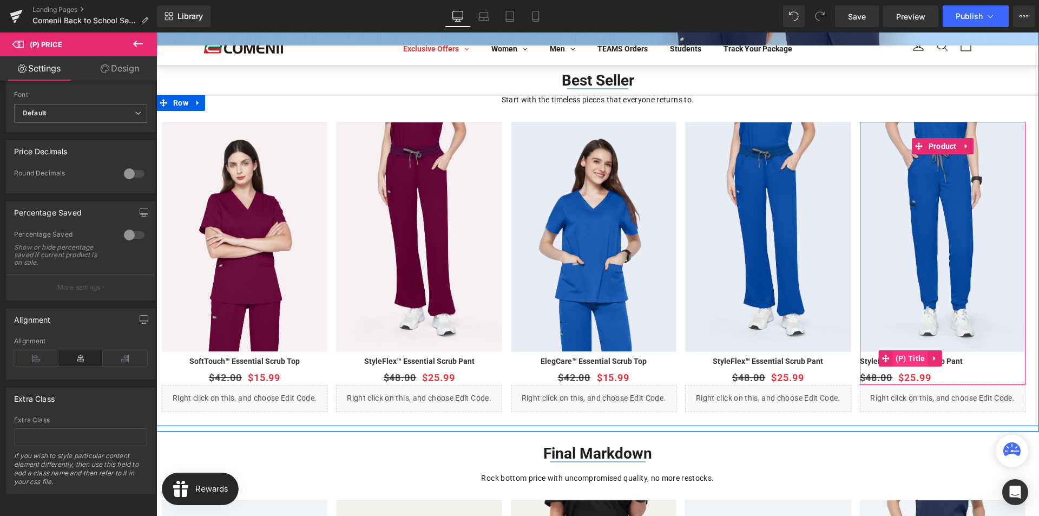
click at [916, 359] on span "(P) Title" at bounding box center [910, 358] width 35 height 16
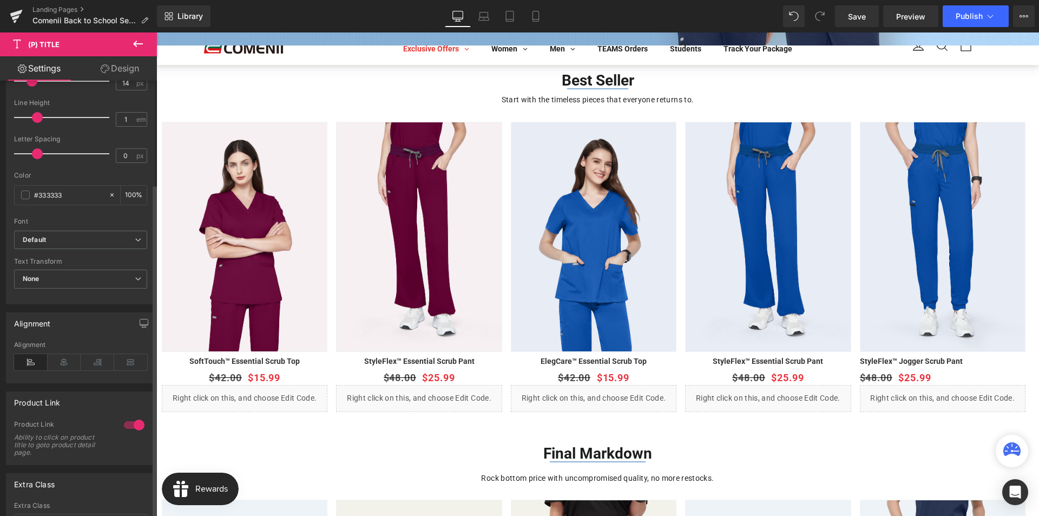
scroll to position [360, 0]
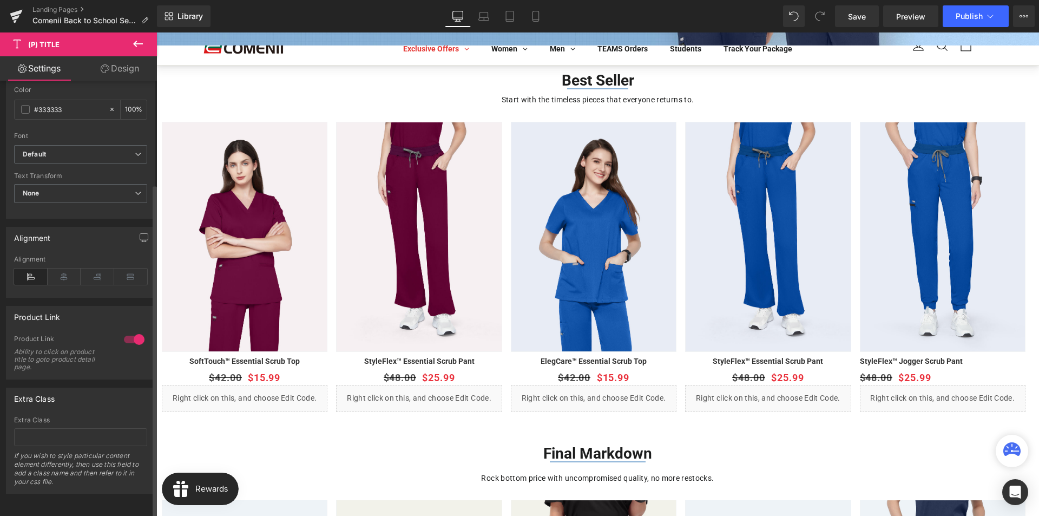
click at [64, 277] on div "Alignment" at bounding box center [80, 276] width 133 height 42
click at [67, 271] on icon at bounding box center [65, 276] width 34 height 16
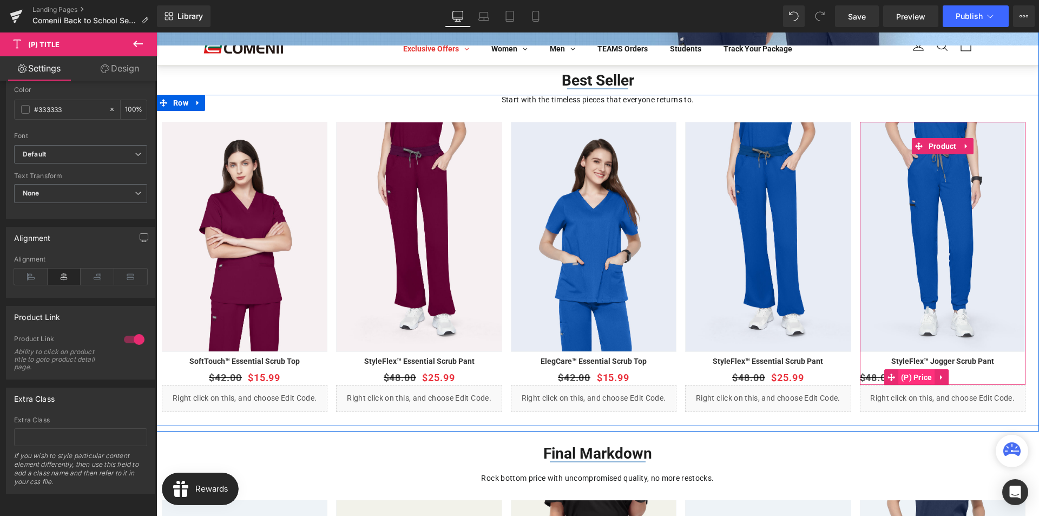
click at [918, 379] on span "(P) Price" at bounding box center [916, 377] width 37 height 16
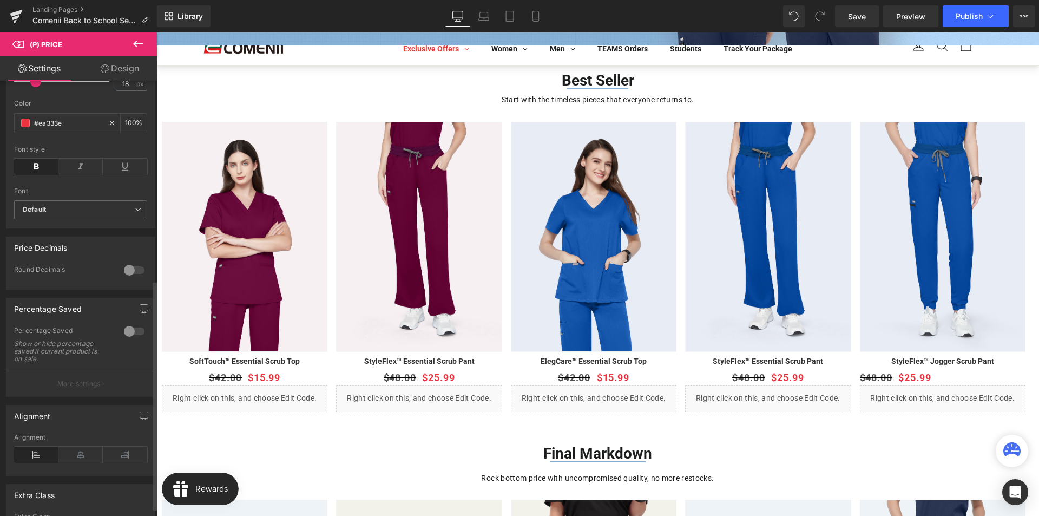
scroll to position [379, 0]
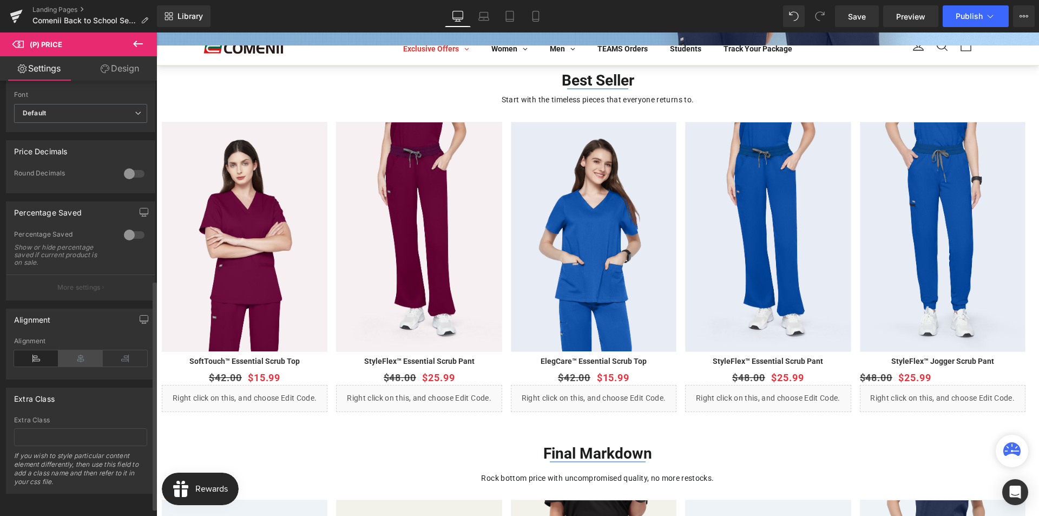
click at [74, 366] on icon at bounding box center [80, 358] width 44 height 16
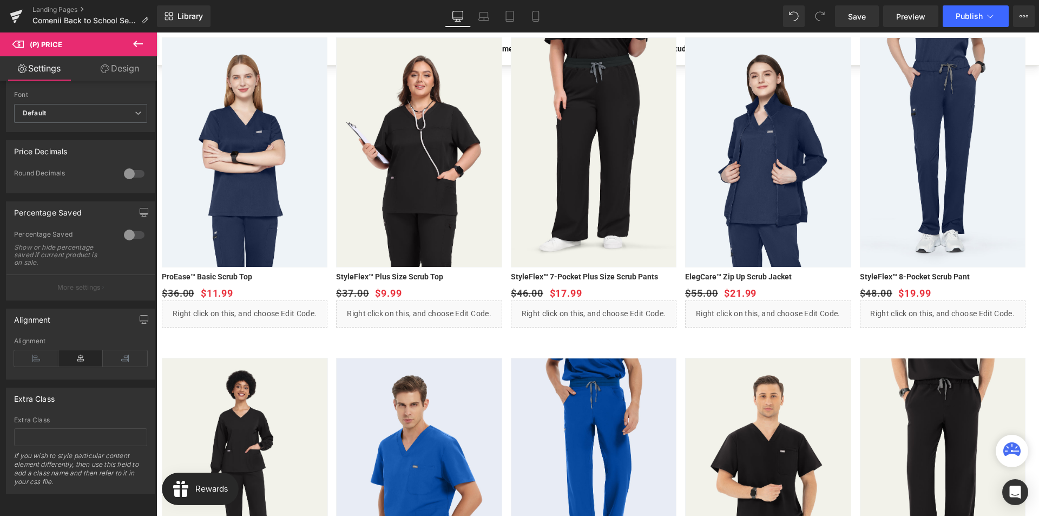
scroll to position [758, 0]
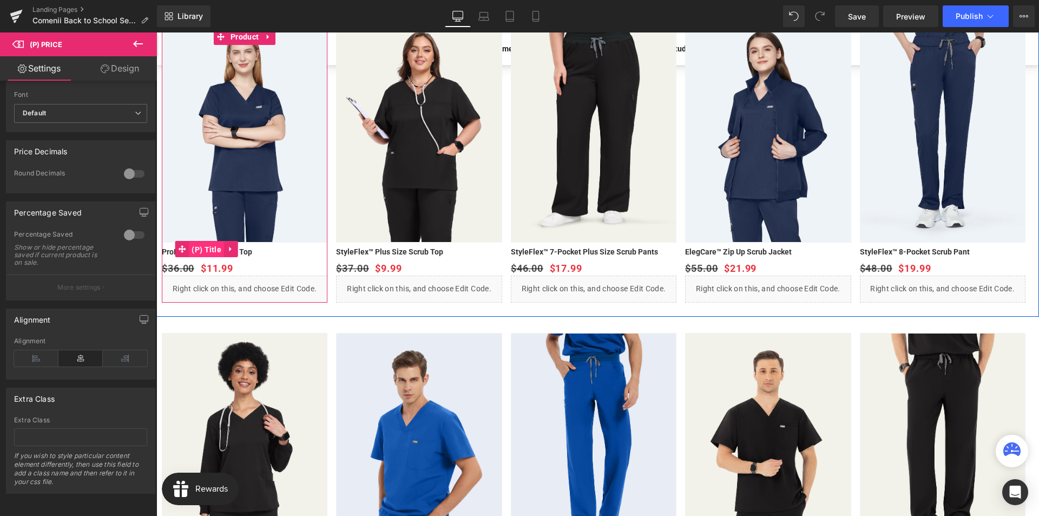
click at [217, 252] on span "(P) Title" at bounding box center [206, 249] width 35 height 16
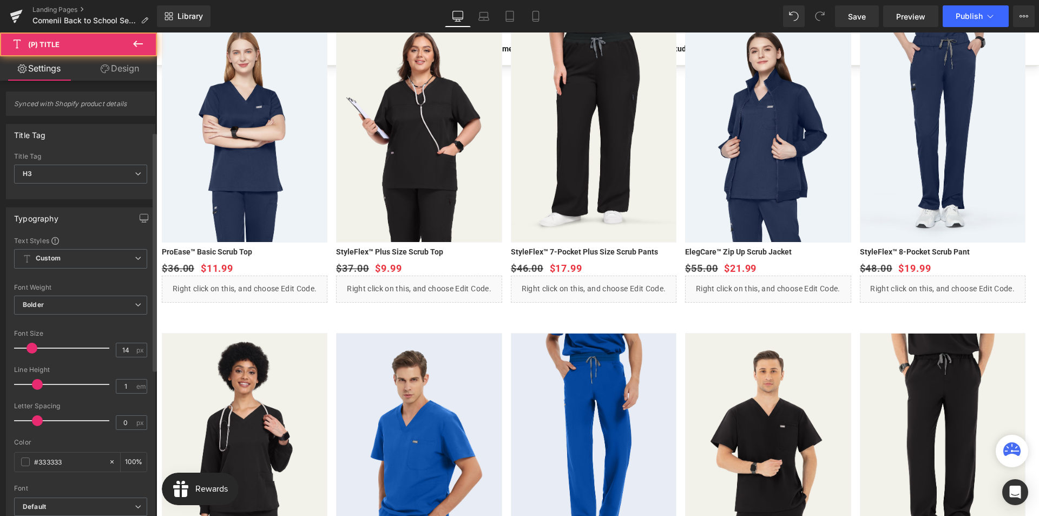
scroll to position [271, 0]
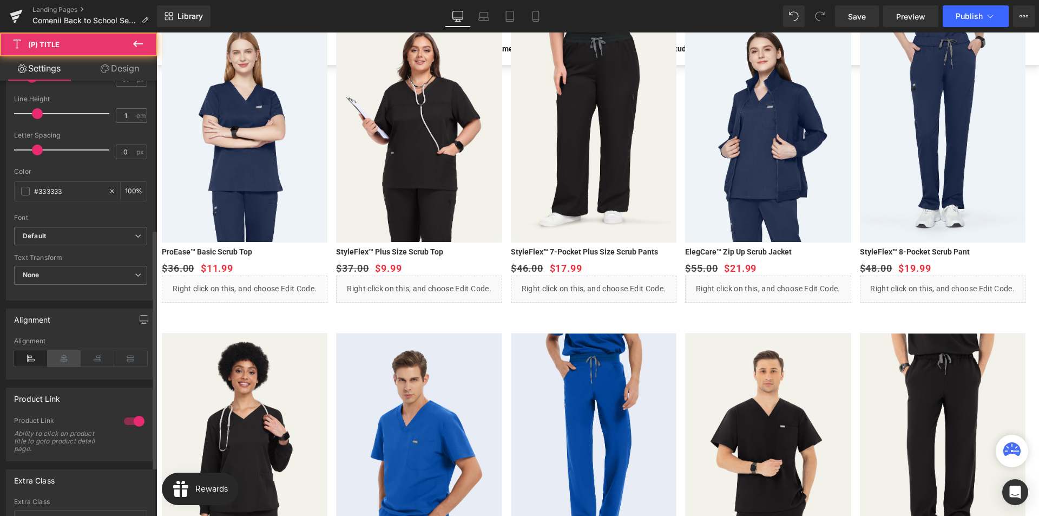
click at [76, 363] on icon at bounding box center [65, 358] width 34 height 16
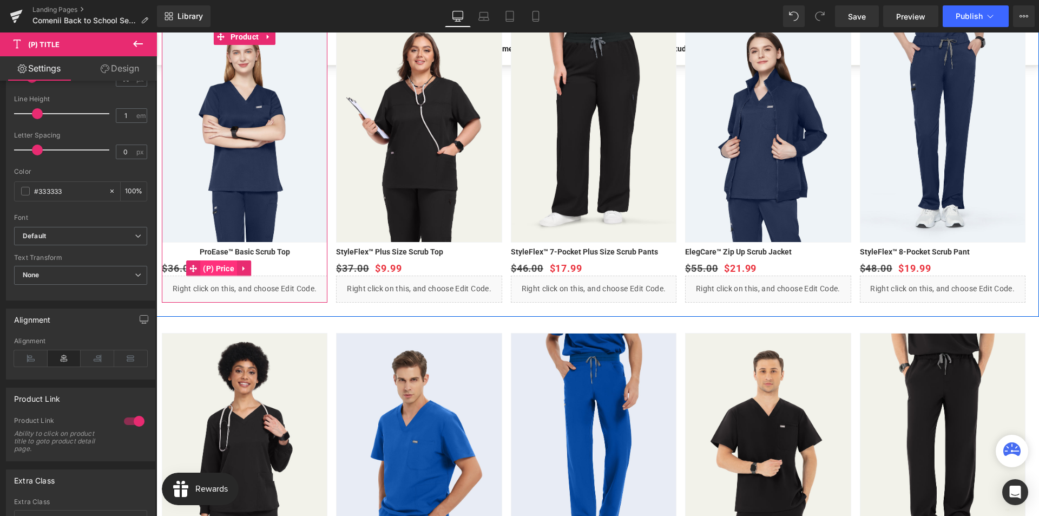
click at [218, 267] on span "(P) Price" at bounding box center [218, 268] width 37 height 16
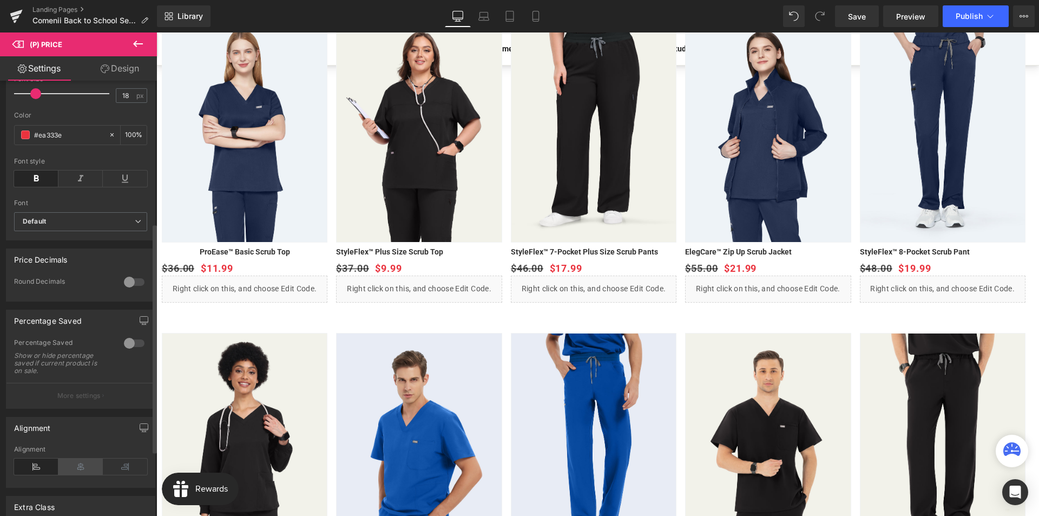
click at [71, 475] on icon at bounding box center [80, 466] width 44 height 16
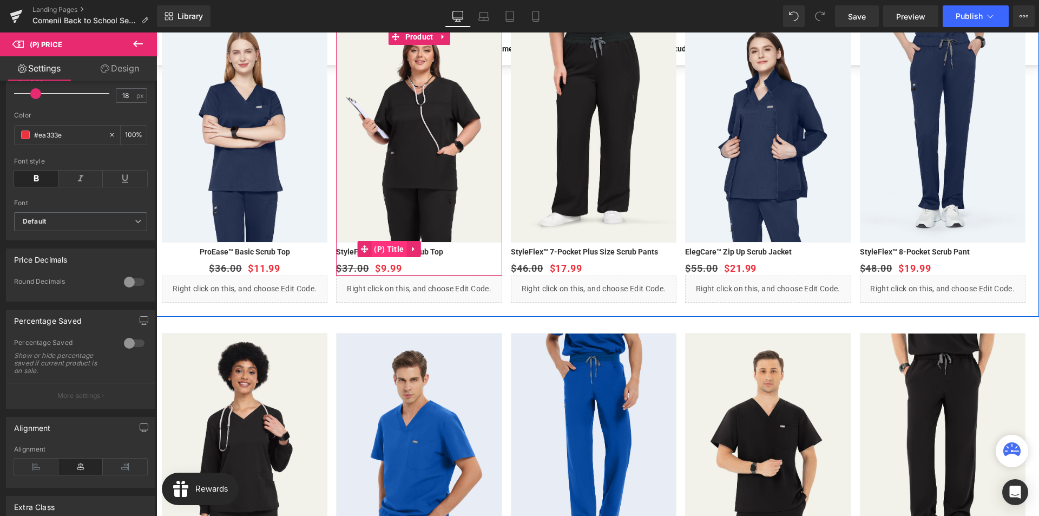
click at [395, 249] on span "(P) Title" at bounding box center [388, 249] width 35 height 16
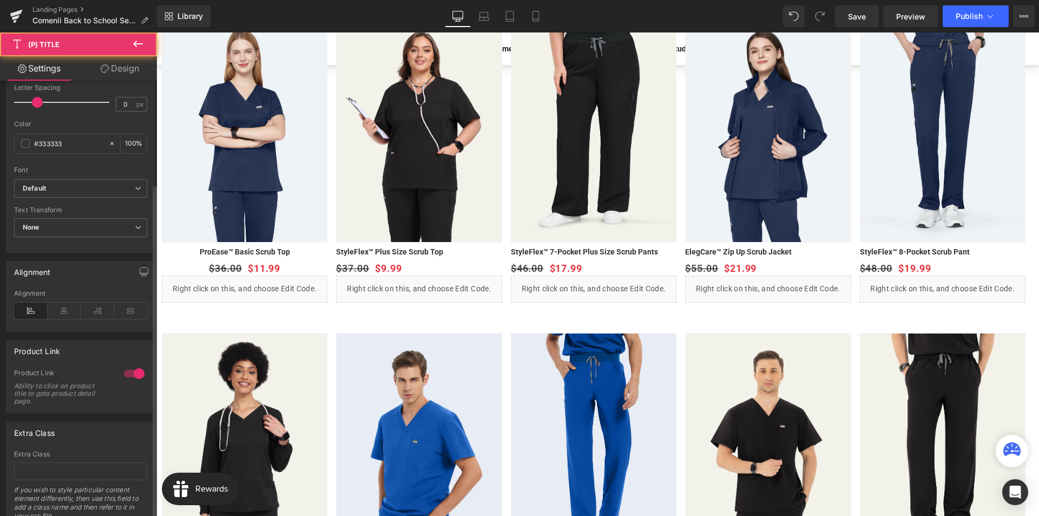
scroll to position [360, 0]
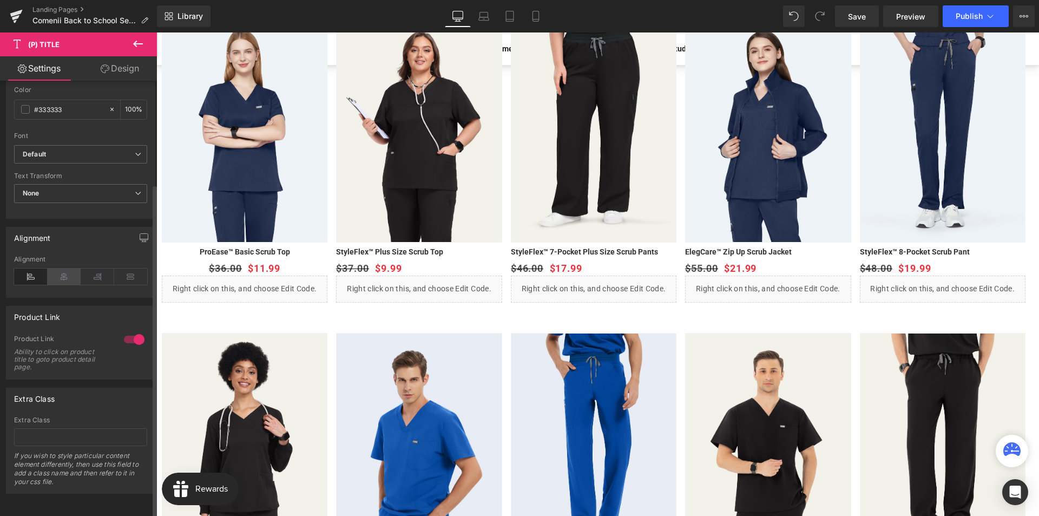
click at [57, 268] on icon at bounding box center [65, 276] width 34 height 16
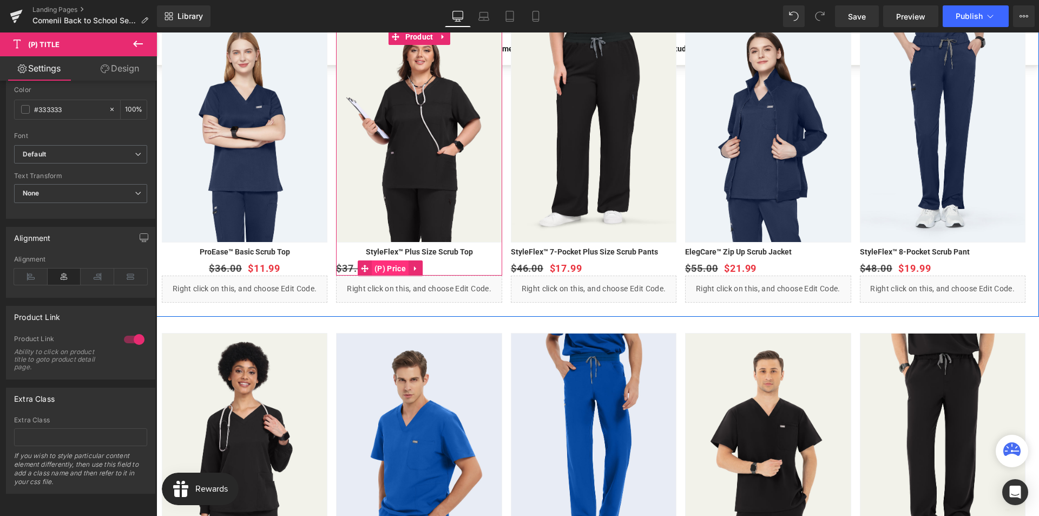
click at [396, 267] on span "(P) Price" at bounding box center [390, 268] width 37 height 16
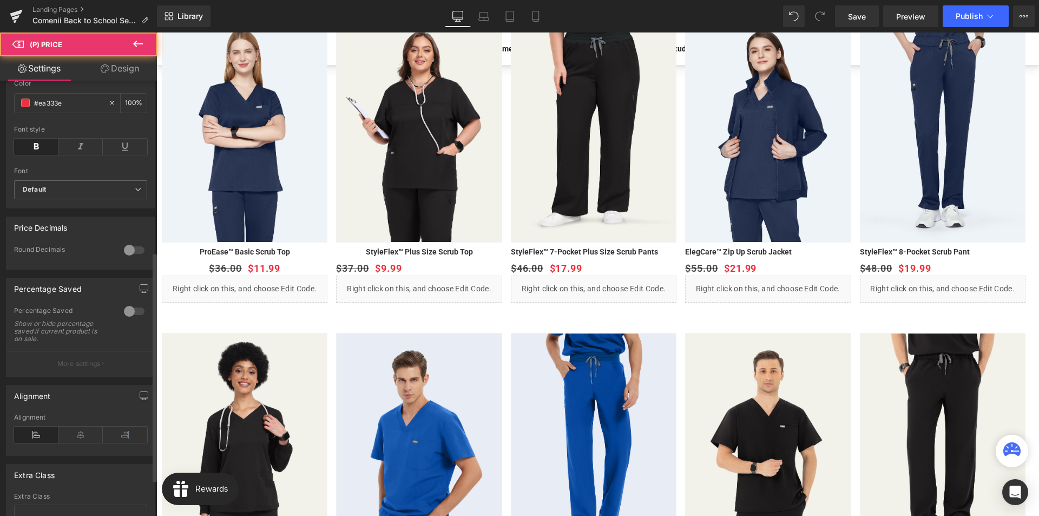
scroll to position [325, 0]
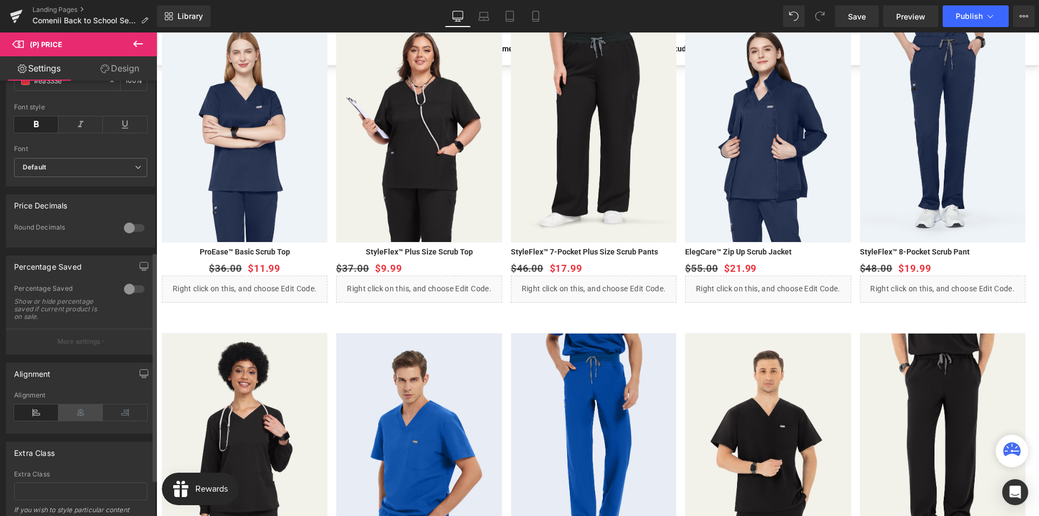
click at [89, 416] on icon at bounding box center [80, 412] width 44 height 16
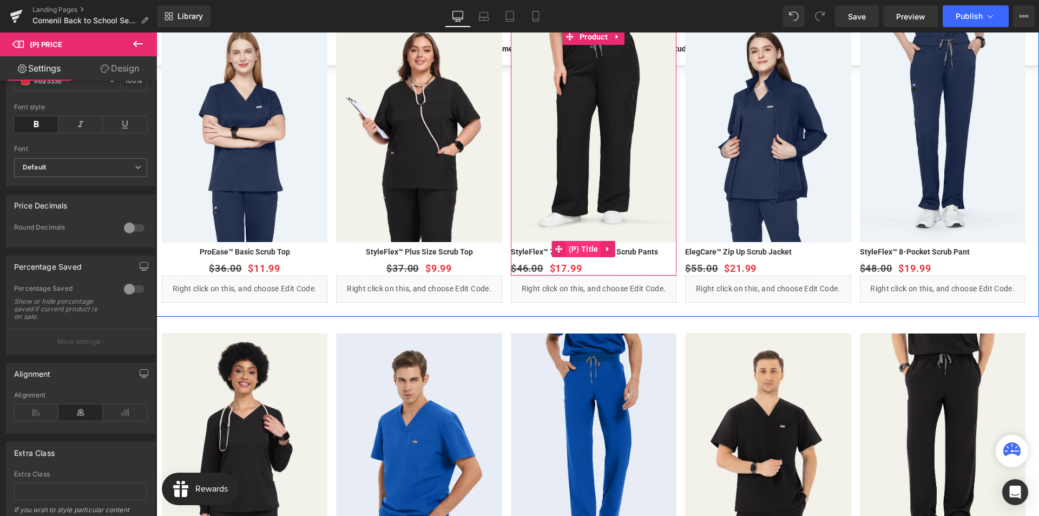
click at [579, 251] on span "(P) Title" at bounding box center [583, 249] width 35 height 16
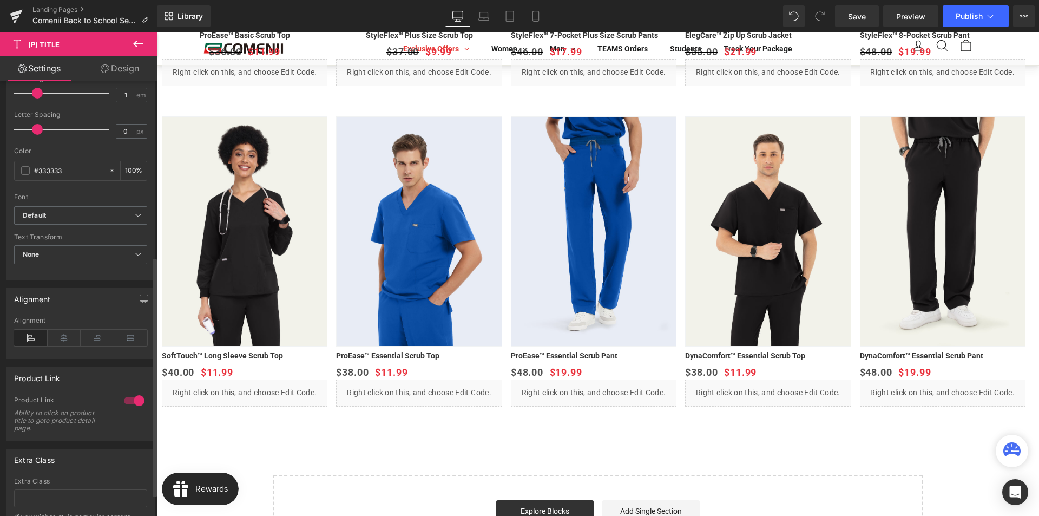
scroll to position [360, 0]
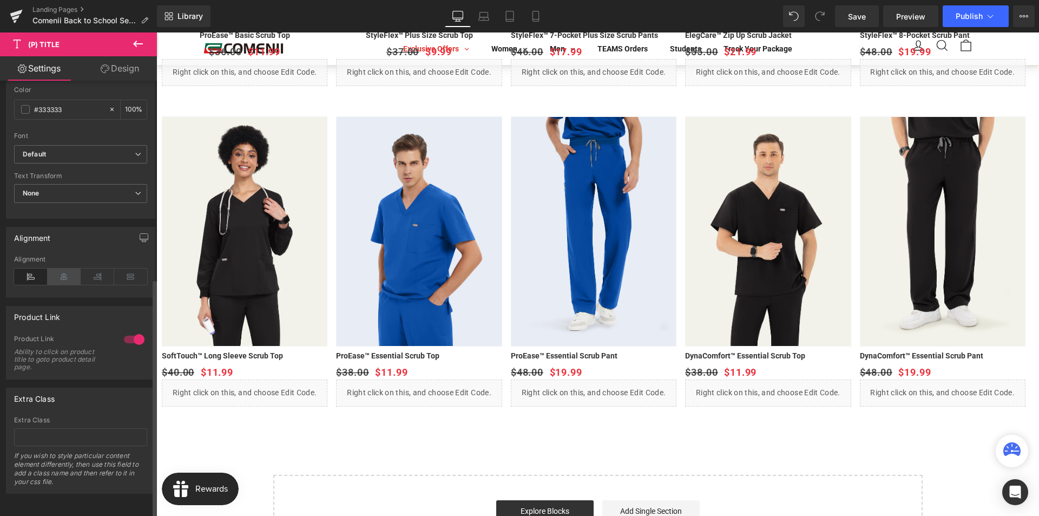
click at [67, 271] on icon at bounding box center [65, 276] width 34 height 16
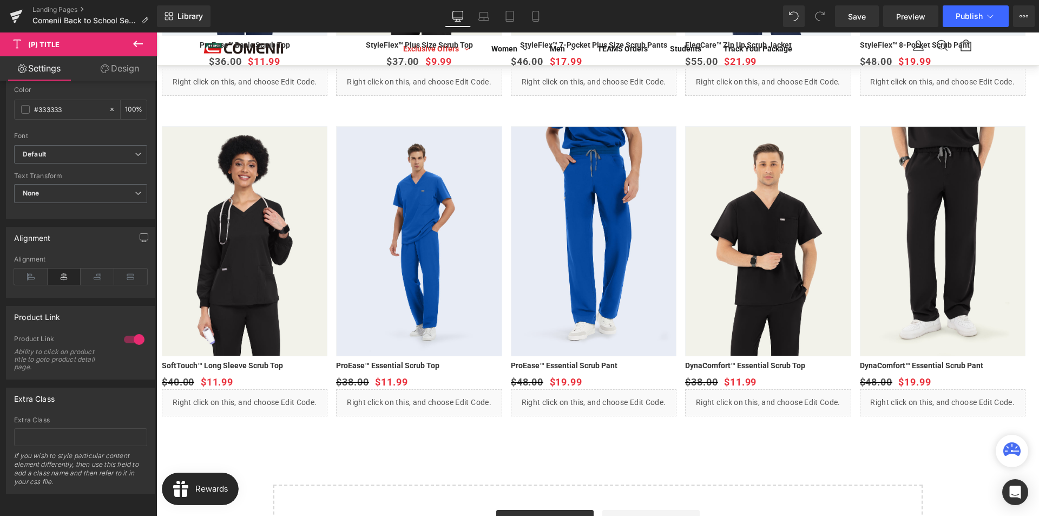
scroll to position [758, 0]
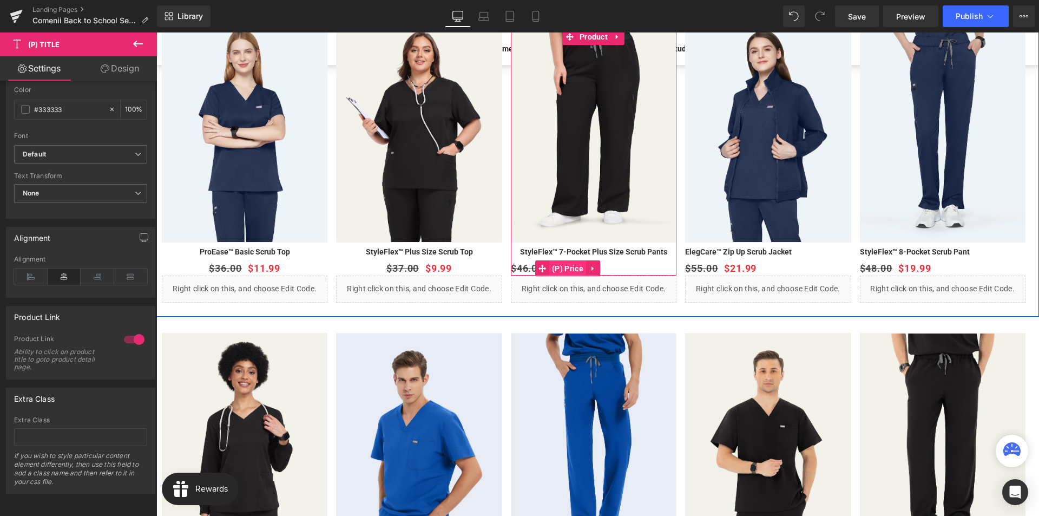
click at [572, 269] on span "(P) Price" at bounding box center [567, 268] width 37 height 16
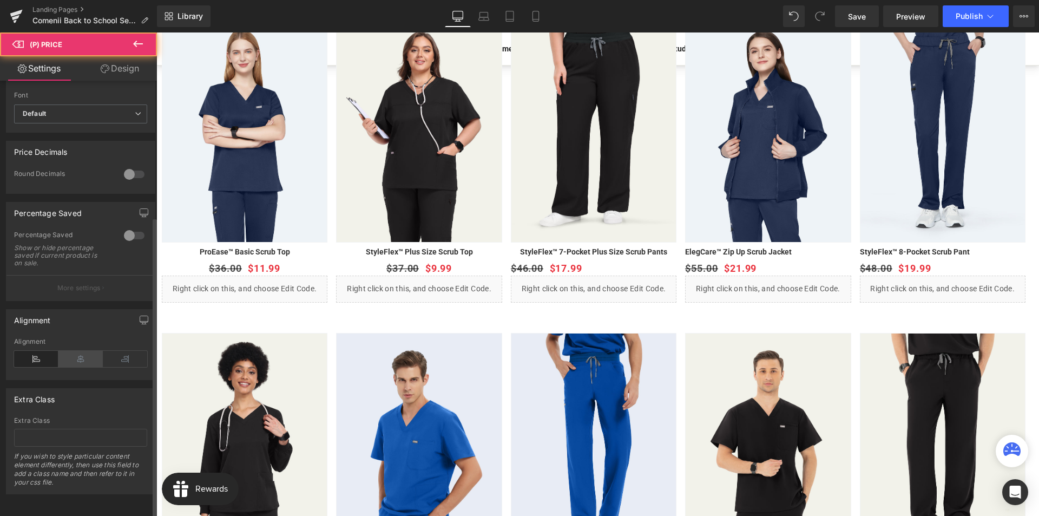
scroll to position [379, 0]
click at [74, 366] on icon at bounding box center [80, 358] width 44 height 16
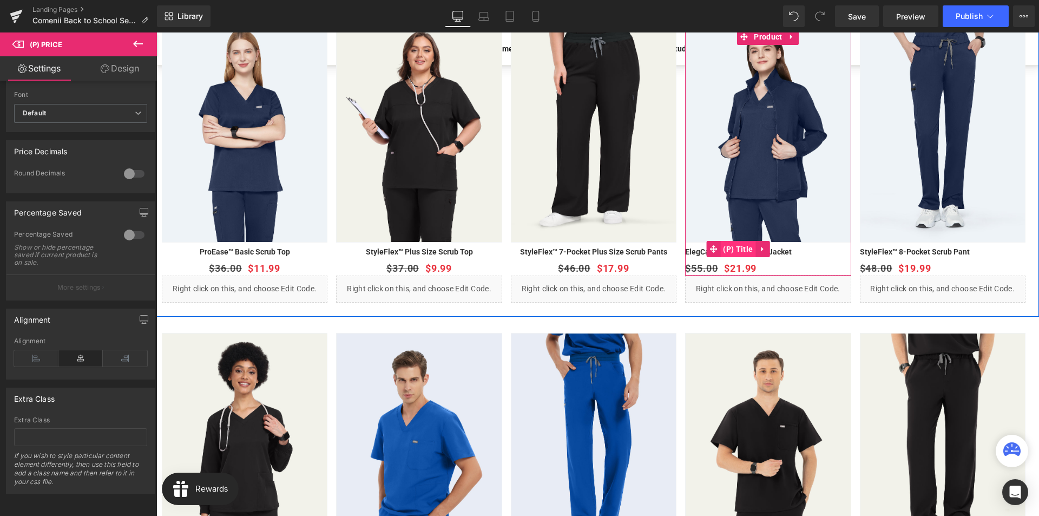
click at [734, 250] on span "(P) Title" at bounding box center [737, 249] width 35 height 16
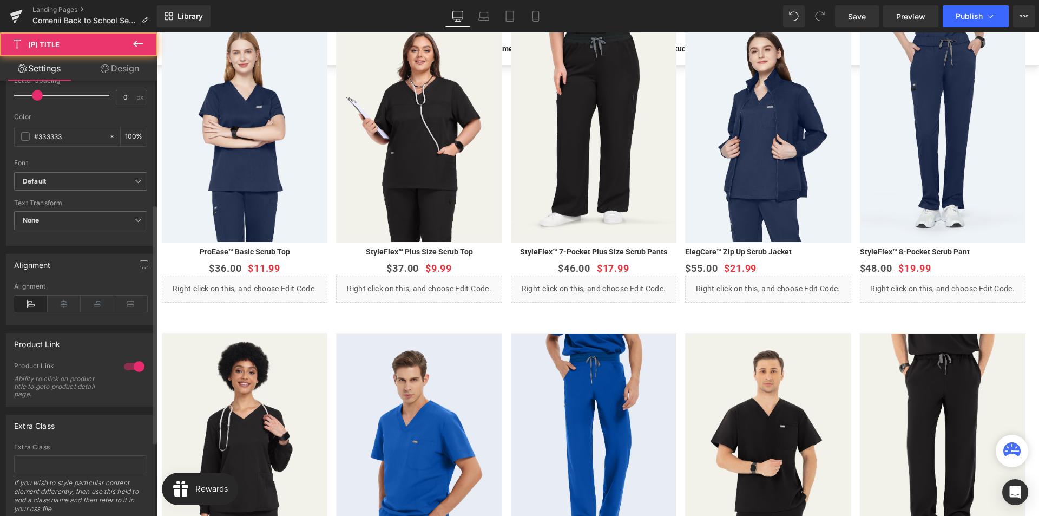
scroll to position [360, 0]
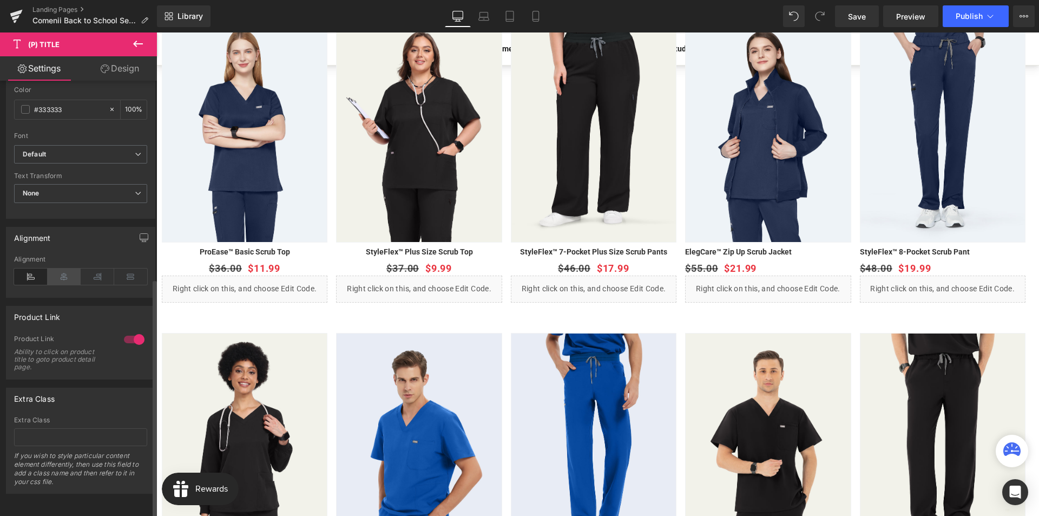
click at [71, 272] on icon at bounding box center [65, 276] width 34 height 16
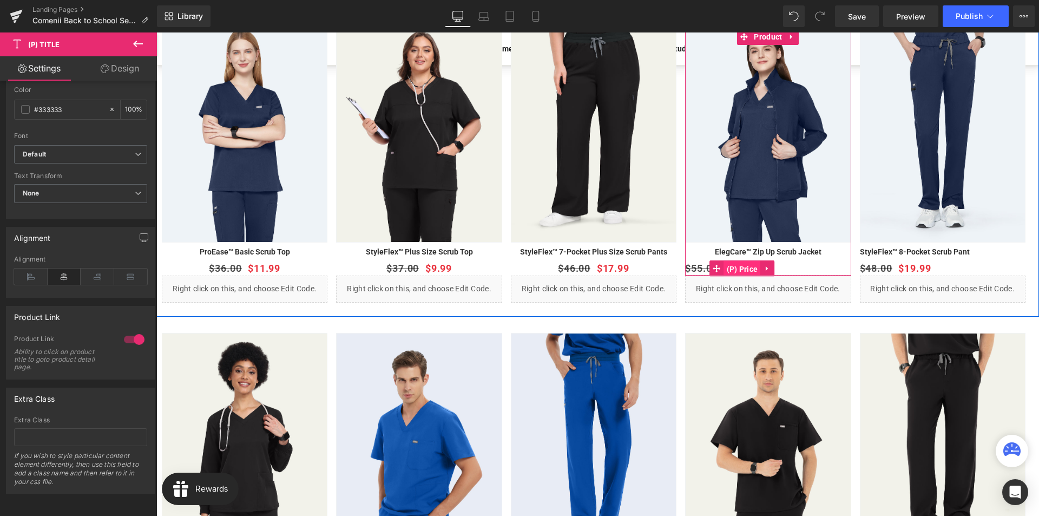
click at [739, 265] on span "(P) Price" at bounding box center [742, 269] width 37 height 16
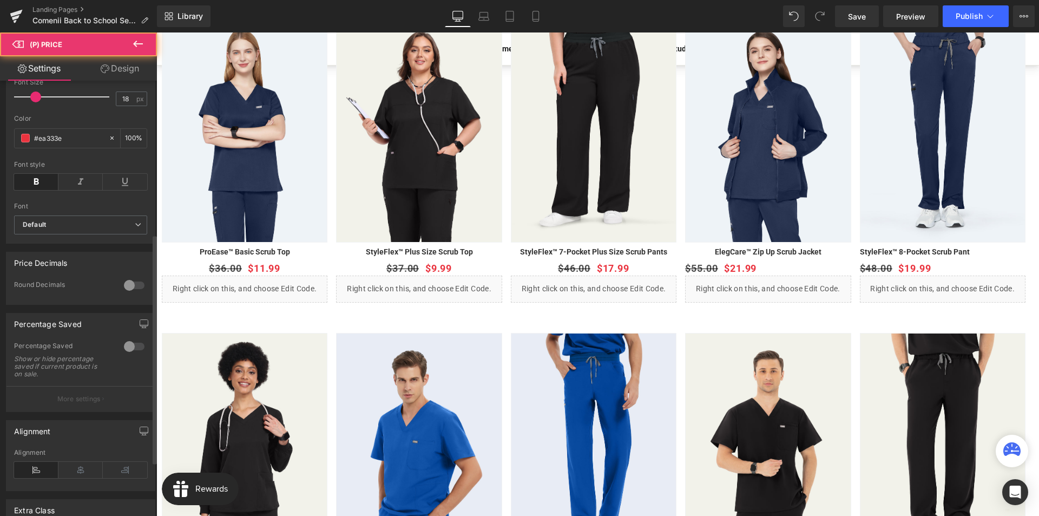
scroll to position [325, 0]
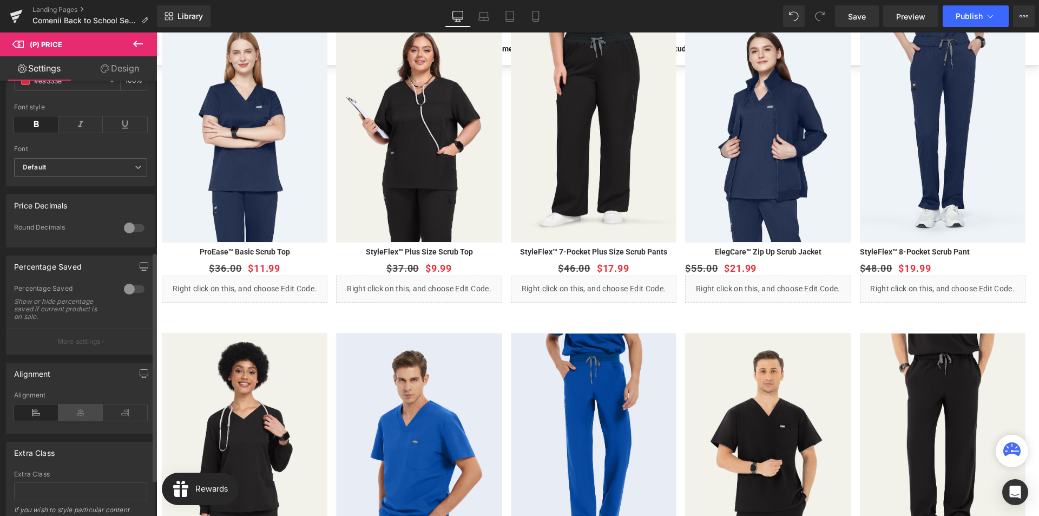
click at [79, 419] on icon at bounding box center [80, 412] width 44 height 16
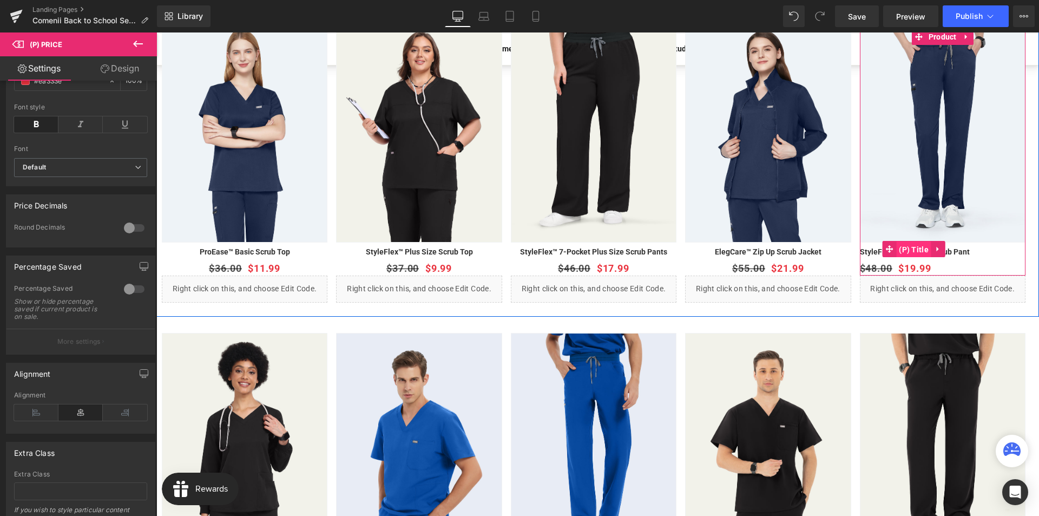
click at [913, 251] on span "(P) Title" at bounding box center [913, 249] width 35 height 16
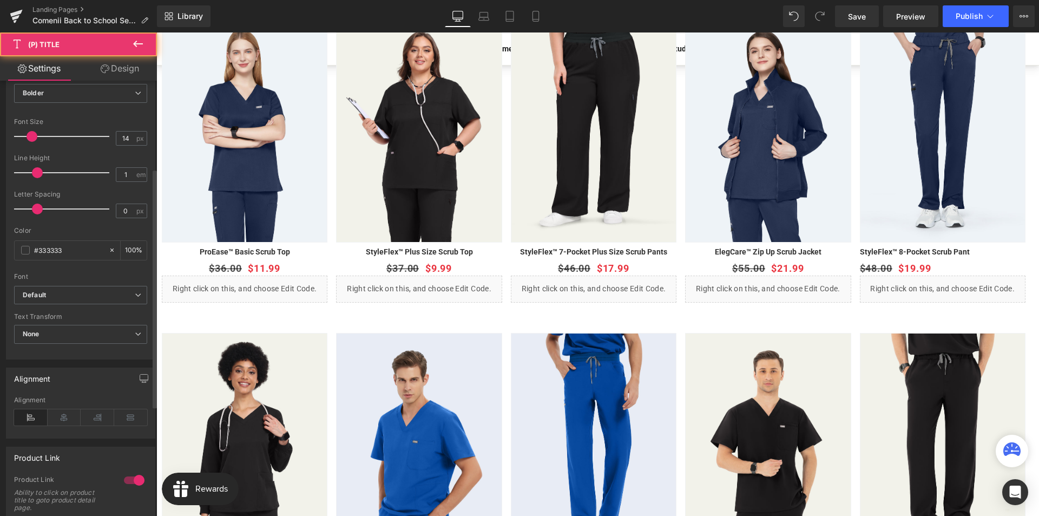
scroll to position [271, 0]
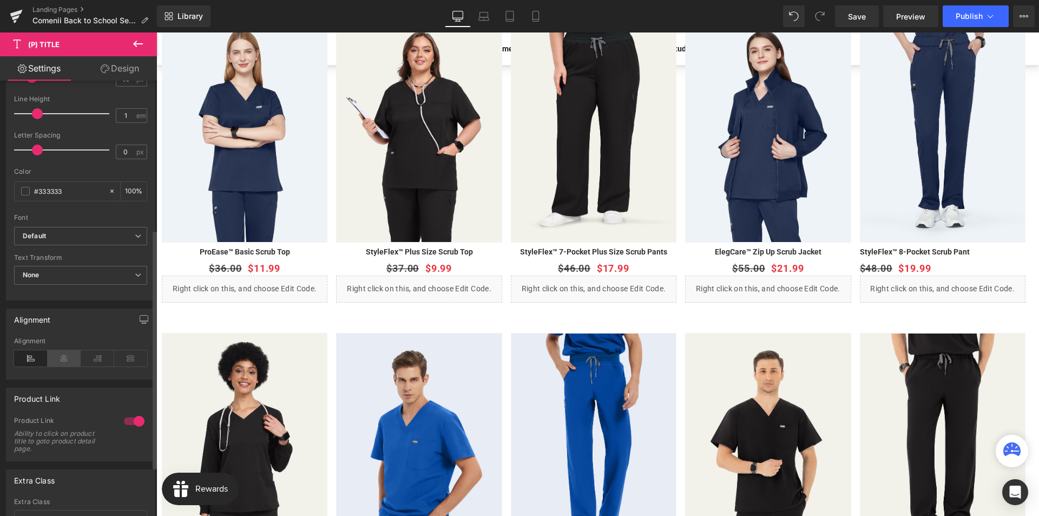
click at [58, 354] on icon at bounding box center [65, 358] width 34 height 16
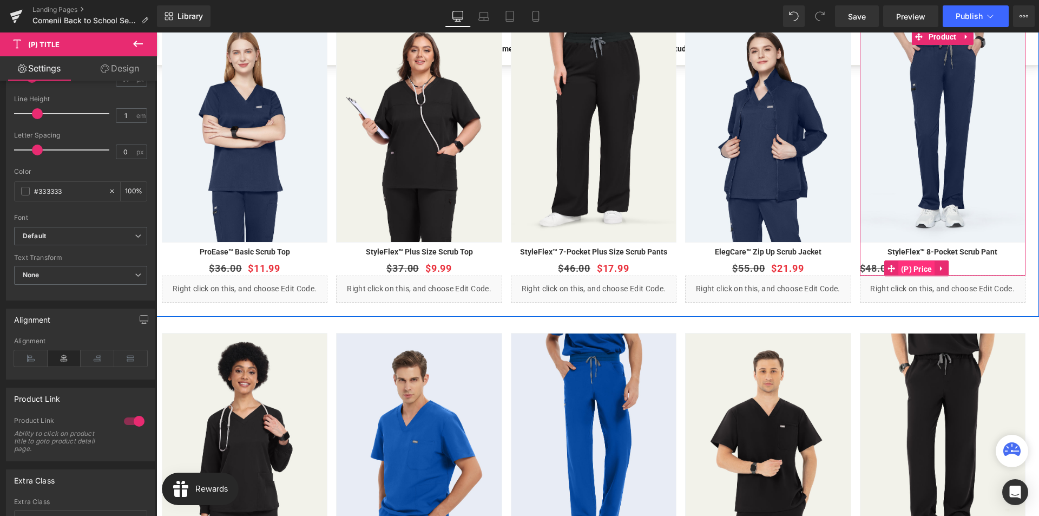
click at [914, 265] on span "(P) Price" at bounding box center [916, 269] width 37 height 16
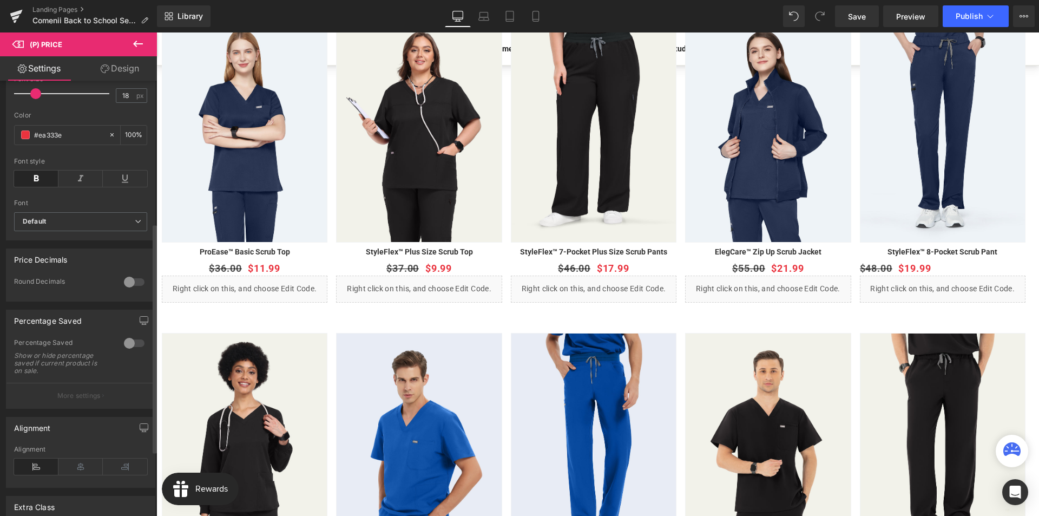
click at [73, 482] on div "Alignment" at bounding box center [80, 466] width 133 height 42
click at [78, 473] on icon at bounding box center [80, 466] width 44 height 16
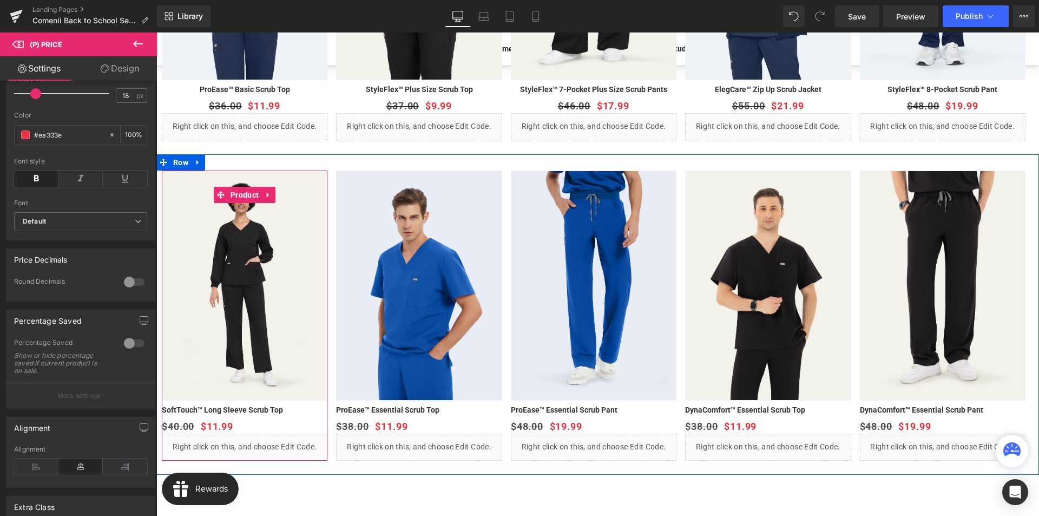
scroll to position [1082, 0]
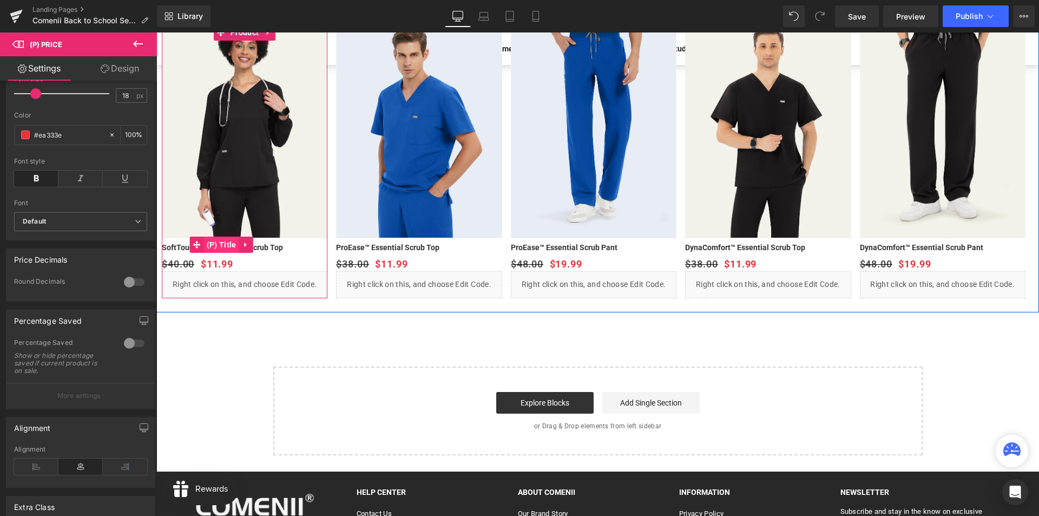
click at [228, 245] on span "(P) Title" at bounding box center [221, 244] width 35 height 16
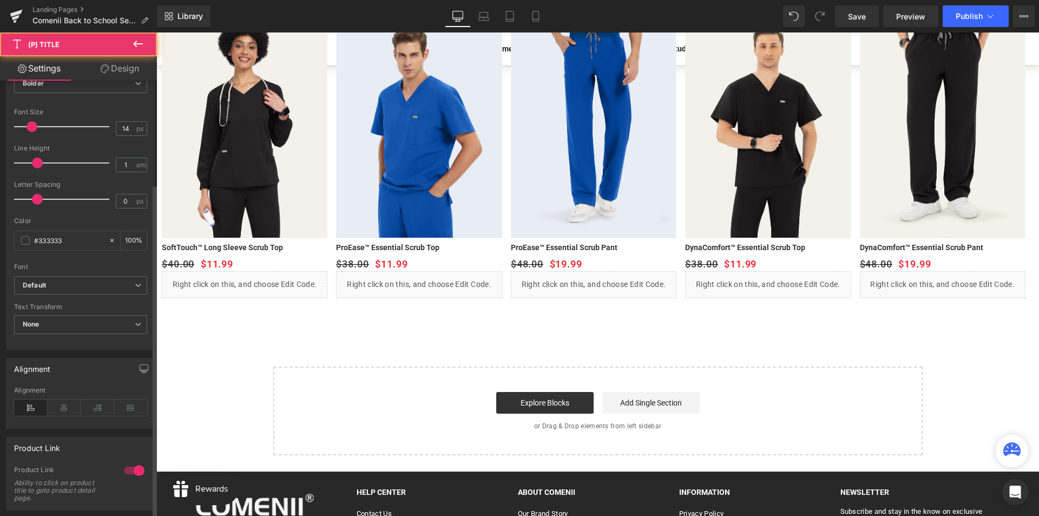
scroll to position [325, 0]
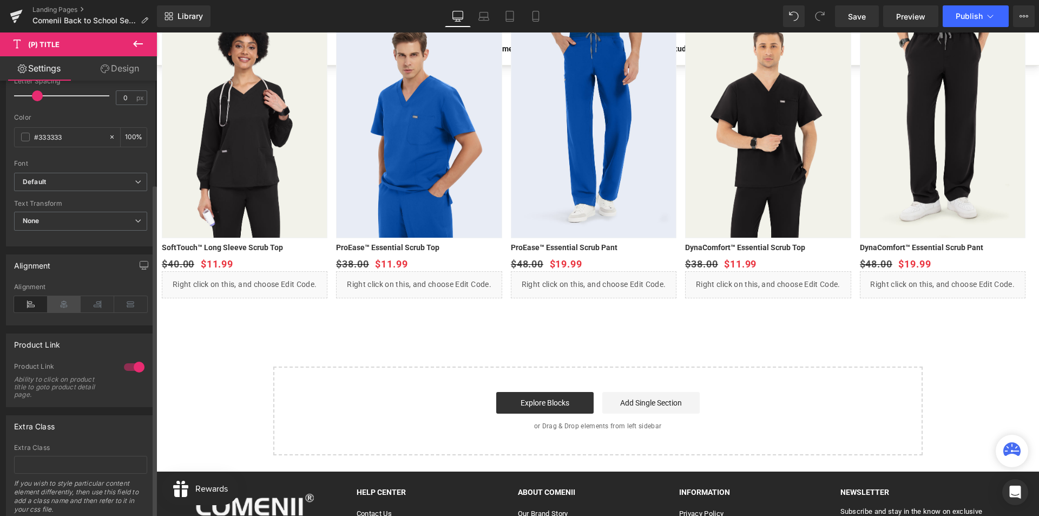
click at [65, 312] on icon at bounding box center [65, 304] width 34 height 16
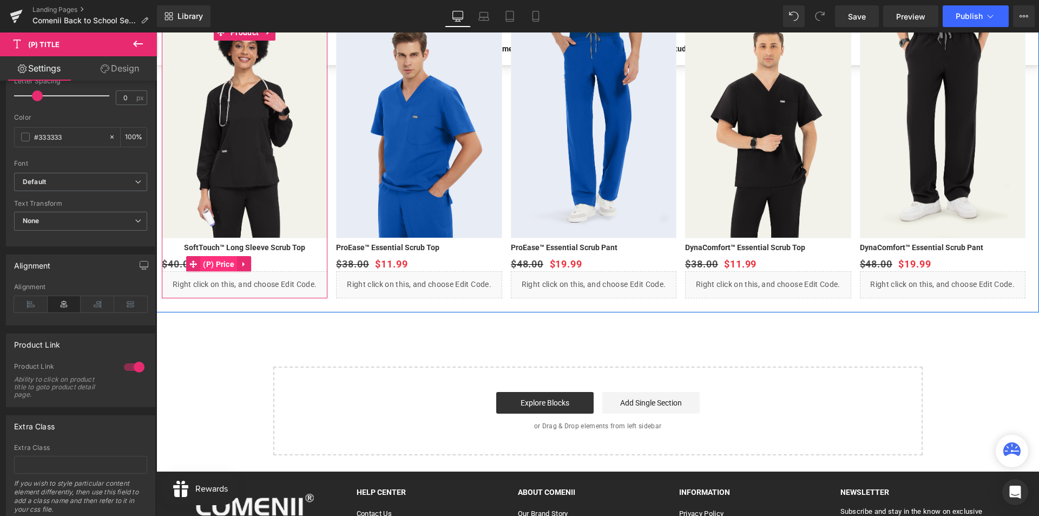
click at [224, 262] on span "(P) Price" at bounding box center [218, 264] width 37 height 16
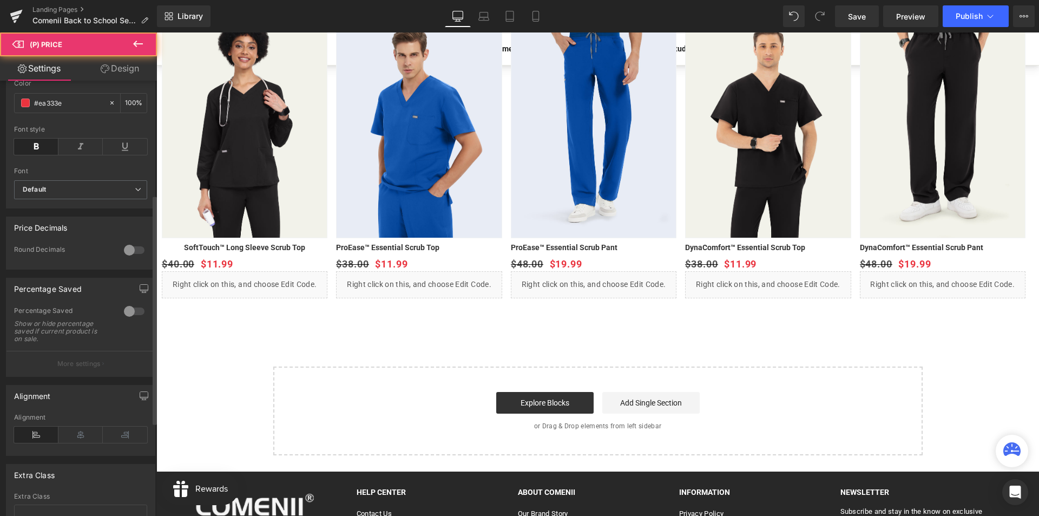
scroll to position [379, 0]
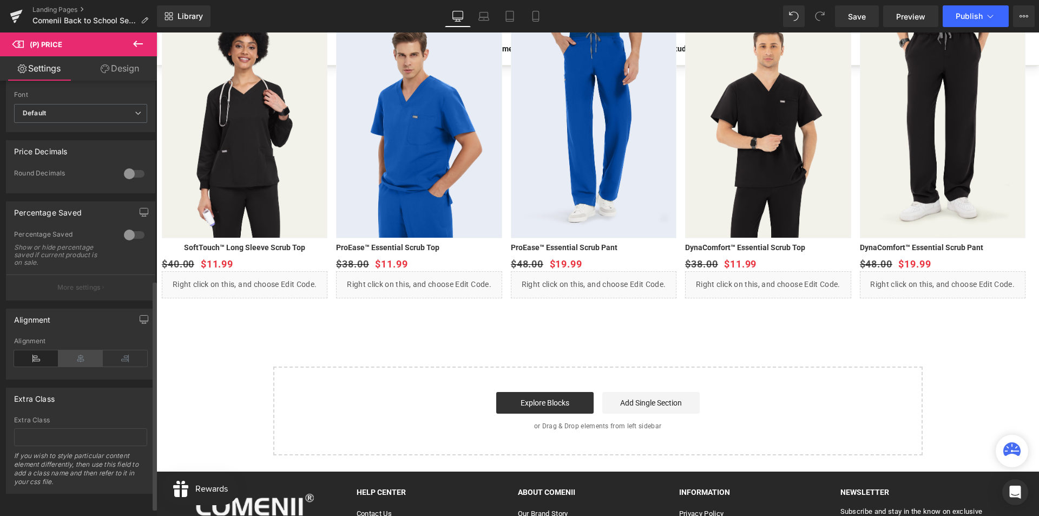
click at [67, 365] on icon at bounding box center [80, 358] width 44 height 16
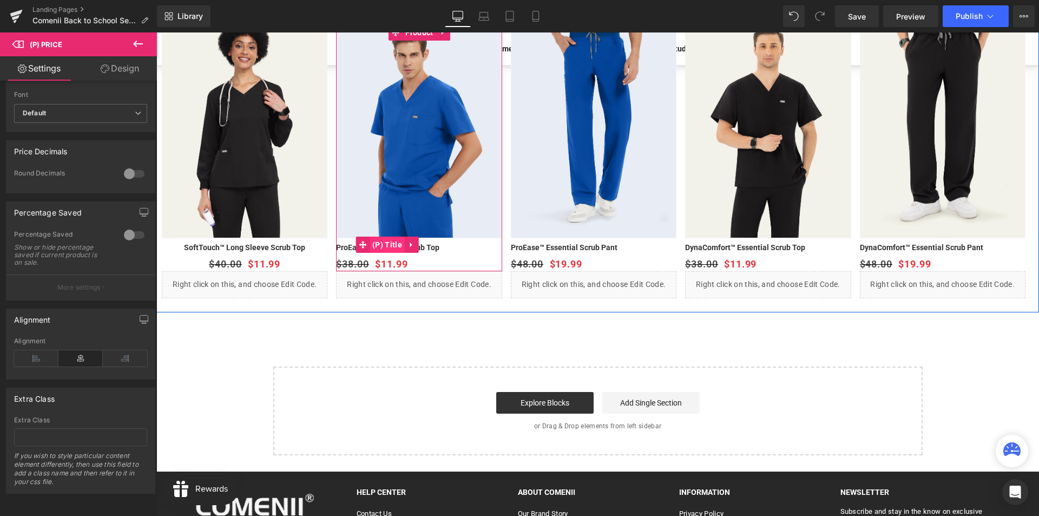
click at [389, 246] on span "(P) Title" at bounding box center [387, 244] width 35 height 16
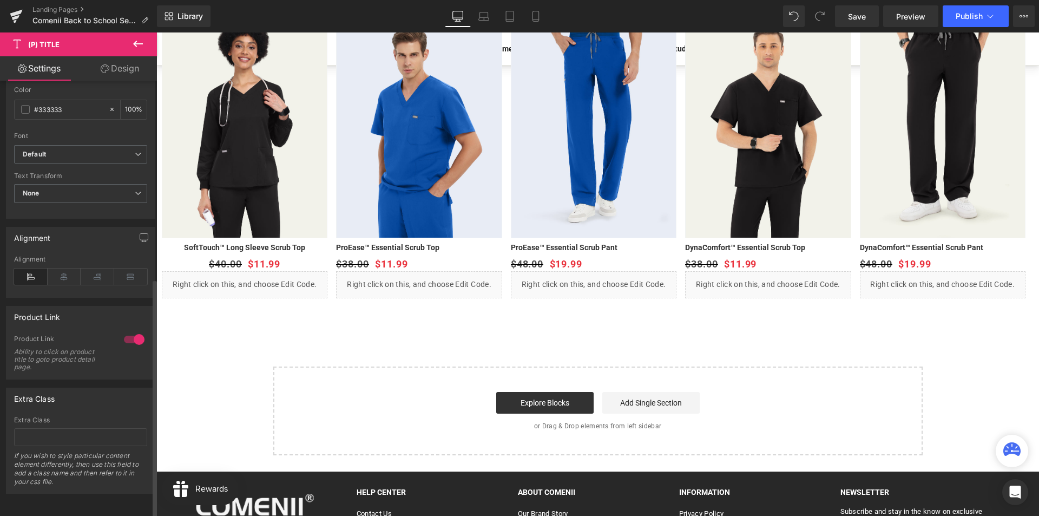
scroll to position [360, 0]
click at [63, 271] on icon at bounding box center [65, 276] width 34 height 16
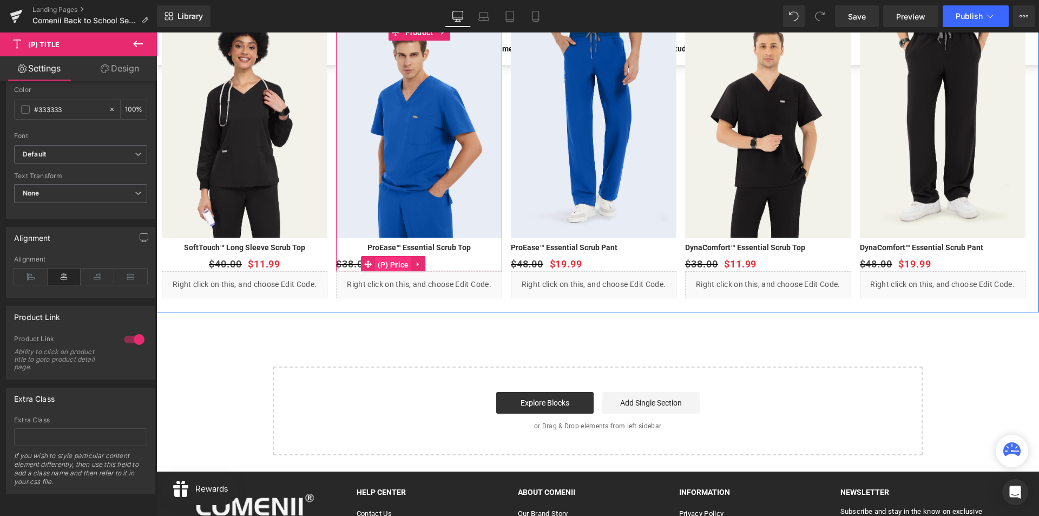
click at [397, 265] on span "(P) Price" at bounding box center [393, 264] width 37 height 16
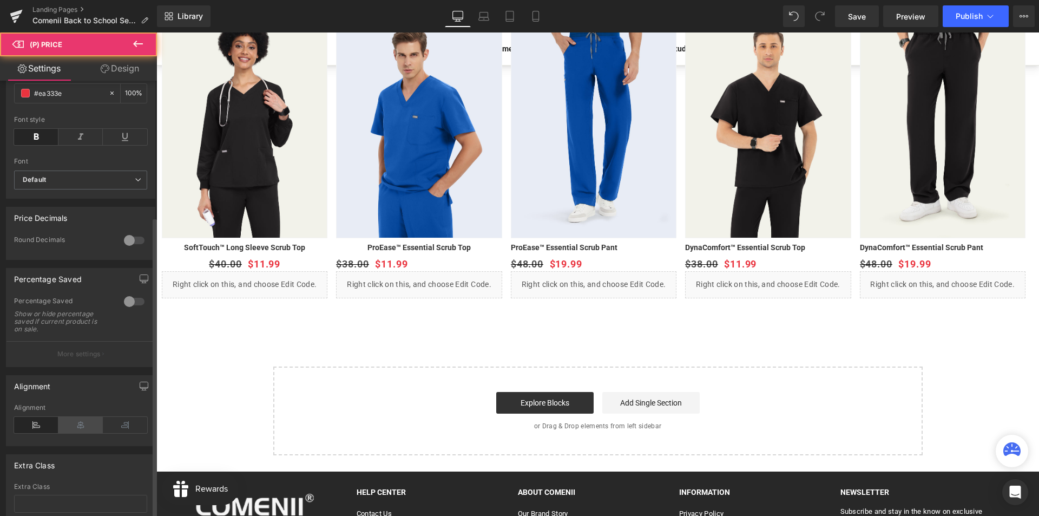
scroll to position [379, 0]
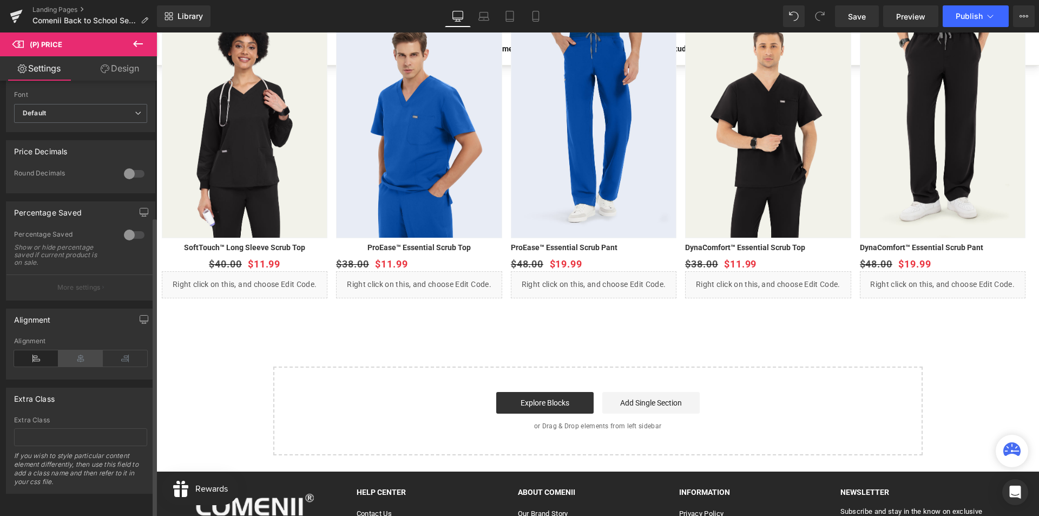
click at [81, 362] on icon at bounding box center [80, 358] width 44 height 16
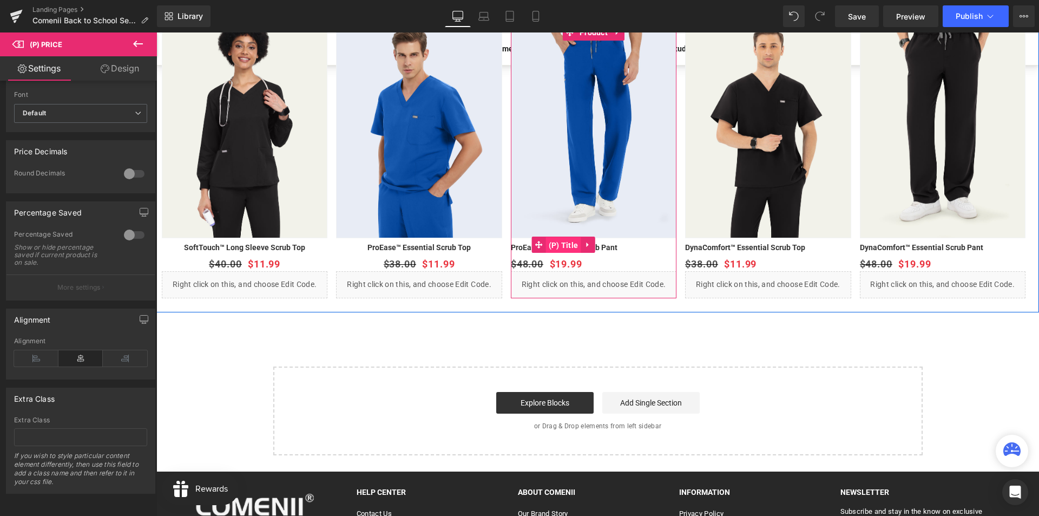
click at [570, 245] on span "(P) Title" at bounding box center [563, 245] width 35 height 16
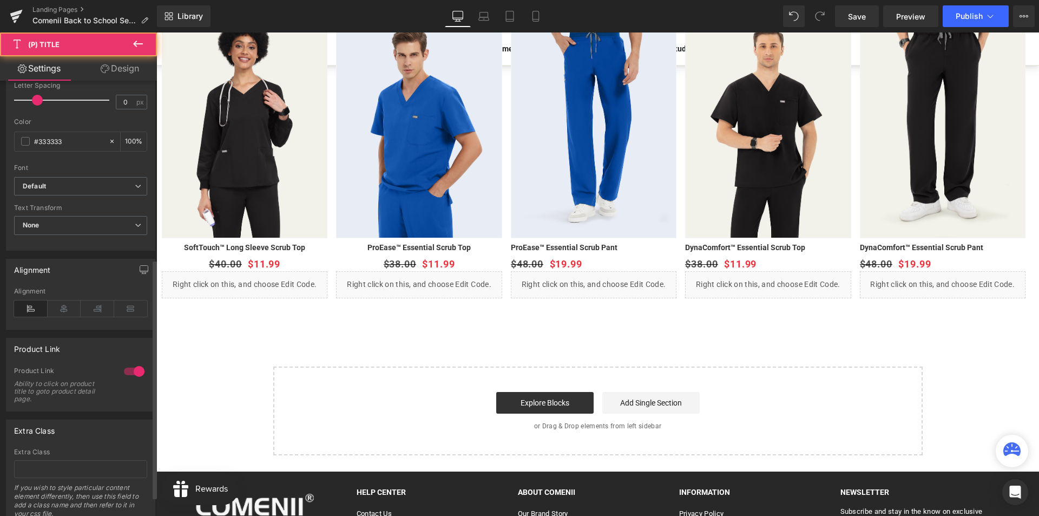
scroll to position [325, 0]
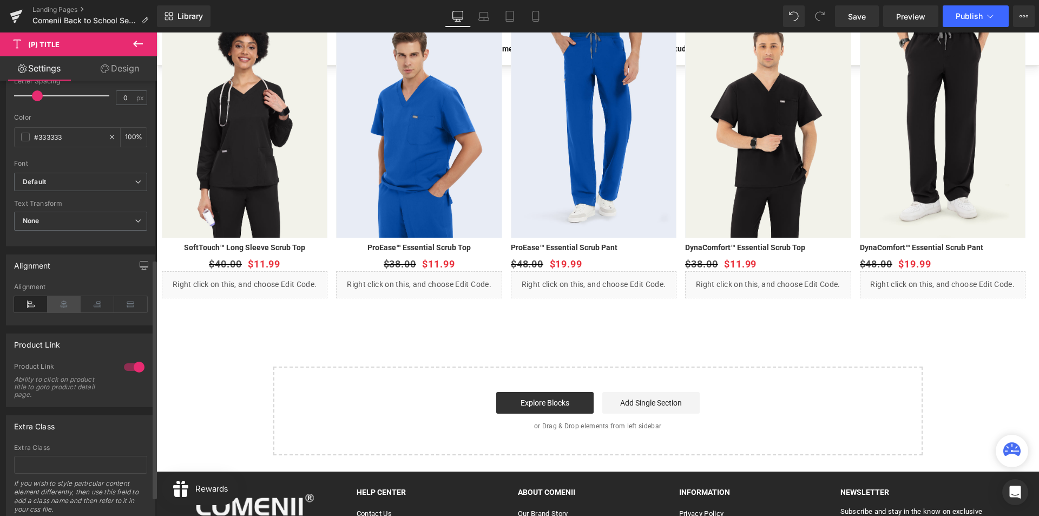
click at [61, 312] on icon at bounding box center [65, 304] width 34 height 16
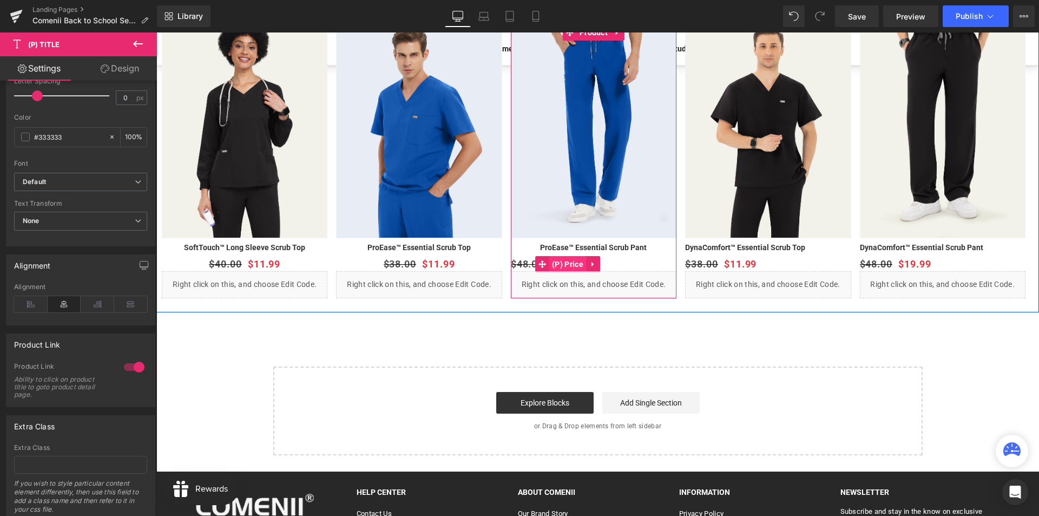
click at [571, 262] on span "(P) Price" at bounding box center [567, 264] width 37 height 16
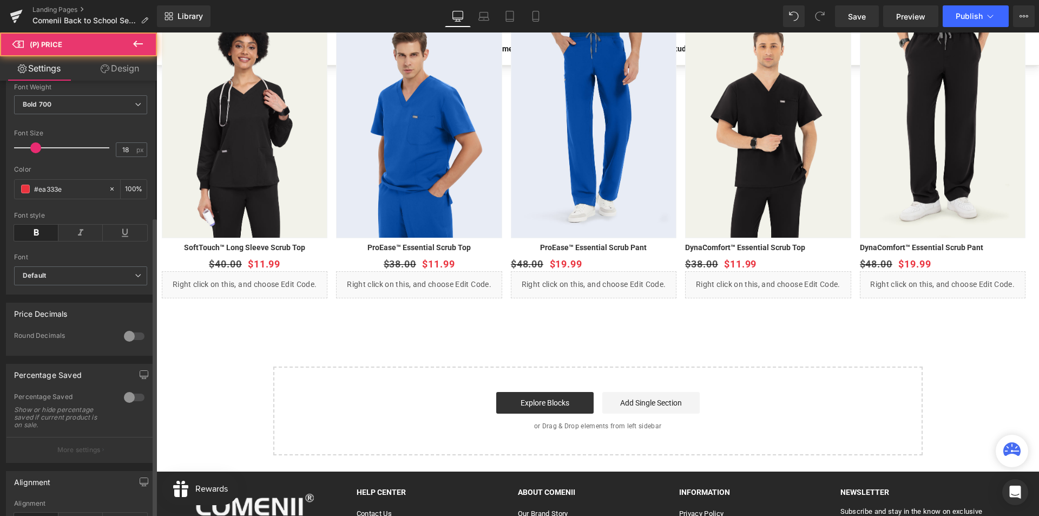
scroll to position [379, 0]
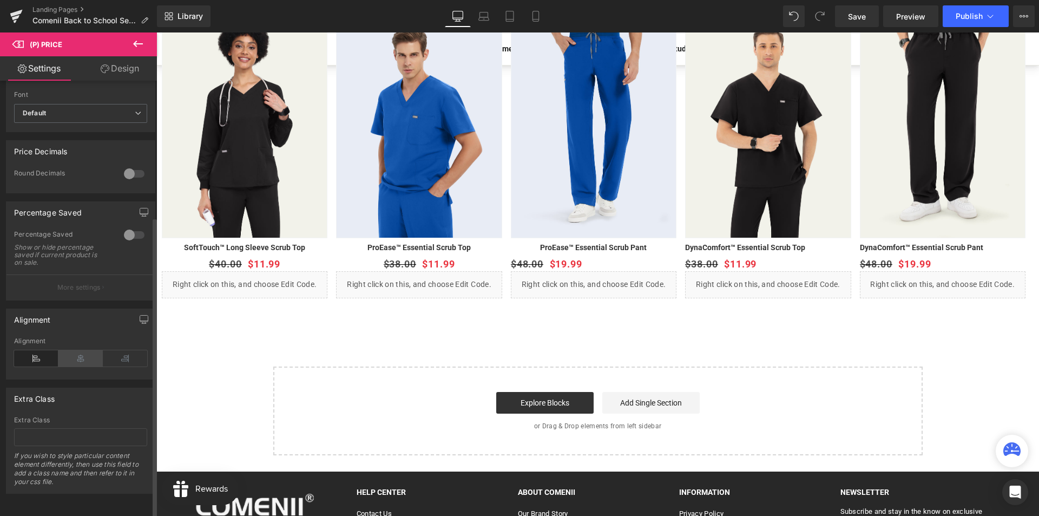
click at [77, 366] on icon at bounding box center [80, 358] width 44 height 16
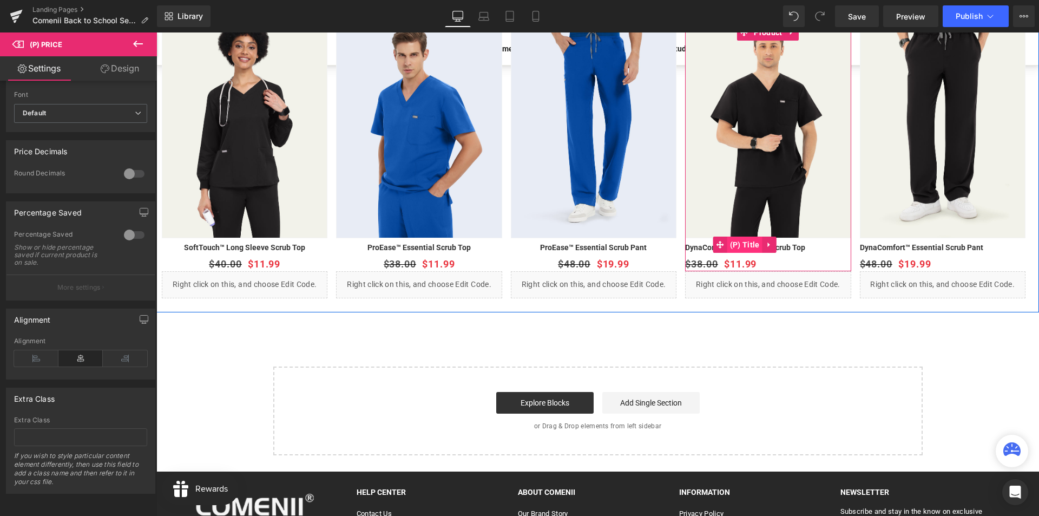
click at [741, 250] on span "(P) Title" at bounding box center [744, 244] width 35 height 16
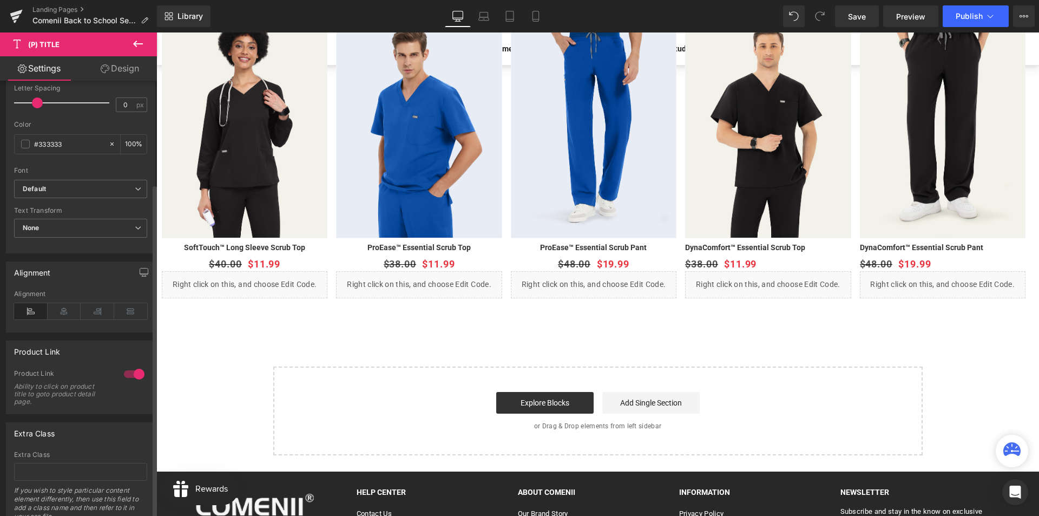
scroll to position [360, 0]
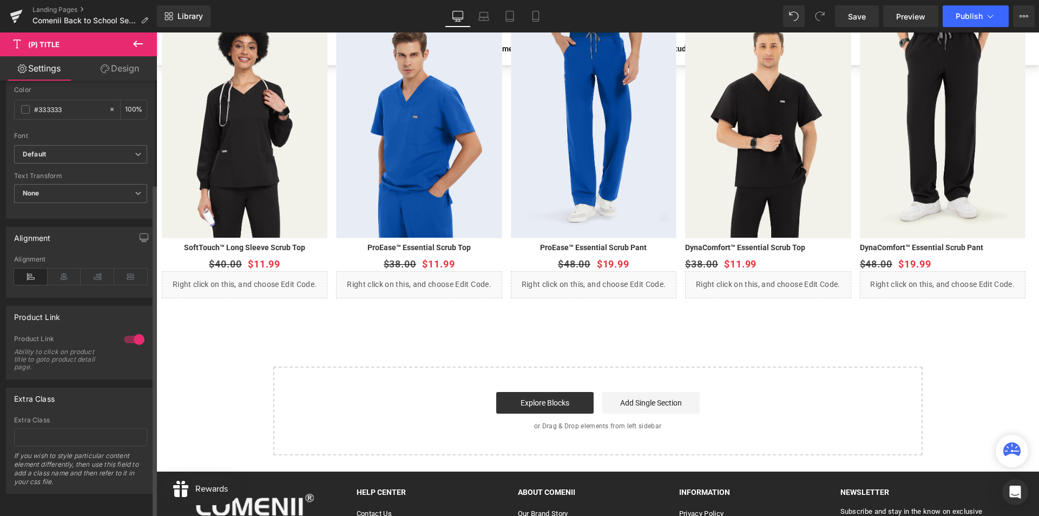
click at [54, 260] on div "Alignment" at bounding box center [80, 276] width 133 height 42
click at [63, 272] on icon at bounding box center [65, 276] width 34 height 16
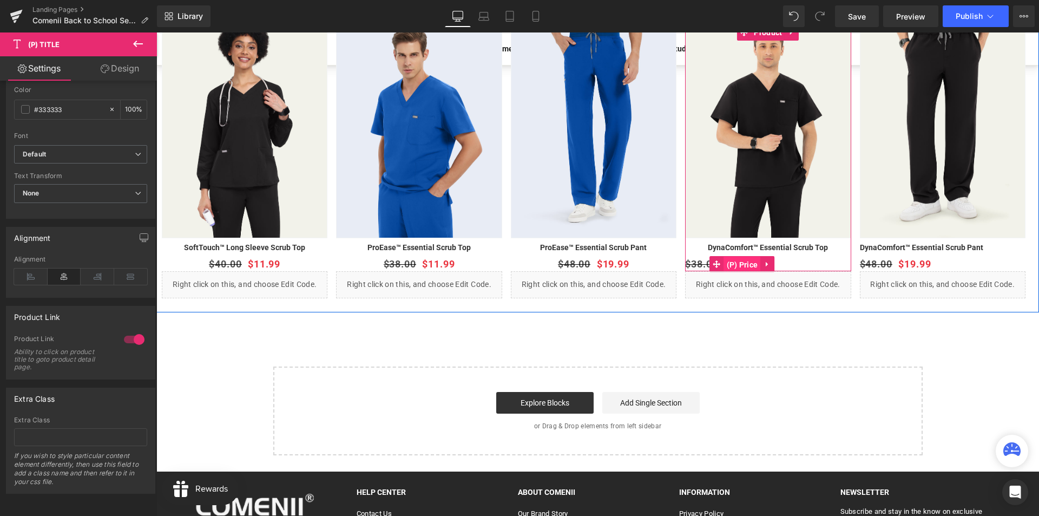
click at [742, 262] on span "(P) Price" at bounding box center [742, 264] width 37 height 16
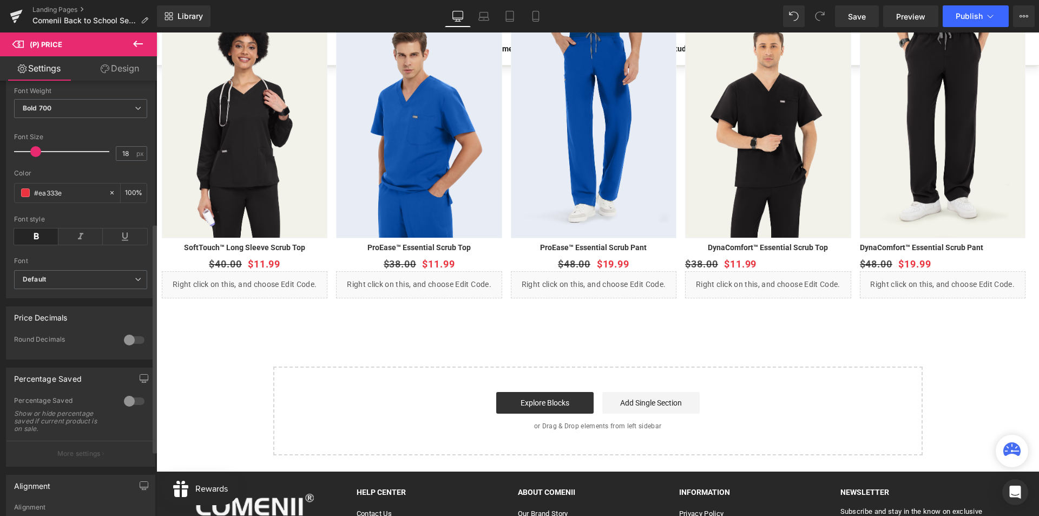
scroll to position [271, 0]
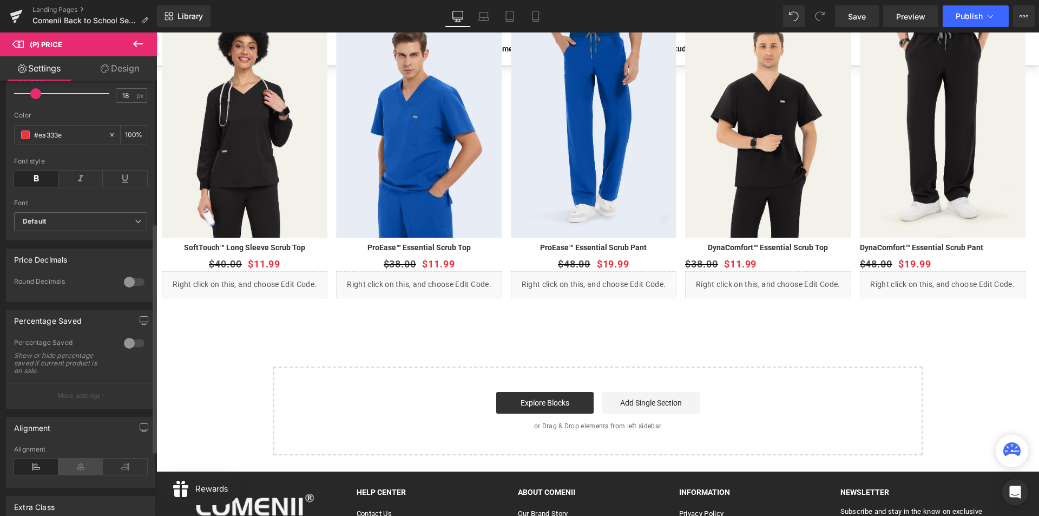
click at [89, 475] on icon at bounding box center [80, 466] width 44 height 16
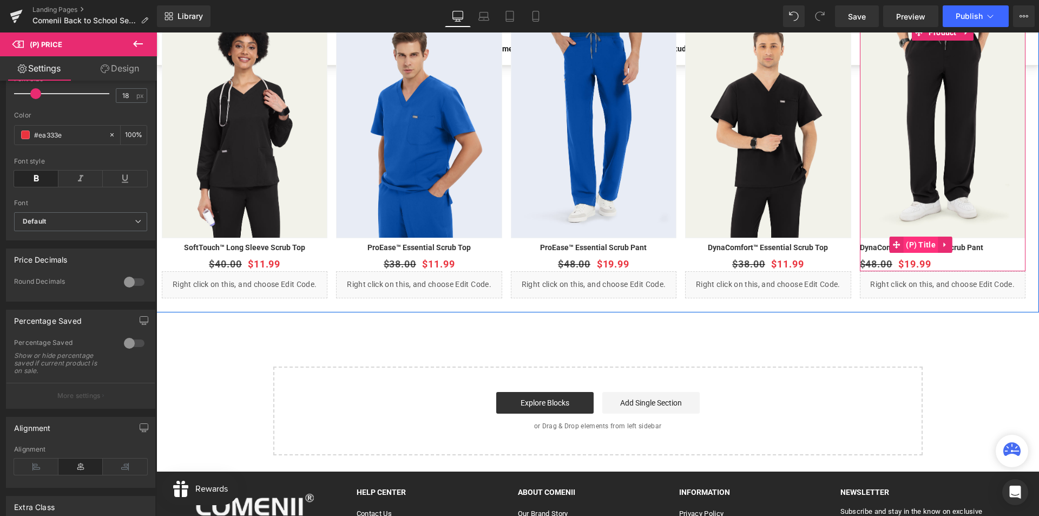
click at [924, 244] on span "(P) Title" at bounding box center [920, 244] width 35 height 16
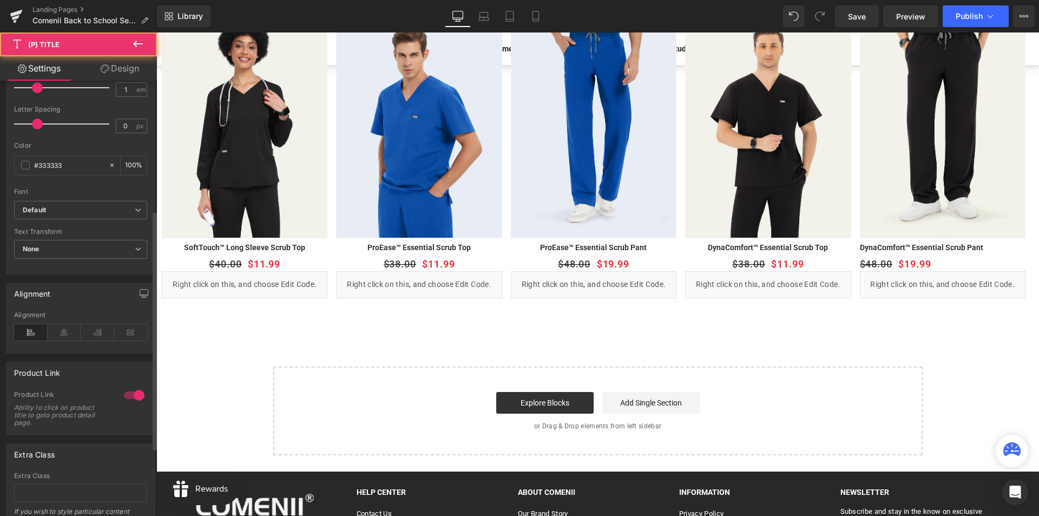
scroll to position [360, 0]
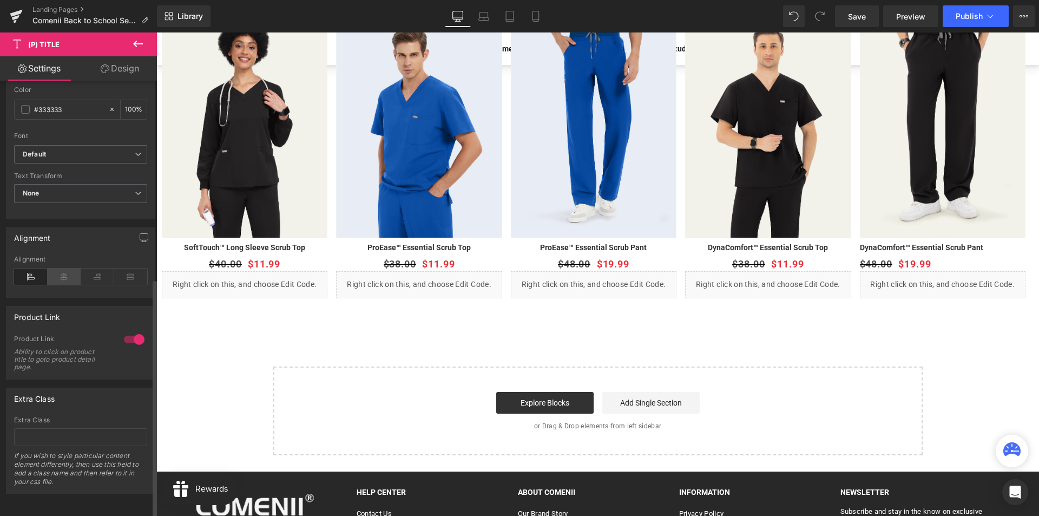
click at [68, 271] on icon at bounding box center [65, 276] width 34 height 16
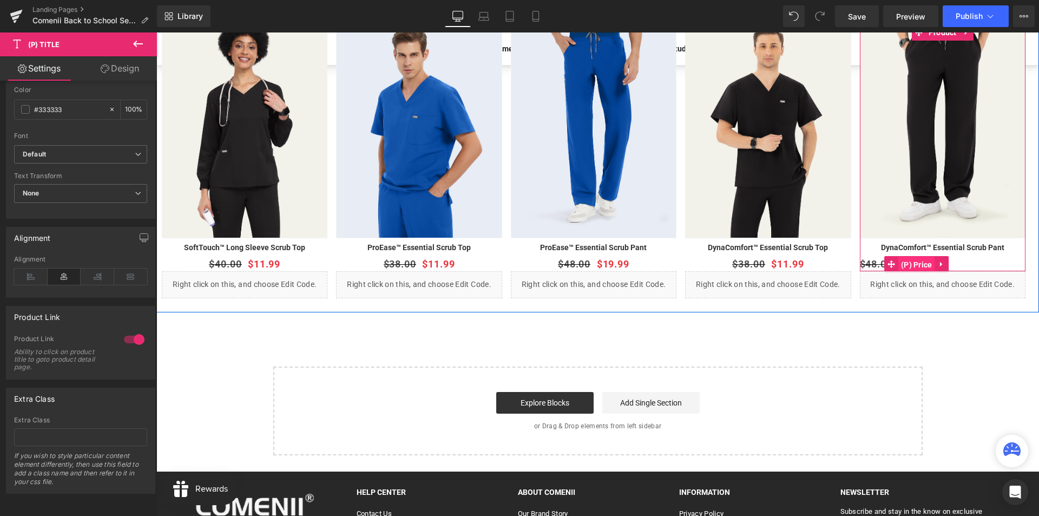
click at [913, 261] on span "(P) Price" at bounding box center [916, 264] width 37 height 16
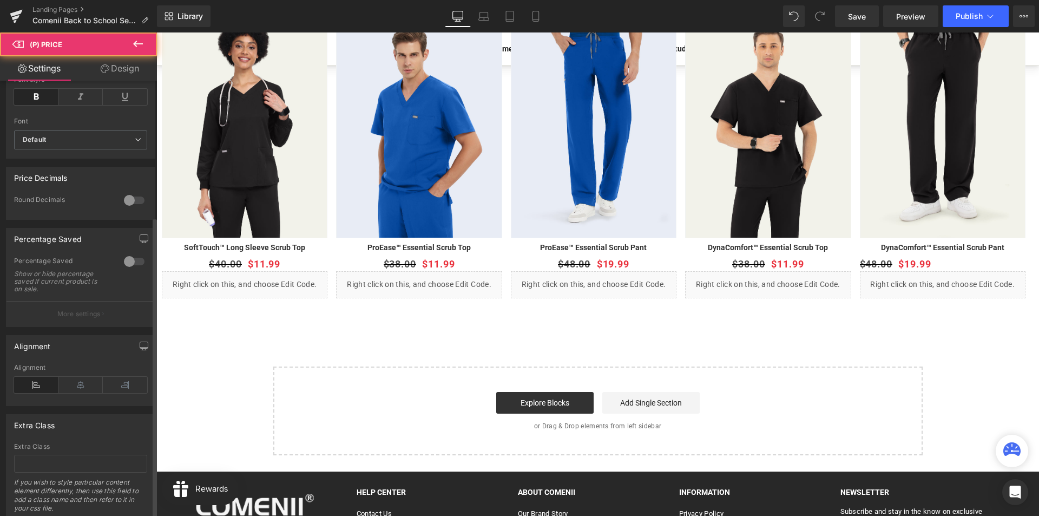
scroll to position [394, 0]
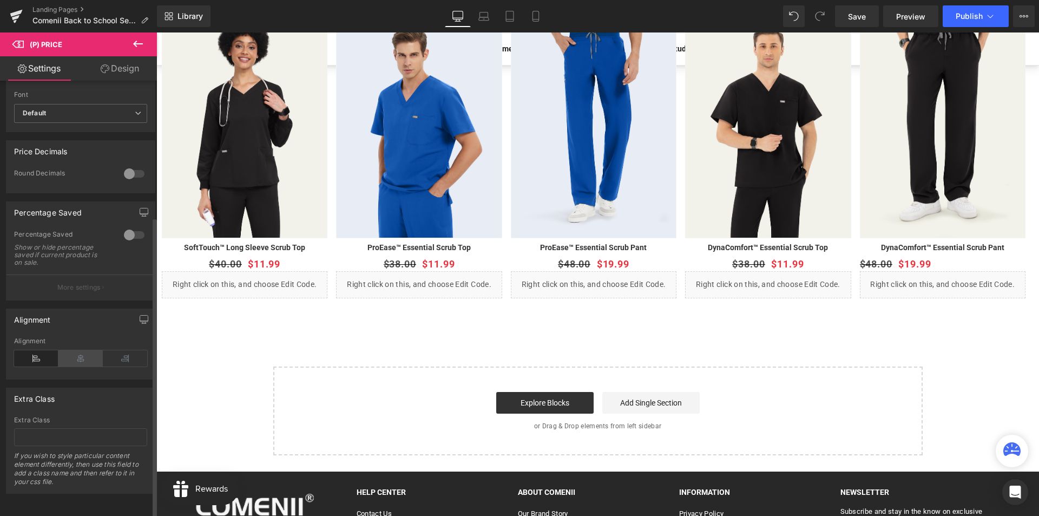
click at [81, 354] on icon at bounding box center [80, 358] width 44 height 16
click at [838, 19] on link "Save" at bounding box center [857, 16] width 44 height 22
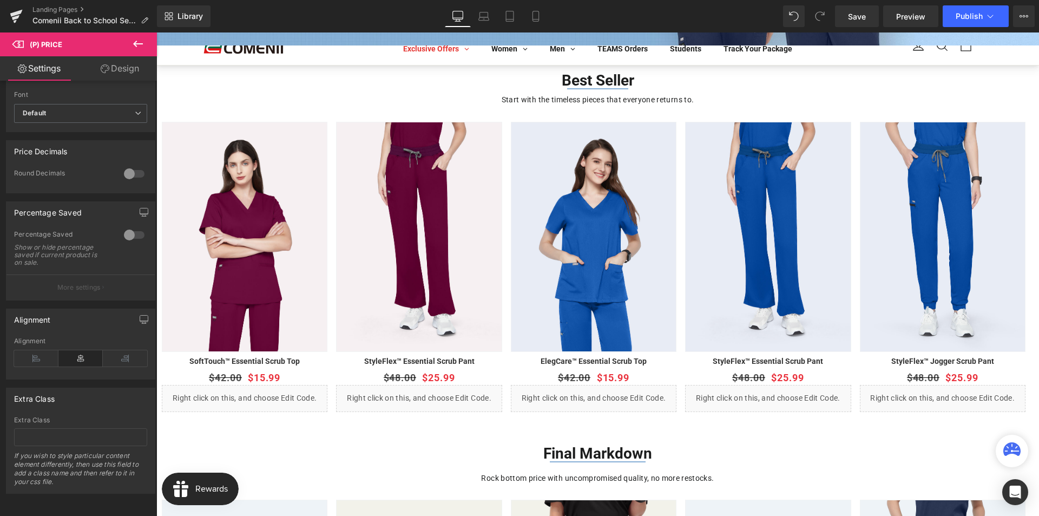
scroll to position [0, 0]
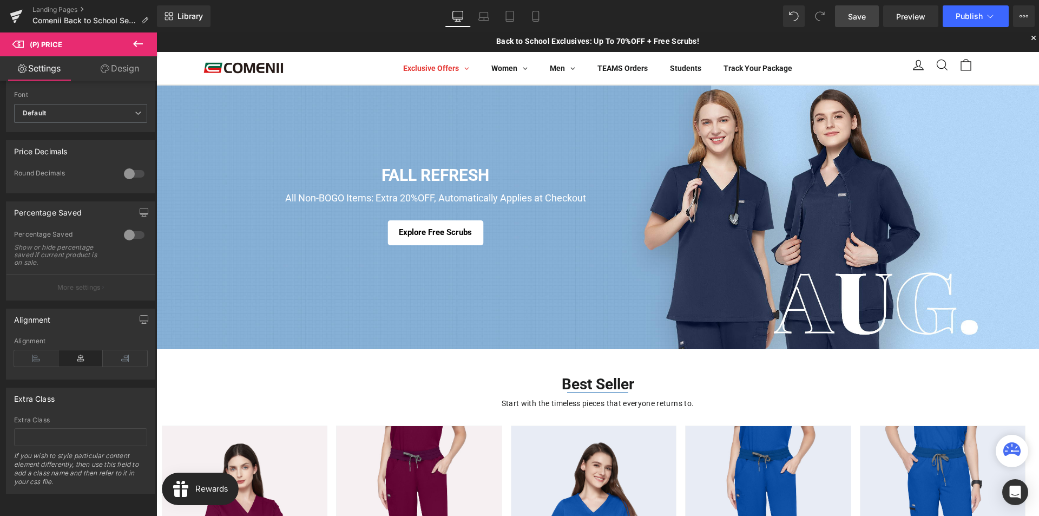
click at [864, 11] on span "Save" at bounding box center [857, 16] width 18 height 11
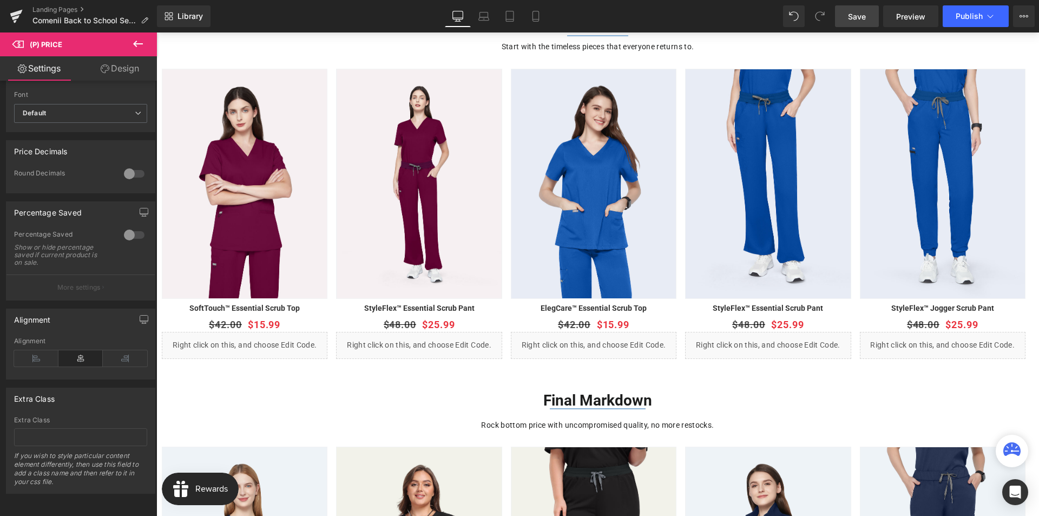
scroll to position [433, 0]
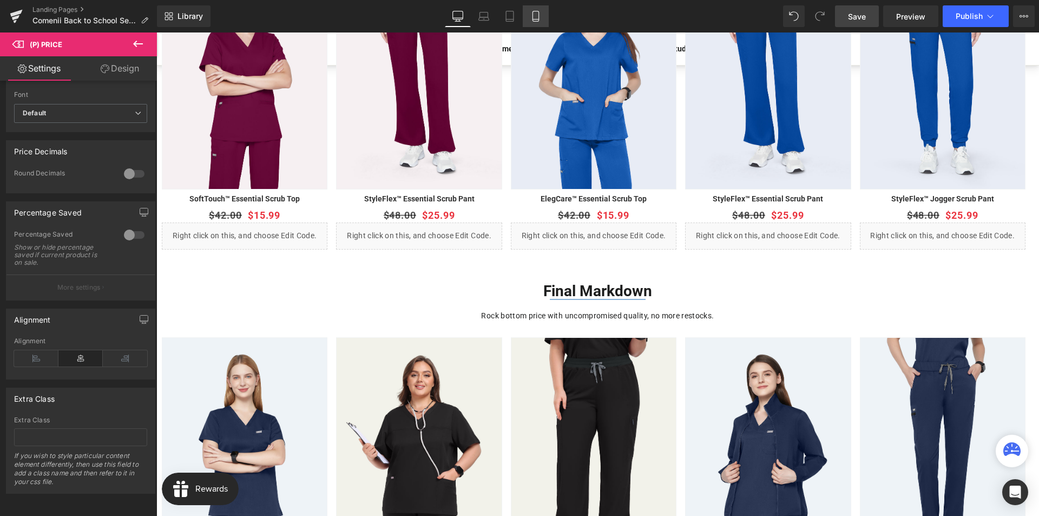
click at [530, 16] on link "Mobile" at bounding box center [536, 16] width 26 height 22
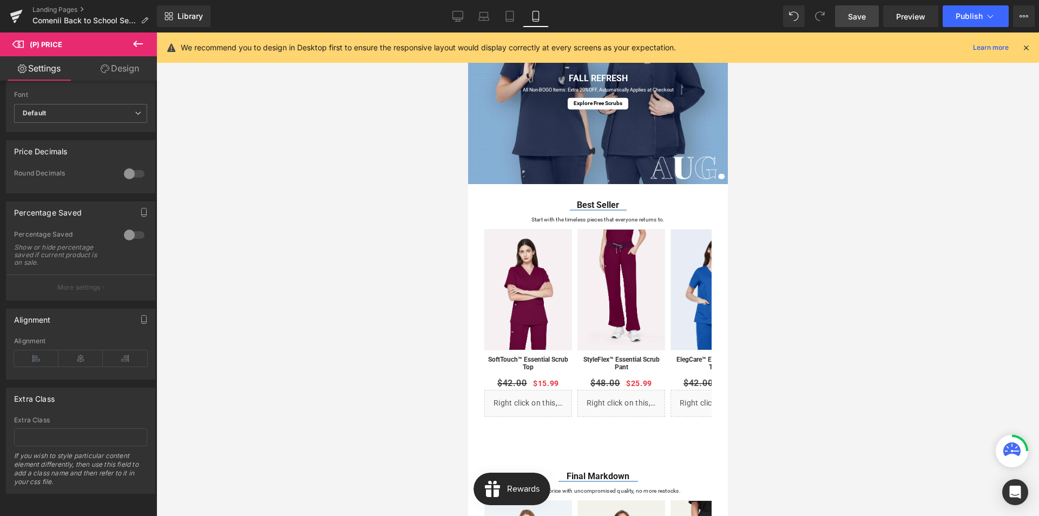
scroll to position [183, 0]
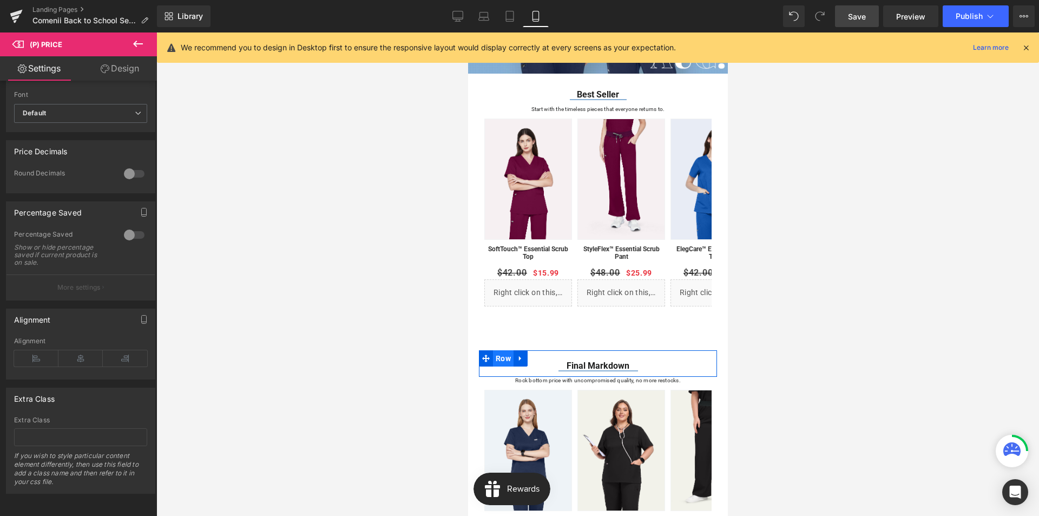
click at [497, 358] on span "Row" at bounding box center [502, 358] width 21 height 16
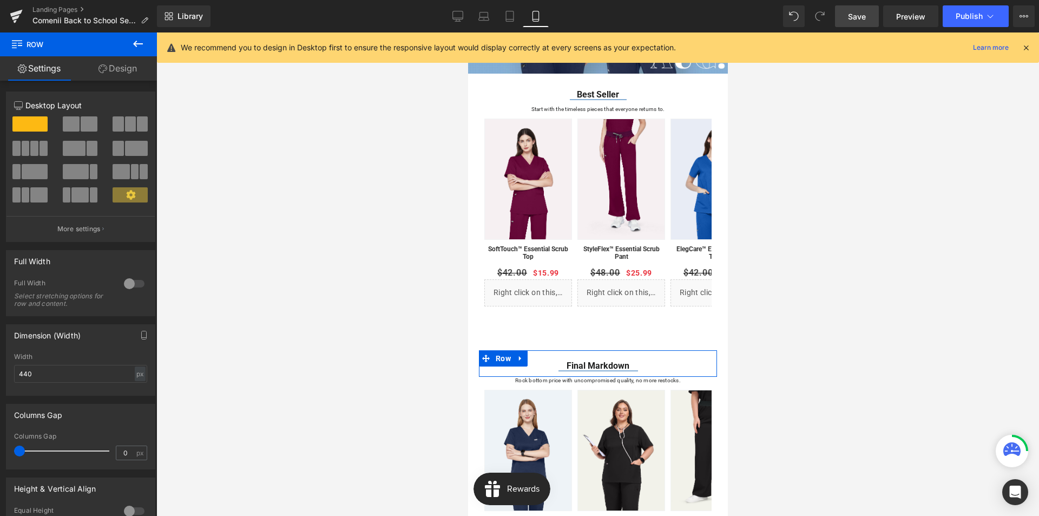
click at [129, 69] on link "Design" at bounding box center [117, 68] width 78 height 24
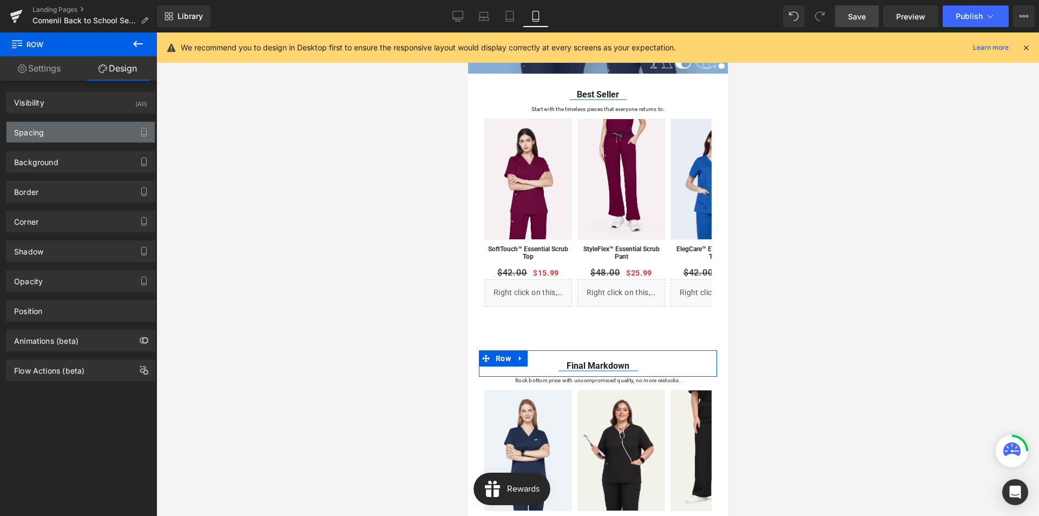
click at [63, 132] on div "Spacing" at bounding box center [80, 132] width 148 height 21
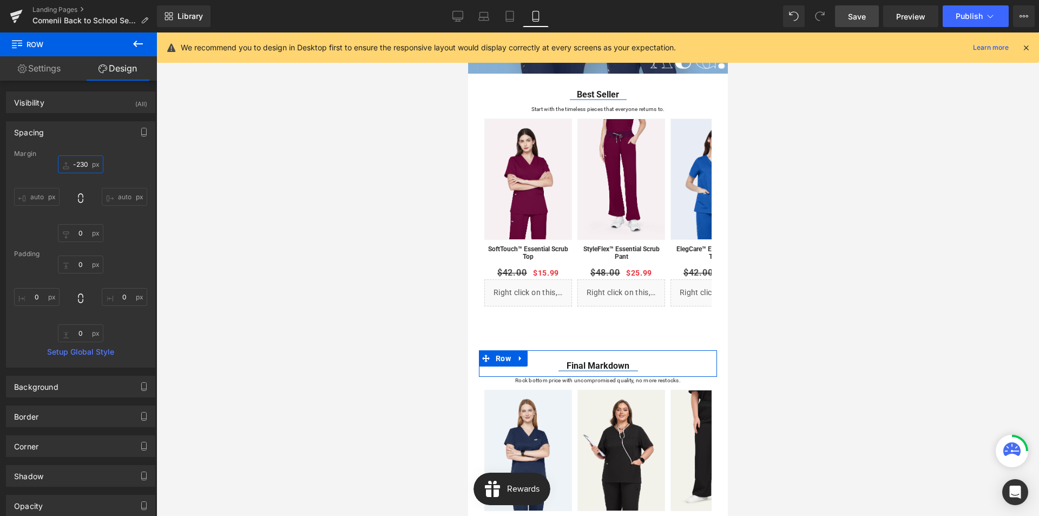
click at [78, 163] on input "-230" at bounding box center [80, 164] width 45 height 18
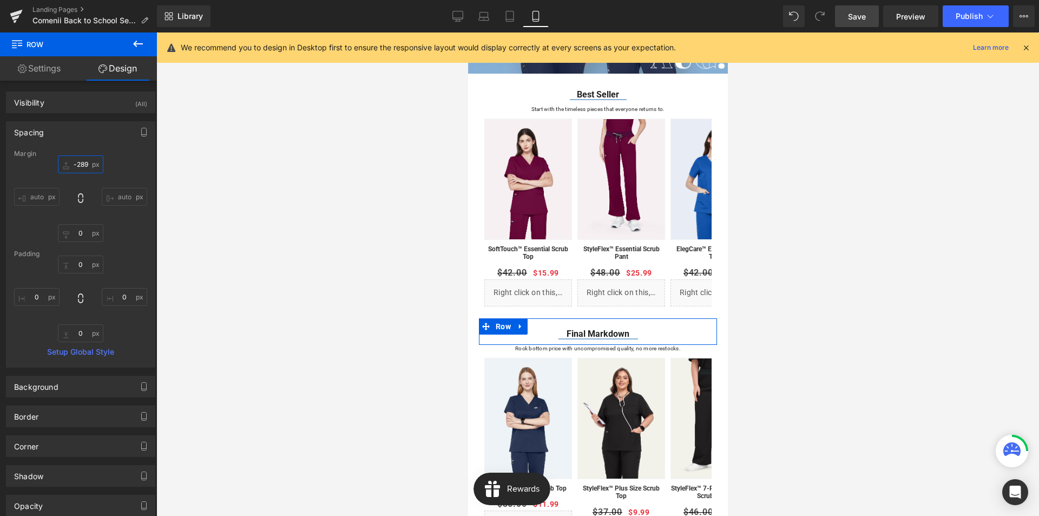
type input "-290"
click at [858, 18] on span "Save" at bounding box center [857, 16] width 18 height 11
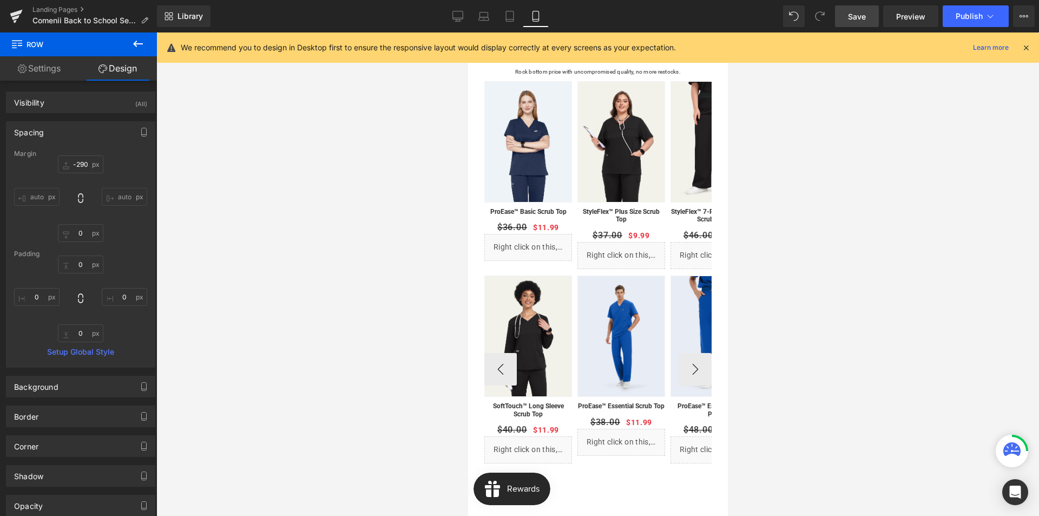
scroll to position [562, 0]
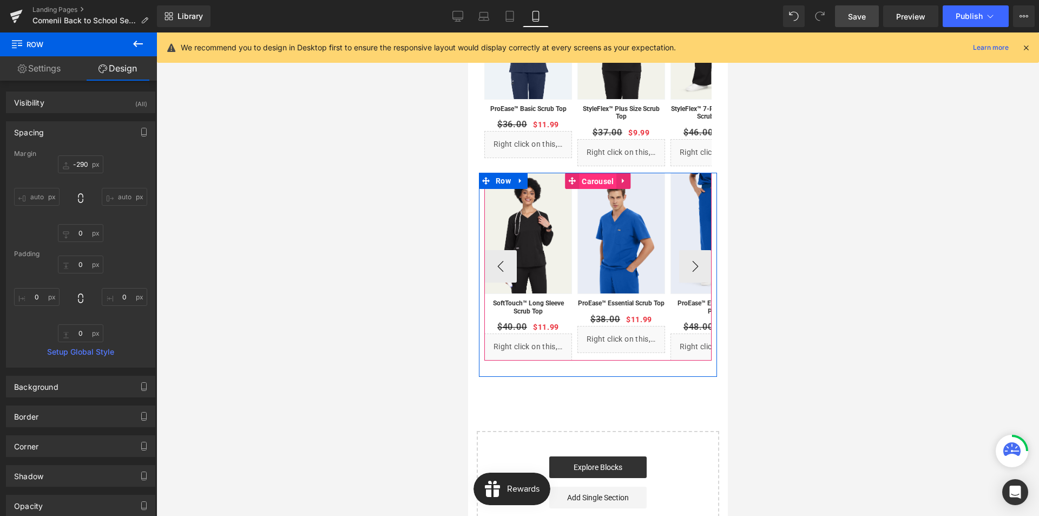
click at [591, 182] on span "Carousel" at bounding box center [596, 181] width 37 height 16
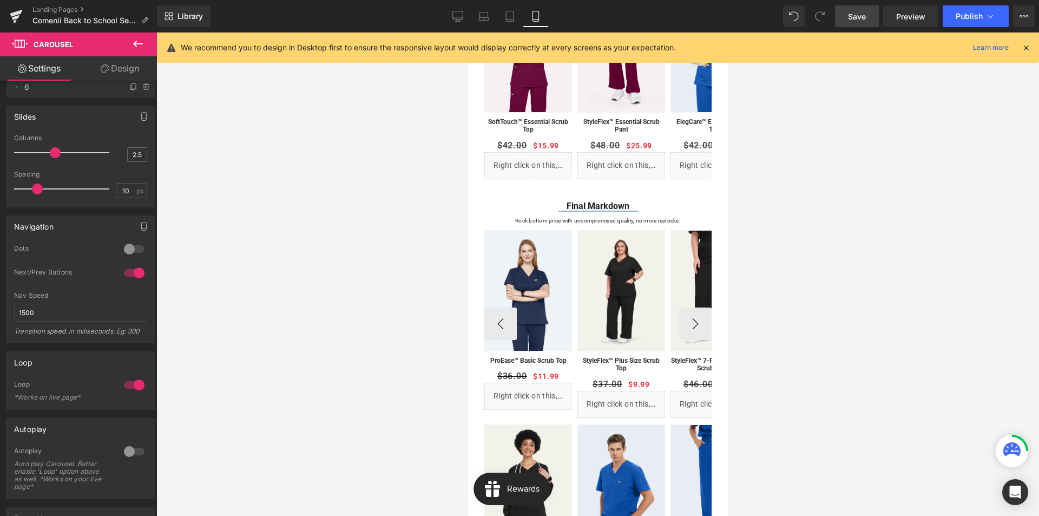
scroll to position [292, 0]
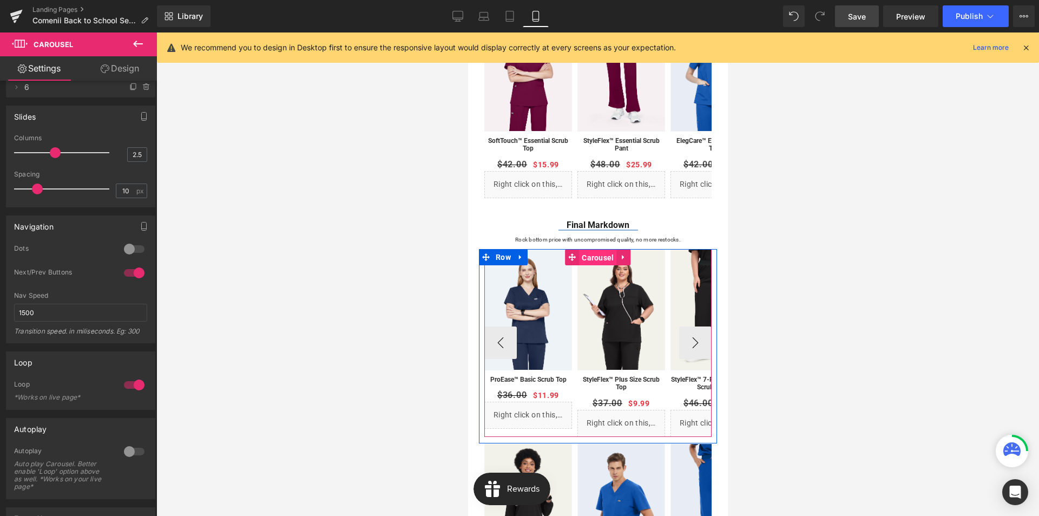
click at [597, 258] on span "Carousel" at bounding box center [596, 257] width 37 height 16
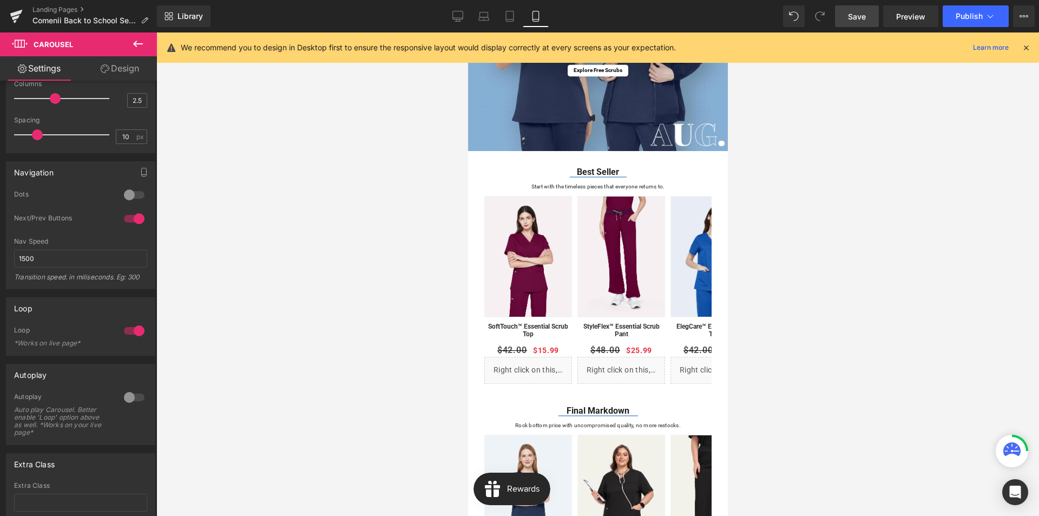
scroll to position [129, 0]
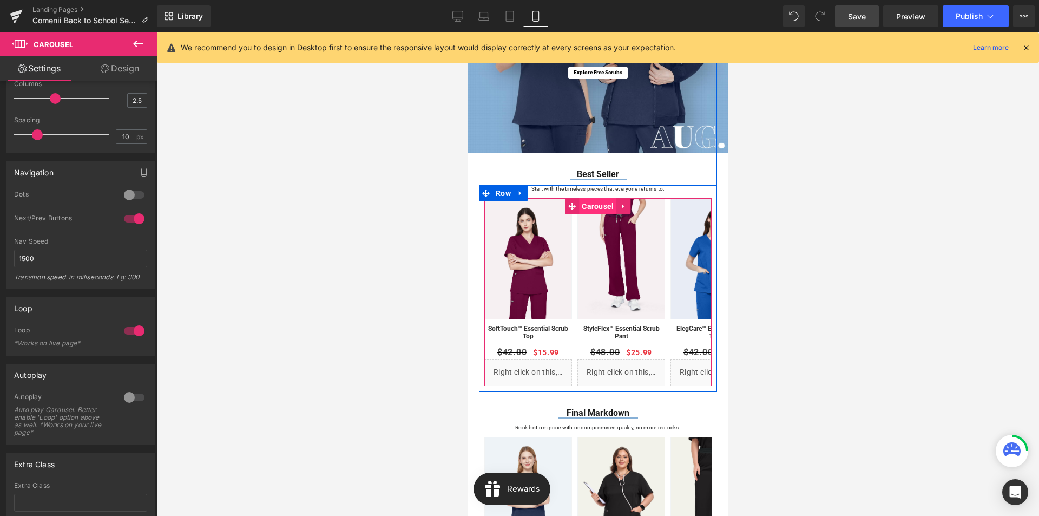
click at [595, 204] on span "Carousel" at bounding box center [596, 206] width 37 height 16
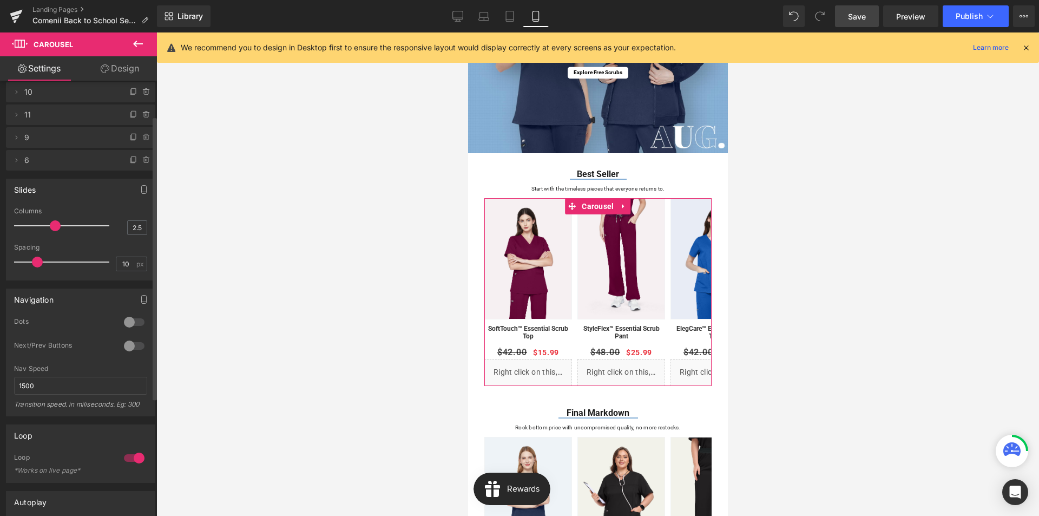
scroll to position [54, 0]
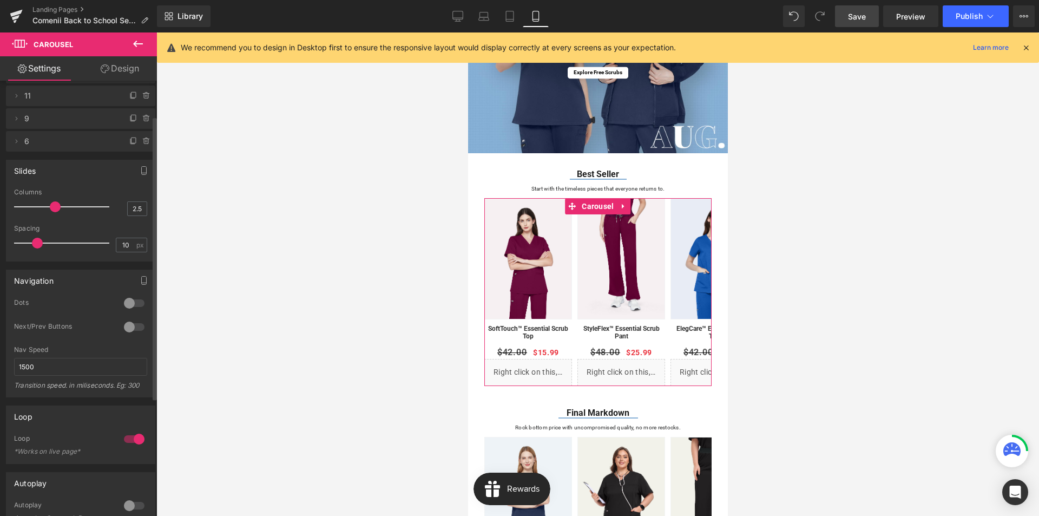
click at [126, 329] on div at bounding box center [134, 326] width 26 height 17
drag, startPoint x: 849, startPoint y: 21, endPoint x: 142, endPoint y: 236, distance: 739.3
click at [849, 21] on span "Save" at bounding box center [857, 16] width 18 height 11
click at [453, 17] on icon at bounding box center [458, 15] width 10 height 8
click at [463, 19] on icon at bounding box center [458, 15] width 10 height 8
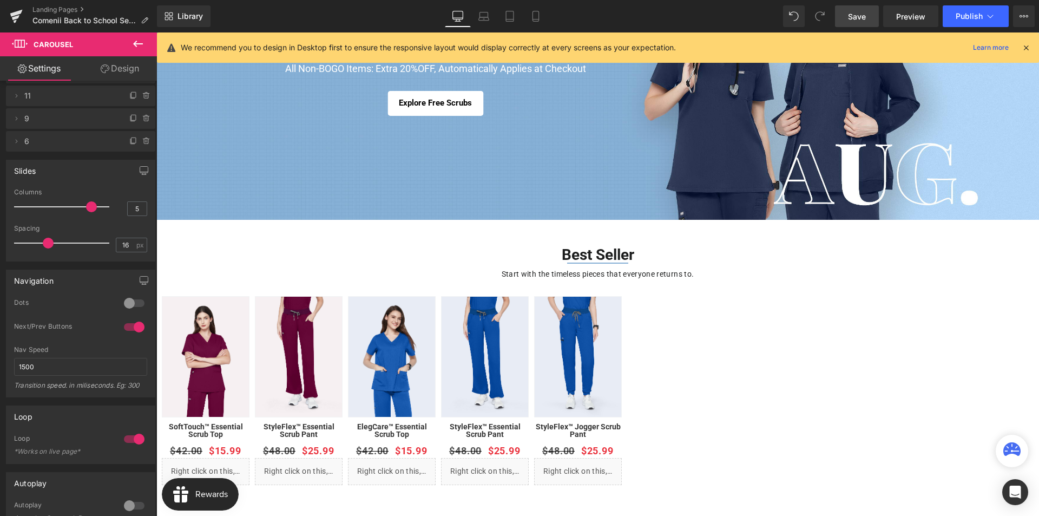
scroll to position [223, 0]
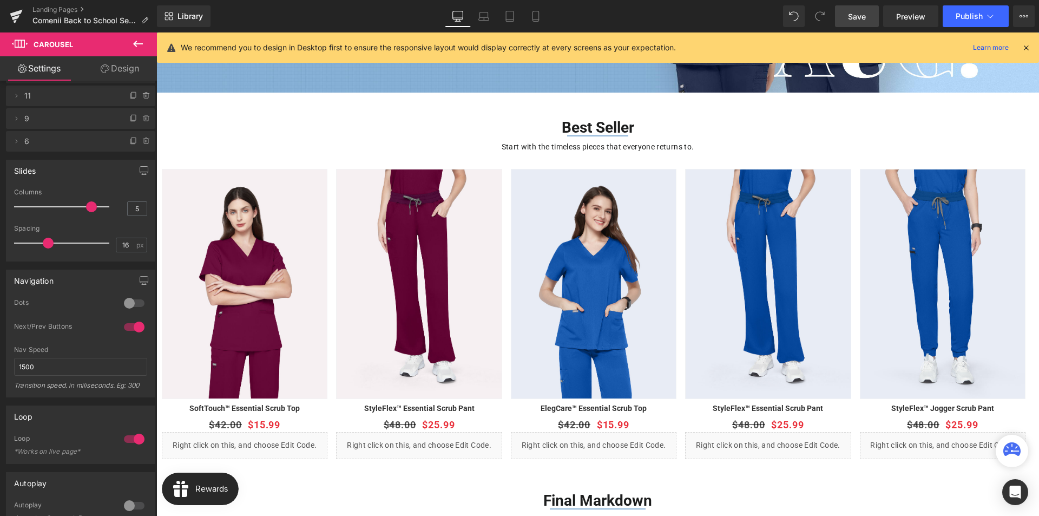
click at [1029, 47] on icon at bounding box center [1026, 48] width 10 height 10
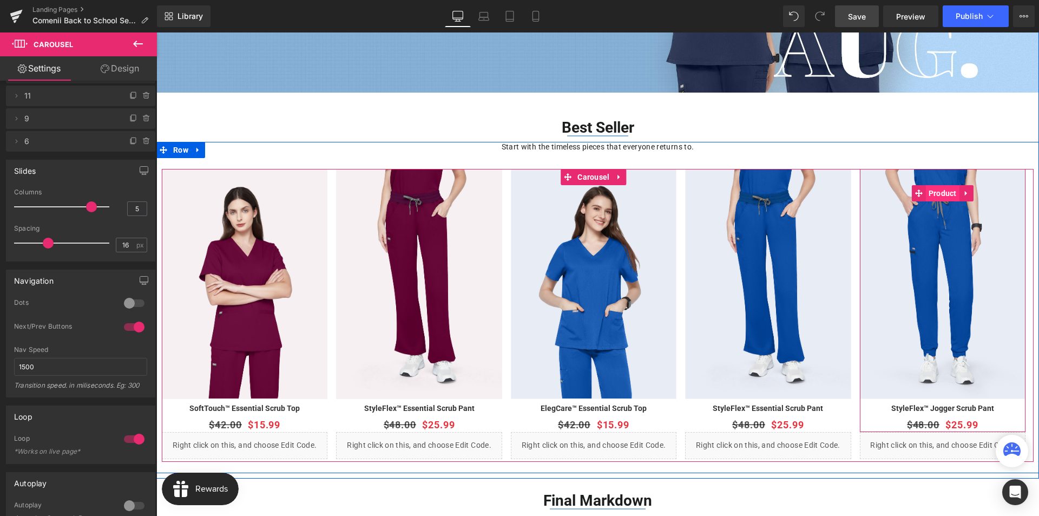
click at [942, 191] on span "Product" at bounding box center [943, 193] width 34 height 16
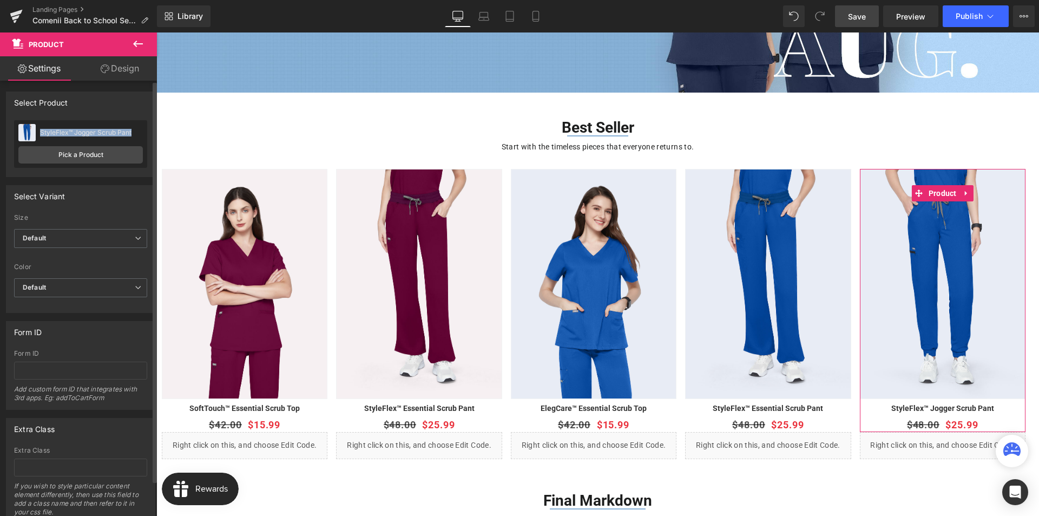
drag, startPoint x: 38, startPoint y: 130, endPoint x: 132, endPoint y: 131, distance: 94.2
click at [132, 131] on div "StyleFlex™ Jogger Scrub Pant StyleFlex™ Jogger Scrub Pant" at bounding box center [80, 132] width 124 height 16
copy div "StyleFlex™ Jogger Scrub Pant"
click at [119, 159] on link "Pick a Product" at bounding box center [80, 154] width 124 height 17
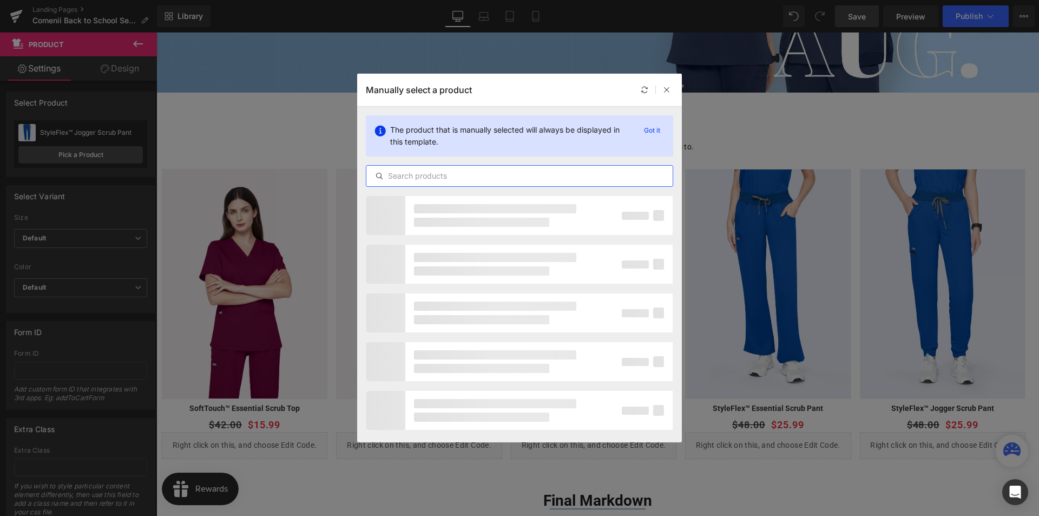
click at [448, 174] on input "text" at bounding box center [519, 175] width 306 height 13
paste input "StyleFlex™ Jogger Scrub Pant"
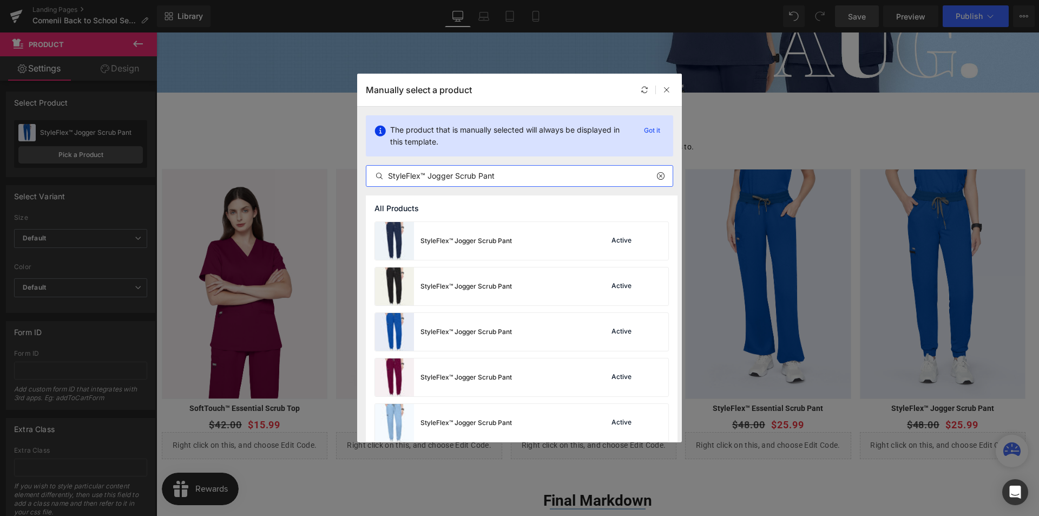
type input "StyleFlex™ Jogger Scrub Pant"
click at [665, 89] on icon at bounding box center [667, 90] width 8 height 8
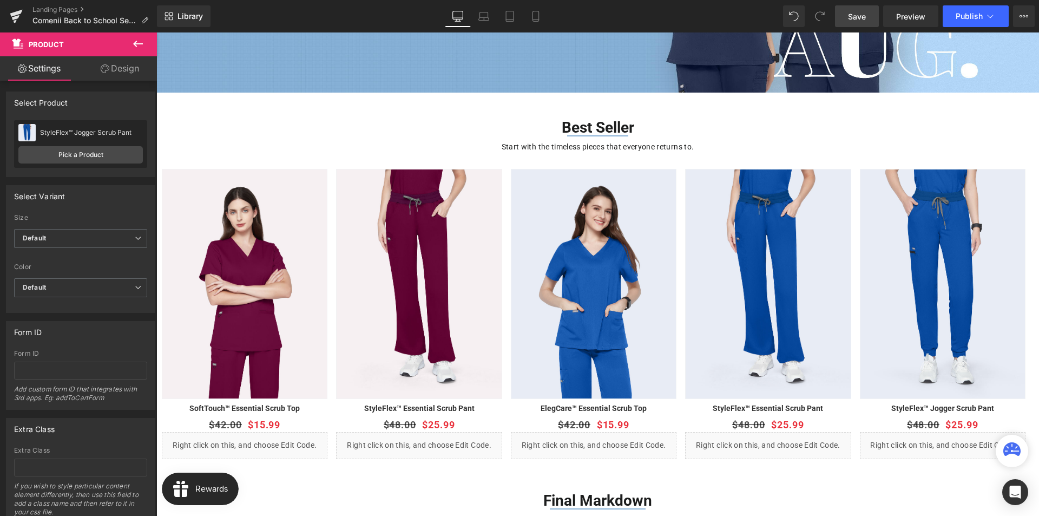
click at [853, 19] on span "Save" at bounding box center [857, 16] width 18 height 11
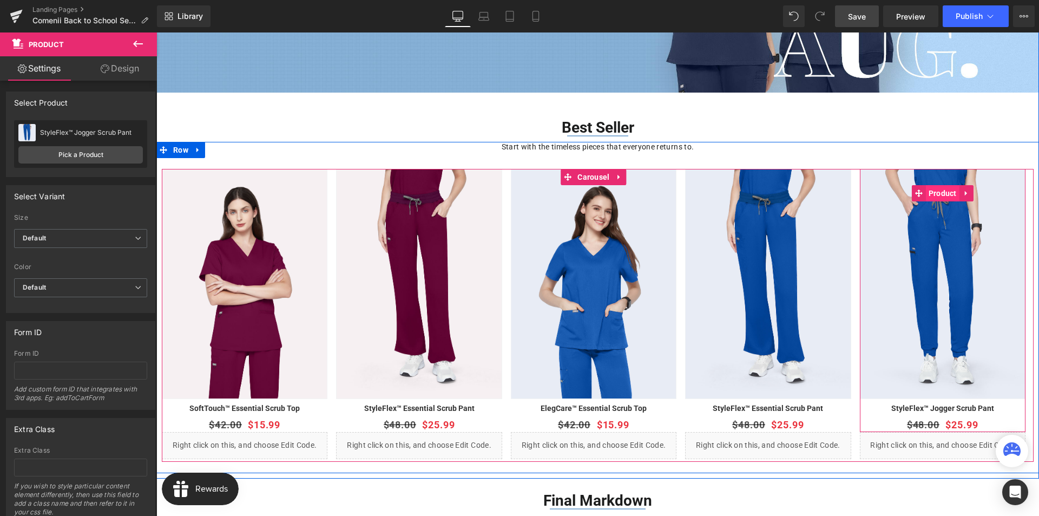
click at [933, 190] on span "Product" at bounding box center [943, 193] width 34 height 16
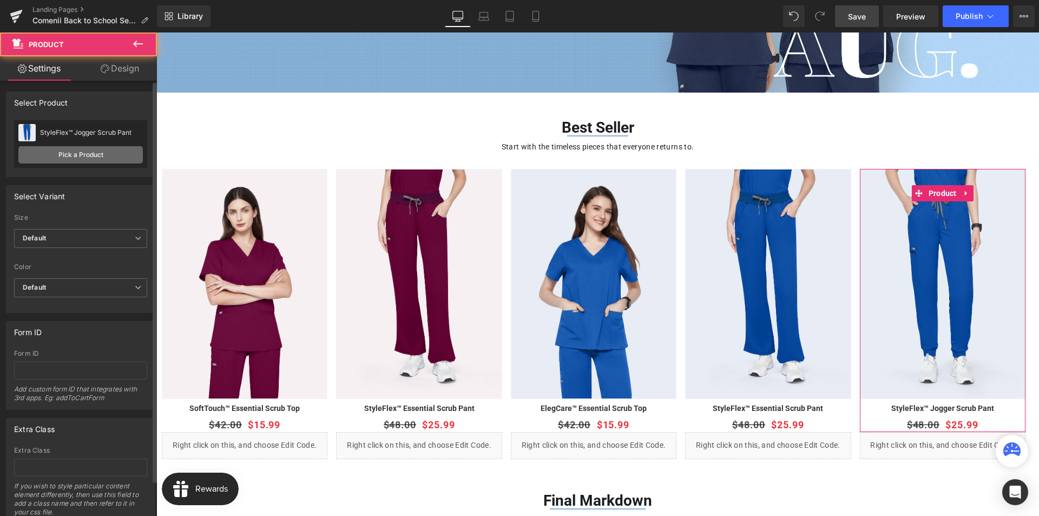
click at [99, 149] on link "Pick a Product" at bounding box center [80, 154] width 124 height 17
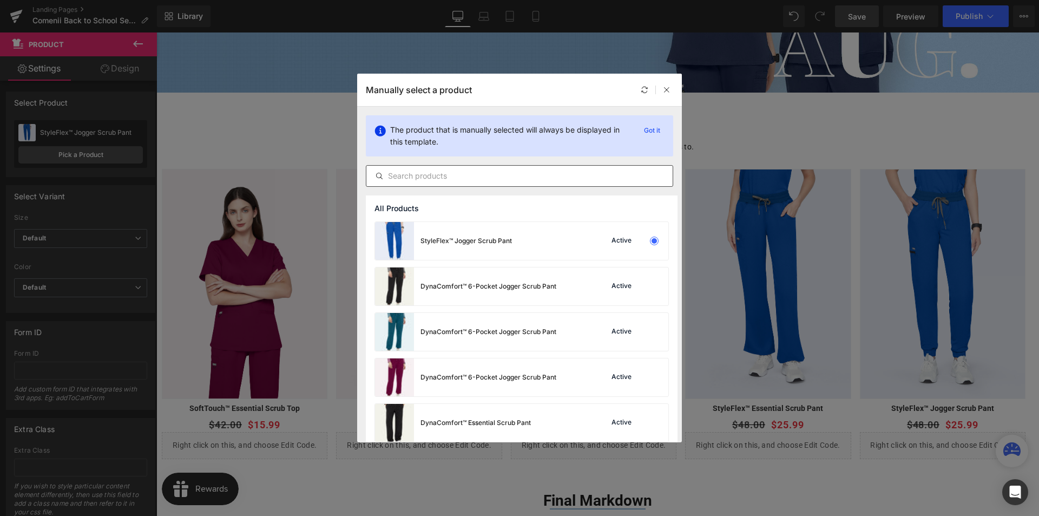
click at [461, 179] on input "text" at bounding box center [519, 175] width 306 height 13
paste input "StyleFlex™ Jogger Scrub Pant"
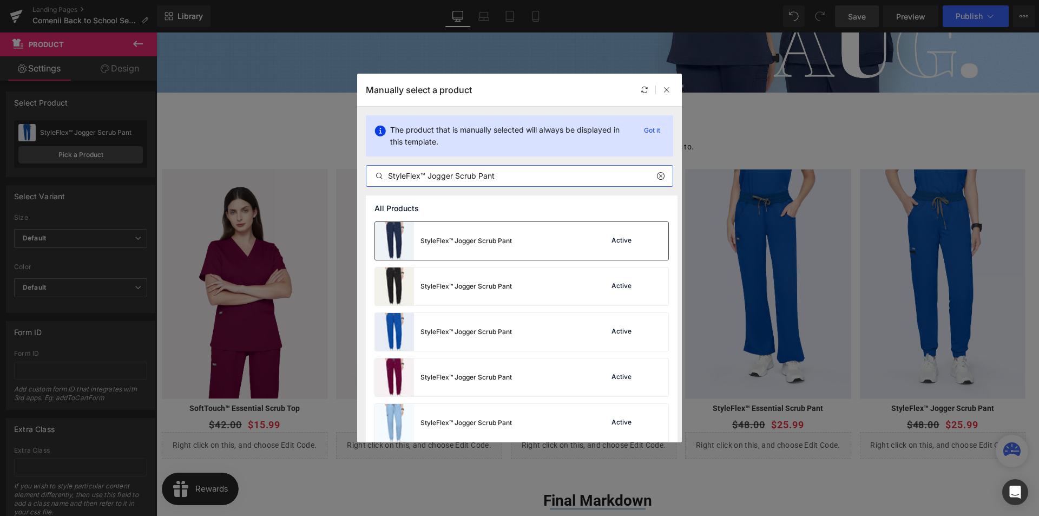
type input "StyleFlex™ Jogger Scrub Pant"
click at [474, 246] on div "StyleFlex™ Jogger Scrub Pant" at bounding box center [443, 241] width 137 height 38
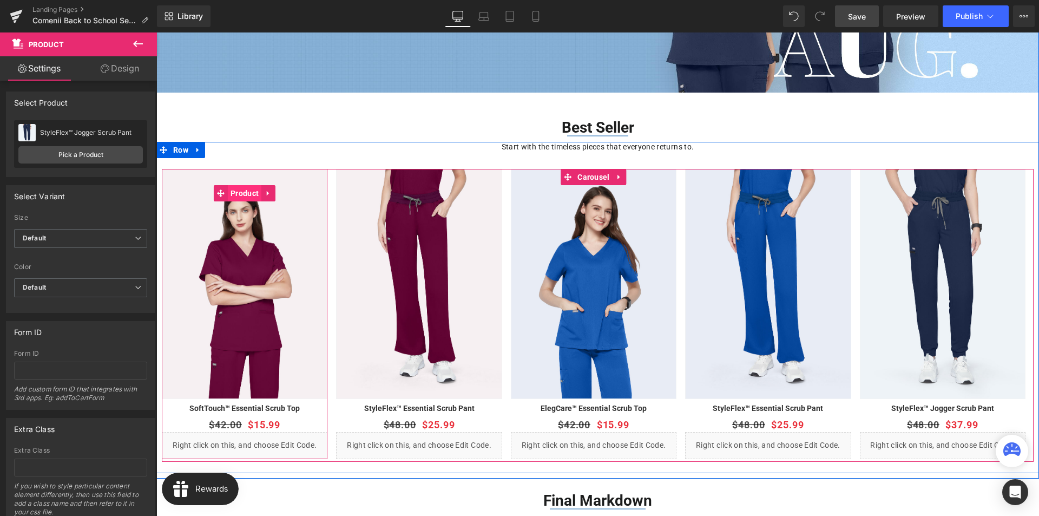
click at [236, 193] on span "Product" at bounding box center [245, 193] width 34 height 16
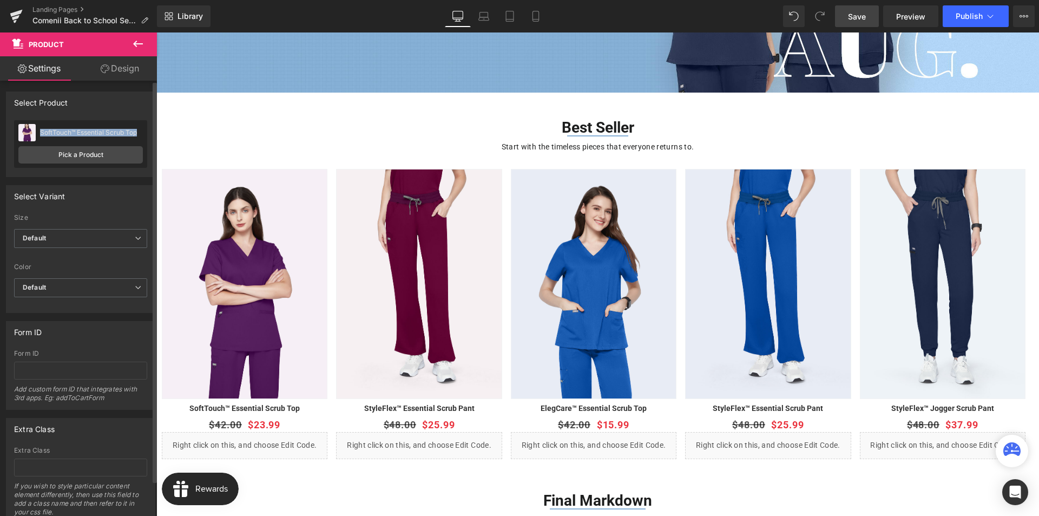
drag, startPoint x: 38, startPoint y: 131, endPoint x: 136, endPoint y: 131, distance: 97.4
click at [136, 131] on div "SoftTouch™ Essential Scrub Top SoftTouch™ Essential Scrub Top" at bounding box center [80, 132] width 124 height 16
copy div "SoftTouch™ Essential Scrub Top"
click at [82, 157] on link "Pick a Product" at bounding box center [80, 154] width 124 height 17
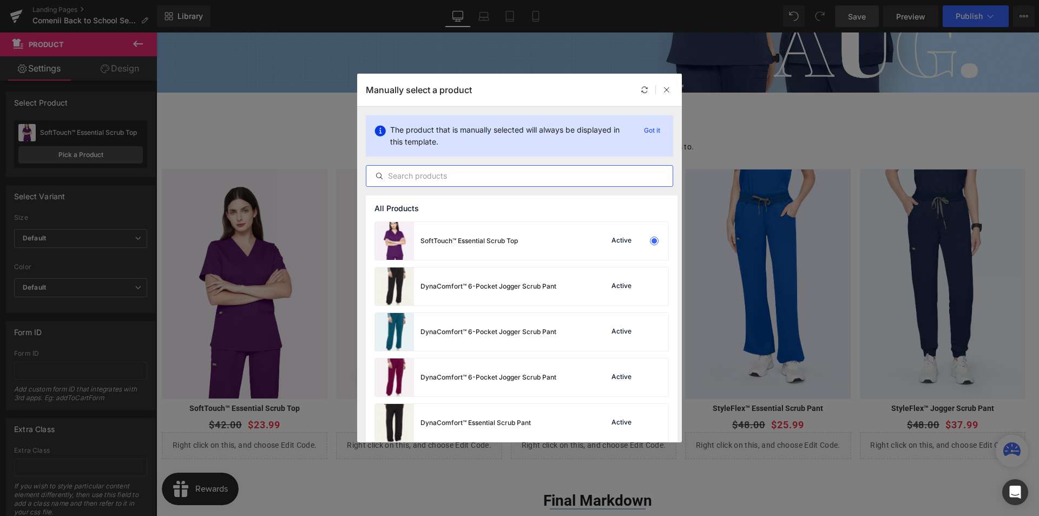
click at [468, 180] on input "text" at bounding box center [519, 175] width 306 height 13
paste input "SoftTouch™ Essential Scrub Top"
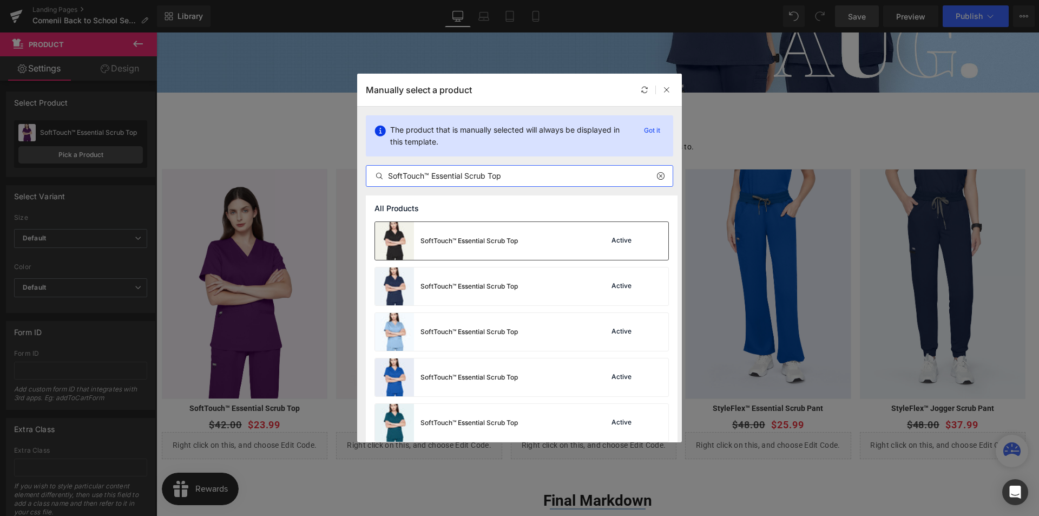
type input "SoftTouch™ Essential Scrub Top"
click at [471, 247] on div "SoftTouch™ Essential Scrub Top" at bounding box center [446, 241] width 143 height 38
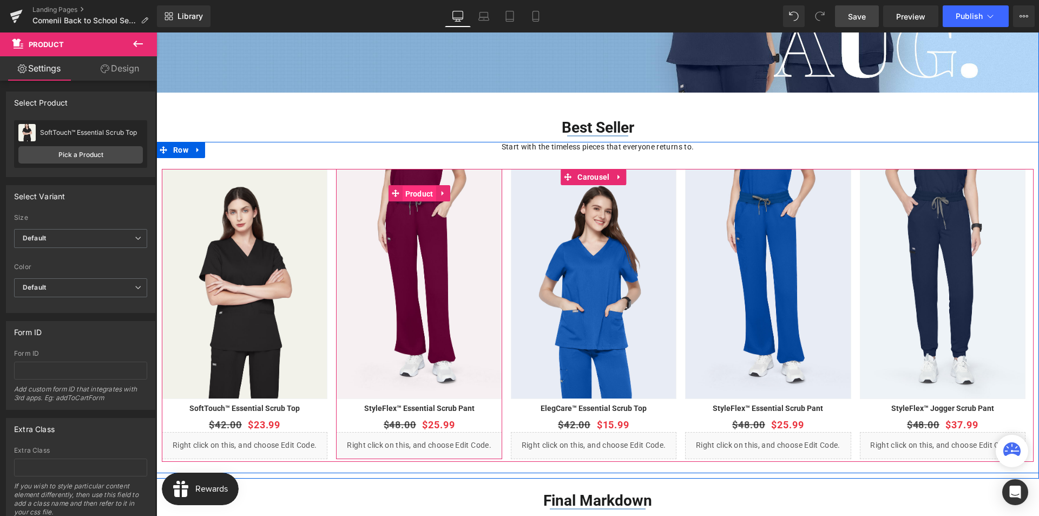
click at [422, 195] on span "Product" at bounding box center [420, 194] width 34 height 16
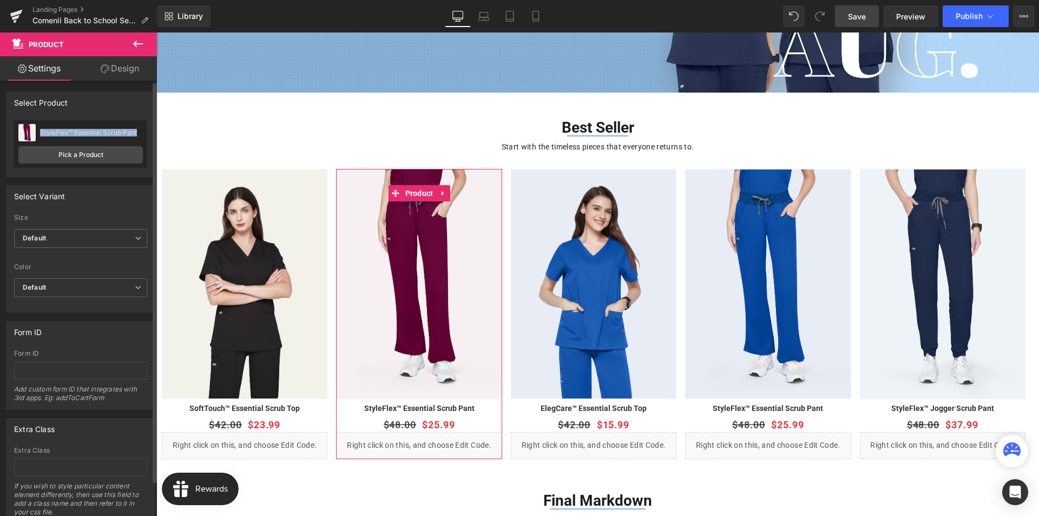
drag, startPoint x: 41, startPoint y: 131, endPoint x: 137, endPoint y: 139, distance: 96.7
click at [137, 139] on div "StyleFlex™ Essential Scrub Pant StyleFlex™ Essential Scrub Pant" at bounding box center [80, 132] width 124 height 16
copy div "StyleFlex™ Essential Scrub Pant"
click at [113, 156] on link "Pick a Product" at bounding box center [80, 154] width 124 height 17
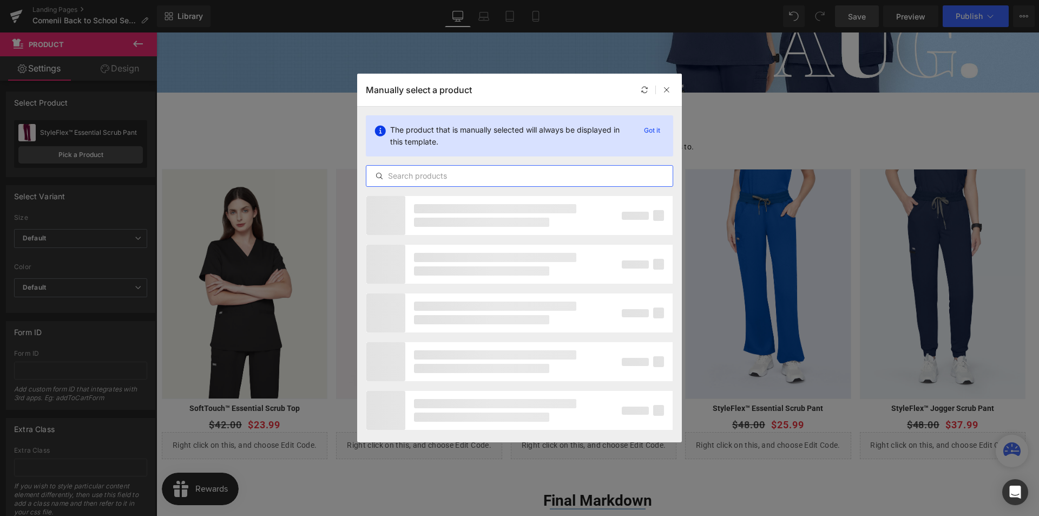
click at [433, 177] on input "text" at bounding box center [519, 175] width 306 height 13
paste input "StyleFlex™ Essential Scrub Pant"
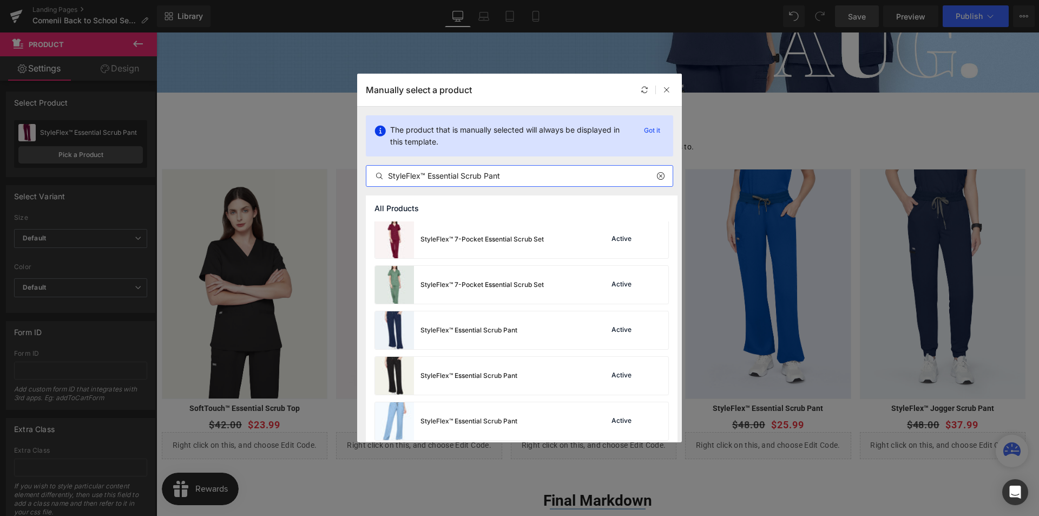
scroll to position [1603, 0]
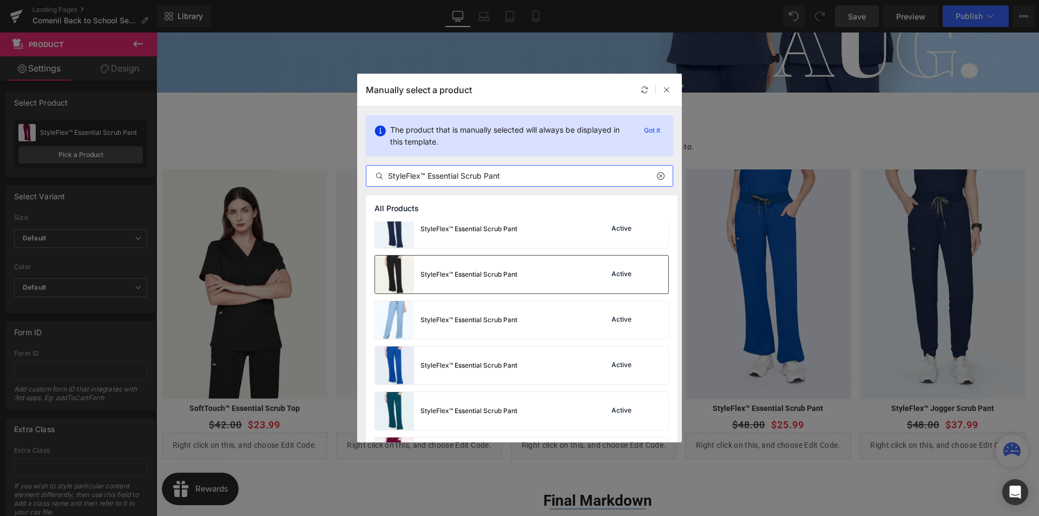
type input "StyleFlex™ Essential Scrub Pant"
click at [507, 278] on div "StyleFlex™ Essential Scrub Pant" at bounding box center [468, 274] width 97 height 10
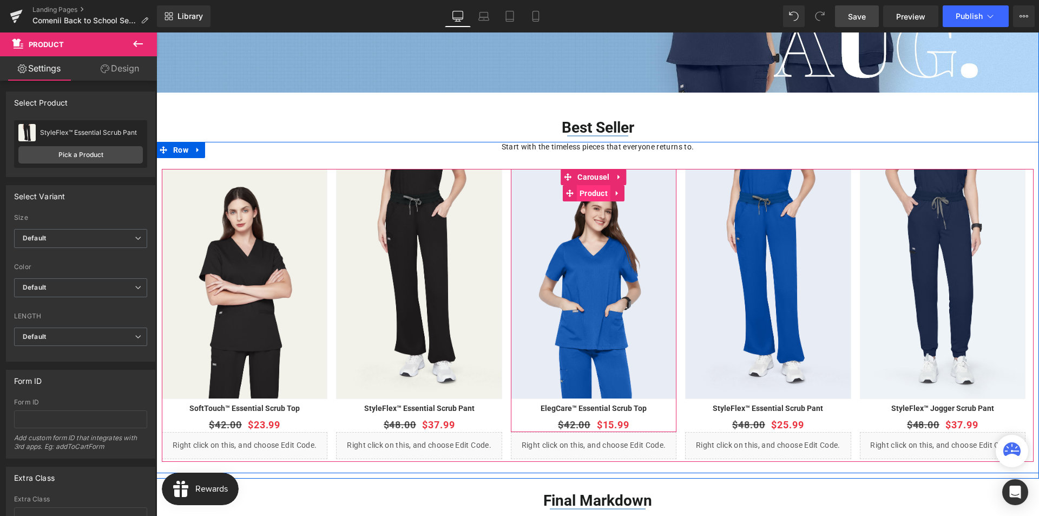
click at [589, 194] on span "Product" at bounding box center [594, 193] width 34 height 16
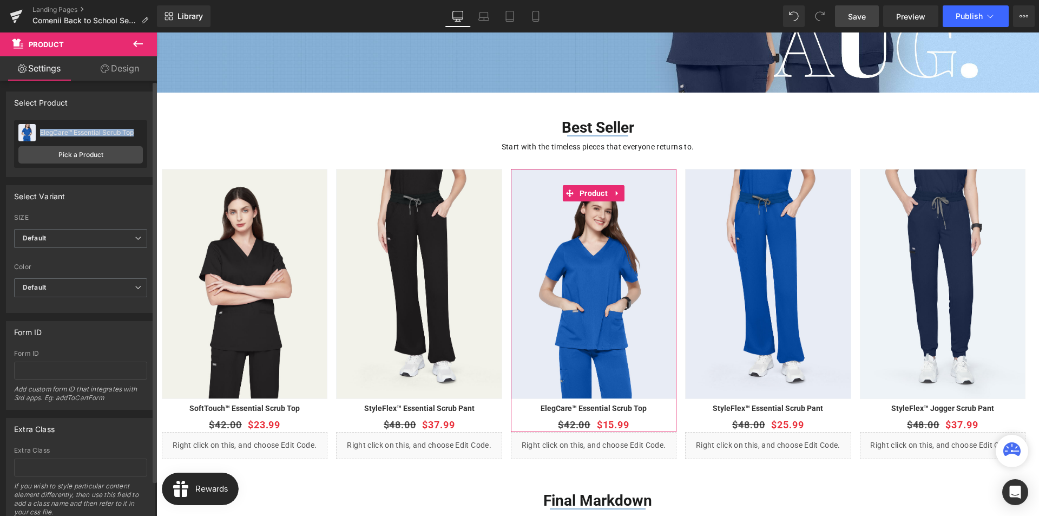
drag, startPoint x: 40, startPoint y: 130, endPoint x: 134, endPoint y: 132, distance: 94.2
click at [134, 132] on div "ElegCare™ Essential Scrub Top" at bounding box center [91, 133] width 103 height 8
copy div "ElegCare™ Essential Scrub Top"
click at [113, 155] on link "Pick a Product" at bounding box center [80, 154] width 124 height 17
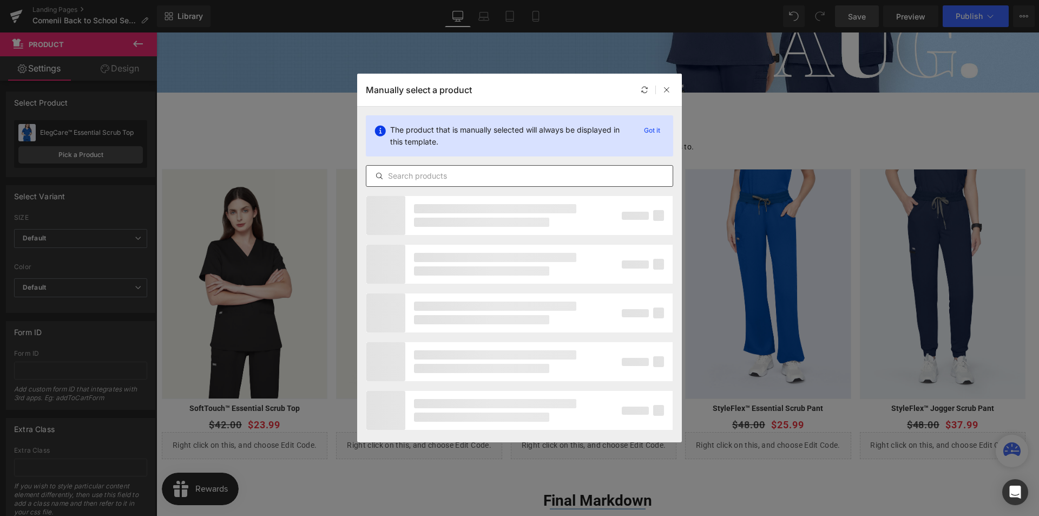
click at [486, 175] on input "text" at bounding box center [519, 175] width 306 height 13
paste input "ElegCare™ Essential Scrub Top"
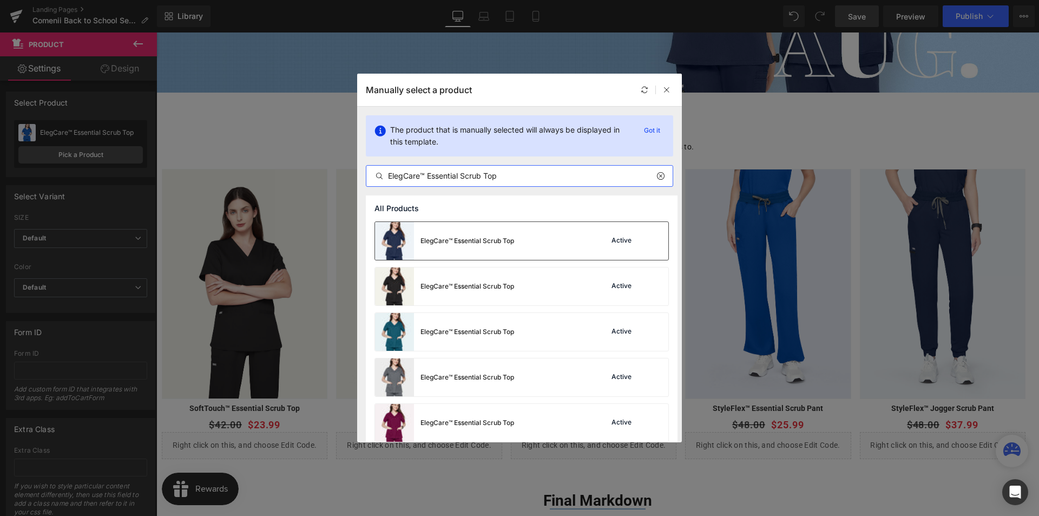
type input "ElegCare™ Essential Scrub Top"
click at [483, 242] on div "ElegCare™ Essential Scrub Top" at bounding box center [467, 241] width 94 height 10
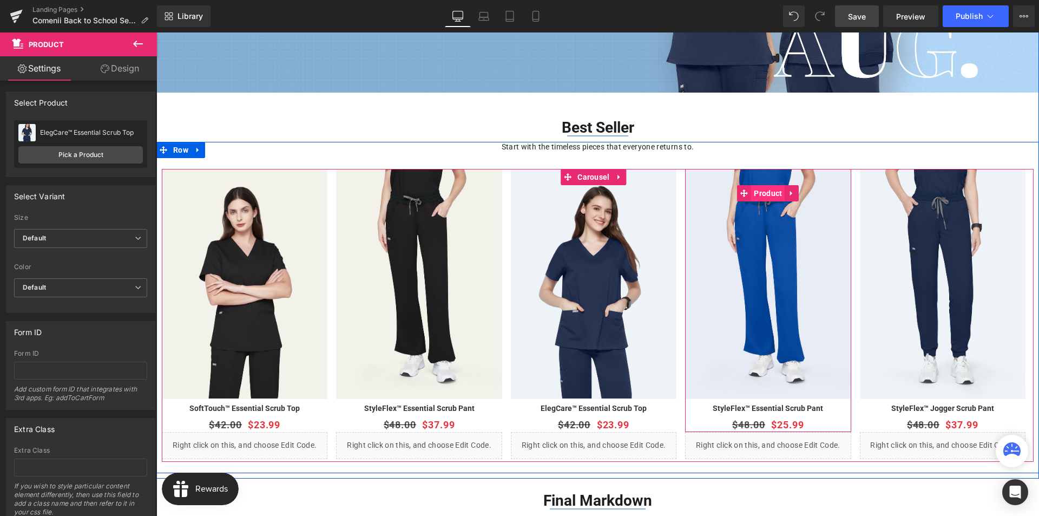
click at [765, 192] on span "Product" at bounding box center [768, 193] width 34 height 16
click at [768, 195] on span "Product" at bounding box center [768, 194] width 34 height 16
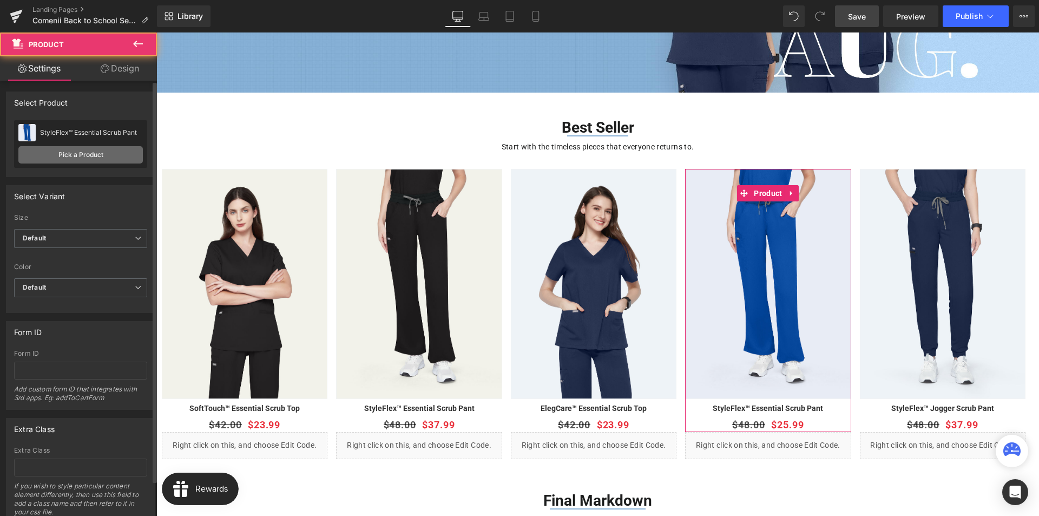
click at [94, 150] on link "Pick a Product" at bounding box center [80, 154] width 124 height 17
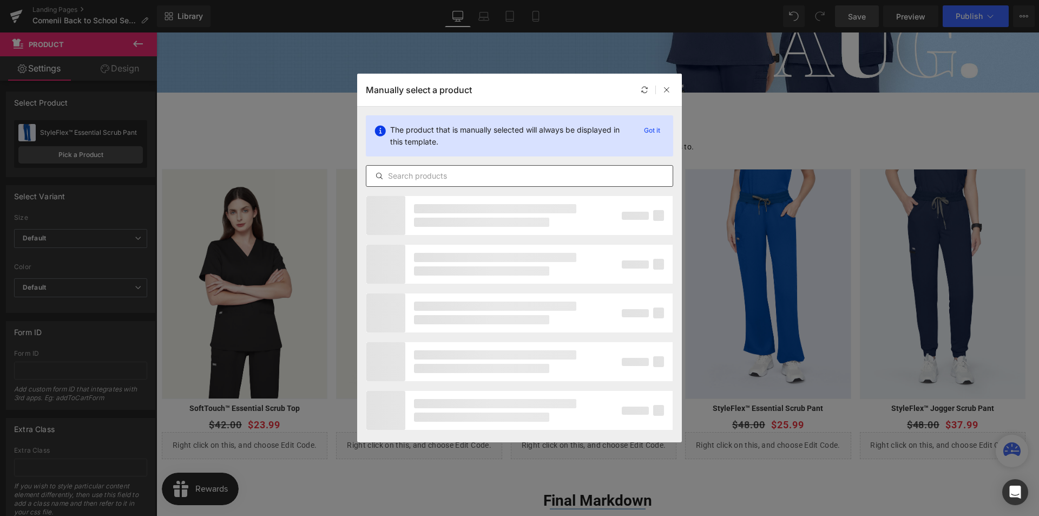
click at [448, 182] on div at bounding box center [519, 176] width 307 height 22
click at [452, 175] on input "text" at bounding box center [519, 175] width 306 height 13
paste input "StyleFlex™ 6-Pocket Essential Scrub Pant"
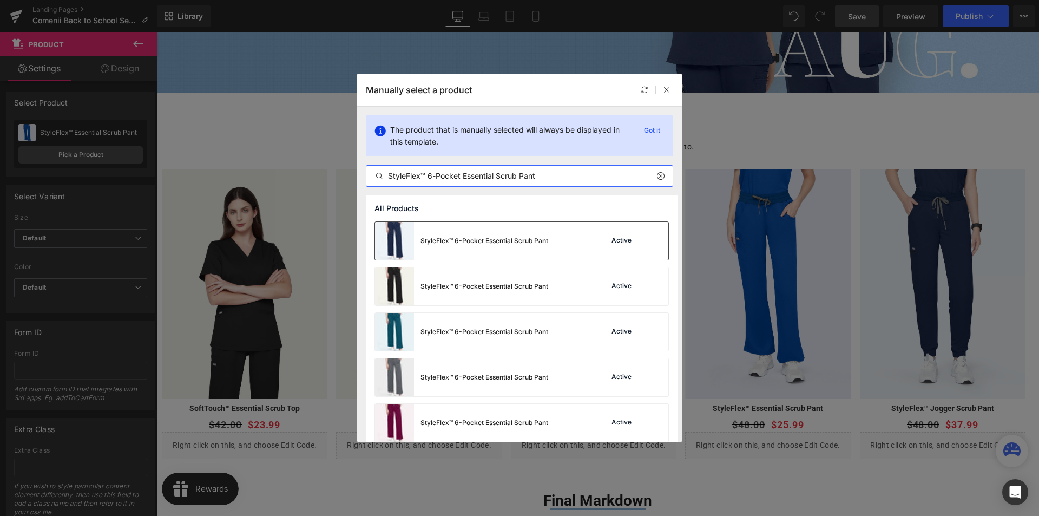
type input "StyleFlex™ 6-Pocket Essential Scrub Pant"
click at [463, 245] on div "StyleFlex™ 6-Pocket Essential Scrub Pant" at bounding box center [484, 241] width 128 height 10
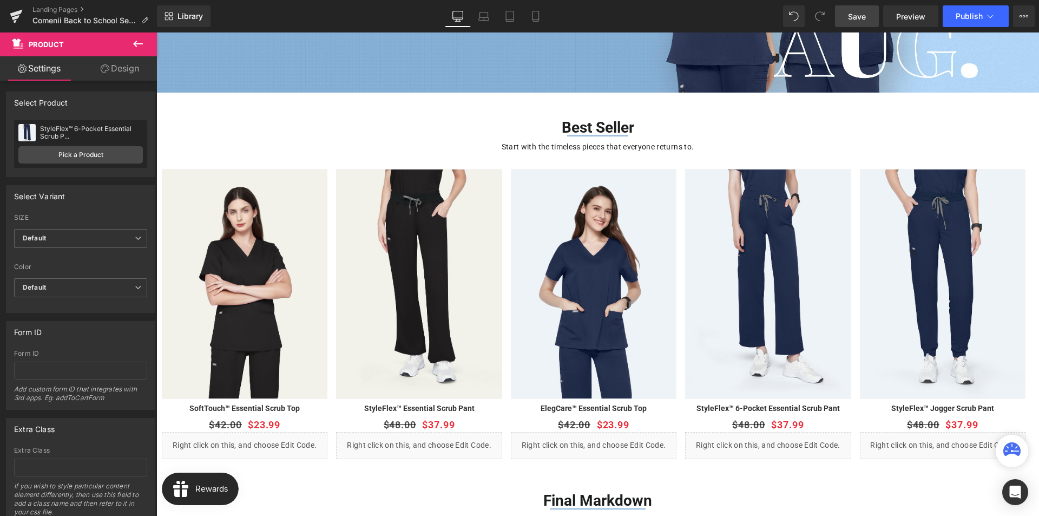
drag, startPoint x: 865, startPoint y: 17, endPoint x: 492, endPoint y: 147, distance: 394.8
click at [865, 17] on span "Save" at bounding box center [857, 16] width 18 height 11
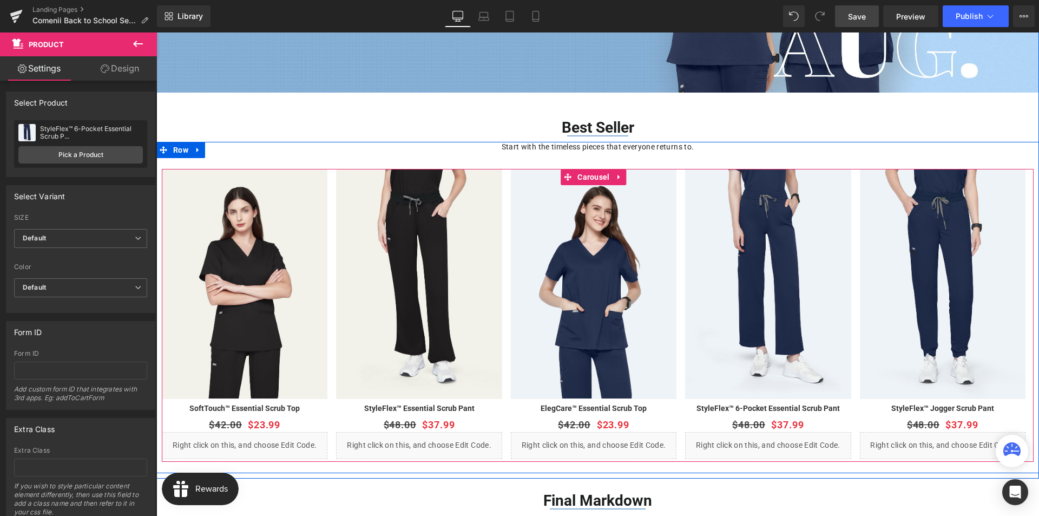
click at [504, 174] on div "SAVE 43 % (P) Image Row SoftTouch™ Essential Scrub Top (P) Title $42.00 $23.99" at bounding box center [598, 314] width 872 height 290
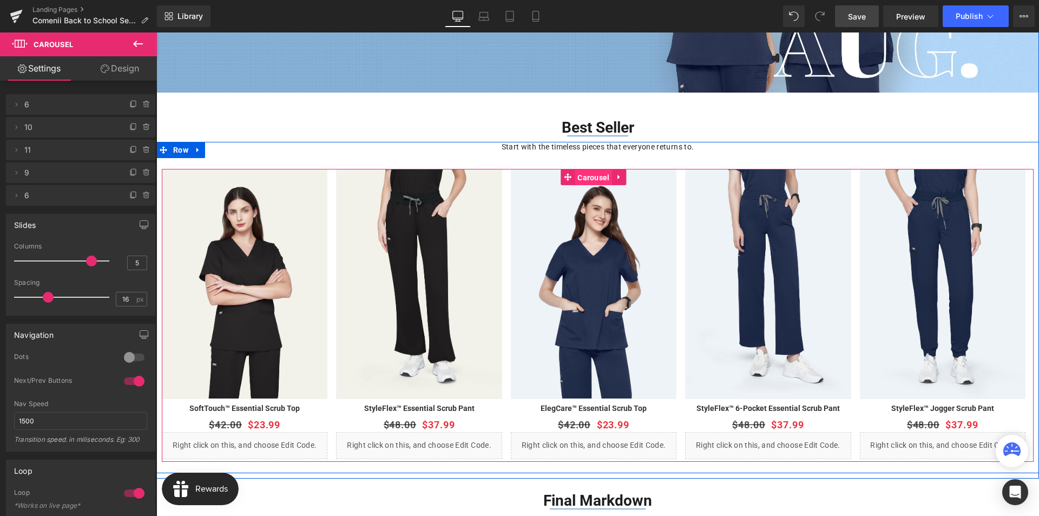
click at [588, 178] on span "Carousel" at bounding box center [593, 177] width 37 height 16
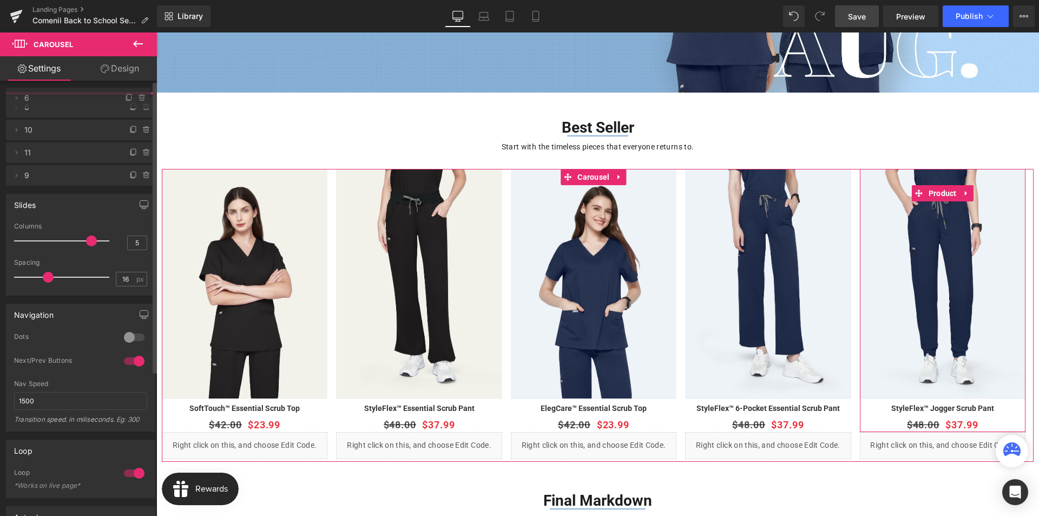
drag, startPoint x: 32, startPoint y: 195, endPoint x: 65, endPoint y: 98, distance: 102.8
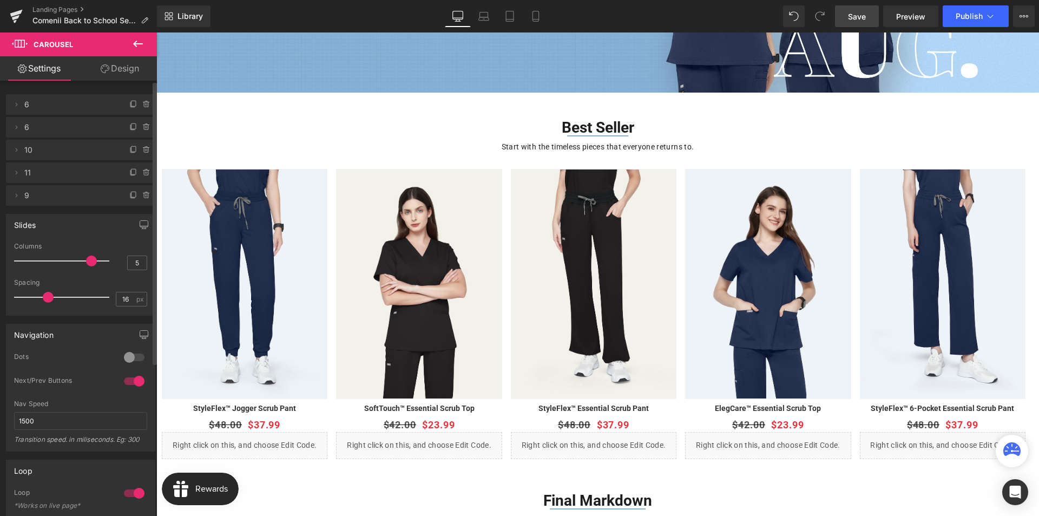
click at [857, 17] on span "Save" at bounding box center [857, 16] width 18 height 11
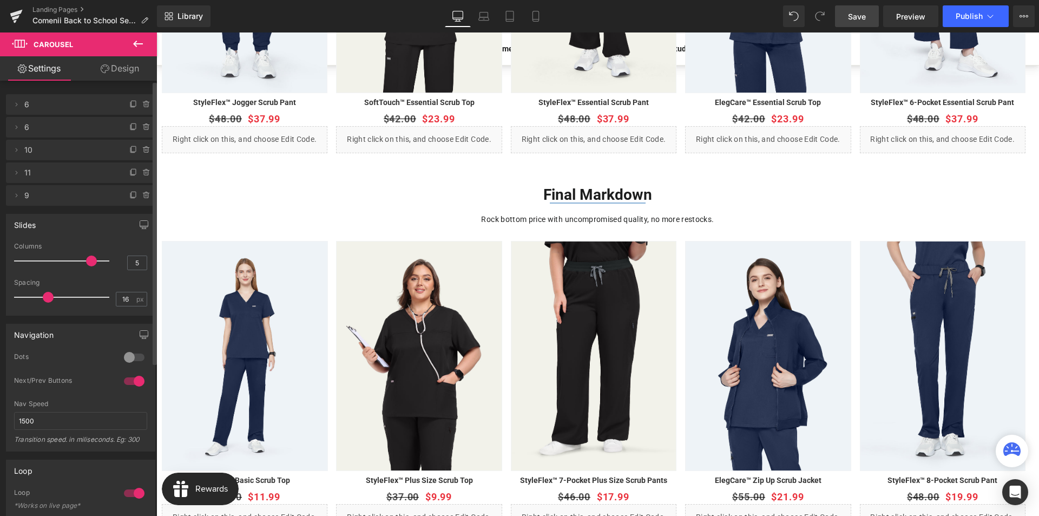
scroll to position [548, 0]
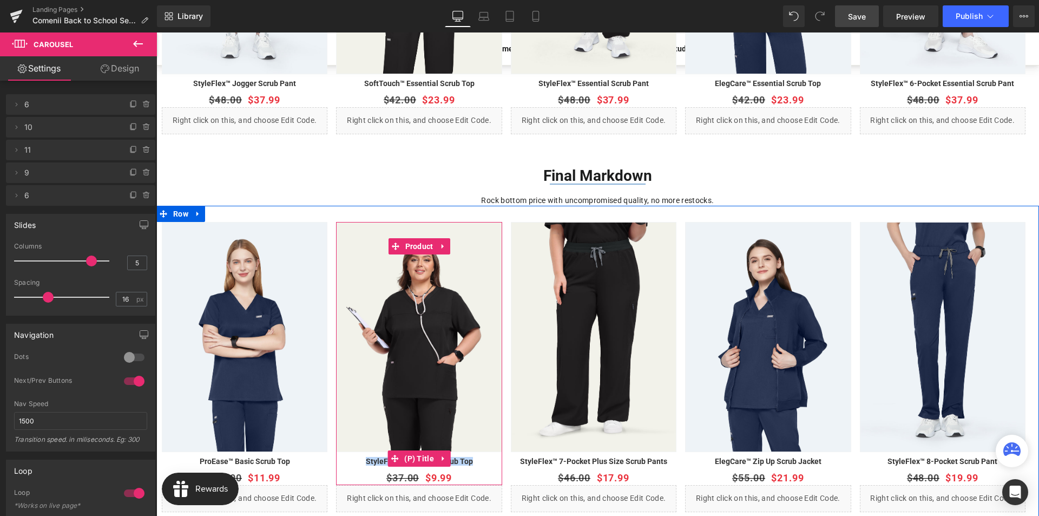
drag, startPoint x: 333, startPoint y: 459, endPoint x: 470, endPoint y: 457, distance: 136.9
click at [470, 457] on div "SAVE 67 % (P) Image Row ProEase™ Basic Scrub Top (P) Title $36.00" at bounding box center [598, 367] width 872 height 290
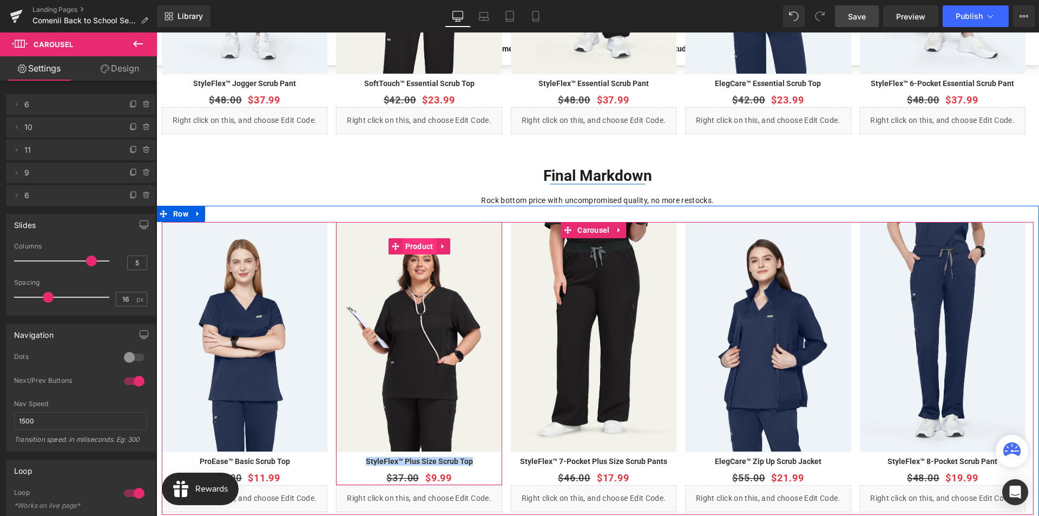
click at [419, 248] on span "Product" at bounding box center [420, 246] width 34 height 16
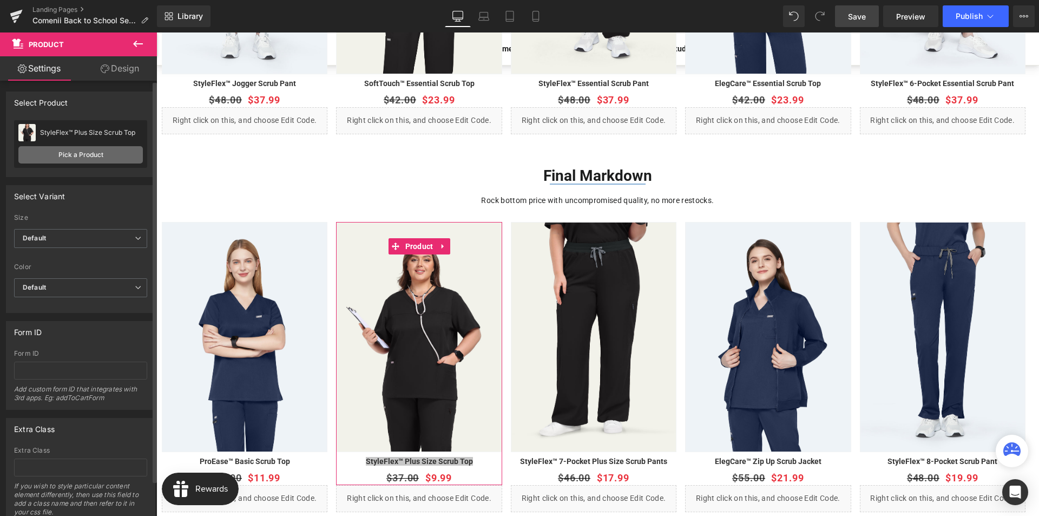
click at [102, 153] on link "Pick a Product" at bounding box center [80, 154] width 124 height 17
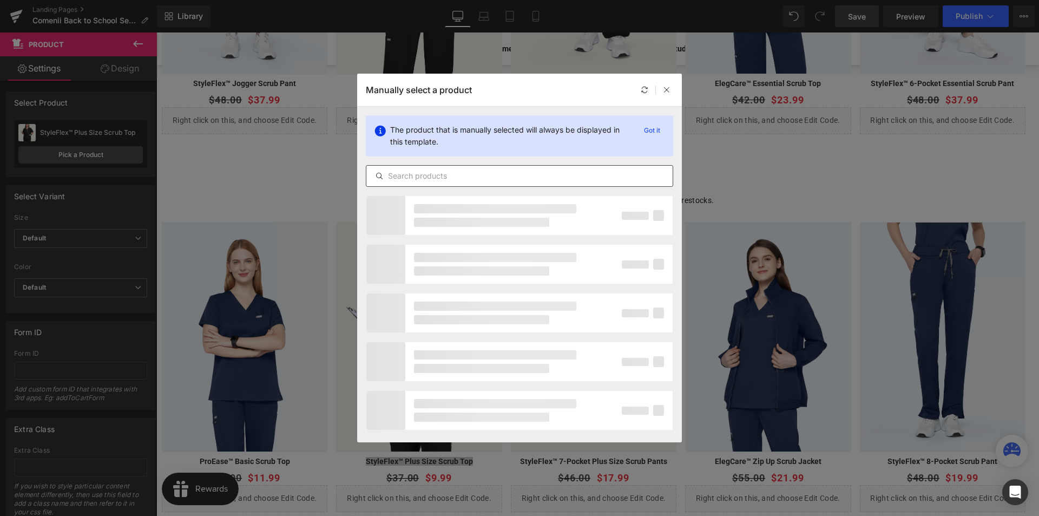
click at [437, 180] on input "text" at bounding box center [519, 175] width 306 height 13
paste input "ProEase™ Basic Scrub Top"
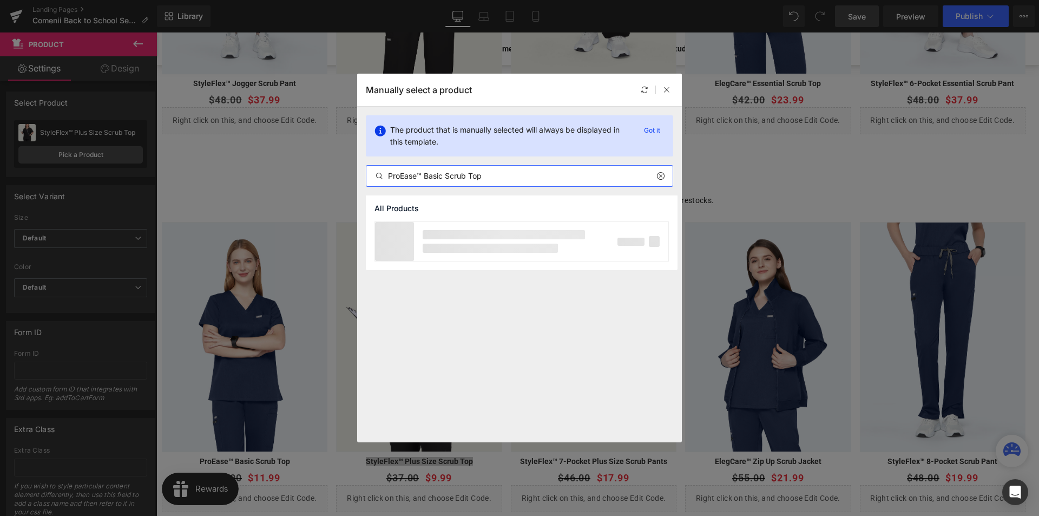
type input "ProEase™ Basic Scrub Top"
click at [661, 176] on icon at bounding box center [660, 176] width 8 height 9
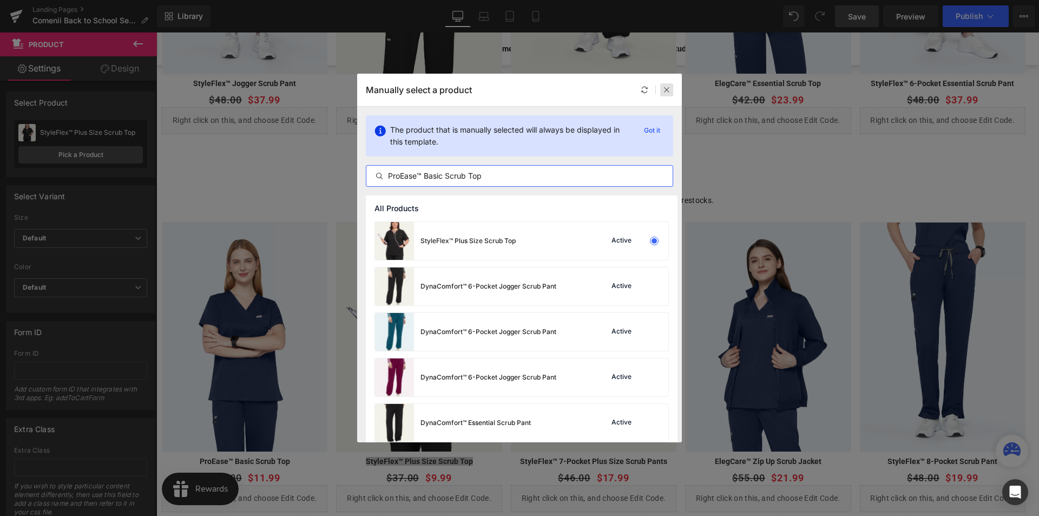
click at [672, 91] on div at bounding box center [666, 89] width 13 height 13
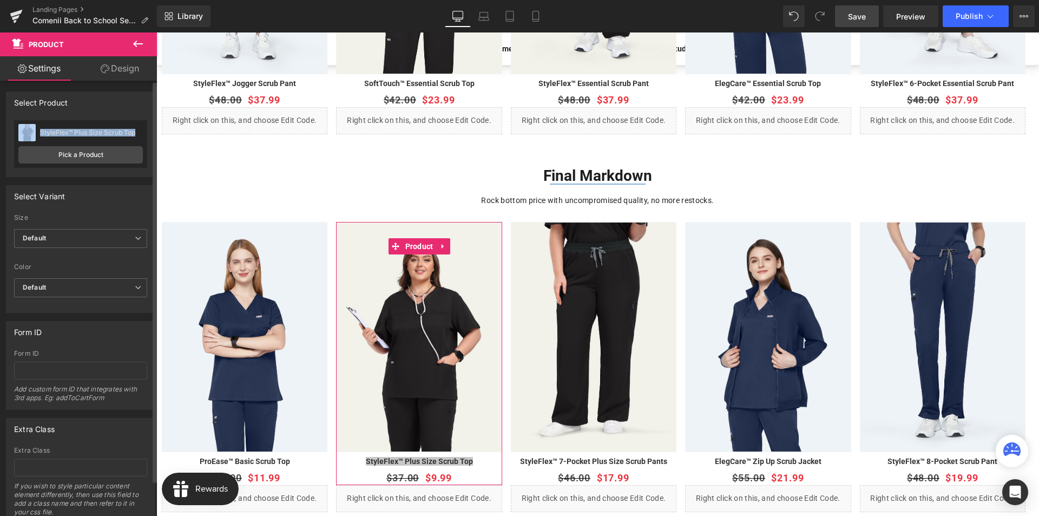
drag, startPoint x: 37, startPoint y: 130, endPoint x: 137, endPoint y: 133, distance: 100.2
click at [137, 133] on div "StyleFlex™ Plus Size Scrub Top StyleFlex™ Plus Size Scrub Top" at bounding box center [80, 132] width 124 height 16
copy div "StyleFlex™ Plus Size Scrub Top"
click at [116, 152] on link "Pick a Product" at bounding box center [80, 154] width 124 height 17
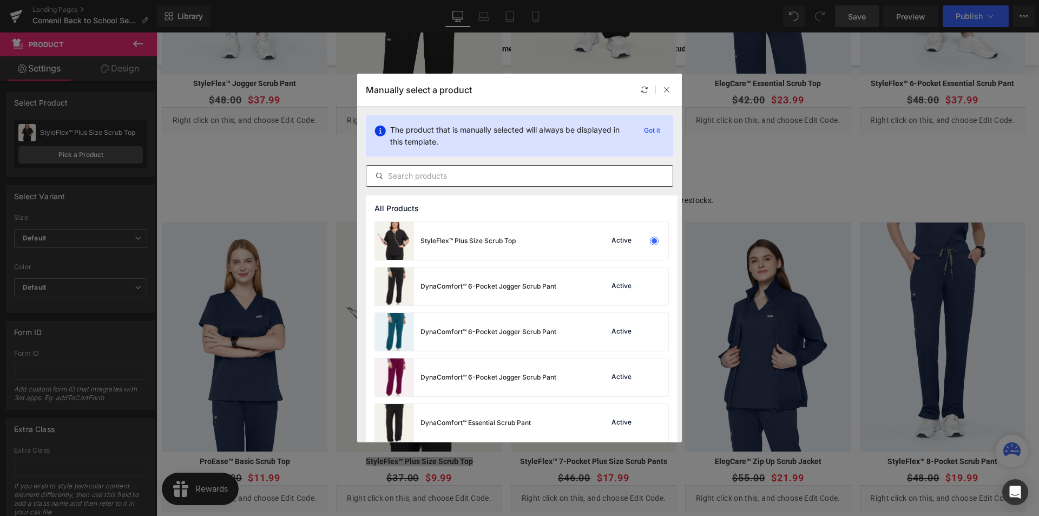
click at [465, 177] on input "text" at bounding box center [519, 175] width 306 height 13
paste input "StyleFlex™ Plus Size Scrub Top"
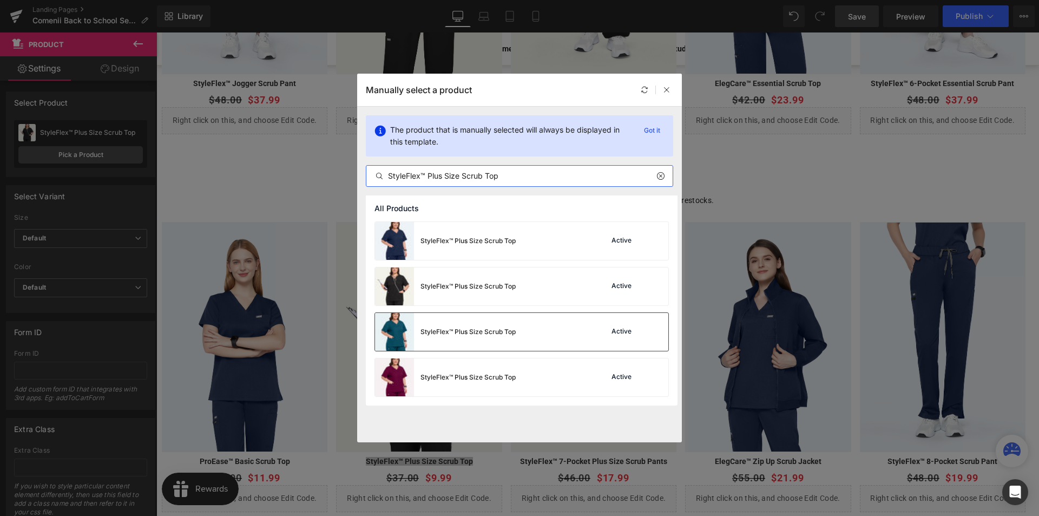
type input "StyleFlex™ Plus Size Scrub Top"
click at [445, 334] on div "StyleFlex™ Plus Size Scrub Top" at bounding box center [467, 332] width 95 height 10
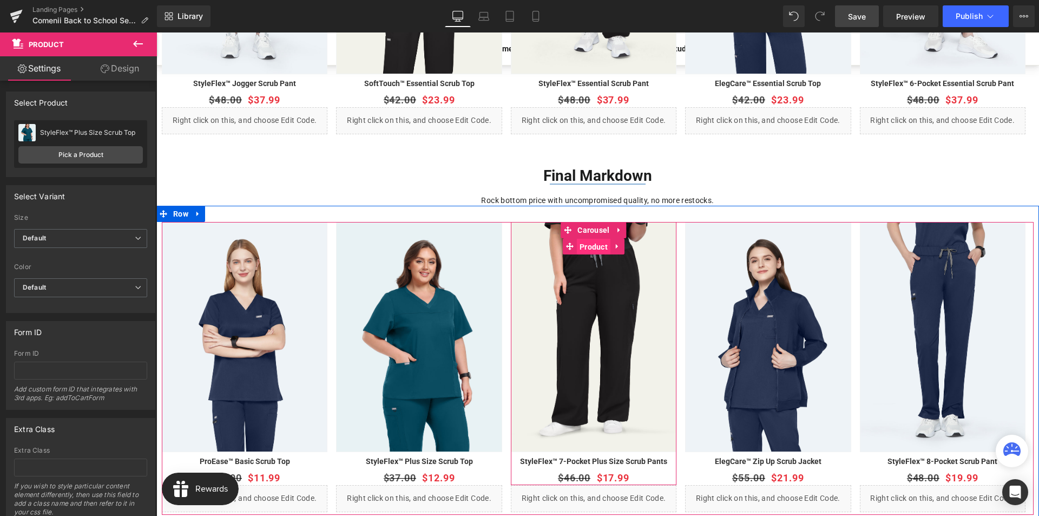
click at [587, 248] on span "Product" at bounding box center [594, 247] width 34 height 16
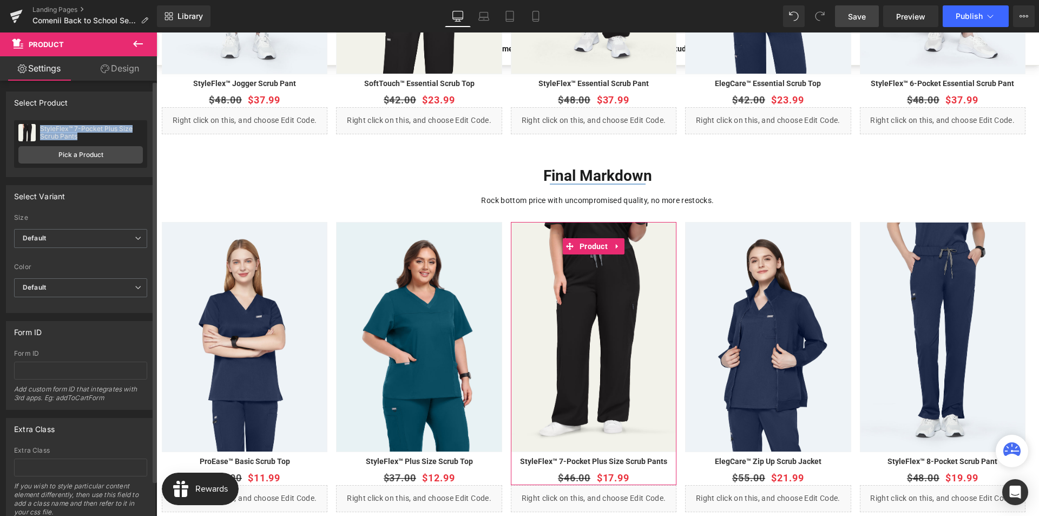
drag, startPoint x: 38, startPoint y: 127, endPoint x: 84, endPoint y: 139, distance: 47.5
click at [84, 139] on div "StyleFlex™ 7-Pocket Plus Size Scrub Pants StyleFlex™ 7-Pocket Plus Size Scrub P…" at bounding box center [80, 132] width 124 height 16
copy div "StyleFlex™ 7-Pocket Plus Size Scrub Pants"
click at [77, 141] on div at bounding box center [77, 141] width 0 height 0
click at [53, 159] on link "Pick a Product" at bounding box center [80, 154] width 124 height 17
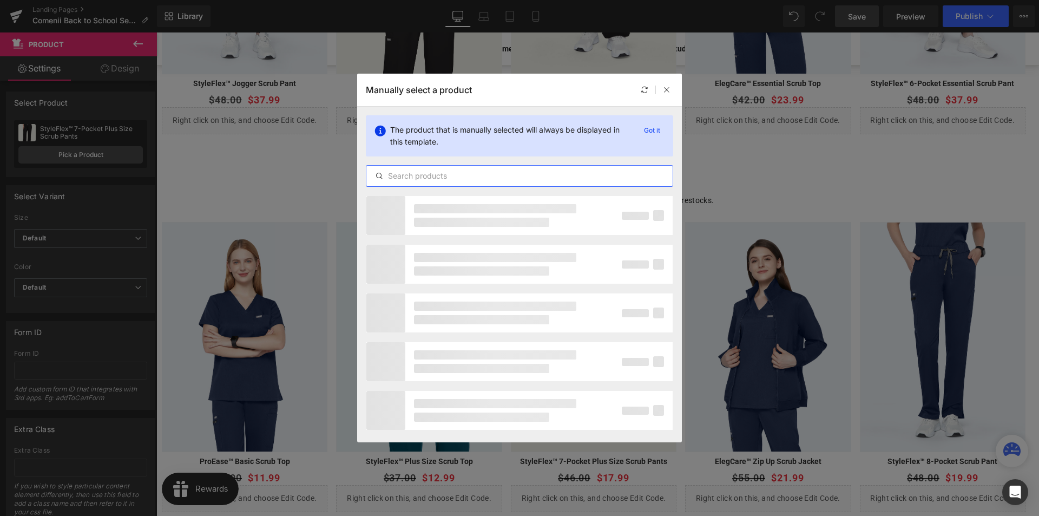
click at [431, 177] on input "text" at bounding box center [519, 175] width 306 height 13
paste input "StyleFlex™ 7-Pocket Plus Size Scrub Pants"
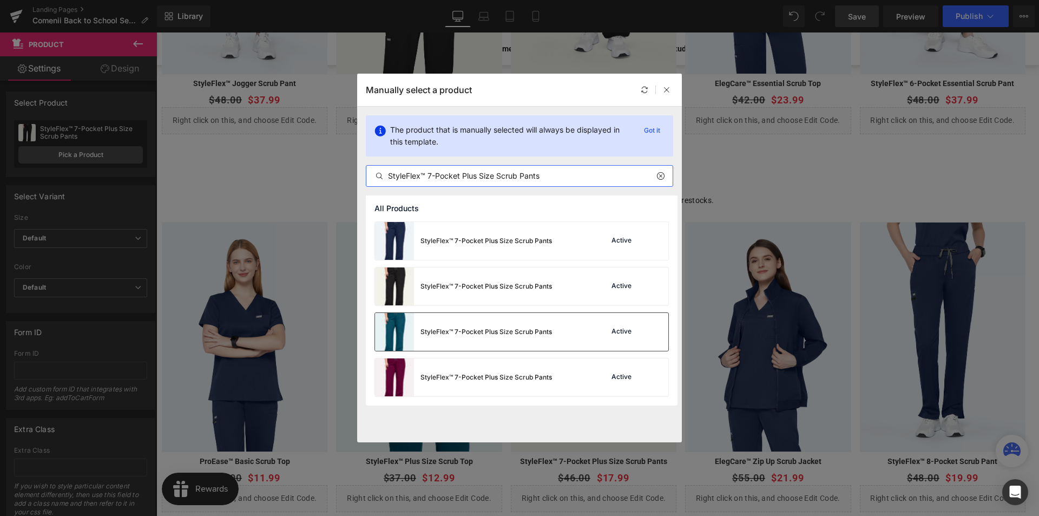
type input "StyleFlex™ 7-Pocket Plus Size Scrub Pants"
click at [467, 337] on div "StyleFlex™ 7-Pocket Plus Size Scrub Pants" at bounding box center [463, 332] width 177 height 38
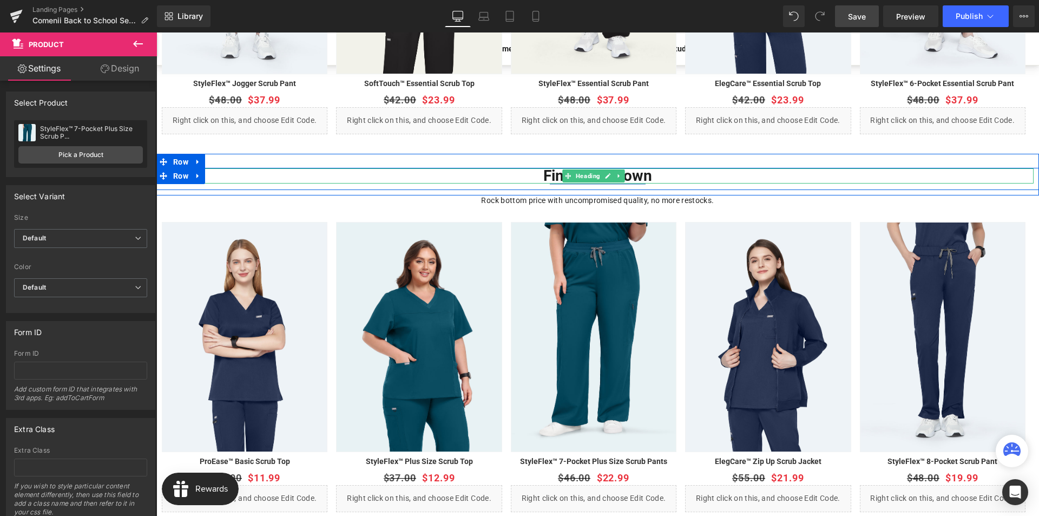
scroll to position [602, 0]
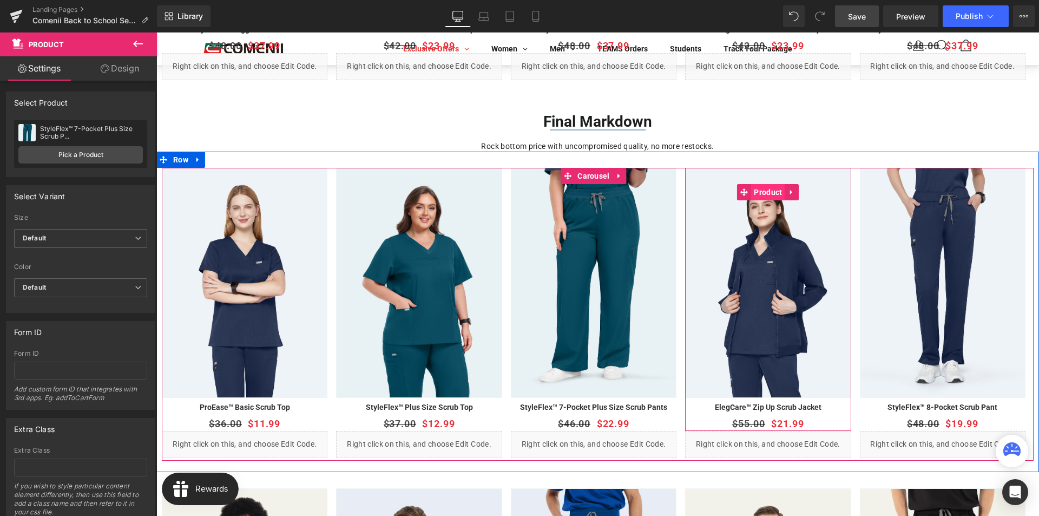
click at [765, 192] on span "Product" at bounding box center [768, 192] width 34 height 16
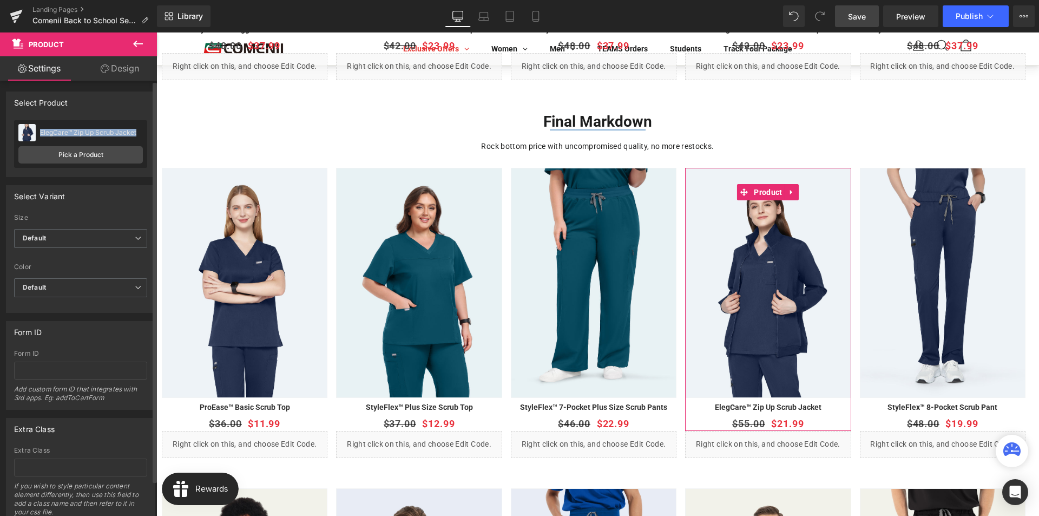
drag, startPoint x: 40, startPoint y: 131, endPoint x: 137, endPoint y: 130, distance: 97.4
click at [137, 130] on div "ElegCare™ Zip Up Scrub Jacket" at bounding box center [91, 133] width 103 height 8
copy div "ElegCare™ Zip Up Scrub Jacket"
click at [109, 156] on link "Pick a Product" at bounding box center [80, 154] width 124 height 17
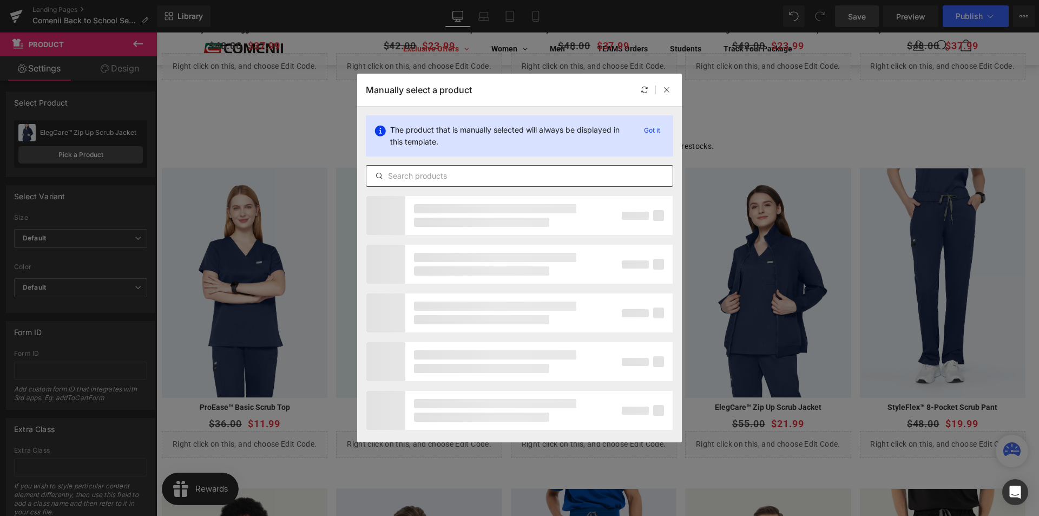
click at [479, 180] on input "text" at bounding box center [519, 175] width 306 height 13
paste input "ElegCare™ Zip Up Scrub Jacket"
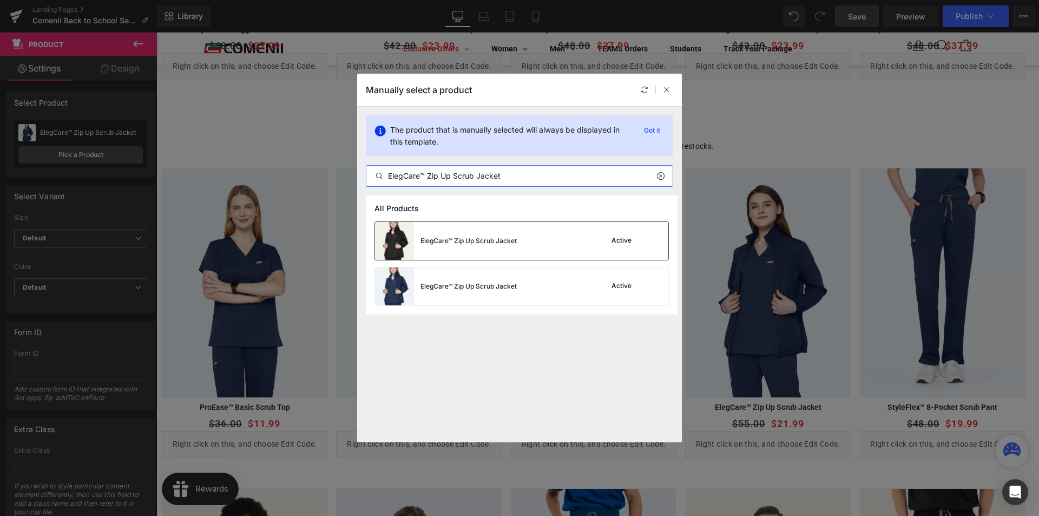
type input "ElegCare™ Zip Up Scrub Jacket"
click at [478, 241] on div "ElegCare™ Zip Up Scrub Jacket" at bounding box center [468, 241] width 96 height 10
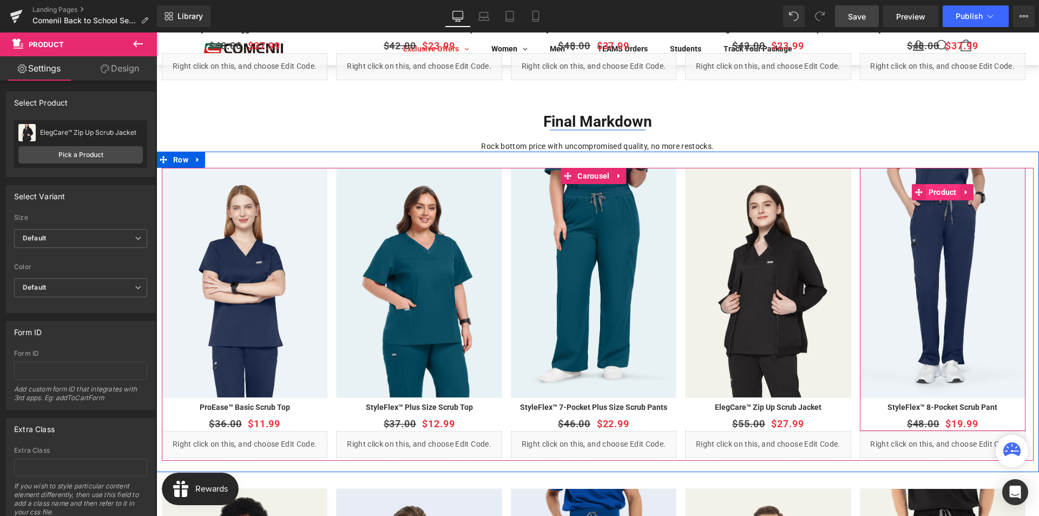
click at [936, 193] on span "Product" at bounding box center [943, 192] width 34 height 16
click at [939, 192] on span "Product" at bounding box center [943, 192] width 34 height 16
click at [944, 193] on span "Product" at bounding box center [943, 193] width 34 height 16
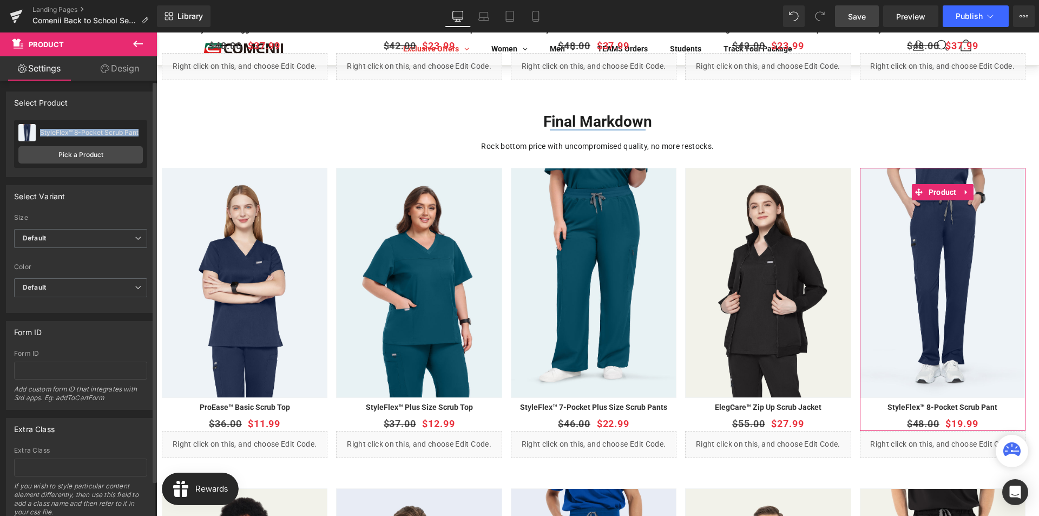
drag, startPoint x: 40, startPoint y: 130, endPoint x: 137, endPoint y: 128, distance: 97.4
click at [137, 128] on div "StyleFlex™ 8-Pocket Scrub Pant StyleFlex™ 8-Pocket Scrub Pant" at bounding box center [80, 132] width 124 height 16
copy div "StyleFlex™ 8-Pocket Scrub Pant"
click at [122, 148] on link "Pick a Product" at bounding box center [80, 154] width 124 height 17
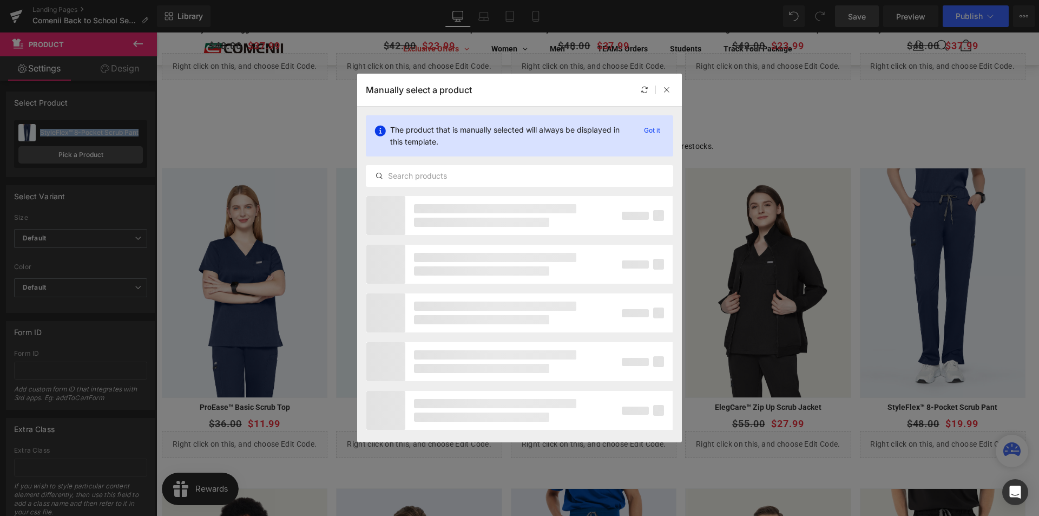
click at [468, 174] on input "text" at bounding box center [519, 175] width 306 height 13
paste input "StyleFlex™ 8-Pocket Scrub Pant"
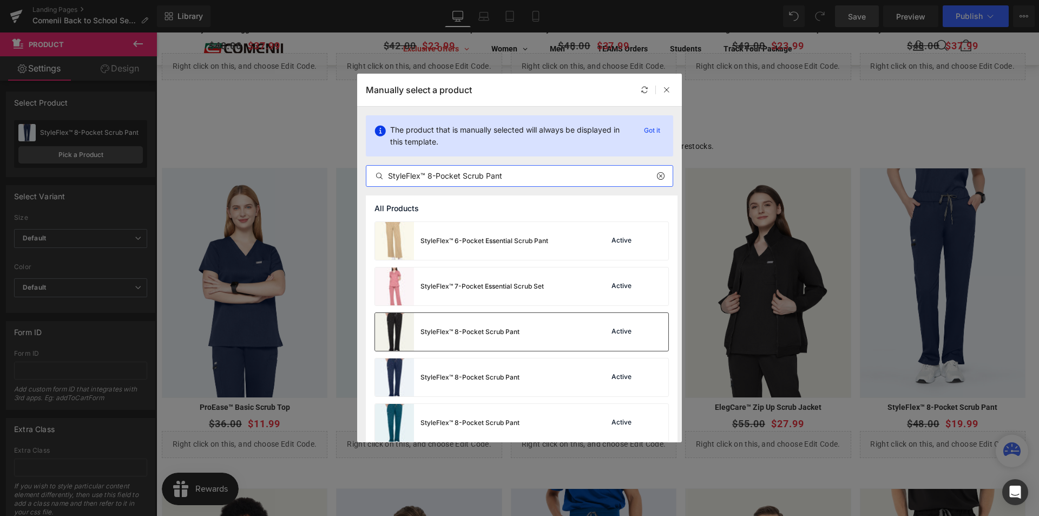
type input "StyleFlex™ 8-Pocket Scrub Pant"
click at [474, 332] on div "StyleFlex™ 8-Pocket Scrub Pant" at bounding box center [469, 332] width 99 height 10
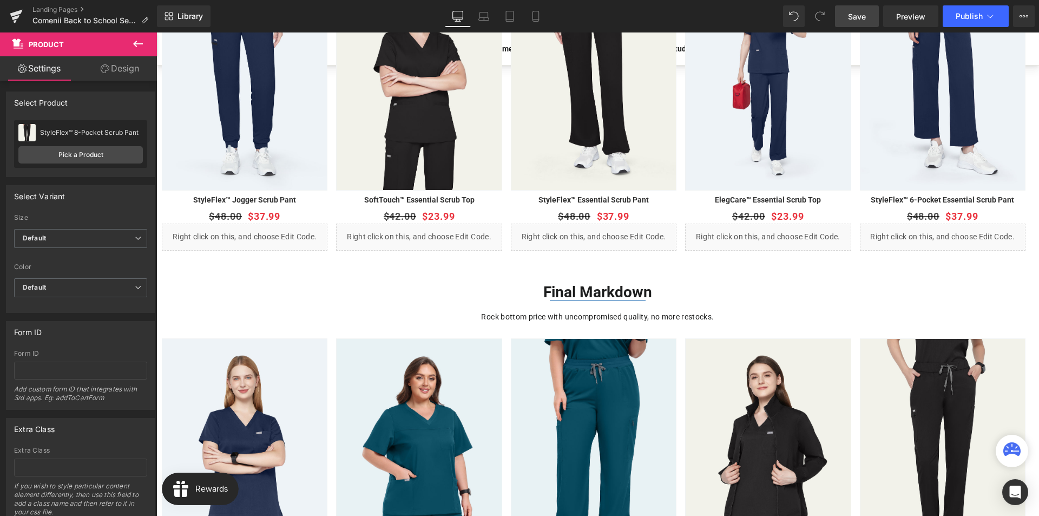
scroll to position [433, 0]
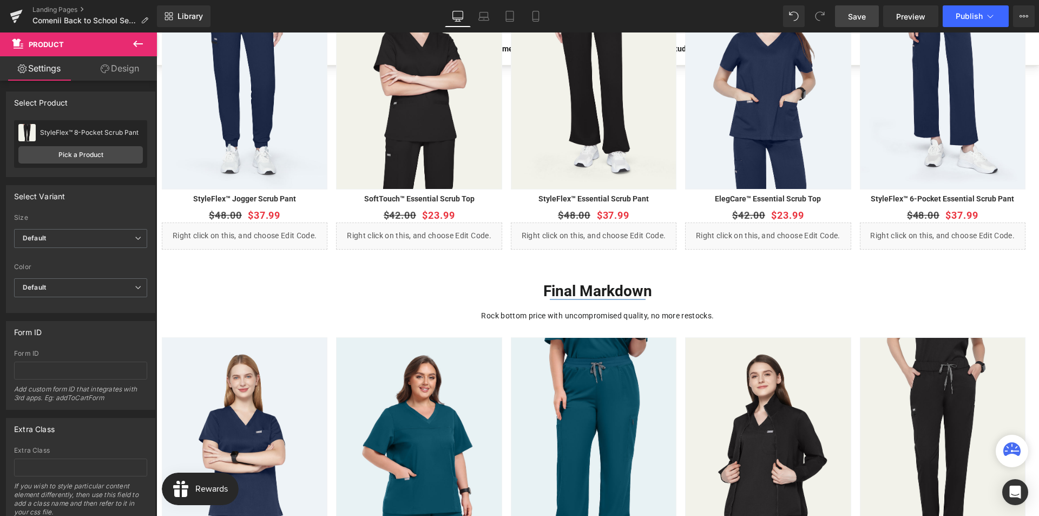
click at [857, 15] on span "Save" at bounding box center [857, 16] width 18 height 11
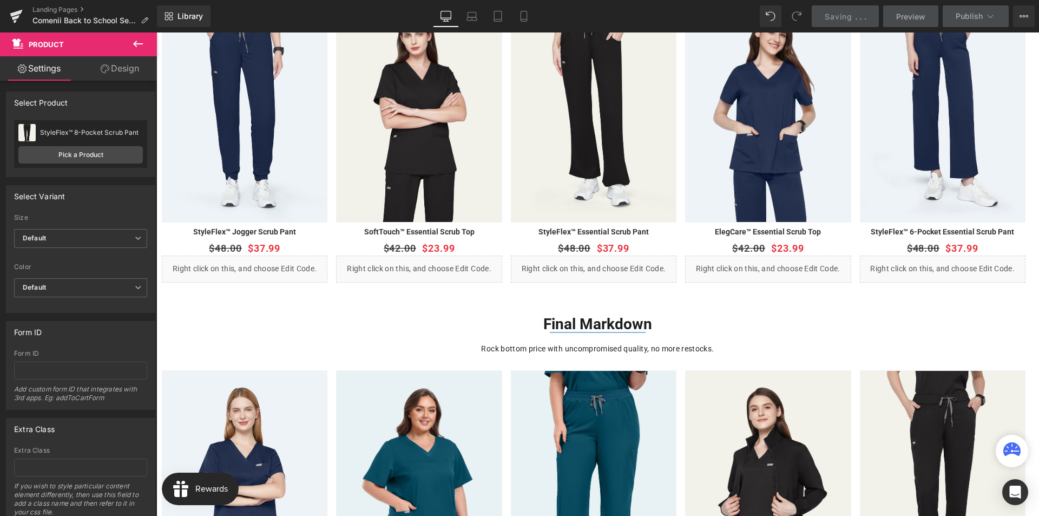
scroll to position [54, 0]
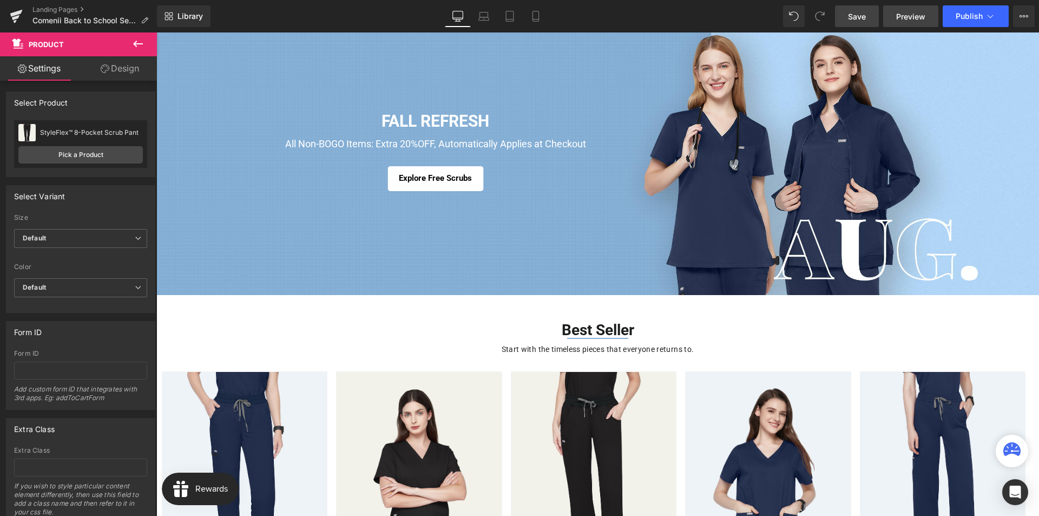
click at [899, 17] on span "Preview" at bounding box center [910, 16] width 29 height 11
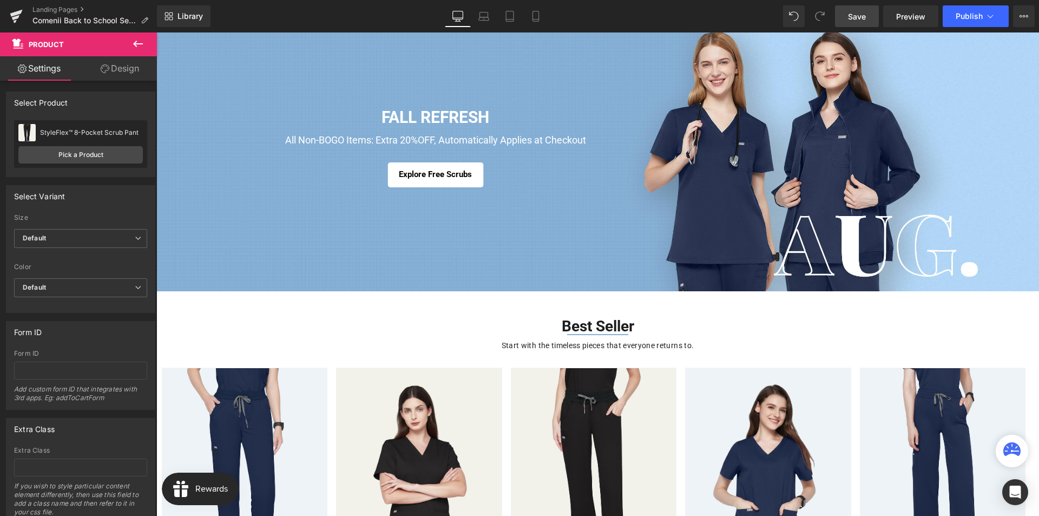
scroll to position [108, 0]
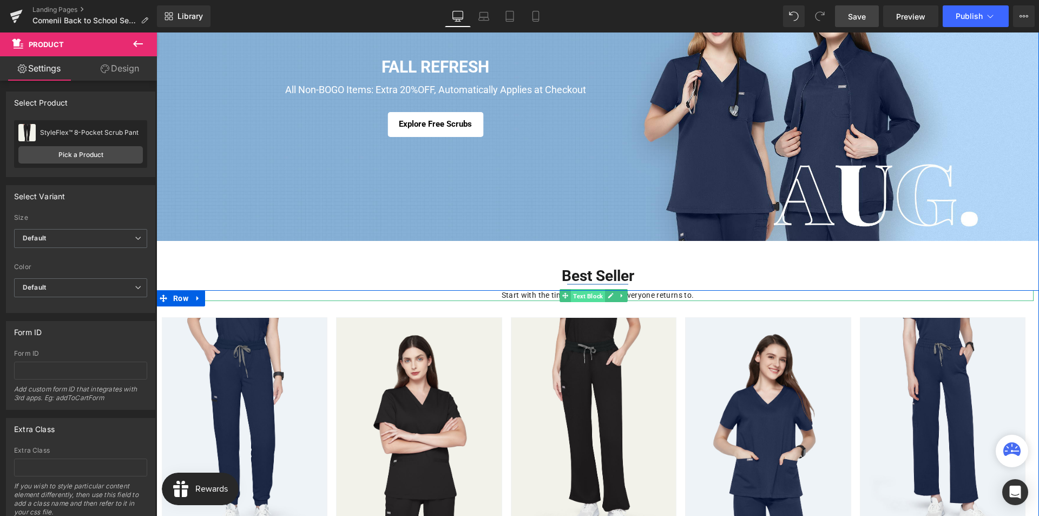
click at [593, 295] on span "Text Block" at bounding box center [588, 296] width 34 height 13
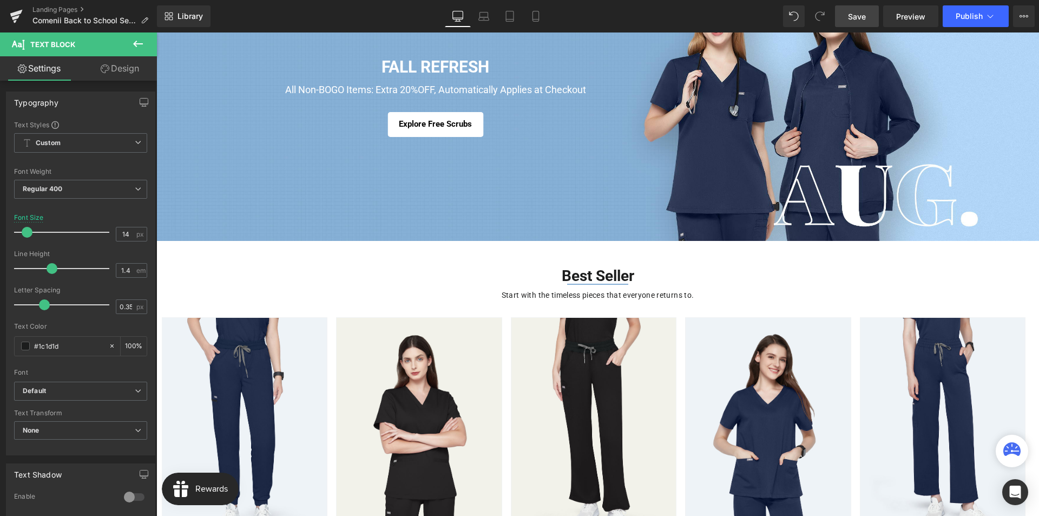
scroll to position [54, 0]
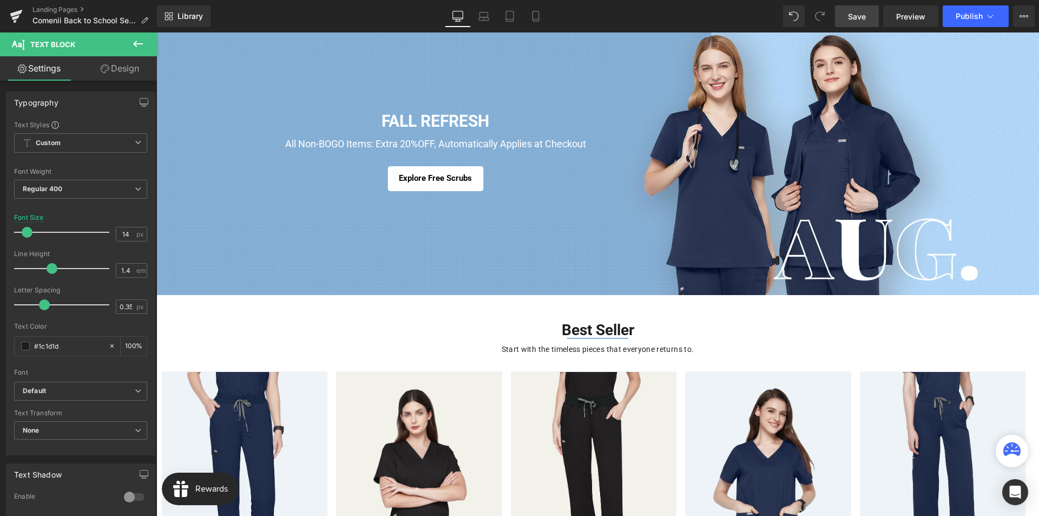
click at [426, 117] on div "FALL REFRESH Heading" at bounding box center [435, 121] width 308 height 16
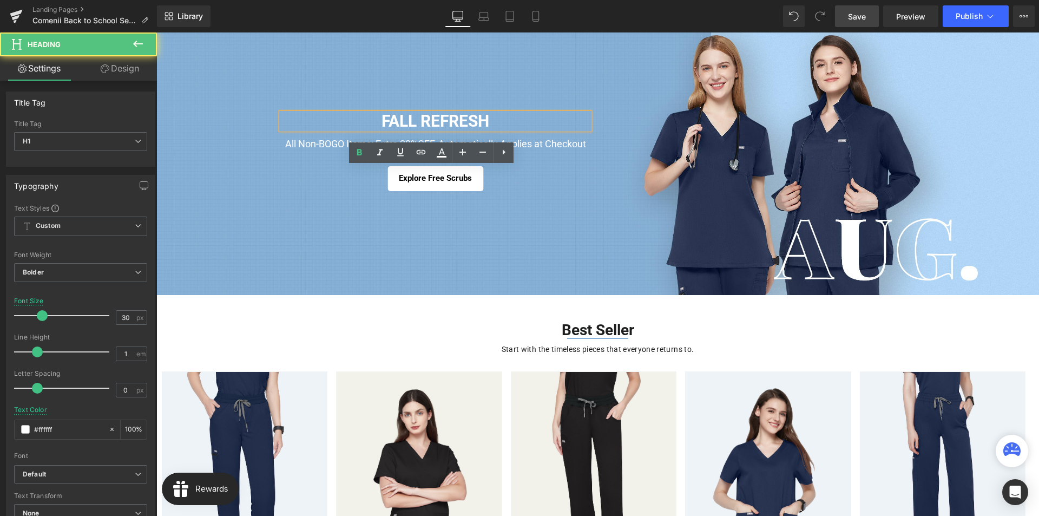
scroll to position [0, 0]
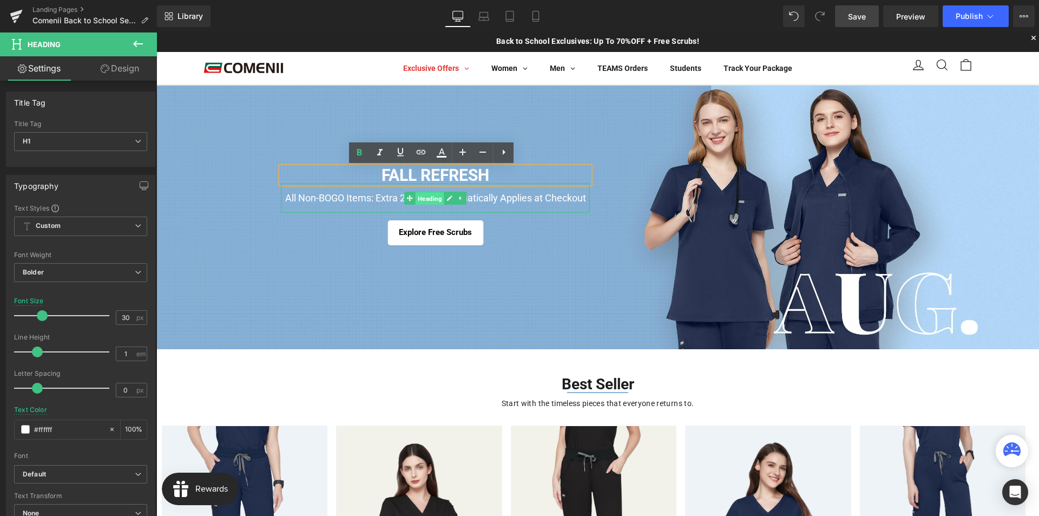
click at [420, 199] on span "Heading" at bounding box center [430, 198] width 29 height 13
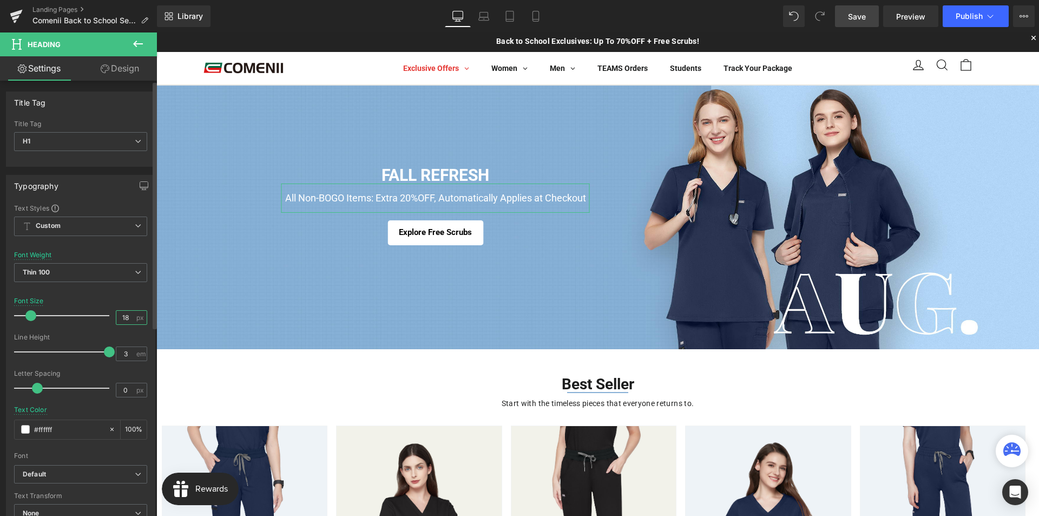
drag, startPoint x: 125, startPoint y: 319, endPoint x: 112, endPoint y: 317, distance: 13.1
click at [116, 317] on input "18" at bounding box center [125, 318] width 19 height 14
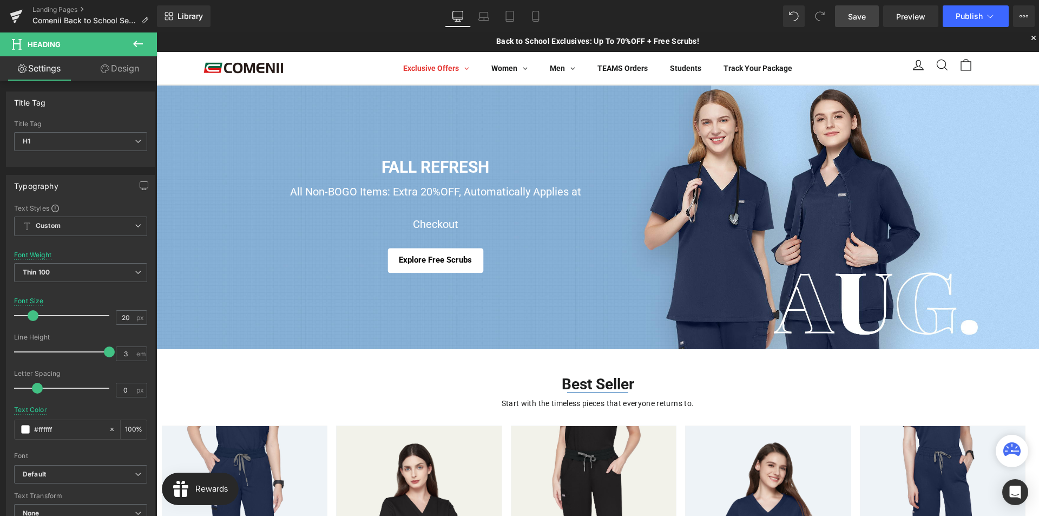
click at [864, 19] on span "Save" at bounding box center [857, 16] width 18 height 11
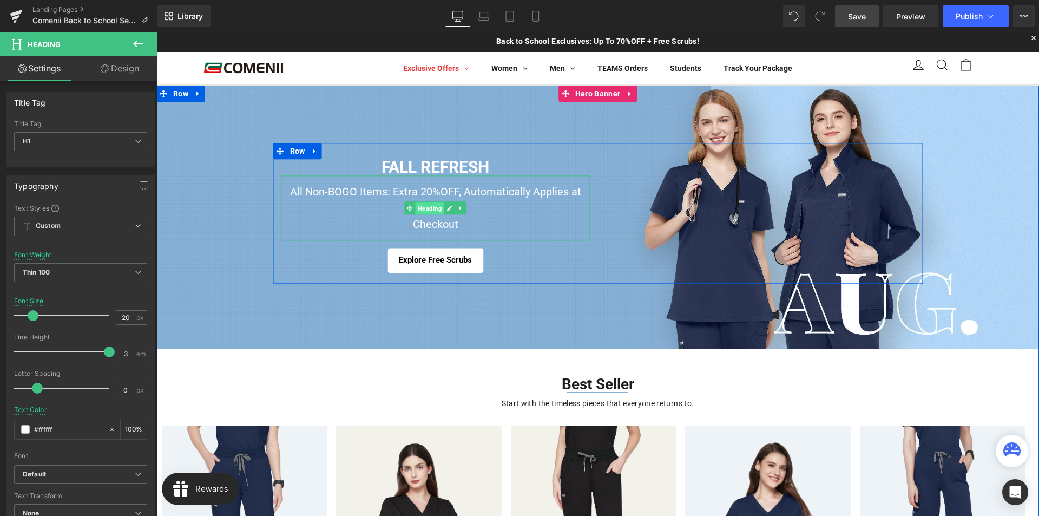
click at [426, 208] on span "Heading" at bounding box center [430, 208] width 29 height 13
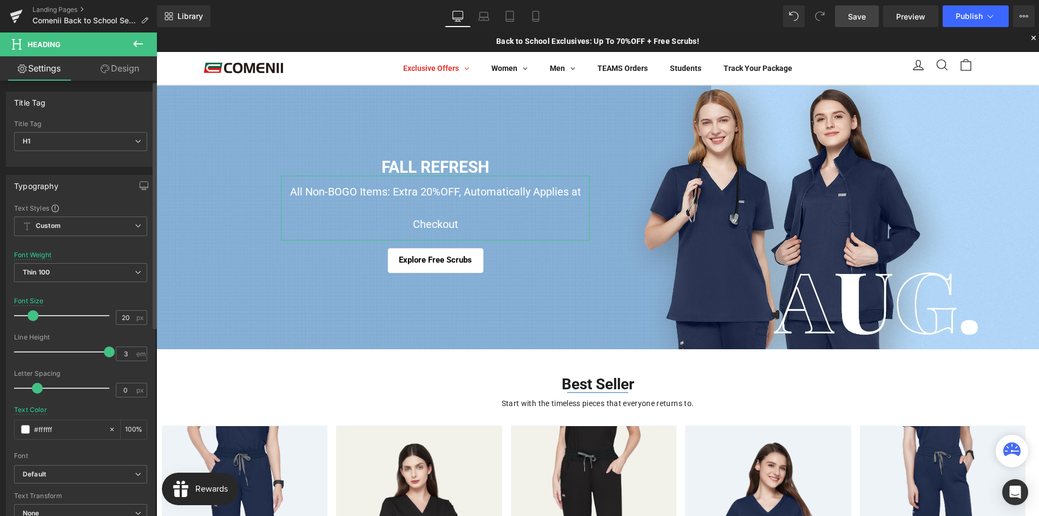
click at [105, 354] on span at bounding box center [109, 351] width 11 height 11
click at [122, 318] on input "20" at bounding box center [125, 318] width 19 height 14
drag, startPoint x: 127, startPoint y: 318, endPoint x: 115, endPoint y: 318, distance: 11.9
click at [116, 318] on input "20" at bounding box center [125, 318] width 19 height 14
click at [121, 318] on input "19" at bounding box center [125, 318] width 19 height 14
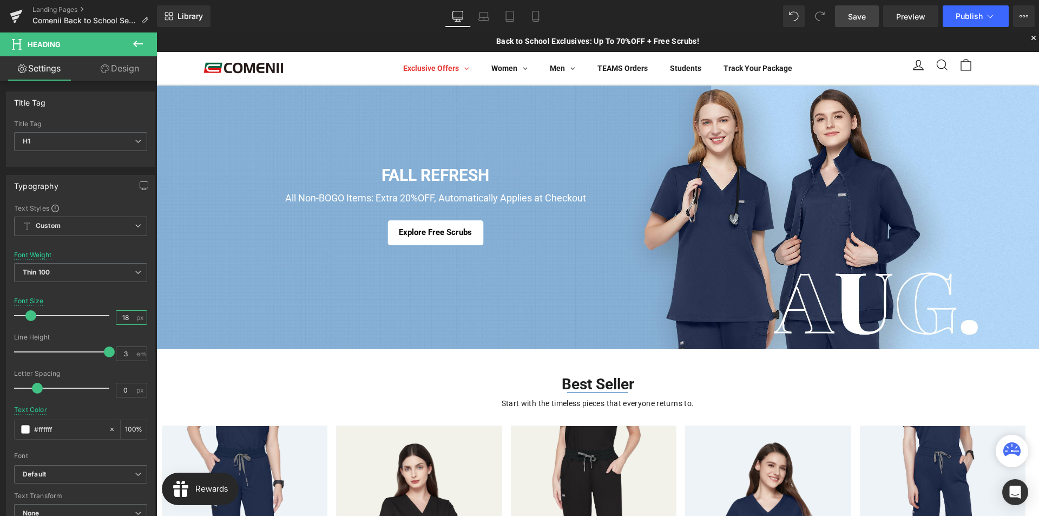
type input "18"
click at [857, 16] on span "Save" at bounding box center [857, 16] width 18 height 11
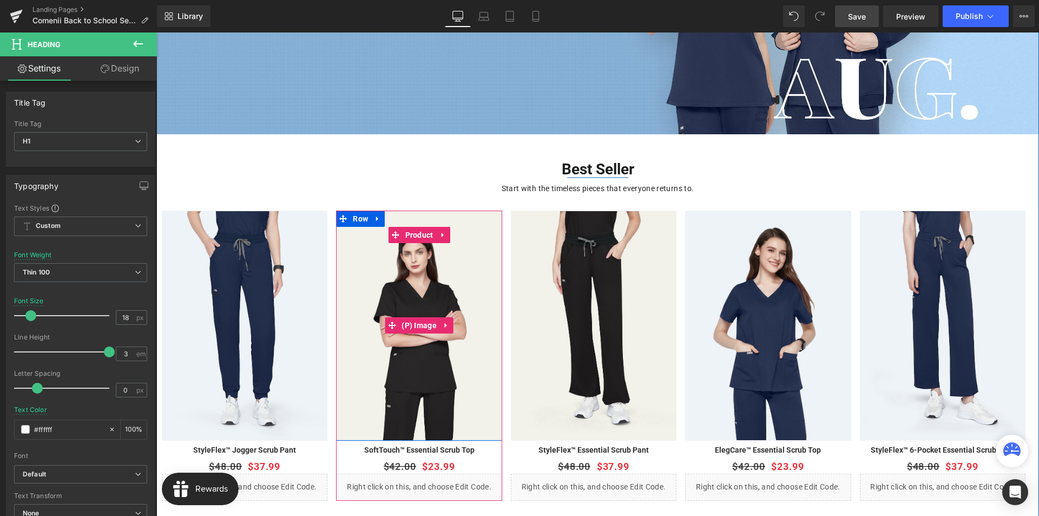
scroll to position [162, 0]
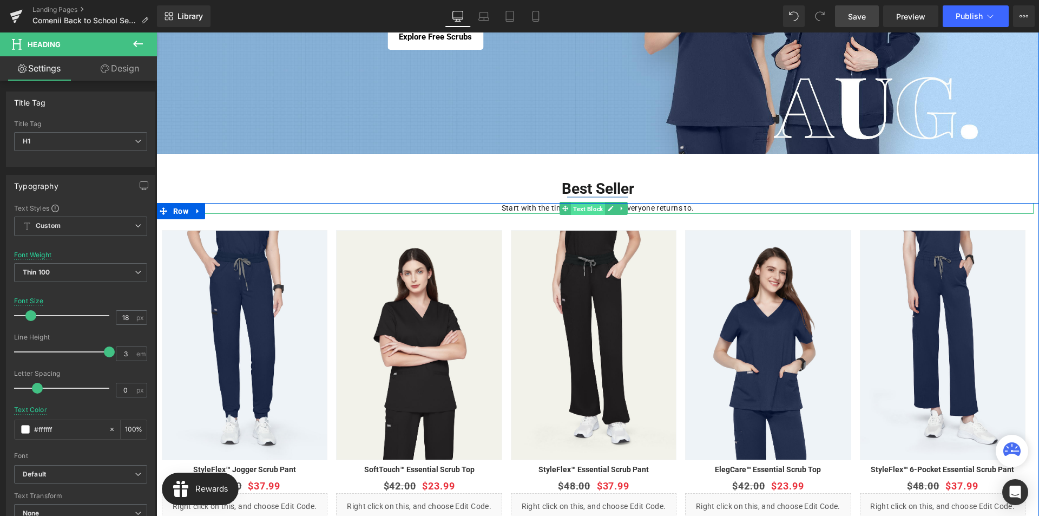
click at [590, 211] on span "Text Block" at bounding box center [588, 208] width 34 height 13
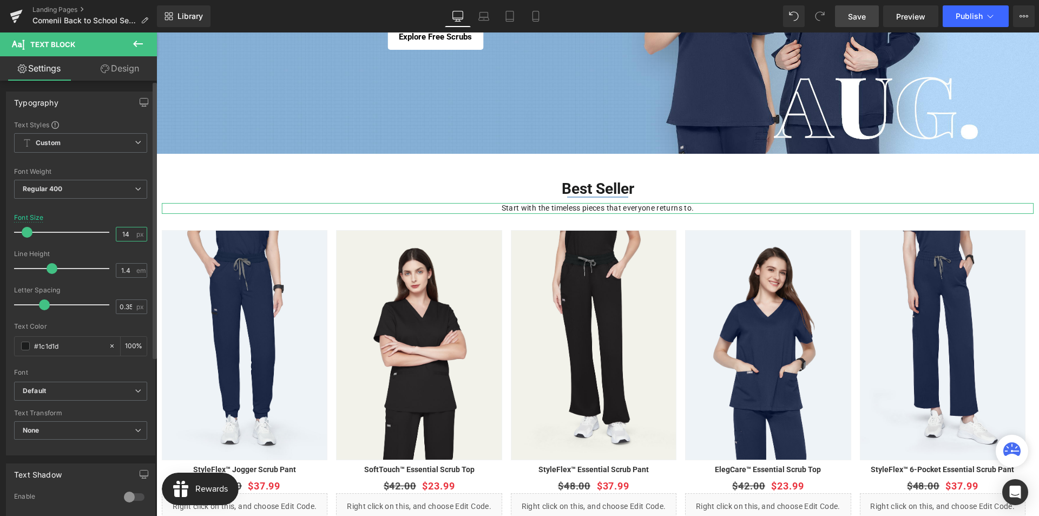
click at [122, 234] on input "14" at bounding box center [125, 234] width 19 height 14
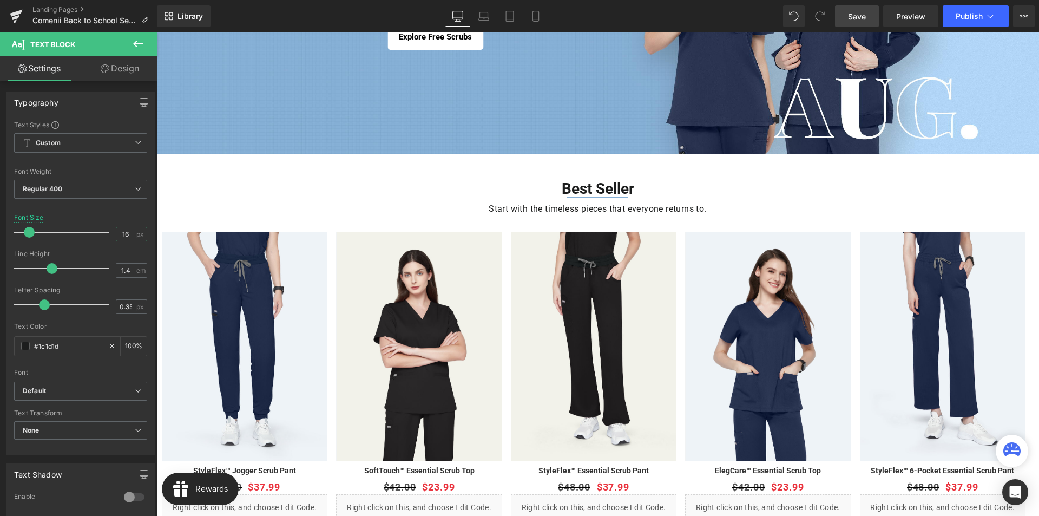
type input "16"
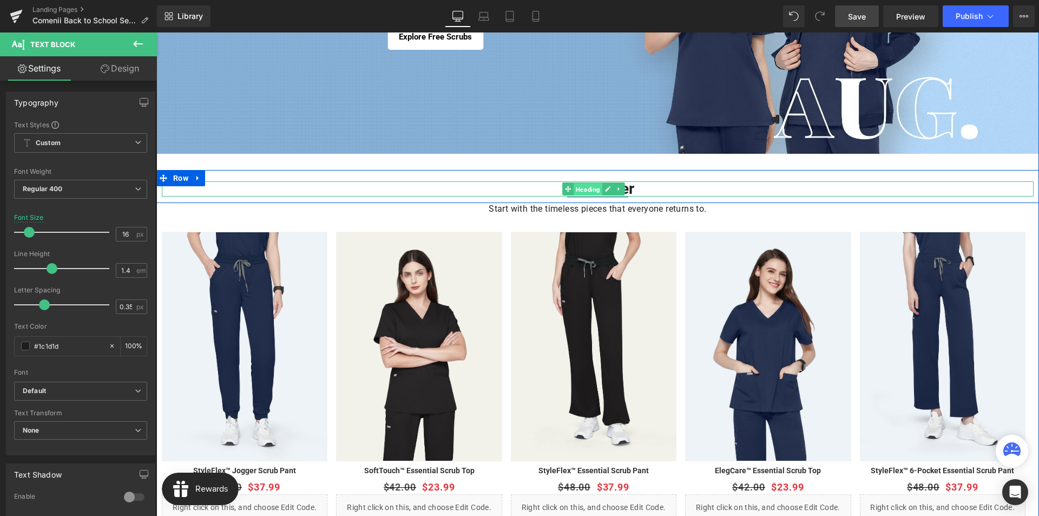
click at [591, 189] on span "Heading" at bounding box center [588, 189] width 29 height 13
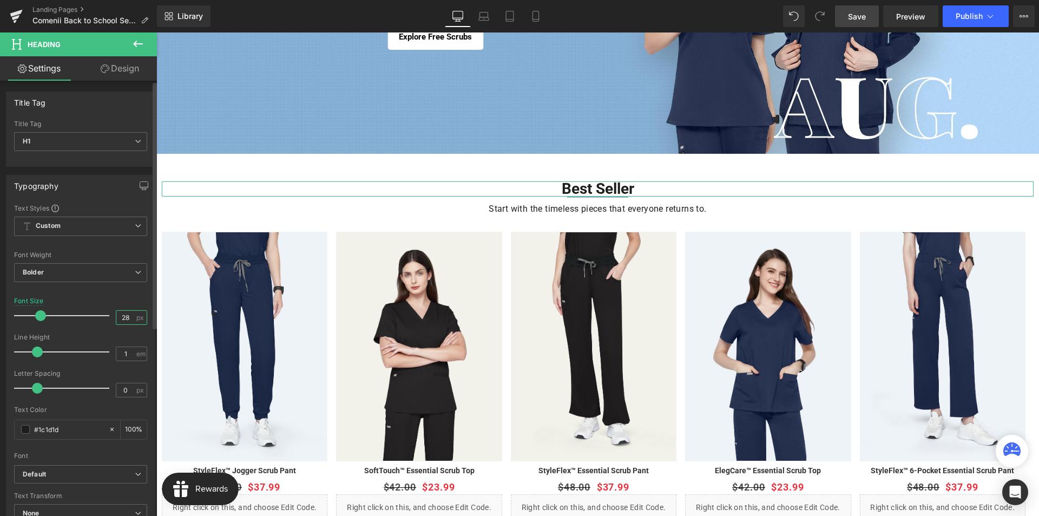
drag, startPoint x: 128, startPoint y: 318, endPoint x: 117, endPoint y: 318, distance: 10.8
click at [117, 318] on input "28" at bounding box center [125, 318] width 19 height 14
type input "30"
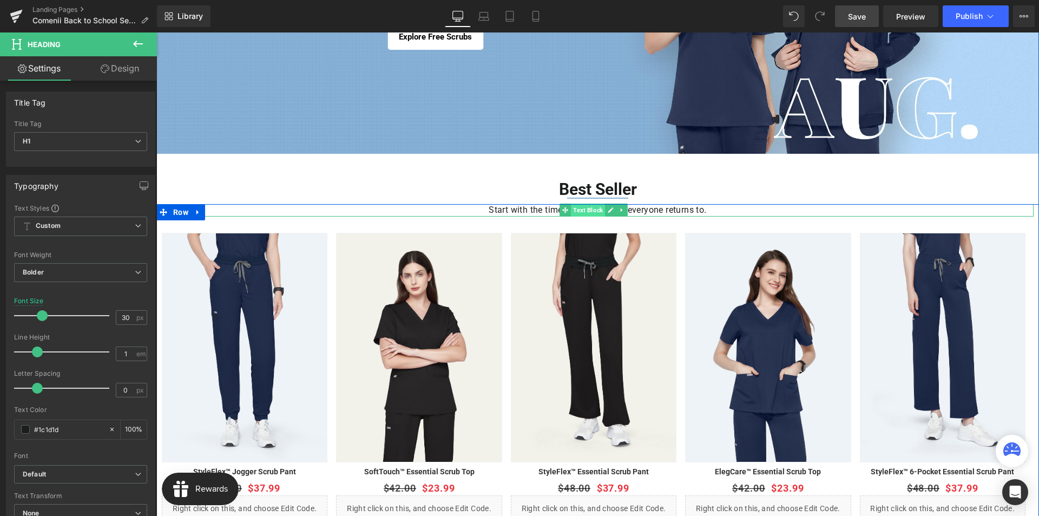
click at [589, 210] on span "Text Block" at bounding box center [588, 209] width 34 height 13
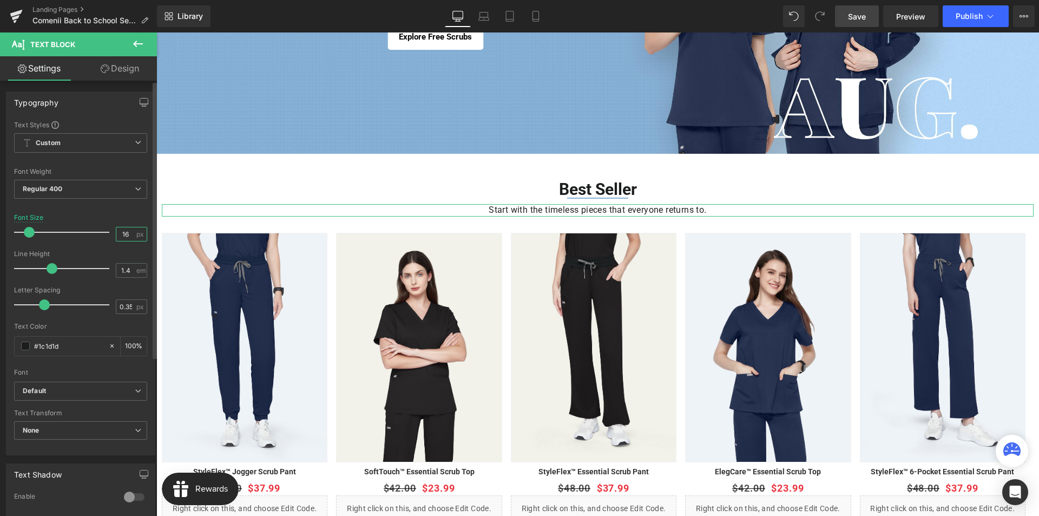
drag, startPoint x: 129, startPoint y: 234, endPoint x: 116, endPoint y: 234, distance: 12.4
click at [116, 234] on input "16" at bounding box center [125, 234] width 19 height 14
type input "20"
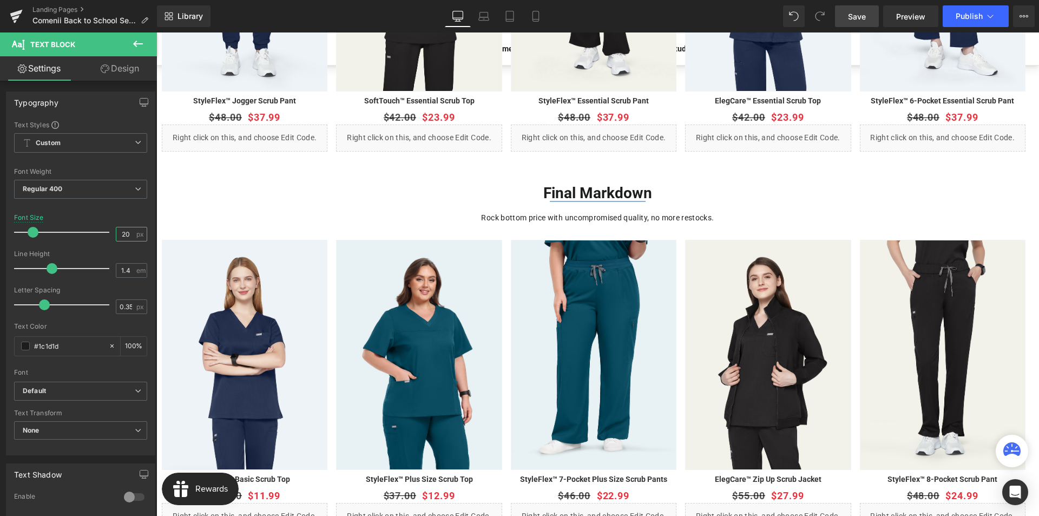
scroll to position [595, 0]
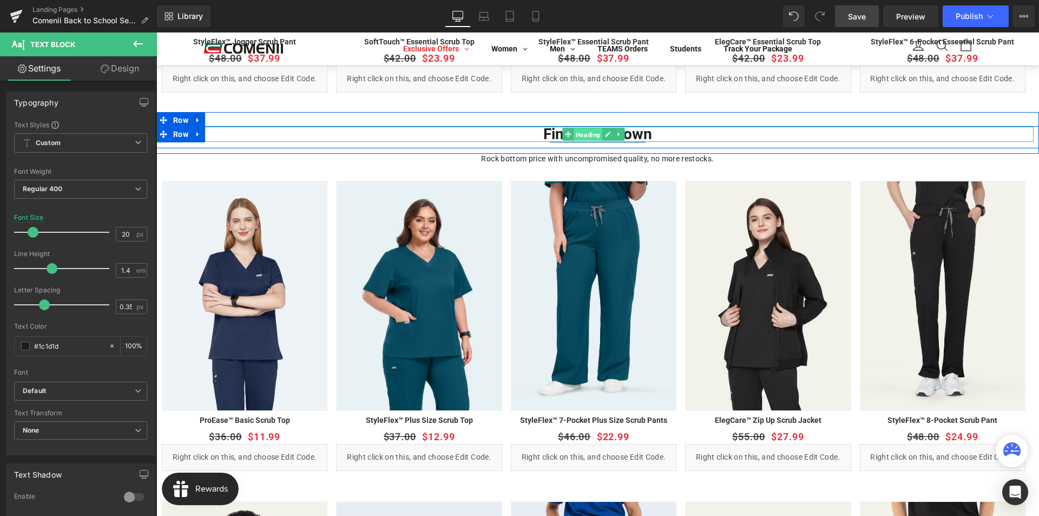
click at [588, 135] on span "Heading" at bounding box center [588, 134] width 29 height 13
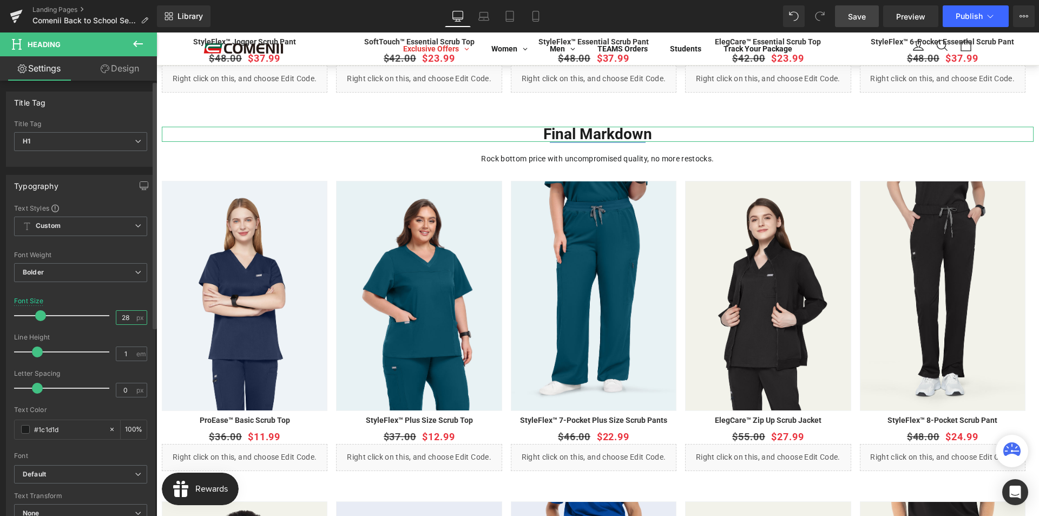
drag, startPoint x: 127, startPoint y: 319, endPoint x: 116, endPoint y: 319, distance: 10.8
click at [116, 319] on input "28" at bounding box center [125, 318] width 19 height 14
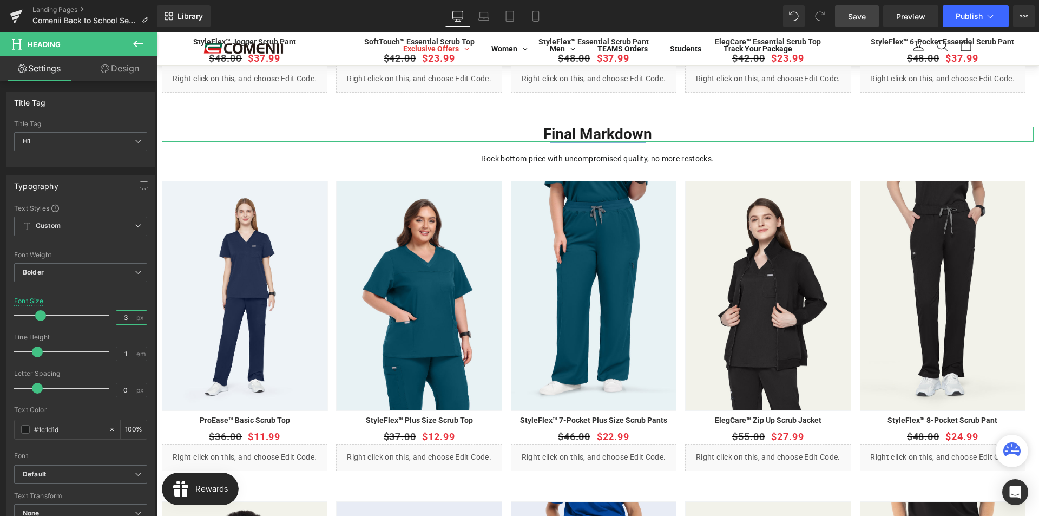
type input "30"
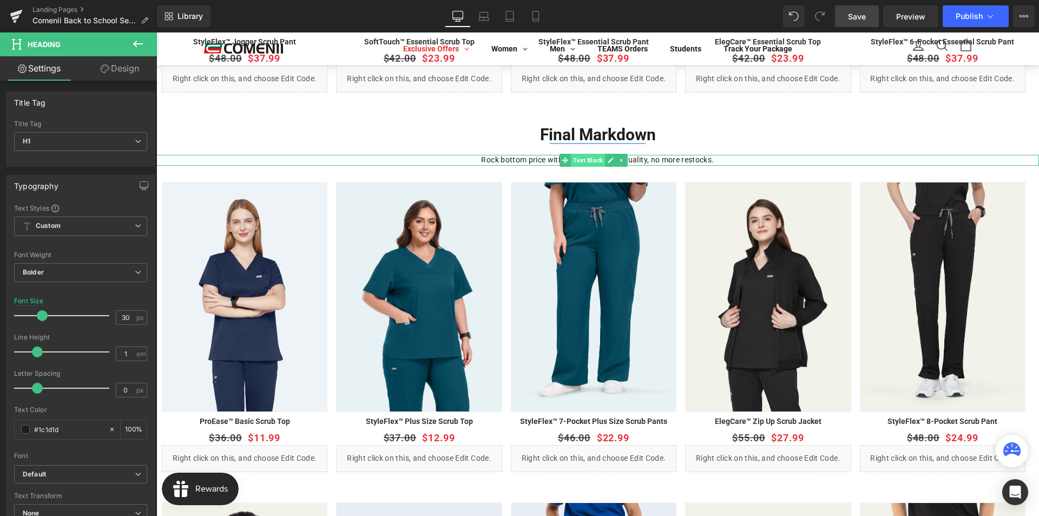
click at [591, 162] on span "Text Block" at bounding box center [588, 160] width 34 height 13
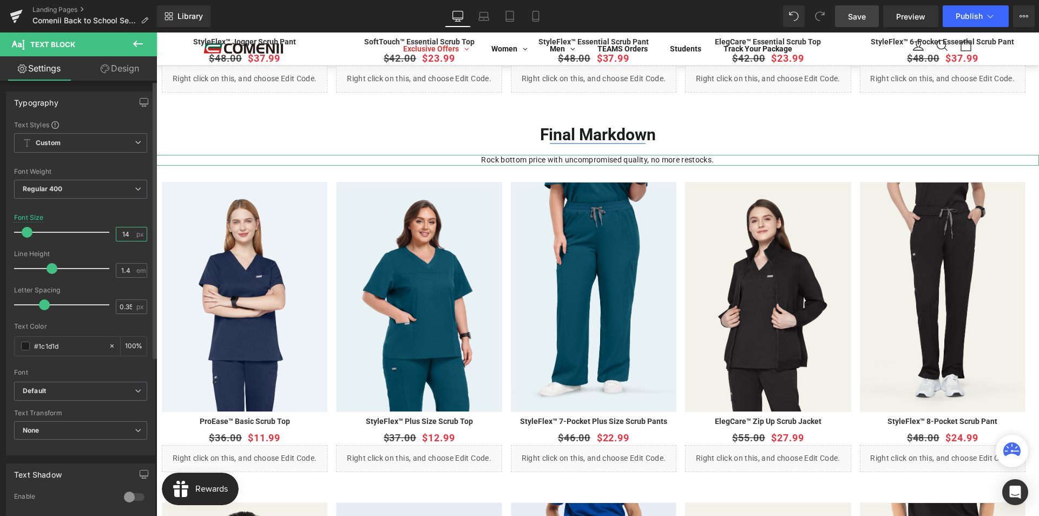
drag, startPoint x: 126, startPoint y: 235, endPoint x: 113, endPoint y: 235, distance: 13.0
click at [116, 235] on input "14" at bounding box center [125, 234] width 19 height 14
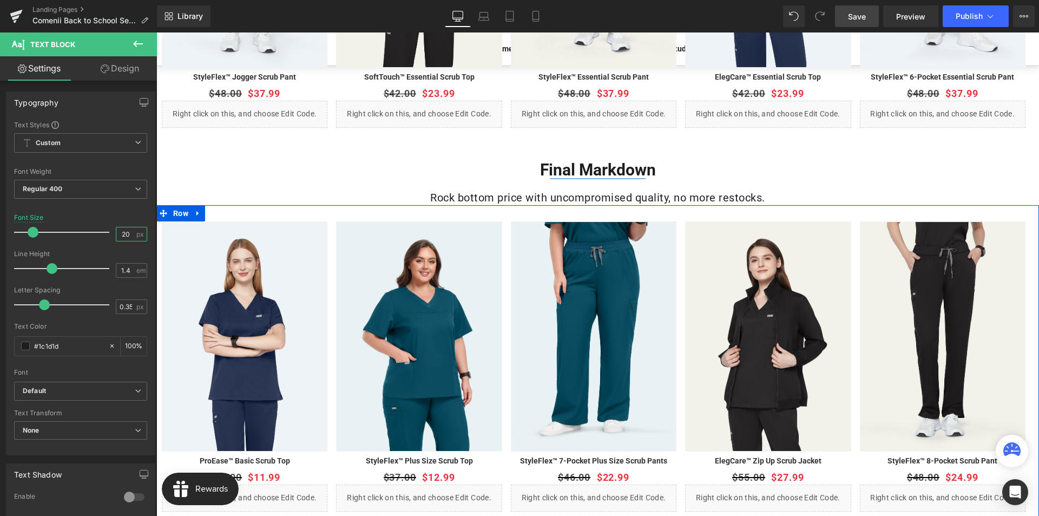
scroll to position [541, 0]
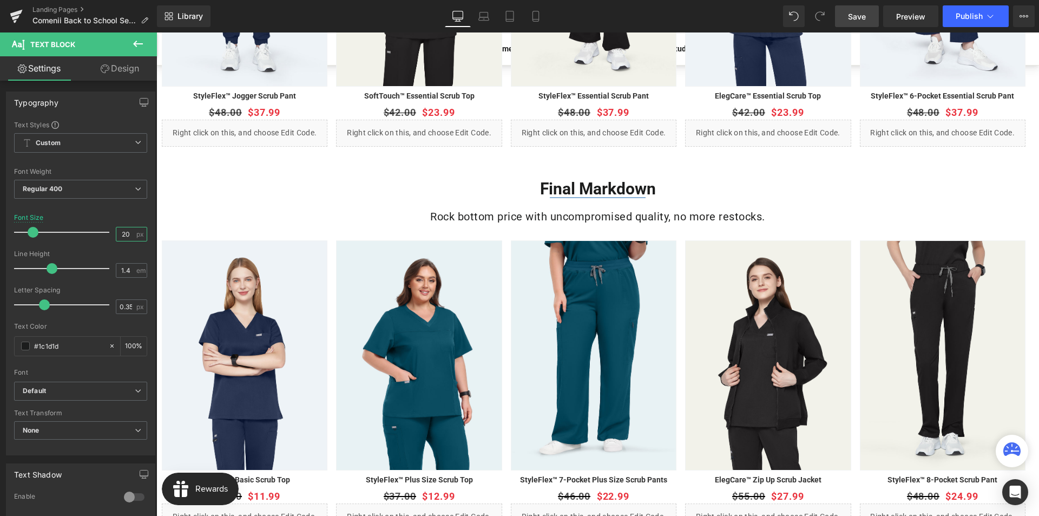
type input "20"
drag, startPoint x: 847, startPoint y: 17, endPoint x: 525, endPoint y: 181, distance: 360.6
click at [847, 17] on link "Save" at bounding box center [857, 16] width 44 height 22
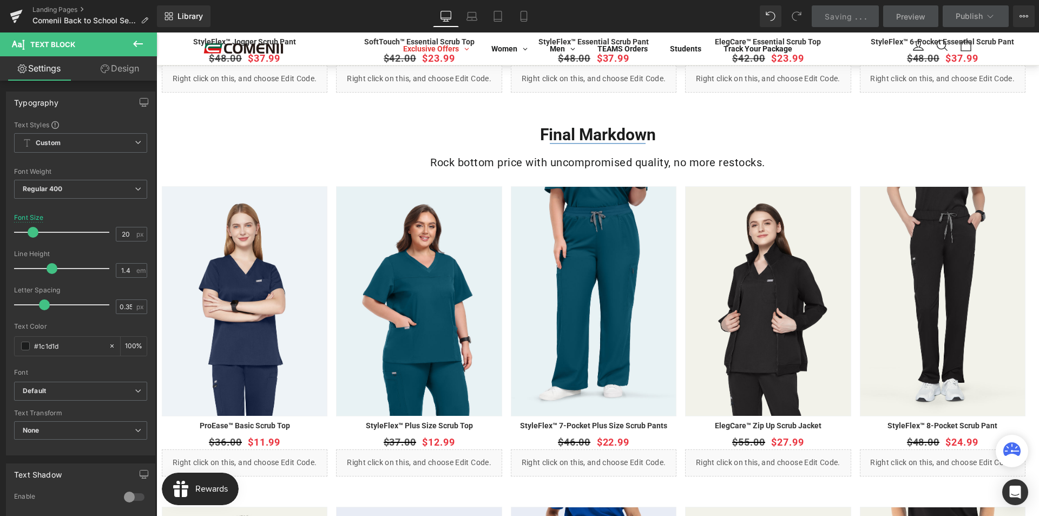
scroll to position [569, 0]
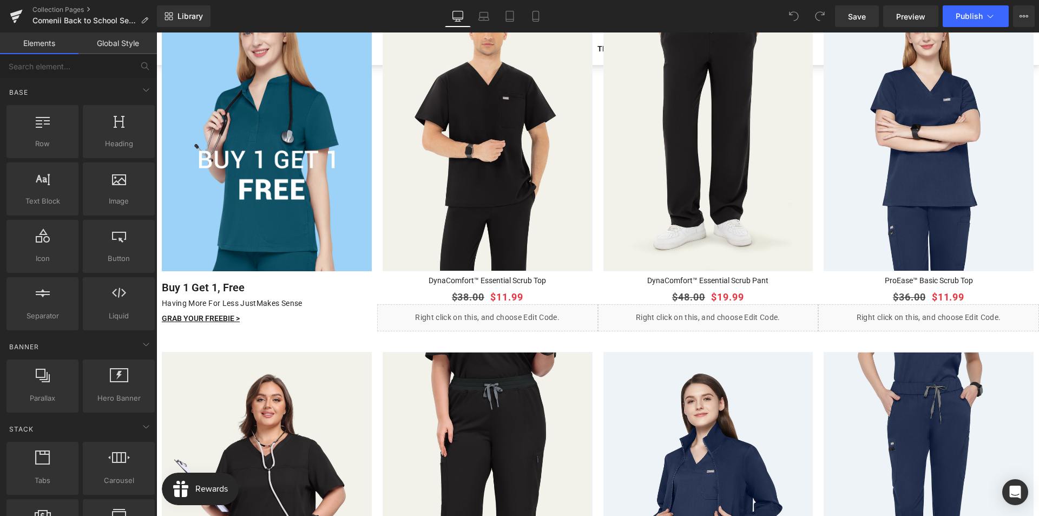
scroll to position [487, 0]
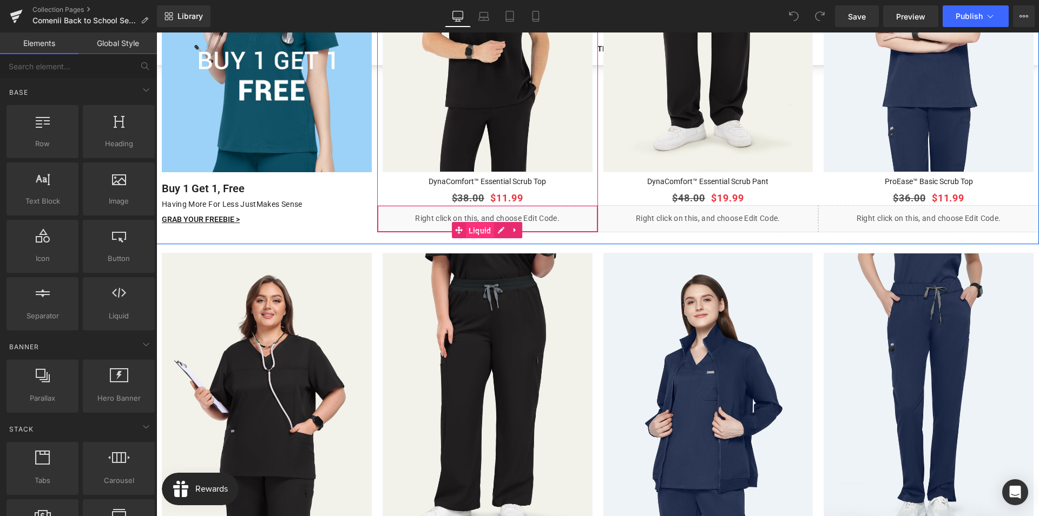
click at [476, 226] on span "Liquid" at bounding box center [480, 230] width 28 height 16
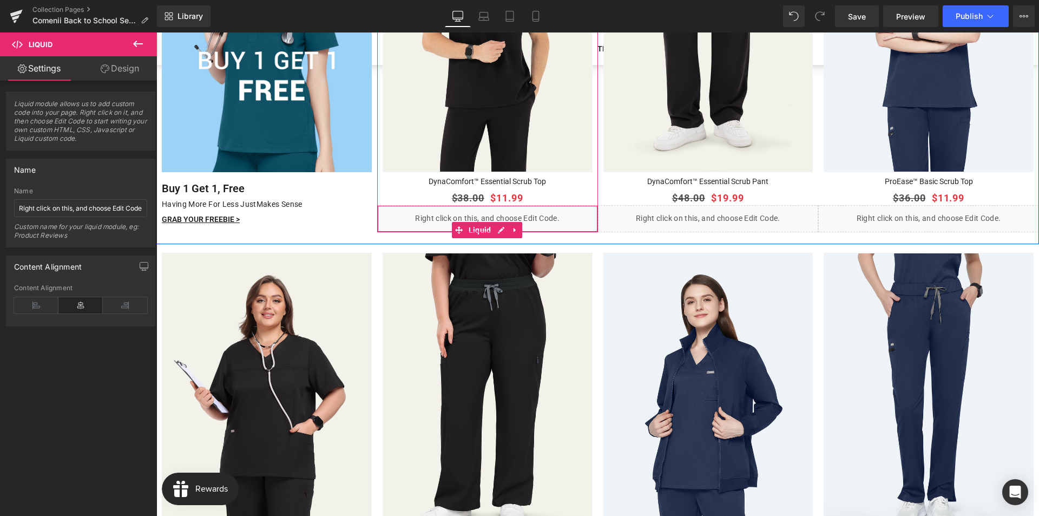
click at [509, 225] on link at bounding box center [515, 230] width 14 height 16
click at [492, 226] on icon at bounding box center [494, 230] width 8 height 8
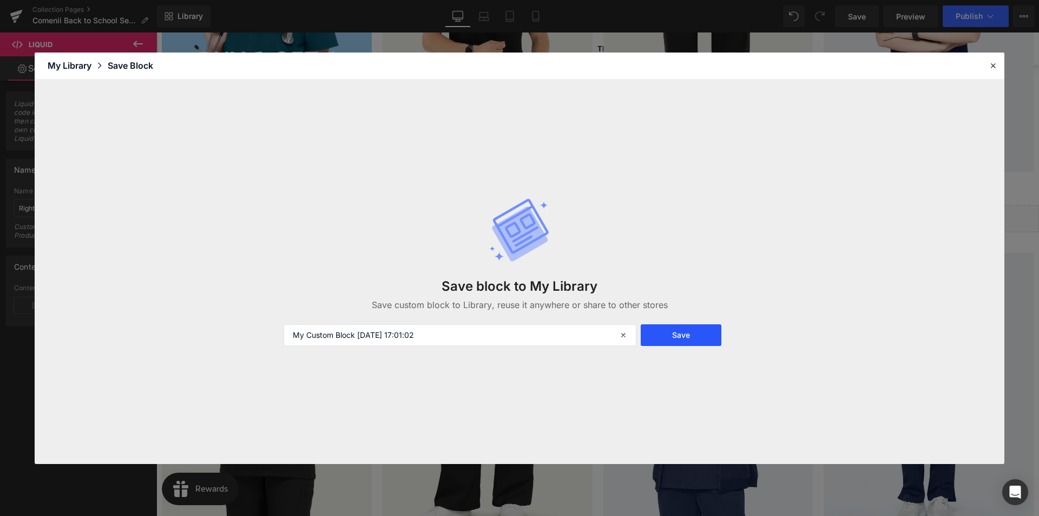
click at [657, 330] on button "Save" at bounding box center [681, 335] width 81 height 22
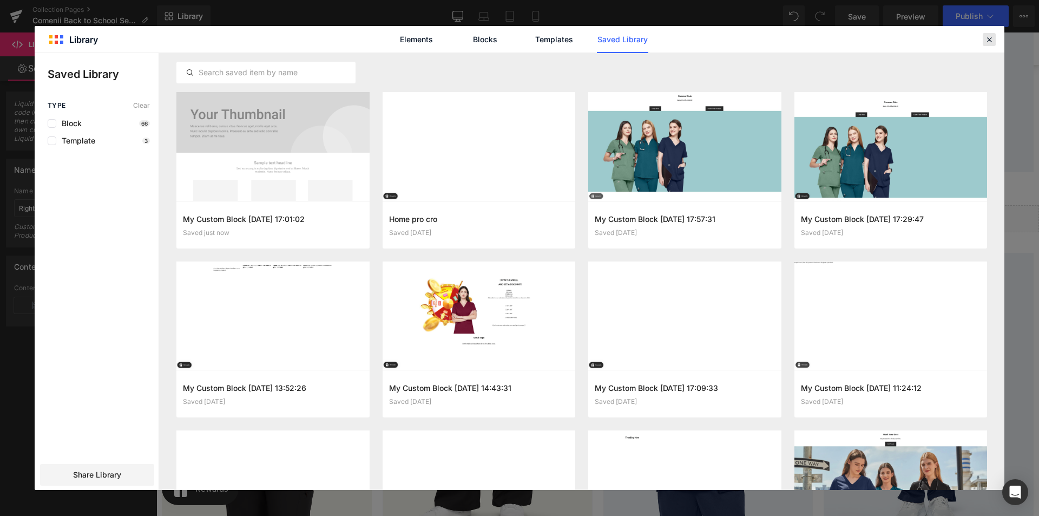
click at [989, 36] on icon at bounding box center [989, 40] width 10 height 10
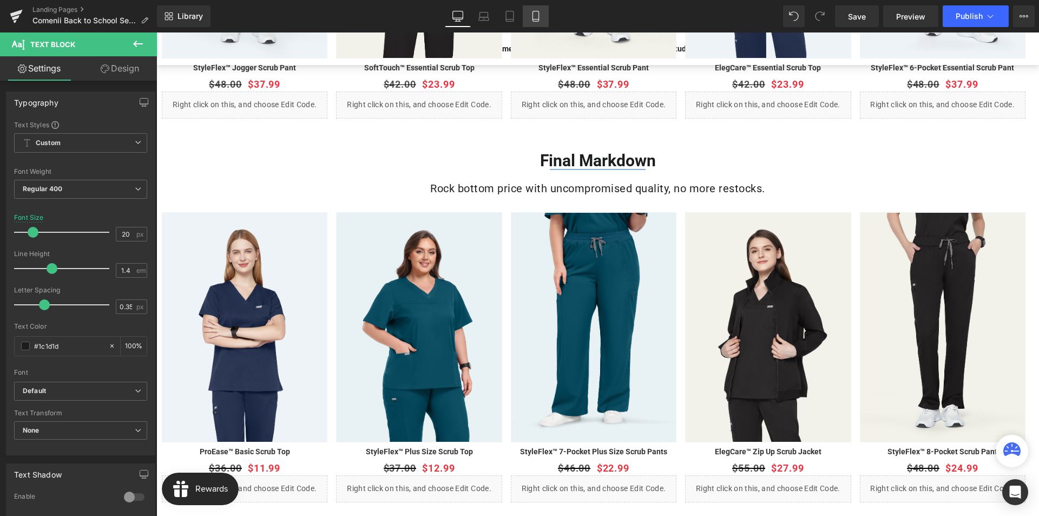
click at [535, 14] on icon at bounding box center [535, 16] width 11 height 11
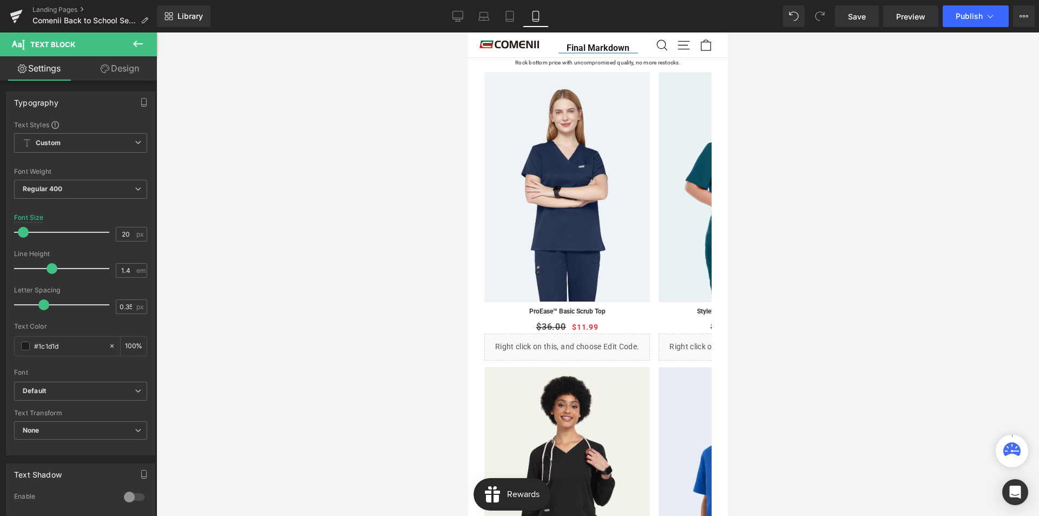
type input "10"
type input "100"
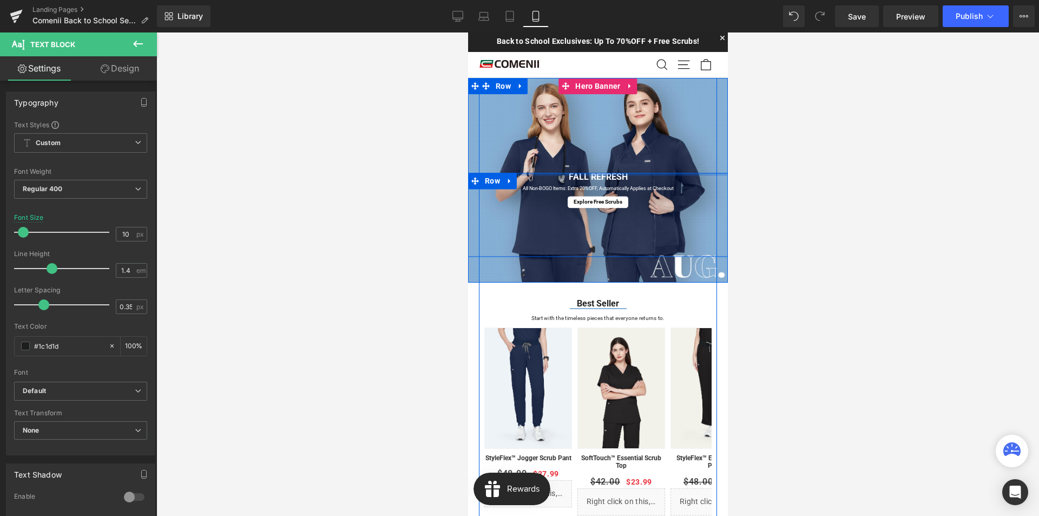
click at [591, 174] on div at bounding box center [598, 174] width 260 height 3
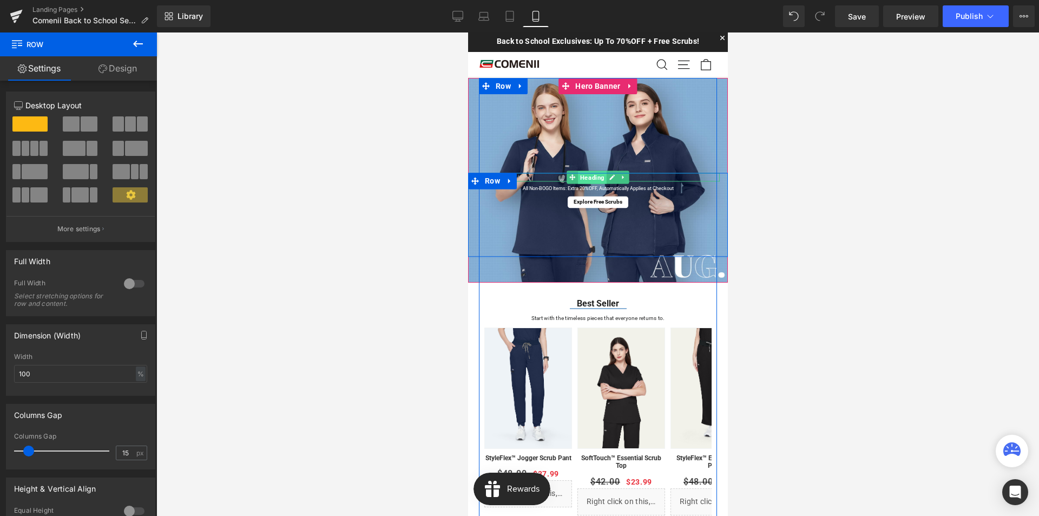
drag, startPoint x: 587, startPoint y: 177, endPoint x: 629, endPoint y: 358, distance: 185.1
click at [587, 177] on span "Heading" at bounding box center [591, 177] width 29 height 13
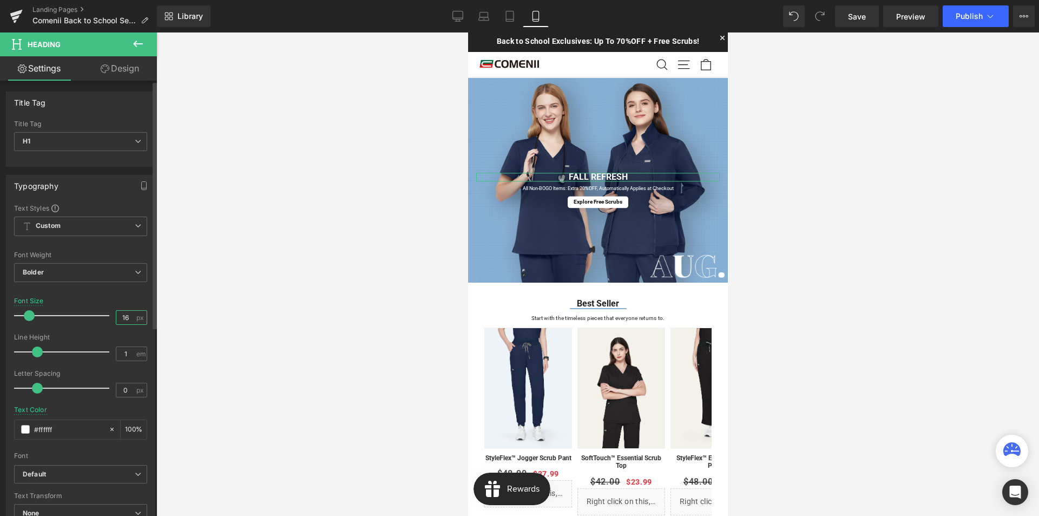
click at [122, 319] on input "16" at bounding box center [125, 318] width 19 height 14
type input "18"
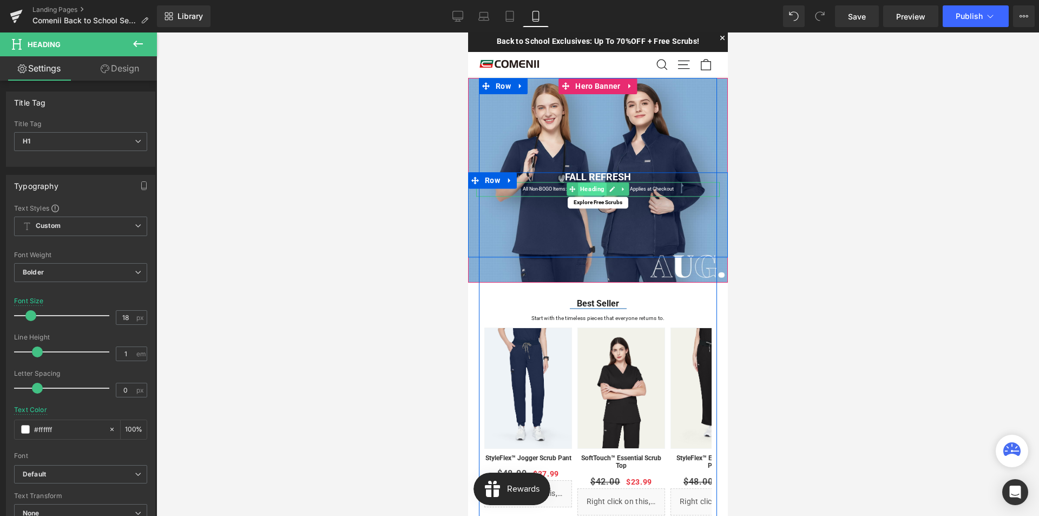
click at [594, 190] on span "Heading" at bounding box center [591, 189] width 29 height 13
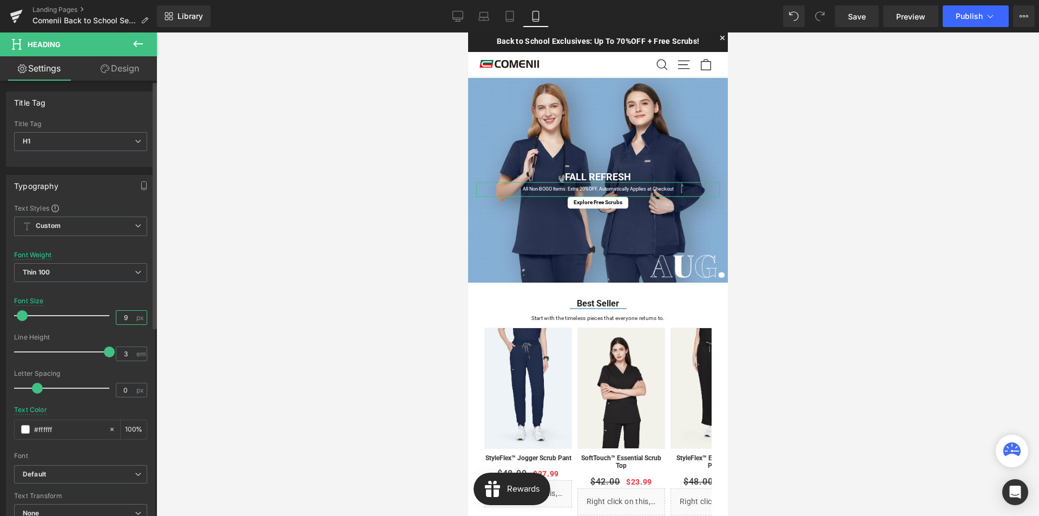
drag, startPoint x: 124, startPoint y: 318, endPoint x: 118, endPoint y: 318, distance: 6.0
click at [118, 318] on input "9" at bounding box center [125, 318] width 19 height 14
type input "14"
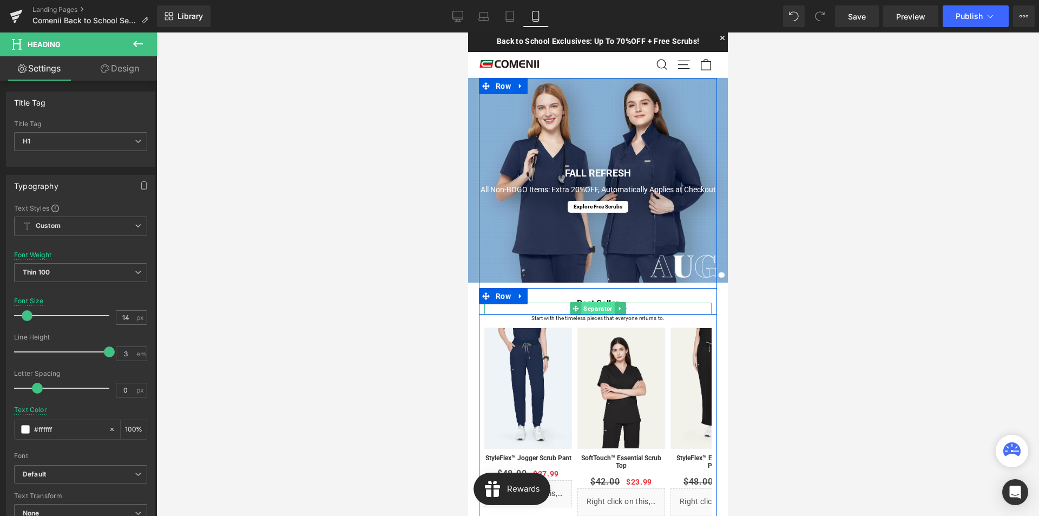
click at [585, 306] on span "Separator" at bounding box center [597, 308] width 33 height 13
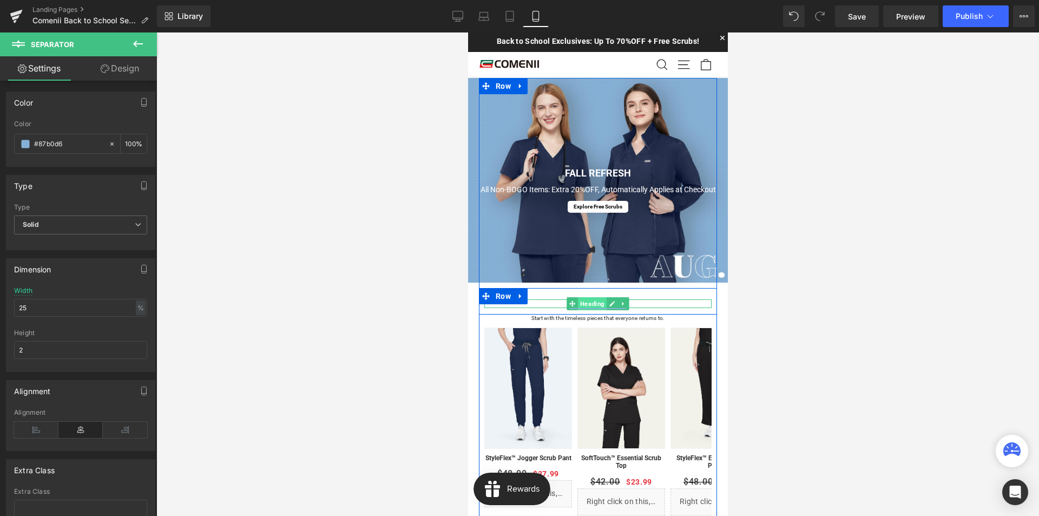
click at [585, 299] on span "Heading" at bounding box center [591, 303] width 29 height 13
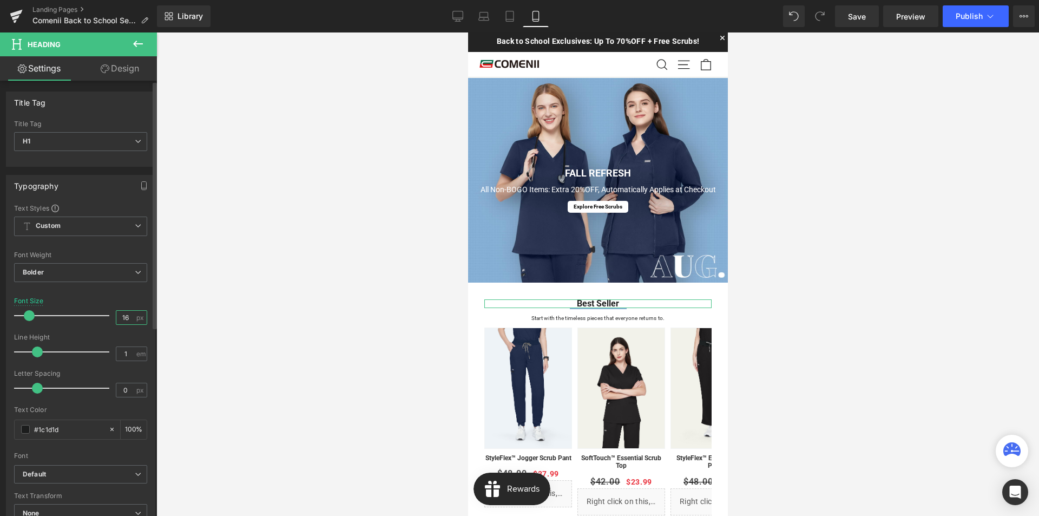
click at [125, 318] on input "16" at bounding box center [125, 318] width 19 height 14
type input "18"
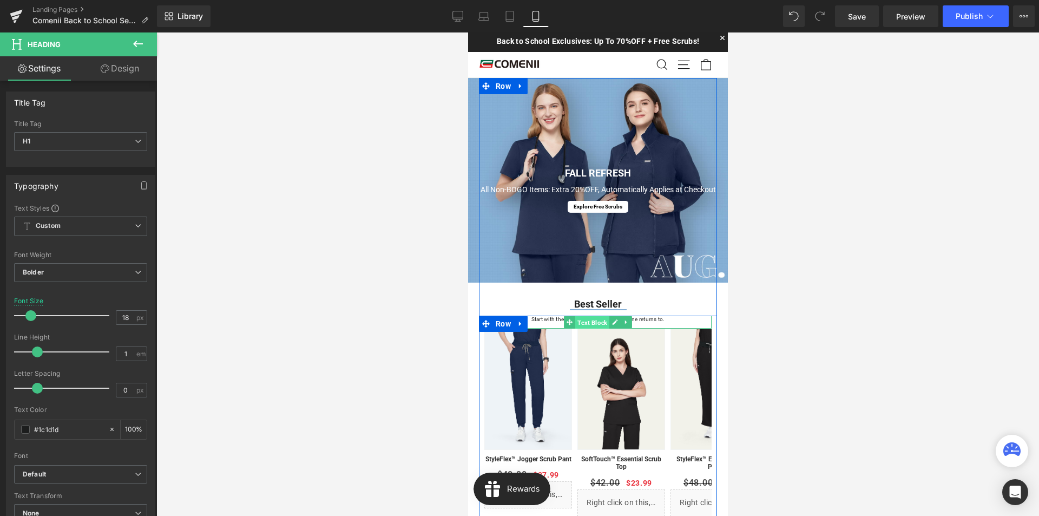
click at [595, 324] on span "Text Block" at bounding box center [592, 321] width 34 height 13
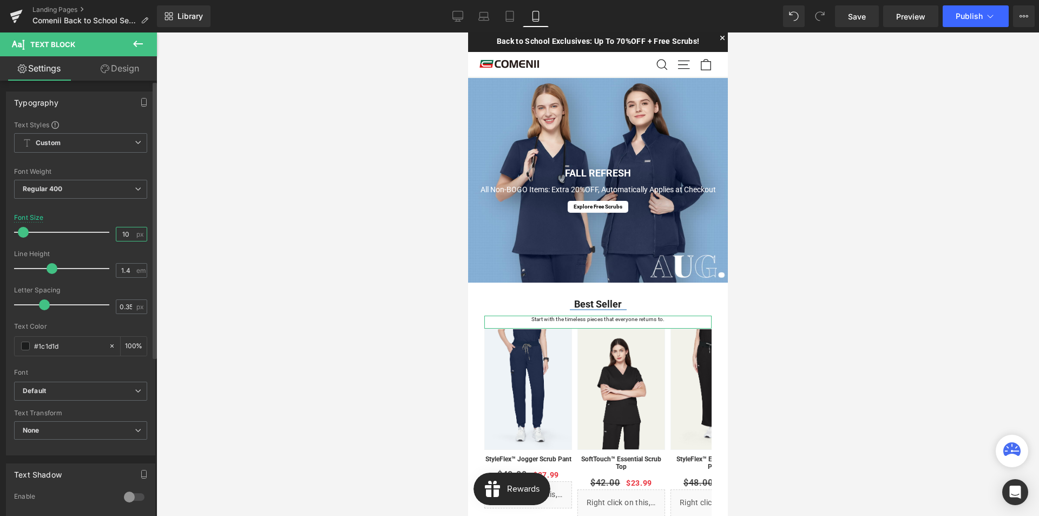
drag, startPoint x: 126, startPoint y: 234, endPoint x: 121, endPoint y: 233, distance: 5.4
click at [121, 233] on input "10" at bounding box center [125, 234] width 19 height 14
type input "14"
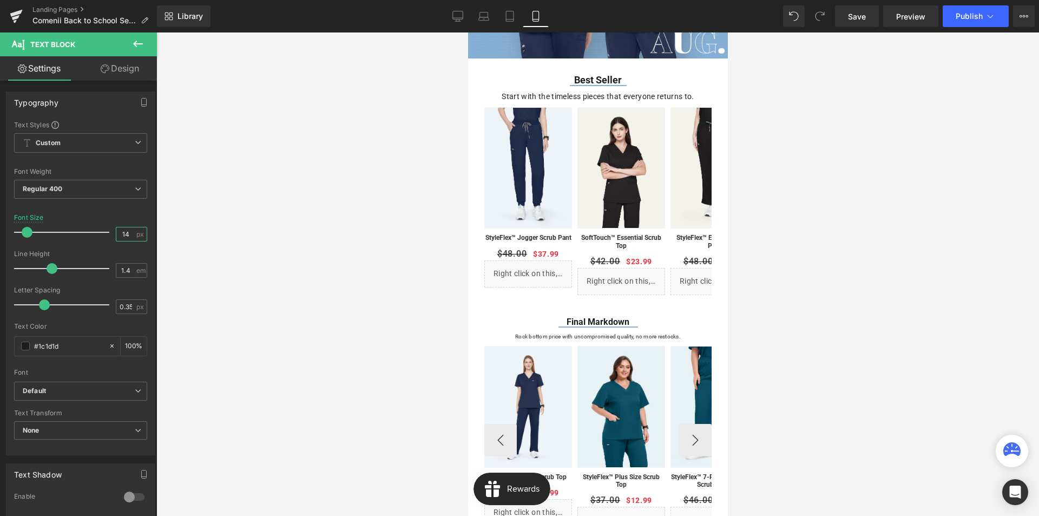
scroll to position [271, 0]
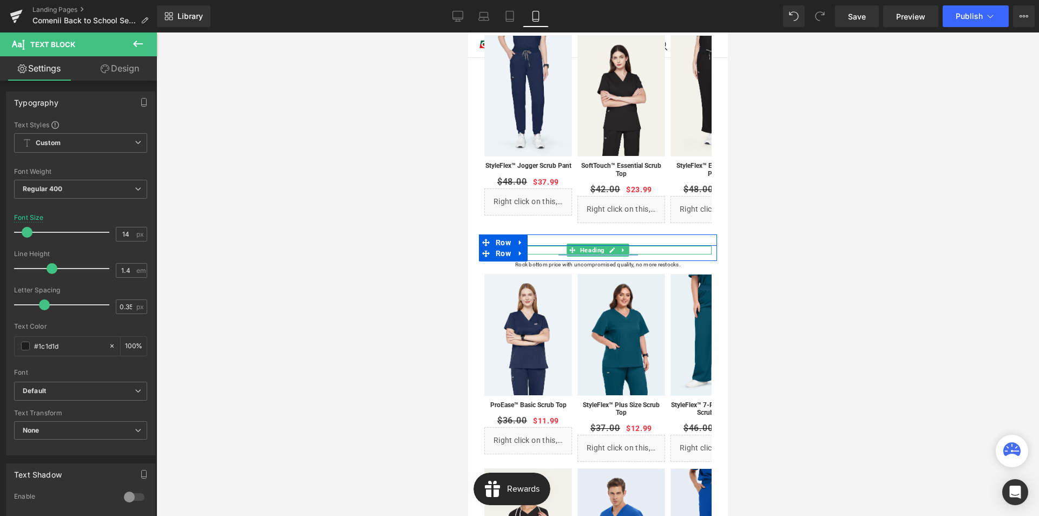
click at [590, 247] on span "Heading" at bounding box center [591, 250] width 29 height 13
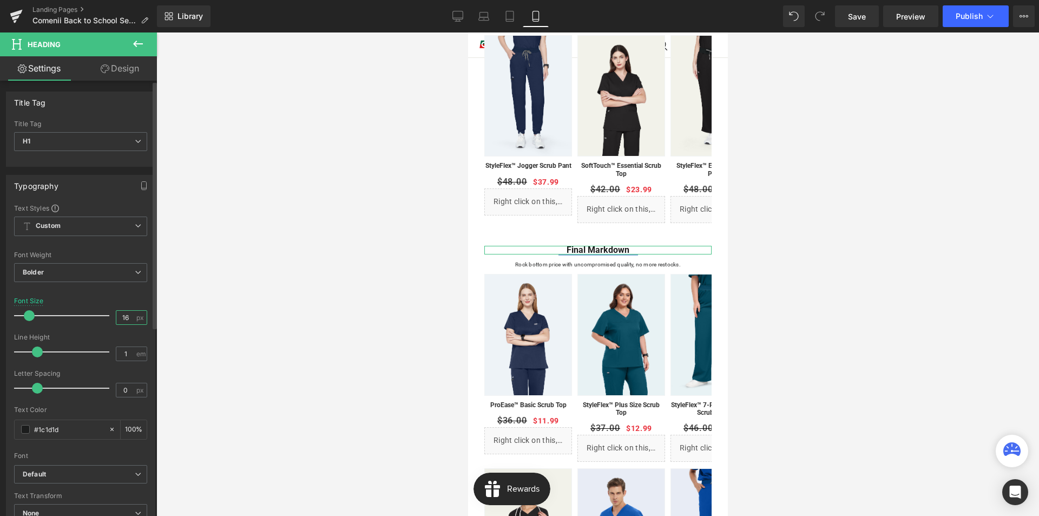
drag, startPoint x: 127, startPoint y: 318, endPoint x: 120, endPoint y: 318, distance: 6.5
click at [120, 318] on input "16" at bounding box center [125, 318] width 19 height 14
type input "18"
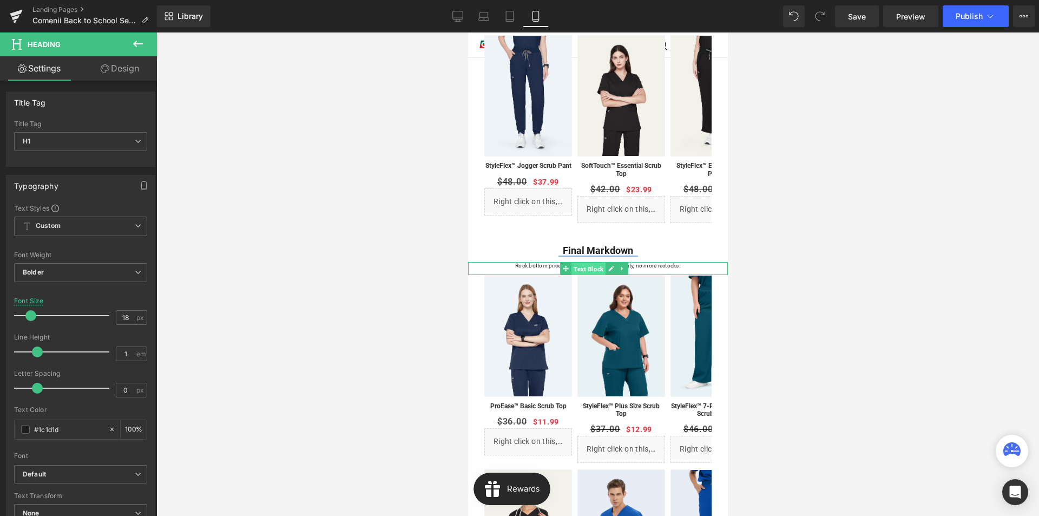
click at [592, 266] on span "Text Block" at bounding box center [588, 268] width 34 height 13
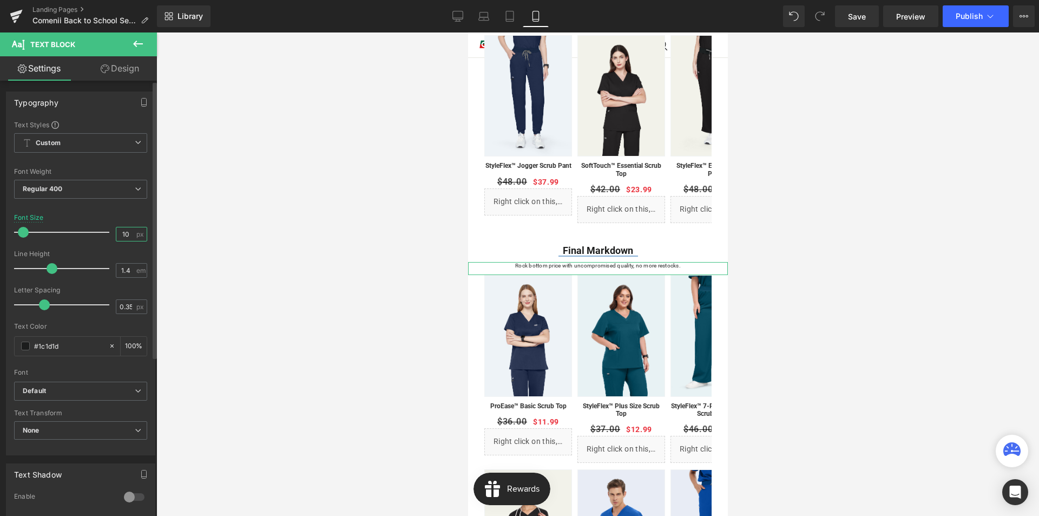
click at [125, 234] on input "10" at bounding box center [125, 234] width 19 height 14
click at [121, 234] on input "10" at bounding box center [125, 234] width 19 height 14
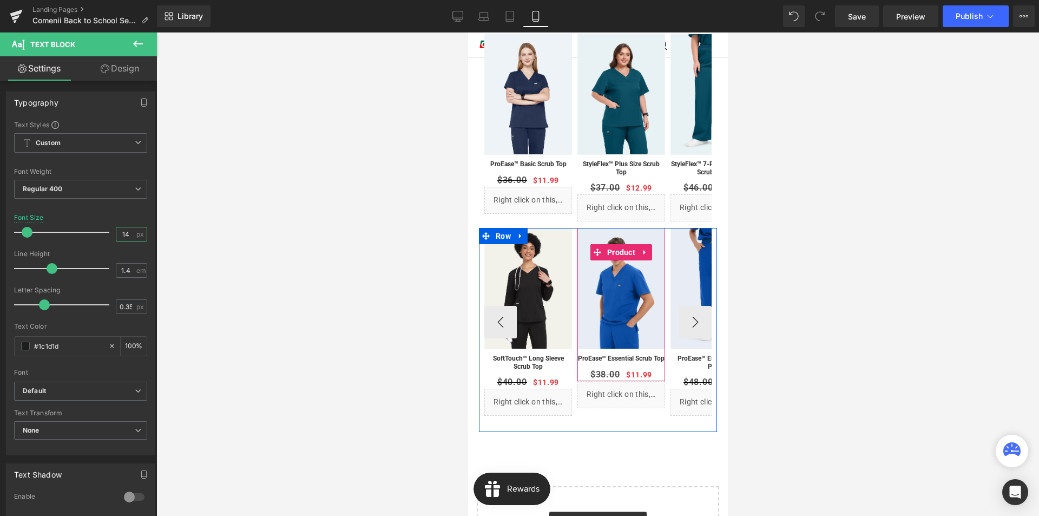
scroll to position [649, 0]
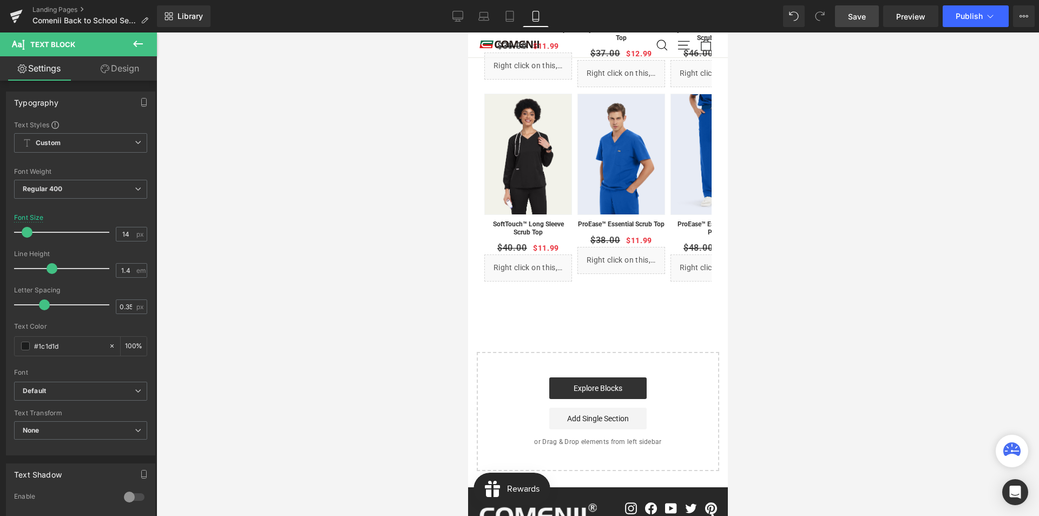
click at [856, 23] on link "Save" at bounding box center [857, 16] width 44 height 22
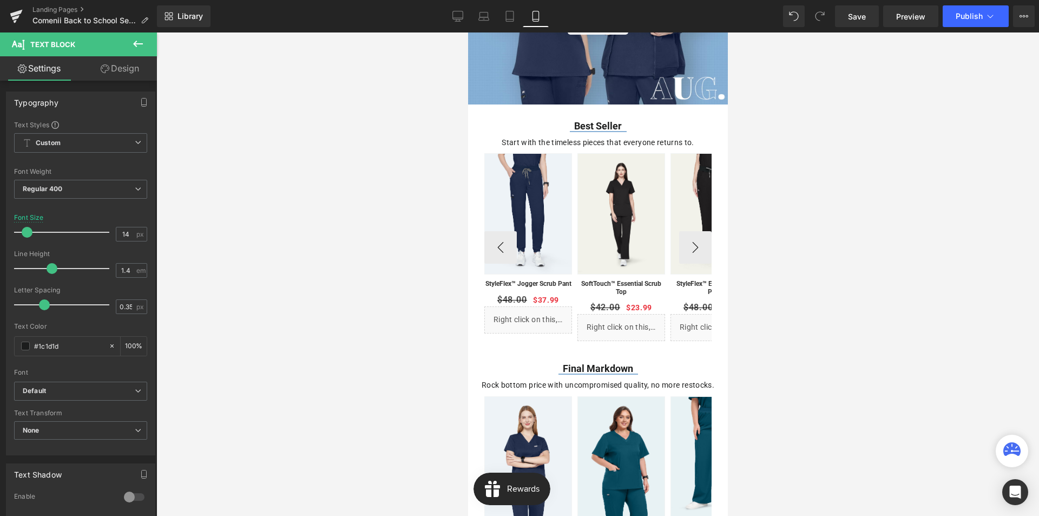
scroll to position [0, 0]
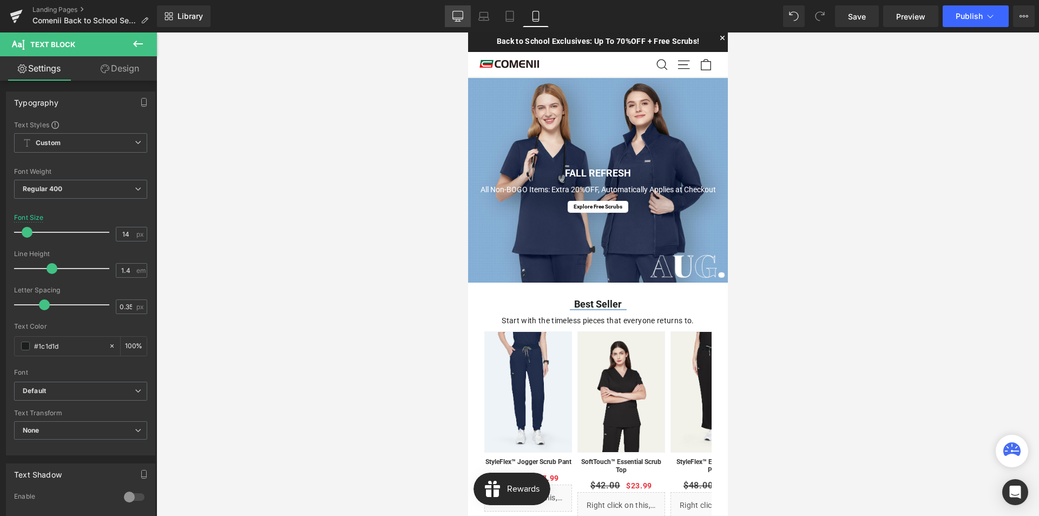
click at [458, 13] on icon at bounding box center [457, 16] width 11 height 11
type input "20"
type input "100"
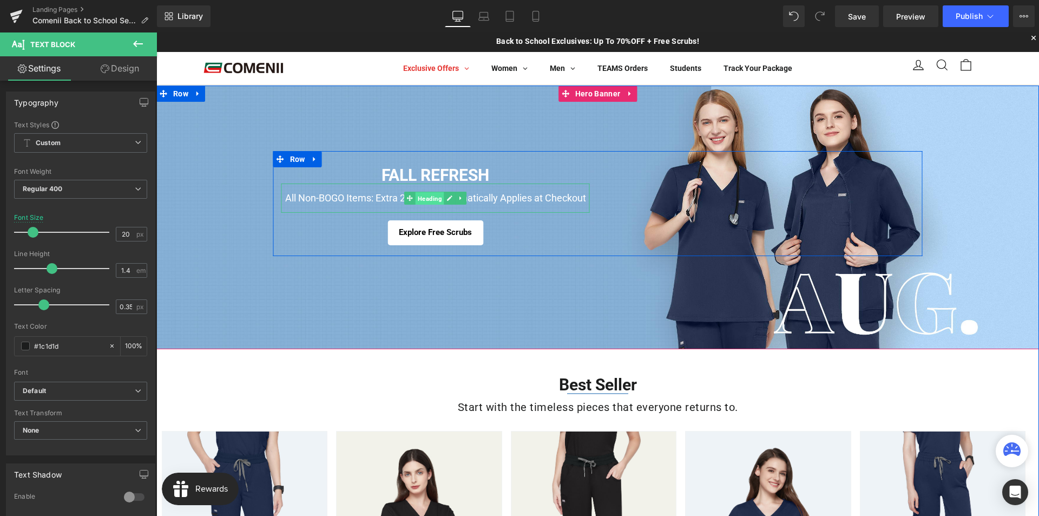
click at [428, 199] on span "Heading" at bounding box center [430, 198] width 29 height 13
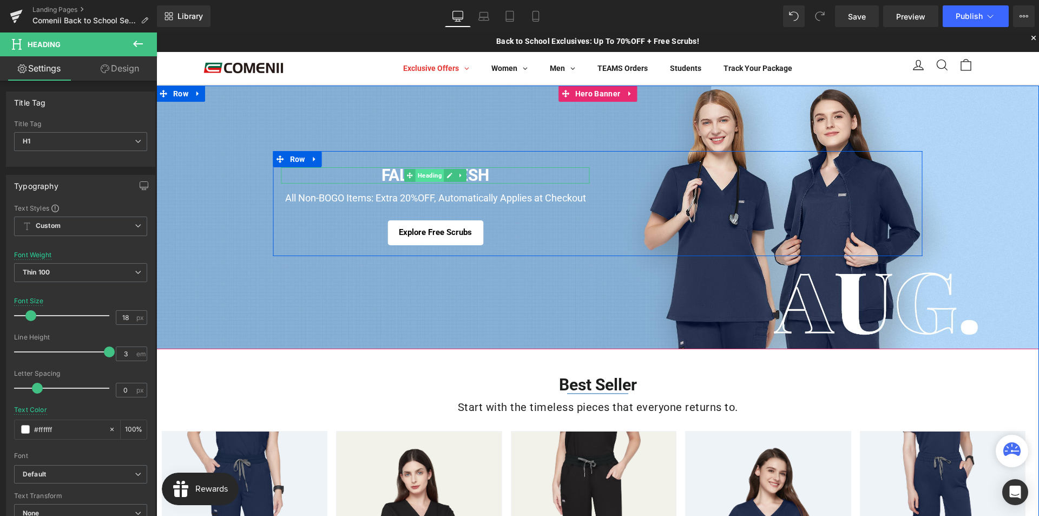
click at [418, 179] on span "Heading" at bounding box center [430, 175] width 29 height 13
click at [421, 198] on span "Heading" at bounding box center [430, 198] width 29 height 13
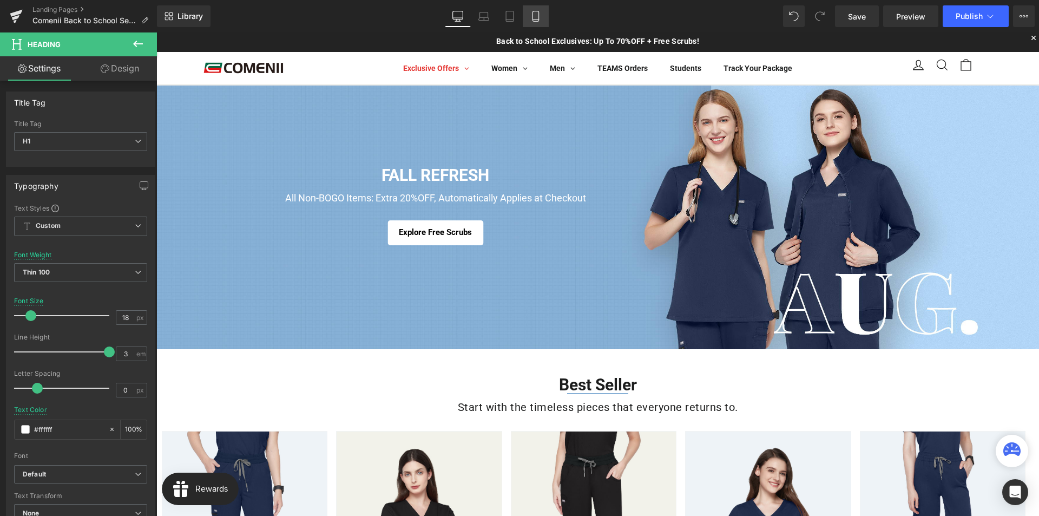
click at [543, 21] on link "Mobile" at bounding box center [536, 16] width 26 height 22
type input "14"
type input "100"
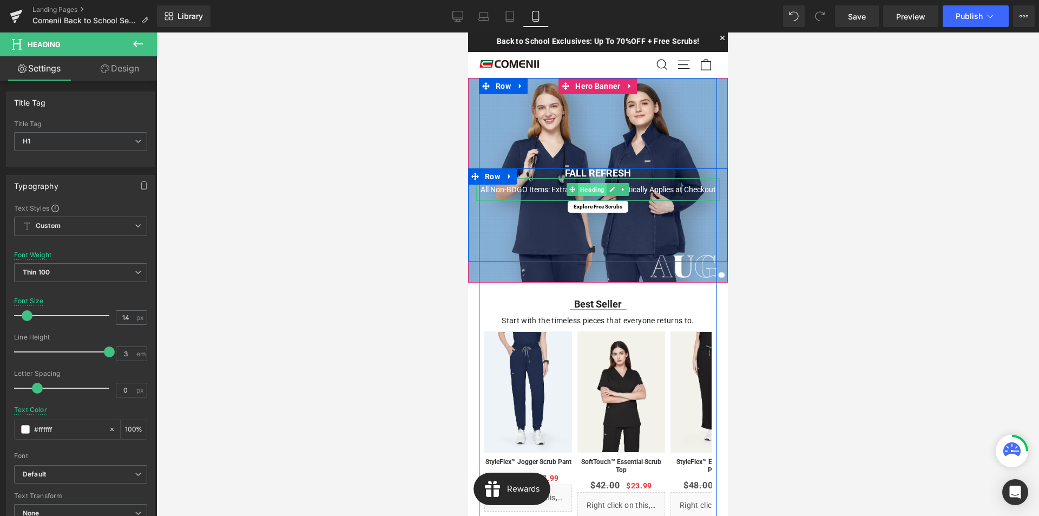
click at [588, 188] on span "Heading" at bounding box center [591, 189] width 29 height 13
click at [586, 172] on span "Heading" at bounding box center [591, 173] width 29 height 13
click at [590, 192] on span "Heading" at bounding box center [591, 189] width 29 height 13
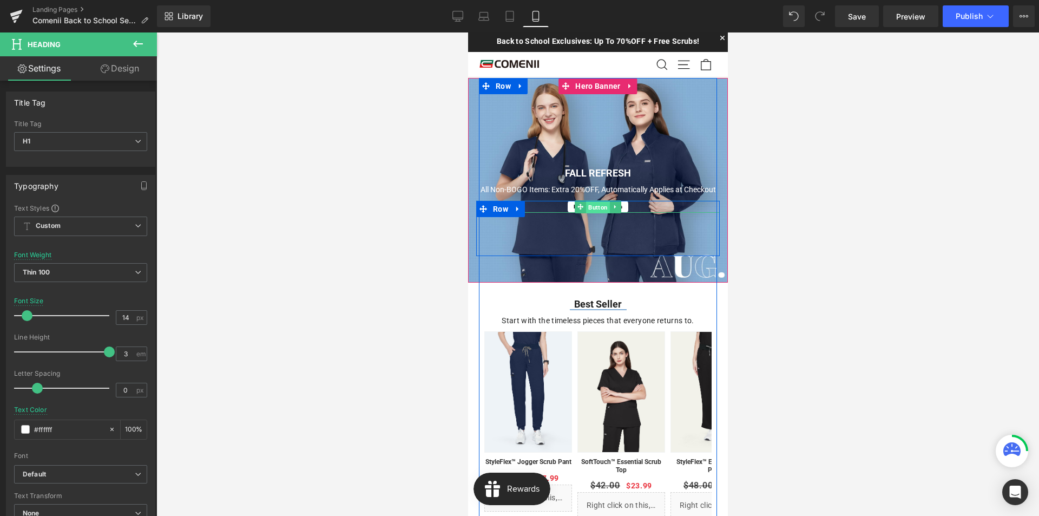
click at [593, 206] on span "Button" at bounding box center [598, 207] width 24 height 13
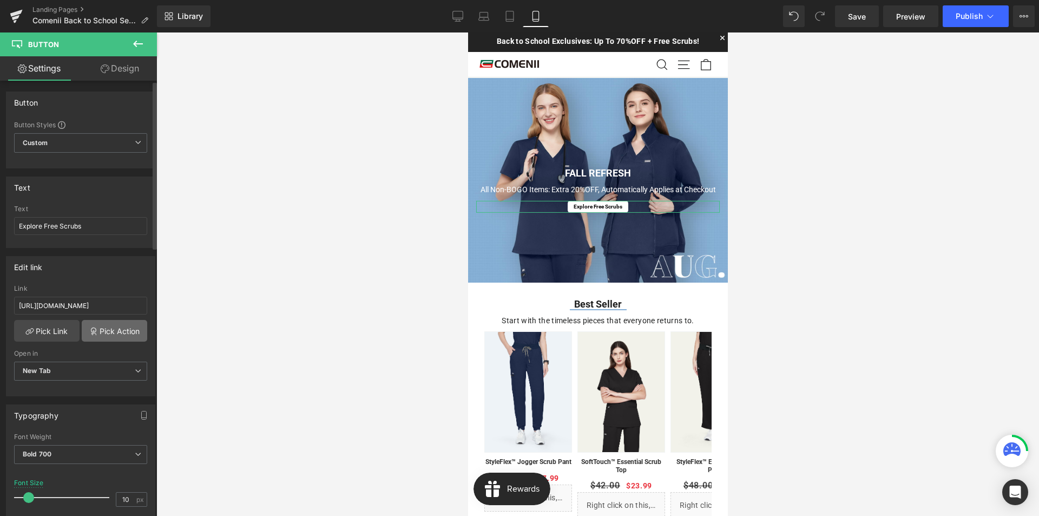
scroll to position [162, 0]
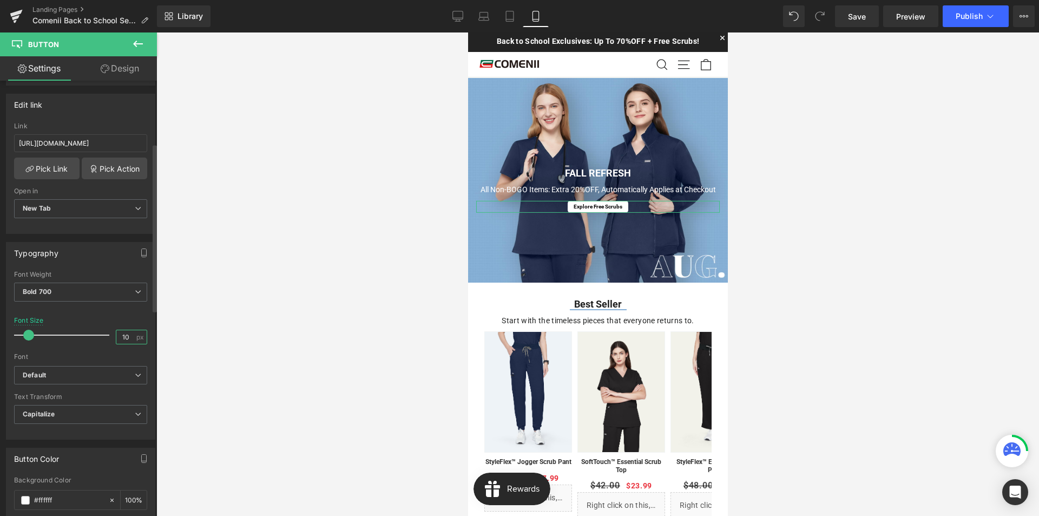
click at [121, 336] on input "10" at bounding box center [125, 337] width 19 height 14
drag, startPoint x: 126, startPoint y: 337, endPoint x: 120, endPoint y: 336, distance: 5.5
click at [120, 336] on input "14" at bounding box center [125, 337] width 19 height 14
click at [862, 19] on span "Save" at bounding box center [857, 16] width 18 height 11
click at [460, 18] on icon at bounding box center [457, 16] width 11 height 11
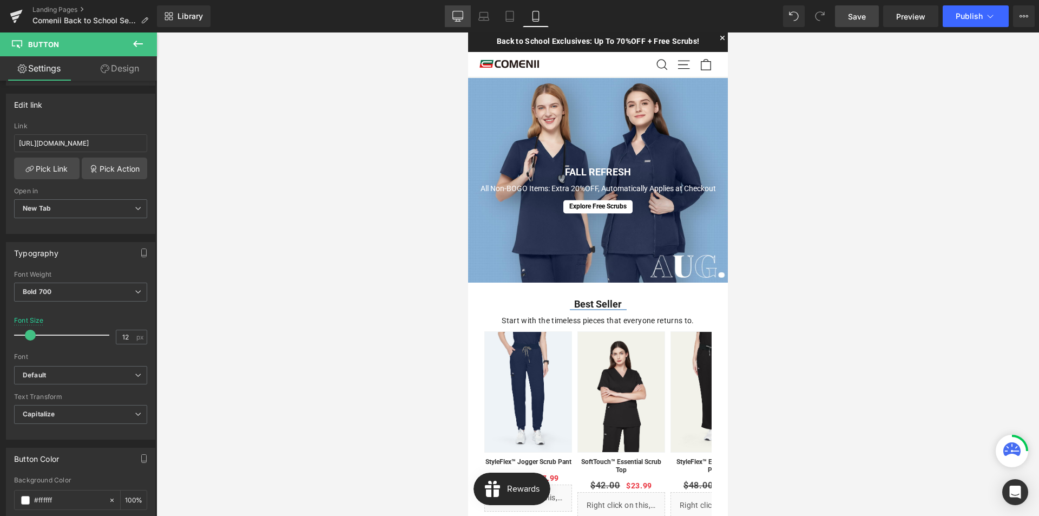
type input "15"
type input "100"
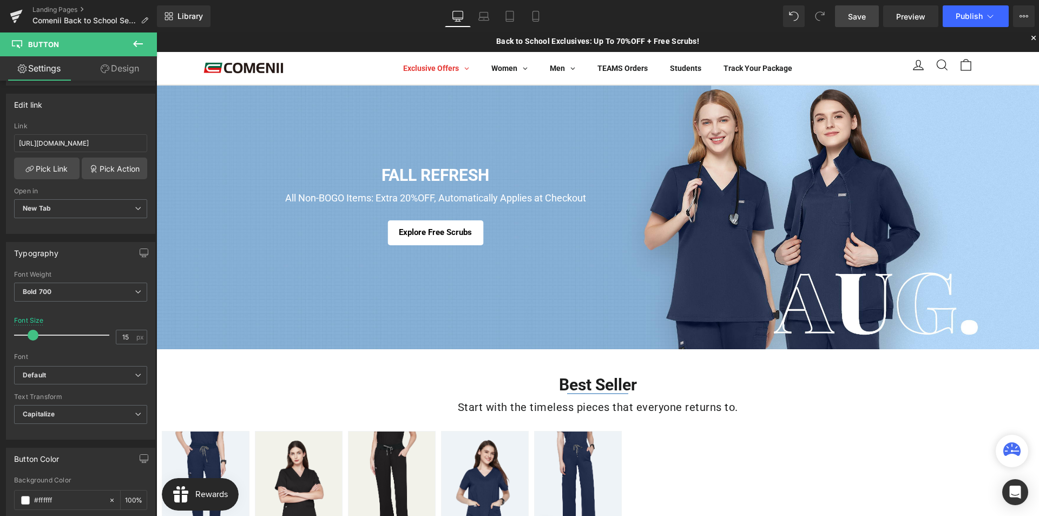
scroll to position [20, 0]
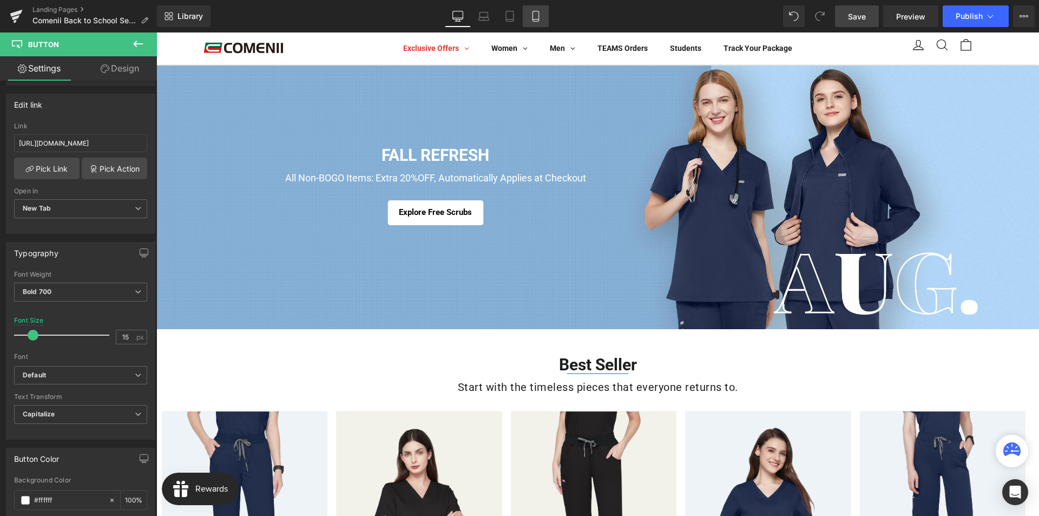
click at [531, 16] on icon at bounding box center [535, 16] width 11 height 11
type input "12"
type input "100"
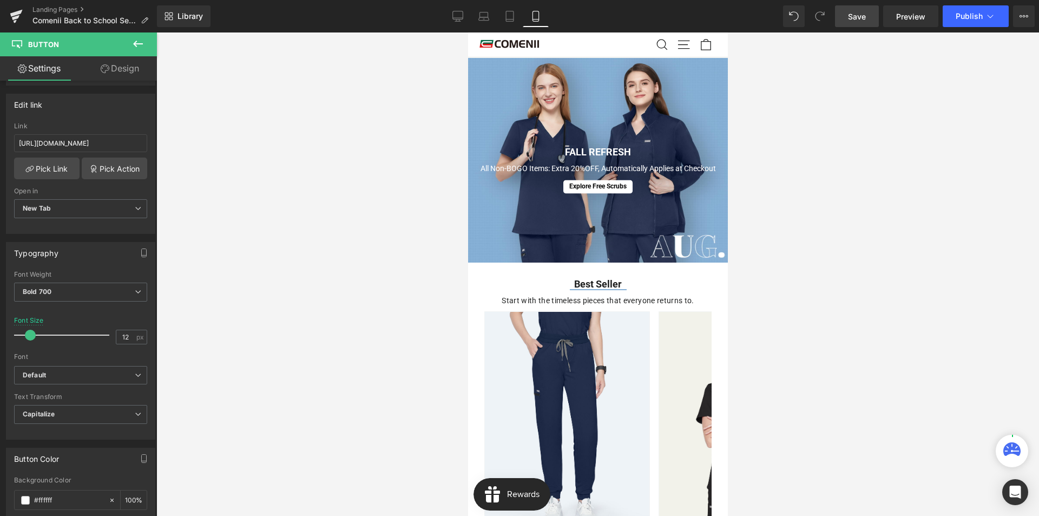
scroll to position [0, 0]
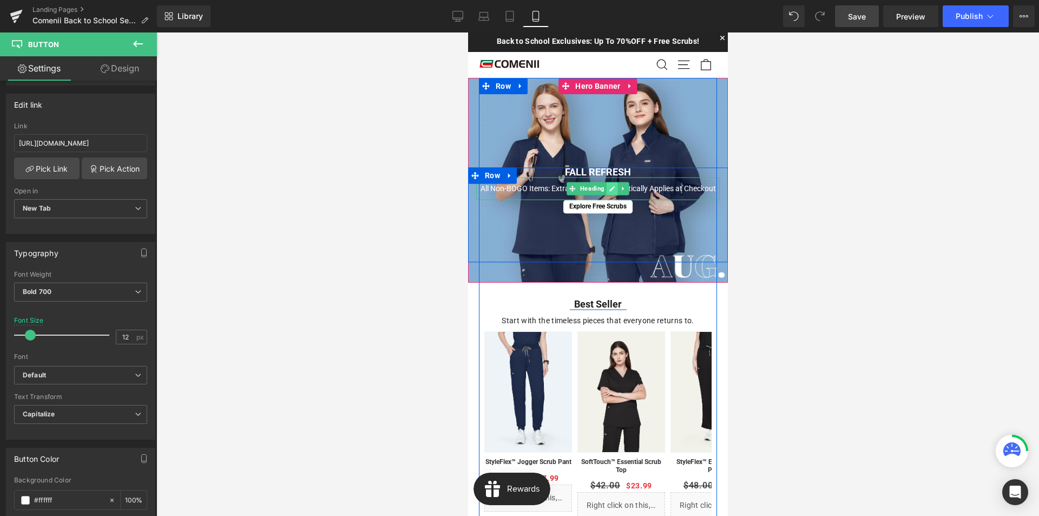
click at [606, 190] on link at bounding box center [611, 188] width 11 height 13
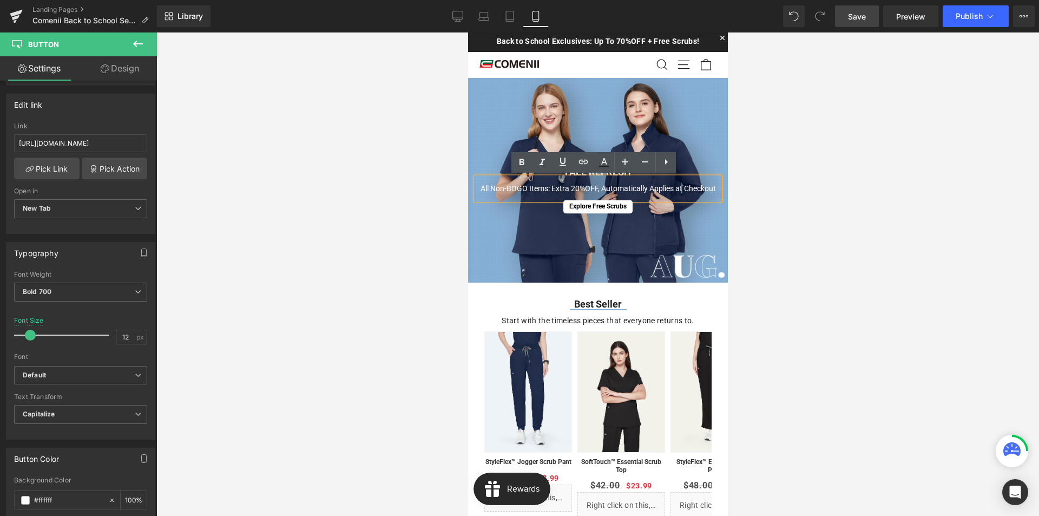
click at [599, 188] on h1 "All Non-BOGO Items: Extra 20%OFF, Automatically Applies at Checkout" at bounding box center [598, 188] width 244 height 23
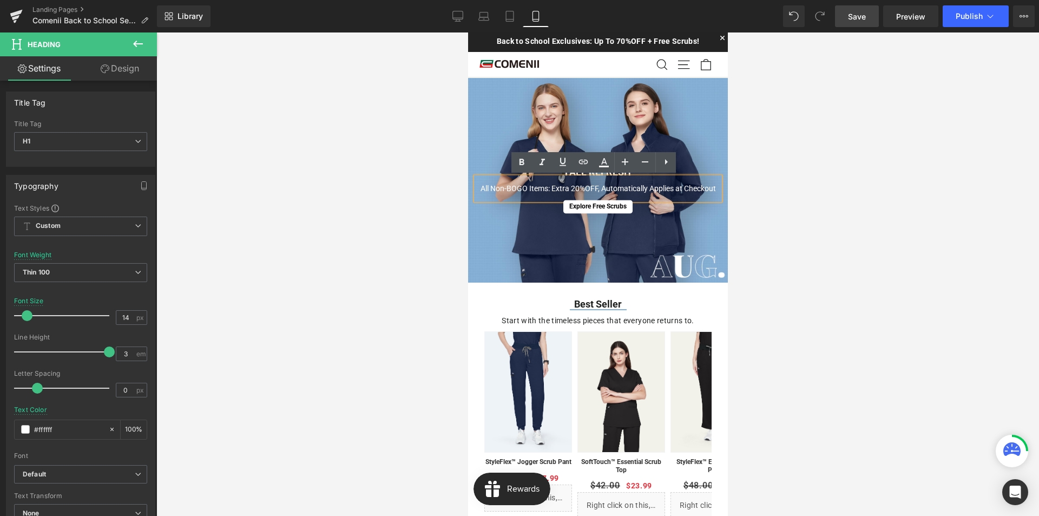
click at [596, 187] on h1 "All Non-BOGO Items: Extra 20%OFF, Automatically Applies at Checkout" at bounding box center [598, 188] width 244 height 23
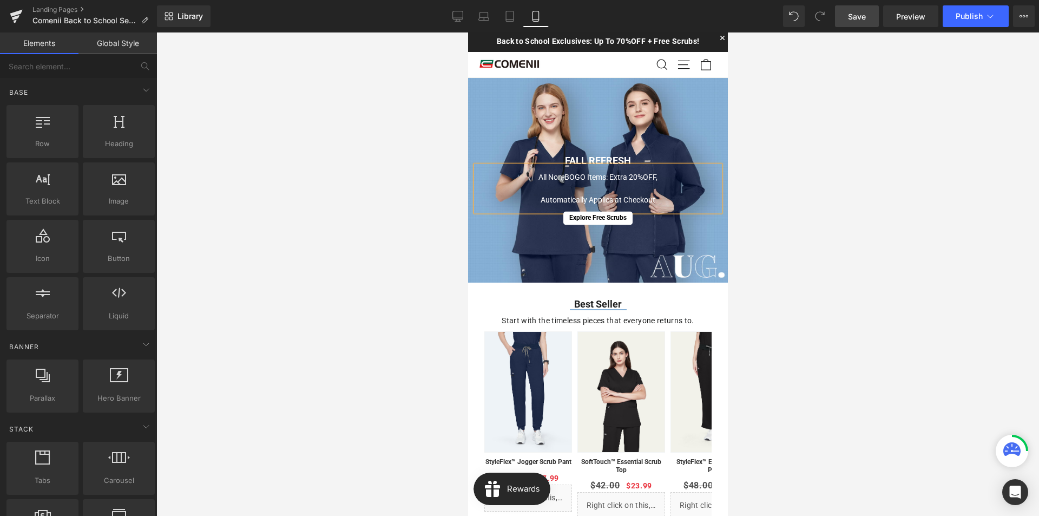
click at [403, 212] on div at bounding box center [597, 273] width 883 height 483
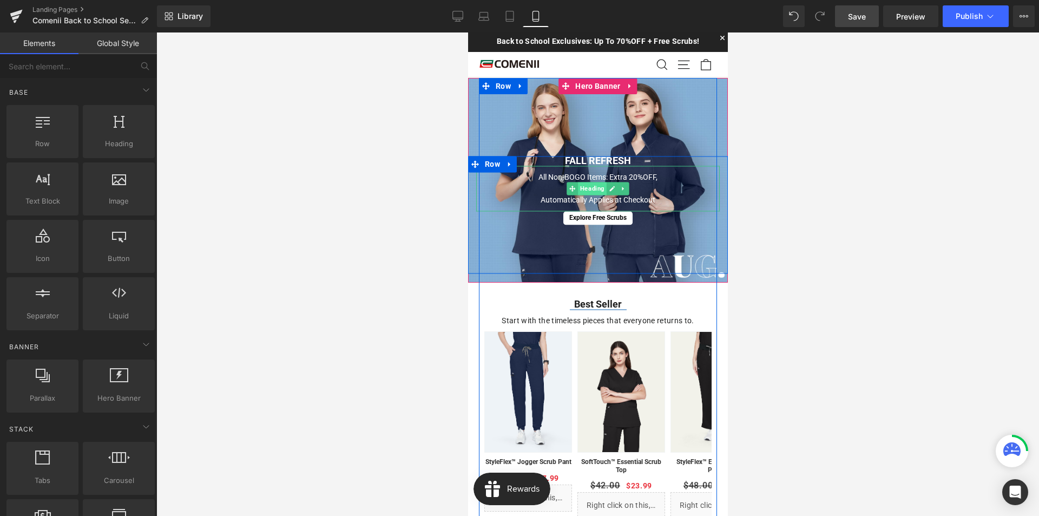
click at [585, 187] on span "Heading" at bounding box center [591, 188] width 29 height 13
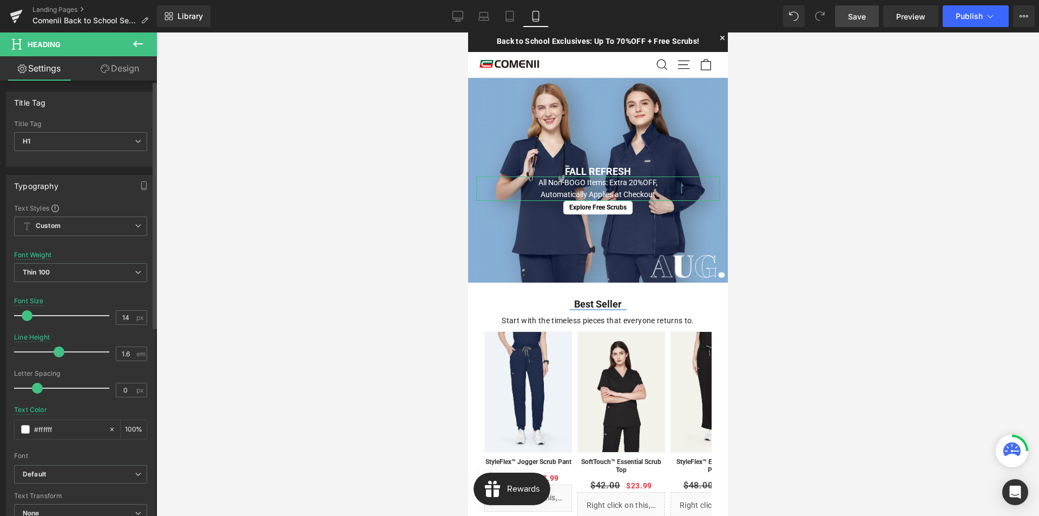
drag, startPoint x: 104, startPoint y: 351, endPoint x: 56, endPoint y: 346, distance: 48.5
click at [56, 346] on div at bounding box center [64, 352] width 90 height 22
type input "1.8"
drag, startPoint x: 62, startPoint y: 352, endPoint x: 69, endPoint y: 352, distance: 6.5
click at [69, 352] on span at bounding box center [66, 351] width 11 height 11
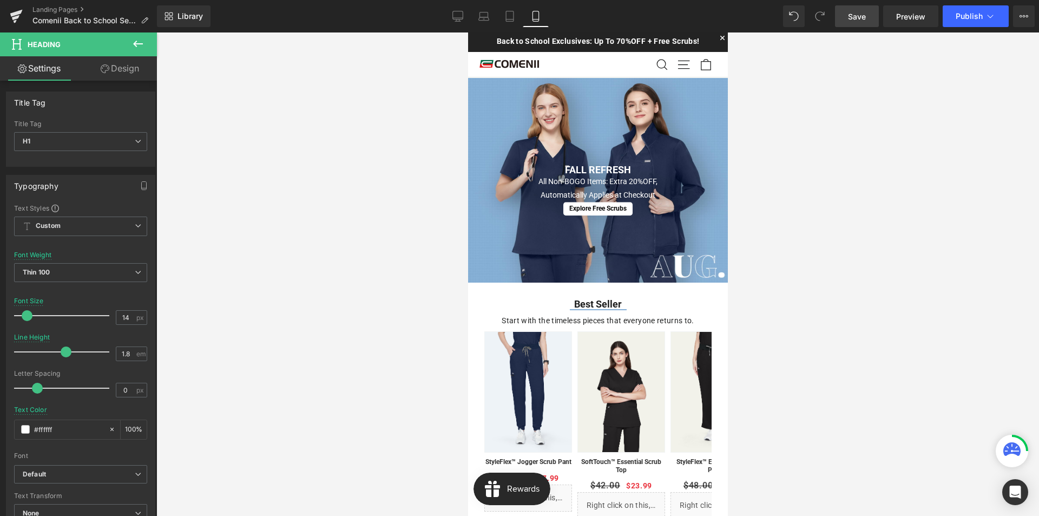
click at [869, 19] on link "Save" at bounding box center [857, 16] width 44 height 22
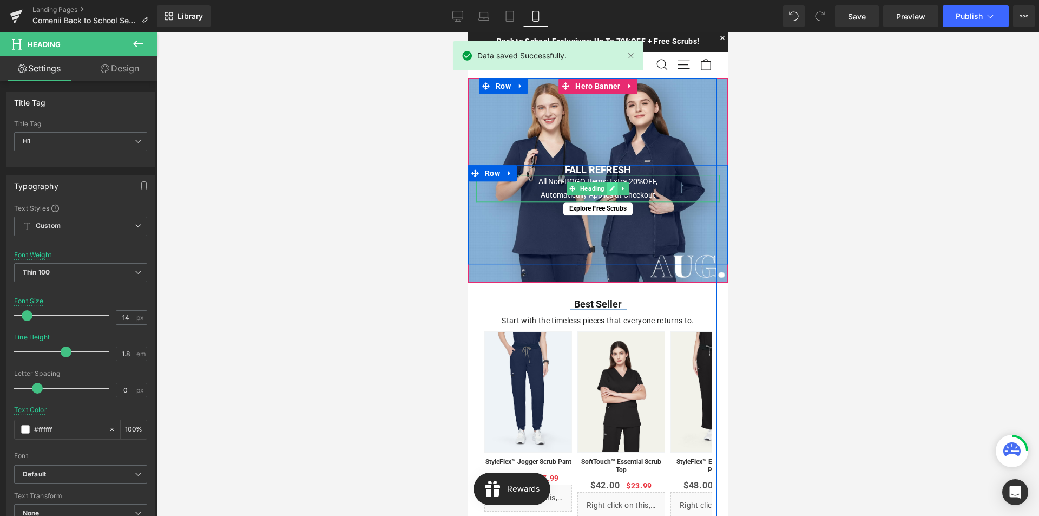
click at [606, 189] on link at bounding box center [611, 188] width 11 height 13
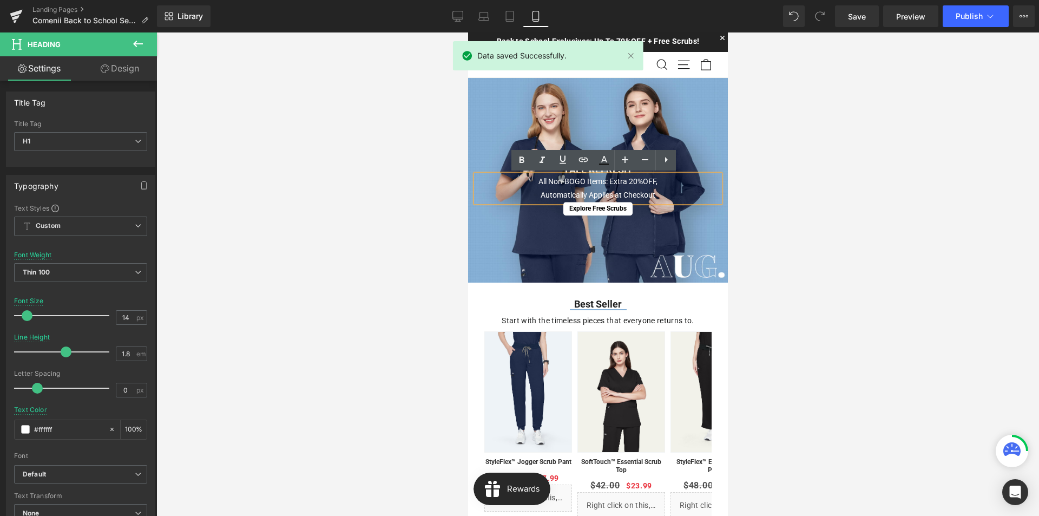
click at [536, 197] on h1 "Automatically Applies at Checkout" at bounding box center [598, 195] width 244 height 14
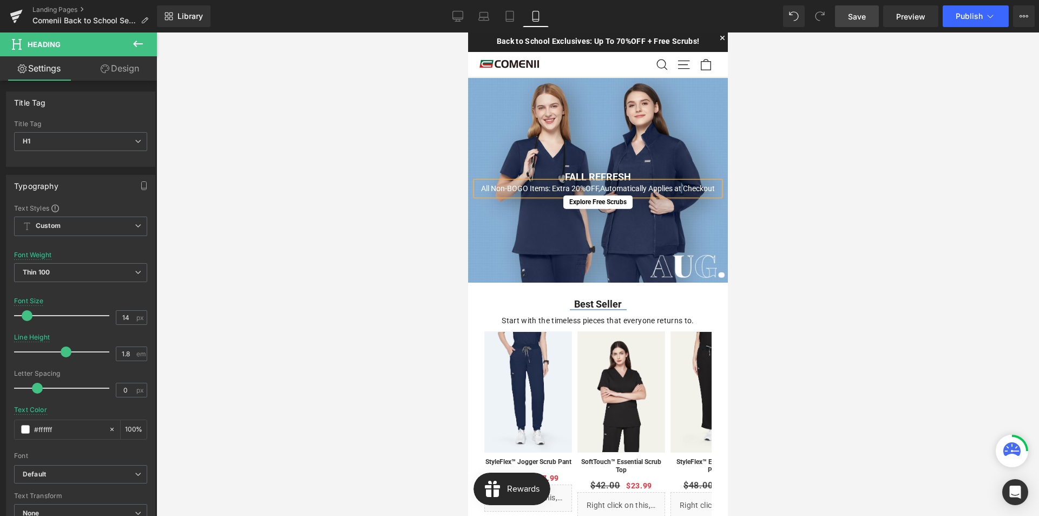
click at [862, 18] on span "Save" at bounding box center [857, 16] width 18 height 11
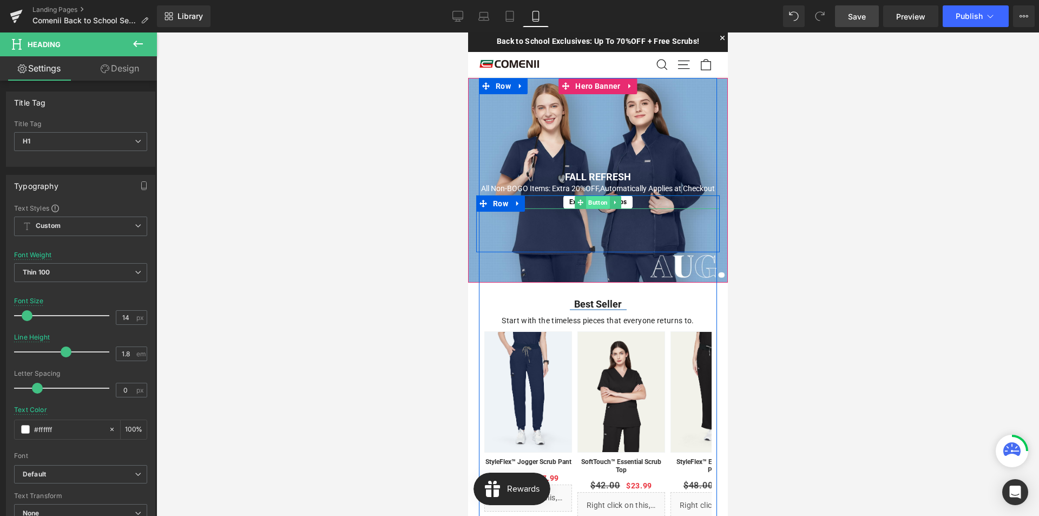
click at [595, 202] on span "Button" at bounding box center [598, 202] width 24 height 13
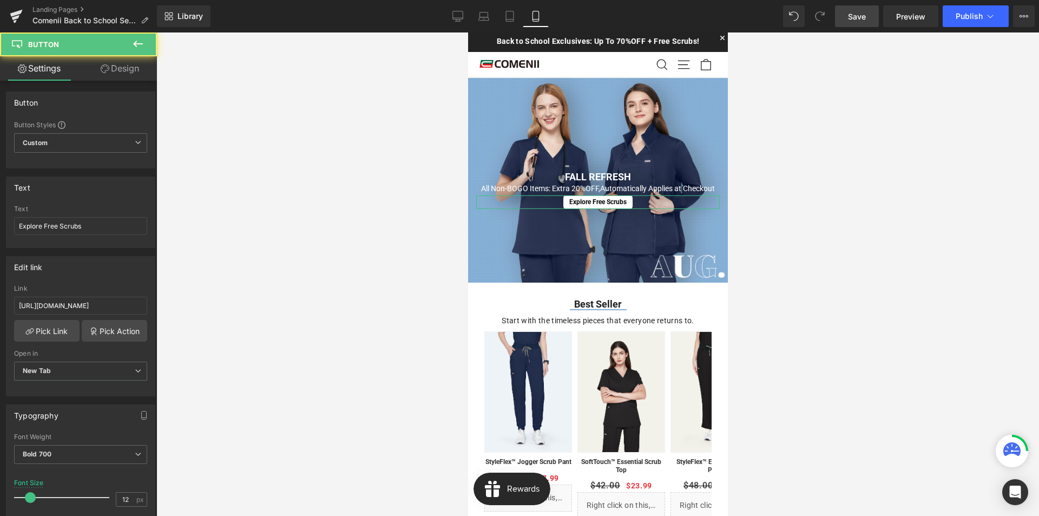
click at [131, 74] on link "Design" at bounding box center [120, 68] width 78 height 24
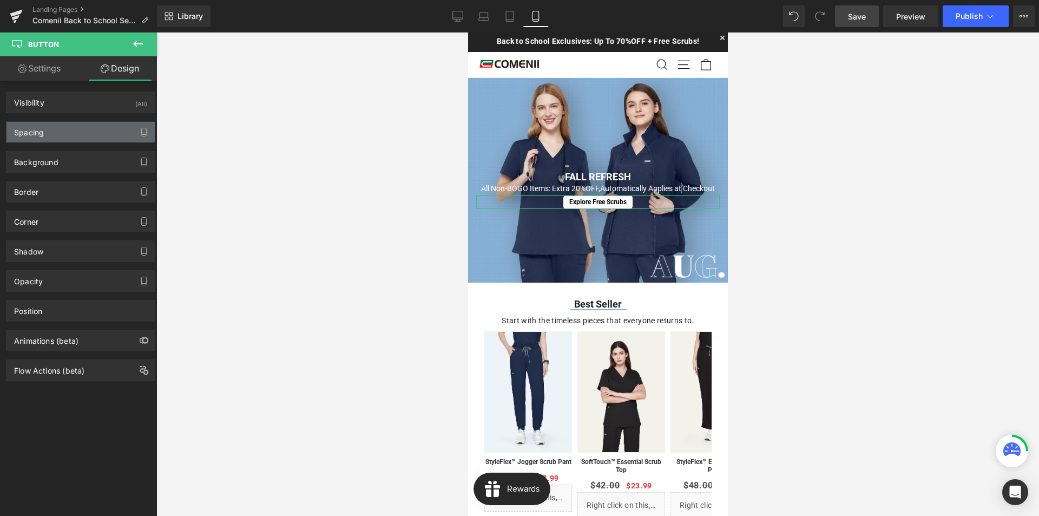
click at [70, 124] on div "Spacing" at bounding box center [80, 132] width 148 height 21
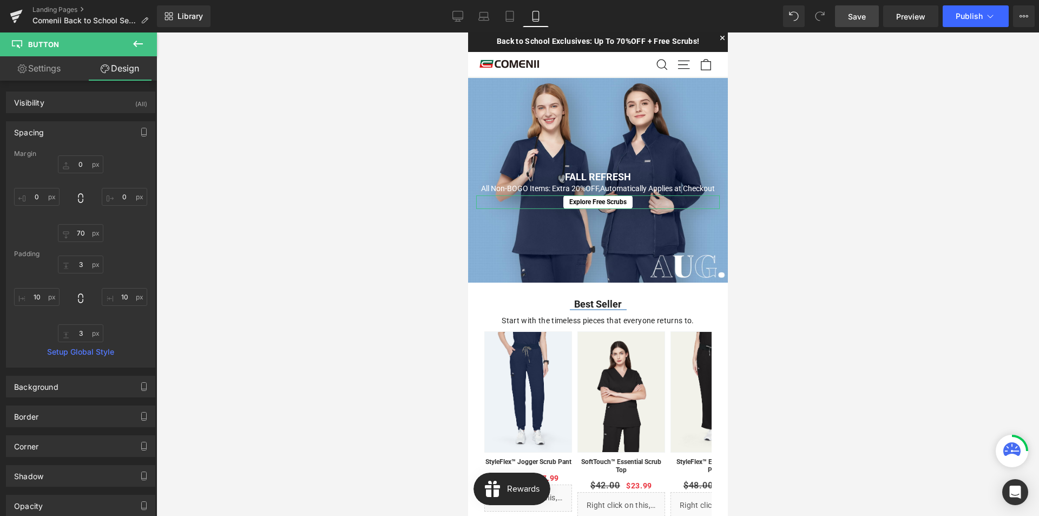
type input "0"
type input "70"
type input "0"
type input "3"
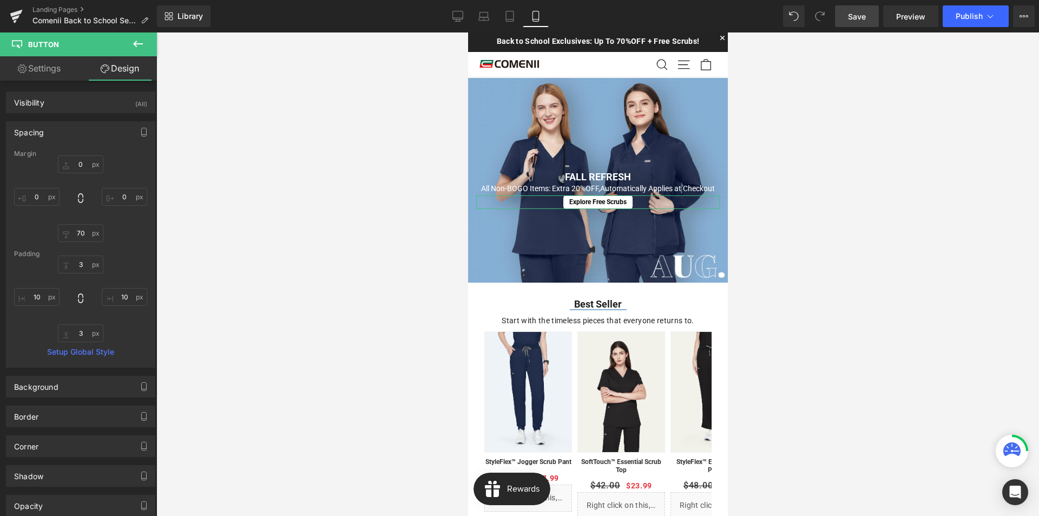
type input "10"
type input "3"
type input "10"
click at [82, 159] on input "0" at bounding box center [80, 164] width 45 height 18
click at [84, 232] on input "70" at bounding box center [80, 233] width 45 height 18
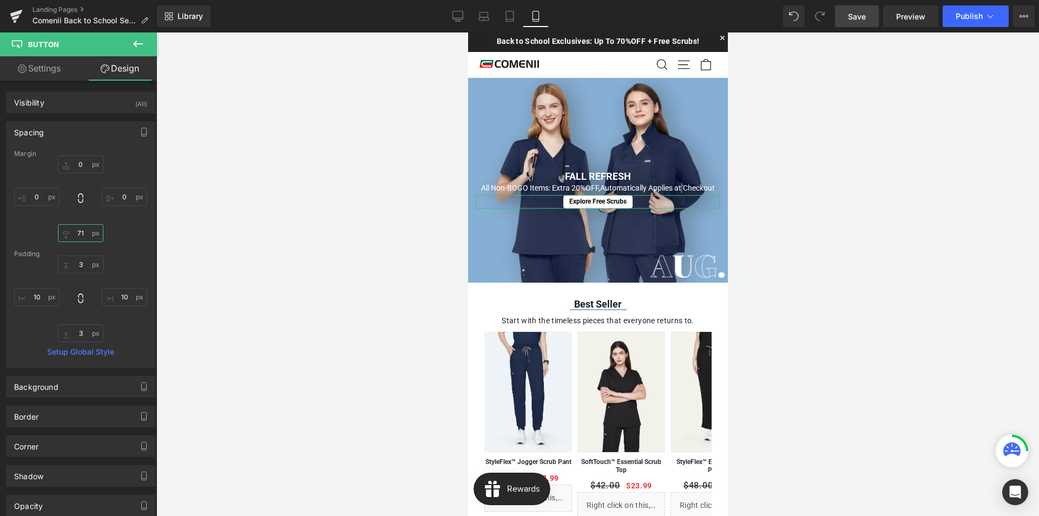
type input "70"
click at [86, 167] on input "0" at bounding box center [80, 164] width 45 height 18
type input "10"
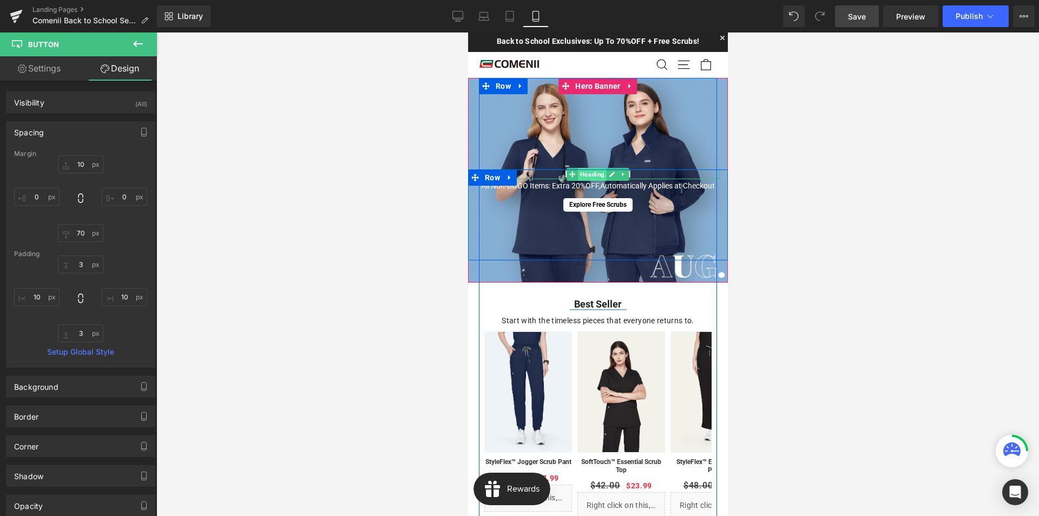
click at [593, 173] on span "Heading" at bounding box center [591, 174] width 29 height 13
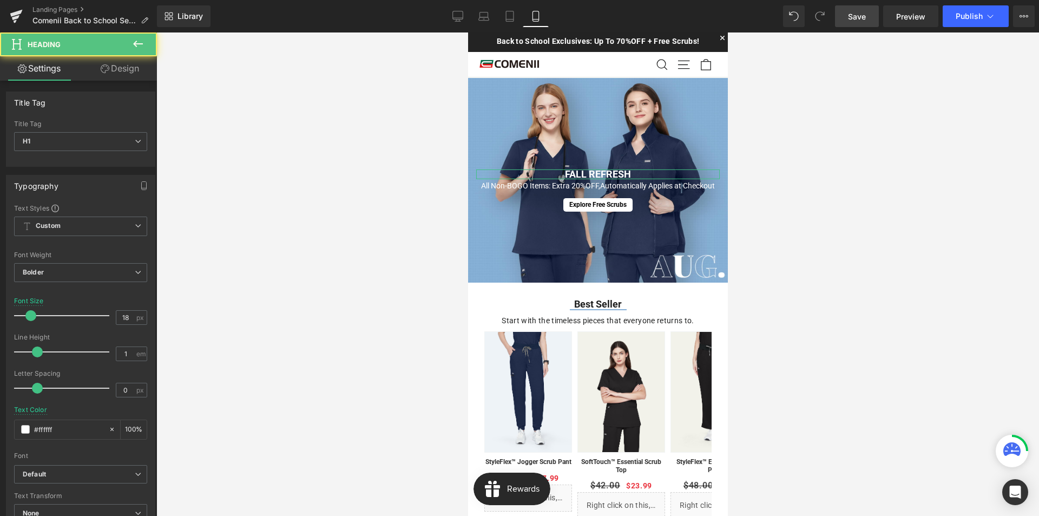
click at [121, 76] on link "Design" at bounding box center [120, 68] width 78 height 24
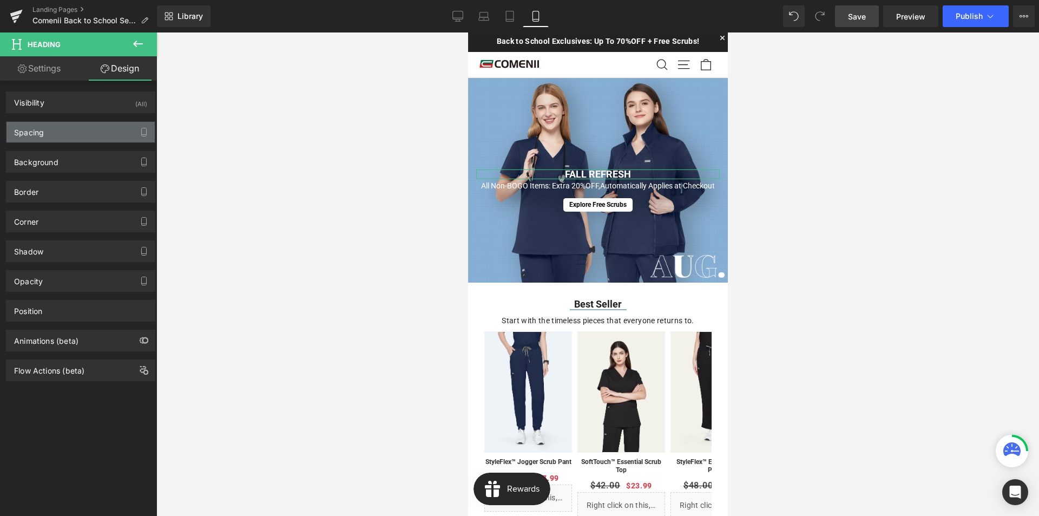
type input "0"
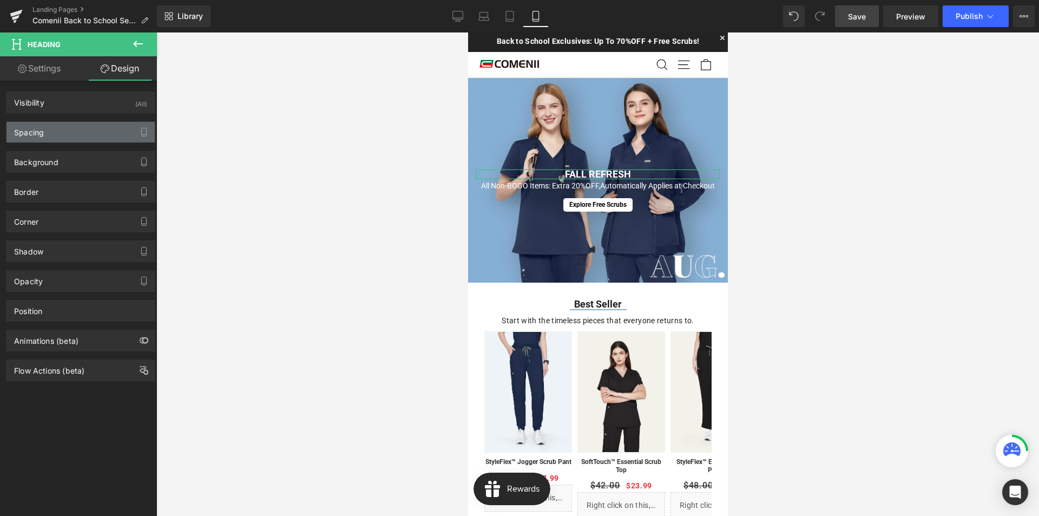
type input "0"
click at [67, 133] on div "Spacing" at bounding box center [80, 132] width 148 height 21
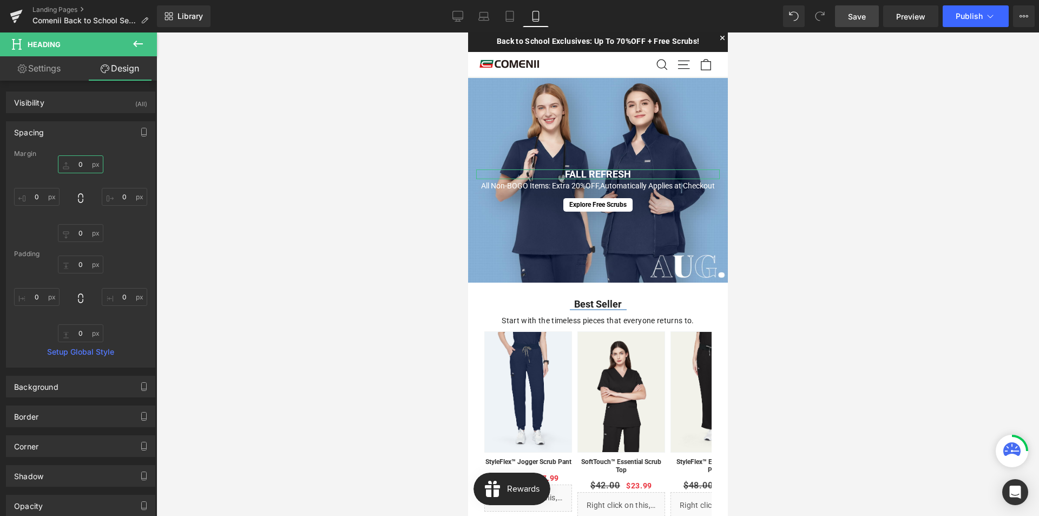
click at [85, 163] on input "0" at bounding box center [80, 164] width 45 height 18
click at [84, 224] on input "0" at bounding box center [80, 233] width 45 height 18
type input "10"
click at [875, 16] on link "Save" at bounding box center [857, 16] width 44 height 22
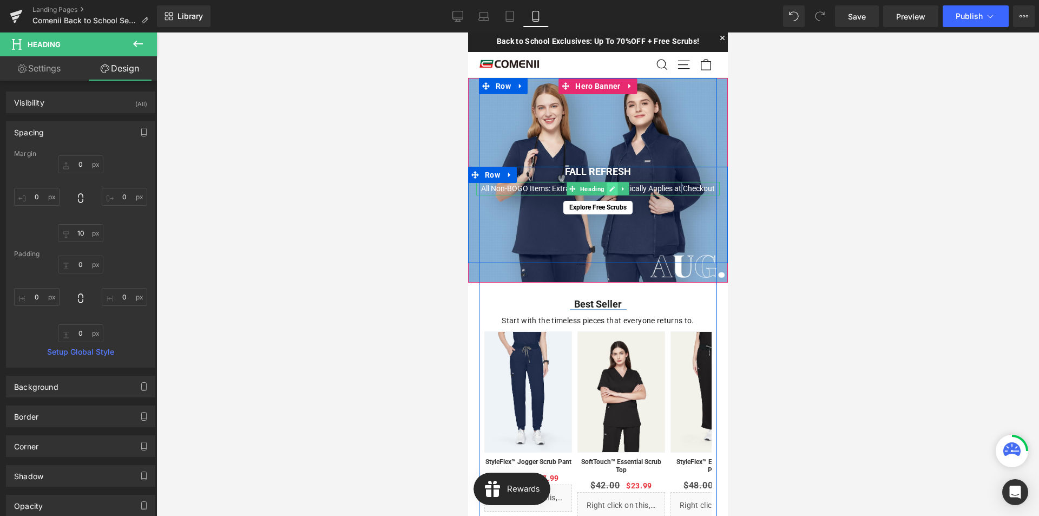
click at [609, 190] on icon at bounding box center [611, 188] width 5 height 5
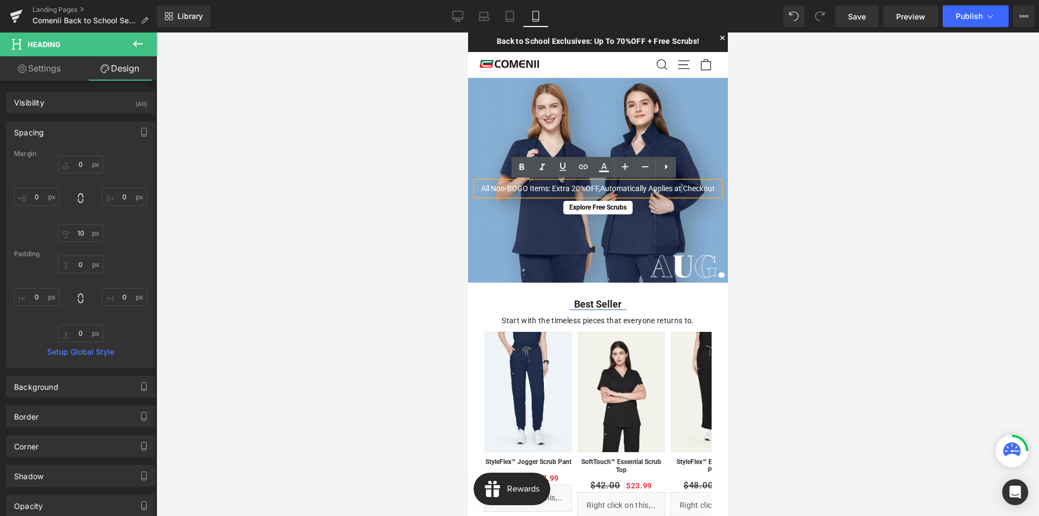
click at [600, 187] on span "Automatically Applies at Checkout" at bounding box center [657, 188] width 115 height 9
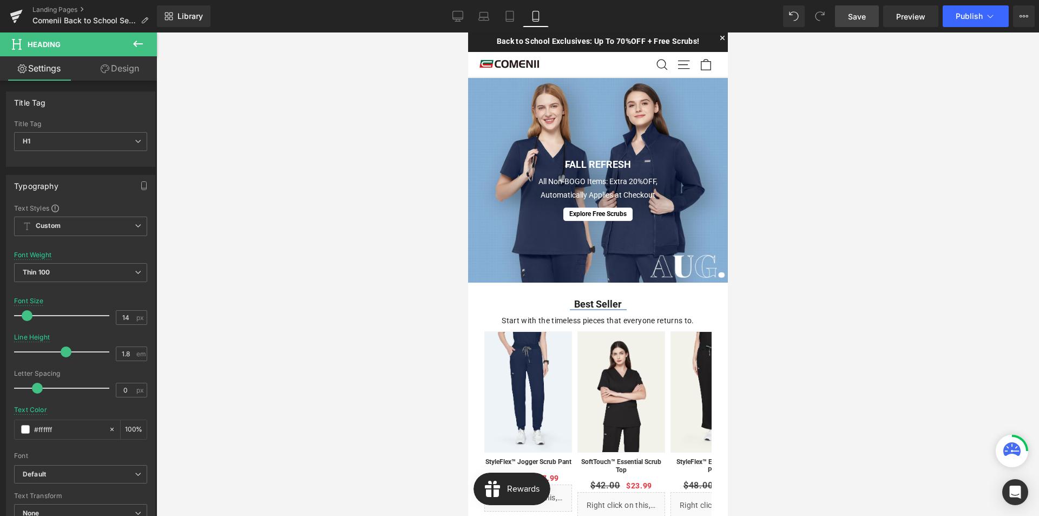
click at [871, 22] on link "Save" at bounding box center [857, 16] width 44 height 22
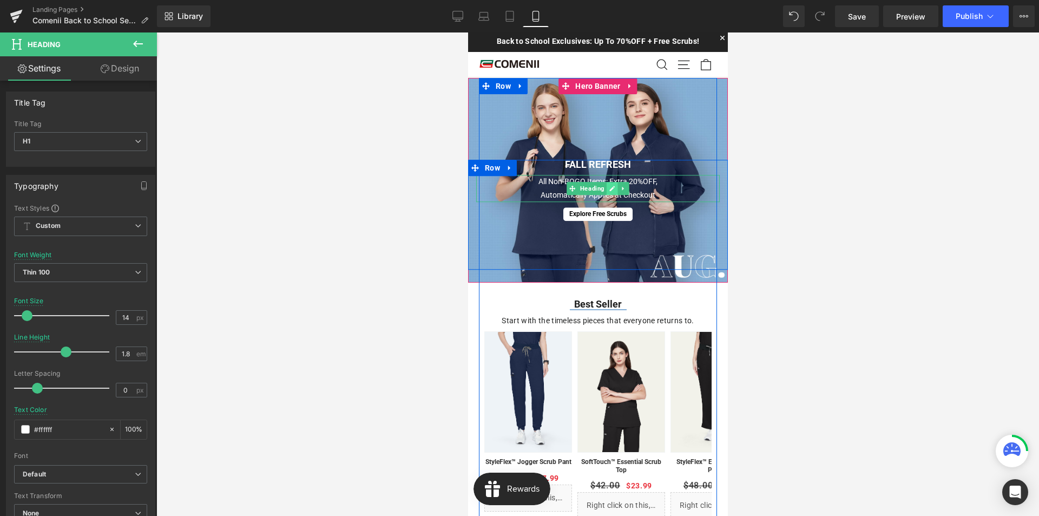
click at [609, 188] on icon at bounding box center [612, 188] width 6 height 6
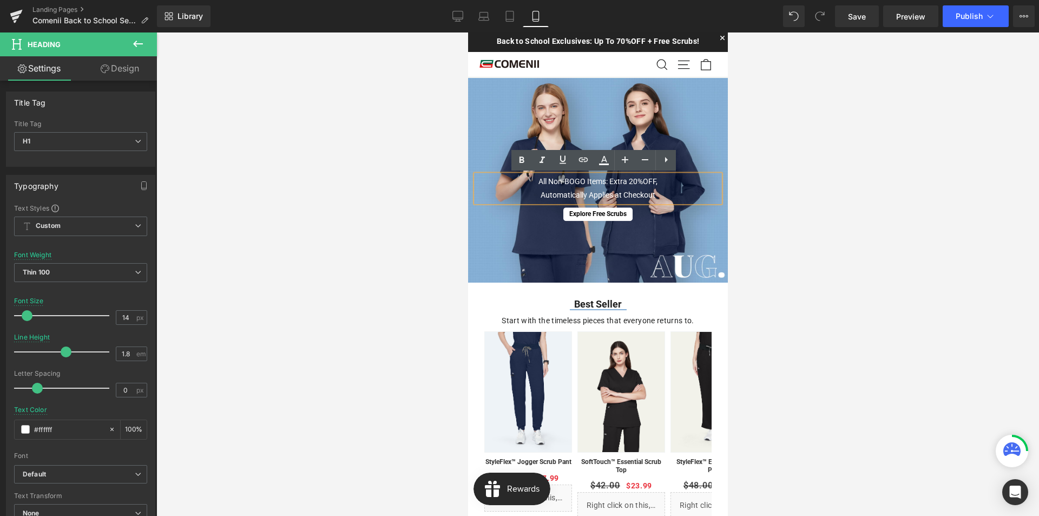
click at [540, 197] on span "Automatically Applies at Checkout" at bounding box center [597, 194] width 115 height 9
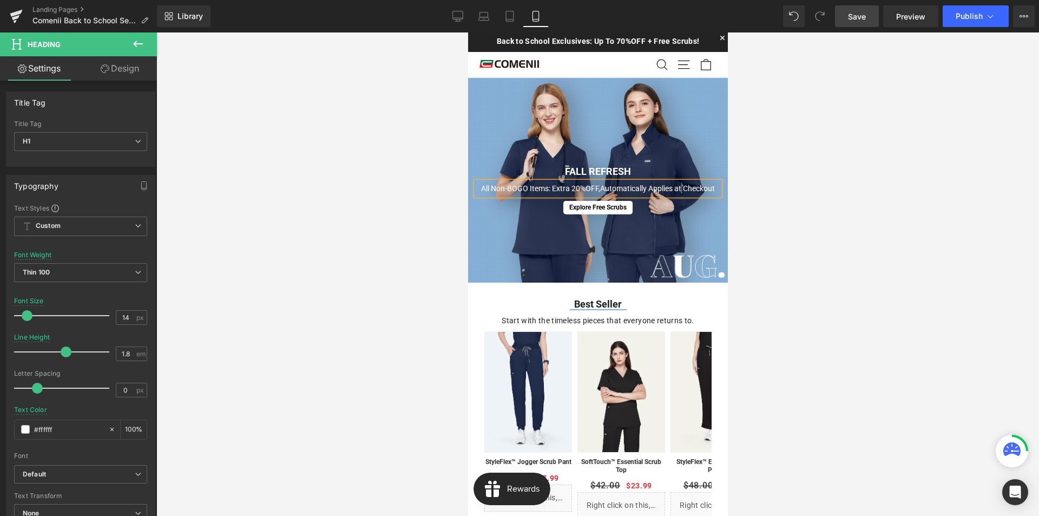
click at [854, 12] on span "Save" at bounding box center [857, 16] width 18 height 11
click at [970, 16] on span "Publish" at bounding box center [969, 16] width 27 height 9
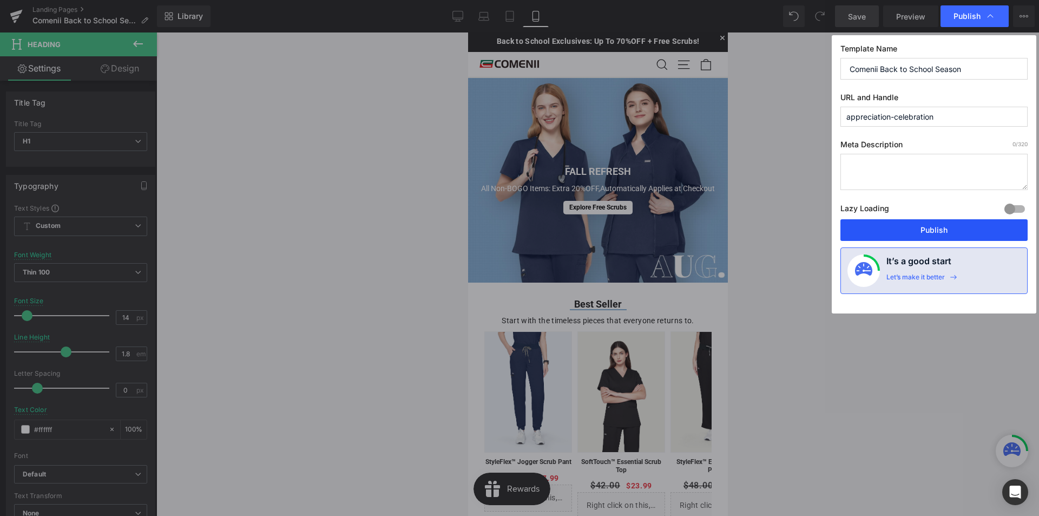
click at [915, 230] on button "Publish" at bounding box center [933, 230] width 187 height 22
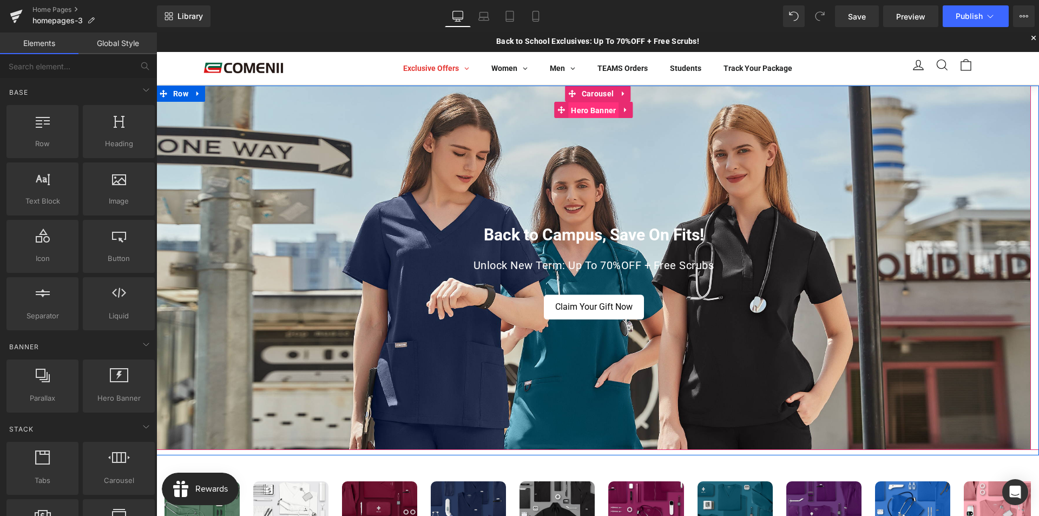
click at [589, 113] on span "Hero Banner" at bounding box center [593, 110] width 50 height 16
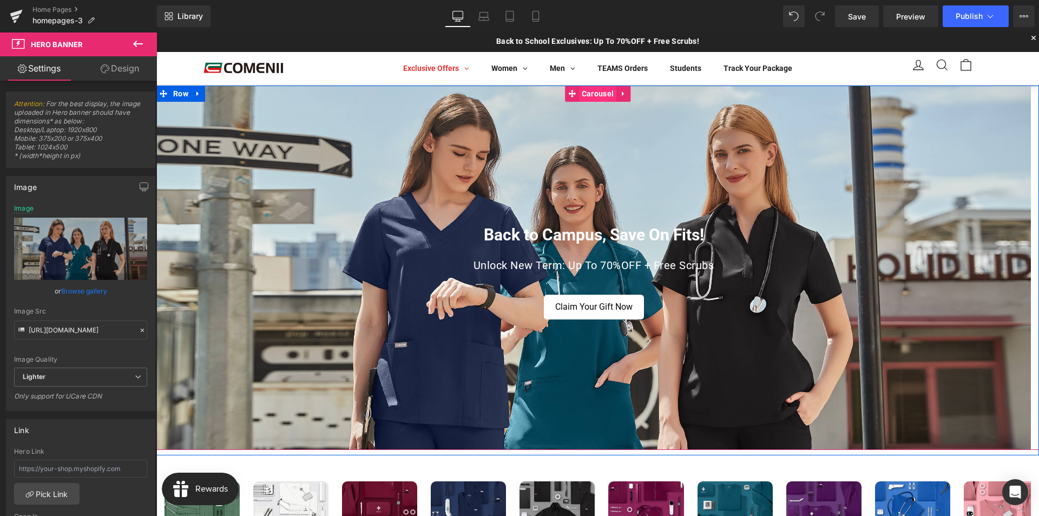
click at [591, 98] on span "Carousel" at bounding box center [597, 93] width 37 height 16
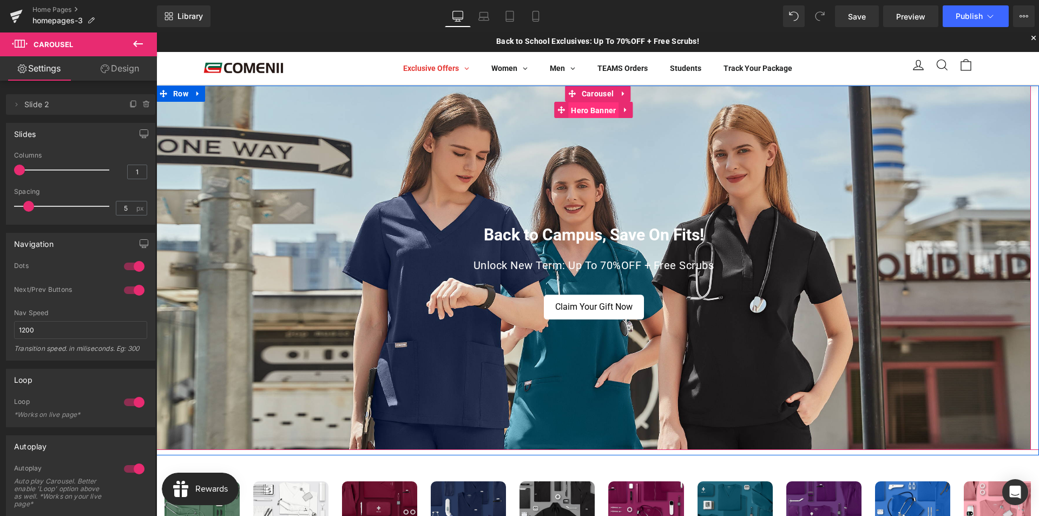
click at [574, 111] on span "Hero Banner" at bounding box center [593, 110] width 50 height 16
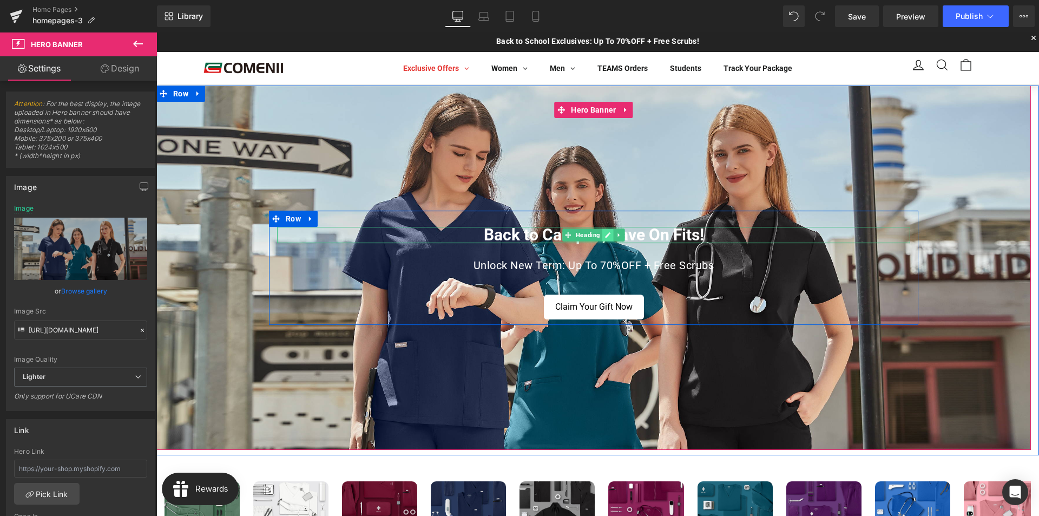
click at [606, 236] on icon at bounding box center [608, 234] width 5 height 5
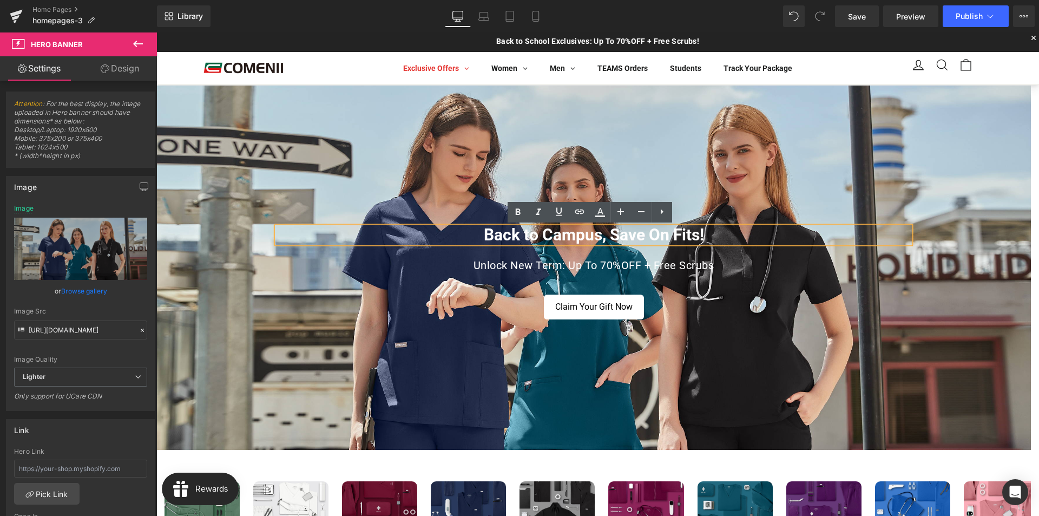
click at [592, 235] on h1 "Back to Campus, Save On Fits!" at bounding box center [593, 235] width 633 height 16
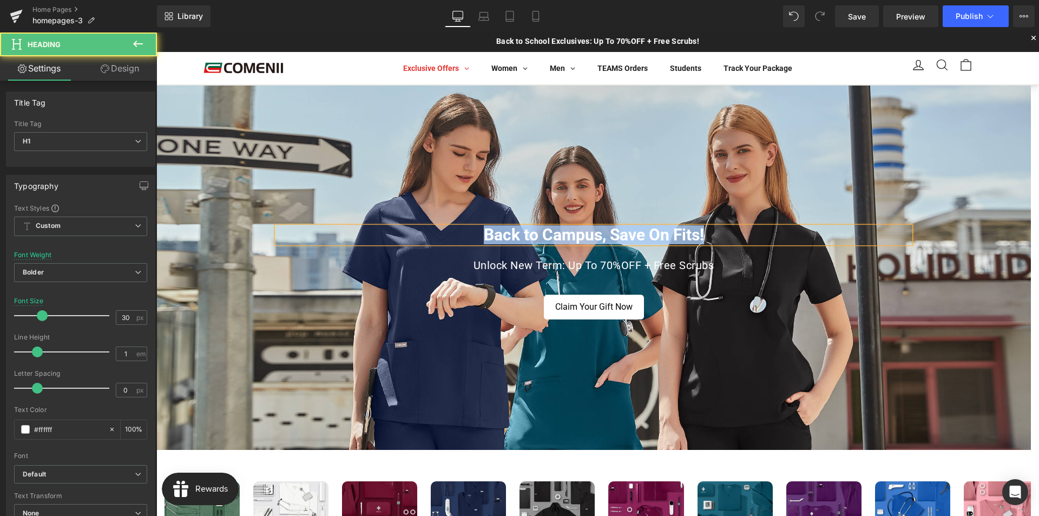
paste div
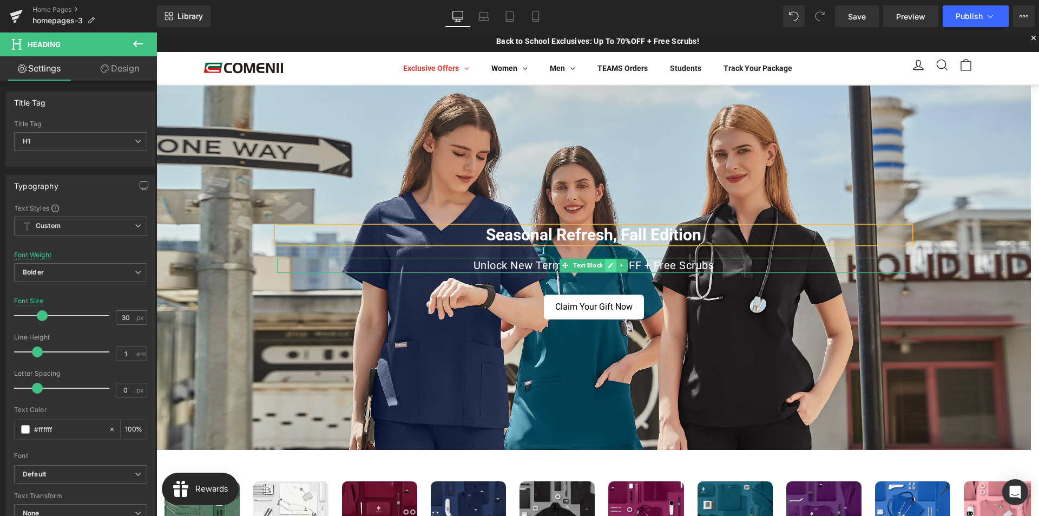
click at [608, 263] on icon at bounding box center [611, 265] width 6 height 6
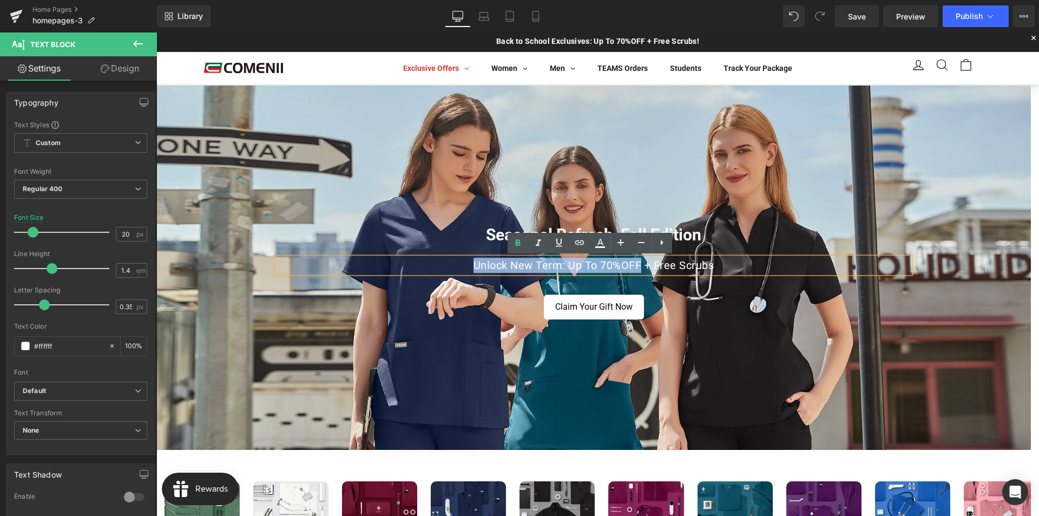
drag, startPoint x: 634, startPoint y: 262, endPoint x: 473, endPoint y: 262, distance: 160.7
click at [473, 262] on p "Unlock New Term: Up To 70%OFF + Free Scrubs" at bounding box center [593, 265] width 633 height 15
paste div
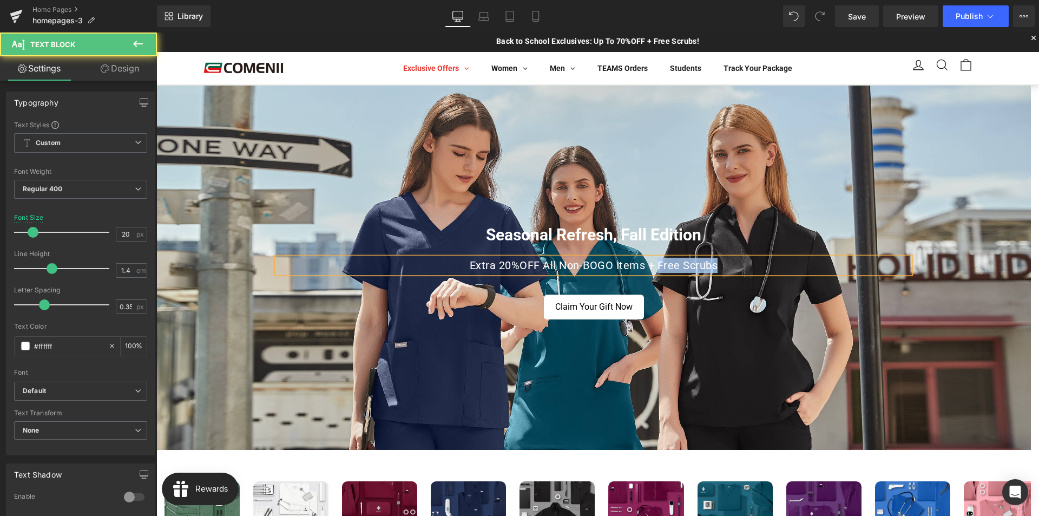
drag, startPoint x: 654, startPoint y: 266, endPoint x: 715, endPoint y: 264, distance: 60.6
click at [715, 264] on p "Extra 20%OFF All Non-BOGO Items + Free Scrubs" at bounding box center [593, 265] width 633 height 15
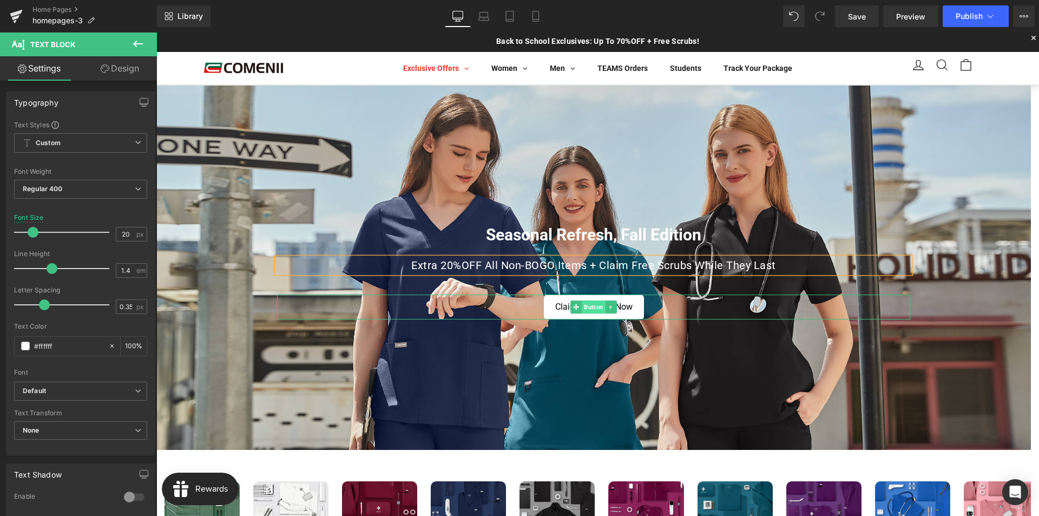
click at [588, 307] on span "Button" at bounding box center [594, 306] width 24 height 13
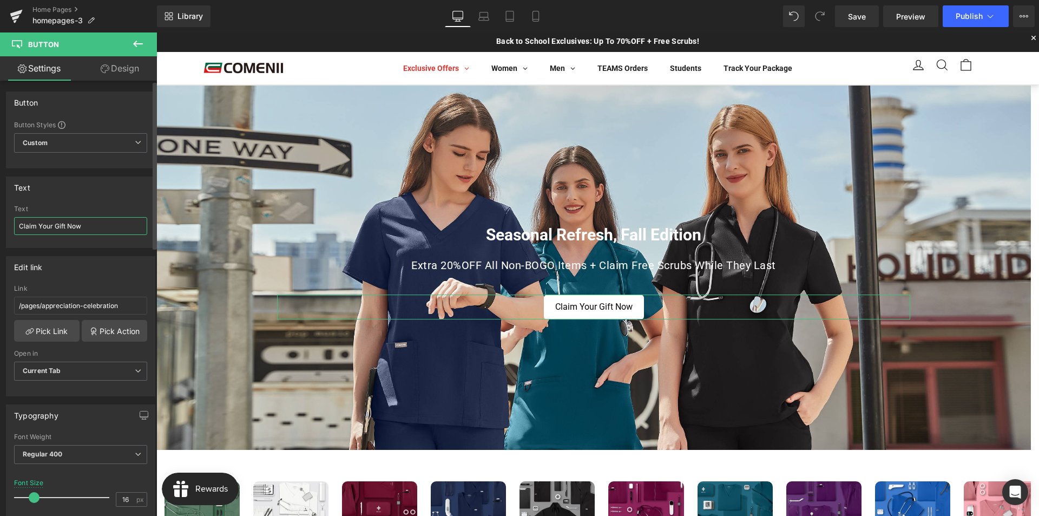
click at [85, 227] on input "Claim Your Gift Now" at bounding box center [80, 226] width 133 height 18
type input "Refresh Now"
click at [966, 19] on button "Publish" at bounding box center [976, 16] width 66 height 22
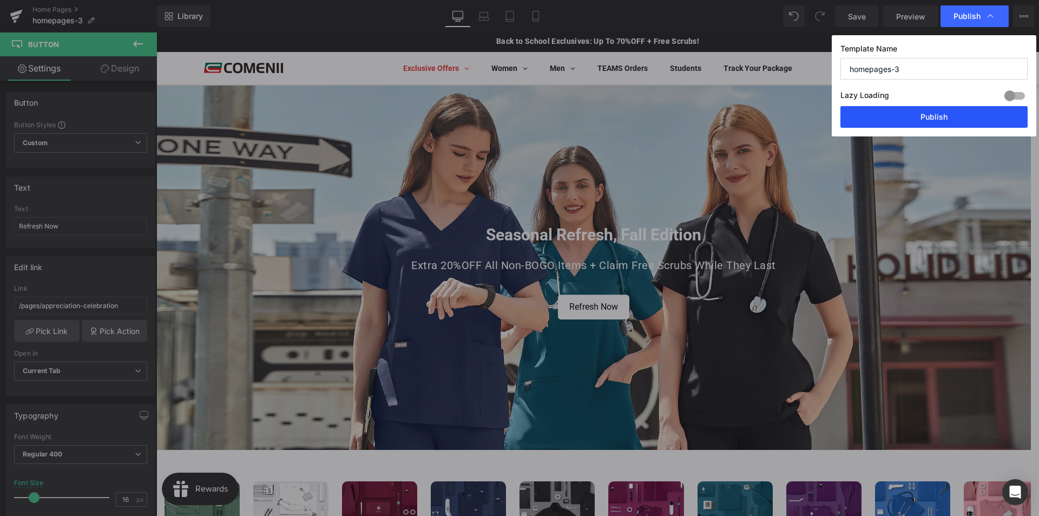
click at [918, 114] on button "Publish" at bounding box center [933, 117] width 187 height 22
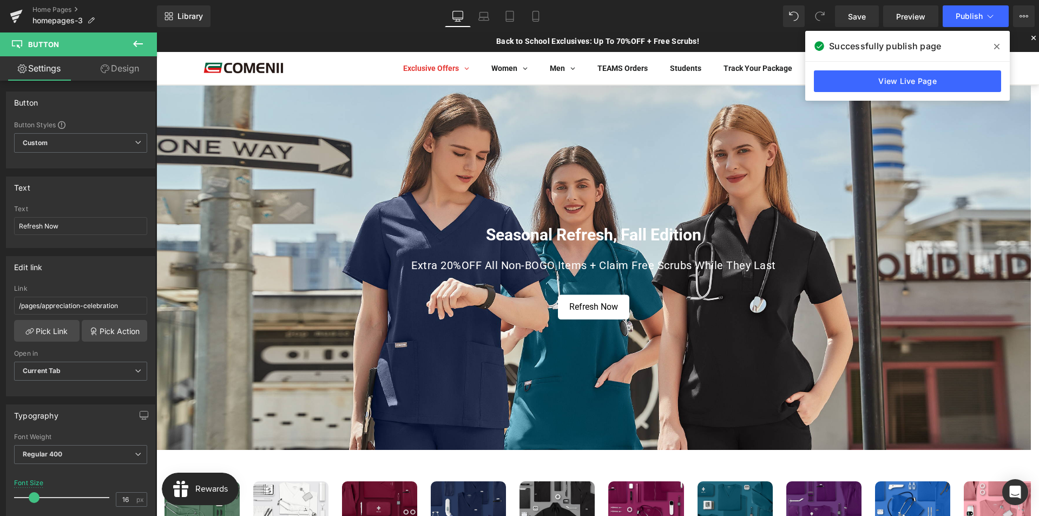
click at [635, 55] on link "TEAMS Orders" at bounding box center [623, 68] width 72 height 32
